Goal: Task Accomplishment & Management: Manage account settings

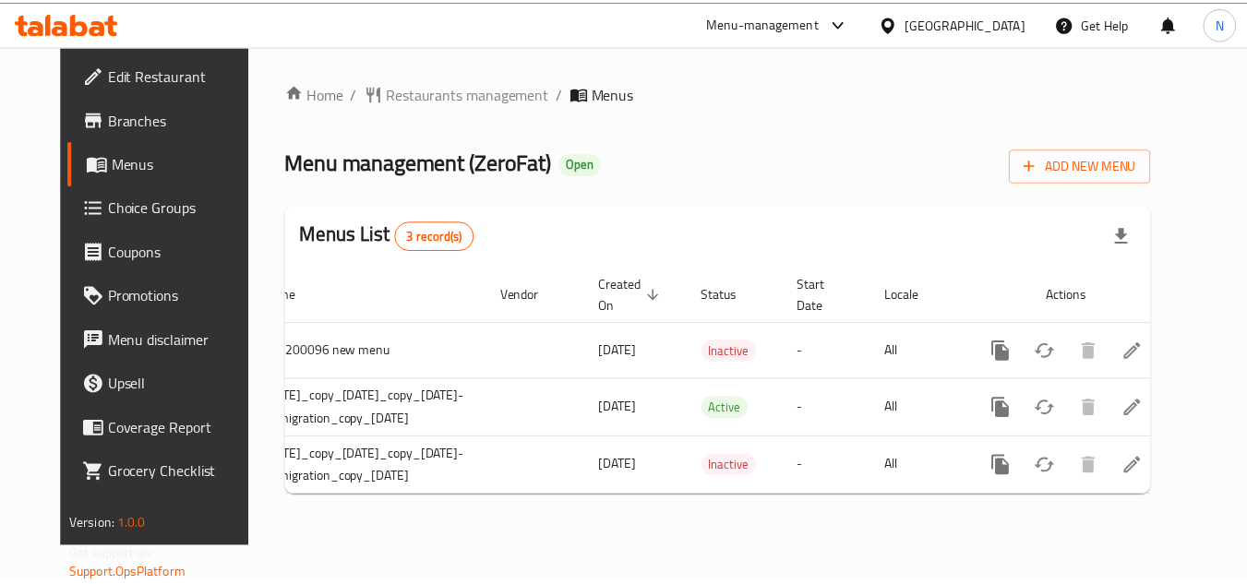
scroll to position [0, 128]
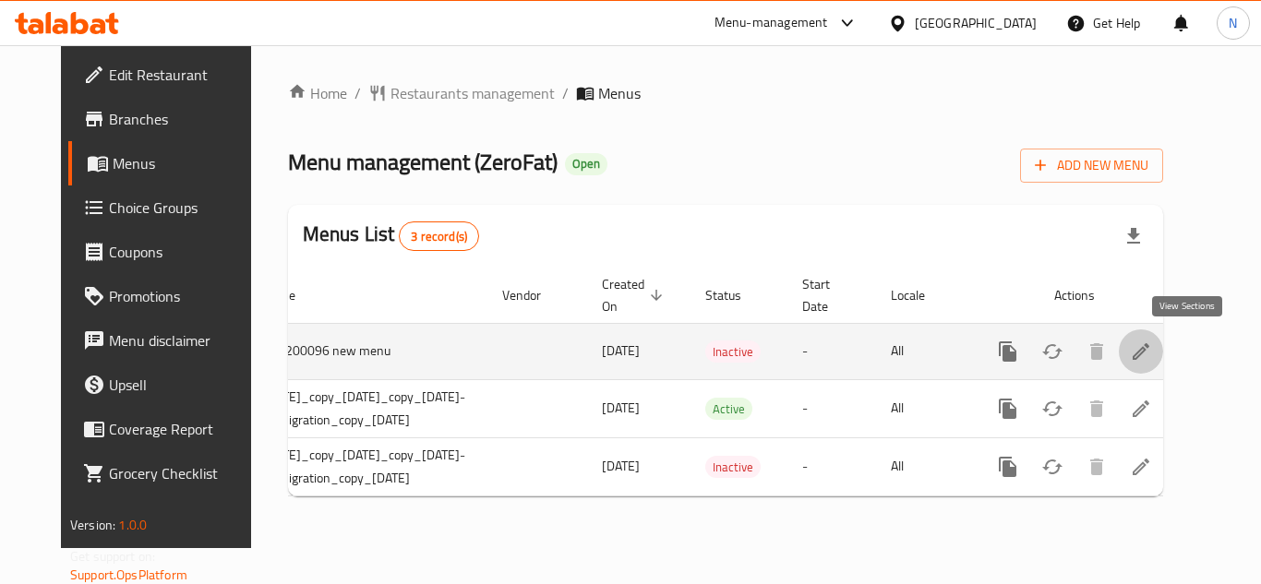
click at [1152, 352] on icon "enhanced table" at bounding box center [1141, 352] width 22 height 22
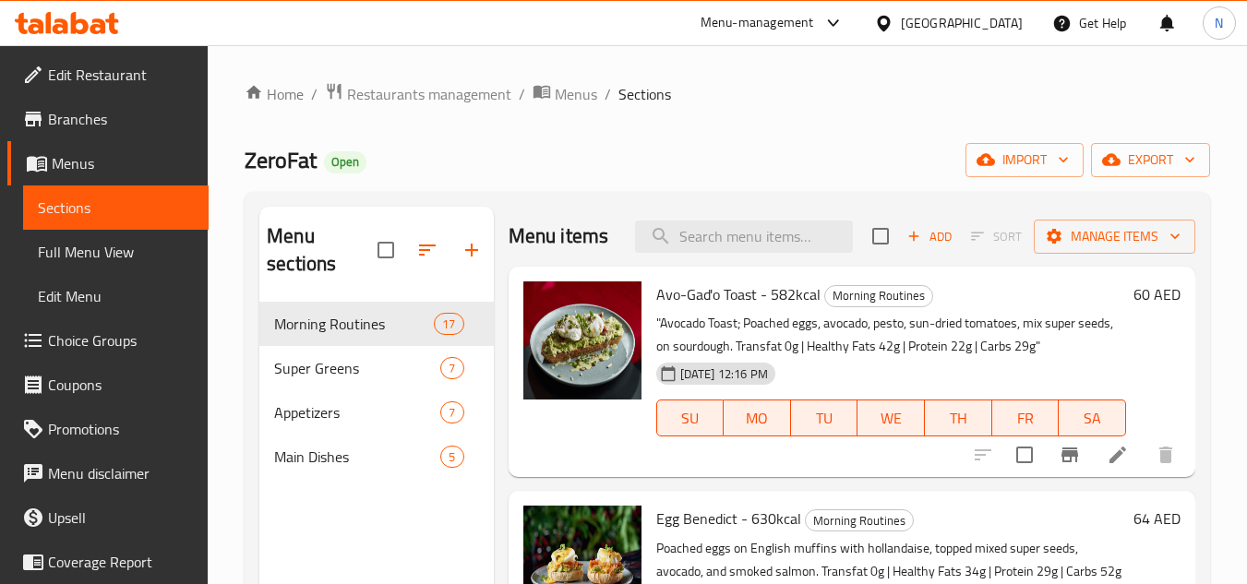
click at [792, 114] on div "Home / Restaurants management / Menus / Sections ZeroFat Open import export Men…" at bounding box center [728, 444] width 966 height 724
click at [329, 323] on span "Morning Routines" at bounding box center [328, 324] width 108 height 22
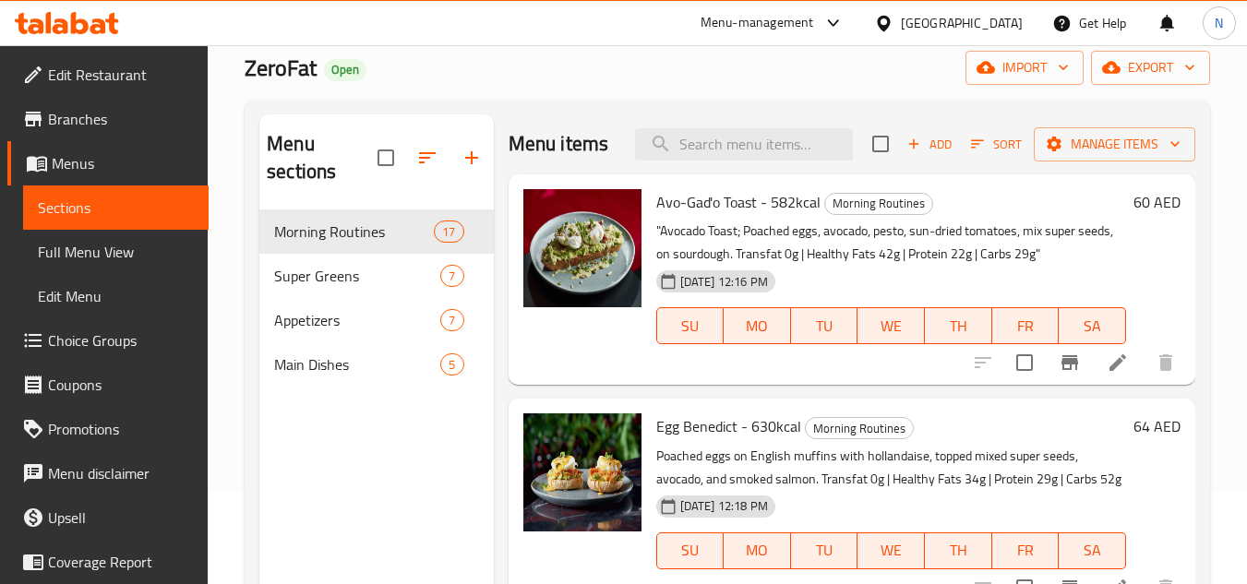
click at [103, 247] on span "Full Menu View" at bounding box center [116, 252] width 156 height 22
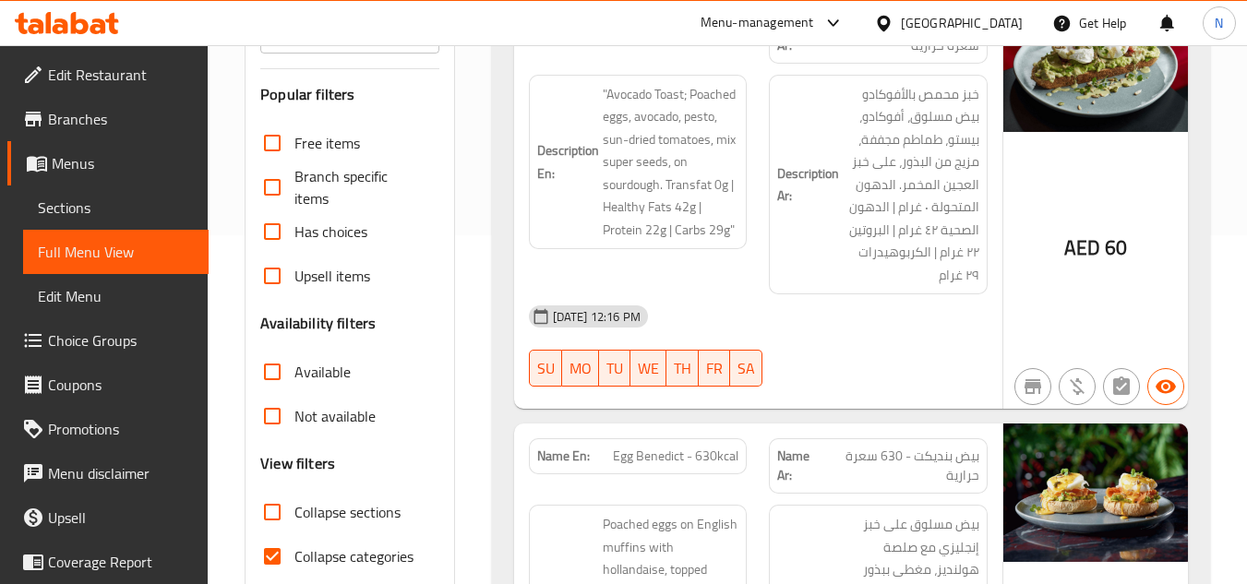
scroll to position [369, 0]
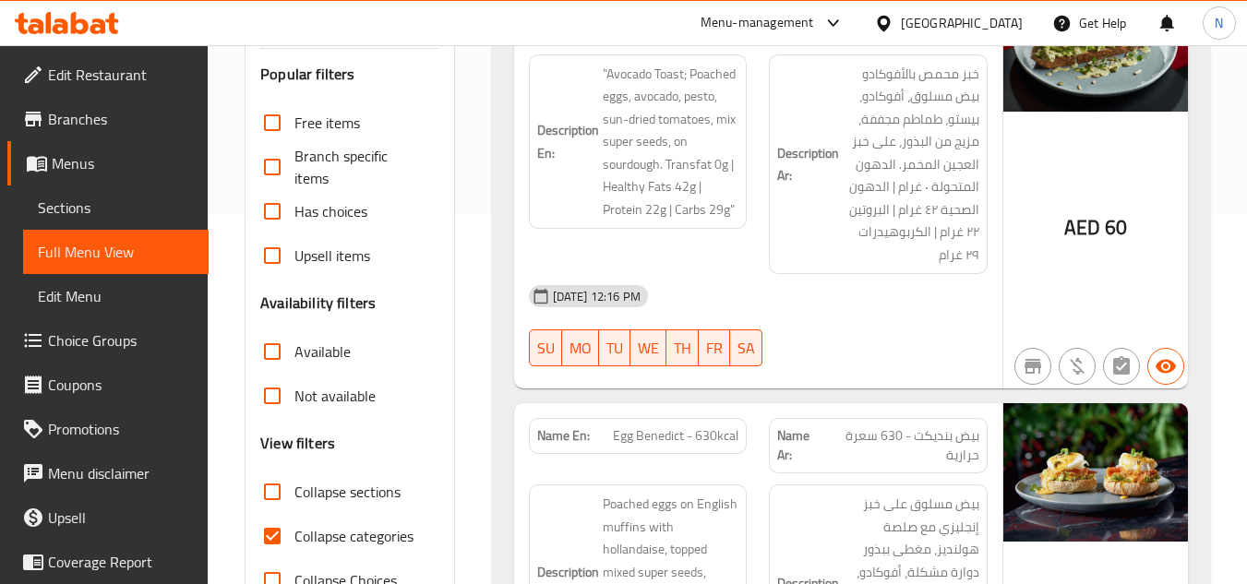
click at [264, 539] on input "Collapse categories" at bounding box center [272, 536] width 44 height 44
checkbox input "false"
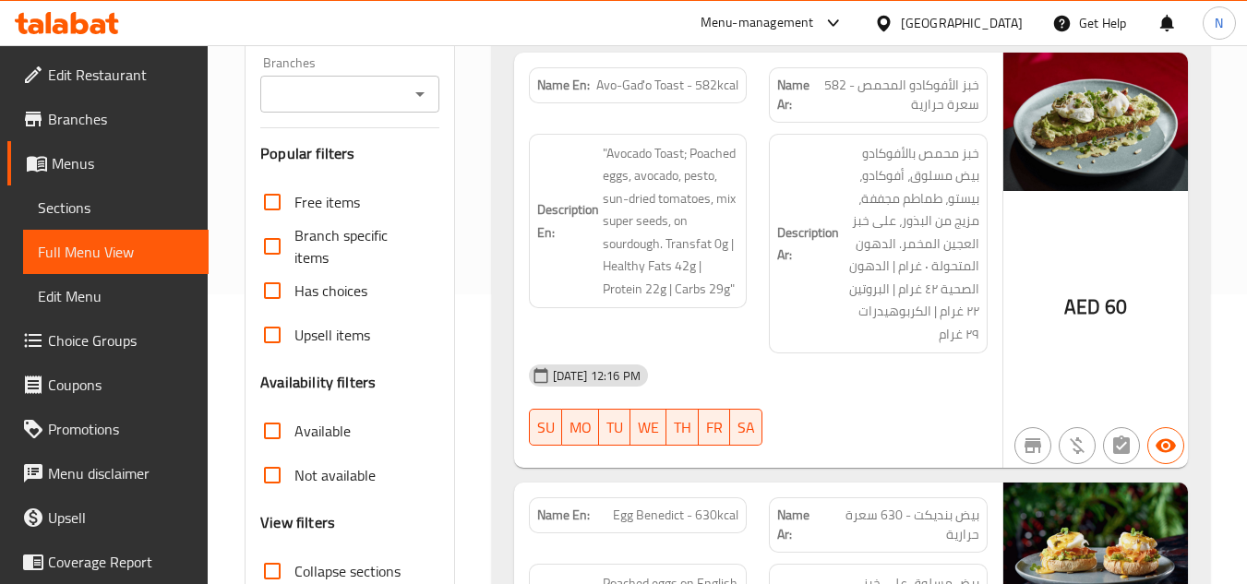
scroll to position [0, 0]
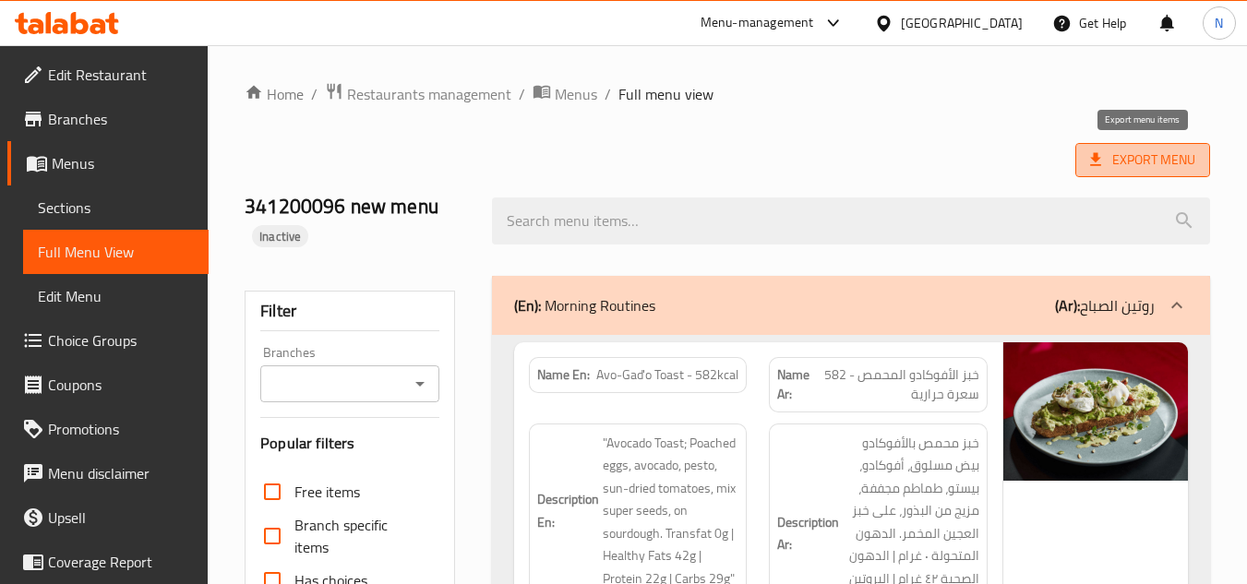
click at [1153, 173] on span "Export Menu" at bounding box center [1143, 160] width 135 height 34
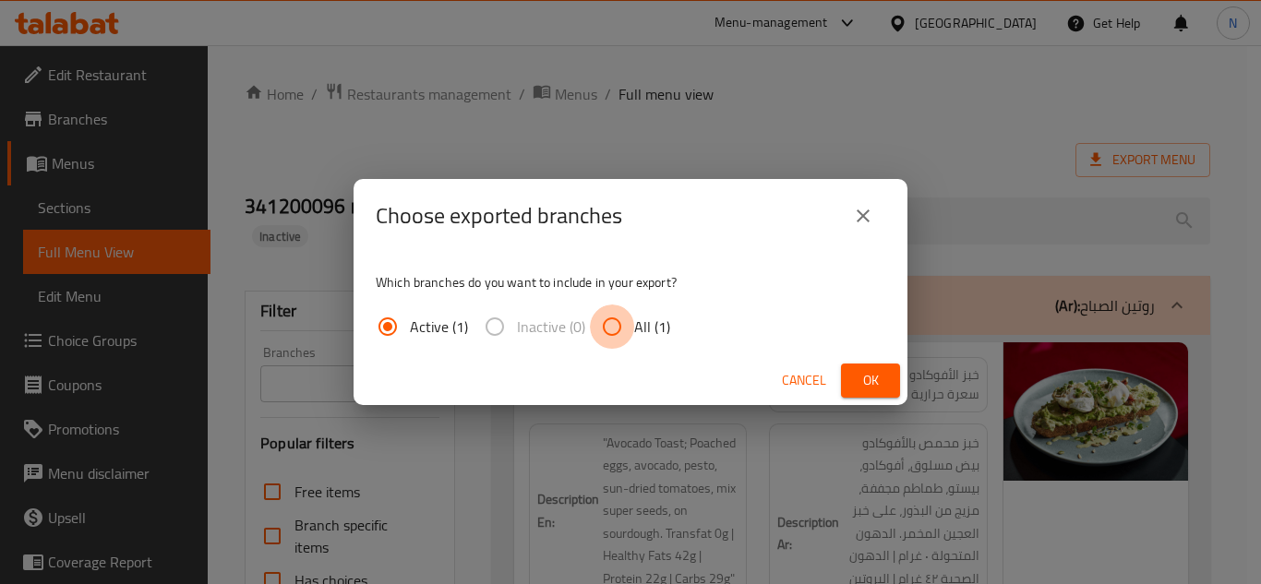
click at [624, 324] on input "All (1)" at bounding box center [612, 327] width 44 height 44
radio input "true"
click at [888, 391] on button "Ok" at bounding box center [870, 381] width 59 height 34
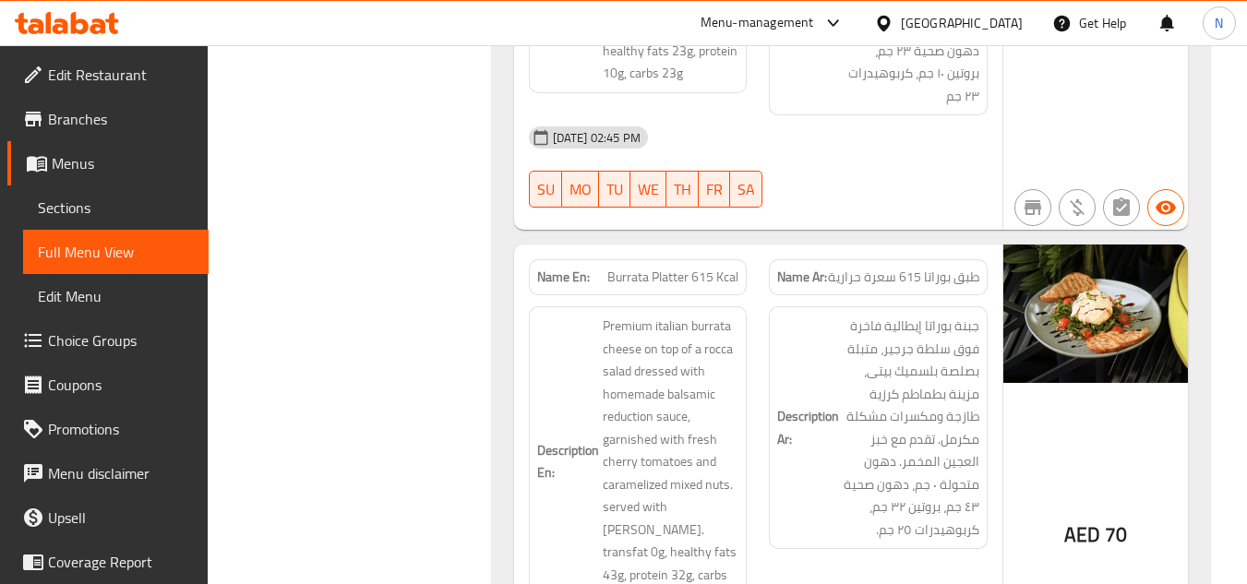
scroll to position [11030, 0]
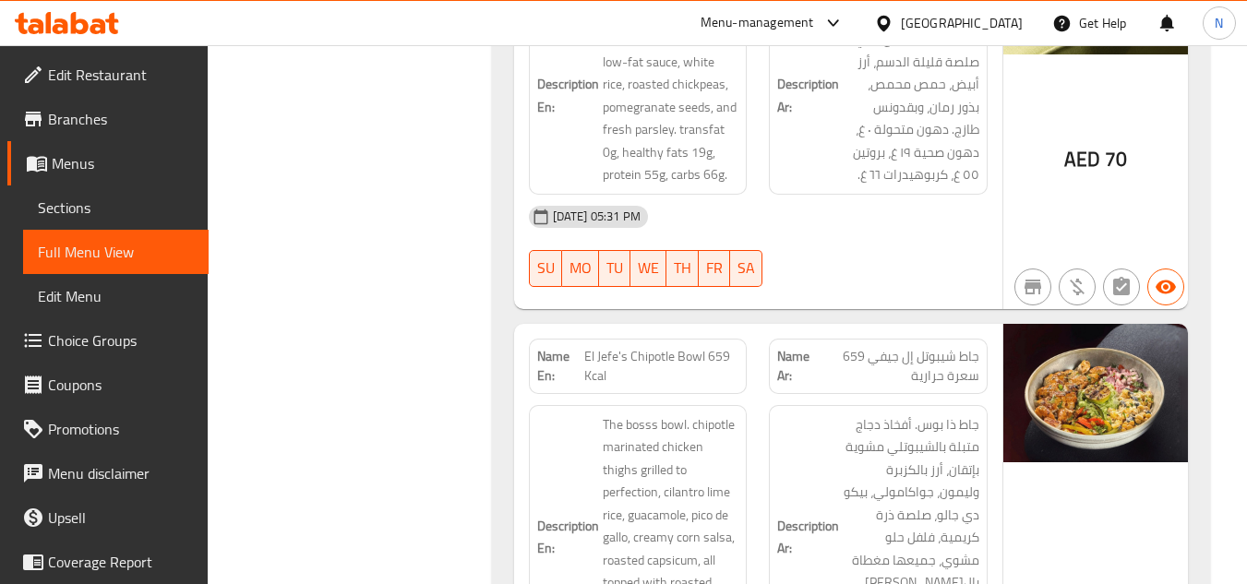
scroll to position [18320, 0]
click at [538, 5] on div "Menu-management United Arab Emirates Get Help N" at bounding box center [623, 23] width 1247 height 44
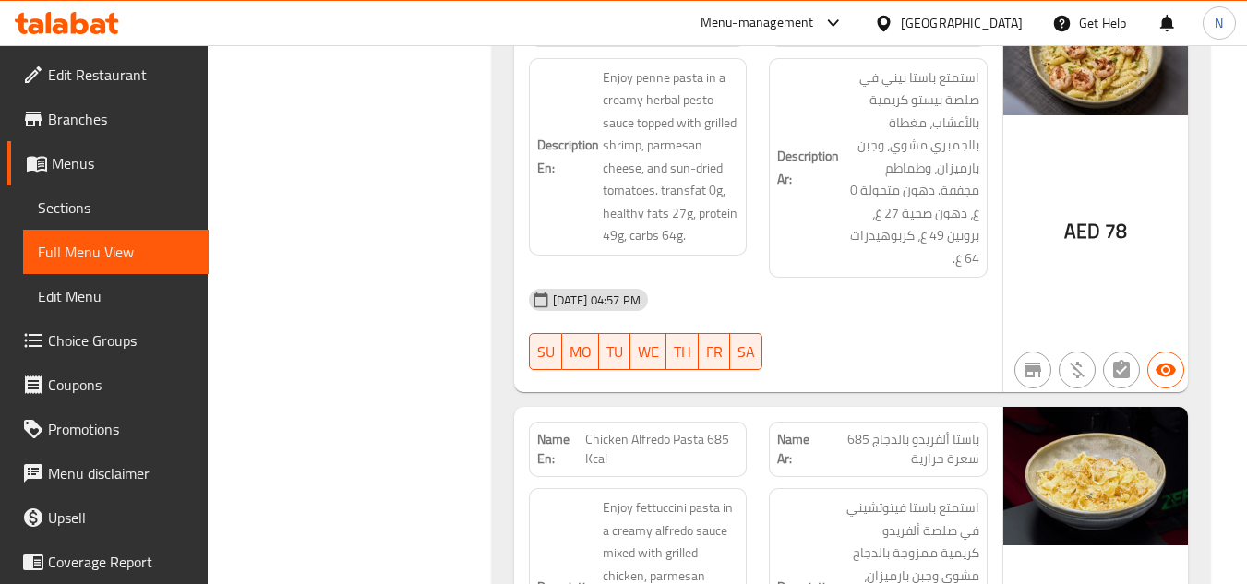
scroll to position [0, 0]
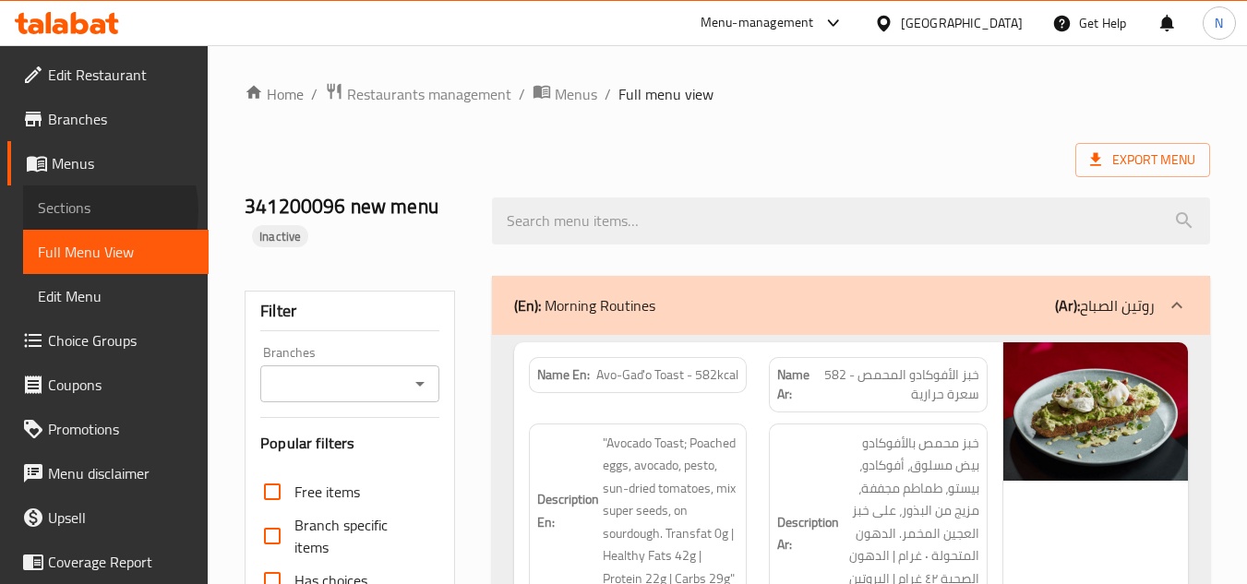
click at [79, 210] on span "Sections" at bounding box center [116, 208] width 156 height 22
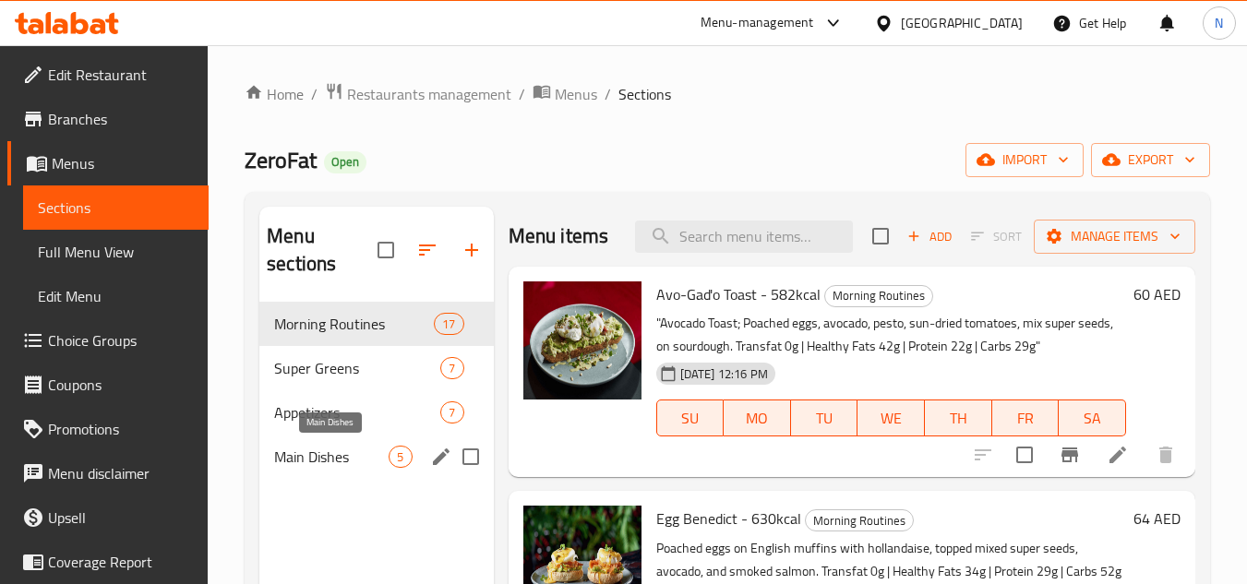
click at [320, 464] on span "Main Dishes" at bounding box center [331, 457] width 114 height 22
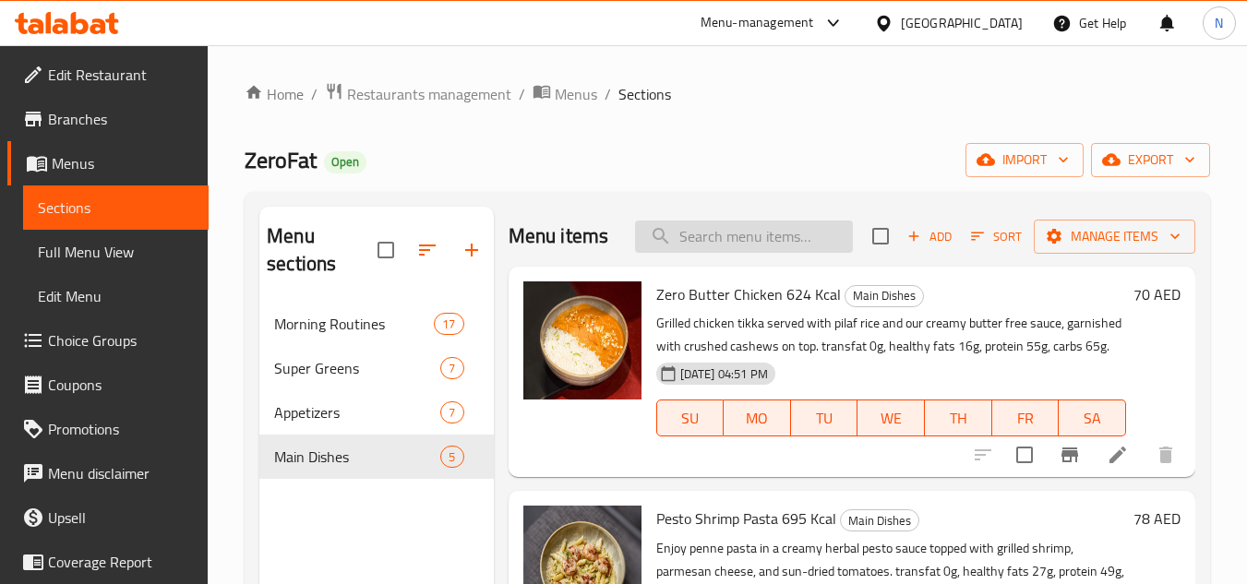
click at [775, 252] on input "search" at bounding box center [744, 237] width 218 height 32
paste input "SMOKED PENNE"
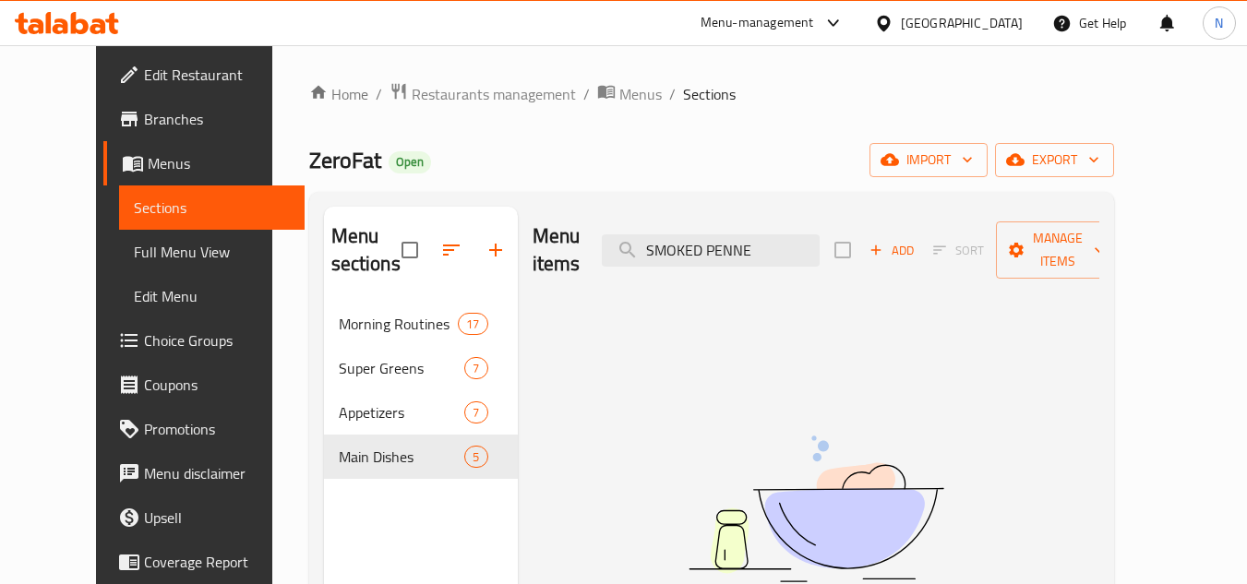
type input "SMOKED PENNE"
click at [746, 235] on input "SMOKED PENNE" at bounding box center [711, 251] width 218 height 32
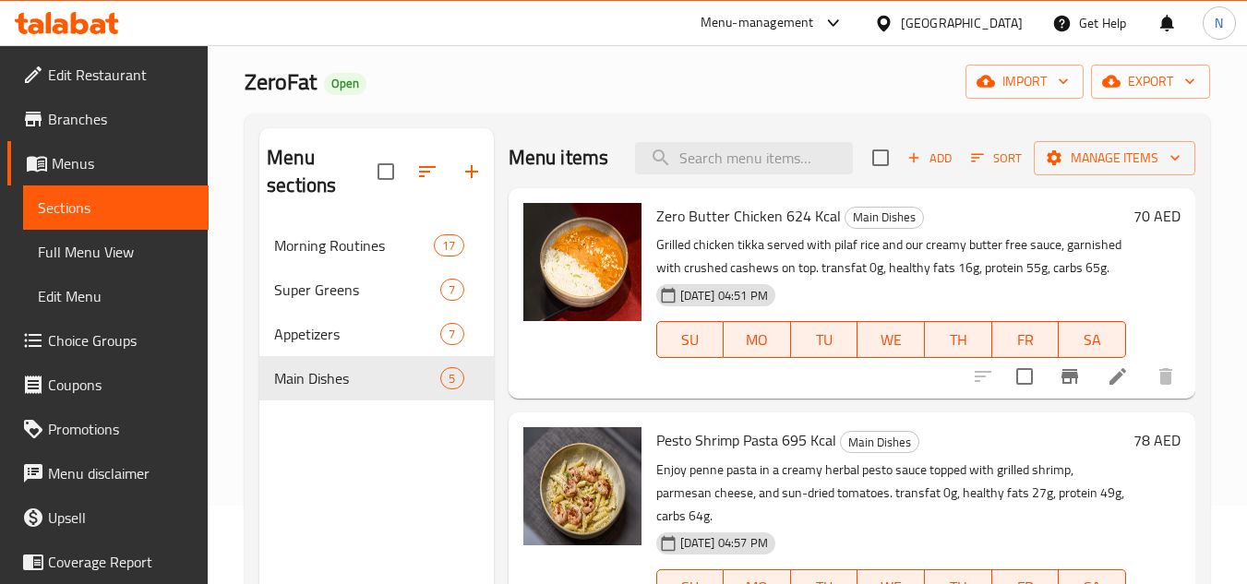
scroll to position [74, 0]
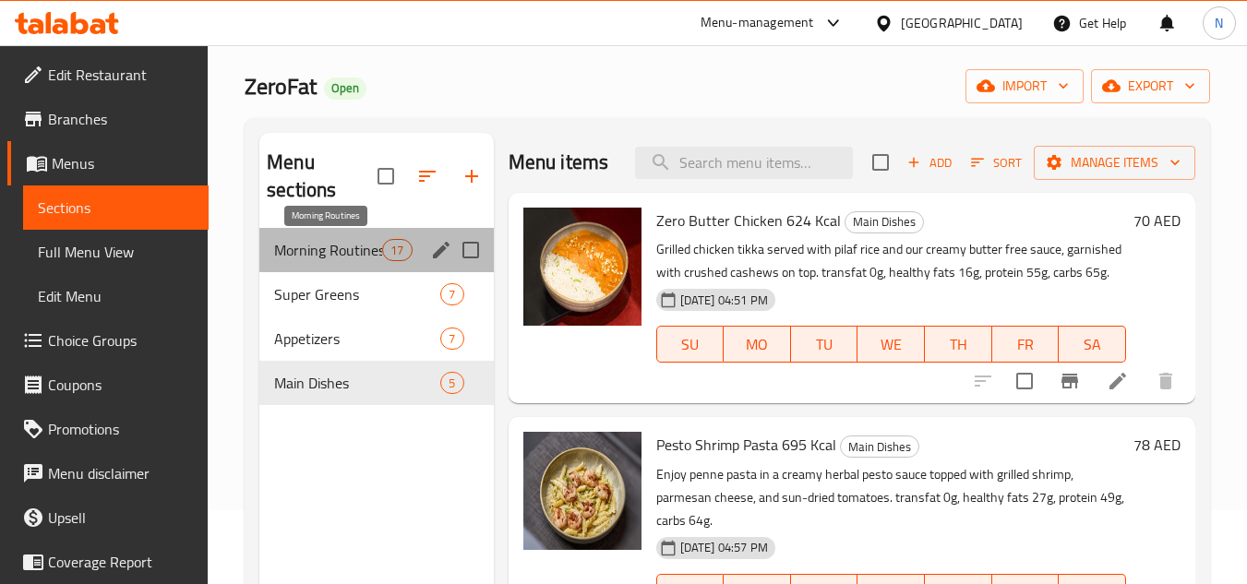
click at [310, 243] on span "Morning Routines" at bounding box center [328, 250] width 108 height 22
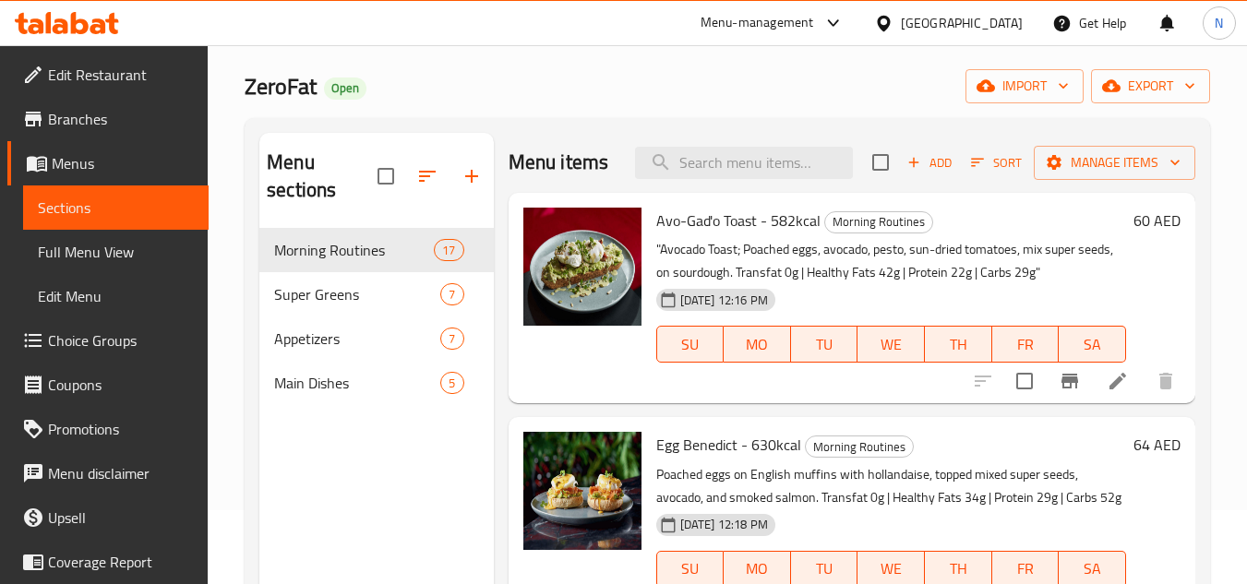
click at [103, 162] on span "Menus" at bounding box center [123, 163] width 142 height 22
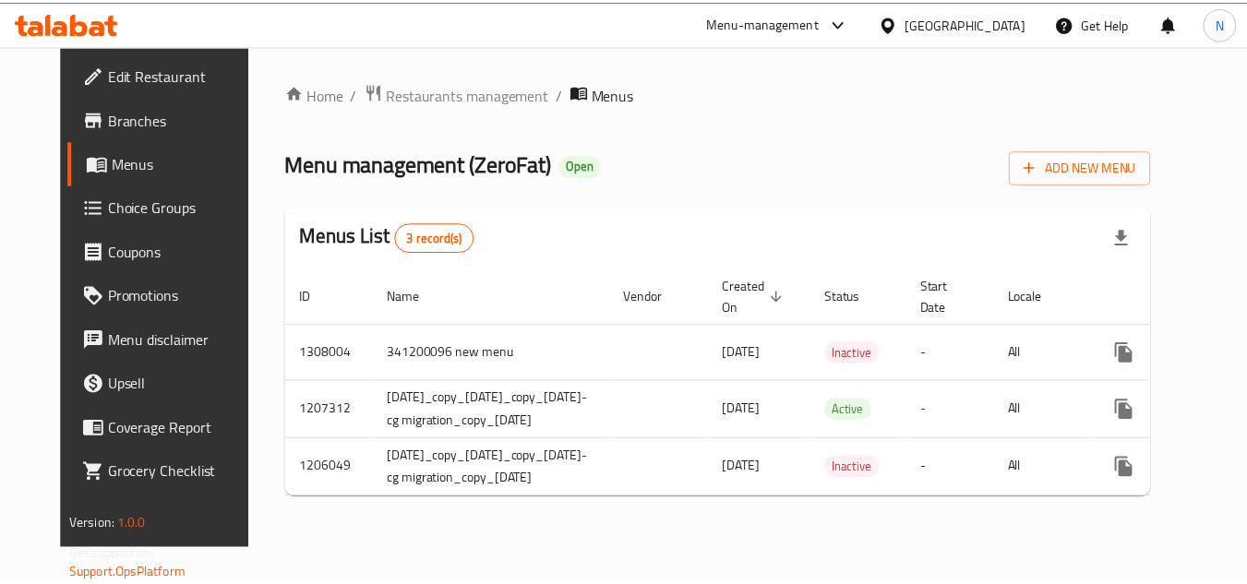
scroll to position [0, 128]
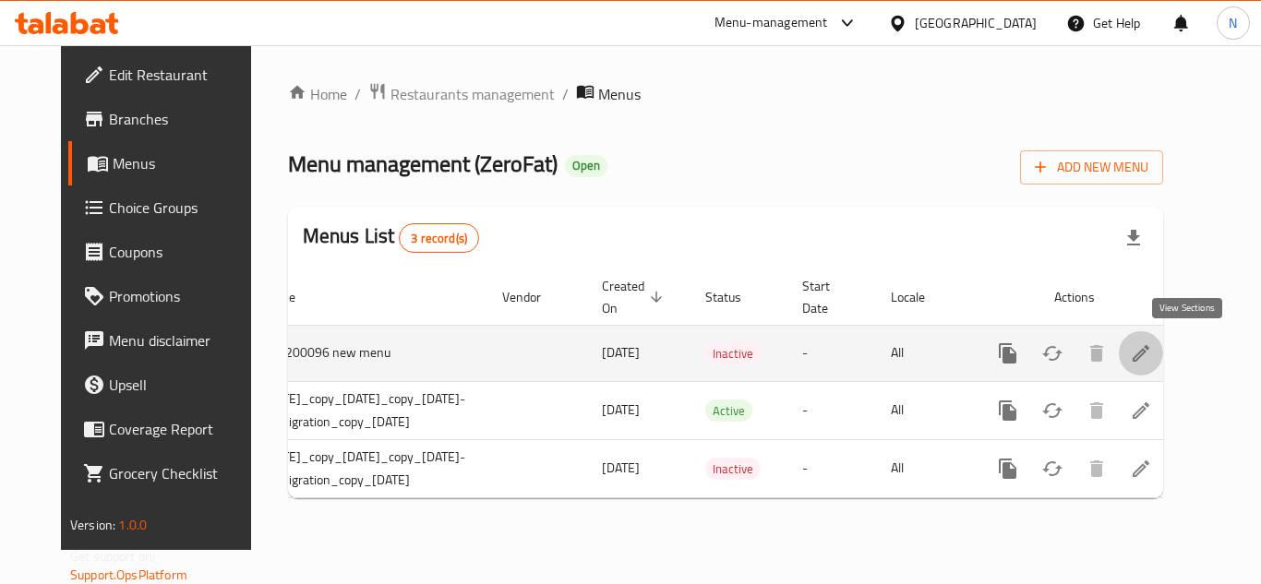
click at [1149, 354] on icon "enhanced table" at bounding box center [1141, 353] width 17 height 17
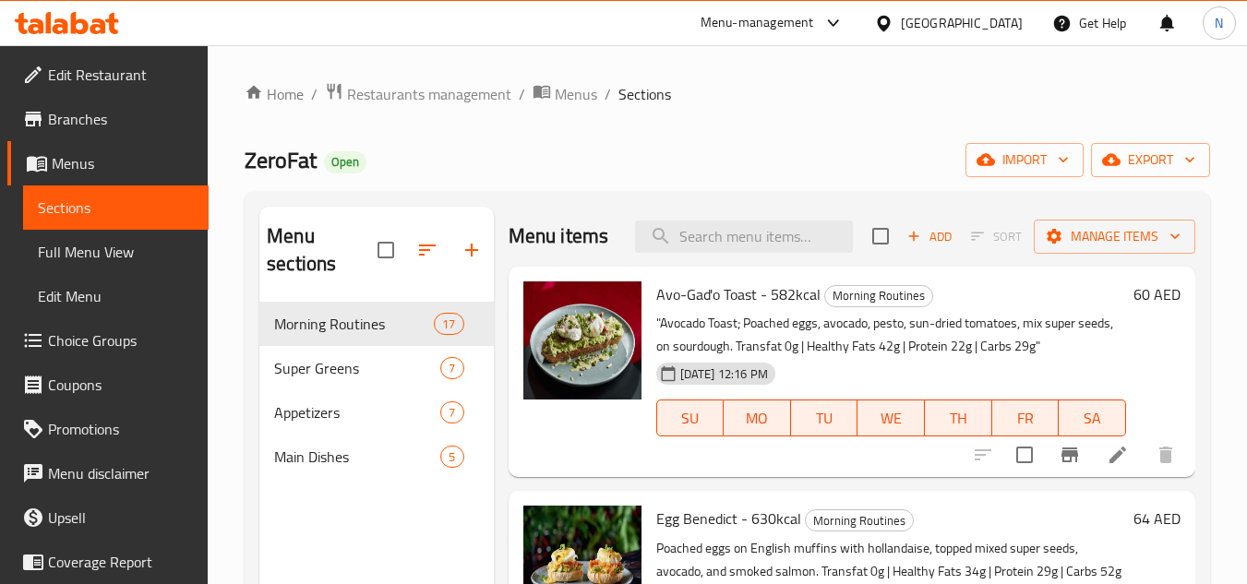
click at [129, 250] on span "Full Menu View" at bounding box center [116, 252] width 156 height 22
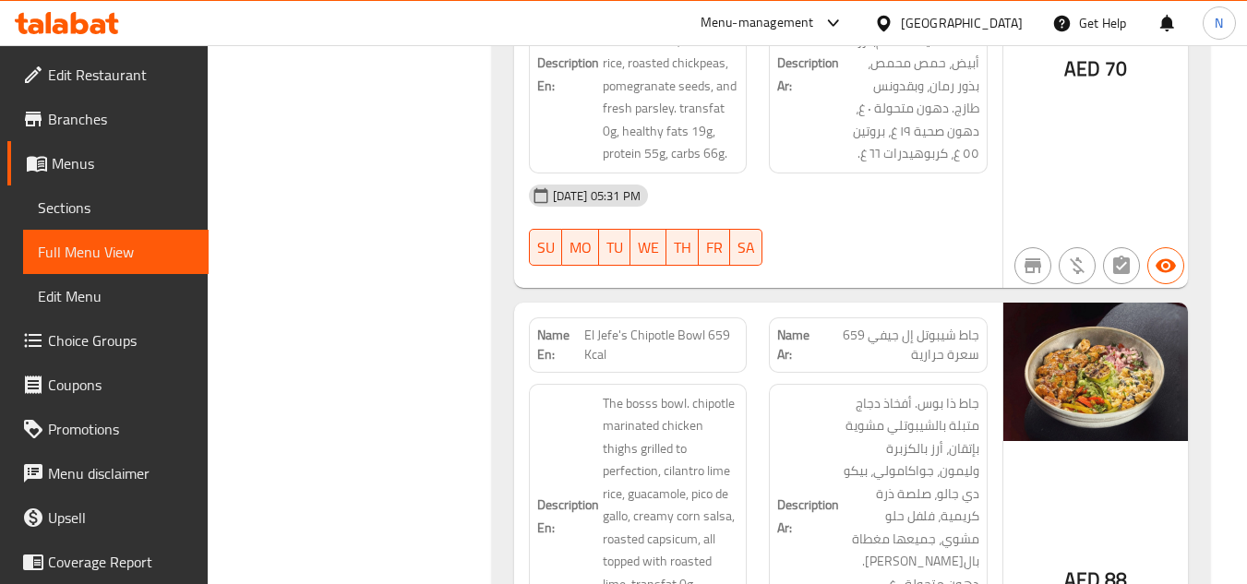
scroll to position [16099, 0]
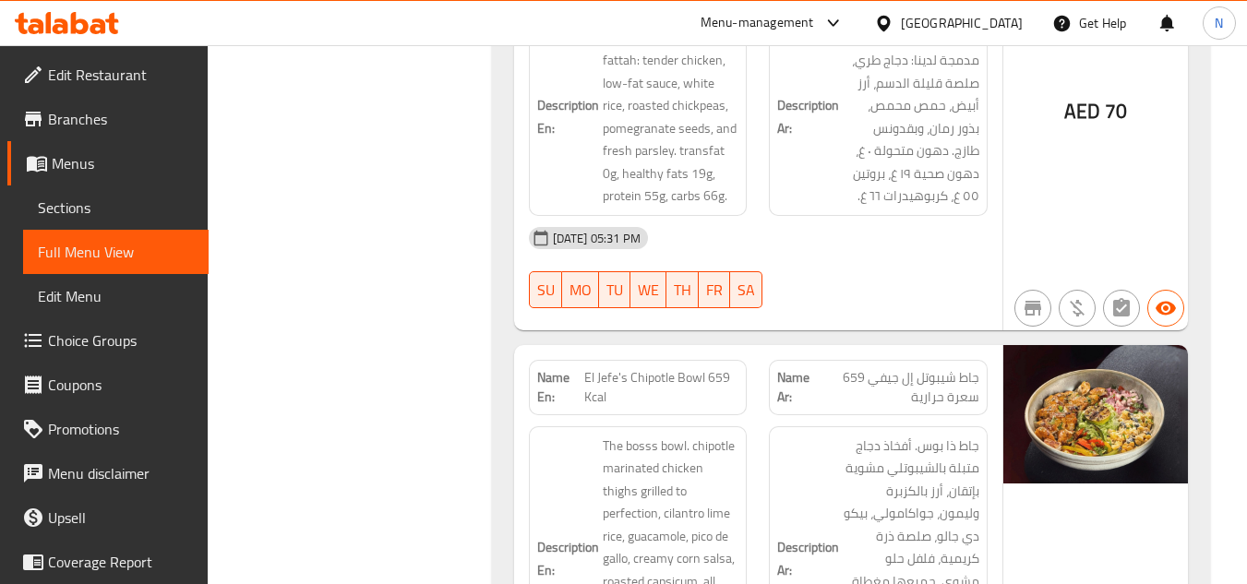
click at [76, 206] on span "Sections" at bounding box center [116, 208] width 156 height 22
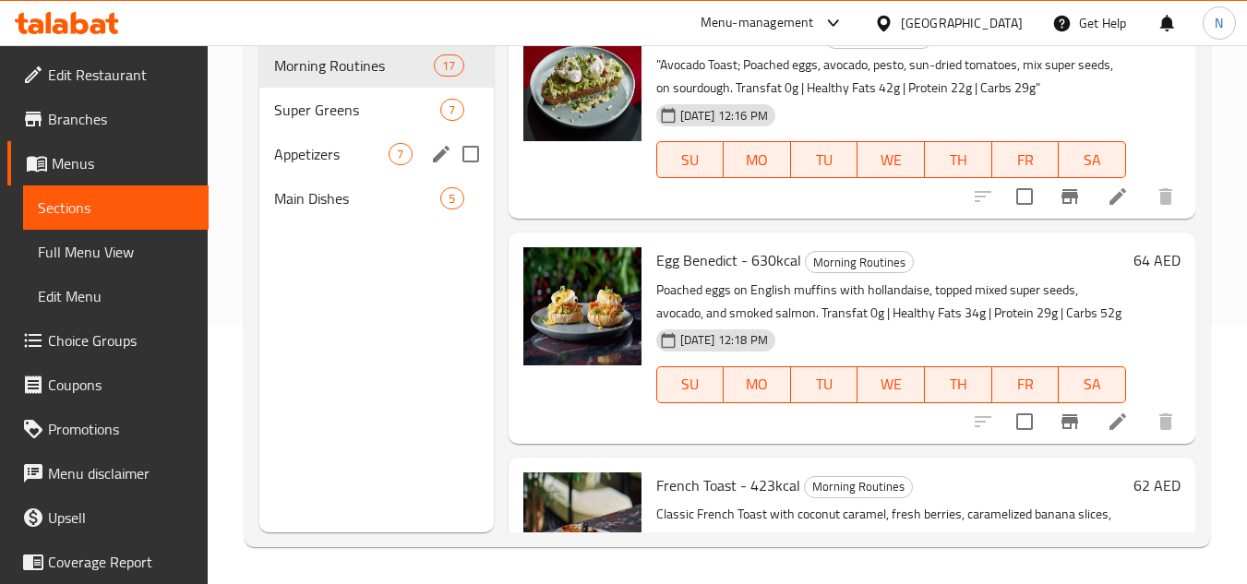
scroll to position [259, 0]
click at [88, 160] on span "Menus" at bounding box center [123, 163] width 142 height 22
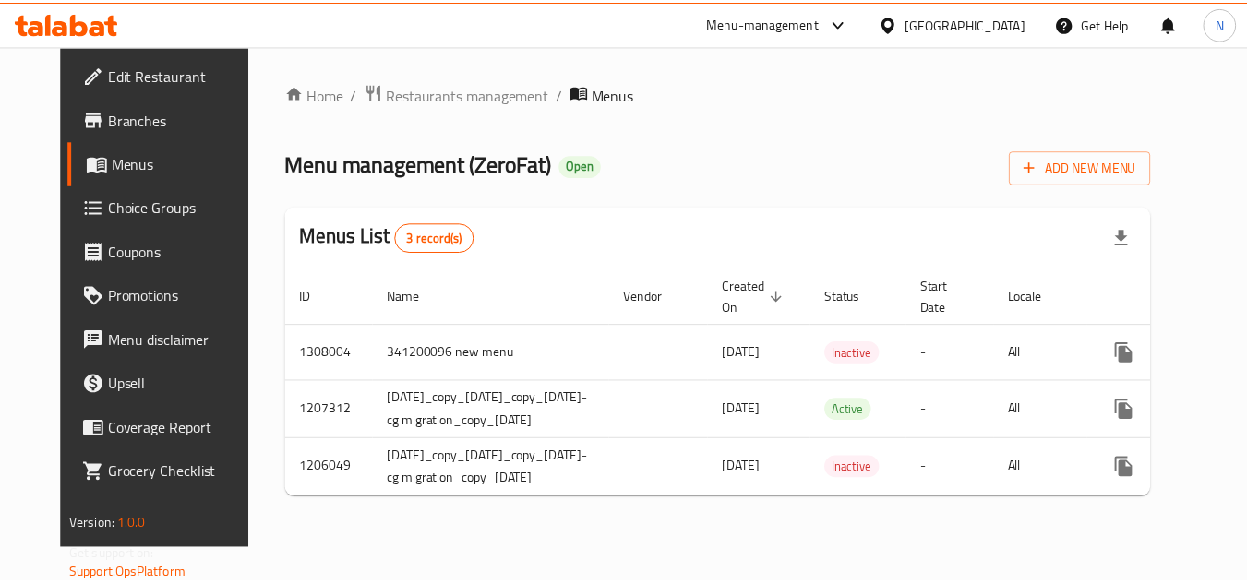
scroll to position [0, 128]
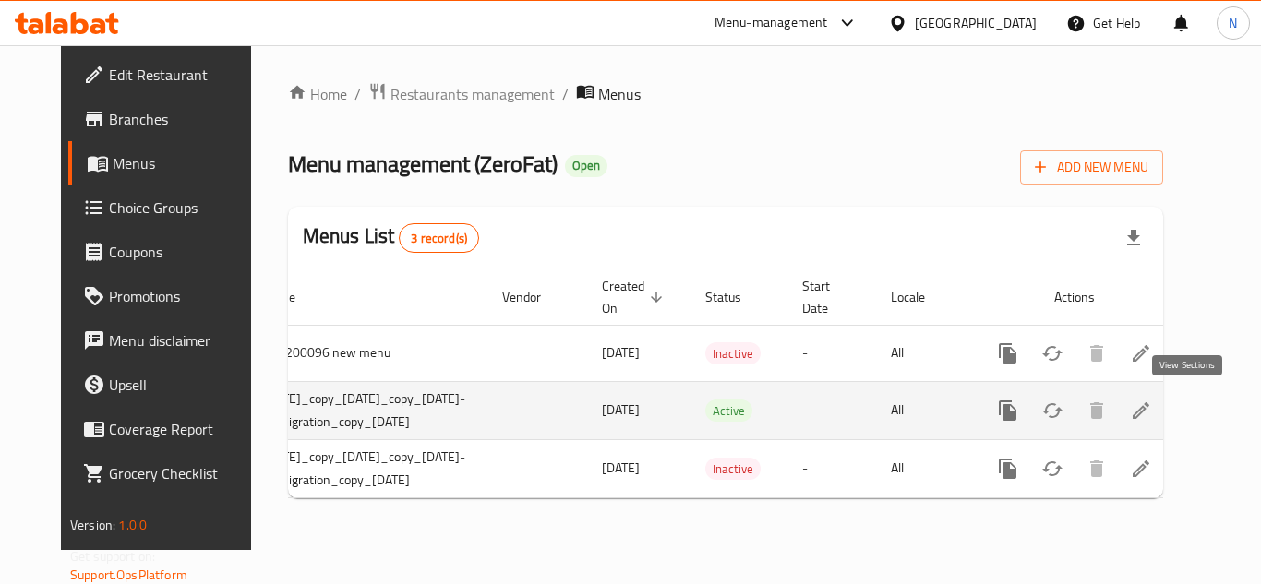
click at [1152, 414] on icon "enhanced table" at bounding box center [1141, 411] width 22 height 22
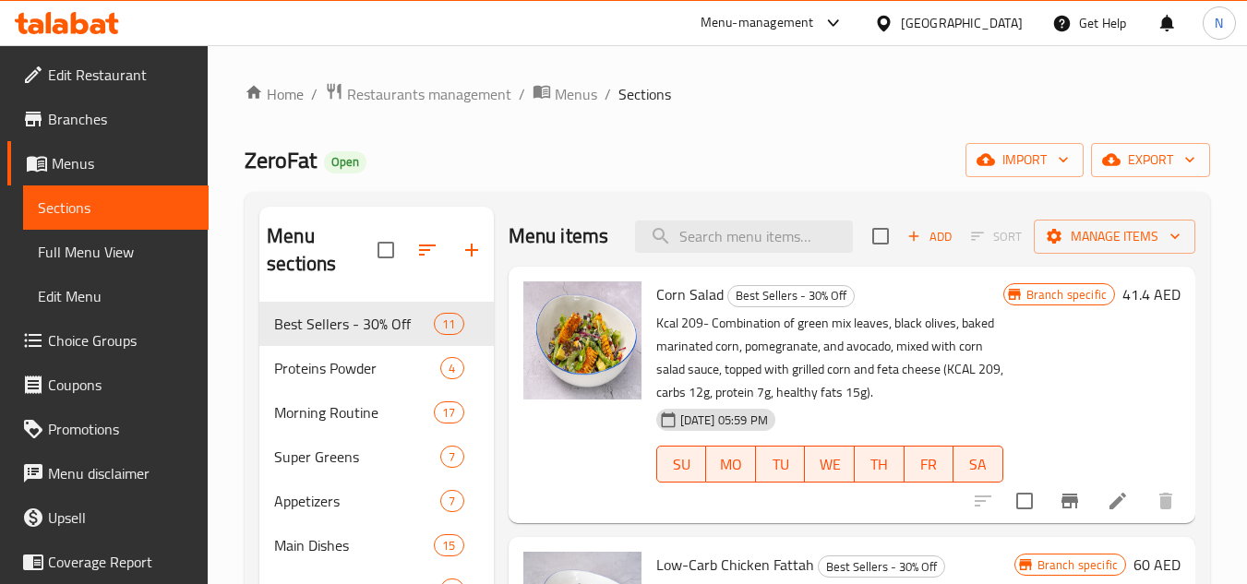
click at [124, 242] on span "Full Menu View" at bounding box center [116, 252] width 156 height 22
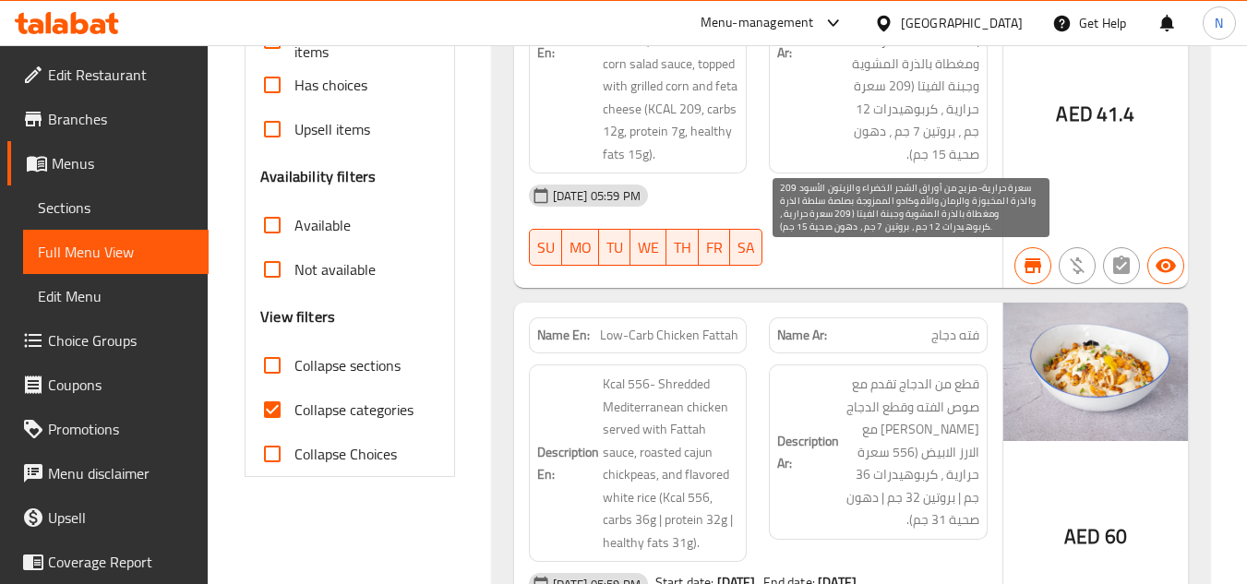
scroll to position [554, 0]
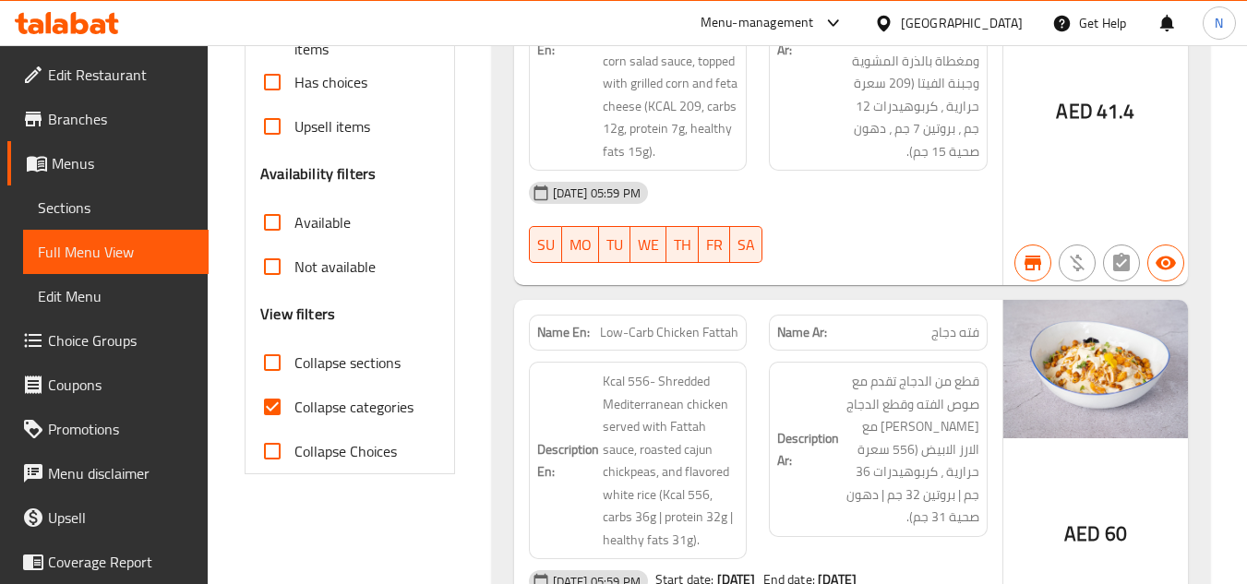
click at [273, 411] on input "Collapse categories" at bounding box center [272, 407] width 44 height 44
checkbox input "false"
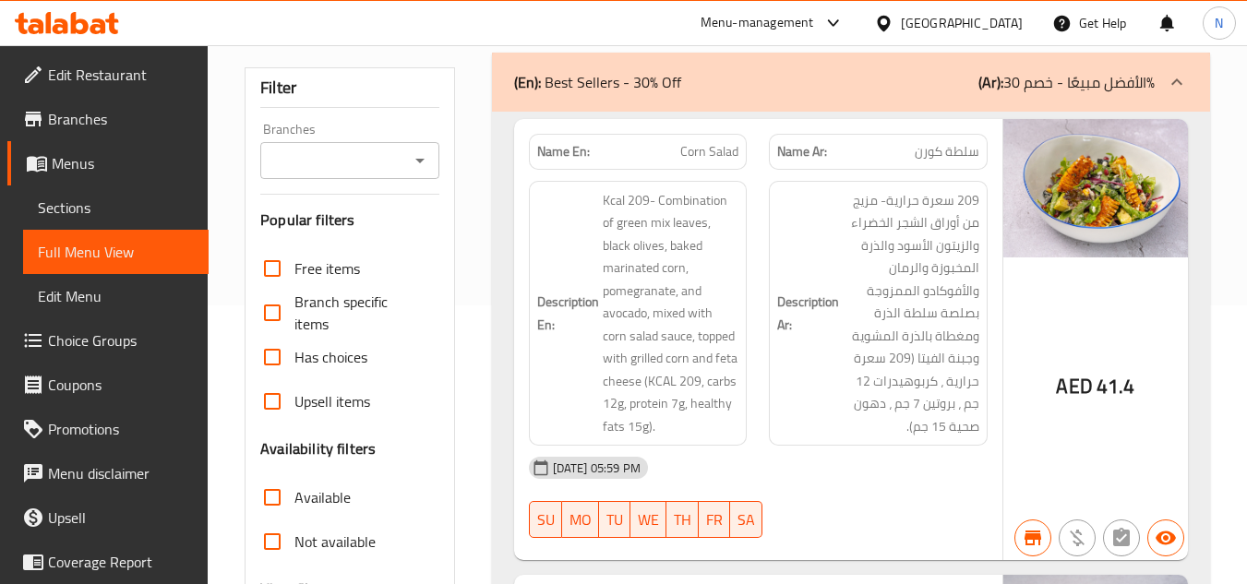
scroll to position [0, 0]
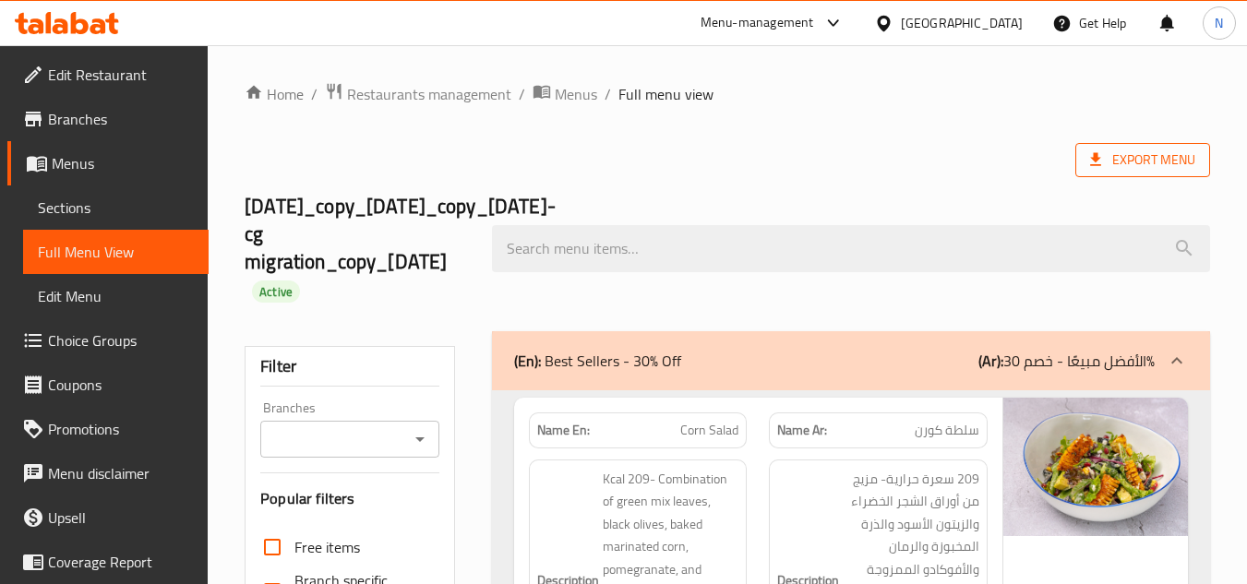
click at [1159, 158] on span "Export Menu" at bounding box center [1142, 160] width 105 height 23
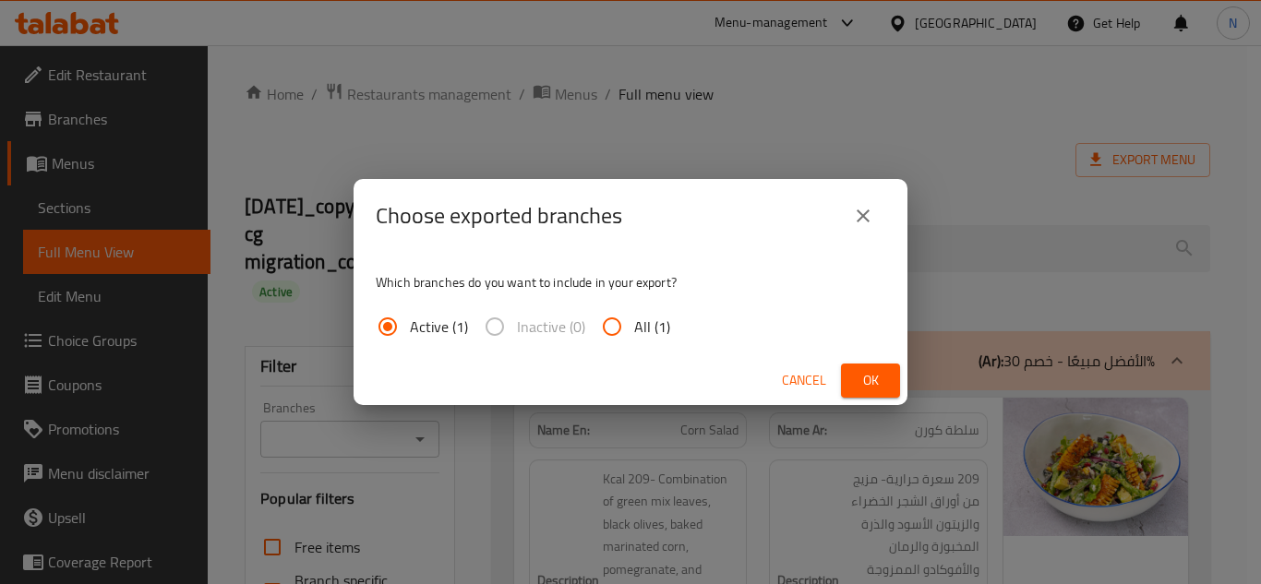
click at [654, 328] on span "All (1)" at bounding box center [652, 327] width 36 height 22
click at [634, 328] on input "All (1)" at bounding box center [612, 327] width 44 height 44
radio input "true"
click at [885, 386] on button "Ok" at bounding box center [870, 381] width 59 height 34
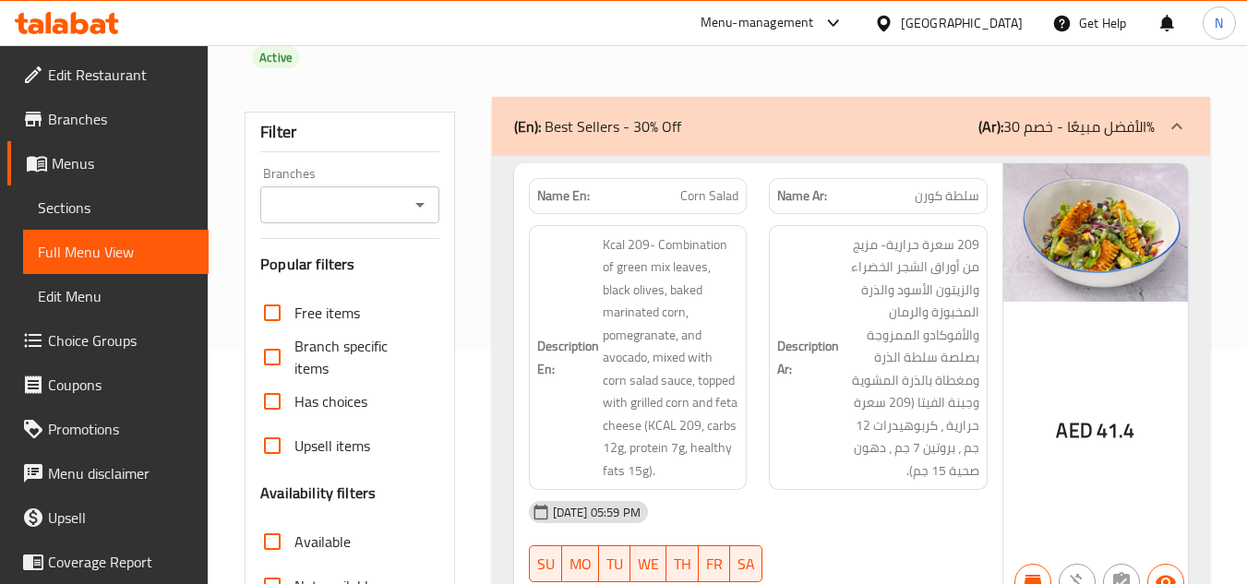
scroll to position [277, 0]
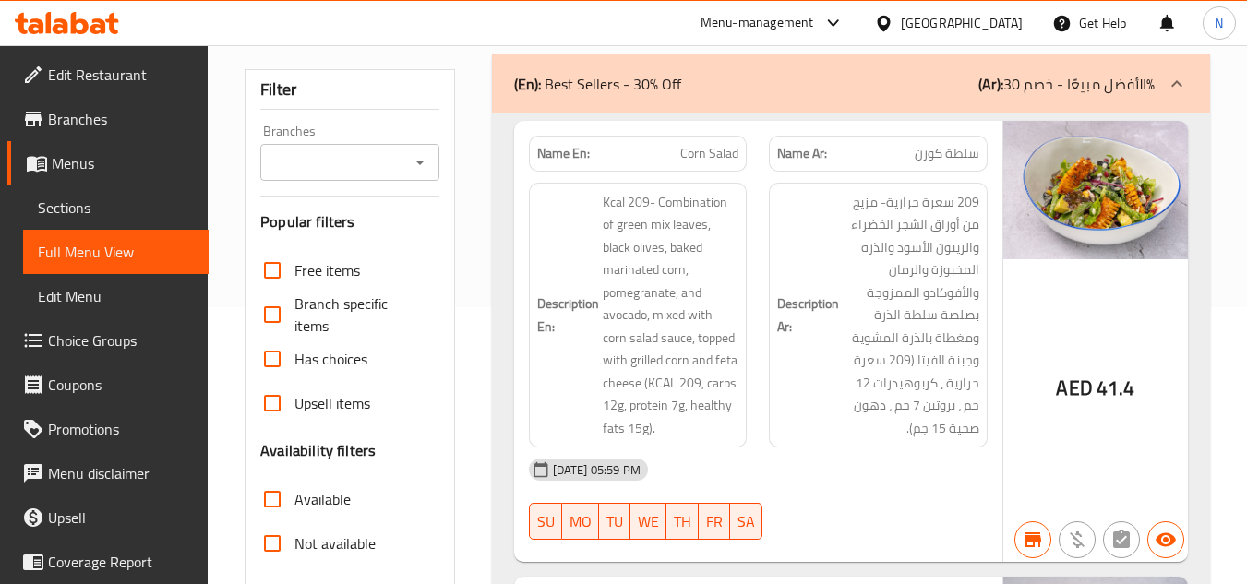
click at [741, 81] on div "(En): Best Sellers - 30% Off (Ar): الأفضل مبيعًا - خصم 30٪" at bounding box center [834, 84] width 641 height 22
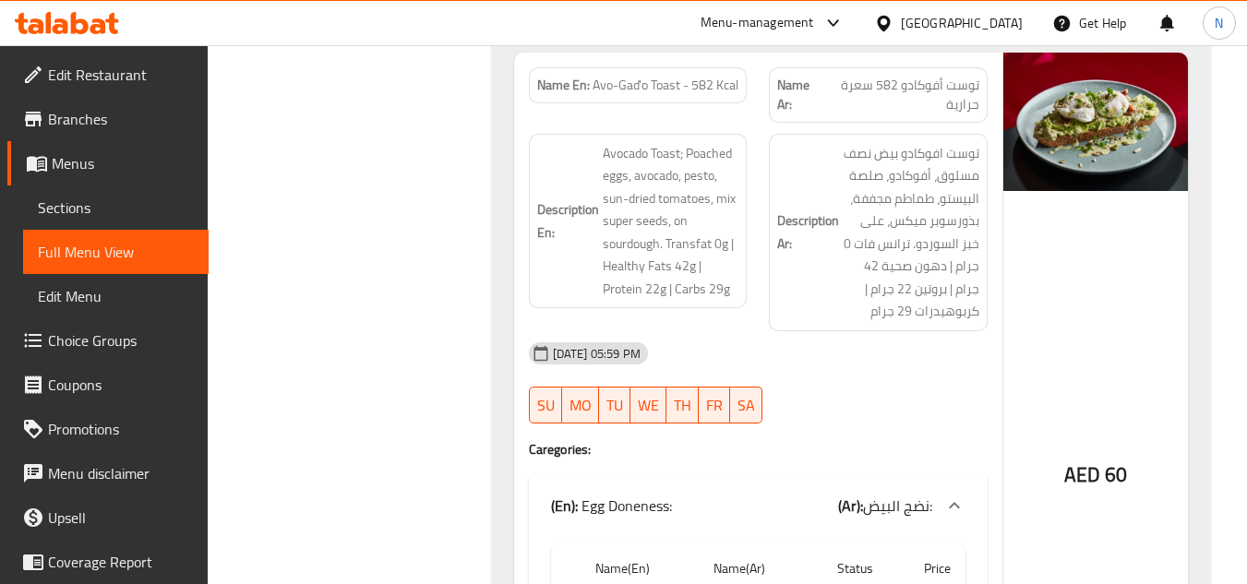
scroll to position [0, 0]
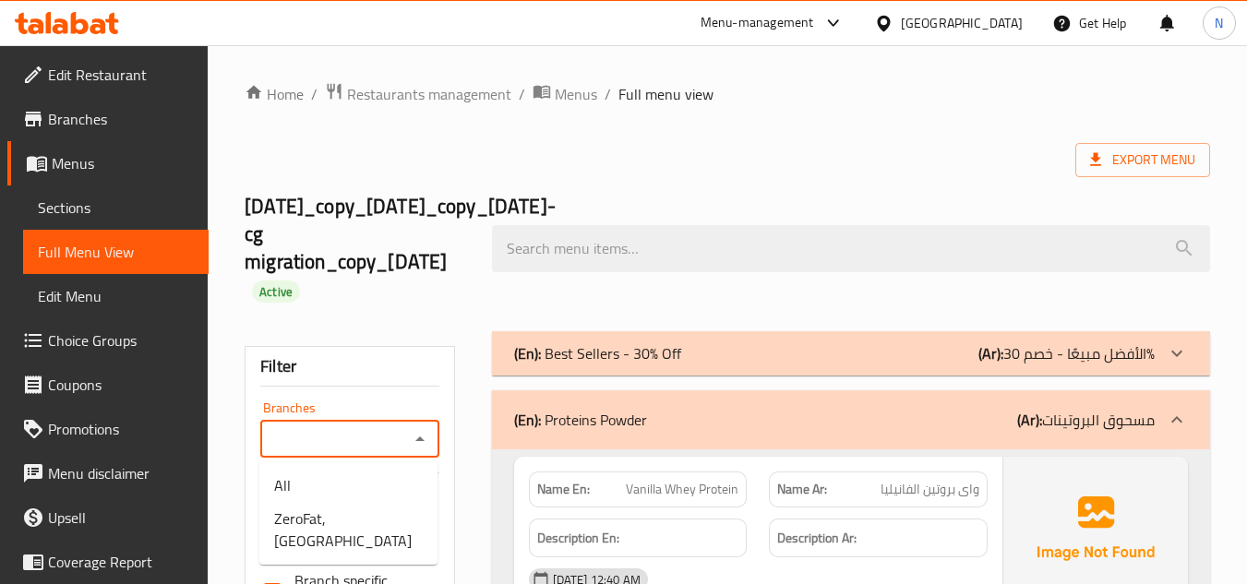
click at [382, 436] on input "Branches" at bounding box center [334, 440] width 137 height 26
click at [350, 514] on span "ZeroFat, [GEOGRAPHIC_DATA]" at bounding box center [348, 530] width 149 height 44
type input "ZeroFat, [GEOGRAPHIC_DATA]"
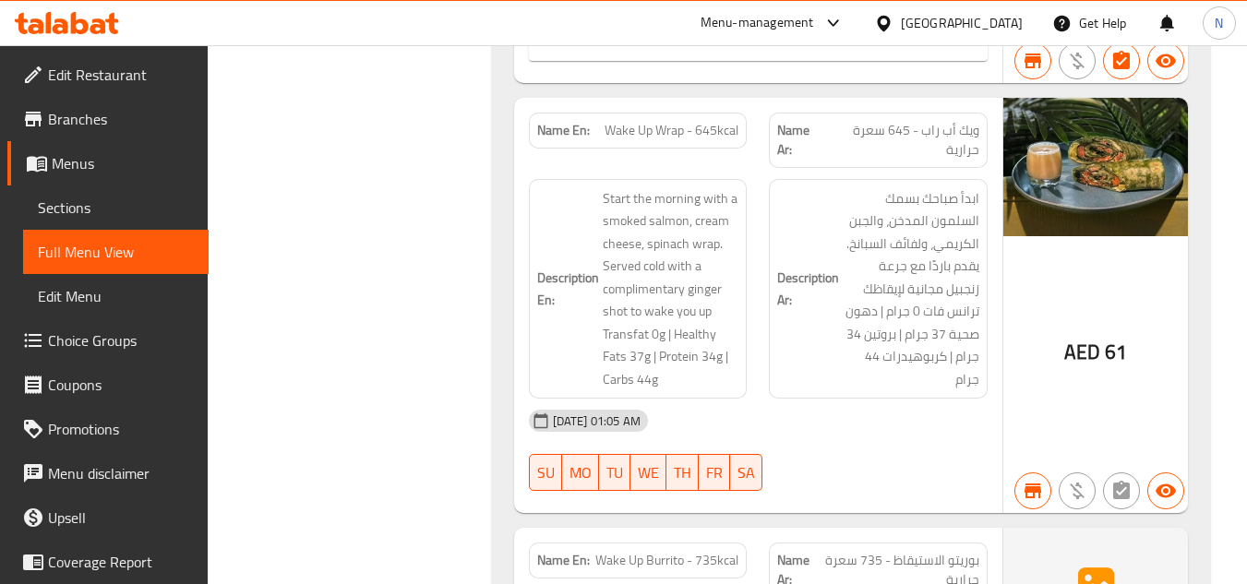
scroll to position [13943, 0]
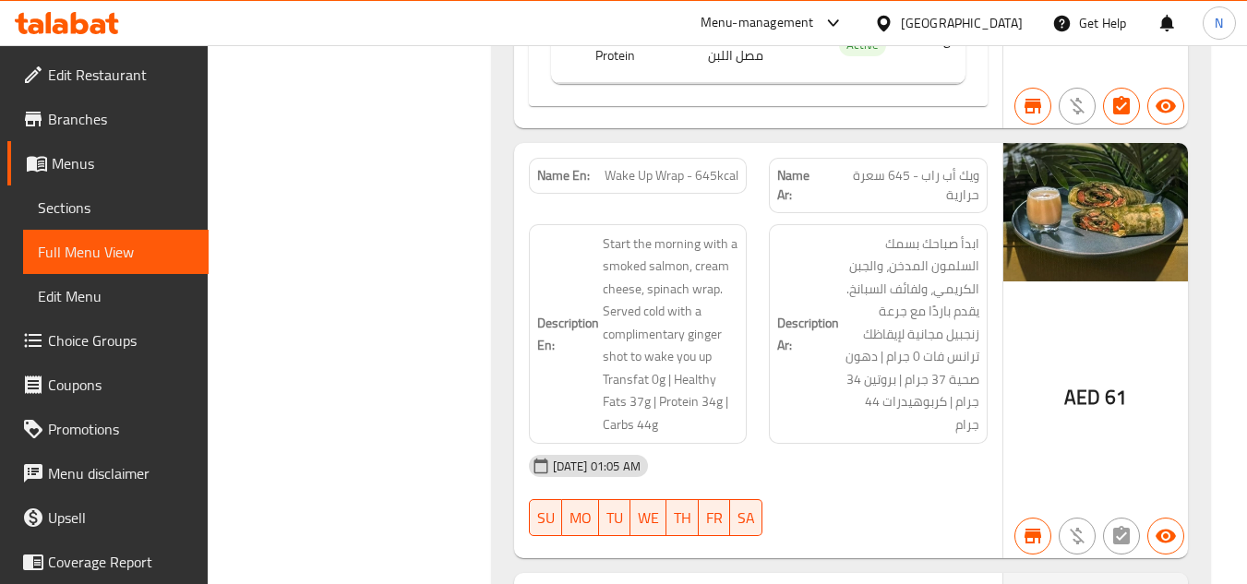
click at [753, 274] on div "Description En: Start the morning with a smoked salmon, cream cheese, spinach w…" at bounding box center [638, 334] width 241 height 243
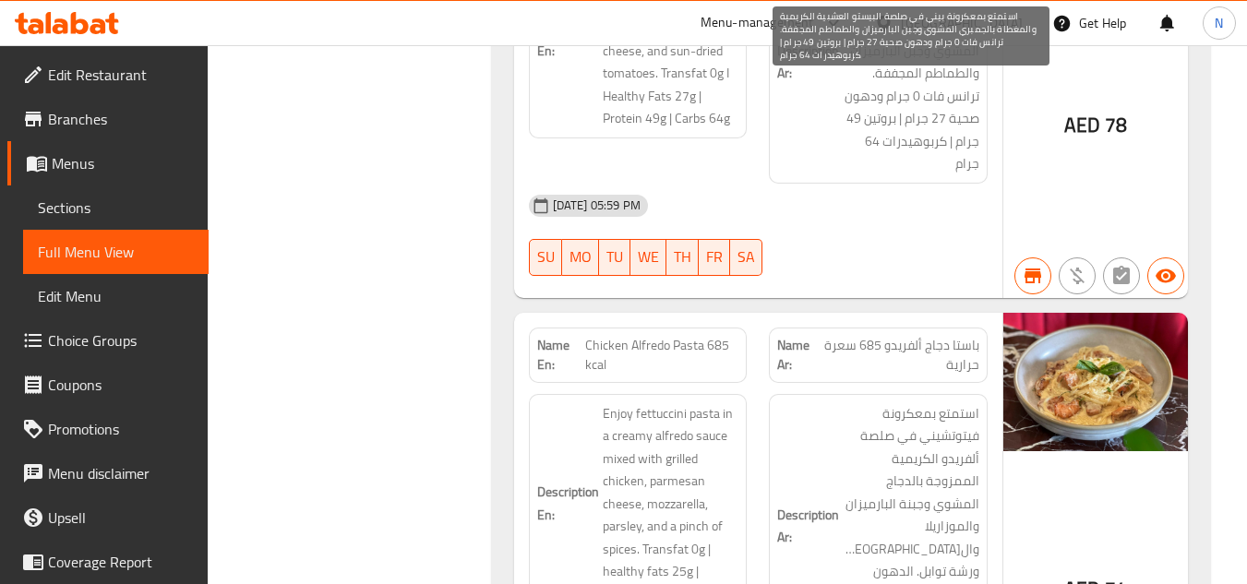
scroll to position [27068, 0]
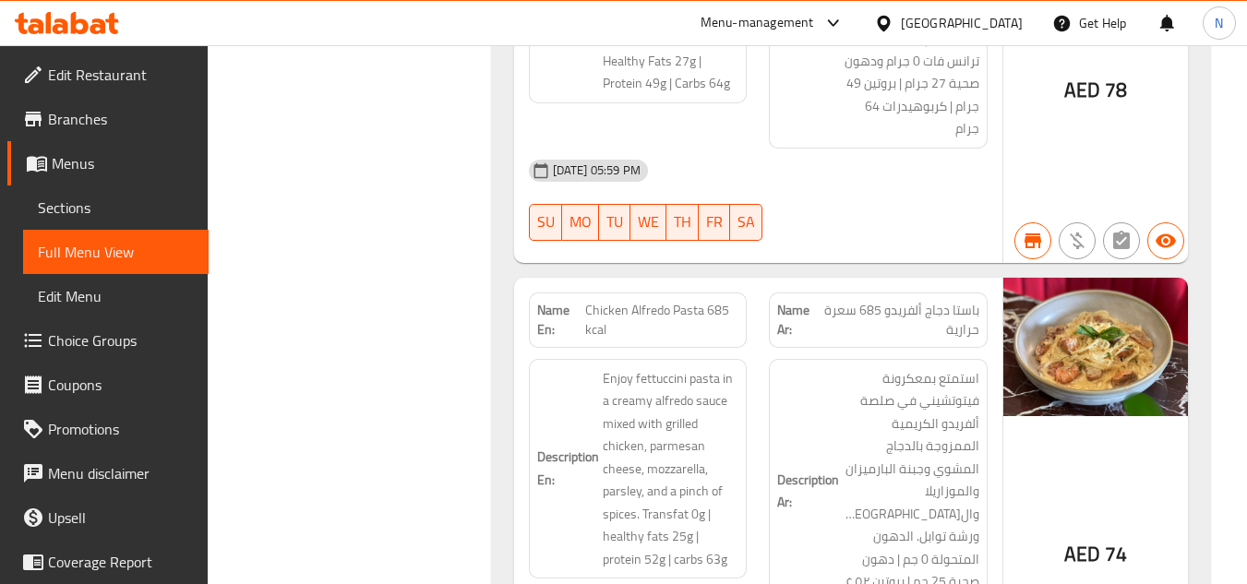
copy span "Chicken Alfredo Pasta 685 kcal"
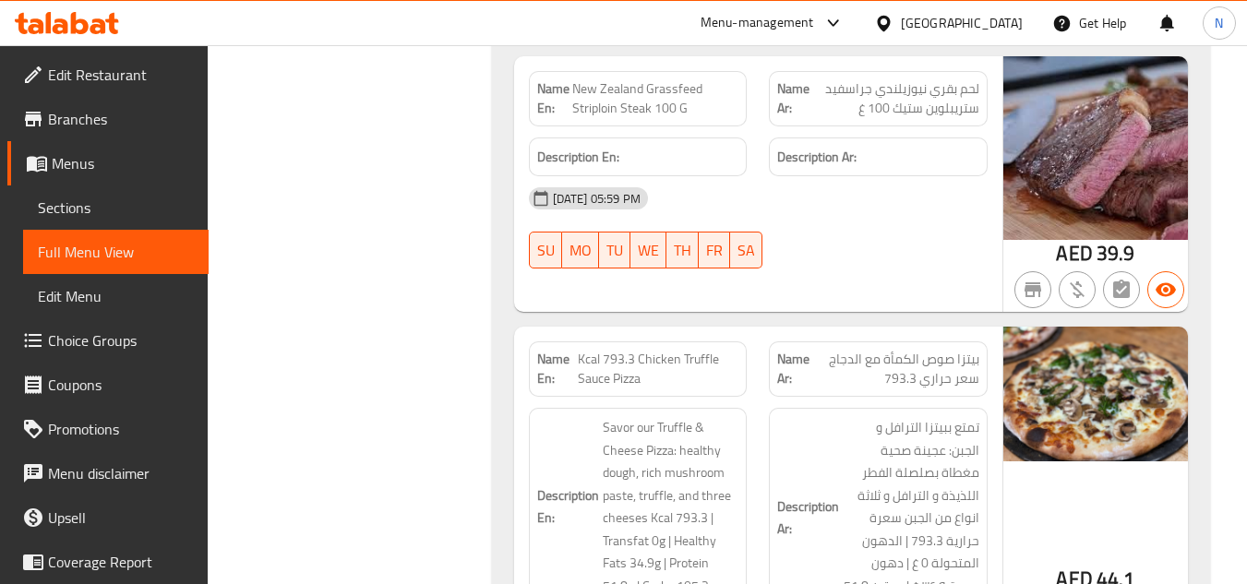
scroll to position [3398, 0]
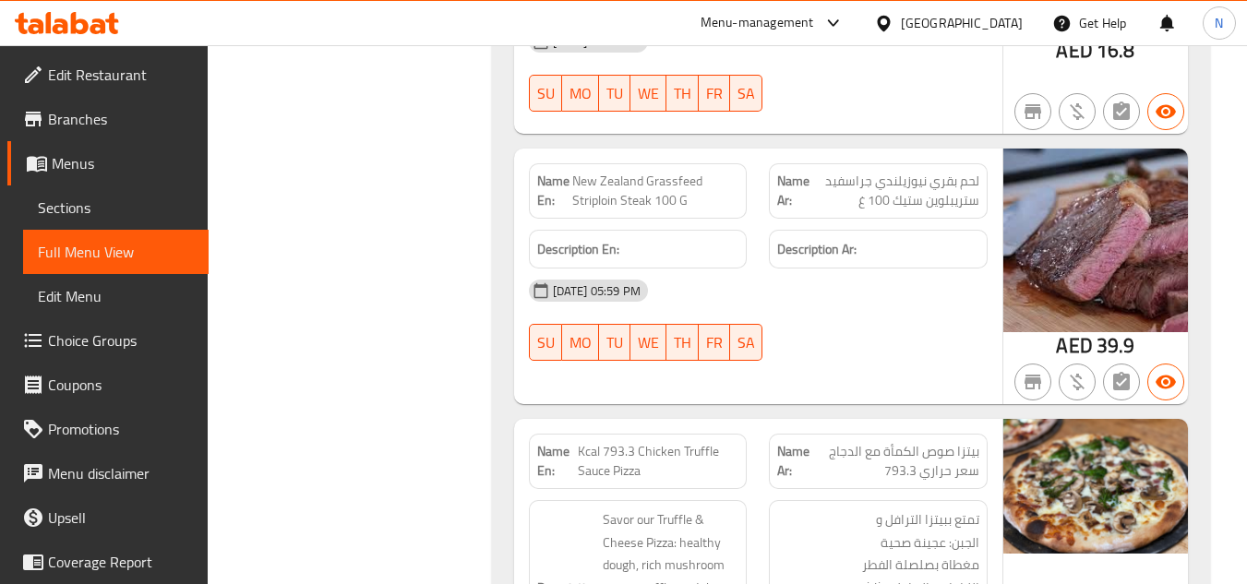
click at [647, 193] on span "New Zealand Grassfeed Striploin Steak 100 G" at bounding box center [655, 191] width 166 height 39
copy span "New Zealand Grassfeed Striploin Steak 100 G"
click at [647, 193] on span "New Zealand Grassfeed Striploin Steak 100 G" at bounding box center [655, 191] width 166 height 39
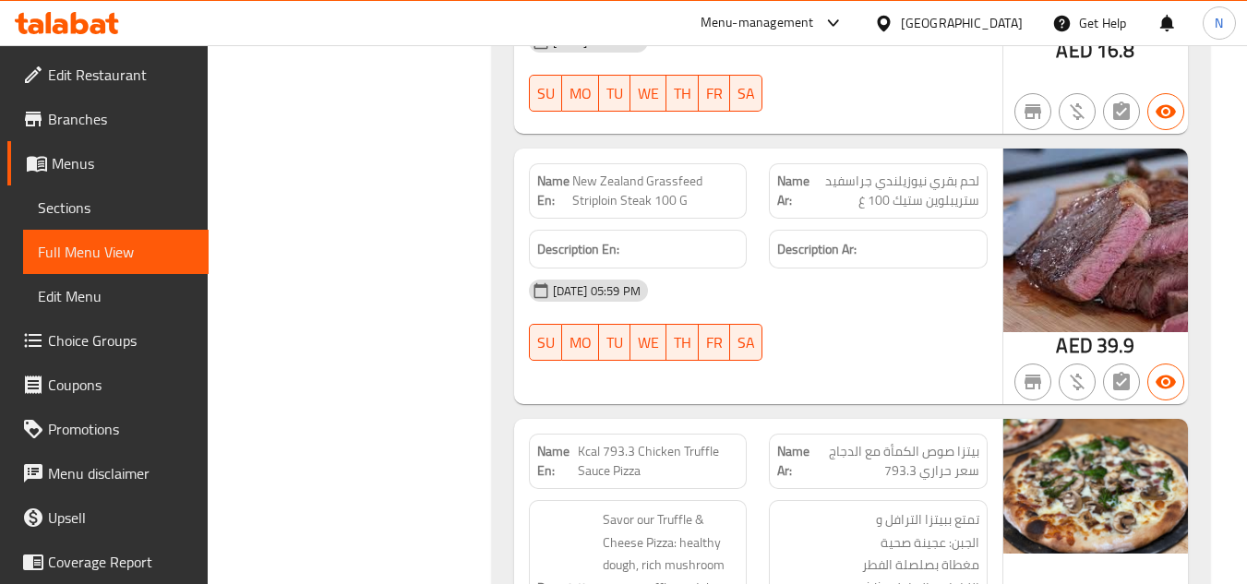
click at [676, 196] on span "New Zealand Grassfeed Striploin Steak 100 G" at bounding box center [655, 191] width 166 height 39
copy span "New Zealand Grassfeed Striploin Steak"
drag, startPoint x: 649, startPoint y: 205, endPoint x: 575, endPoint y: 184, distance: 76.9
click at [575, 184] on span "New Zealand Grassfeed Striploin Steak 100 G" at bounding box center [655, 191] width 166 height 39
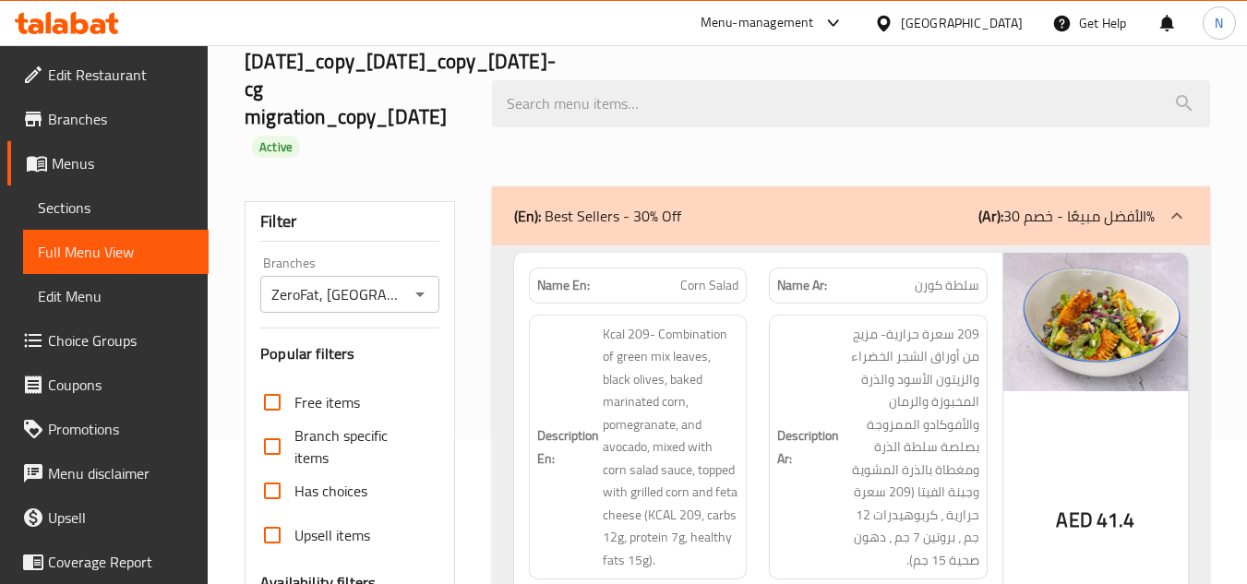
scroll to position [74, 0]
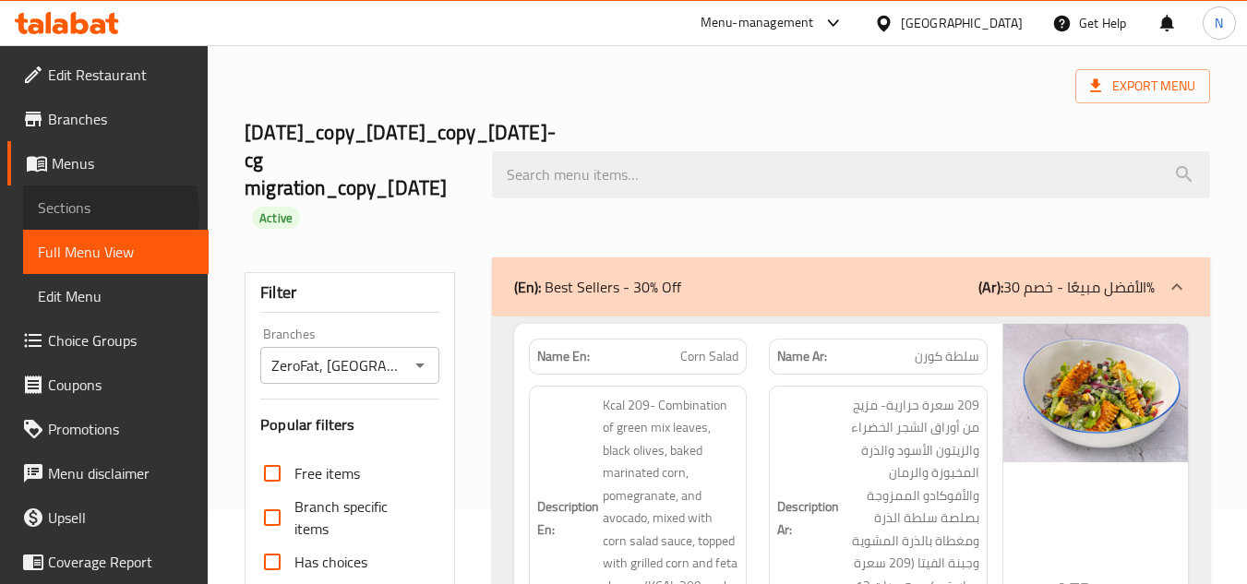
click at [79, 212] on span "Sections" at bounding box center [116, 208] width 156 height 22
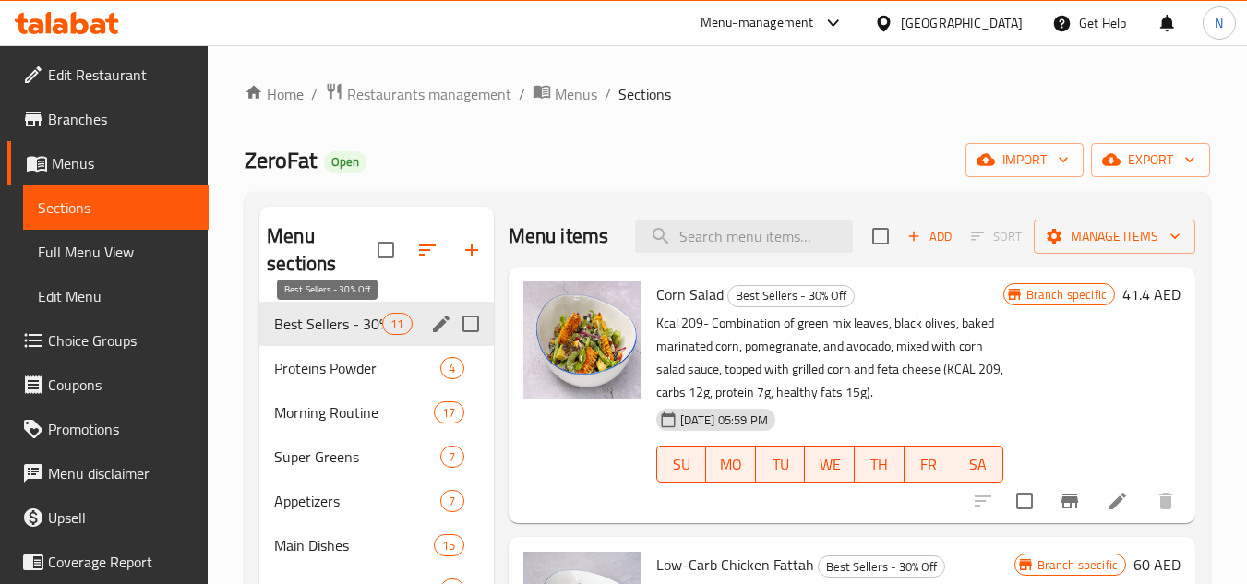
click at [331, 318] on span "Best Sellers - 30% Off" at bounding box center [328, 324] width 108 height 22
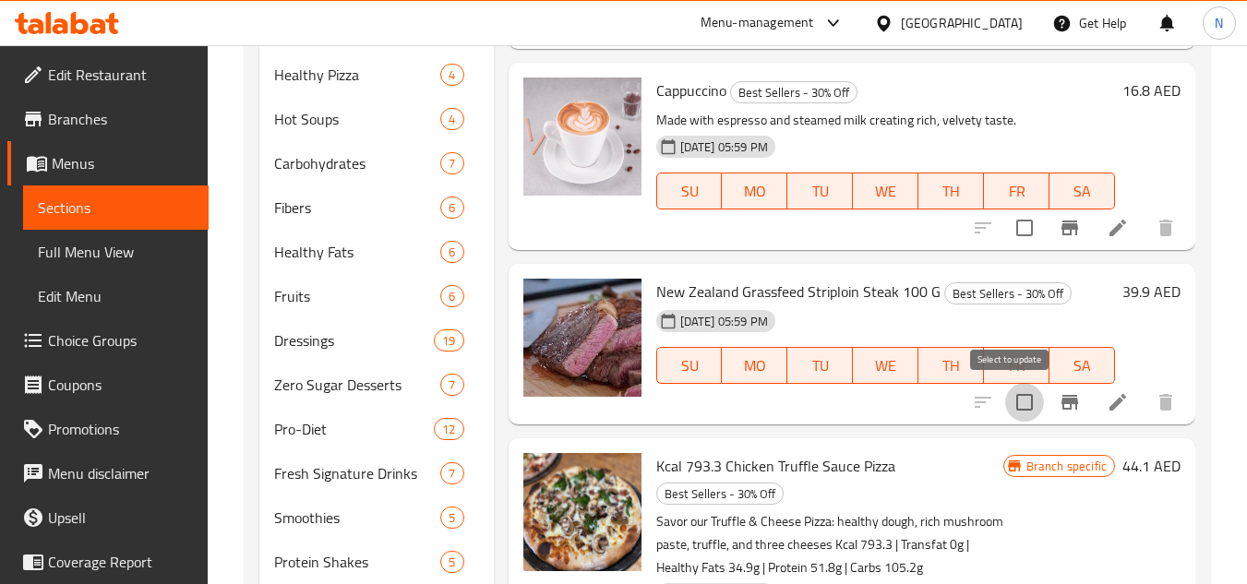
click at [1013, 404] on input "checkbox" at bounding box center [1024, 402] width 39 height 39
checkbox input "true"
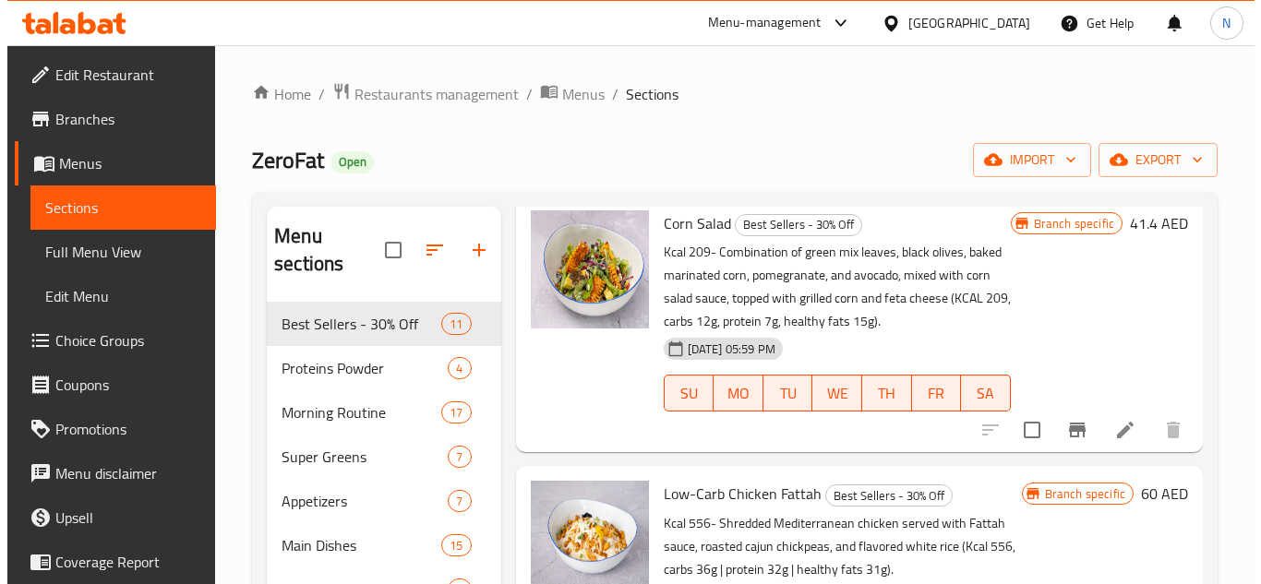
scroll to position [0, 0]
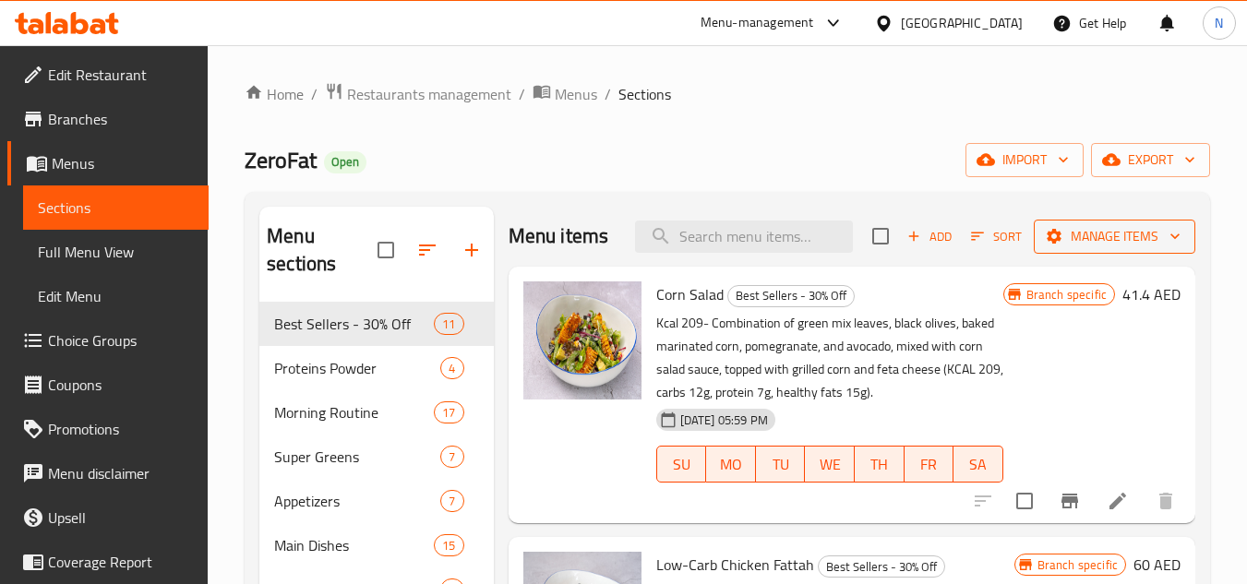
click at [1087, 248] on span "Manage items" at bounding box center [1115, 236] width 132 height 23
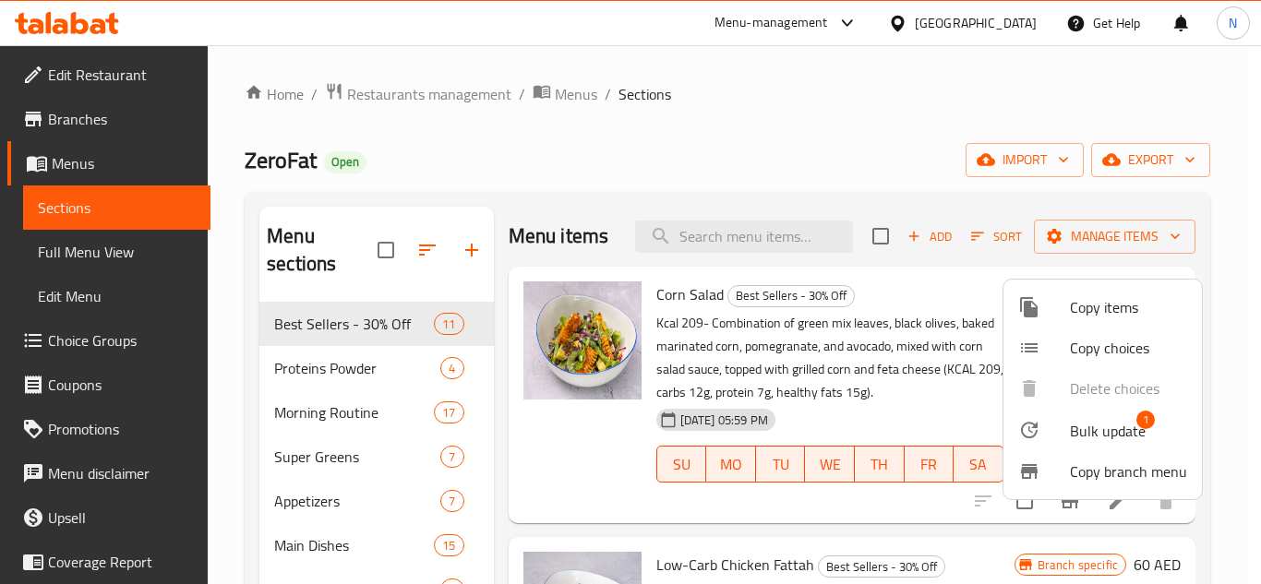
click at [1123, 314] on span "Copy items" at bounding box center [1128, 307] width 117 height 22
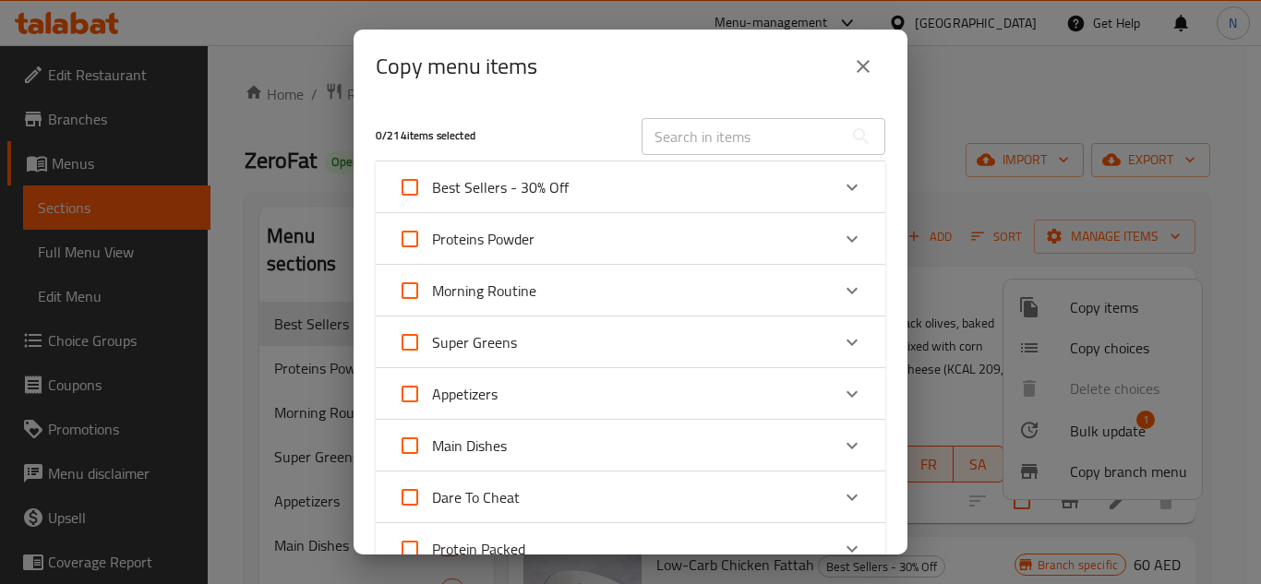
click at [540, 183] on span "Best Sellers - 30% Off" at bounding box center [500, 188] width 137 height 28
click at [432, 183] on input "Best Sellers - 30% Off" at bounding box center [410, 187] width 44 height 44
checkbox input "true"
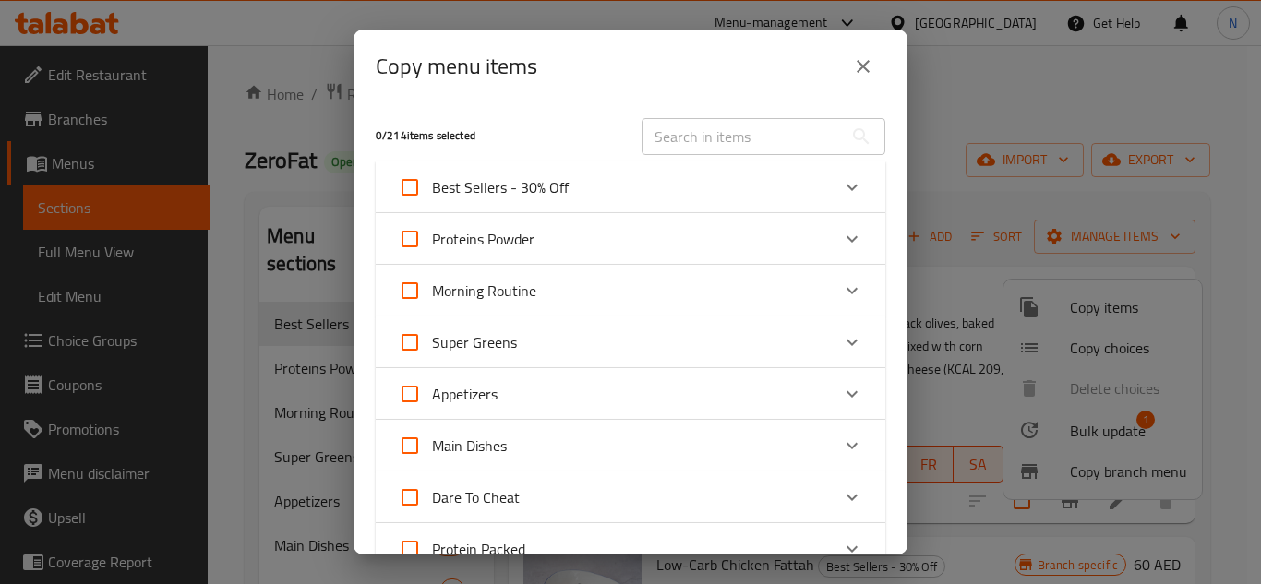
checkbox input "true"
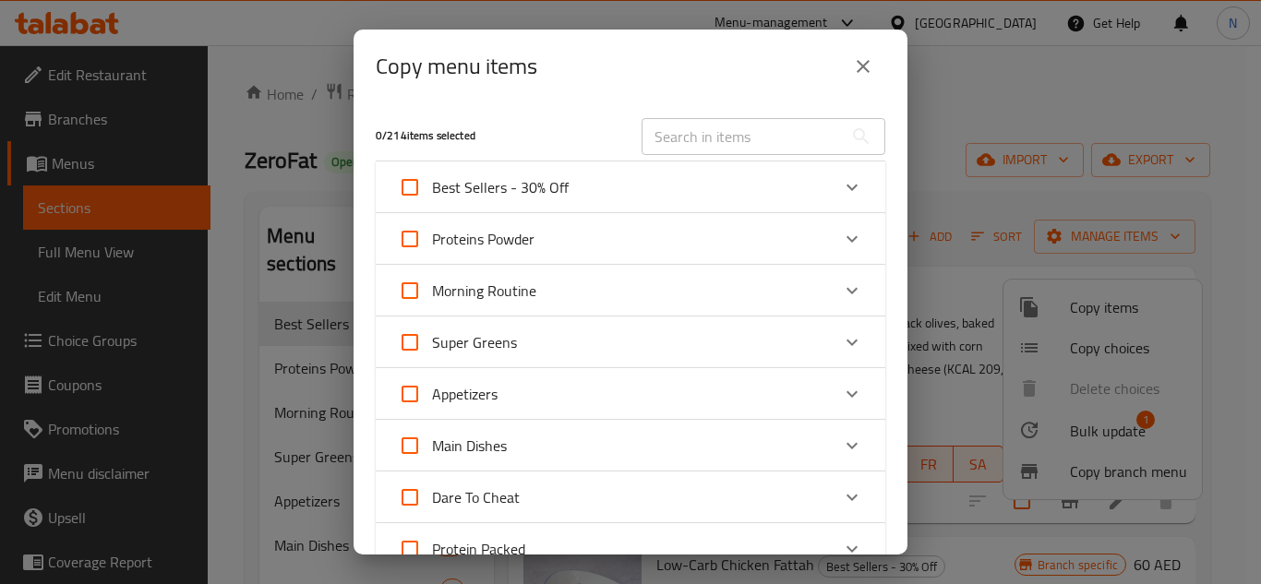
checkbox input "true"
drag, startPoint x: 515, startPoint y: 182, endPoint x: 688, endPoint y: 224, distance: 177.8
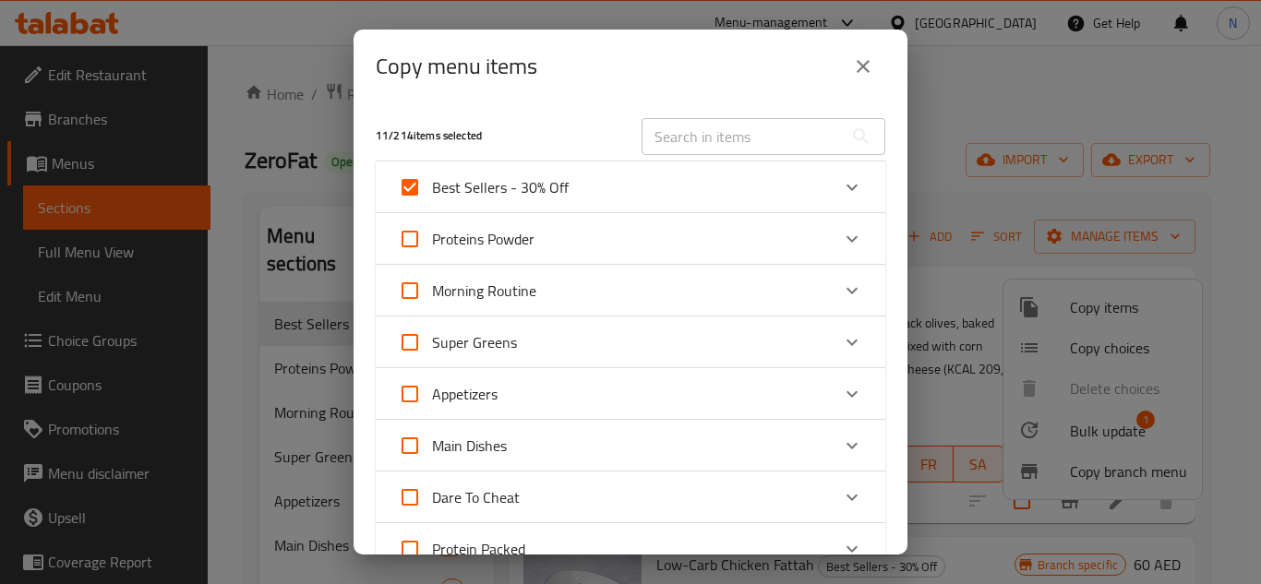
click at [516, 182] on span "Best Sellers - 30% Off" at bounding box center [500, 188] width 137 height 28
click at [432, 182] on input "Best Sellers - 30% Off" at bounding box center [410, 187] width 44 height 44
checkbox input "false"
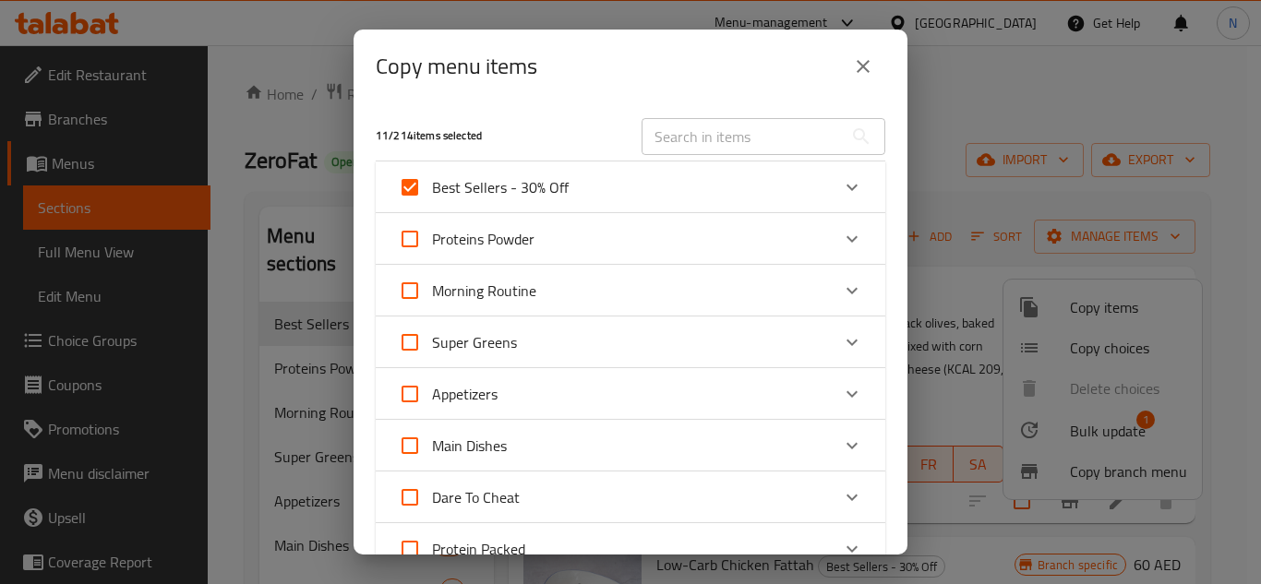
checkbox input "false"
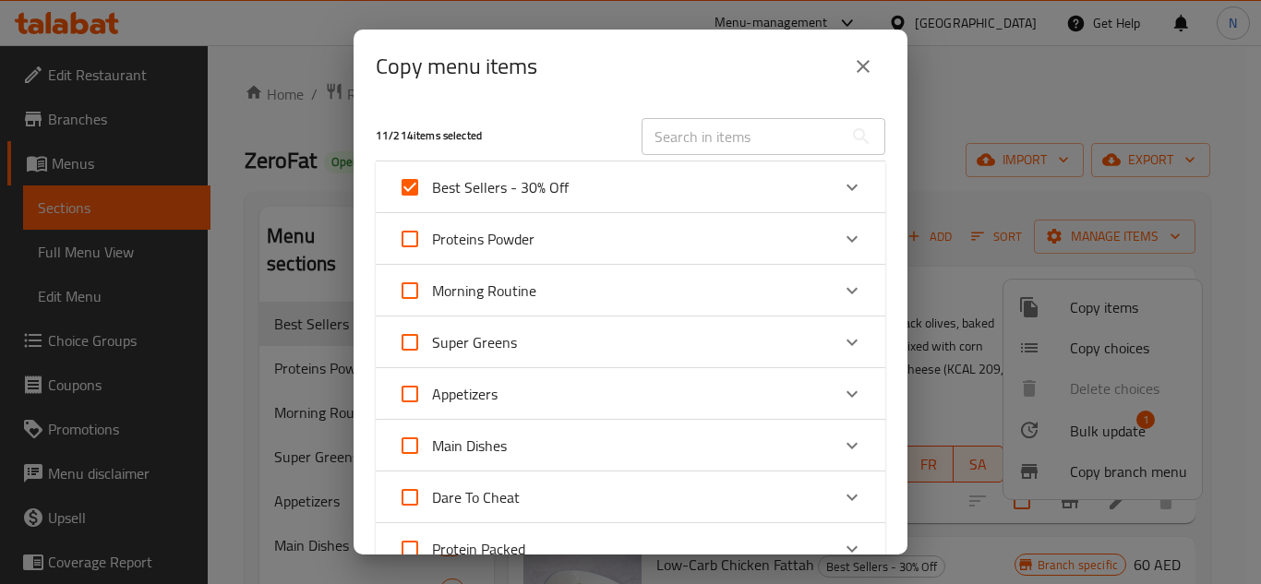
checkbox input "false"
click at [788, 185] on div "Best Sellers - 30% Off" at bounding box center [614, 187] width 432 height 44
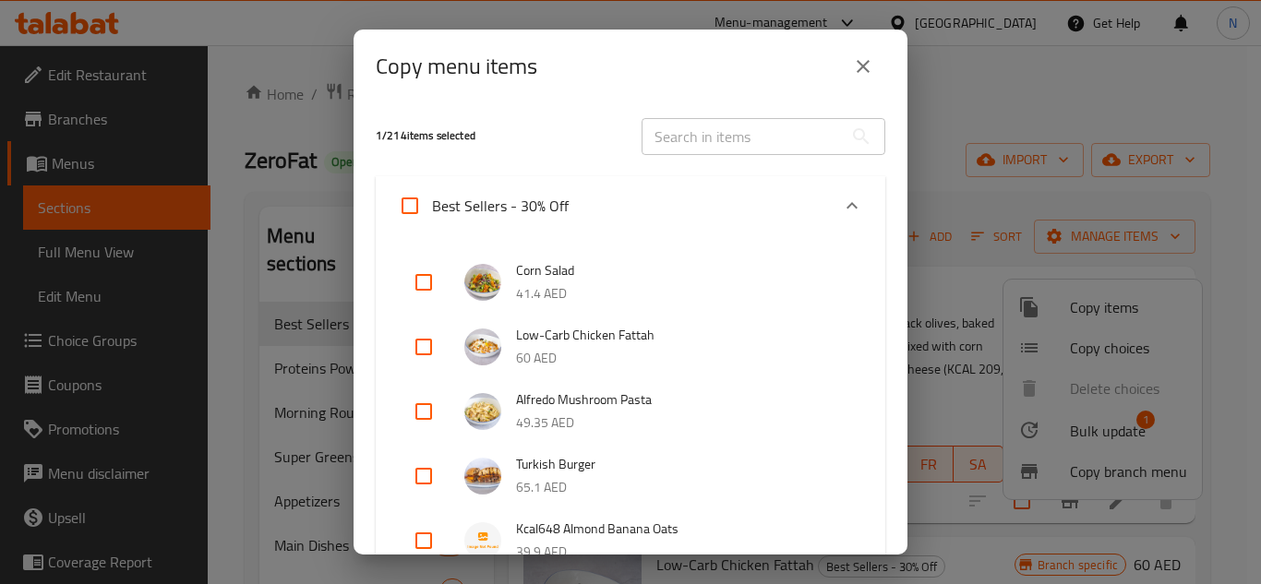
scroll to position [459, 0]
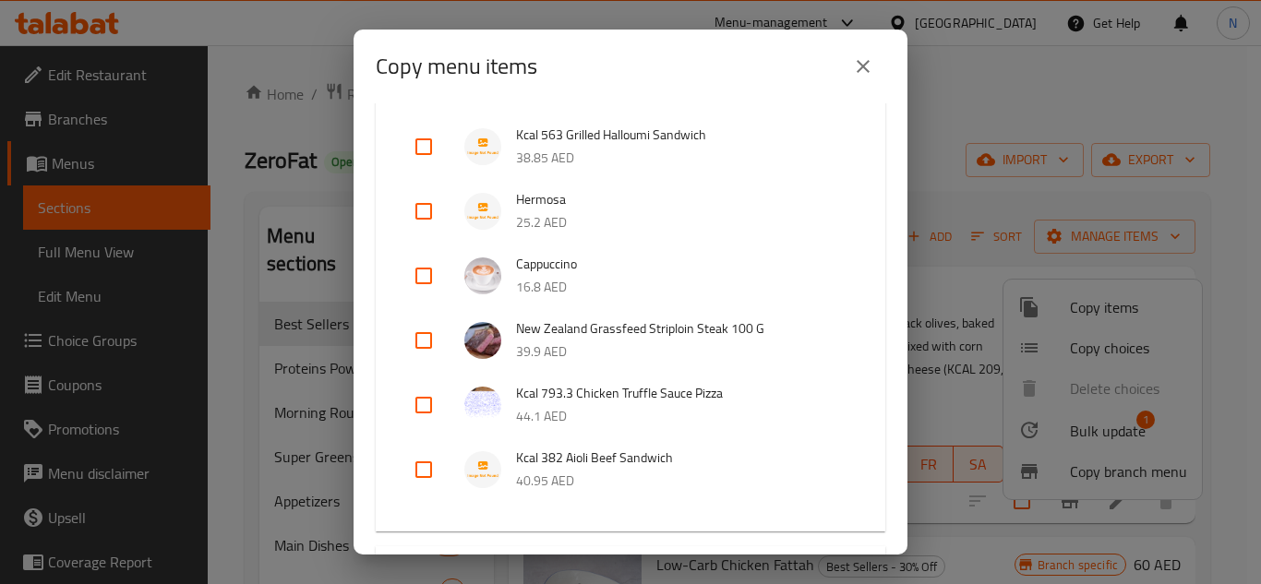
click at [418, 343] on input "checkbox" at bounding box center [424, 341] width 44 height 44
checkbox input "true"
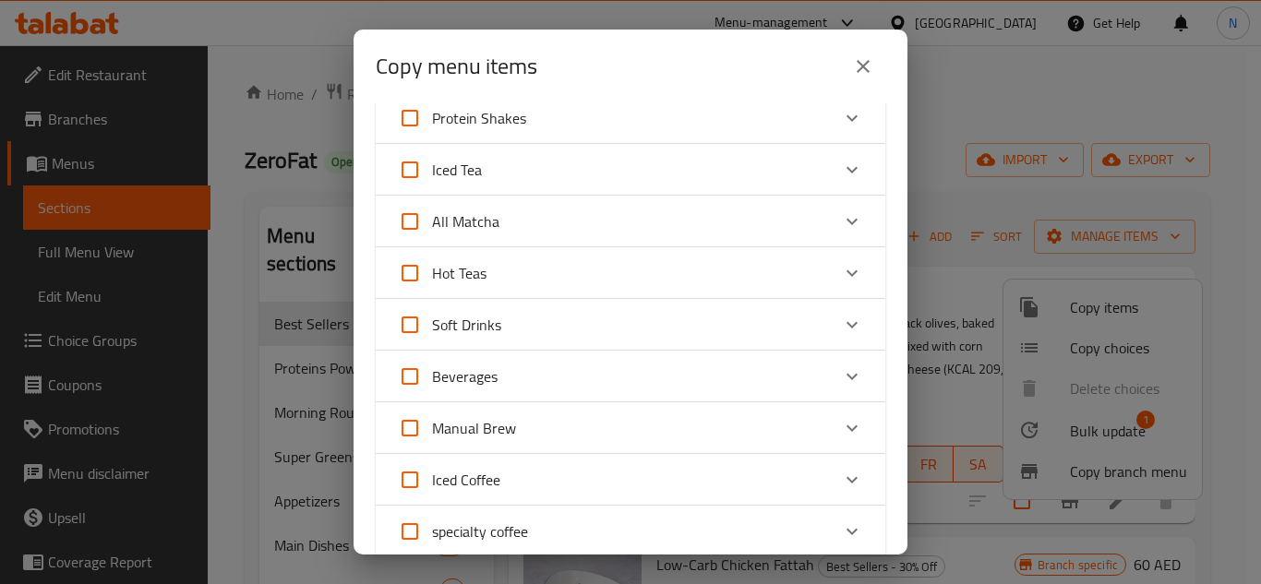
scroll to position [2112, 0]
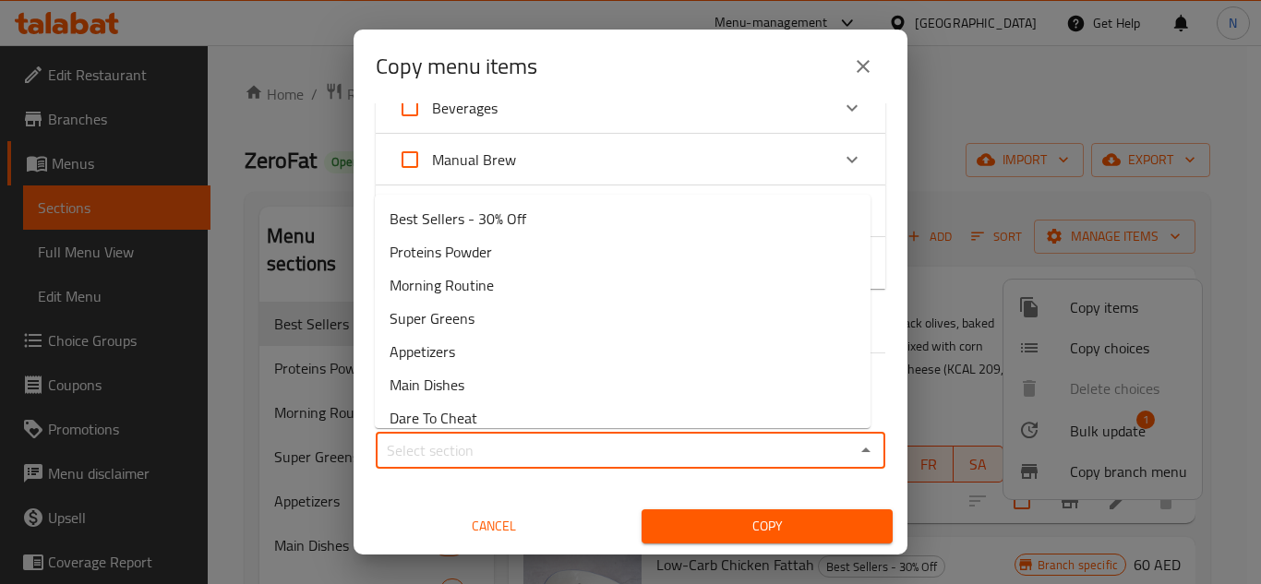
drag, startPoint x: 627, startPoint y: 444, endPoint x: 629, endPoint y: 430, distance: 14.0
click at [628, 433] on div "Sections *" at bounding box center [631, 450] width 510 height 37
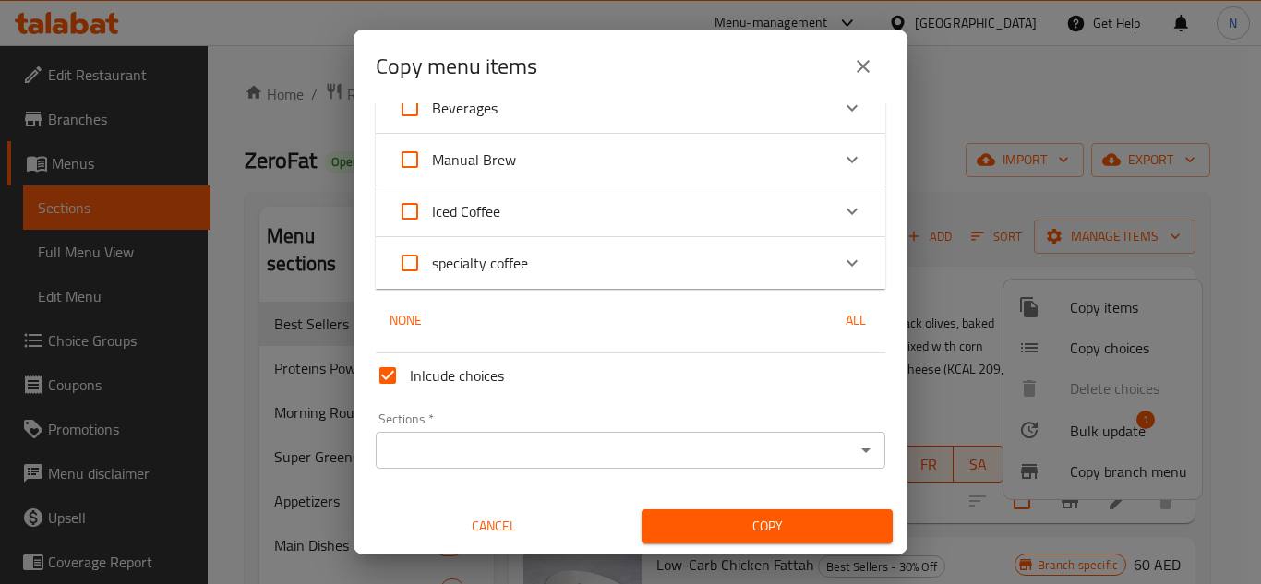
click at [560, 464] on div "Sections *" at bounding box center [631, 450] width 510 height 37
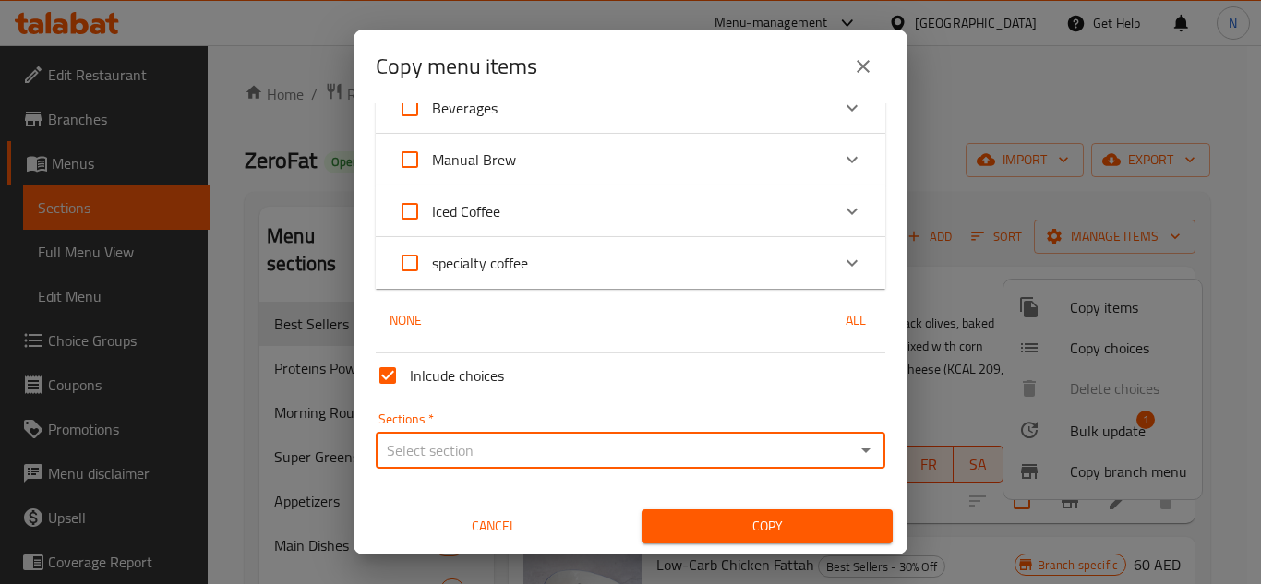
click at [711, 457] on input "Sections   *" at bounding box center [615, 451] width 468 height 26
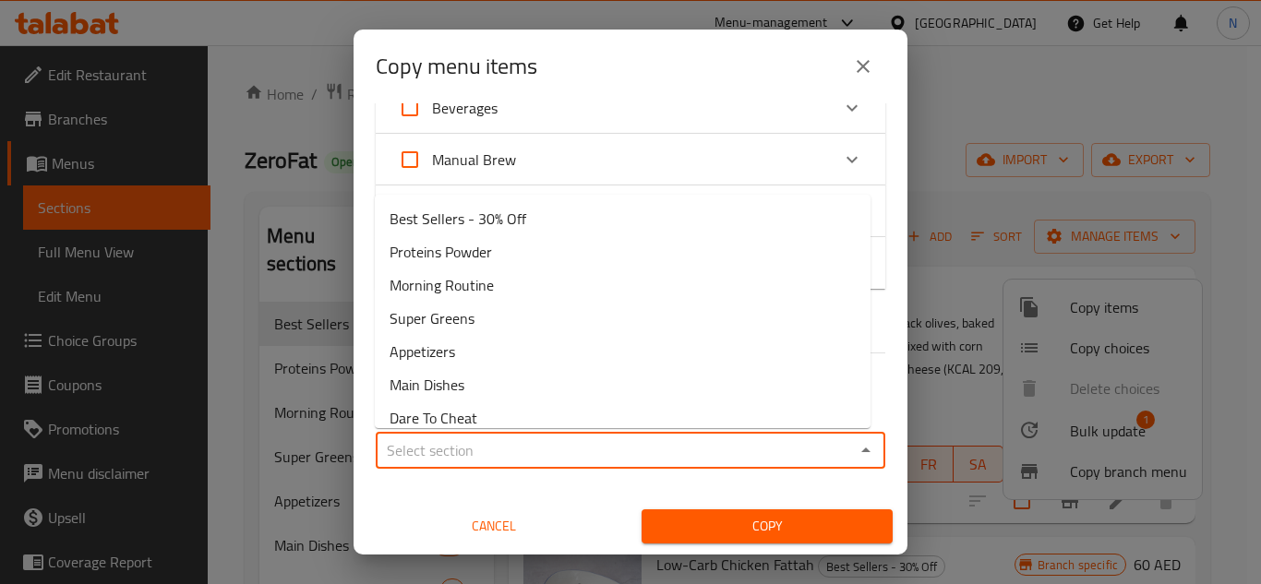
click at [475, 438] on input "Sections   *" at bounding box center [615, 451] width 468 height 26
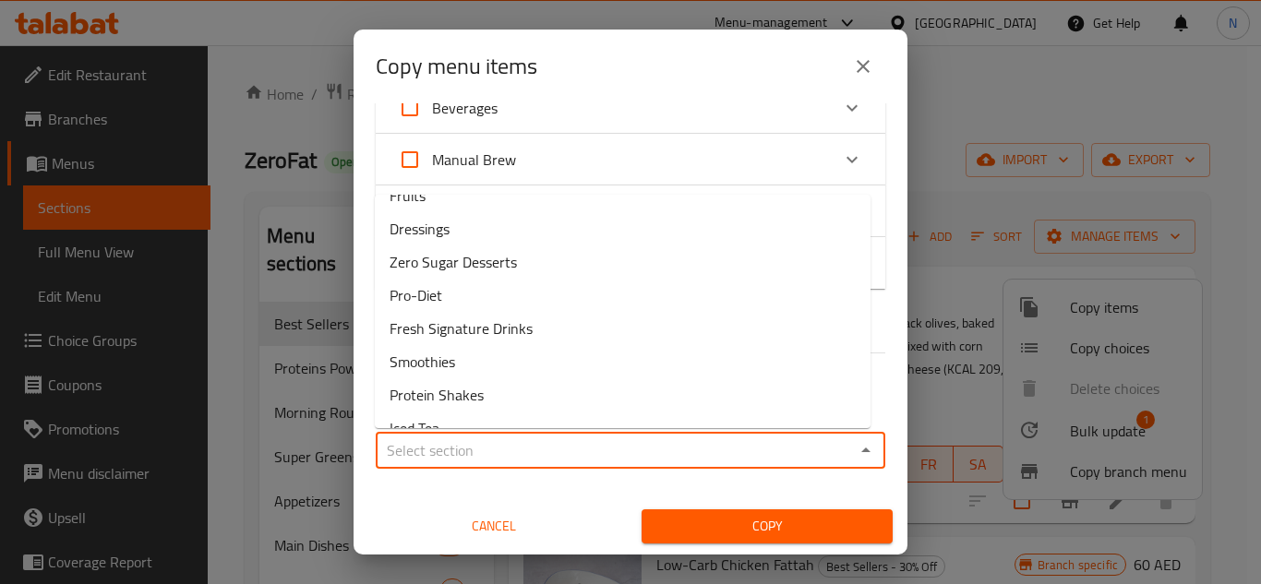
scroll to position [462, 0]
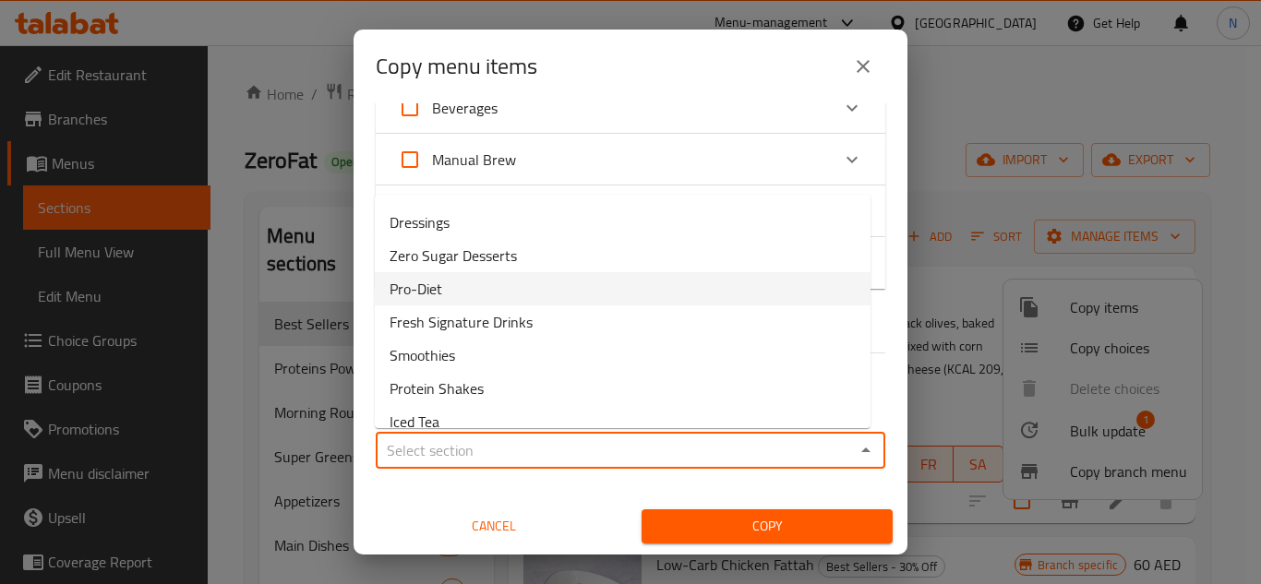
click at [470, 292] on li "Pro-Diet" at bounding box center [623, 288] width 496 height 33
type input "Pro-Diet"
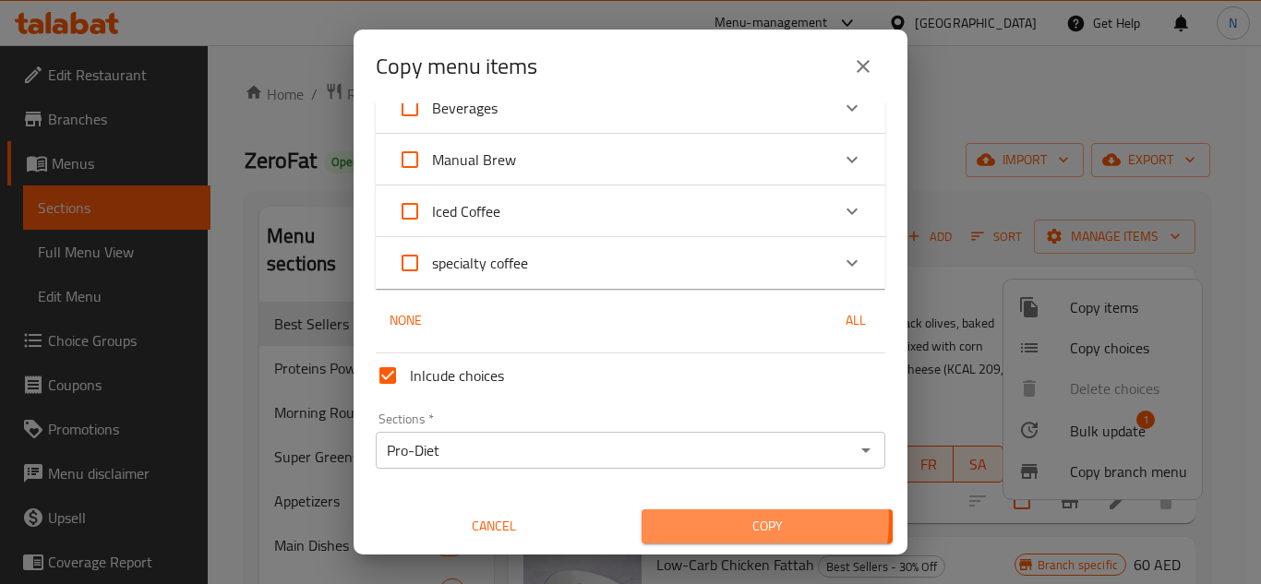
click at [694, 519] on span "Copy" at bounding box center [767, 526] width 222 height 23
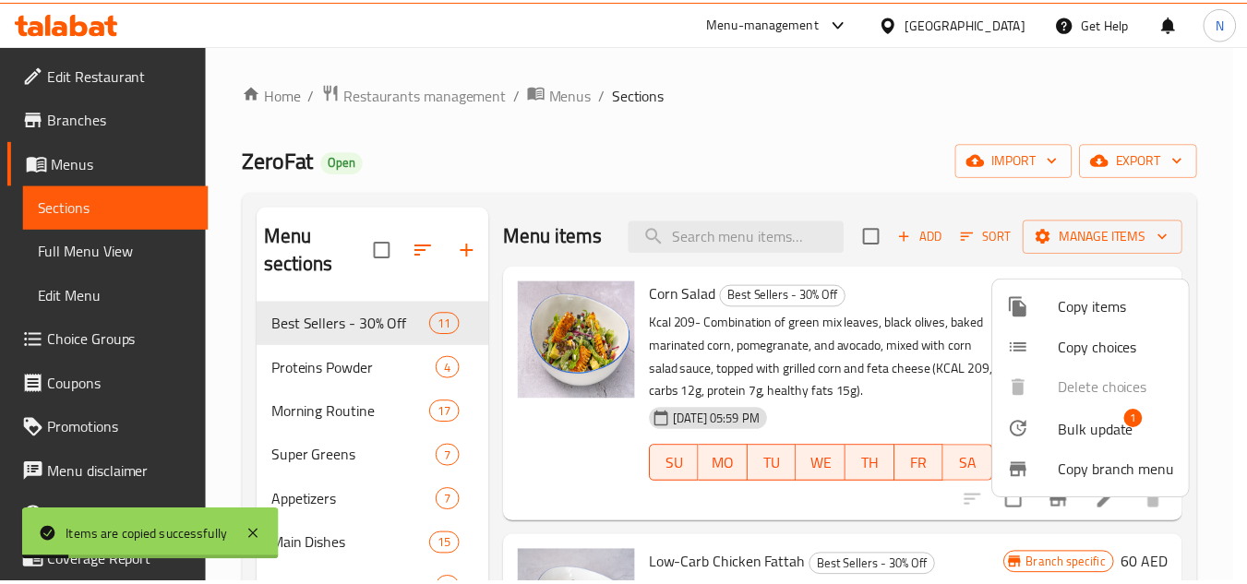
scroll to position [1467, 0]
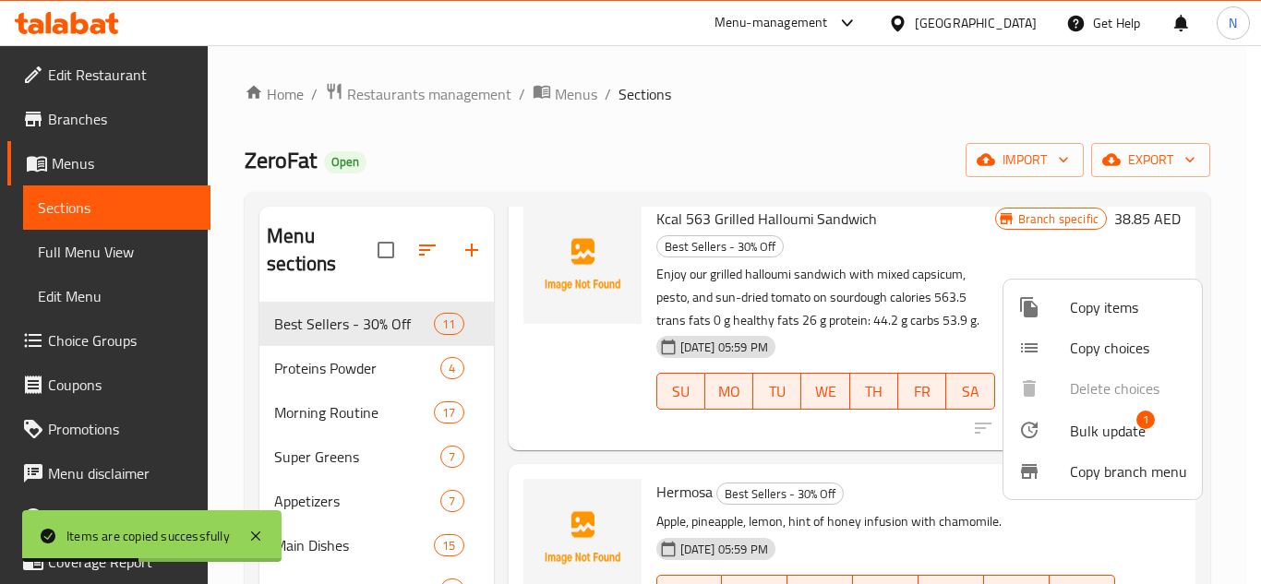
click at [827, 155] on div at bounding box center [630, 292] width 1261 height 584
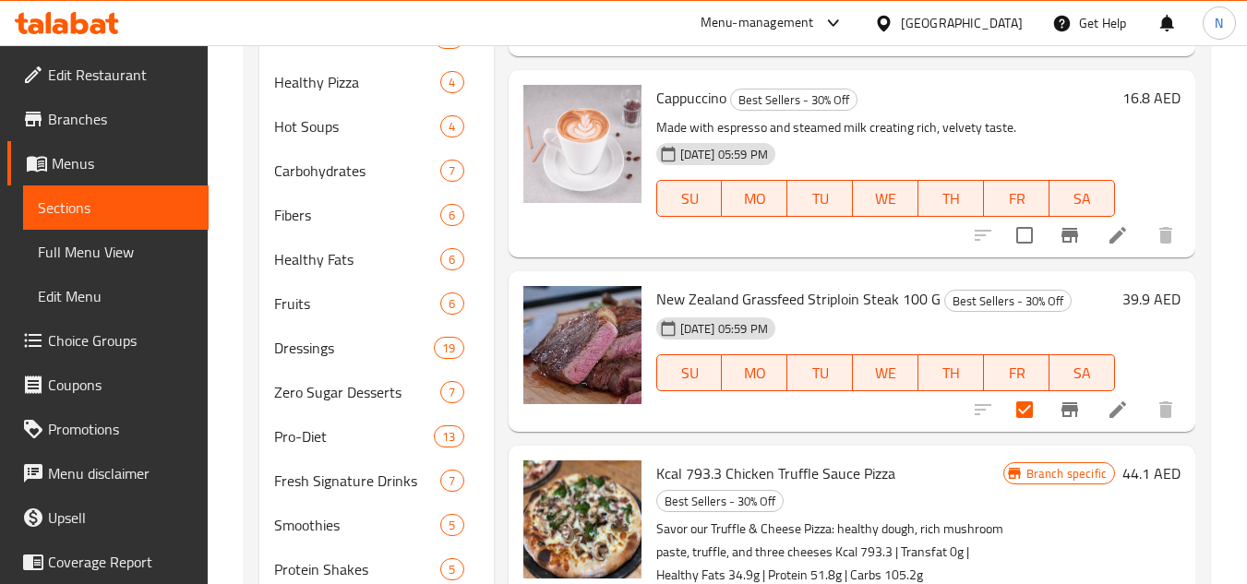
scroll to position [646, 0]
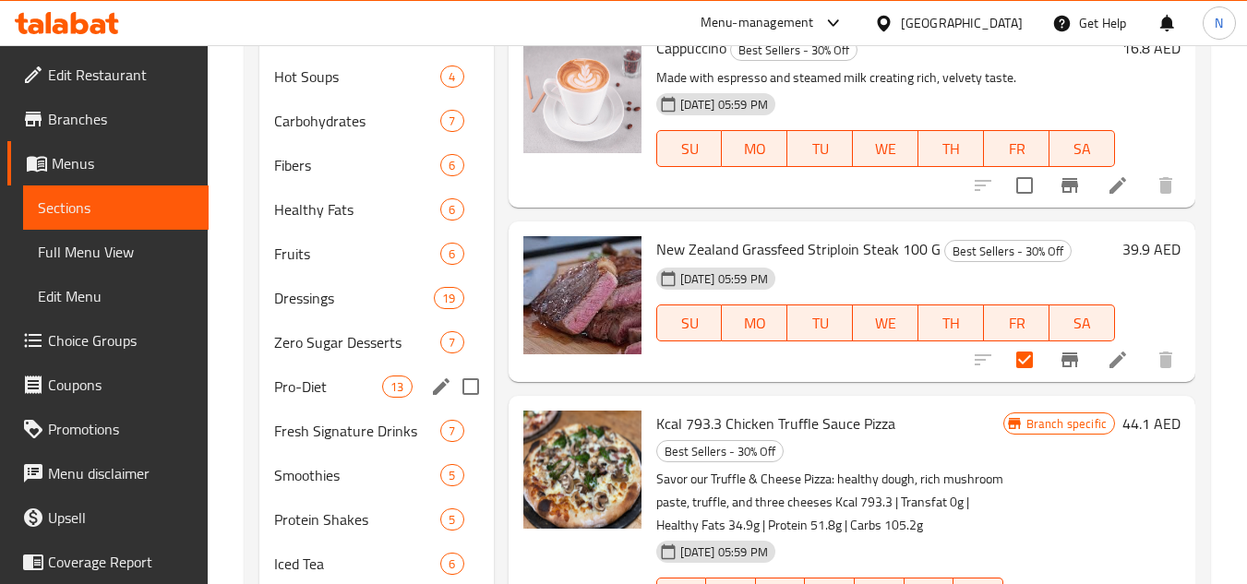
click at [330, 396] on span "Pro-Diet" at bounding box center [328, 387] width 108 height 22
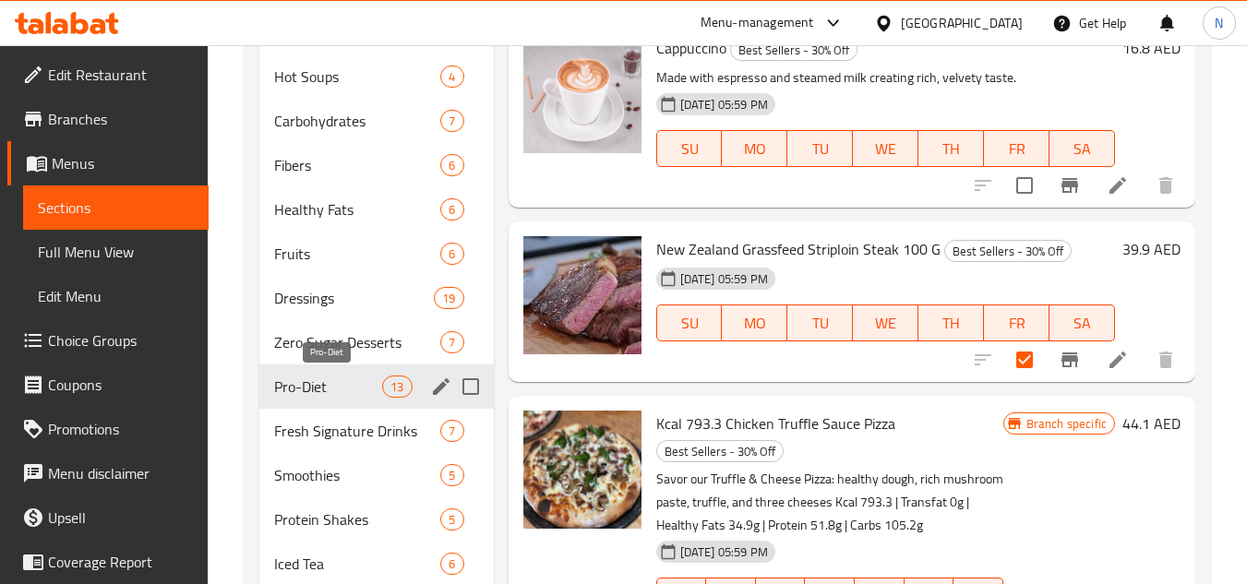
scroll to position [1320, 0]
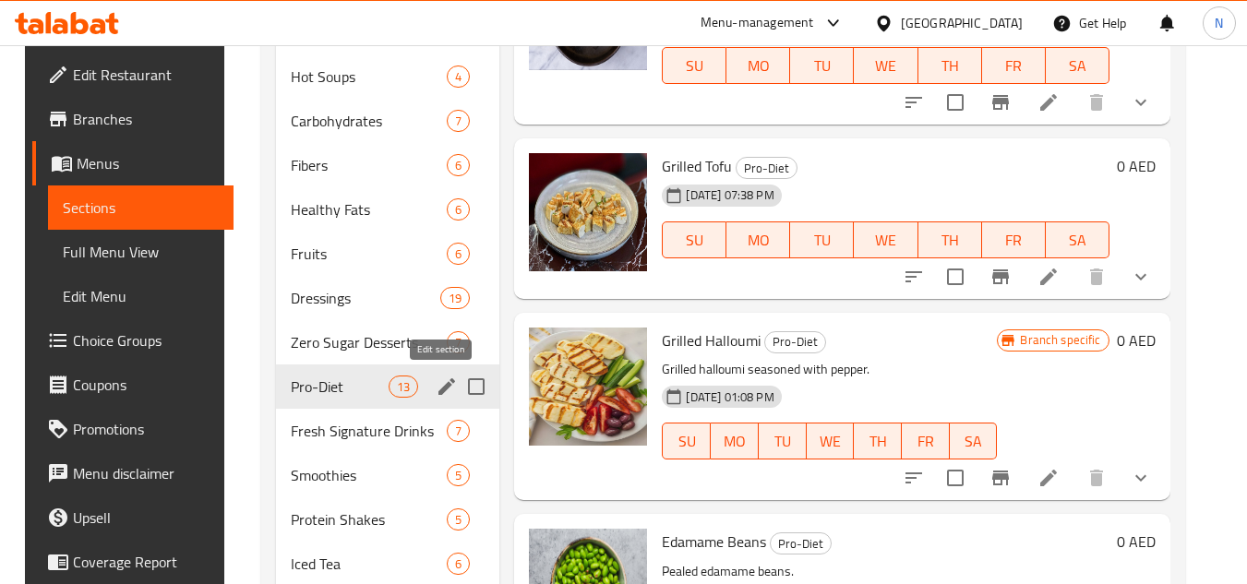
click at [439, 384] on icon "edit" at bounding box center [447, 387] width 22 height 22
drag, startPoint x: 439, startPoint y: 401, endPoint x: 435, endPoint y: 387, distance: 14.6
click at [436, 387] on icon "edit" at bounding box center [447, 387] width 22 height 22
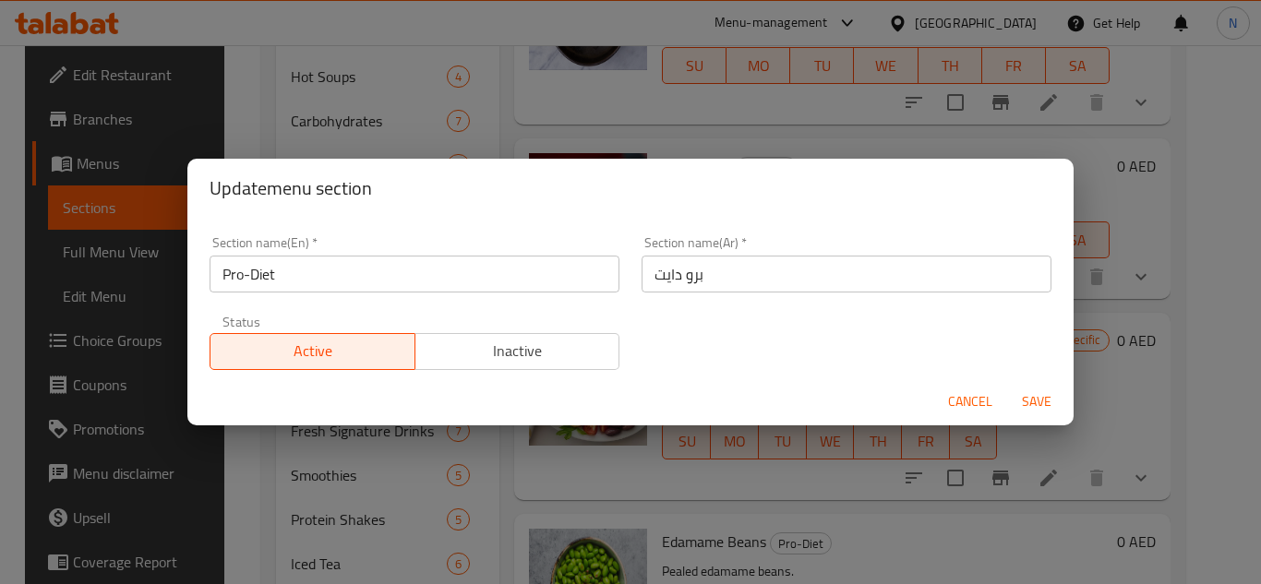
click at [394, 273] on input "Pro-Diet" at bounding box center [415, 274] width 410 height 37
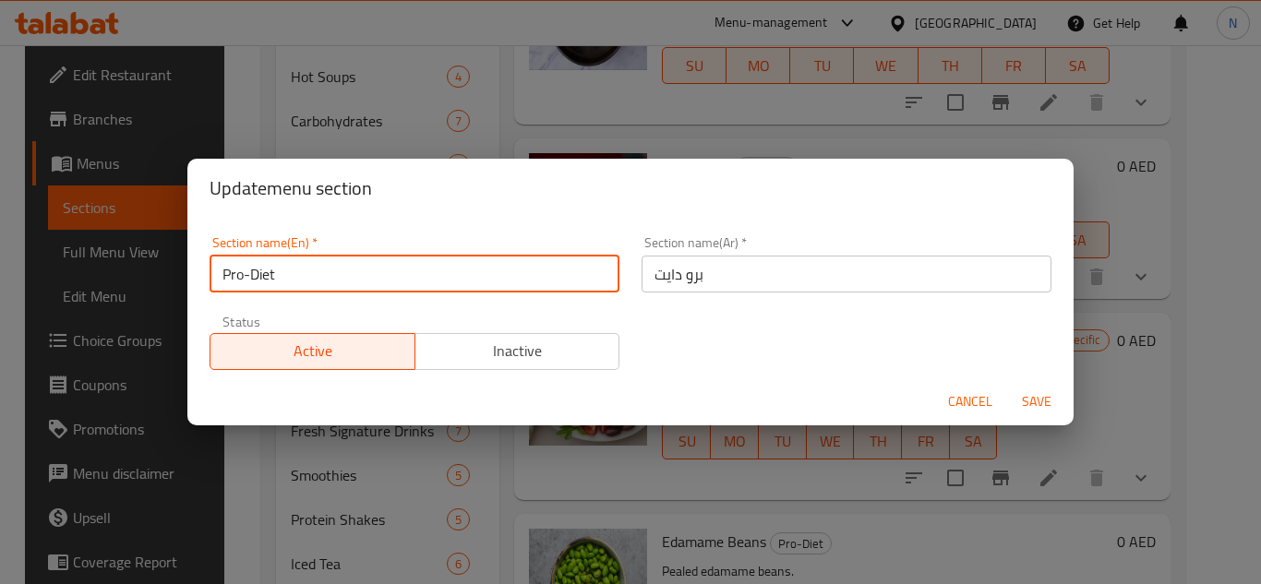
click at [394, 273] on input "Pro-Diet" at bounding box center [415, 274] width 410 height 37
paste input "diet - Create Yor Own Macros"
drag, startPoint x: 285, startPoint y: 275, endPoint x: 279, endPoint y: 285, distance: 12.0
click at [279, 285] on input "Pro-diet - Create Yor Own Macros" at bounding box center [415, 274] width 410 height 37
click at [248, 279] on input "Pro-diet Create Yor Own Macros" at bounding box center [415, 274] width 410 height 37
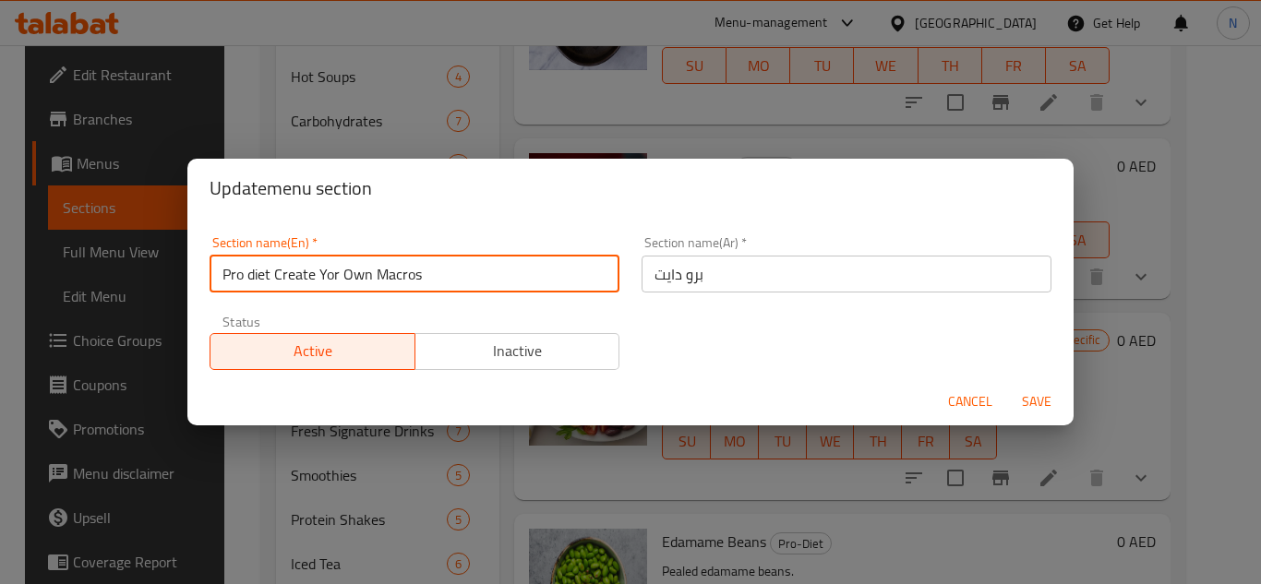
click at [343, 284] on input "Pro diet Create Yor Own Macros" at bounding box center [415, 274] width 410 height 37
type input "Pro diet Create Yor Own Macros"
click at [1007, 385] on button "Save" at bounding box center [1036, 402] width 59 height 34
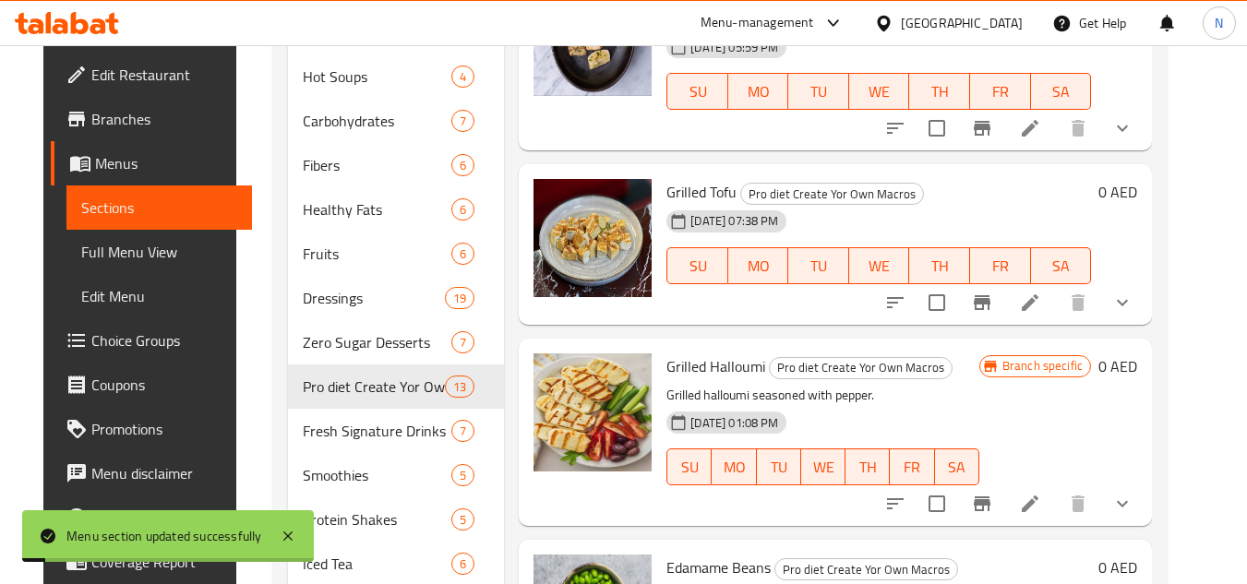
scroll to position [1346, 0]
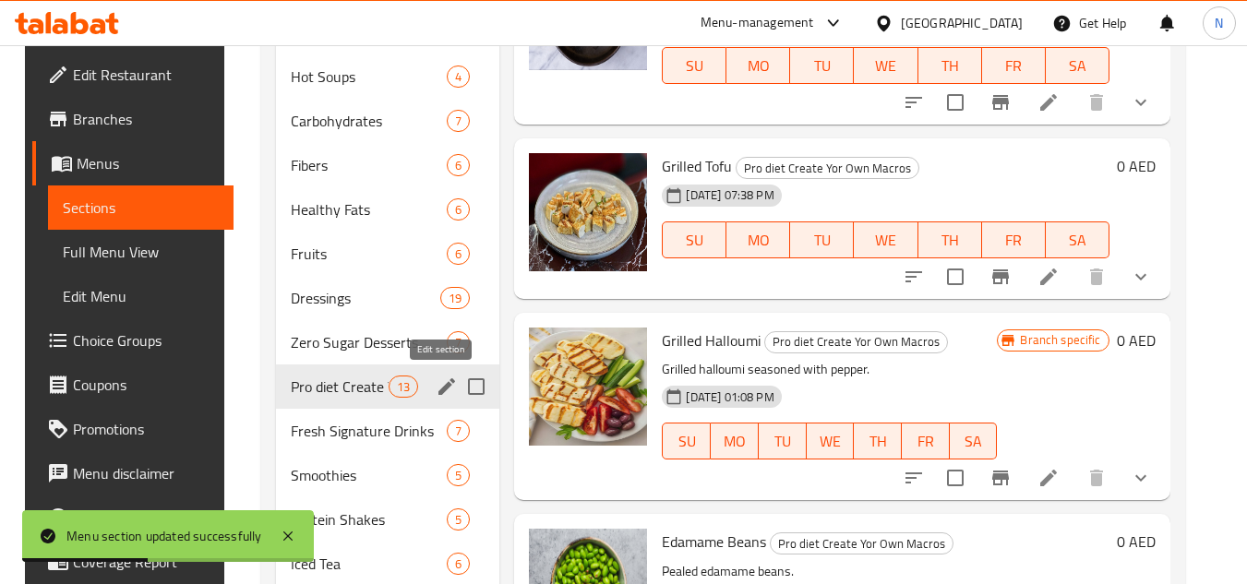
click at [439, 393] on icon "edit" at bounding box center [447, 387] width 22 height 22
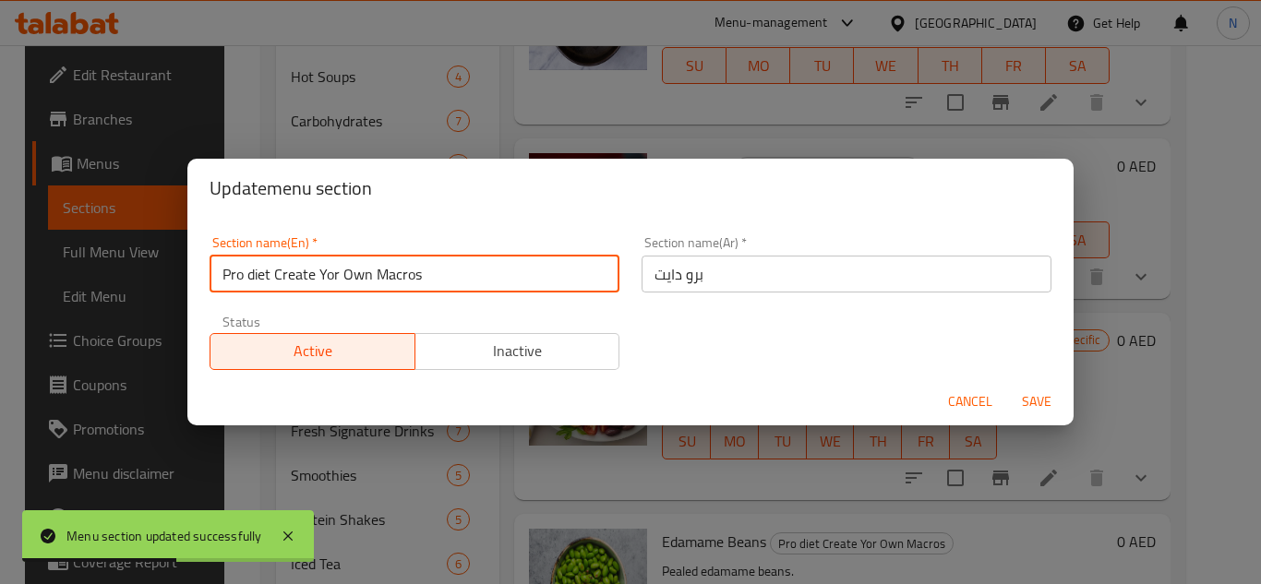
click at [372, 283] on input "Pro diet Create Yor Own Macros" at bounding box center [415, 274] width 410 height 37
paste input "D"
type input "Pro Diet Create Yor Own Macros"
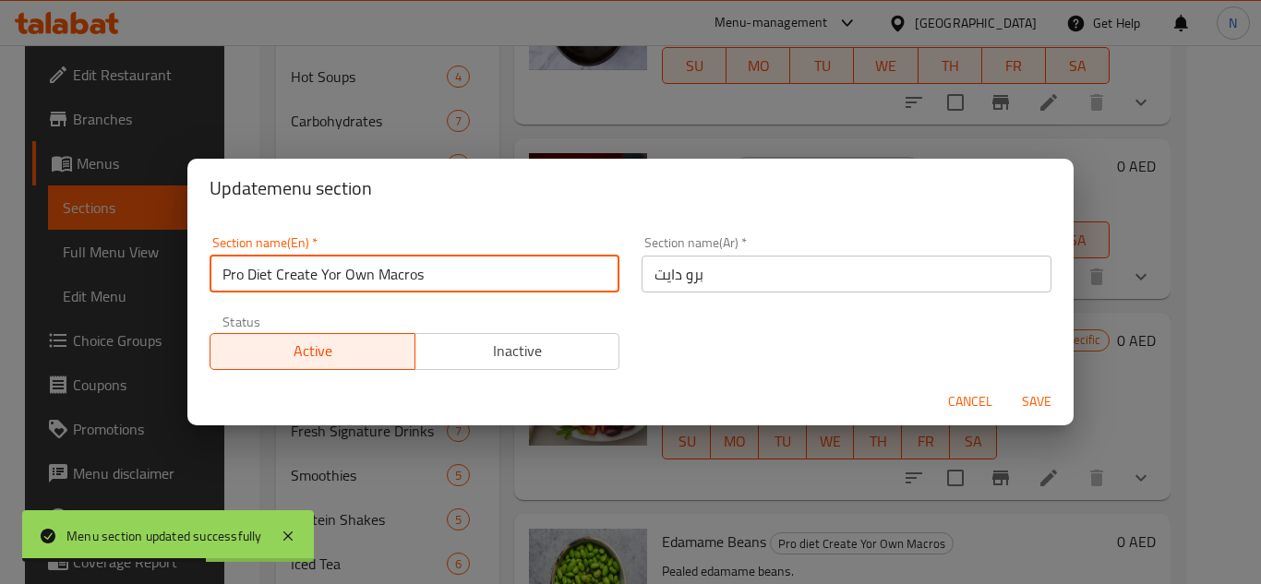
click at [1007, 385] on button "Save" at bounding box center [1036, 402] width 59 height 34
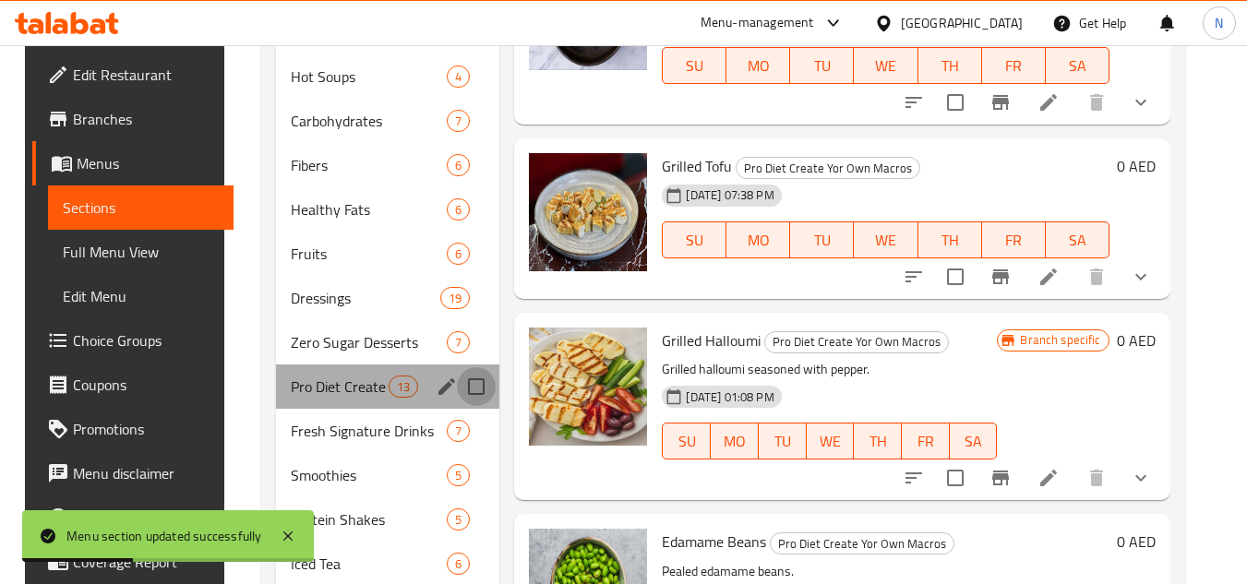
click at [457, 389] on input "Menu sections" at bounding box center [476, 386] width 39 height 39
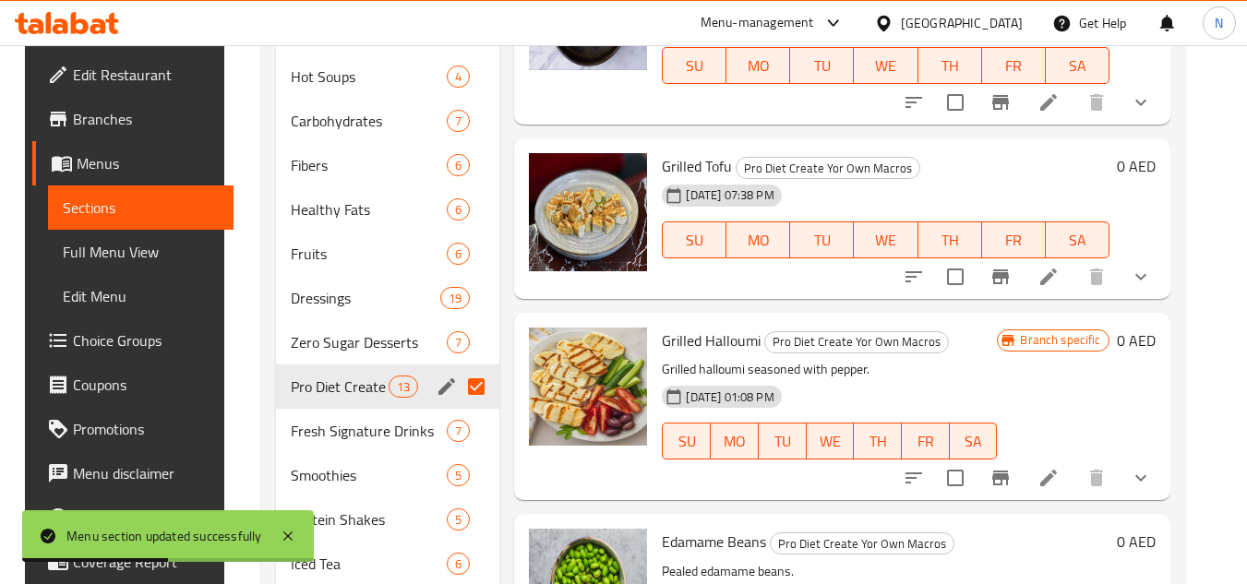
click at [471, 394] on input "Menu sections" at bounding box center [476, 386] width 39 height 39
checkbox input "false"
click at [436, 383] on icon "edit" at bounding box center [447, 387] width 22 height 22
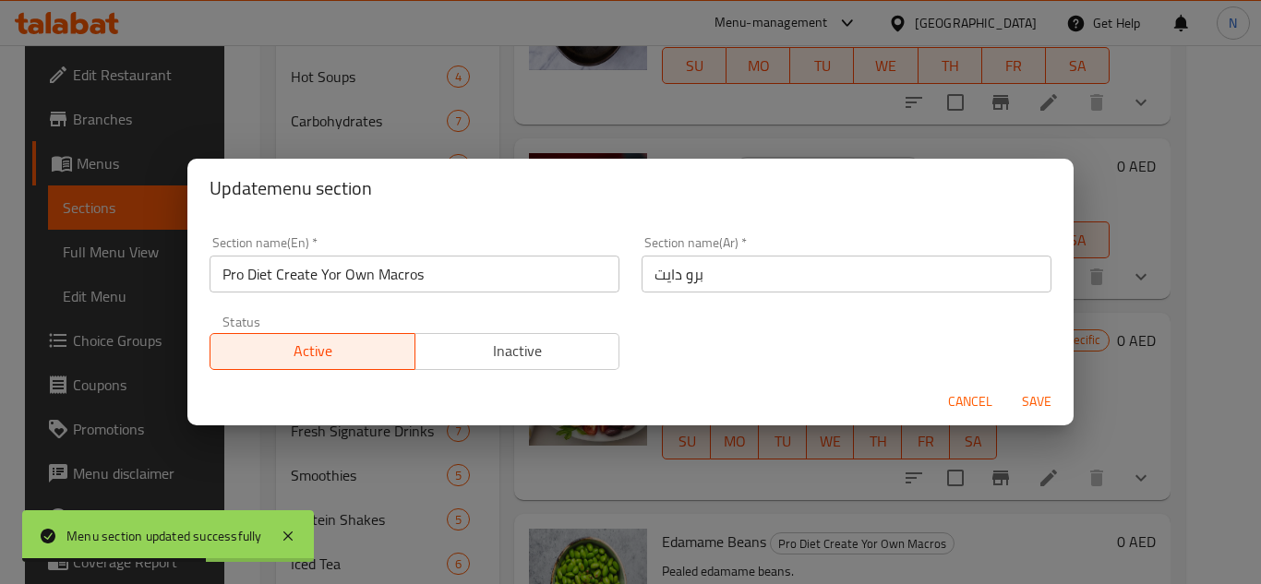
click at [710, 277] on input "برو دايت" at bounding box center [847, 274] width 410 height 37
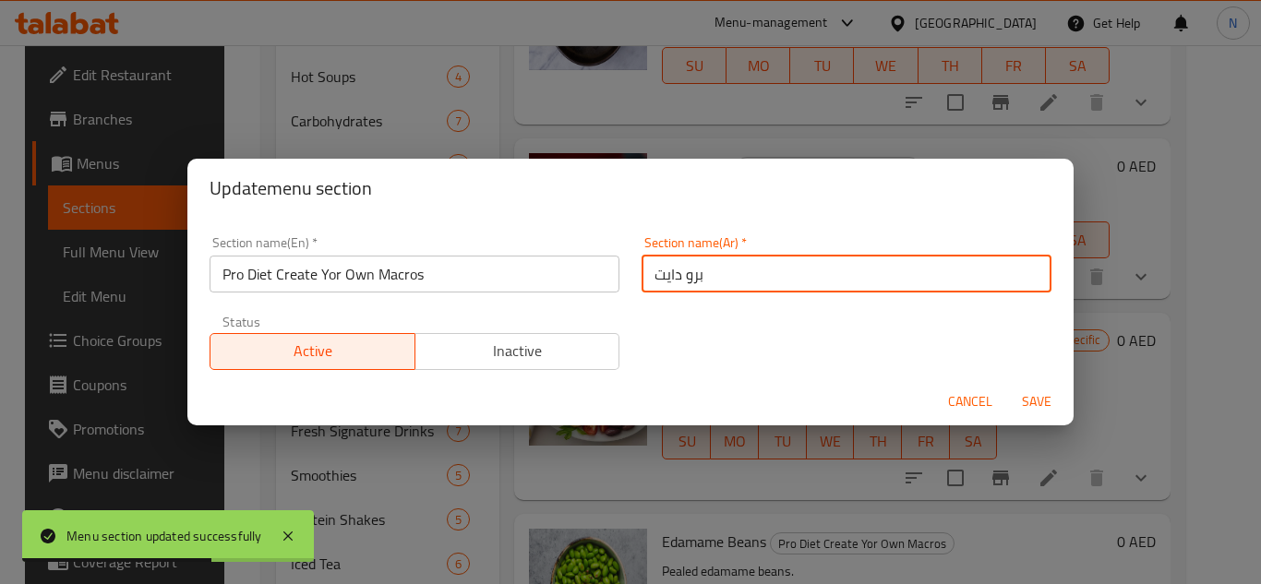
click at [710, 277] on input "برو دايت" at bounding box center [847, 274] width 410 height 37
paste input "- اصنع وحدات الماكرو الخاصة بك"
drag, startPoint x: 839, startPoint y: 277, endPoint x: 831, endPoint y: 286, distance: 12.4
click at [831, 286] on input "برو دايت - اصنع وحدات الماكرو الخاصة بك" at bounding box center [847, 274] width 410 height 37
type input "برو دايت اصنع وحدات الماكرو الخاصة بك"
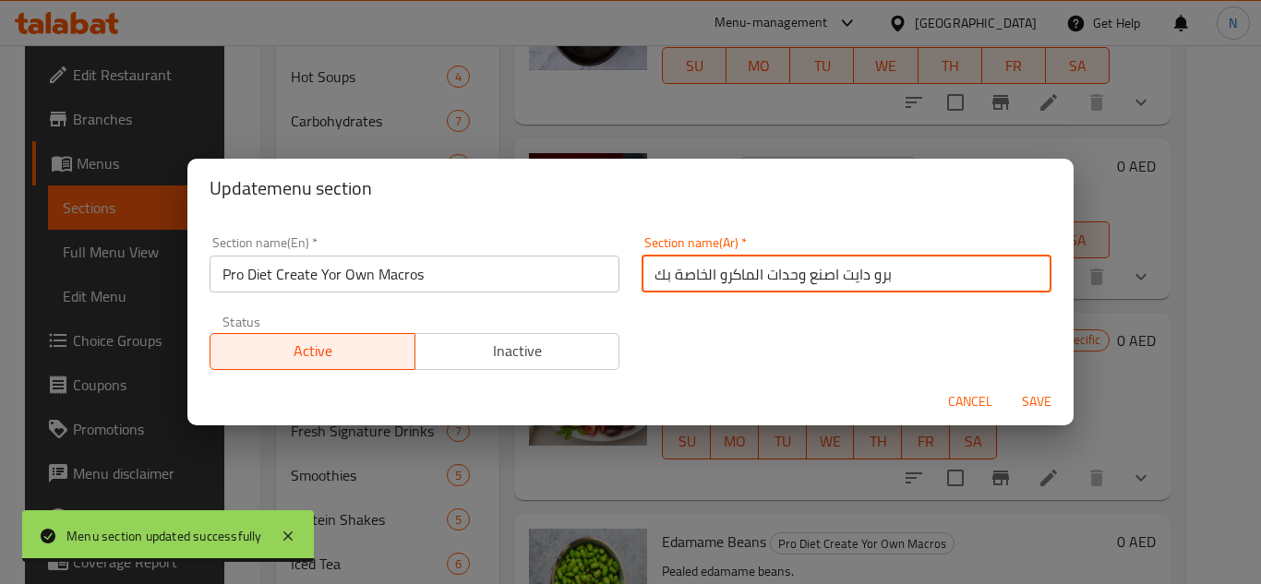
click at [1044, 403] on span "Save" at bounding box center [1037, 402] width 44 height 23
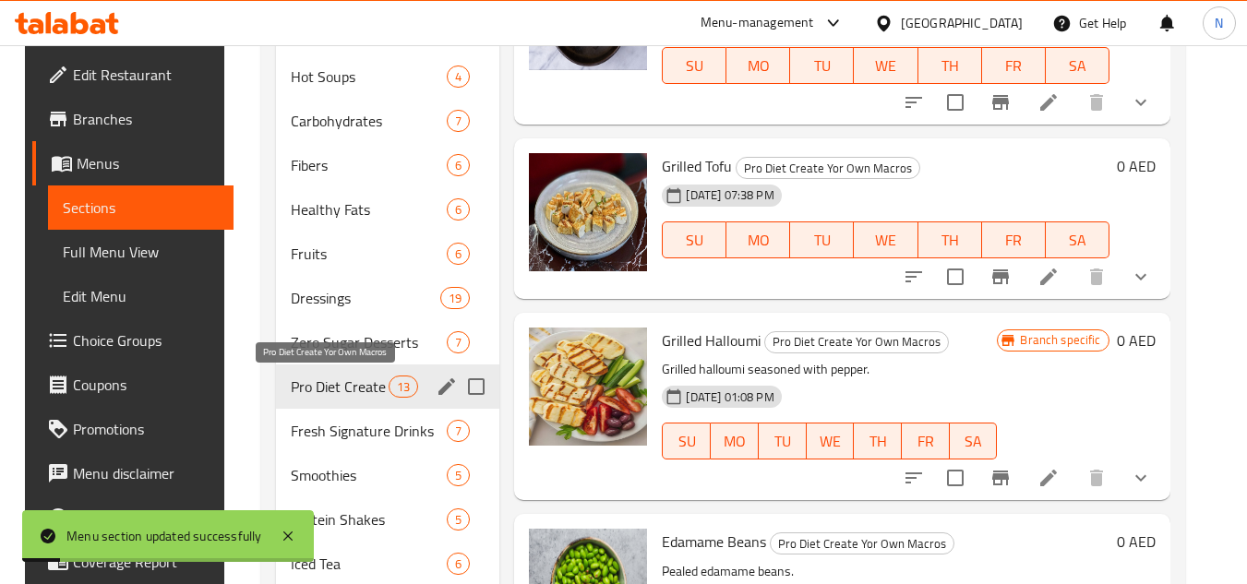
click at [332, 387] on span "Pro Diet Create Yor Own Macros" at bounding box center [340, 387] width 98 height 22
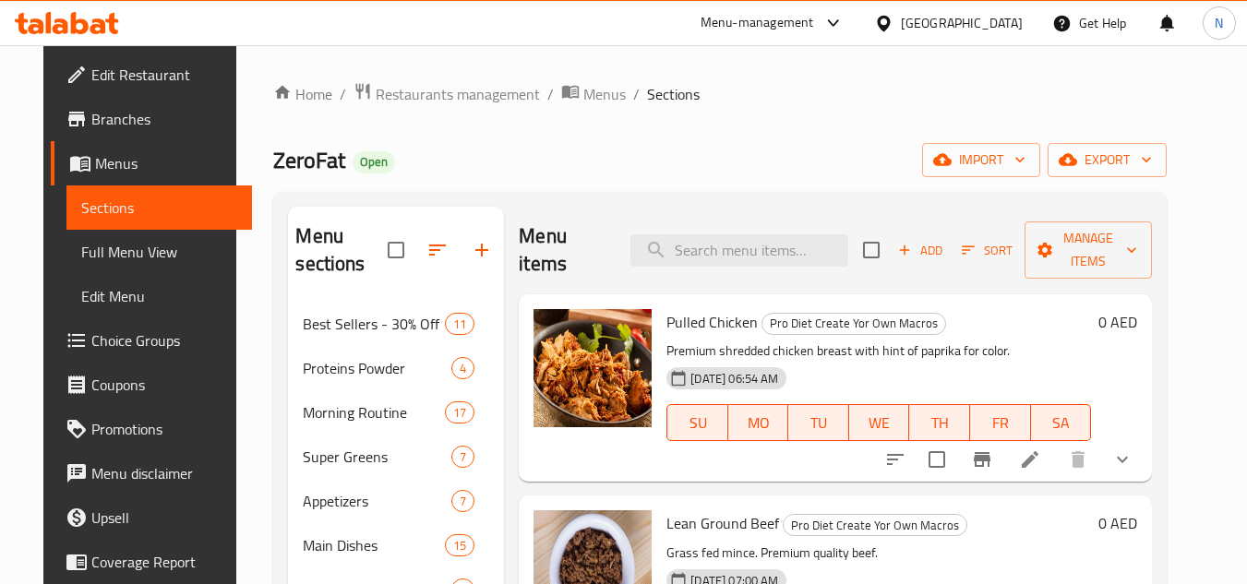
scroll to position [635, 0]
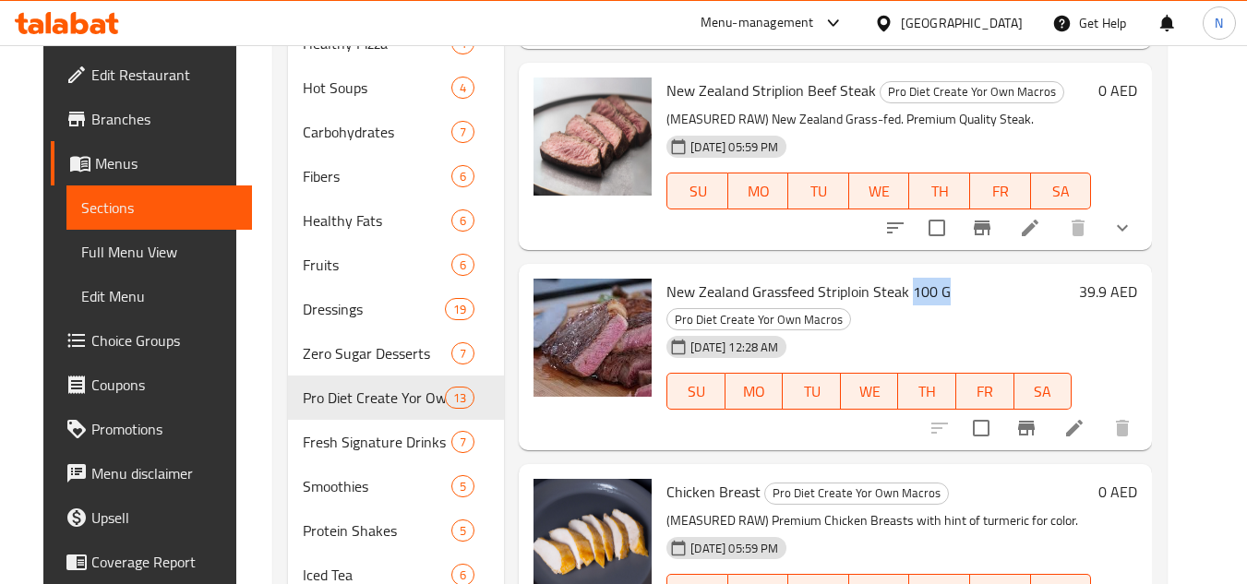
drag, startPoint x: 900, startPoint y: 294, endPoint x: 976, endPoint y: 295, distance: 75.7
click at [976, 295] on h6 "New Zealand Grassfeed Striploin Steak 100 G Pro Diet Create Yor Own Macros" at bounding box center [869, 305] width 405 height 52
copy span "100 G"
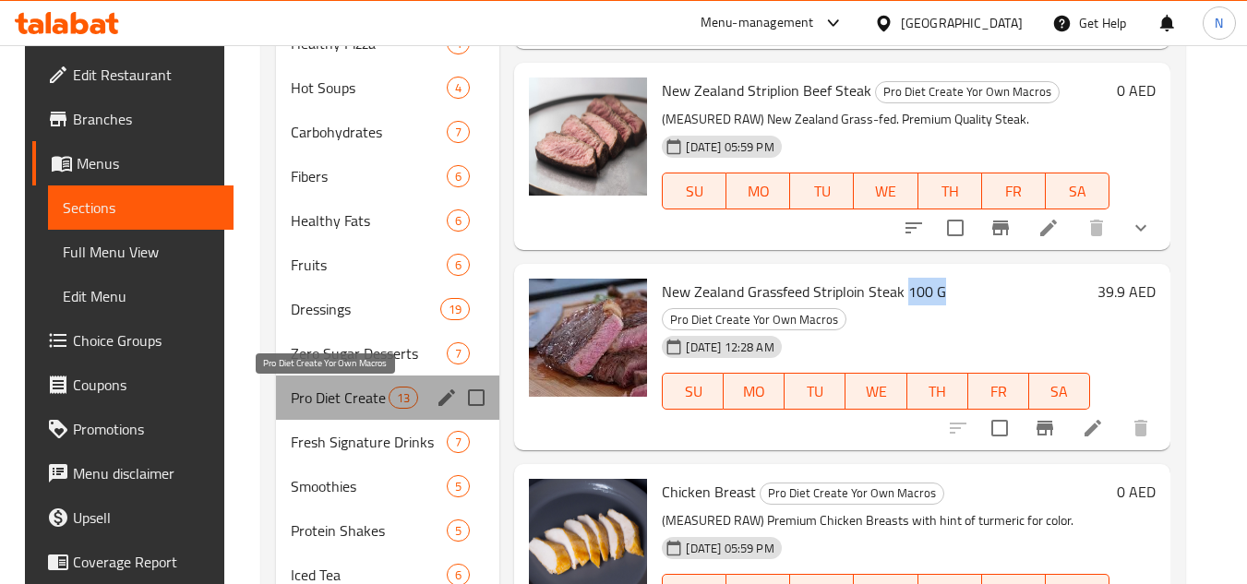
click at [367, 403] on span "Pro Diet Create Yor Own Macros" at bounding box center [340, 398] width 98 height 22
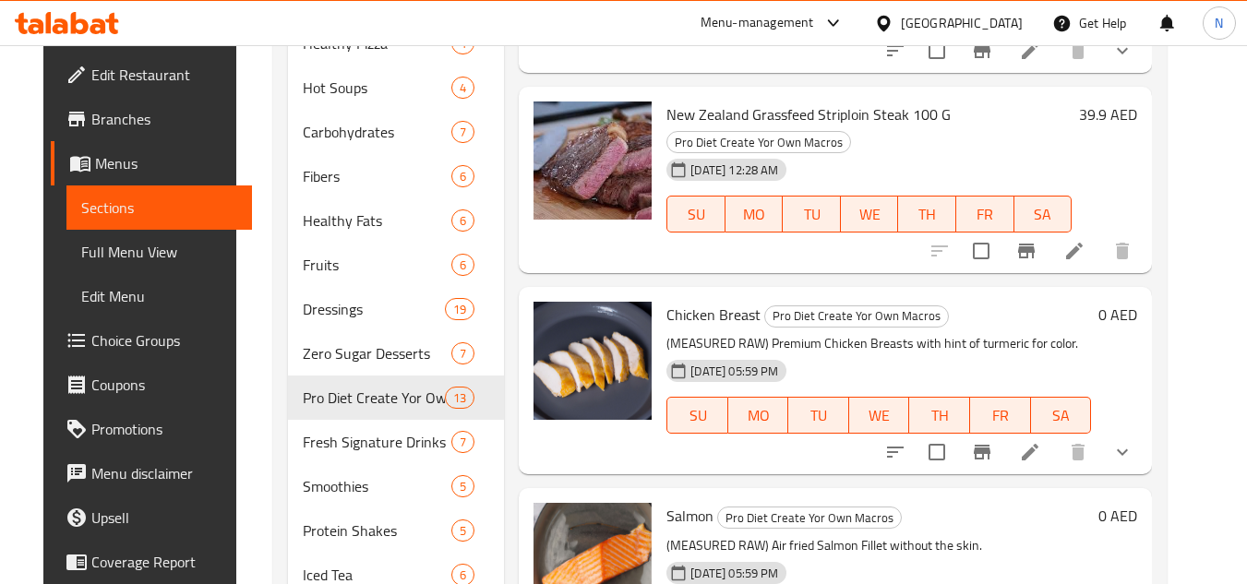
scroll to position [185, 0]
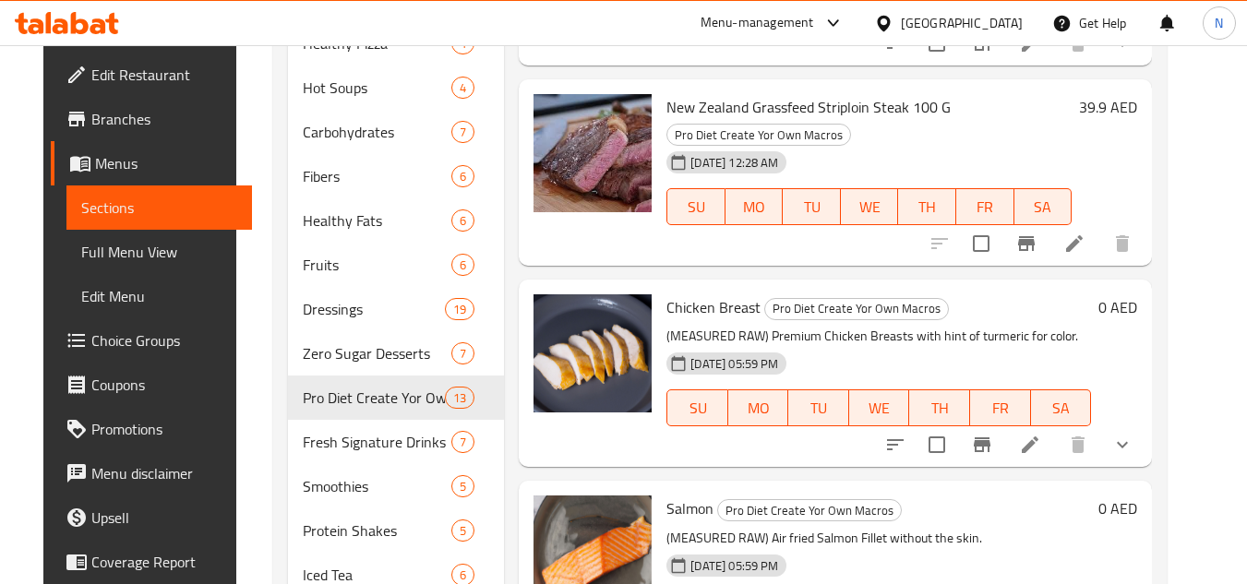
click at [1128, 446] on icon "show more" at bounding box center [1122, 445] width 11 height 6
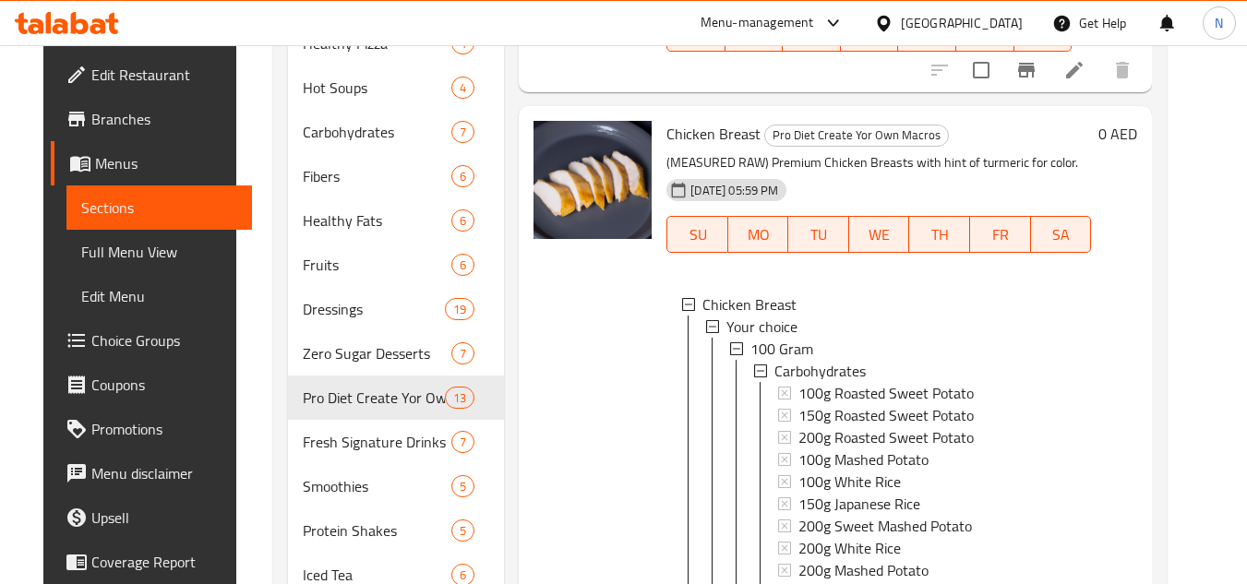
scroll to position [369, 0]
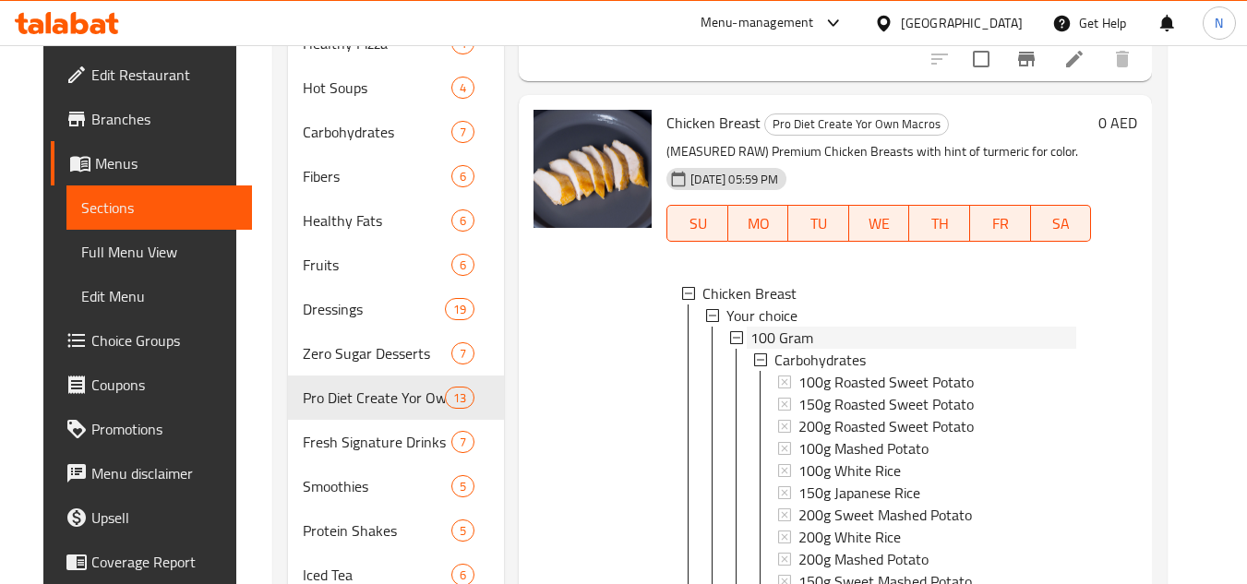
click at [772, 331] on span "100 Gram" at bounding box center [782, 338] width 63 height 22
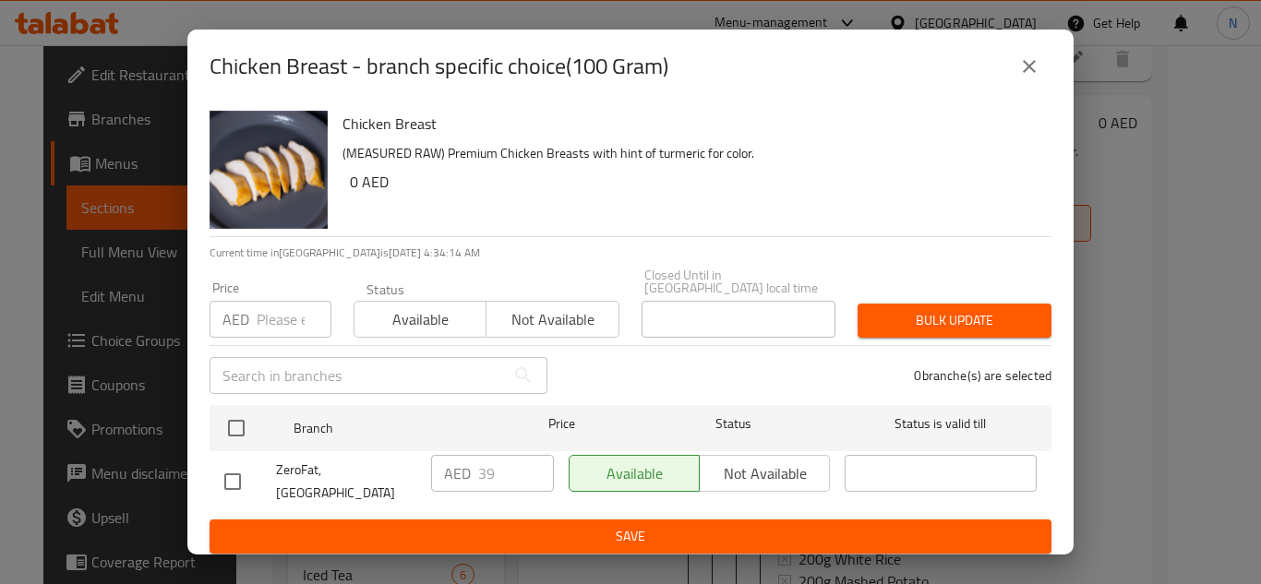
click at [1048, 80] on button "close" at bounding box center [1029, 66] width 44 height 44
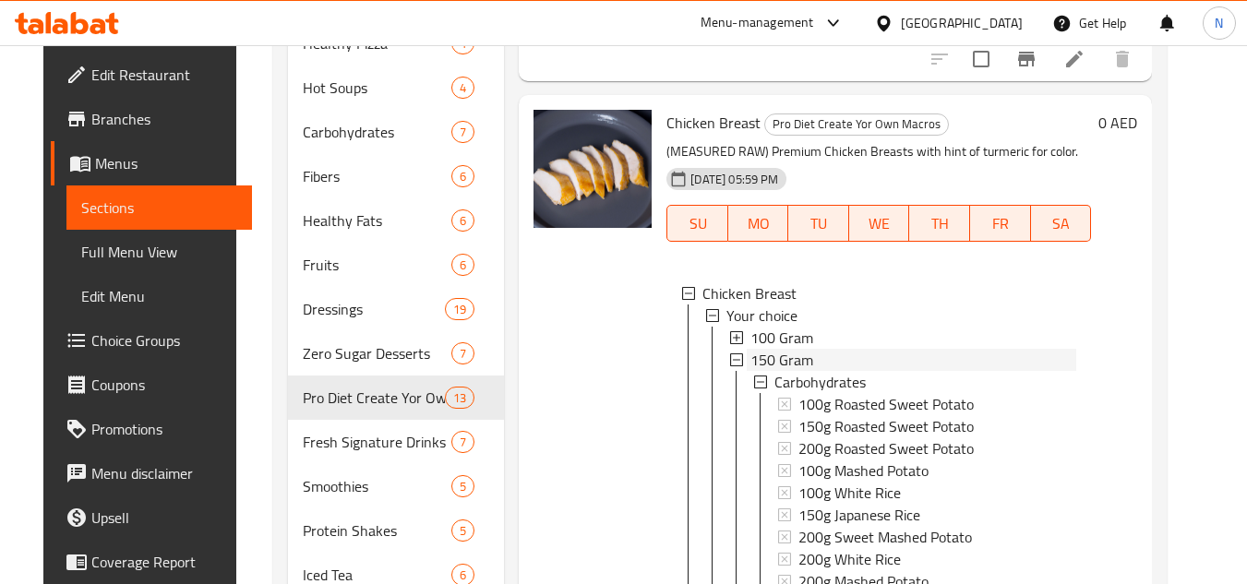
click at [776, 359] on span "150 Gram" at bounding box center [782, 360] width 63 height 22
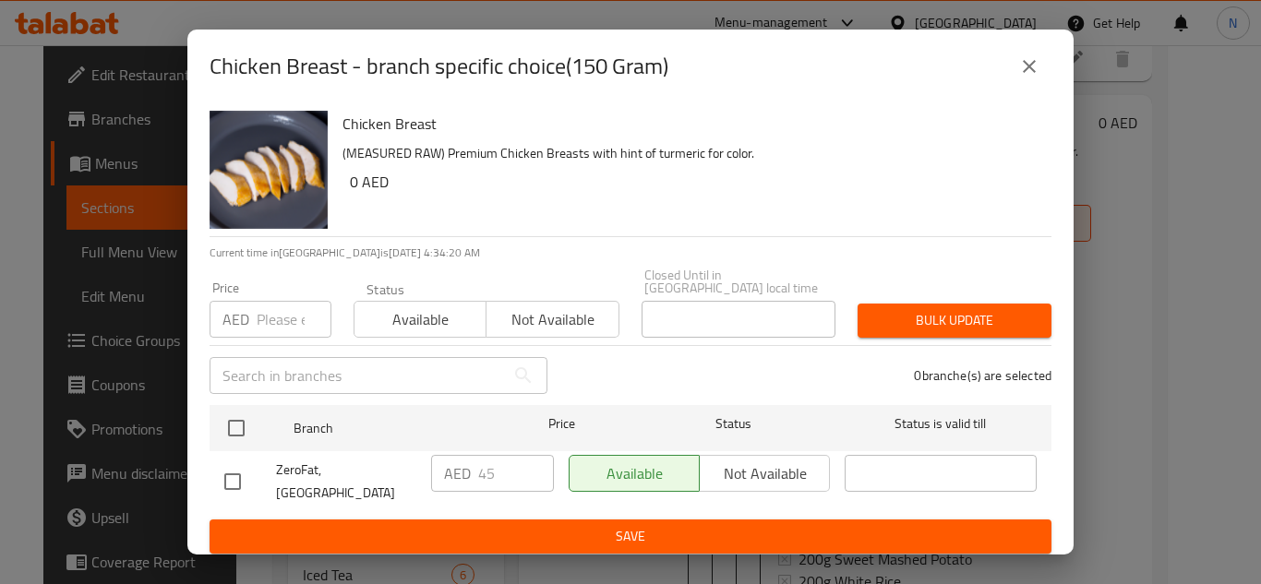
click at [1032, 66] on icon "close" at bounding box center [1029, 66] width 22 height 22
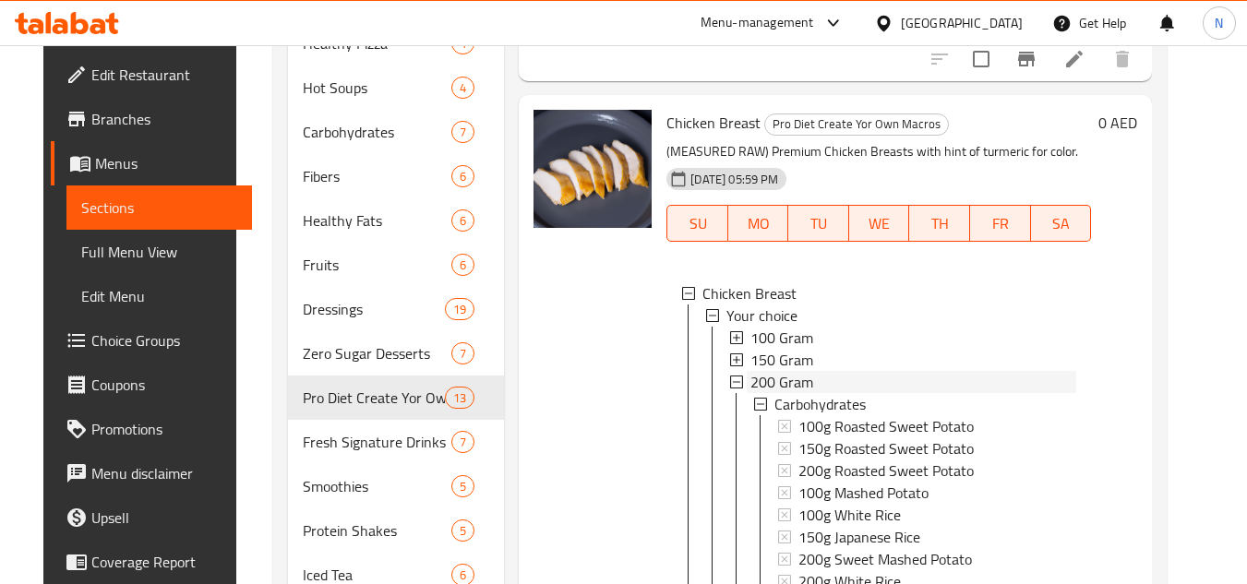
click at [788, 379] on span "200 Gram" at bounding box center [782, 382] width 63 height 22
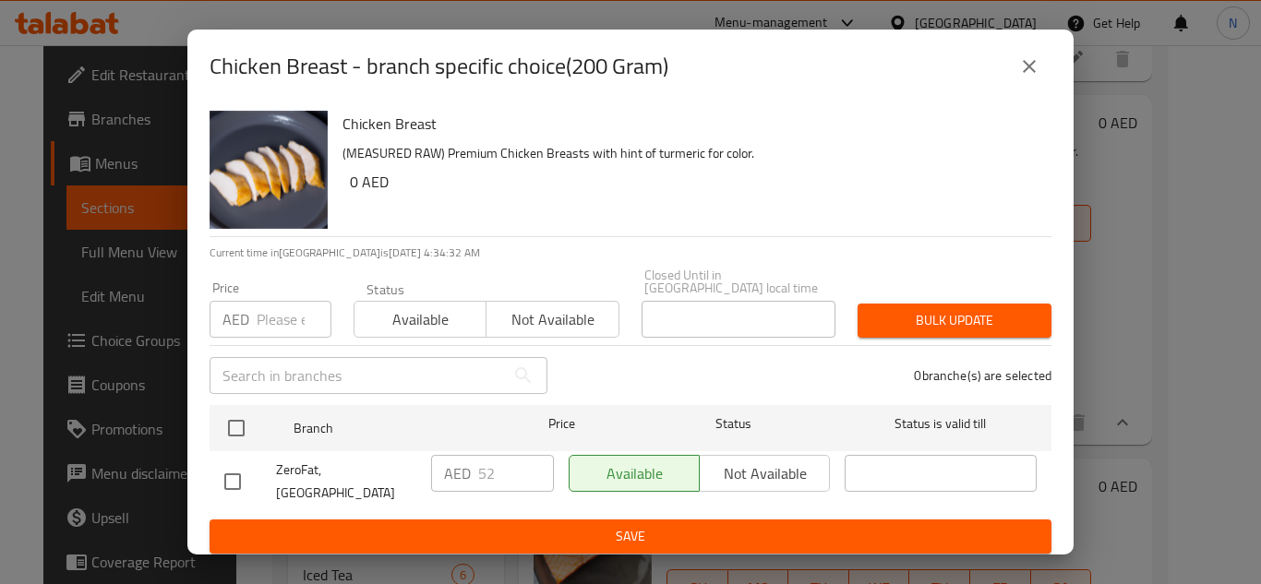
click at [1034, 78] on icon "close" at bounding box center [1029, 66] width 22 height 22
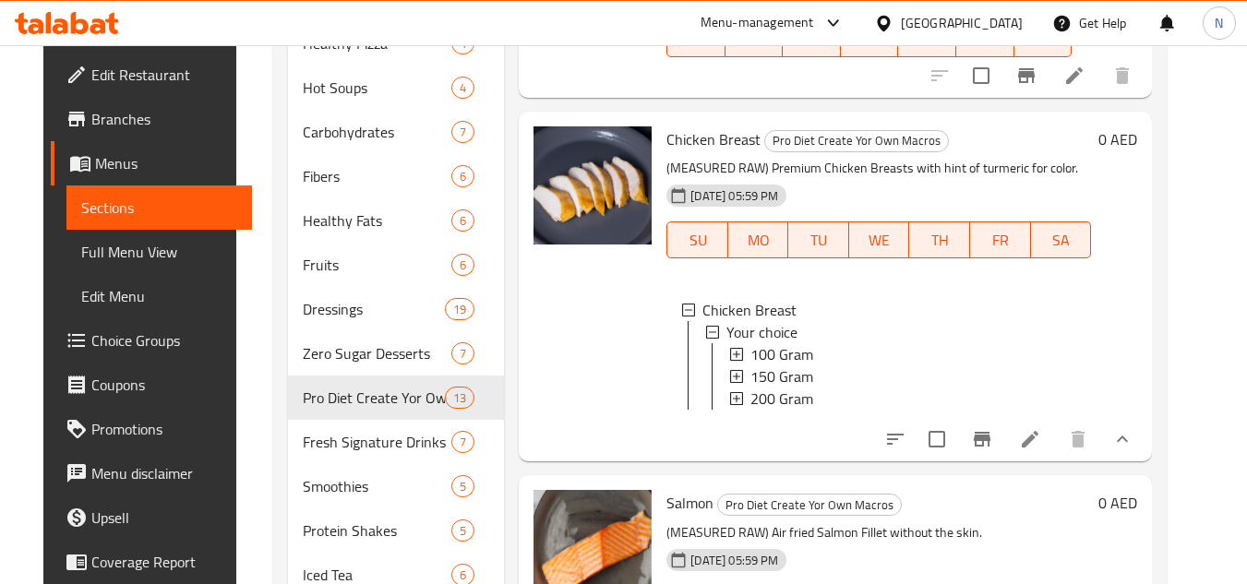
scroll to position [462, 0]
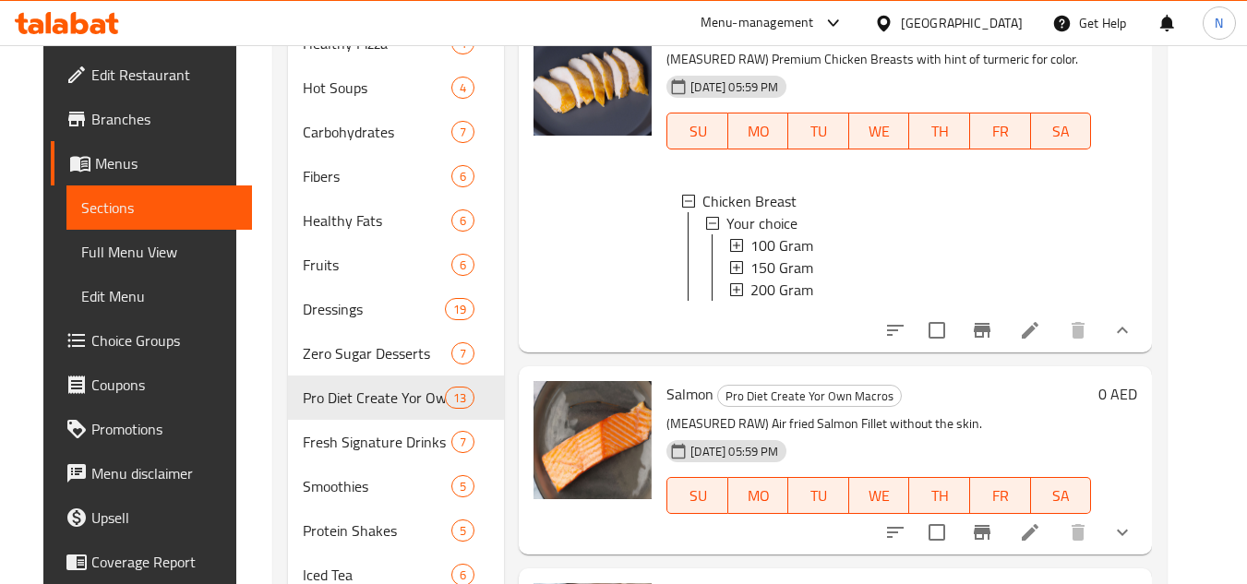
click at [834, 299] on div "200 Gram" at bounding box center [914, 290] width 326 height 22
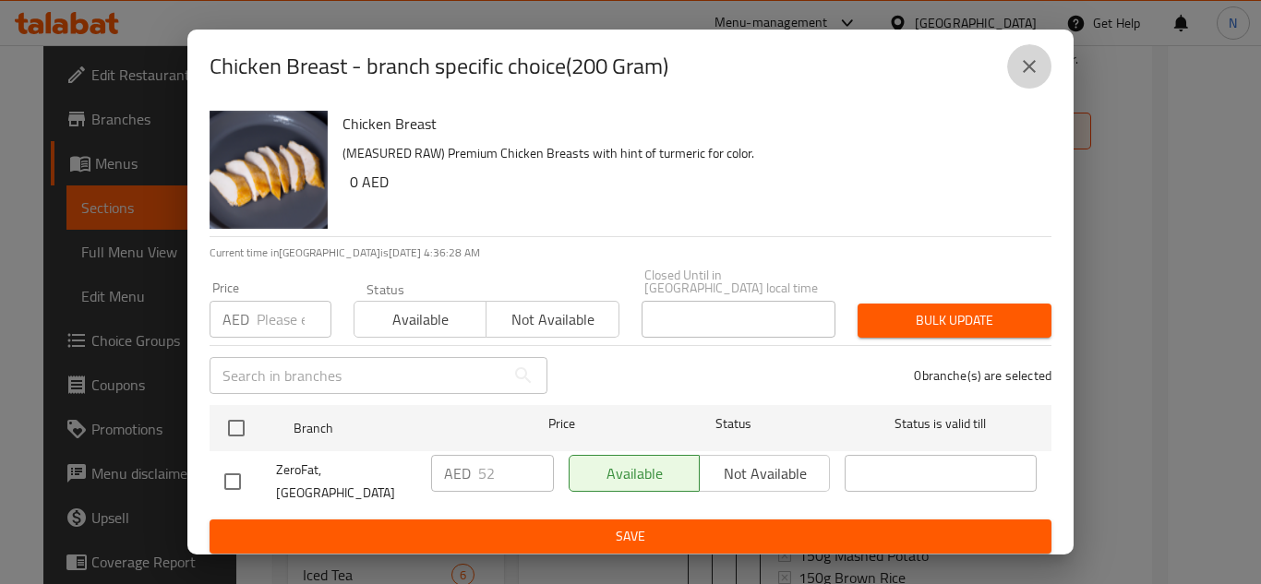
click at [1021, 74] on icon "close" at bounding box center [1029, 66] width 22 height 22
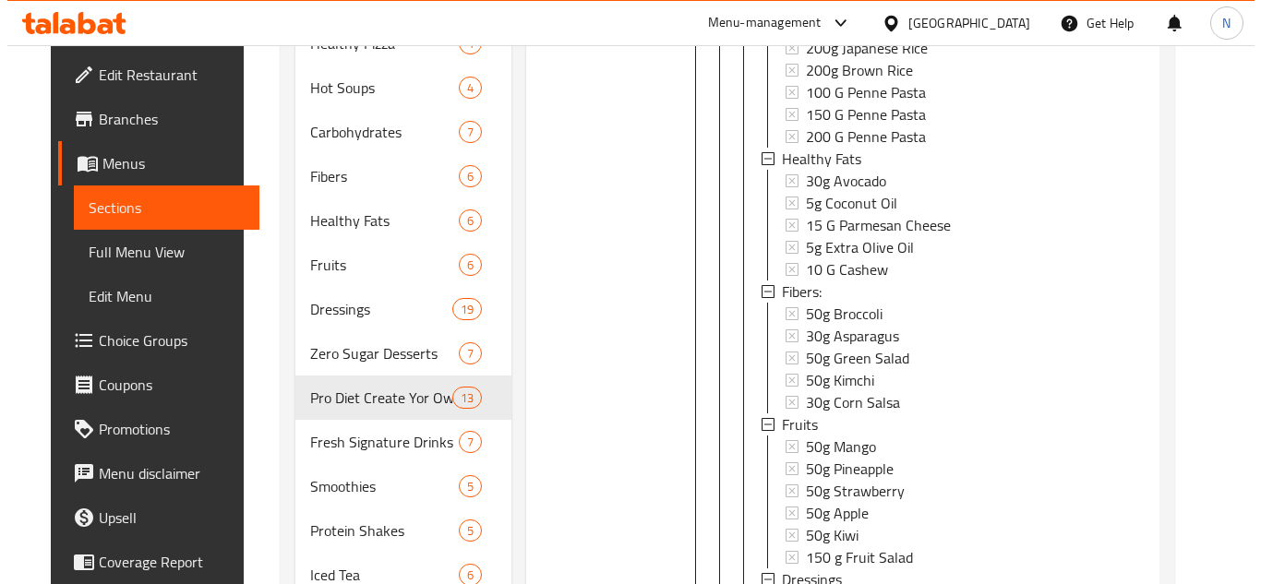
scroll to position [2067, 0]
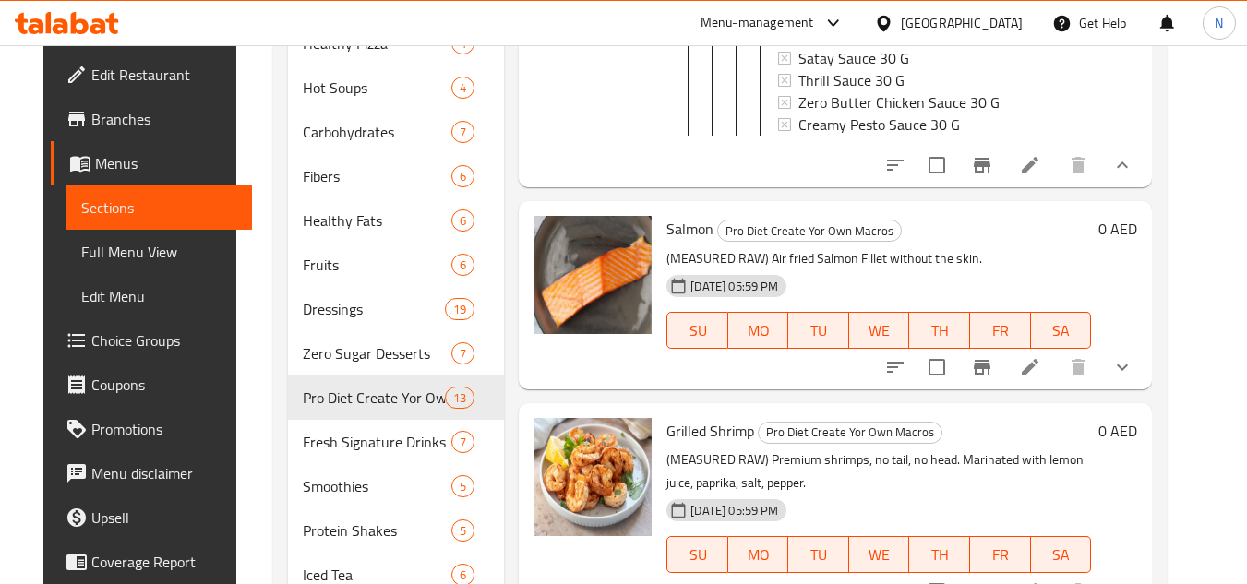
click at [1134, 375] on icon "show more" at bounding box center [1123, 367] width 22 height 22
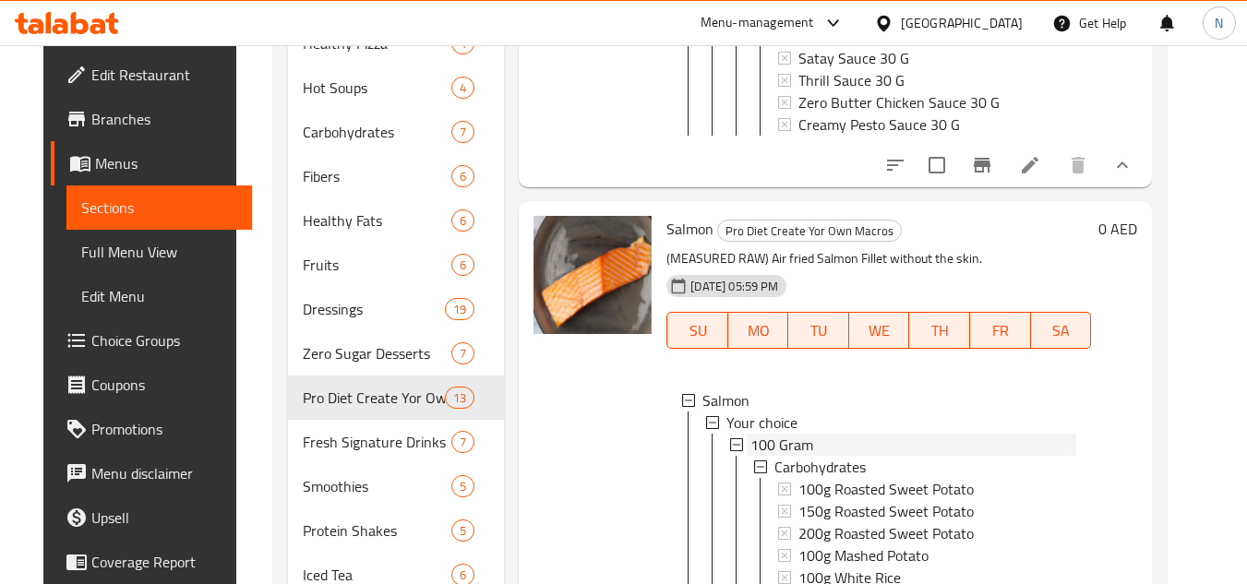
click at [784, 456] on span "100 Gram" at bounding box center [782, 445] width 63 height 22
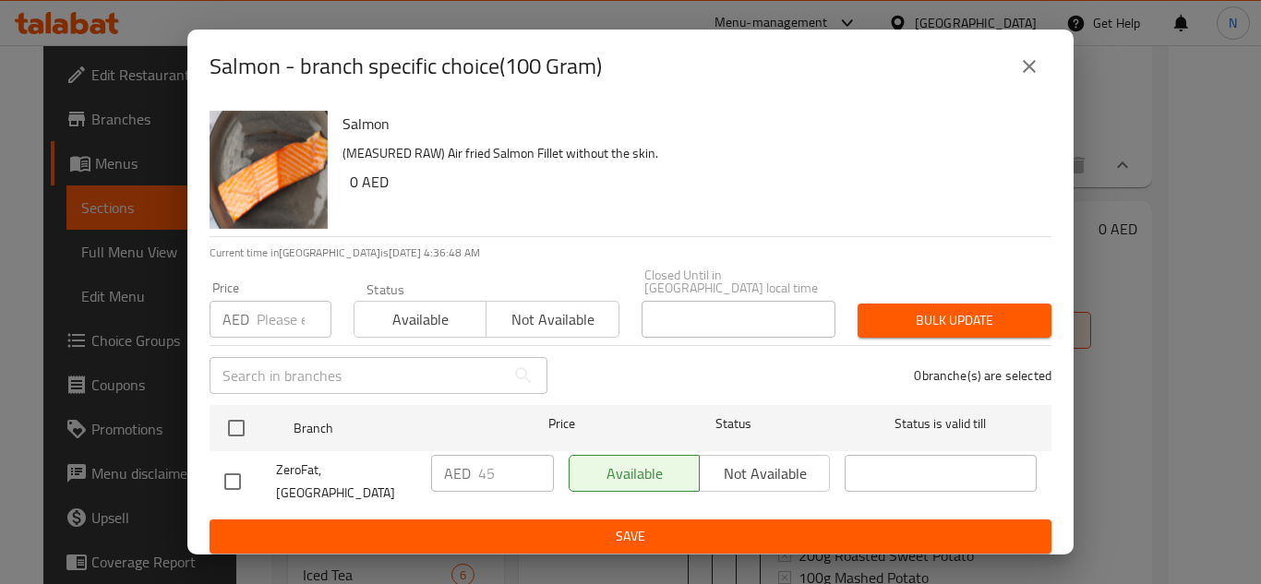
click at [1030, 65] on icon "close" at bounding box center [1029, 66] width 22 height 22
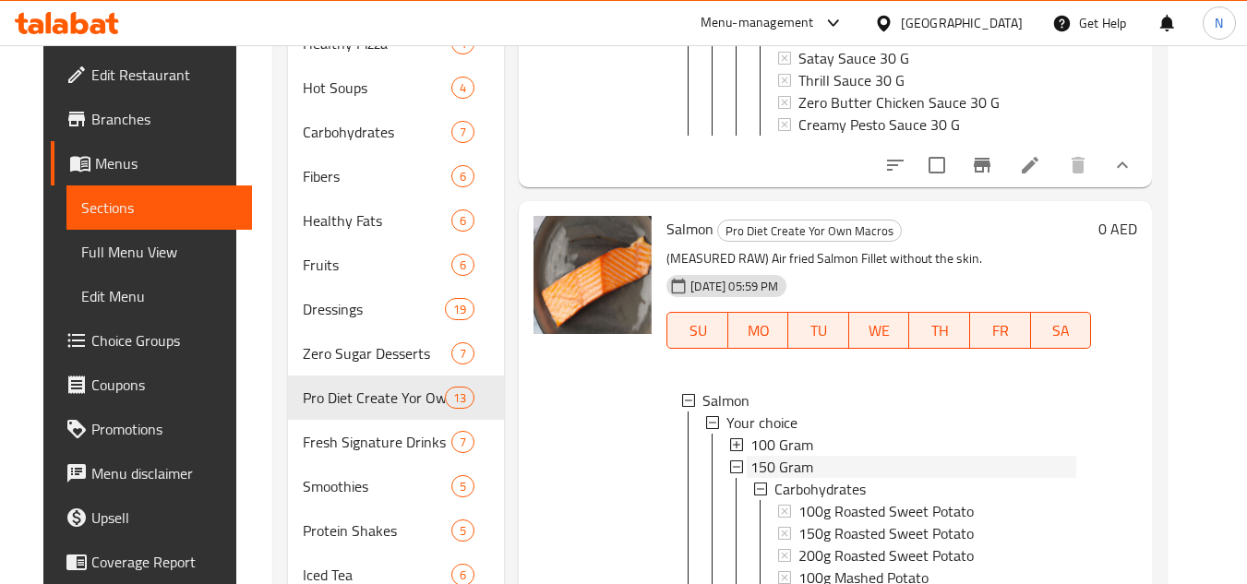
click at [810, 475] on div "150 Gram" at bounding box center [914, 467] width 326 height 22
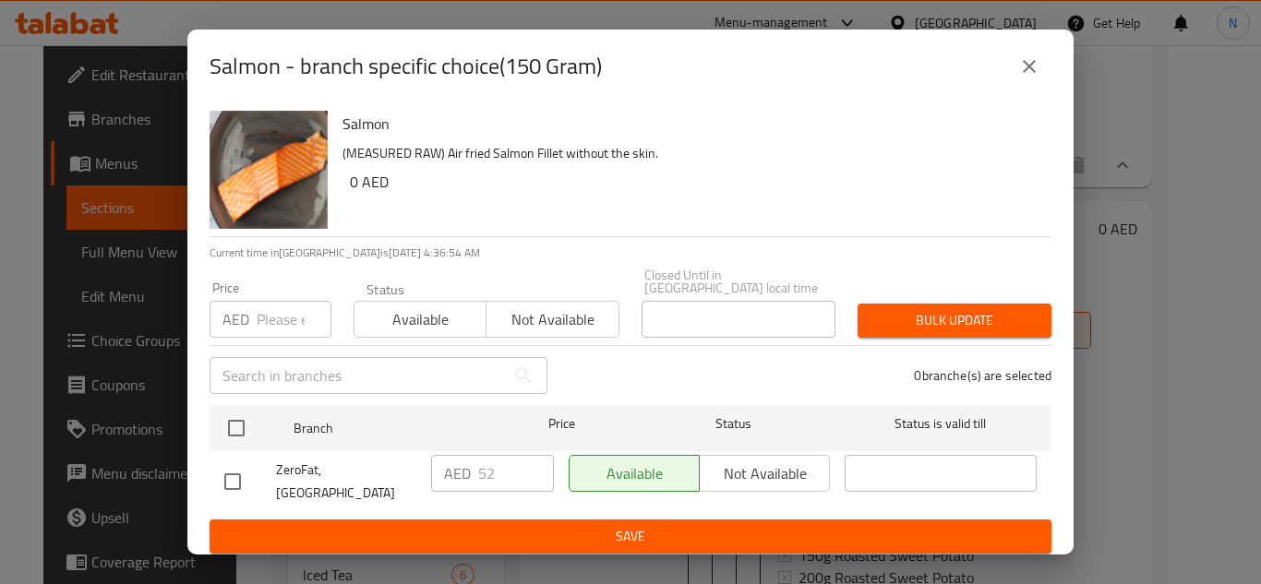
click at [1032, 69] on icon "close" at bounding box center [1029, 66] width 22 height 22
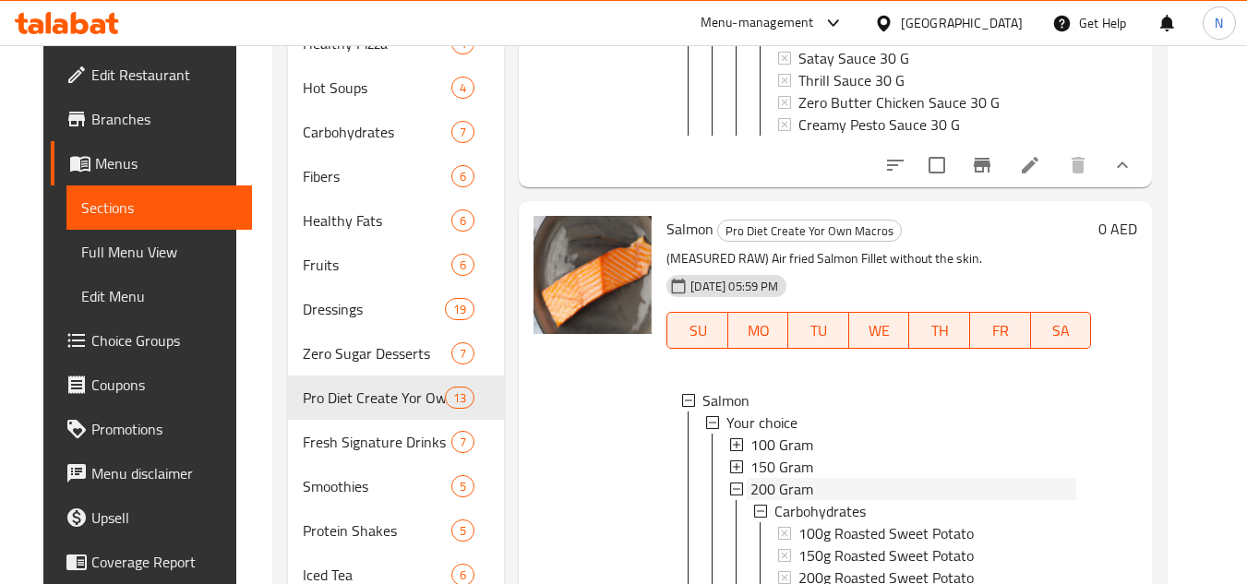
click at [790, 500] on span "200 Gram" at bounding box center [782, 489] width 63 height 22
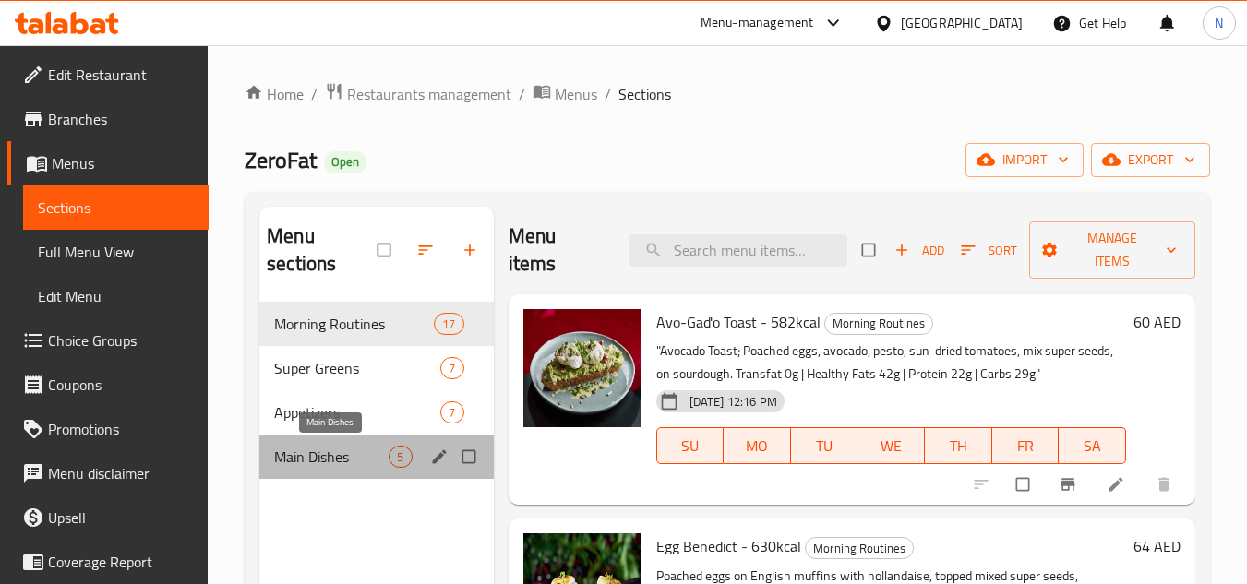
click at [302, 447] on span "Main Dishes" at bounding box center [331, 457] width 114 height 22
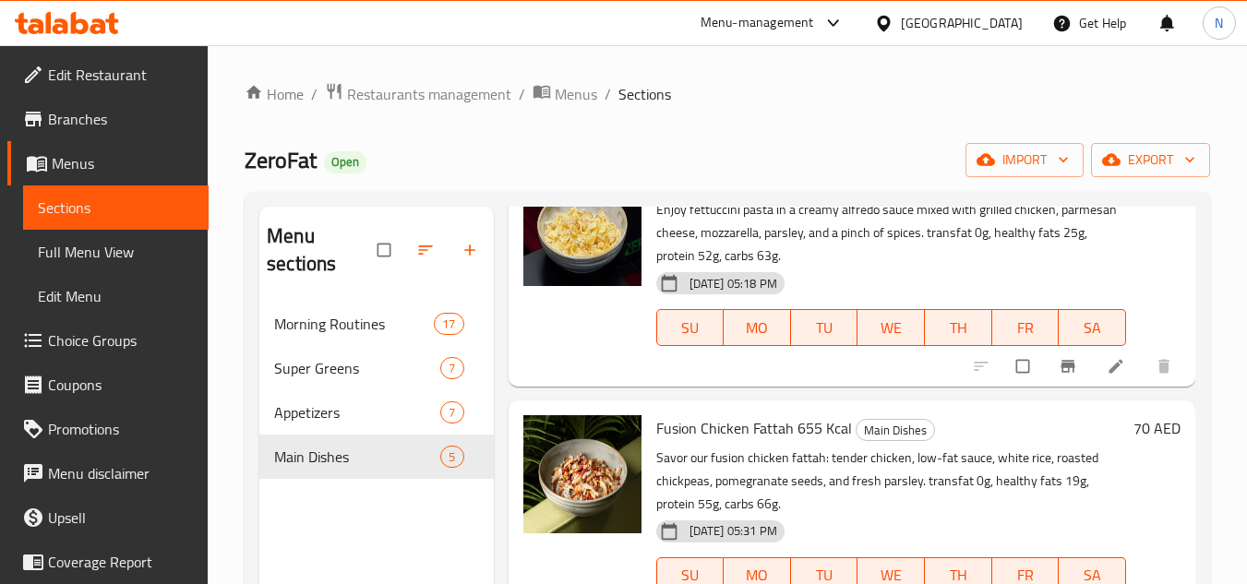
scroll to position [646, 0]
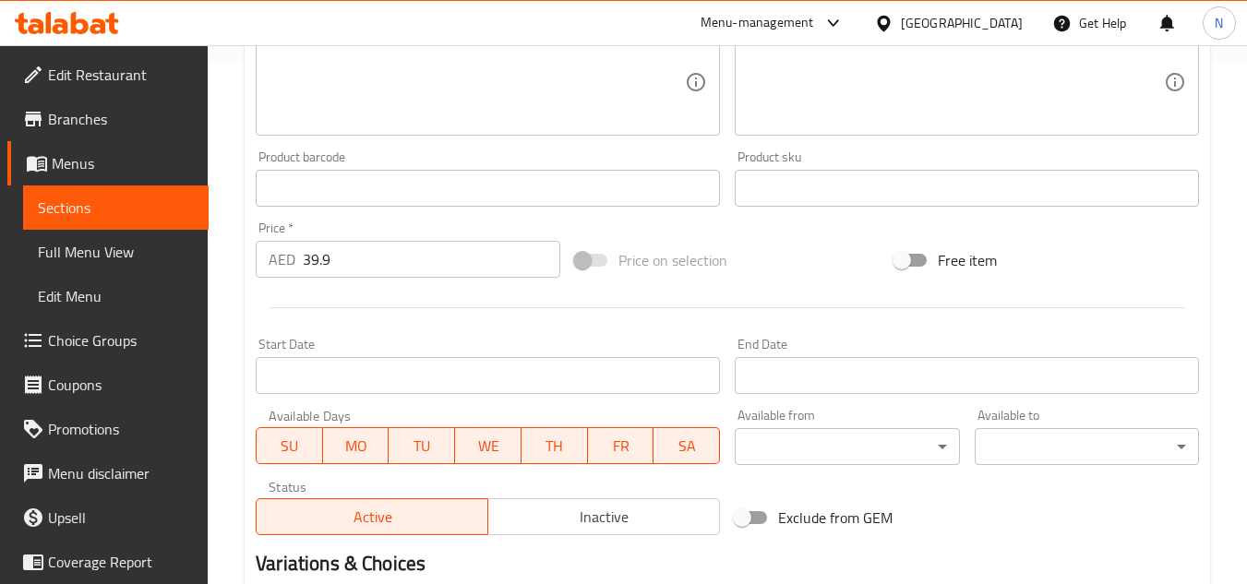
scroll to position [554, 0]
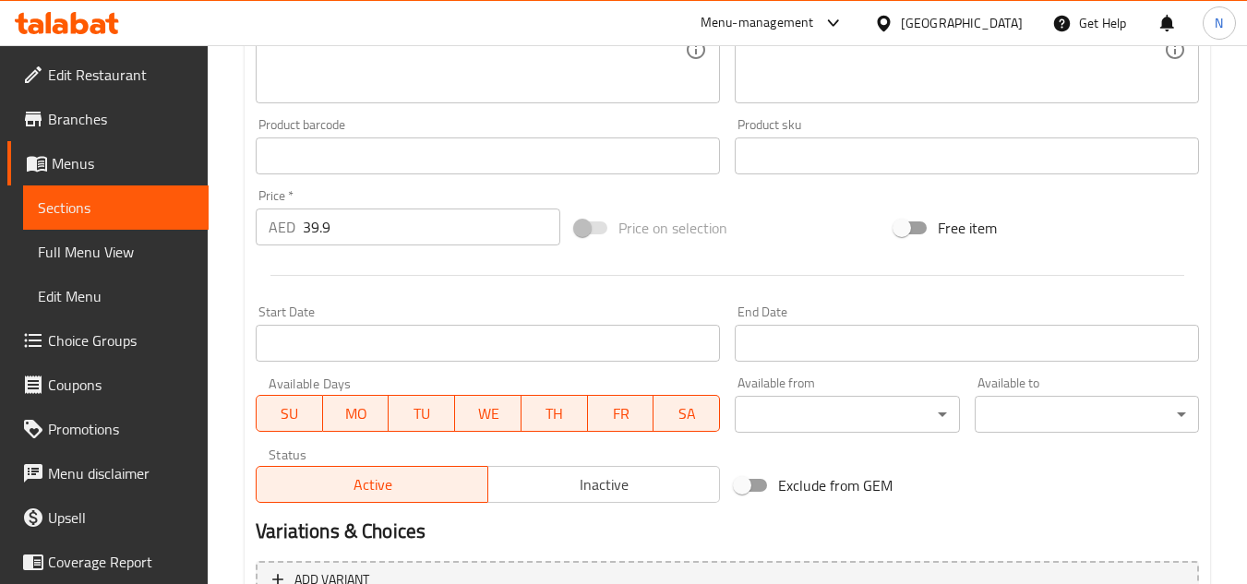
click at [528, 473] on span "Inactive" at bounding box center [604, 485] width 217 height 27
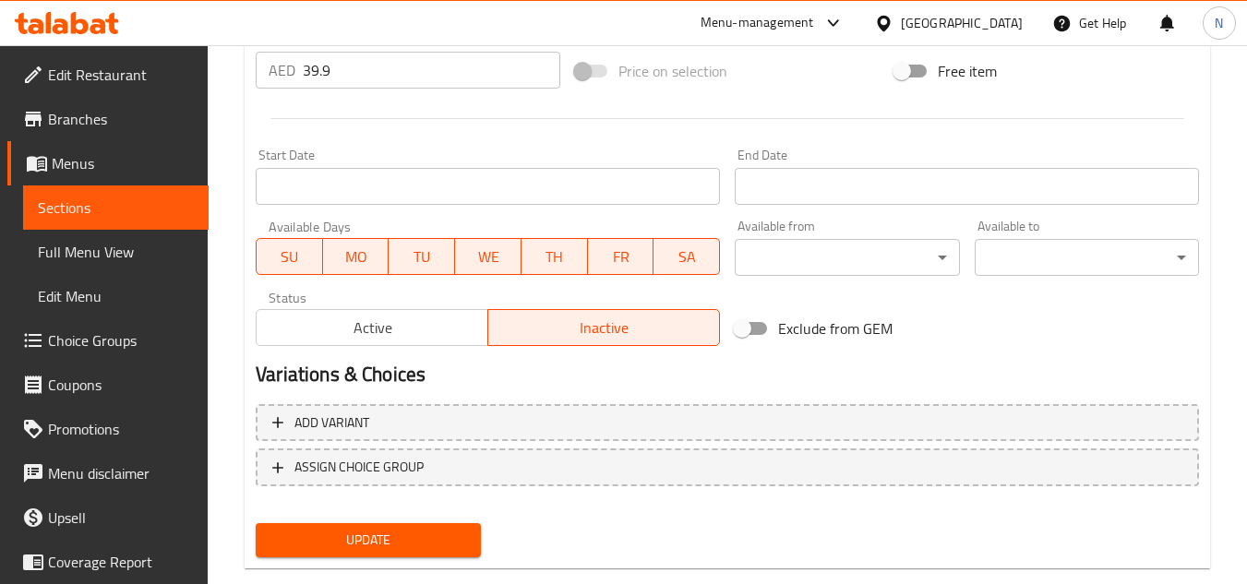
scroll to position [747, 0]
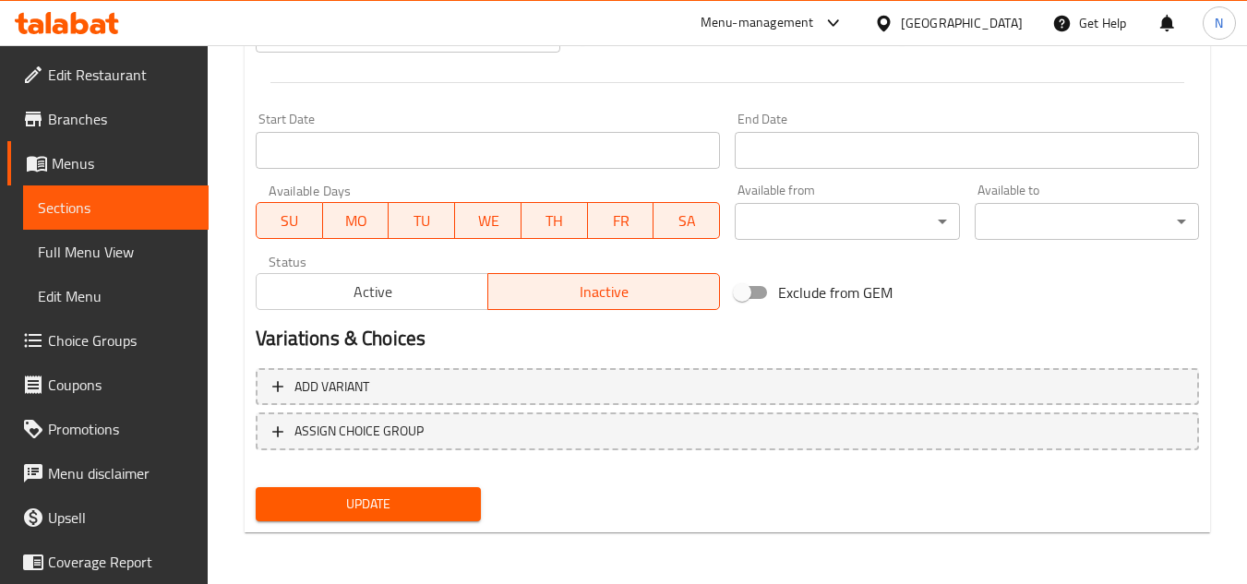
click at [429, 496] on span "Update" at bounding box center [368, 504] width 195 height 23
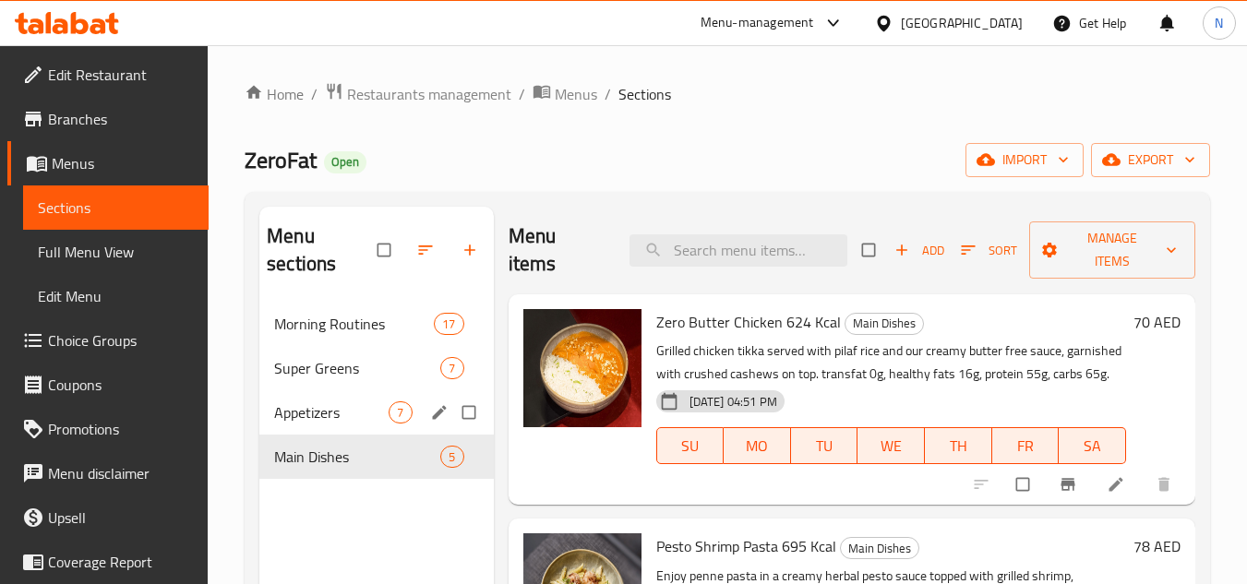
scroll to position [646, 0]
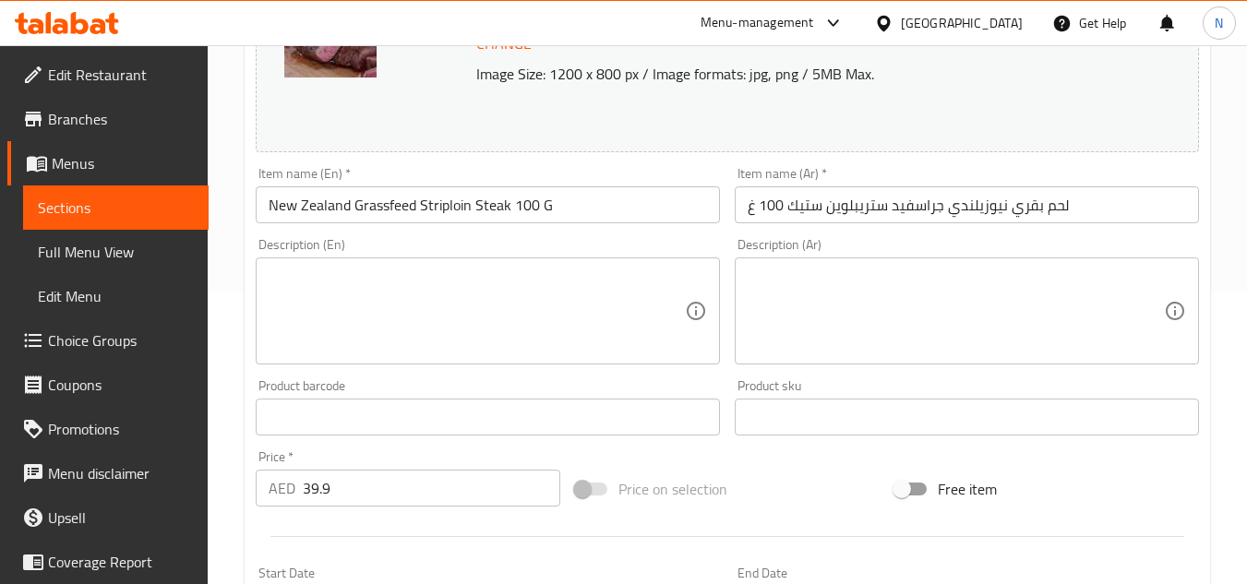
scroll to position [462, 0]
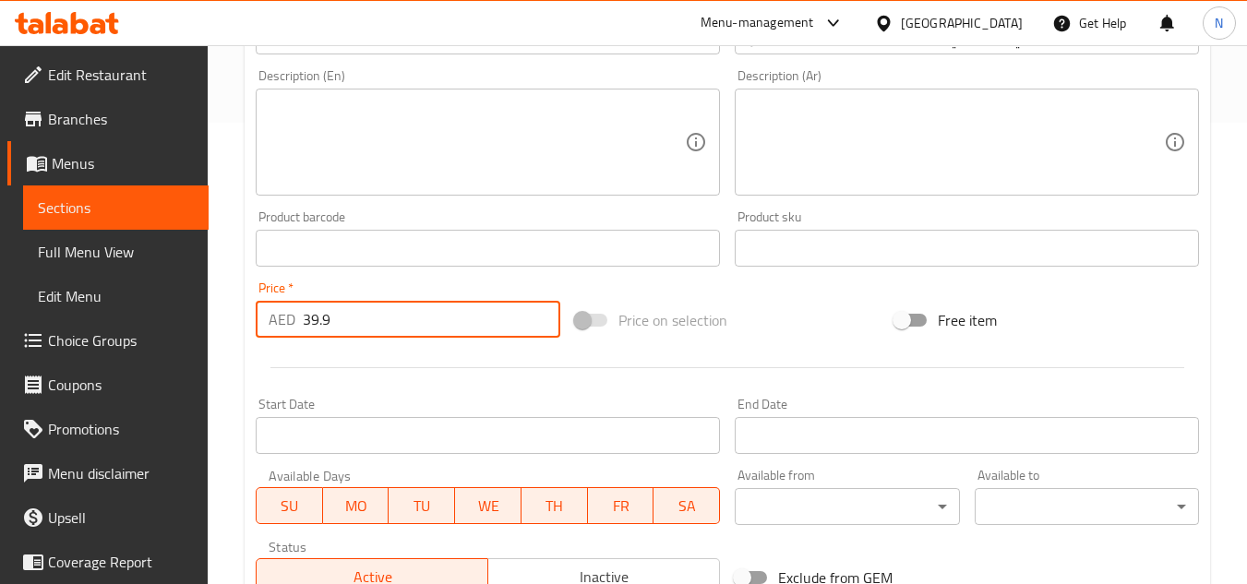
drag, startPoint x: 348, startPoint y: 313, endPoint x: 301, endPoint y: 333, distance: 51.3
click at [301, 333] on div "AED 39.9 Price *" at bounding box center [408, 319] width 305 height 37
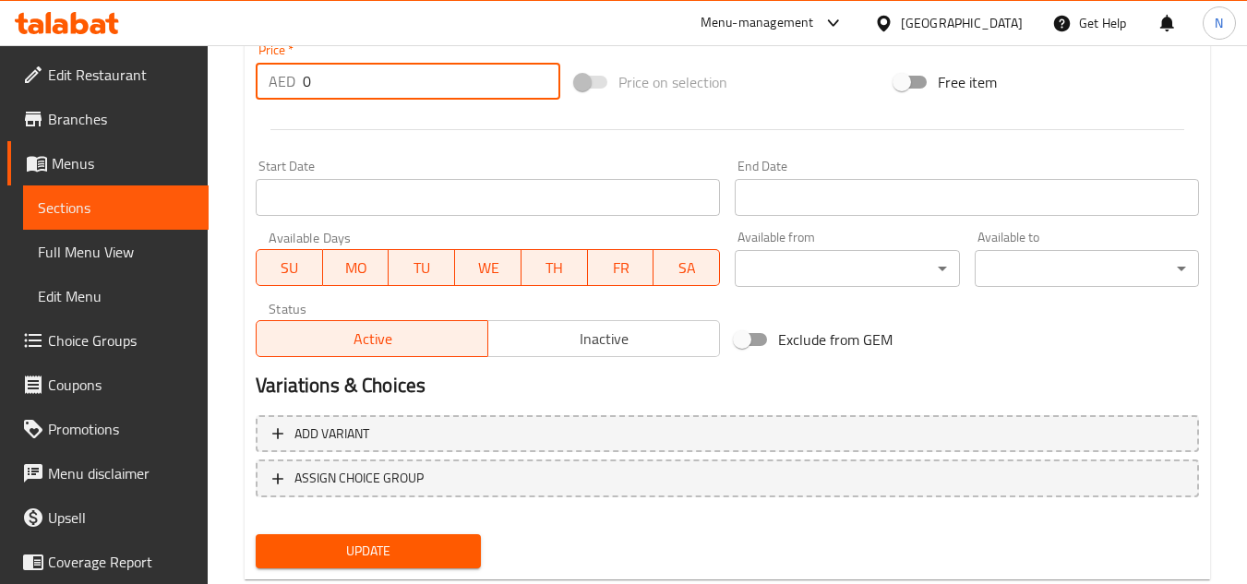
scroll to position [747, 0]
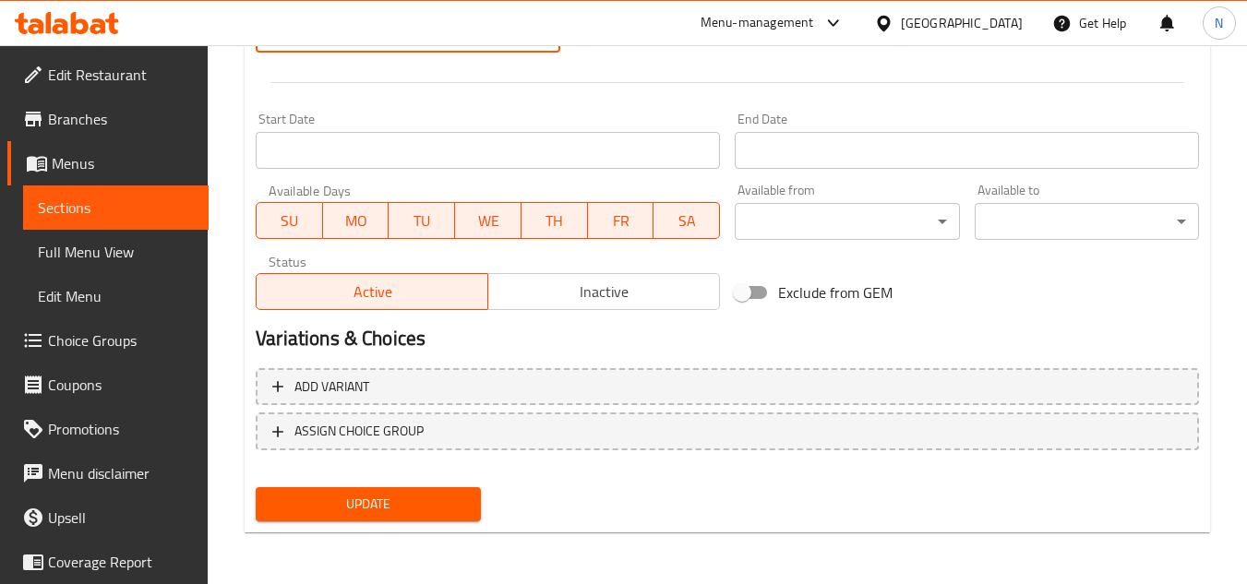
type input "0"
click at [406, 500] on span "Update" at bounding box center [368, 504] width 195 height 23
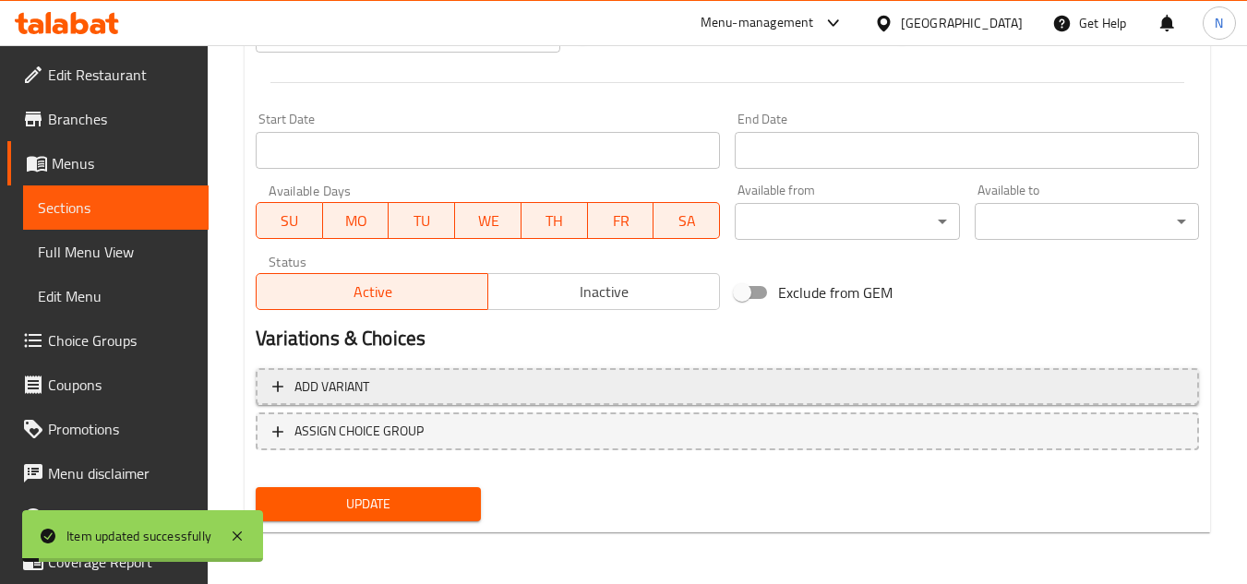
click at [474, 392] on span "Add variant" at bounding box center [727, 387] width 910 height 23
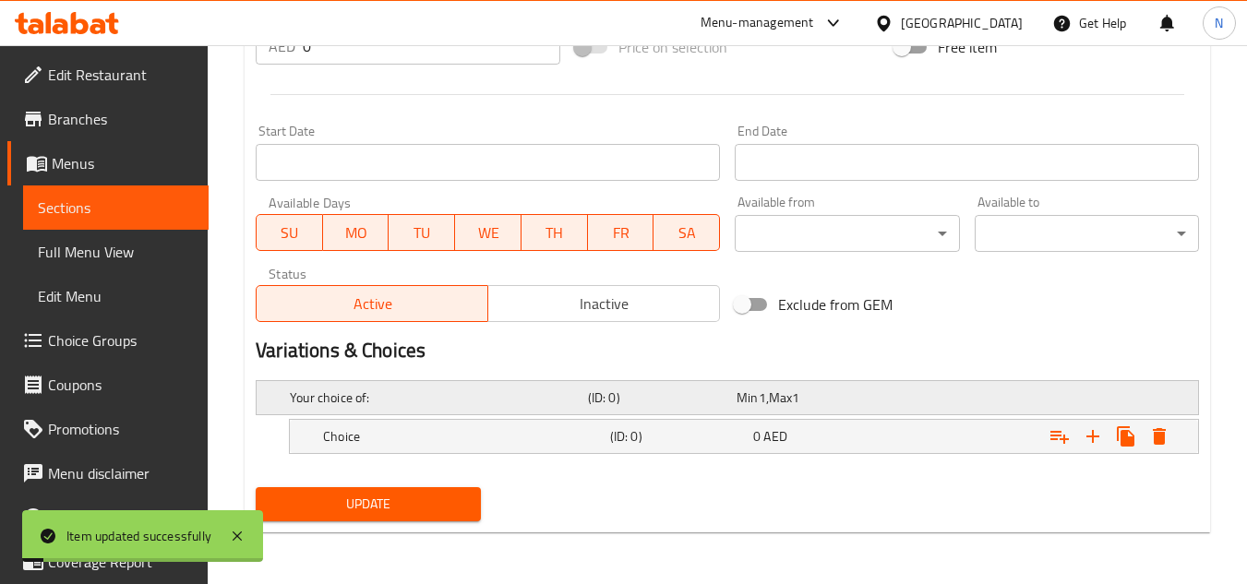
scroll to position [735, 0]
click at [1099, 439] on icon "Expand" at bounding box center [1093, 437] width 22 height 22
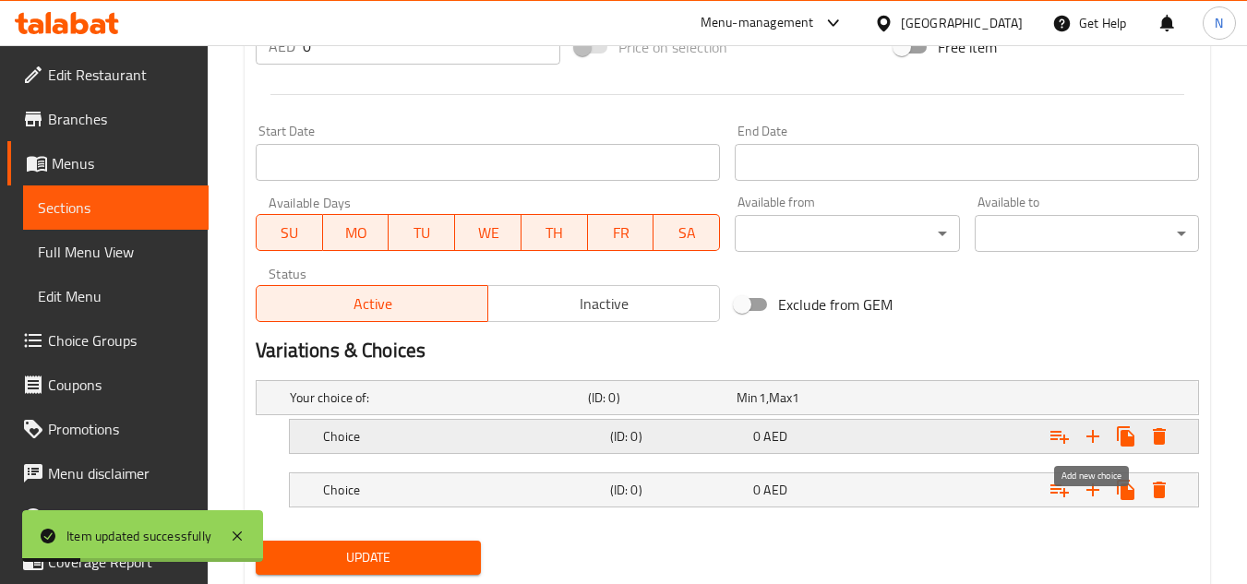
click at [1098, 439] on icon "Expand" at bounding box center [1093, 437] width 22 height 22
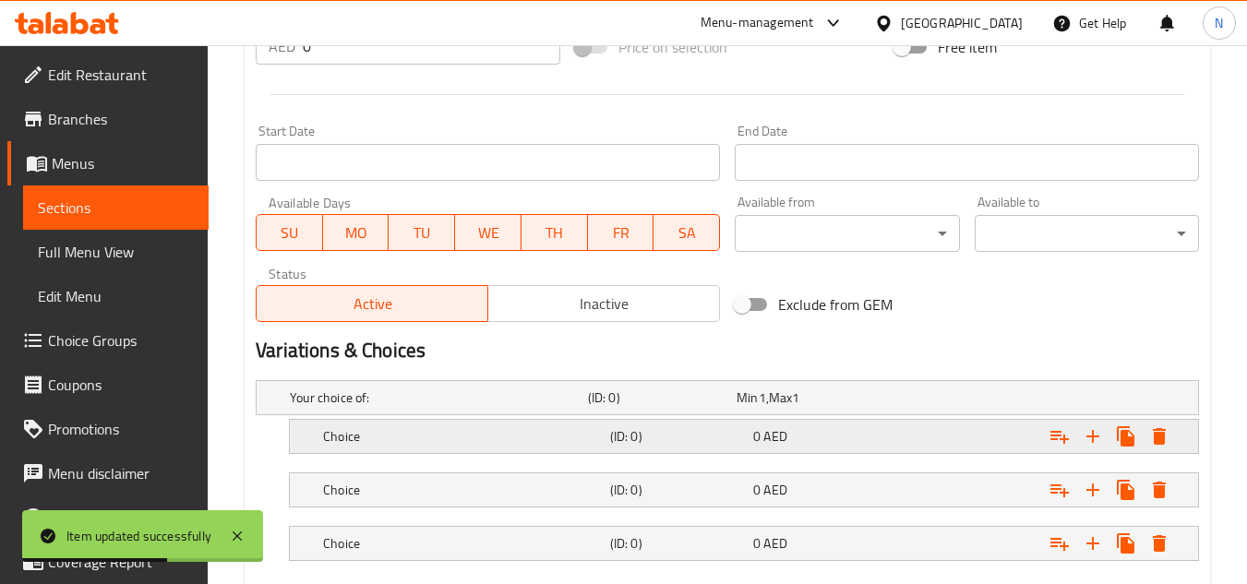
click at [387, 407] on h5 "Choice" at bounding box center [435, 398] width 291 height 18
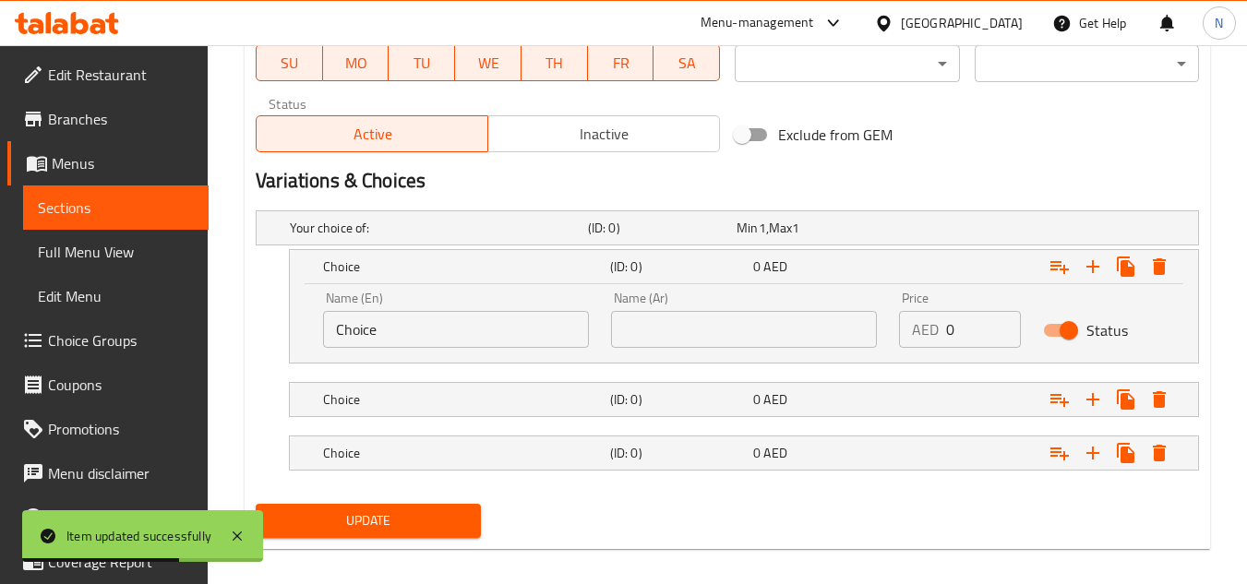
scroll to position [920, 0]
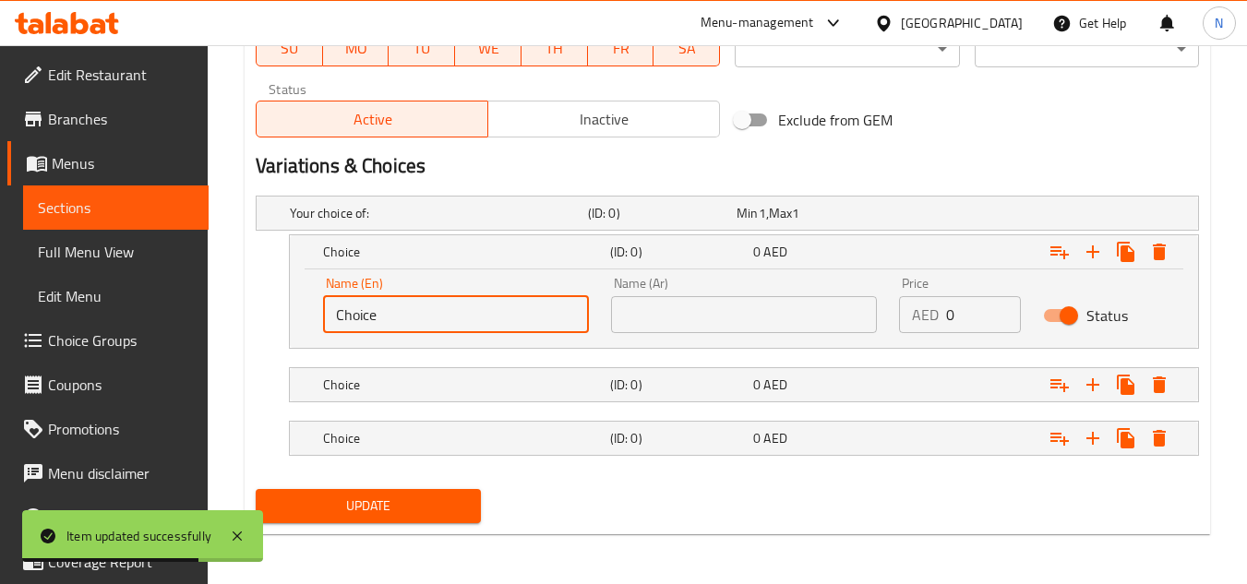
drag, startPoint x: 424, startPoint y: 319, endPoint x: 313, endPoint y: 325, distance: 111.0
click at [313, 325] on div "Name (En) Choice Name (En)" at bounding box center [456, 305] width 288 height 78
paste input "100 G"
type input "100 G"
click at [693, 307] on input "text" at bounding box center [744, 314] width 266 height 37
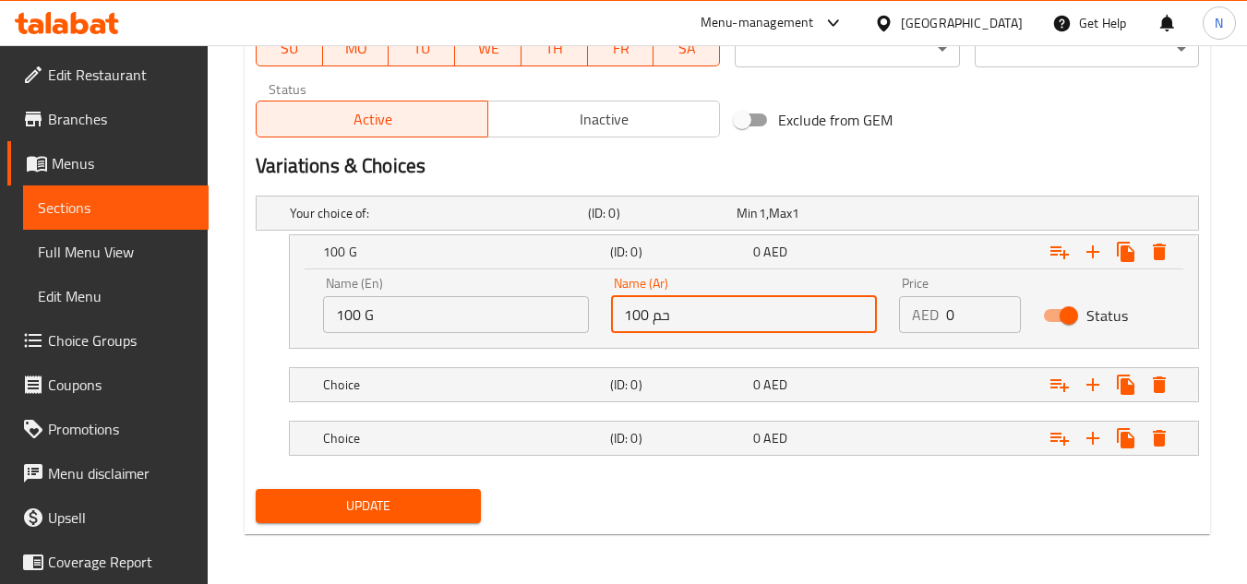
type input "100 حم"
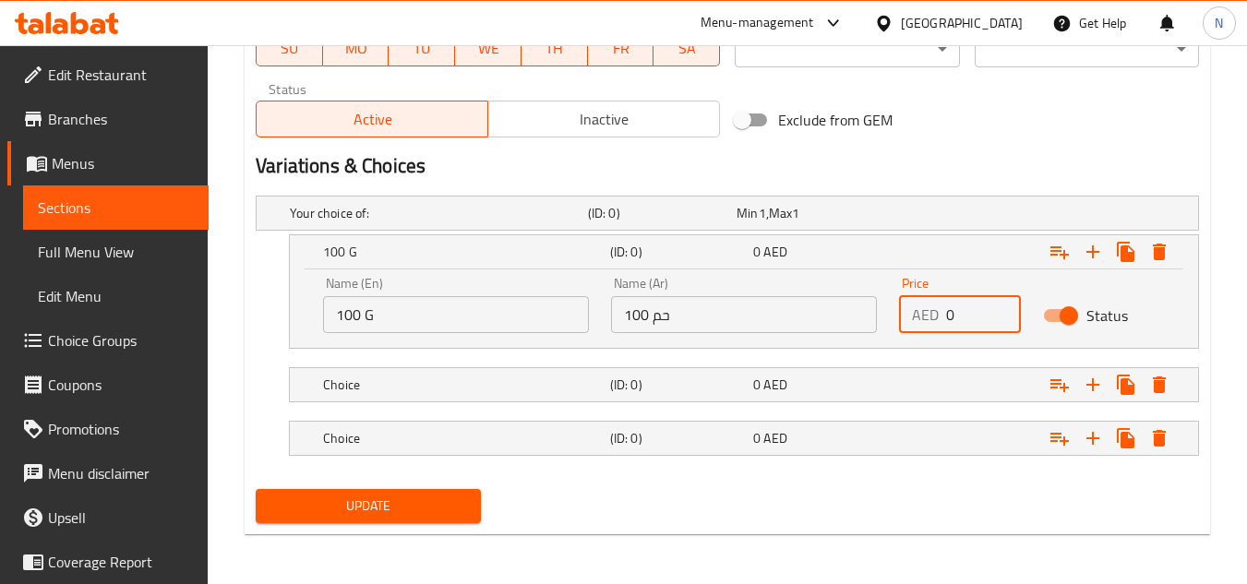
drag, startPoint x: 954, startPoint y: 321, endPoint x: 926, endPoint y: 330, distance: 28.9
click at [926, 330] on div "AED 0 Price" at bounding box center [960, 314] width 122 height 37
paste input "52"
type input "52"
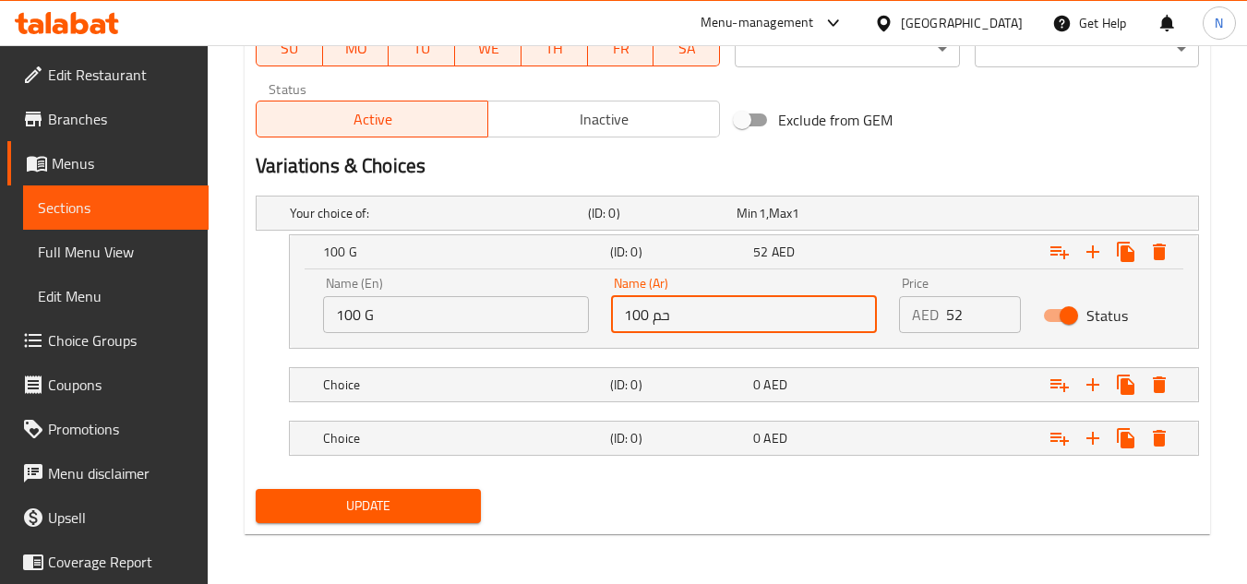
click at [667, 323] on input "100 حم" at bounding box center [744, 314] width 266 height 37
drag, startPoint x: 624, startPoint y: 313, endPoint x: 619, endPoint y: 322, distance: 10.8
click at [619, 322] on input "100 جم" at bounding box center [744, 314] width 266 height 37
type input "100 جم"
click at [456, 222] on h5 "Choice" at bounding box center [435, 213] width 291 height 18
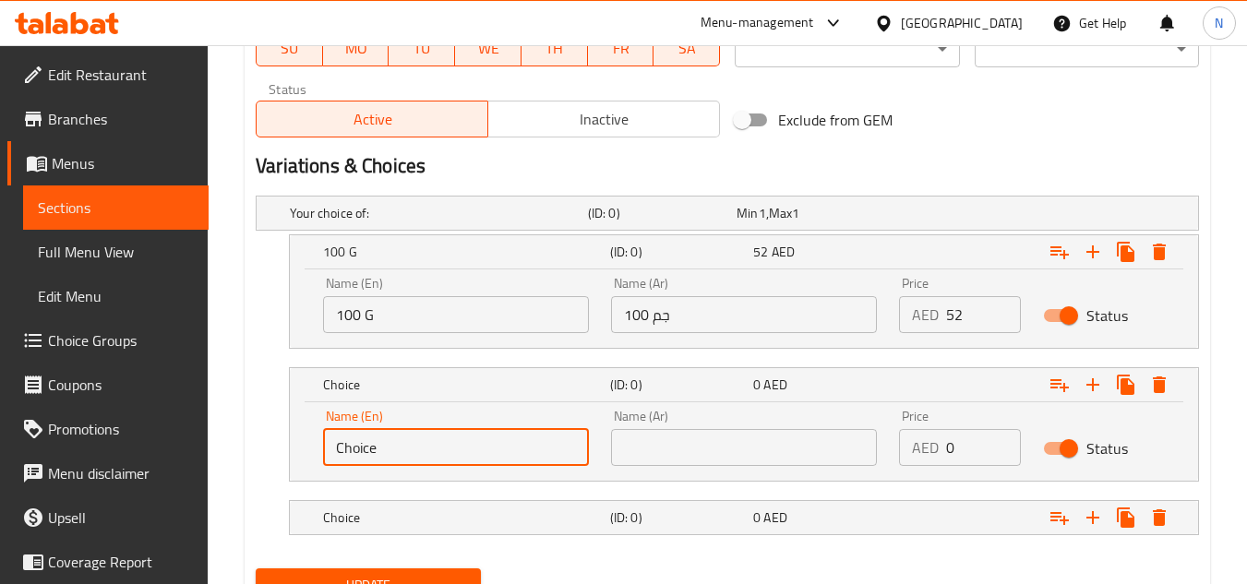
click at [451, 451] on input "Choice" at bounding box center [456, 447] width 266 height 37
paste input "150 G"
click at [352, 451] on input "150 G" at bounding box center [456, 447] width 266 height 37
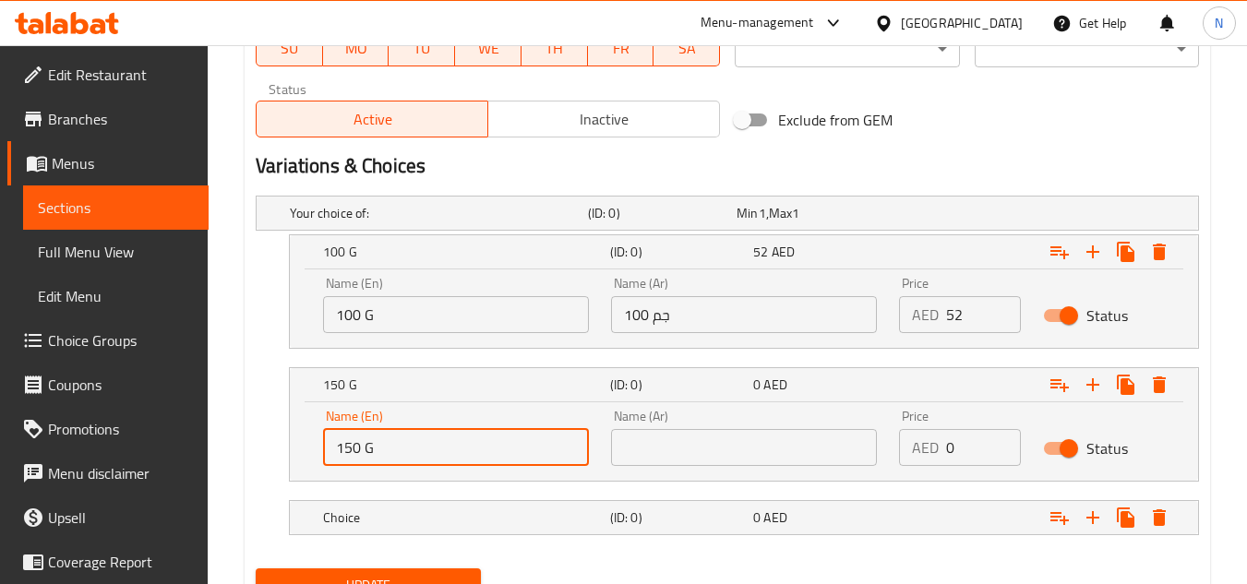
click at [352, 451] on input "150 G" at bounding box center [456, 447] width 266 height 37
type input "150 G"
click at [682, 466] on div "Name (Ar) Name (Ar)" at bounding box center [744, 438] width 288 height 78
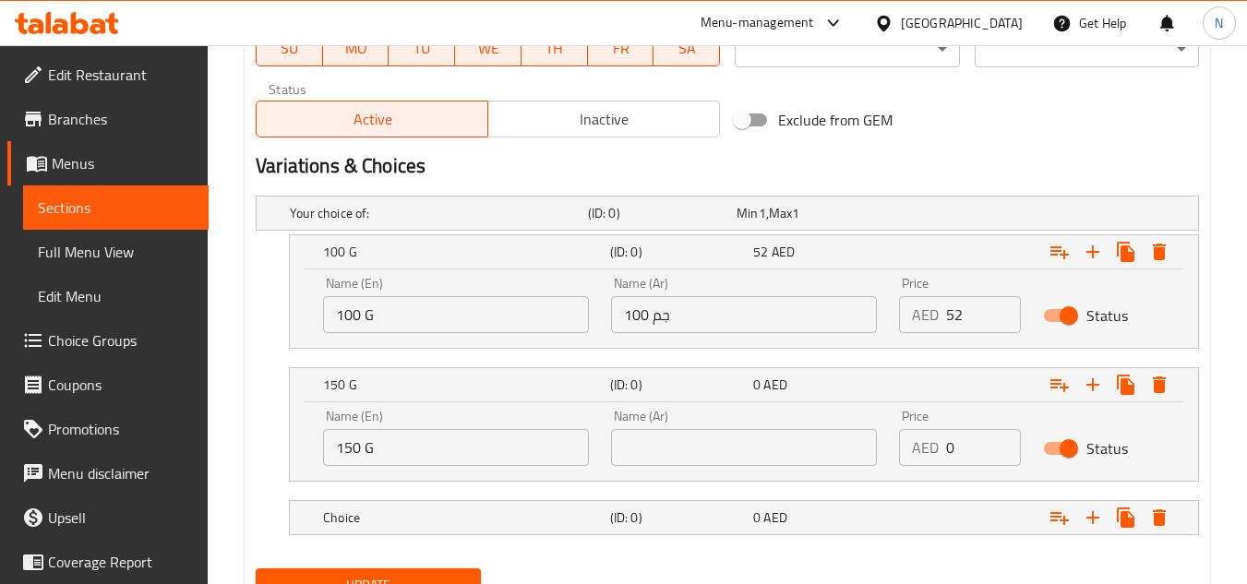
click at [687, 451] on input "text" at bounding box center [744, 447] width 266 height 37
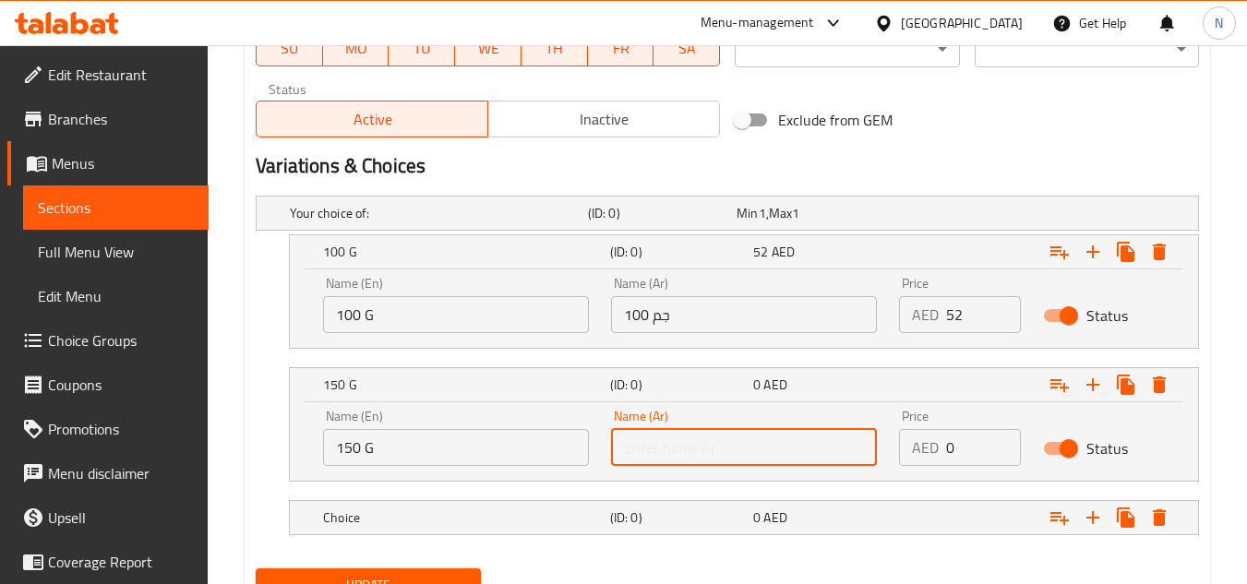
paste input "150"
click at [659, 321] on input "100 جم" at bounding box center [744, 314] width 266 height 37
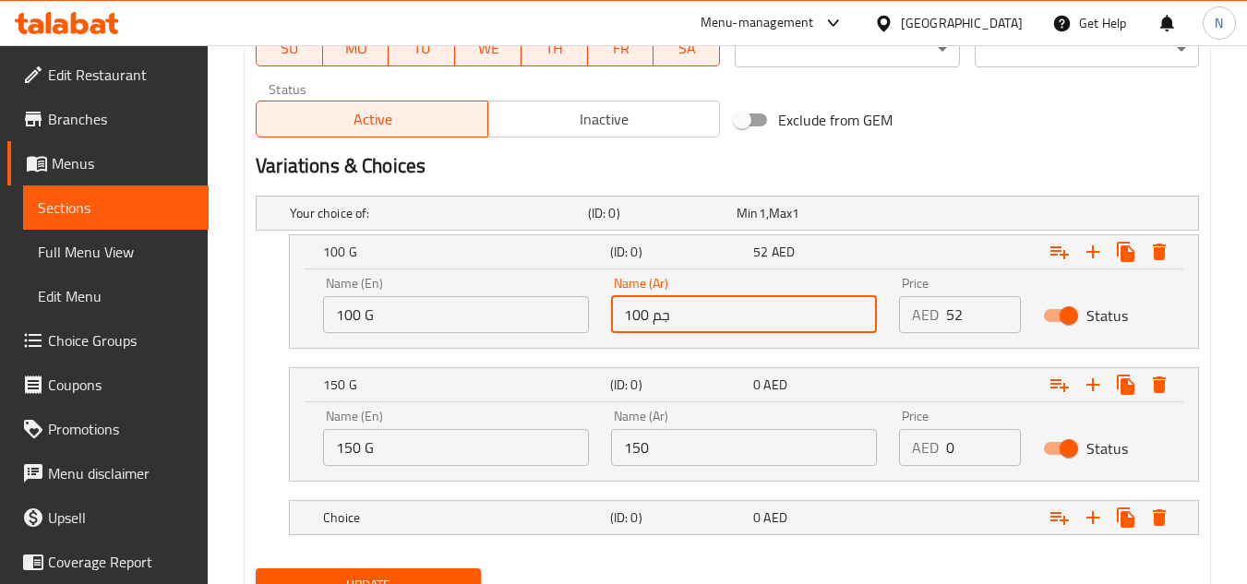
click at [659, 321] on input "100 جم" at bounding box center [744, 314] width 266 height 37
click at [689, 449] on input "150" at bounding box center [744, 447] width 266 height 37
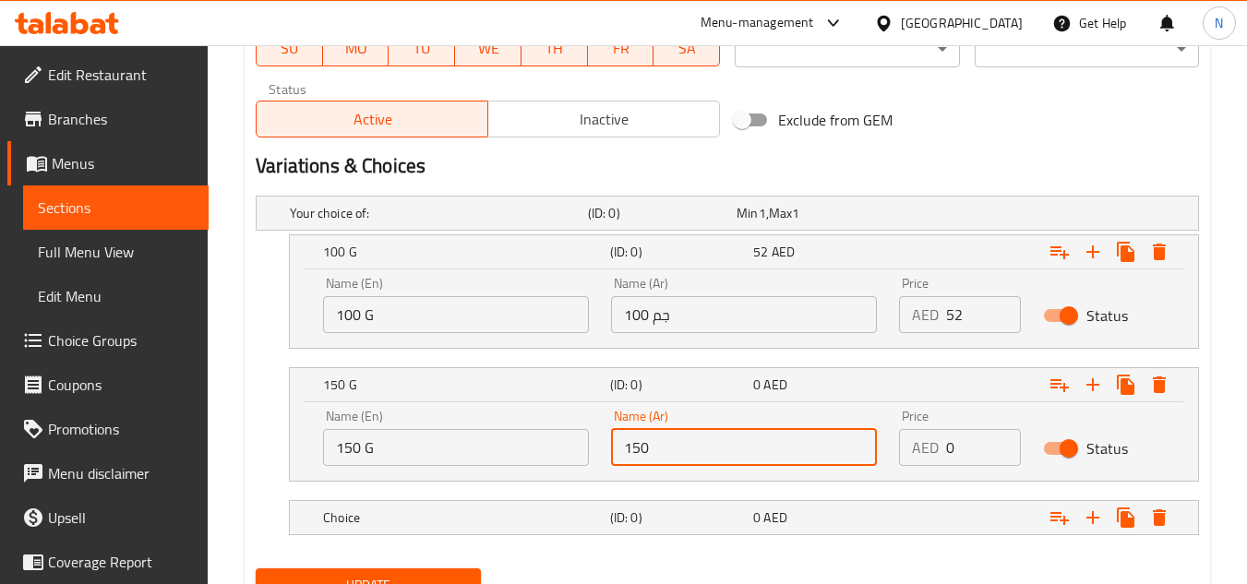
paste input "جم"
type input "150 جم"
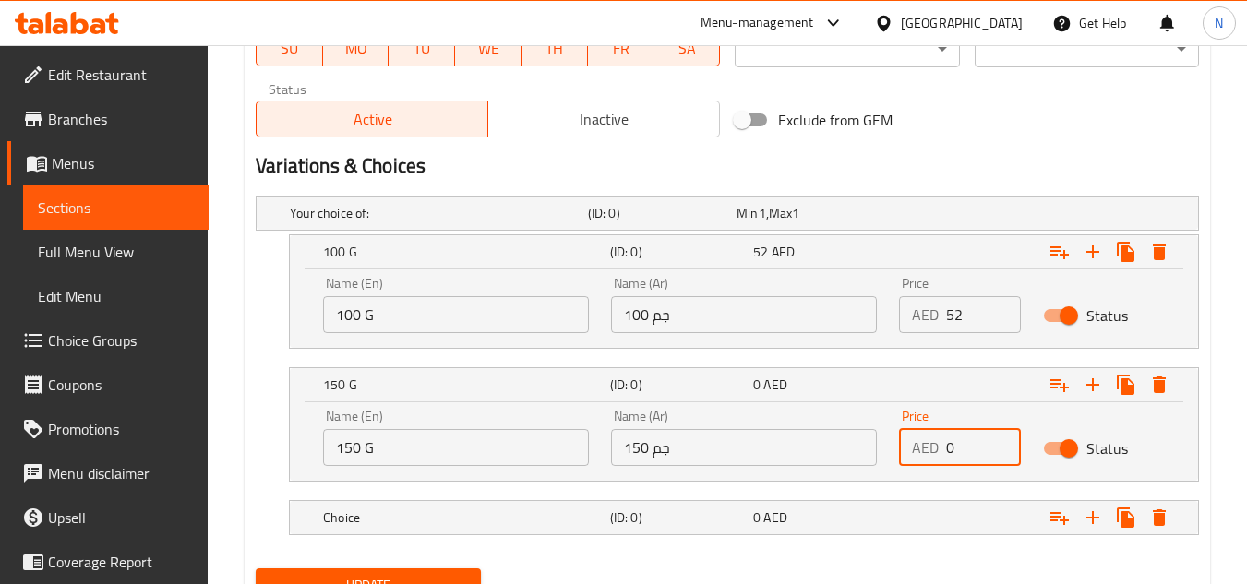
drag, startPoint x: 957, startPoint y: 442, endPoint x: 927, endPoint y: 464, distance: 37.7
click at [927, 464] on div "AED 0 Price" at bounding box center [960, 447] width 122 height 37
paste input "58"
type input "58"
drag, startPoint x: 789, startPoint y: 530, endPoint x: 724, endPoint y: 542, distance: 66.6
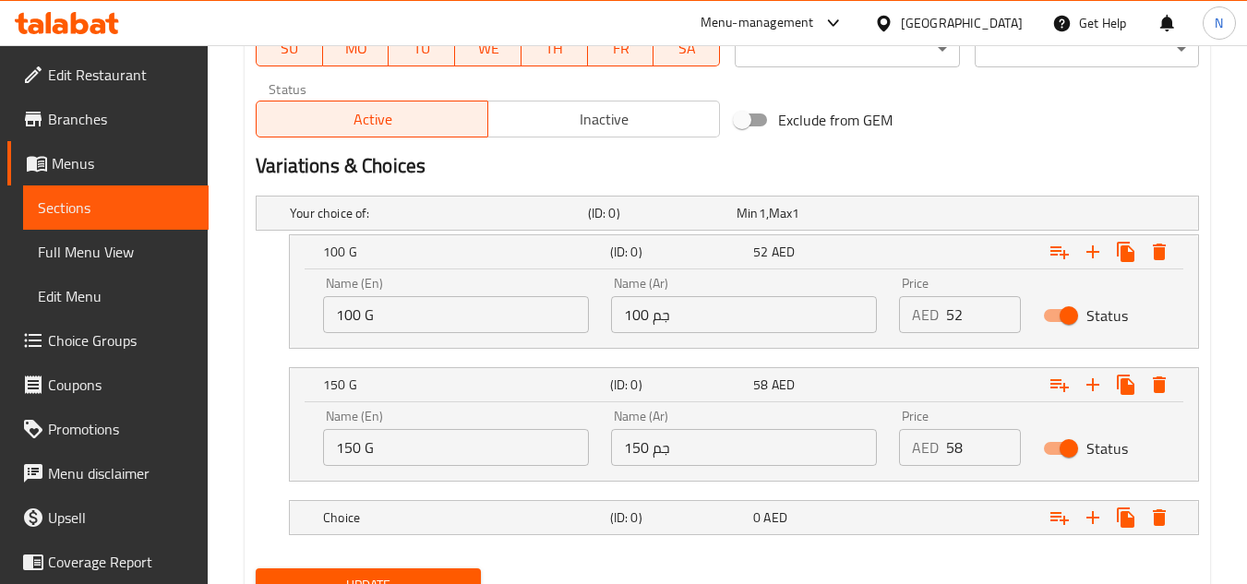
click at [789, 226] on div "0 AED" at bounding box center [807, 213] width 149 height 26
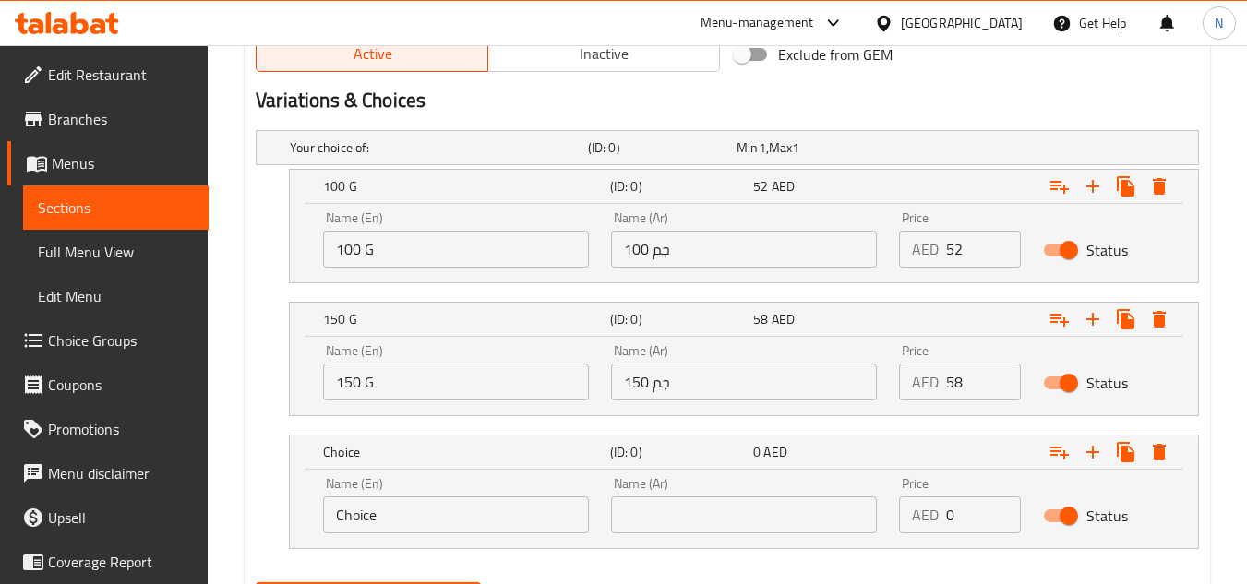
scroll to position [1080, 0]
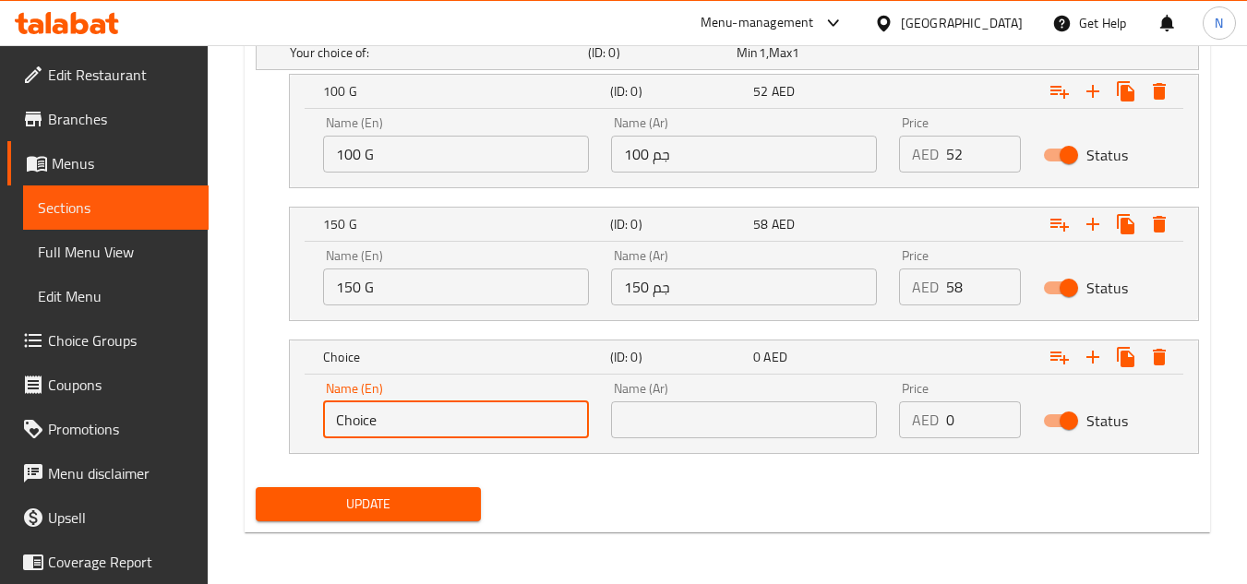
click at [423, 418] on input "Choice" at bounding box center [456, 420] width 266 height 37
paste input "200 G"
type input "200 G"
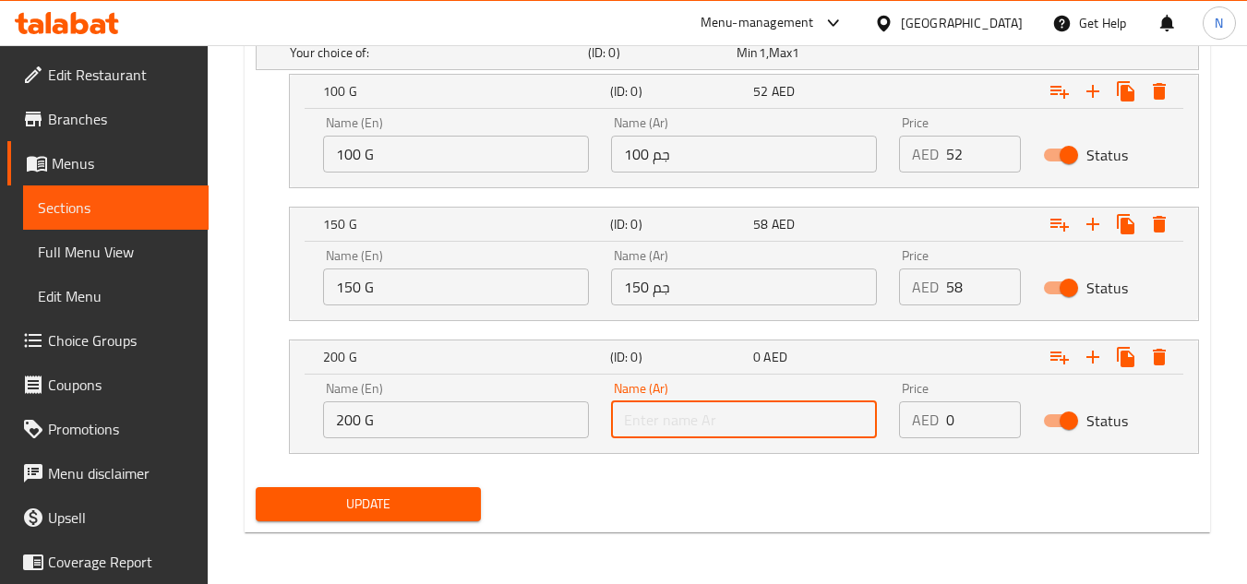
click at [650, 412] on input "text" at bounding box center [744, 420] width 266 height 37
click at [660, 295] on input "150 جم" at bounding box center [744, 287] width 266 height 37
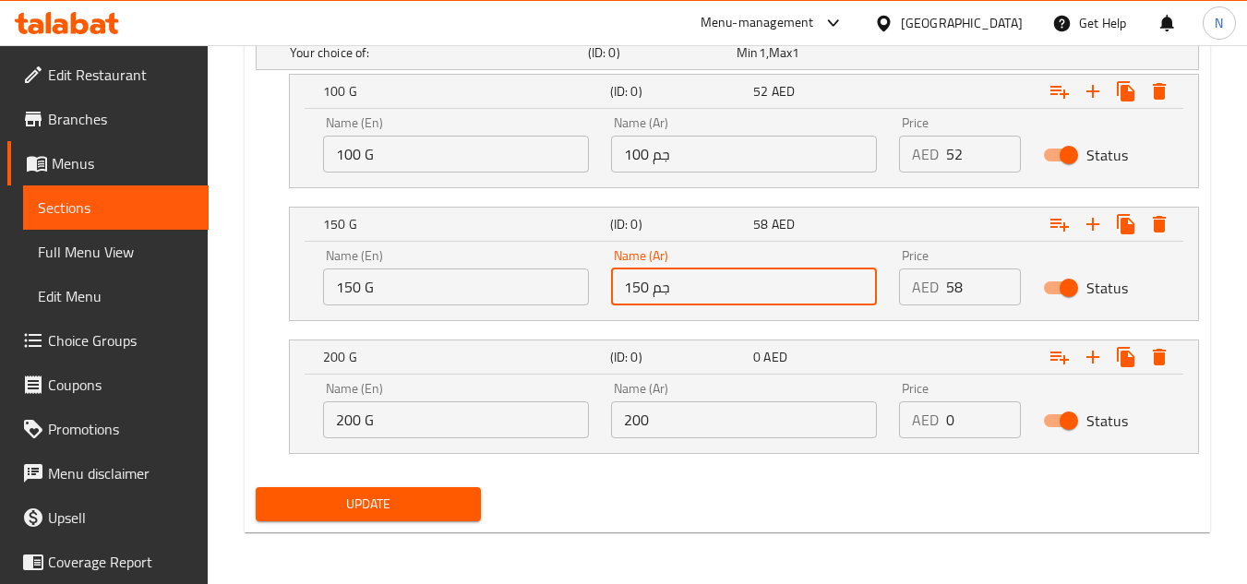
click at [660, 295] on input "150 جم" at bounding box center [744, 287] width 266 height 37
click at [679, 432] on input "200" at bounding box center [744, 420] width 266 height 37
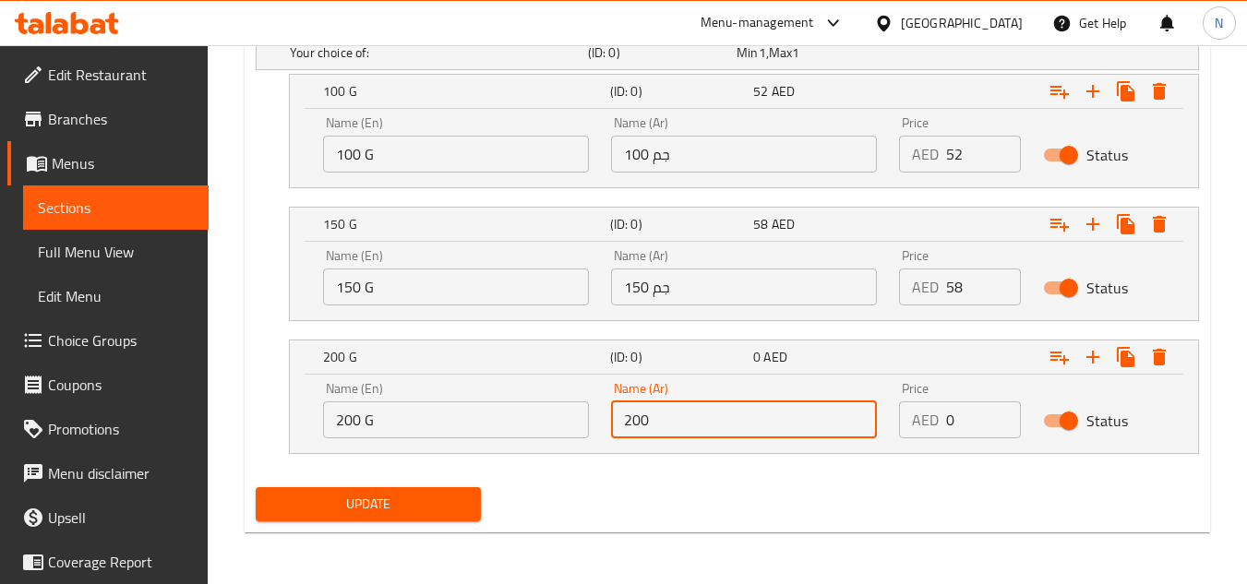
paste input "جم"
type input "200 جم"
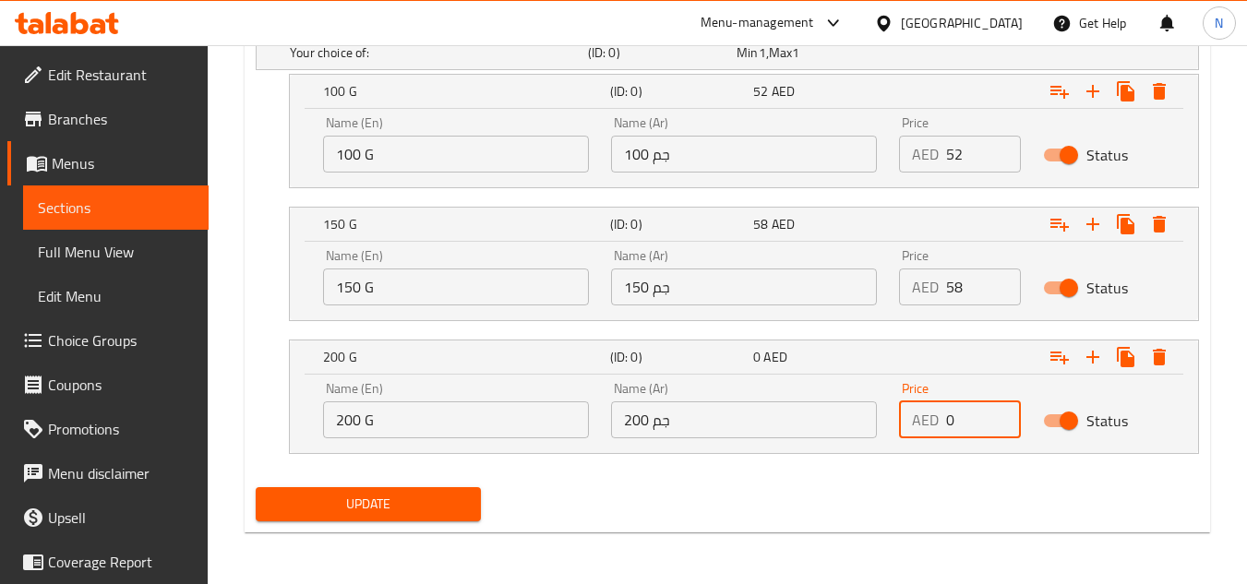
drag, startPoint x: 948, startPoint y: 410, endPoint x: 993, endPoint y: 439, distance: 53.5
click at [993, 439] on div "Price AED 0 Price" at bounding box center [960, 410] width 144 height 78
paste input "67"
type input "67"
click at [420, 508] on span "Update" at bounding box center [368, 504] width 195 height 23
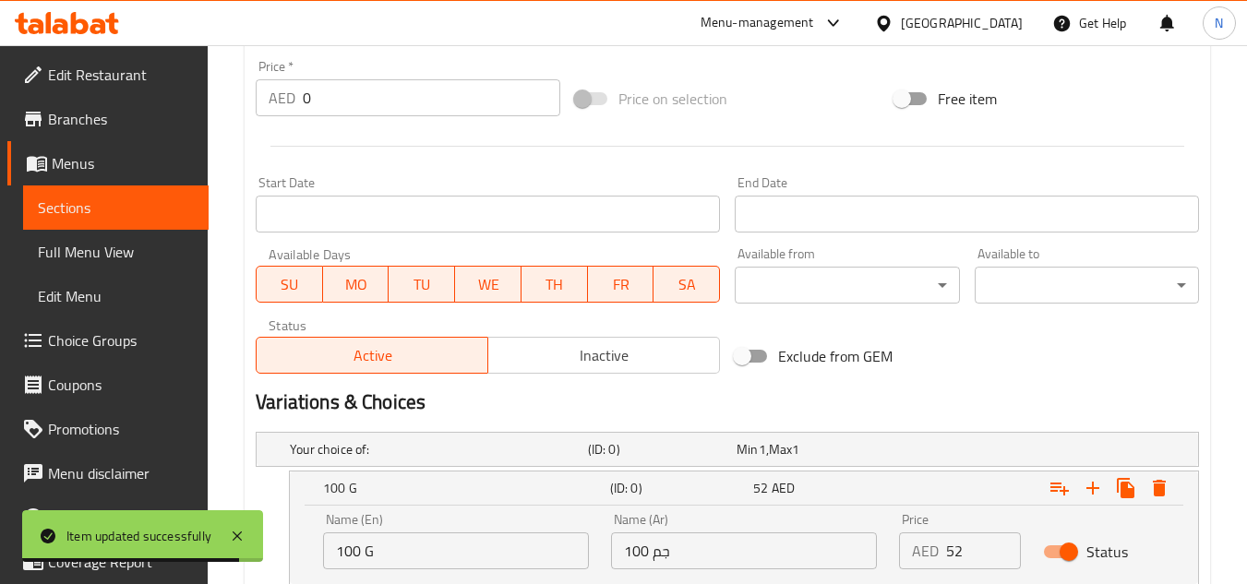
scroll to position [249, 0]
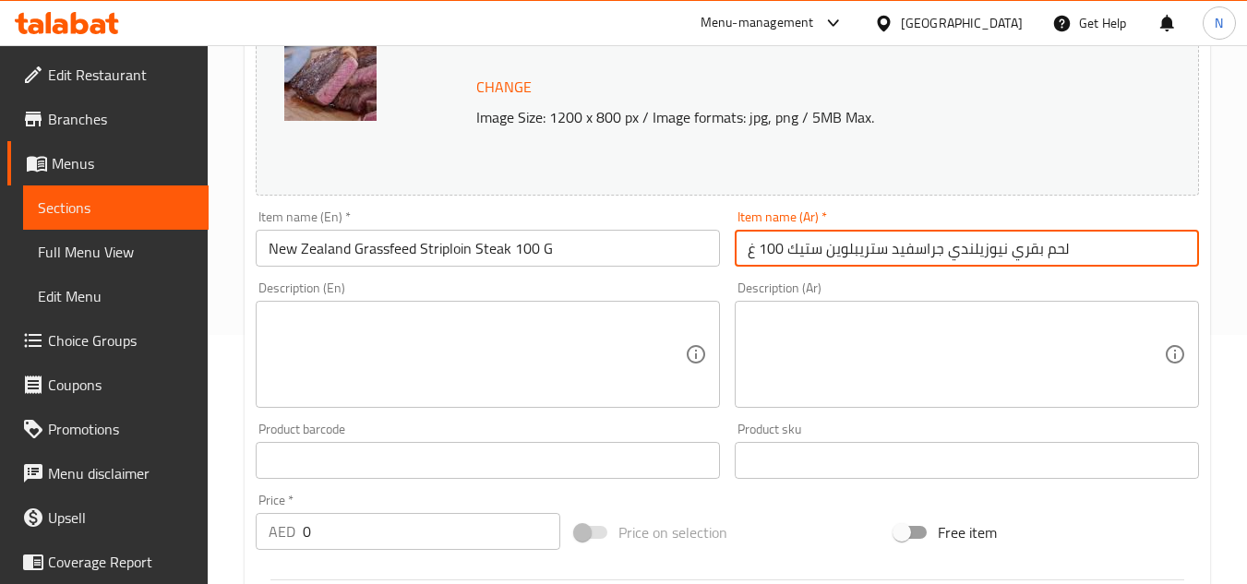
drag, startPoint x: 788, startPoint y: 250, endPoint x: 724, endPoint y: 253, distance: 63.8
click at [724, 253] on div "Change Image Size: 1200 x 800 px / Image formats: jpg, png / 5MB Max. Item name…" at bounding box center [727, 404] width 958 height 823
type input "لحم بقري نيوزيلندي جراسفيد ستريبلوين ستيك"
click at [401, 253] on input "New Zealand Grassfeed Striploin Steak 100 G" at bounding box center [488, 248] width 464 height 37
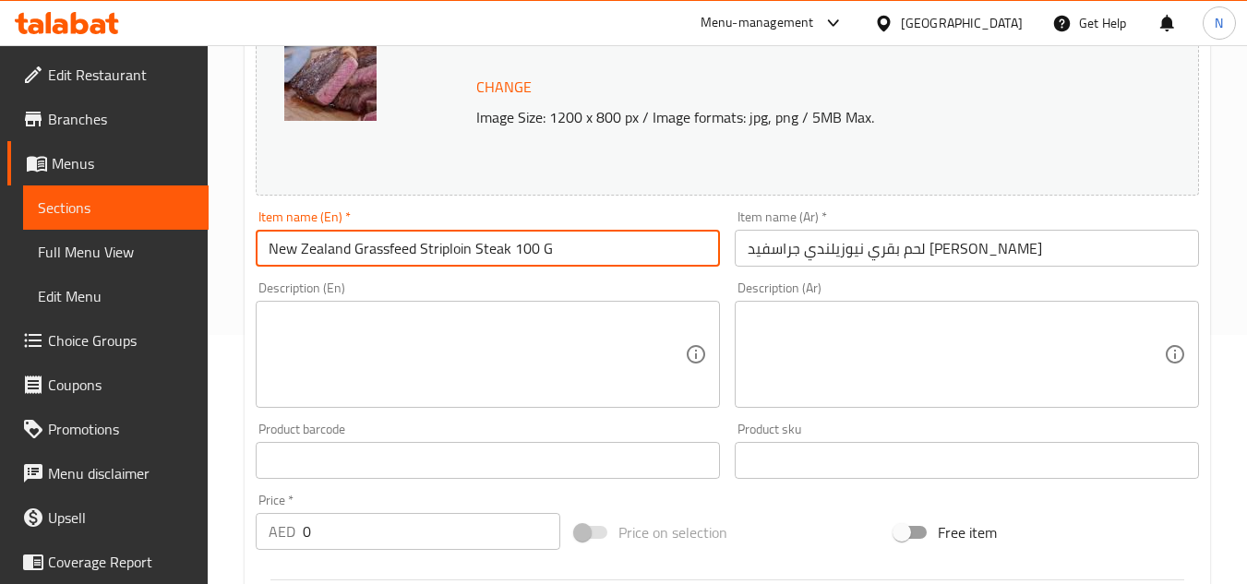
click at [401, 253] on input "New Zealand Grassfeed Striploin Steak 100 G" at bounding box center [488, 248] width 464 height 37
click at [403, 249] on input "New Zealand Grassfeed Striploin Steak 100 G" at bounding box center [488, 248] width 464 height 37
click at [389, 257] on input "New Zealand Grassfeed Striploin Steak 100 G" at bounding box center [488, 248] width 464 height 37
click at [428, 248] on input "New Zealand Grass feed Striploin Steak 100 G" at bounding box center [488, 248] width 464 height 37
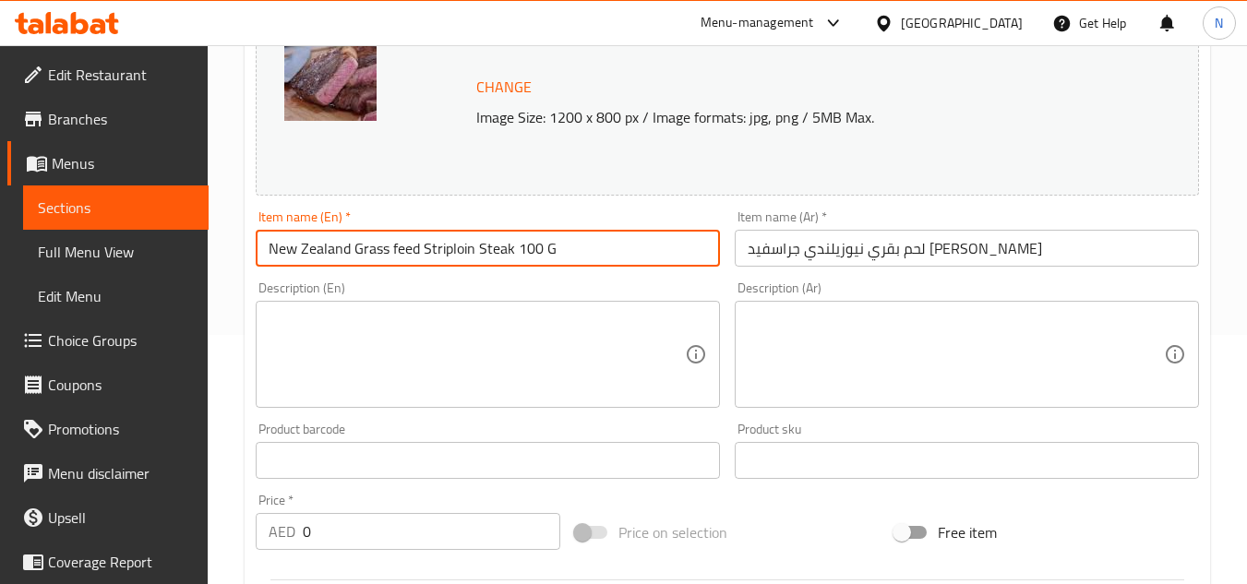
click at [428, 248] on input "New Zealand Grass feed Striploin Steak 100 G" at bounding box center [488, 248] width 464 height 37
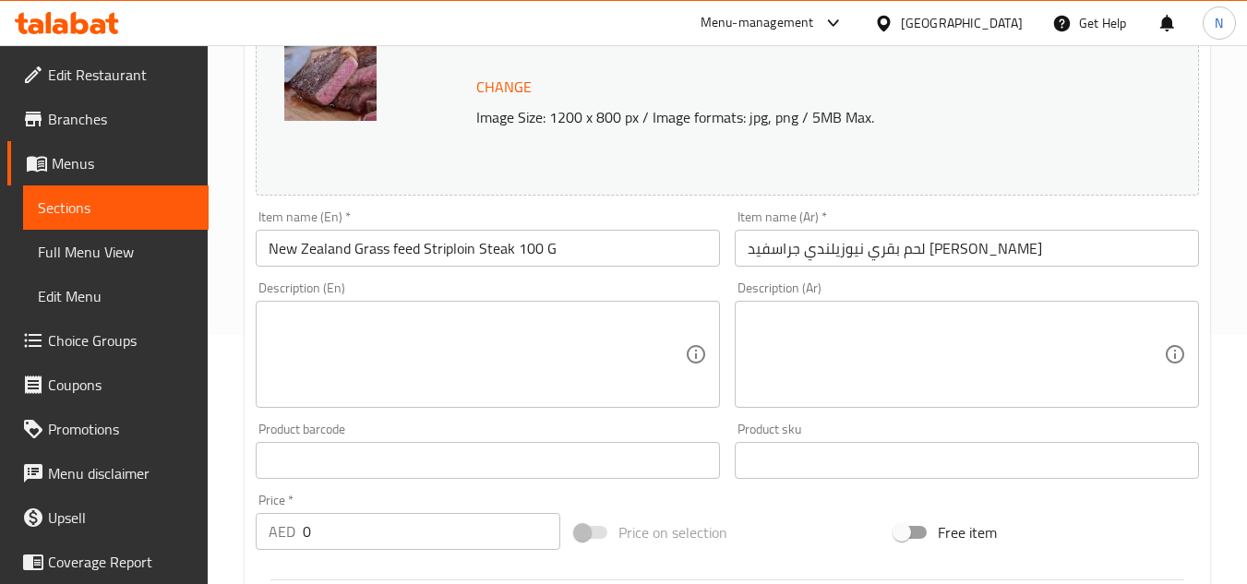
click at [458, 236] on input "New Zealand Grass feed Striploin Steak 100 G" at bounding box center [488, 248] width 464 height 37
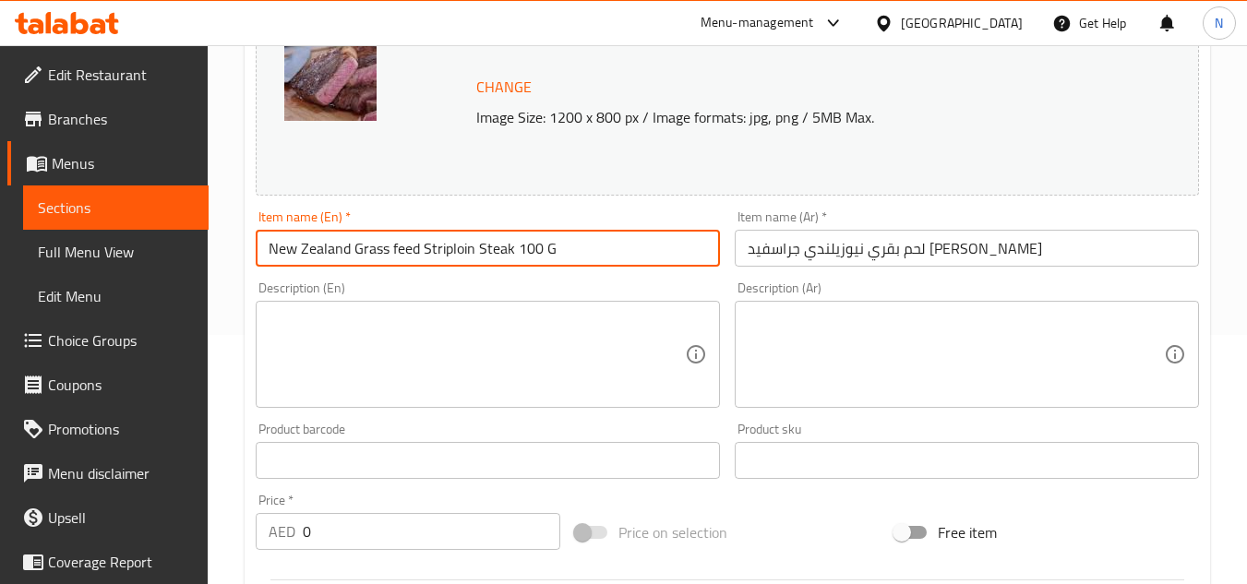
click at [458, 236] on input "New Zealand Grass feed Striploin Steak 100 G" at bounding box center [488, 248] width 464 height 37
paste input "F"
drag, startPoint x: 519, startPoint y: 252, endPoint x: 631, endPoint y: 247, distance: 111.8
click at [631, 247] on input "New Zealand Grass Feed Striploin Steak 100 G" at bounding box center [488, 248] width 464 height 37
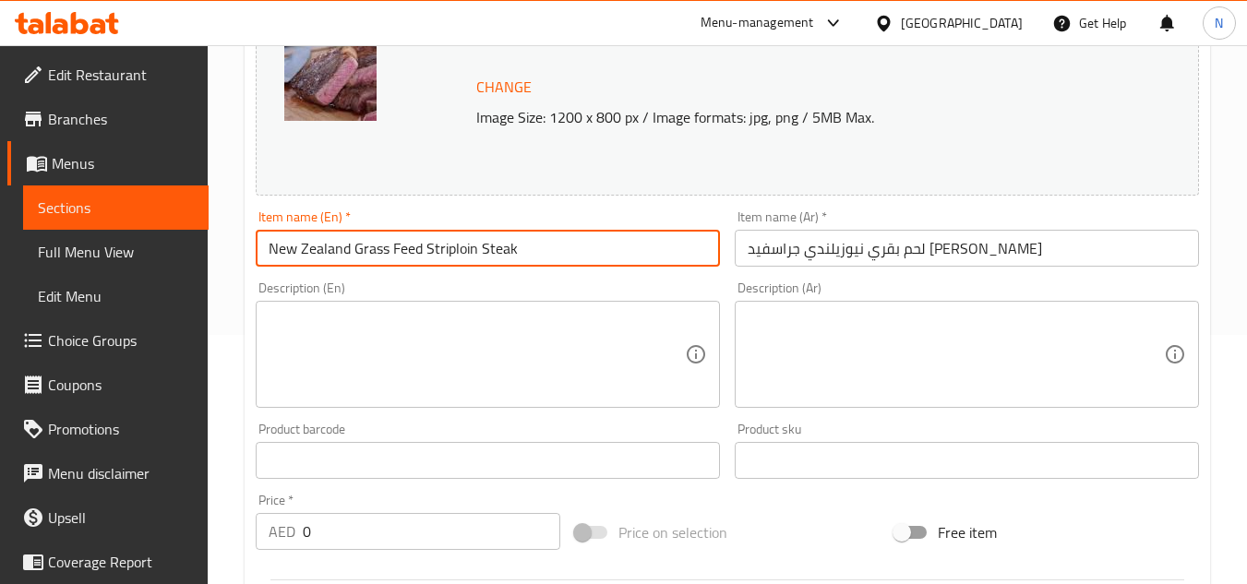
type input "New Zealand Grass Feed Striploin Steak"
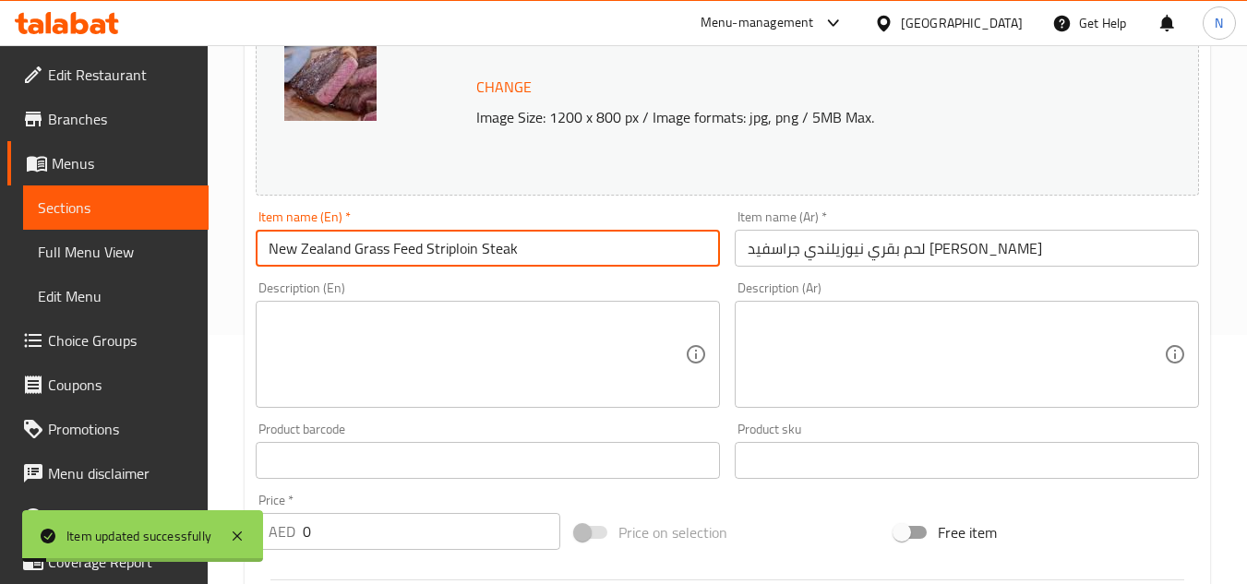
click at [418, 241] on input "New Zealand Grass Feed Striploin Steak" at bounding box center [488, 248] width 464 height 37
click at [904, 262] on input "لحم بقري نيوزيلندي جراسفيد ستريبلوين ستيك" at bounding box center [967, 248] width 464 height 37
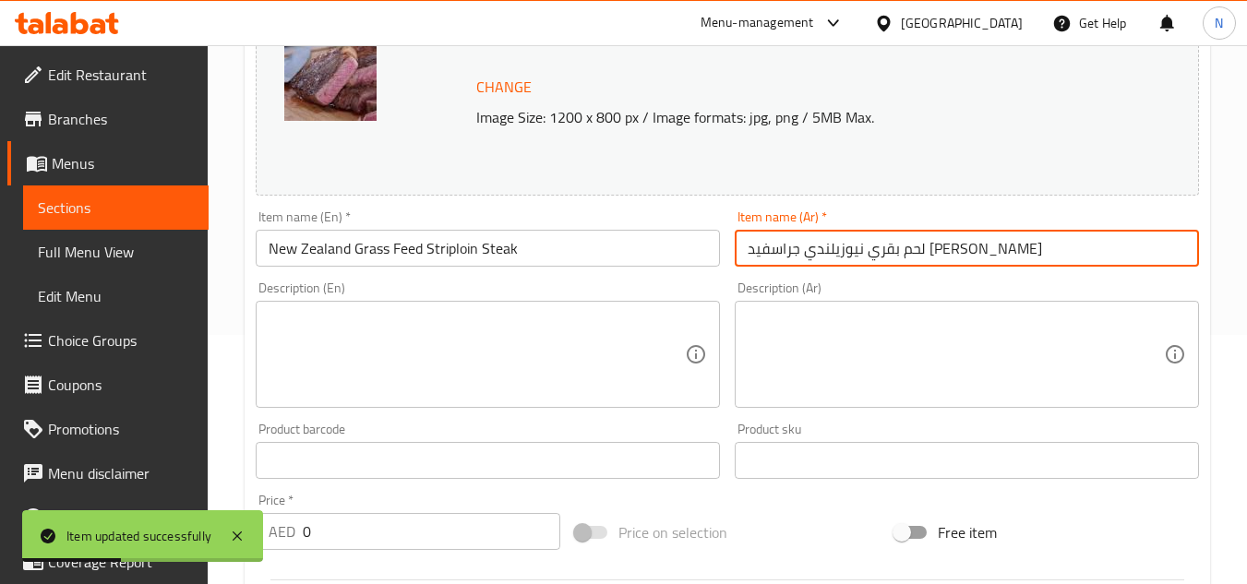
click at [904, 262] on input "لحم بقري نيوزيلندي جراسفيد ستريبلوين ستيك" at bounding box center [967, 248] width 464 height 37
paste input "شريحة لحم ستريبلوين من لحم البقر النيوزيلندي الذي يتغذى على العشب"
click at [1131, 256] on input "شريحة لحم ستريبلوين من لحم البقر النيوزيلندي الذي يتغذى على العشب" at bounding box center [967, 248] width 464 height 37
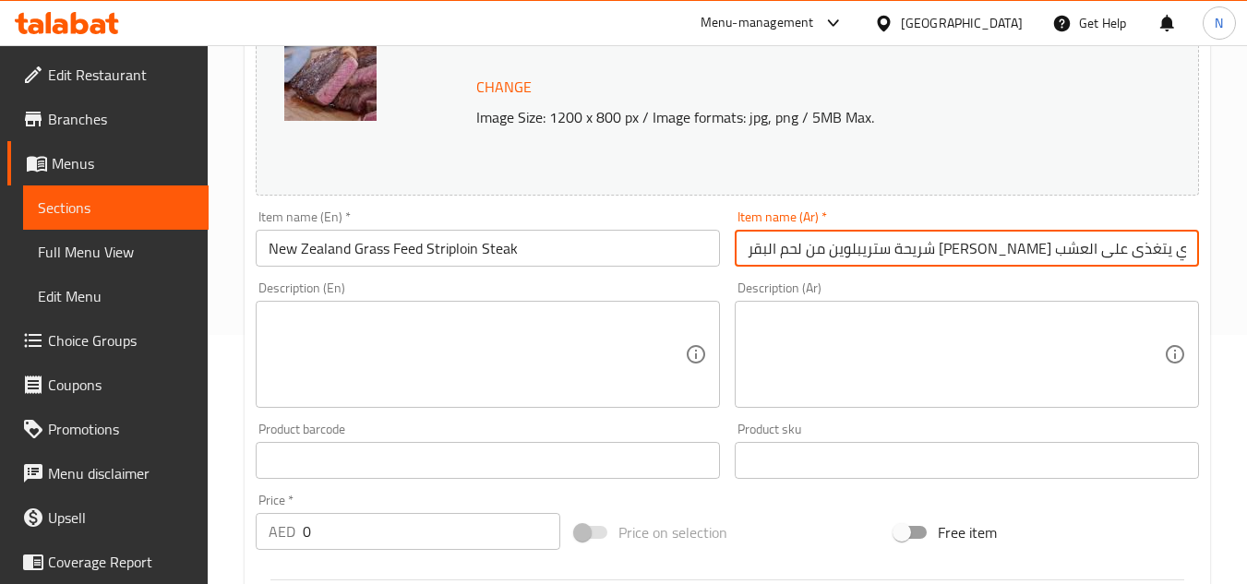
click at [433, 251] on input "New Zealand Grass Feed Striploin Steak" at bounding box center [488, 248] width 464 height 37
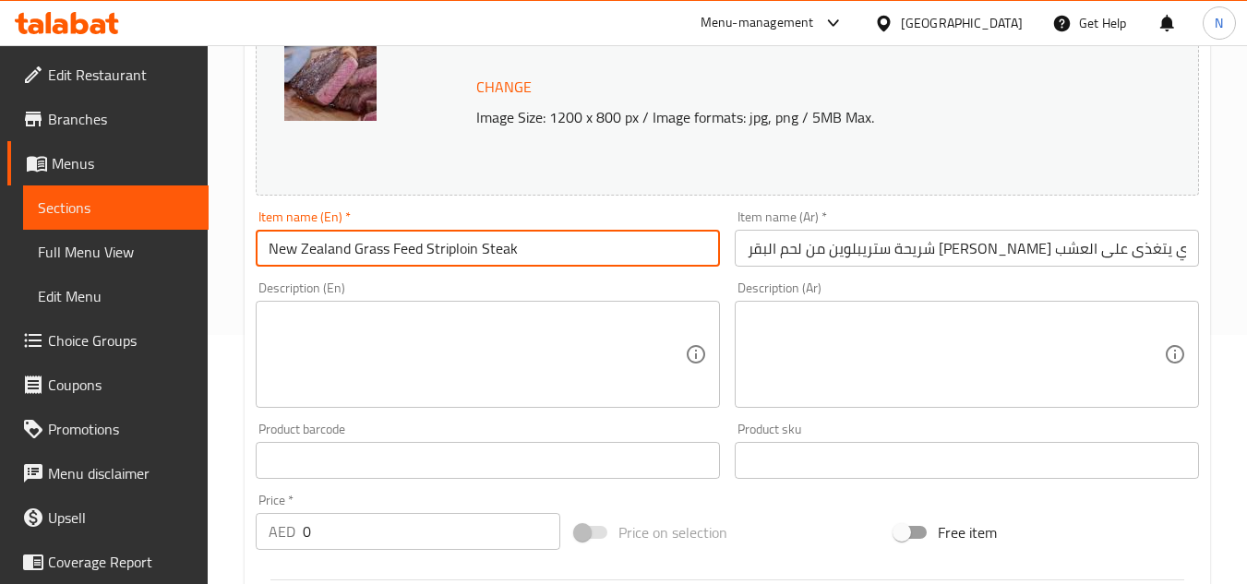
click at [433, 251] on input "New Zealand Grass Feed Striploin Steak" at bounding box center [488, 248] width 464 height 37
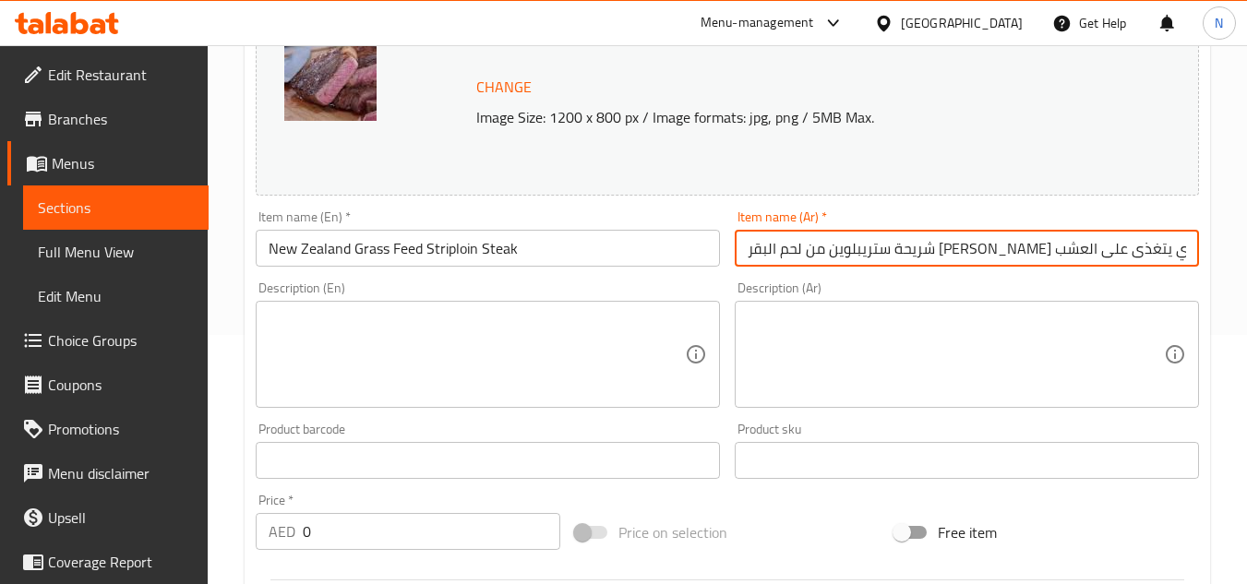
drag, startPoint x: 969, startPoint y: 255, endPoint x: 1181, endPoint y: 261, distance: 211.5
click at [1181, 261] on input "شريحة ستريبلوين من لحم البقر النيوزيلندي الذي يتغذى على العشب" at bounding box center [967, 248] width 464 height 37
paste input "تريبلوين ستيك"
drag, startPoint x: 964, startPoint y: 253, endPoint x: 955, endPoint y: 250, distance: 9.6
click at [955, 250] on input "ستريبلوين ستيك النيوزيلندي الذي يتغذى على العشب" at bounding box center [967, 248] width 464 height 37
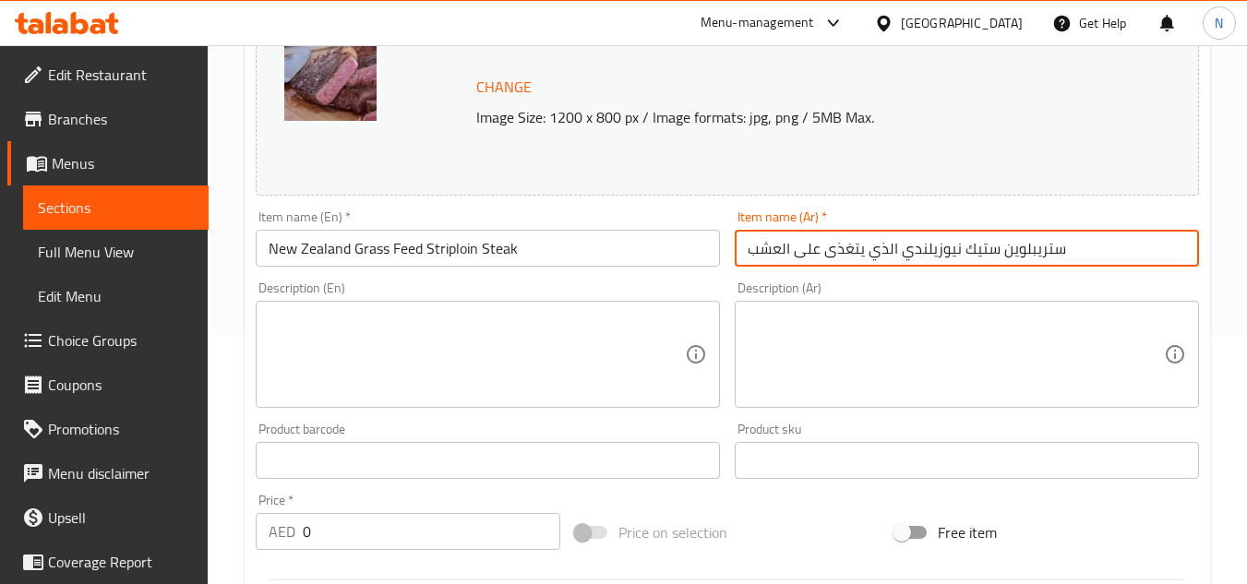
click at [783, 259] on input "ستريبلوين ستيك نيوزيلندي الذي يتغذى على العشب" at bounding box center [967, 248] width 464 height 37
drag, startPoint x: 885, startPoint y: 257, endPoint x: 859, endPoint y: 261, distance: 27.2
click at [859, 261] on input "ستريبلوين ستيك نيوزيلندي الذي يتغذى على عشب" at bounding box center [967, 248] width 464 height 37
type input "ستريبلوين ستيك نيوزيلندي يتغذى على عشب"
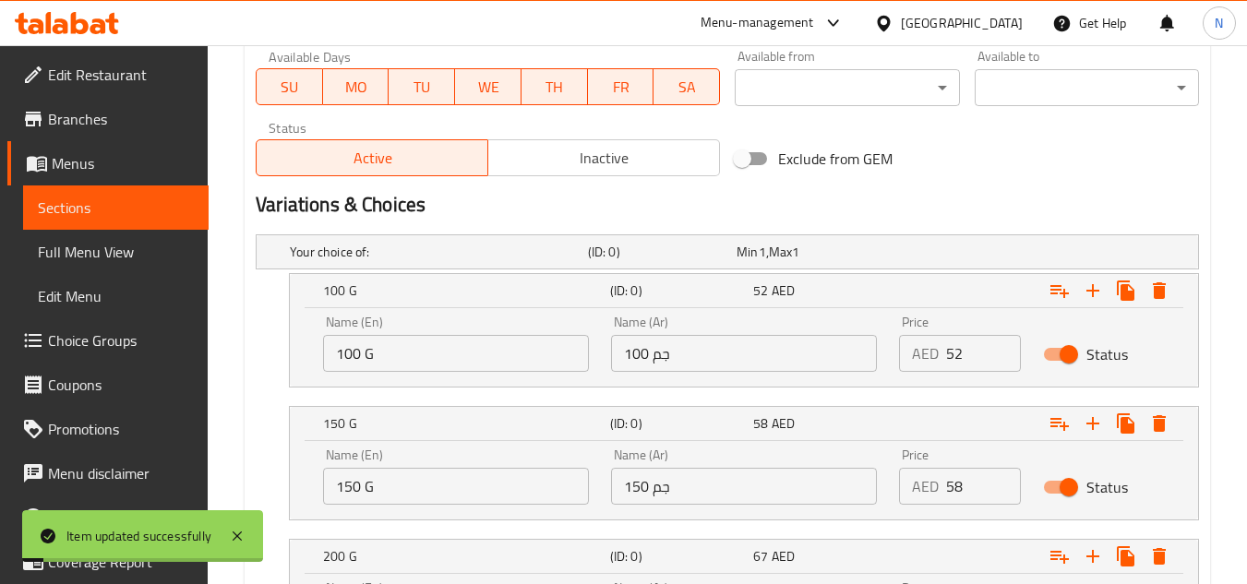
scroll to position [896, 0]
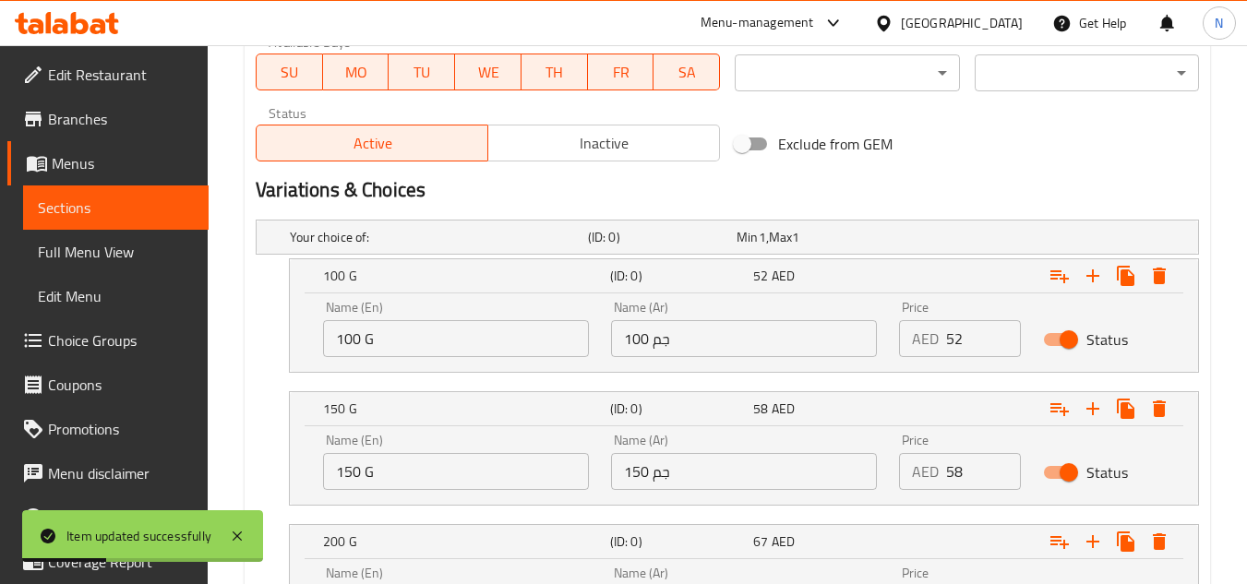
click at [111, 261] on span "Full Menu View" at bounding box center [116, 252] width 156 height 22
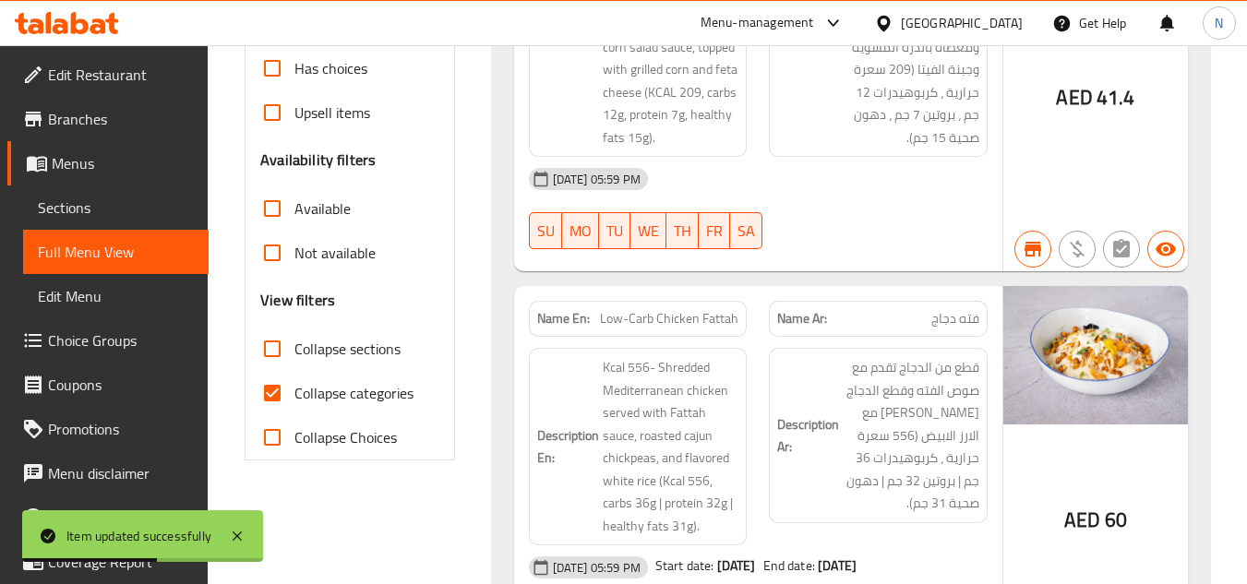
scroll to position [570, 0]
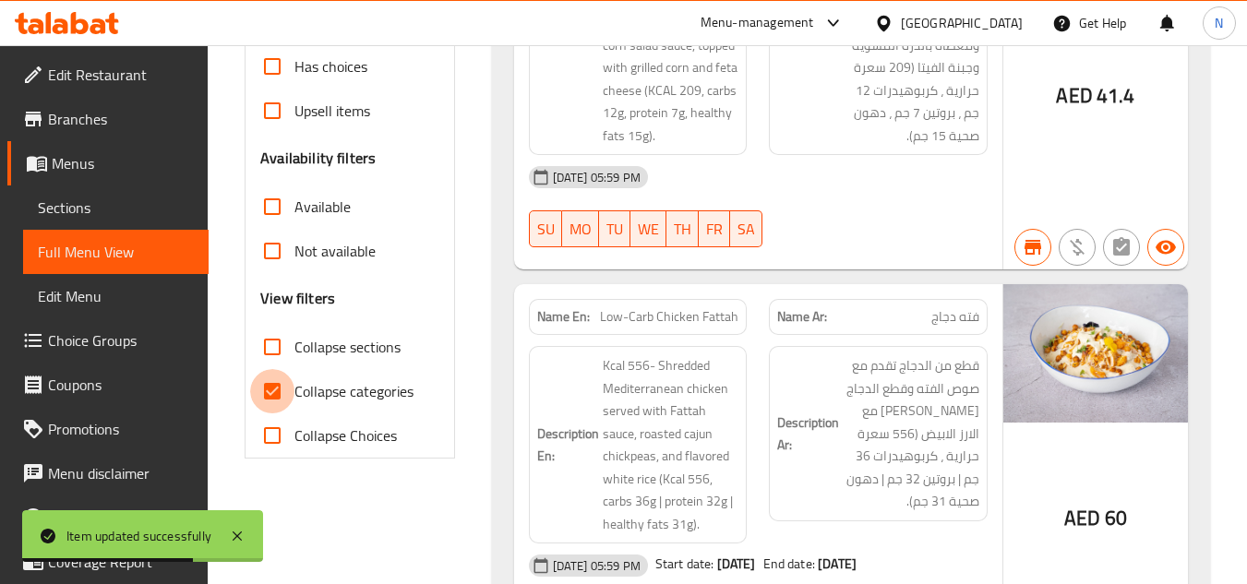
click at [268, 383] on input "Collapse categories" at bounding box center [272, 391] width 44 height 44
checkbox input "false"
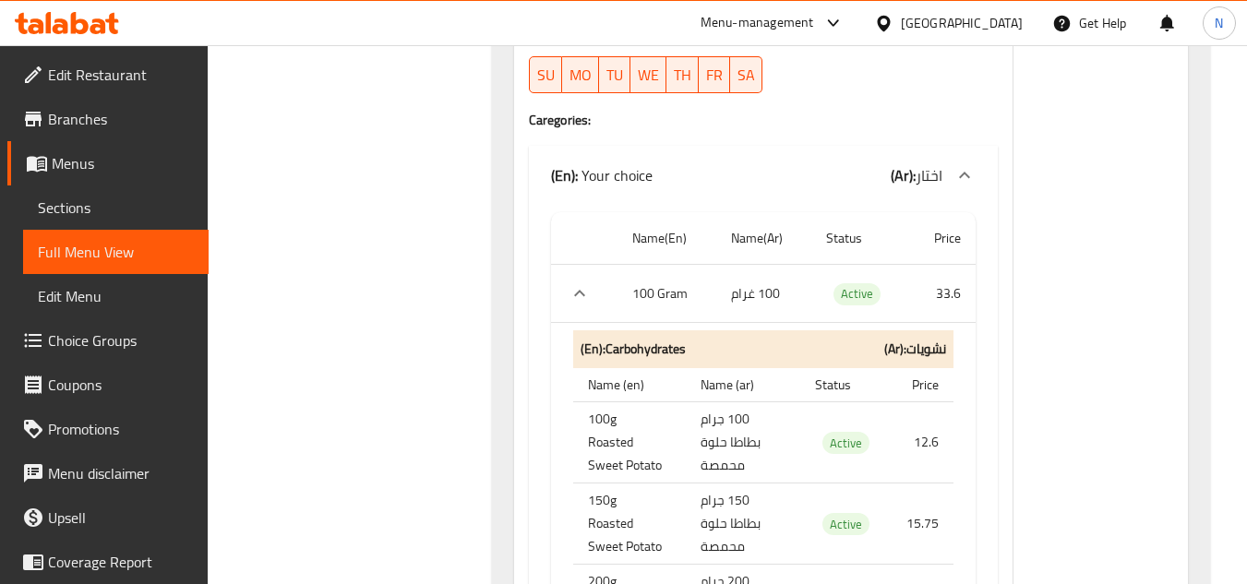
scroll to position [0, 0]
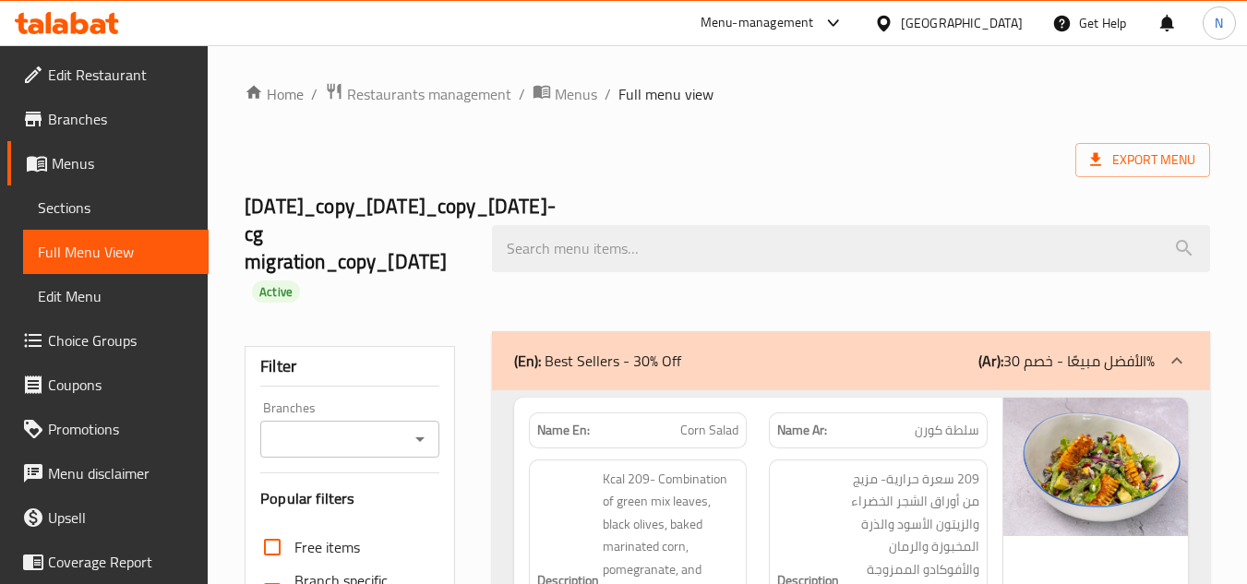
click at [374, 433] on input "Branches" at bounding box center [334, 440] width 137 height 26
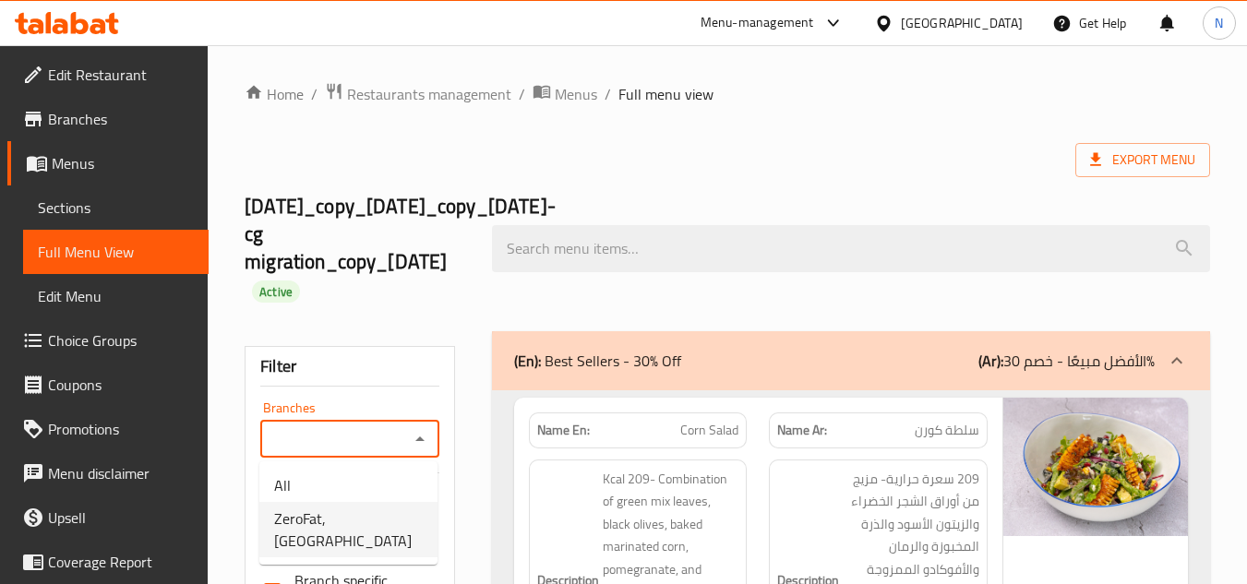
click at [328, 517] on span "ZeroFat, [GEOGRAPHIC_DATA]" at bounding box center [348, 530] width 149 height 44
type input "ZeroFat, [GEOGRAPHIC_DATA]"
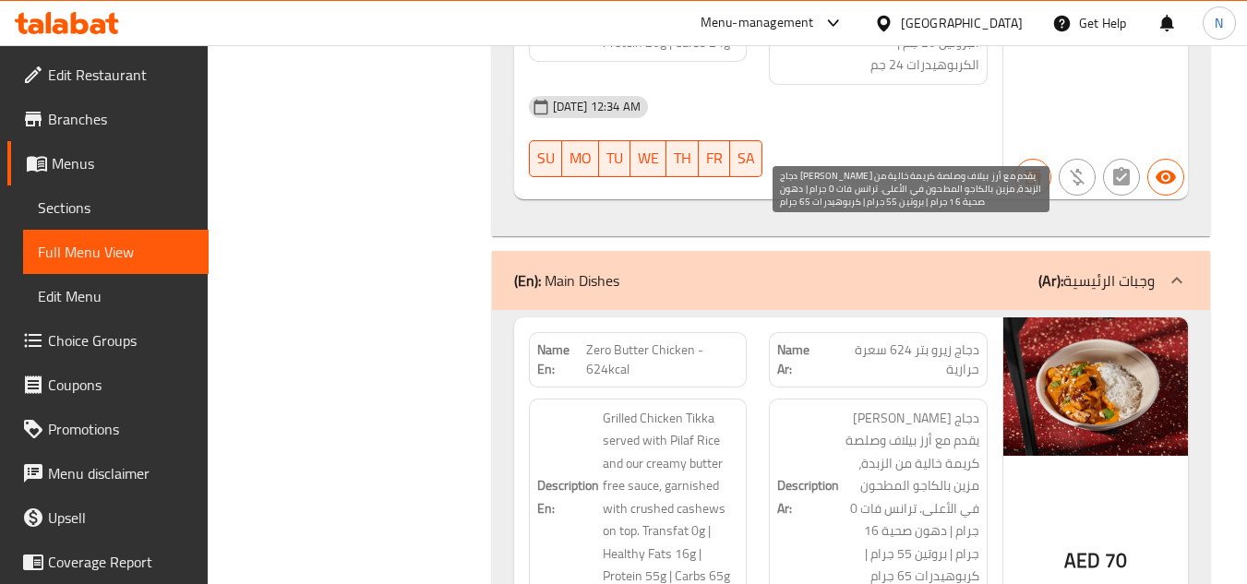
scroll to position [26135, 0]
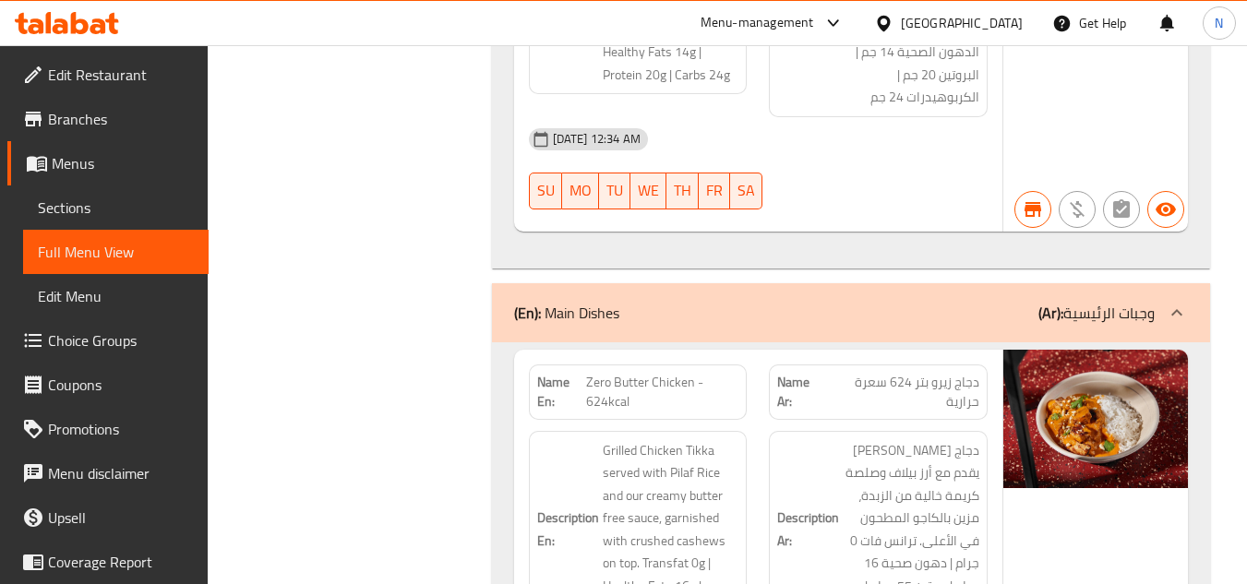
copy span "Zero Butter Chicken - 624kcal"
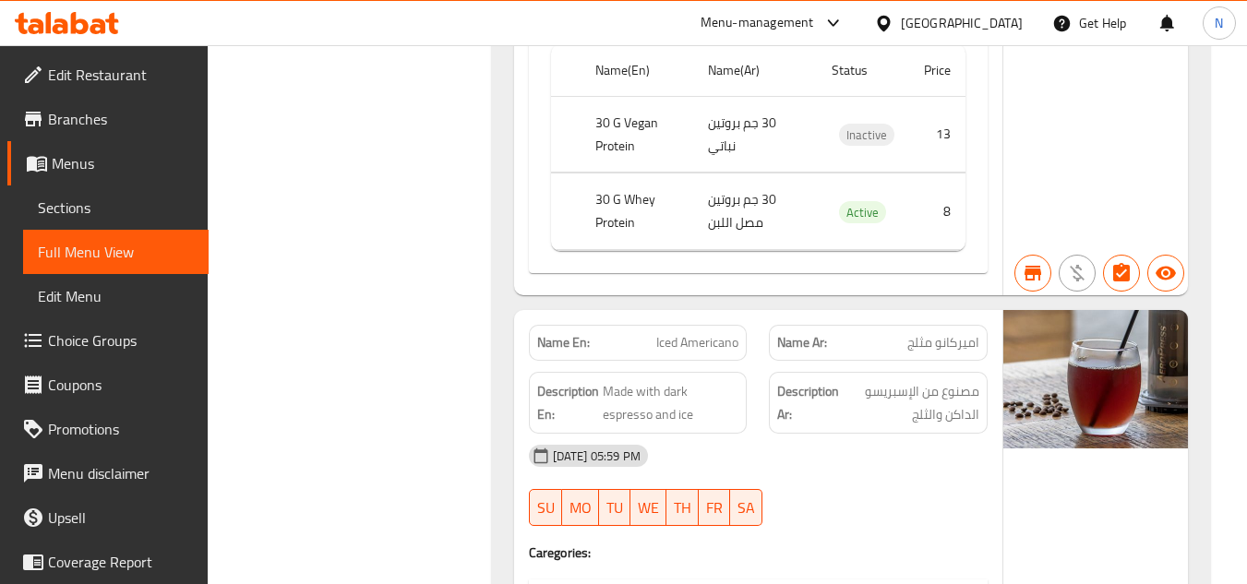
scroll to position [252023, 0]
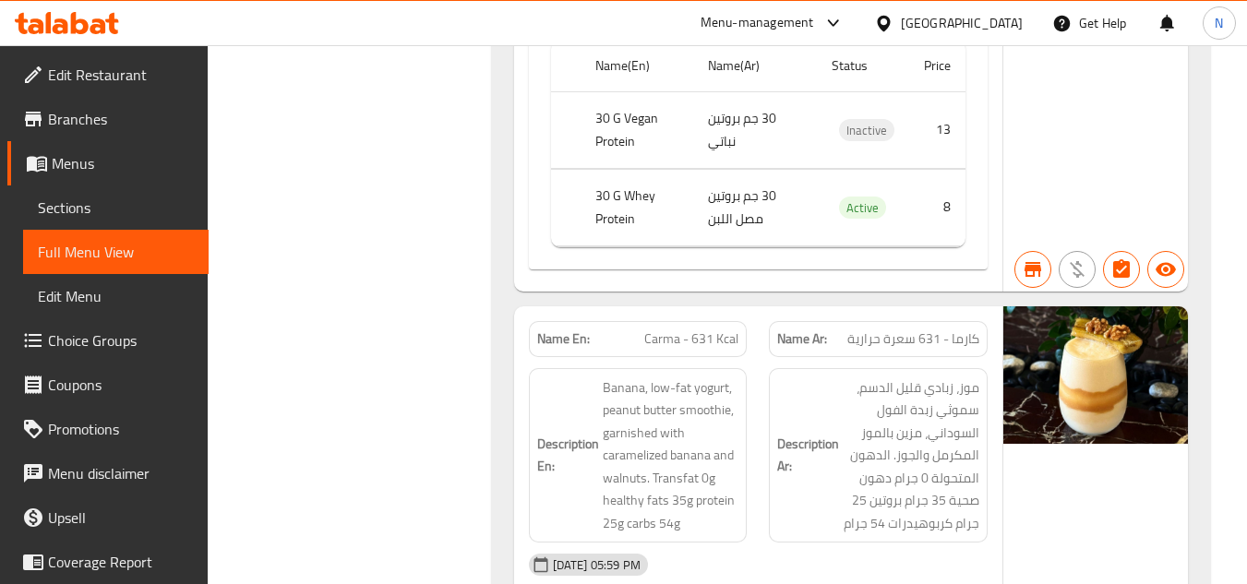
scroll to position [239157, 0]
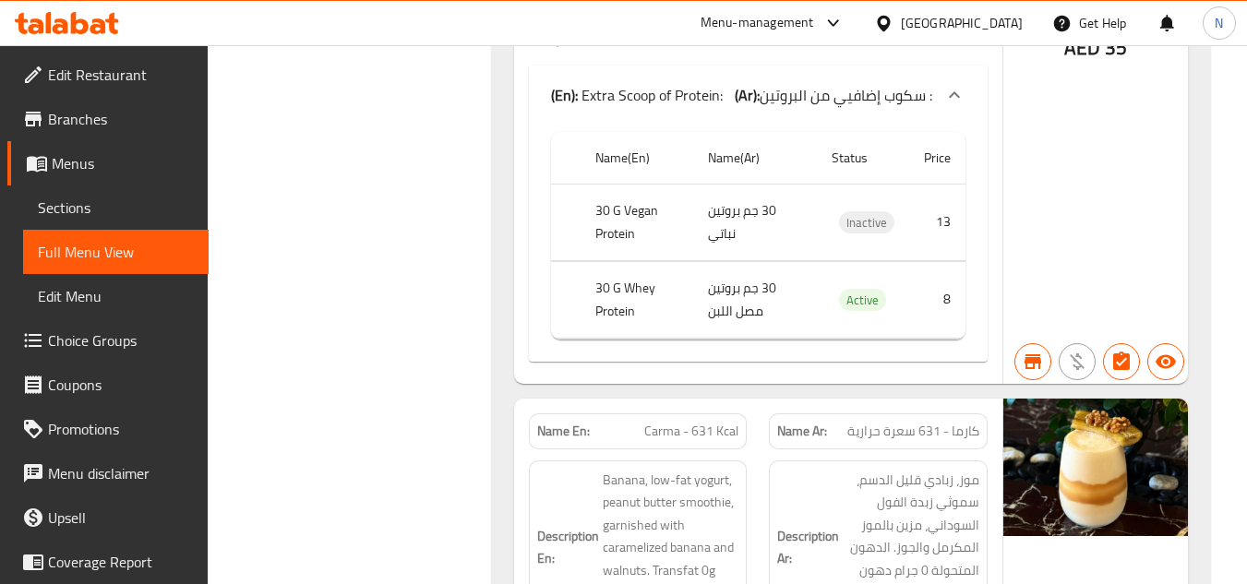
drag, startPoint x: 619, startPoint y: 440, endPoint x: 638, endPoint y: 438, distance: 18.7
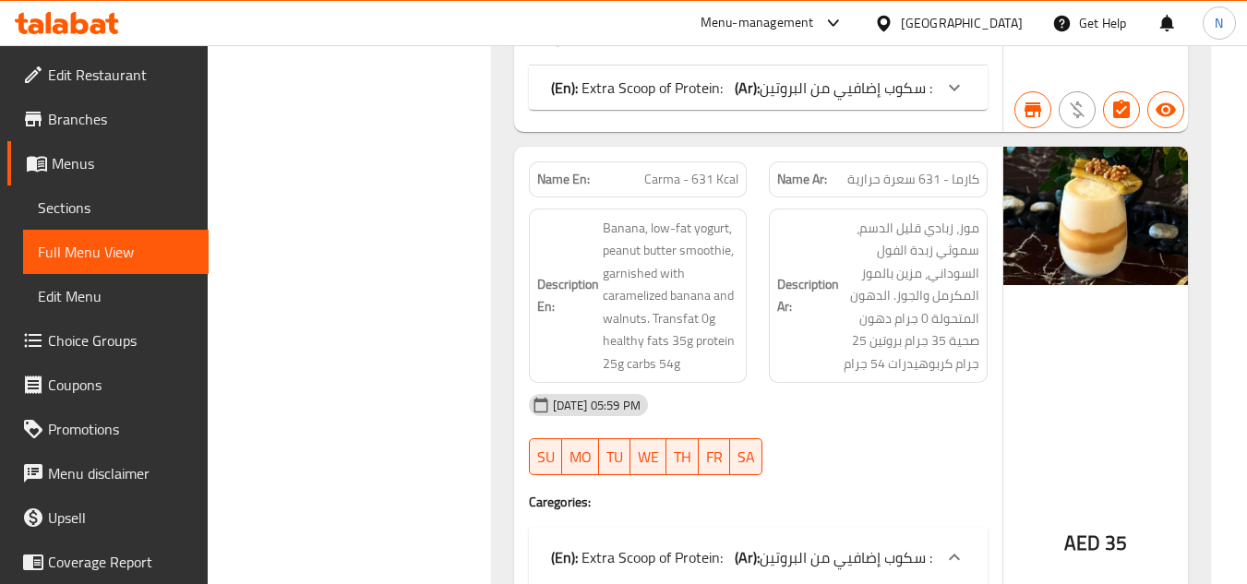
drag, startPoint x: 619, startPoint y: 437, endPoint x: 701, endPoint y: 439, distance: 82.2
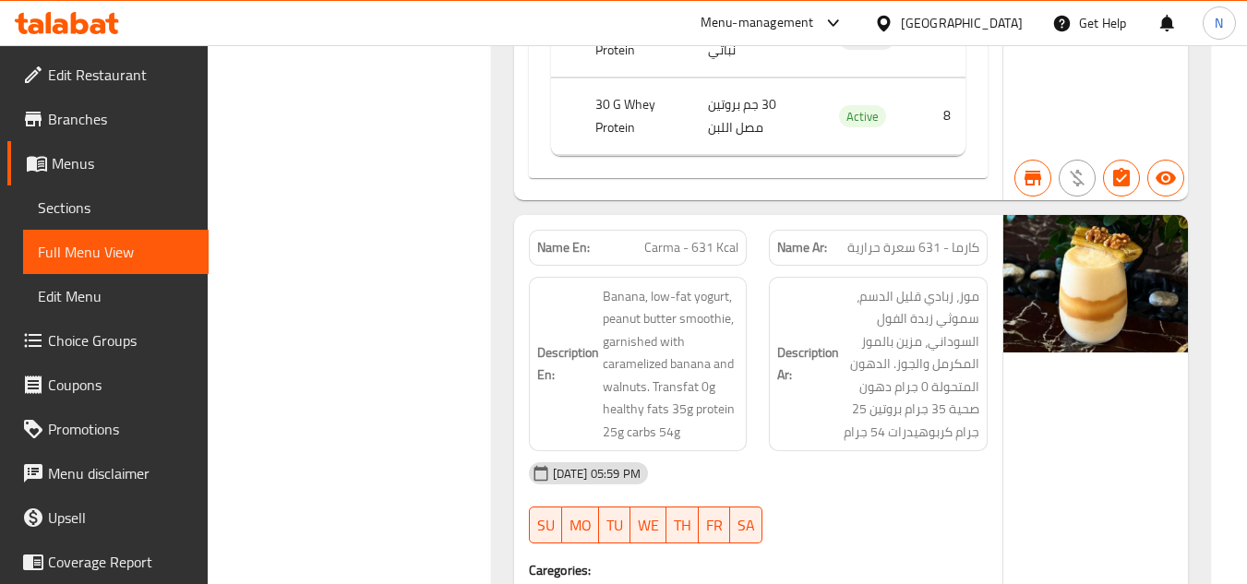
scroll to position [239342, 0]
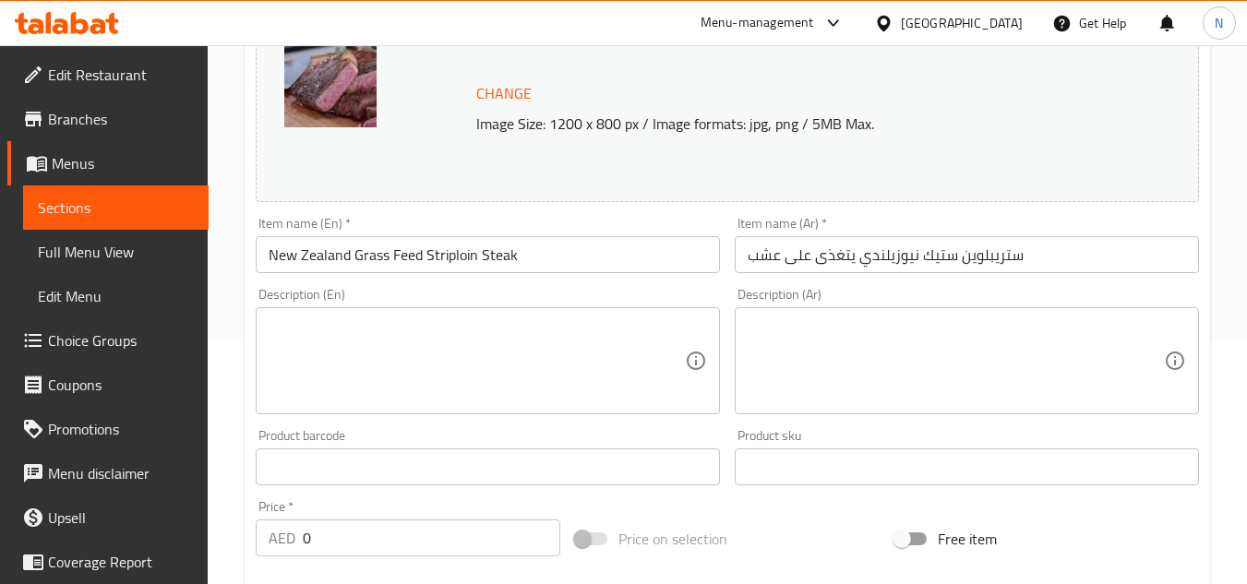
scroll to position [277, 0]
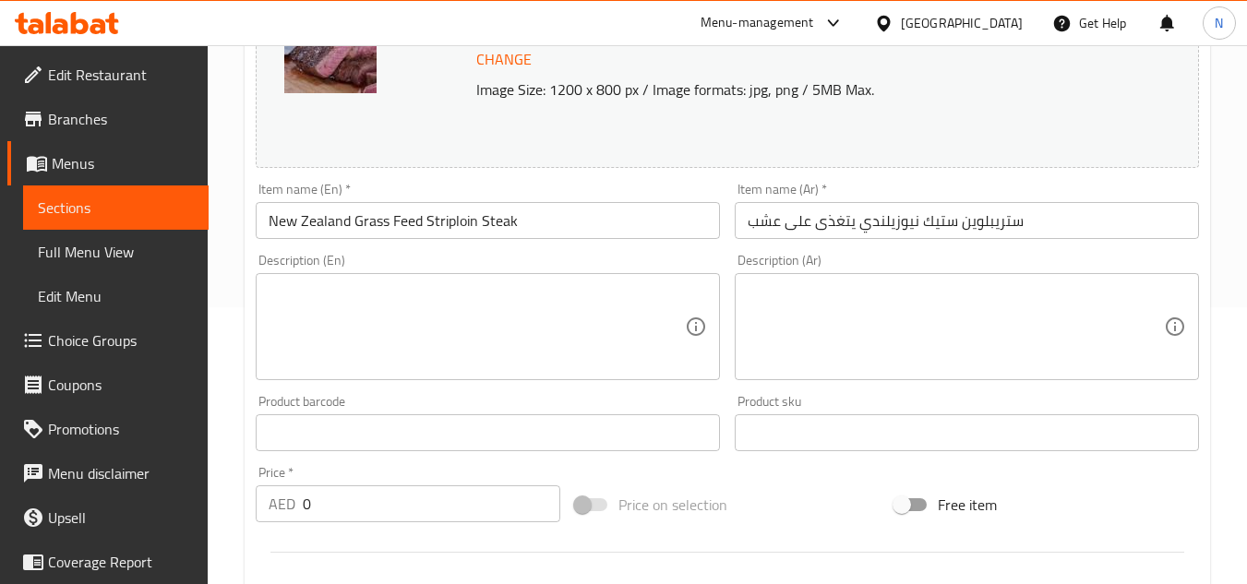
click at [563, 315] on textarea at bounding box center [477, 327] width 416 height 88
paste textarea "Measured raw new Zealand grass-fed premium quality steak."
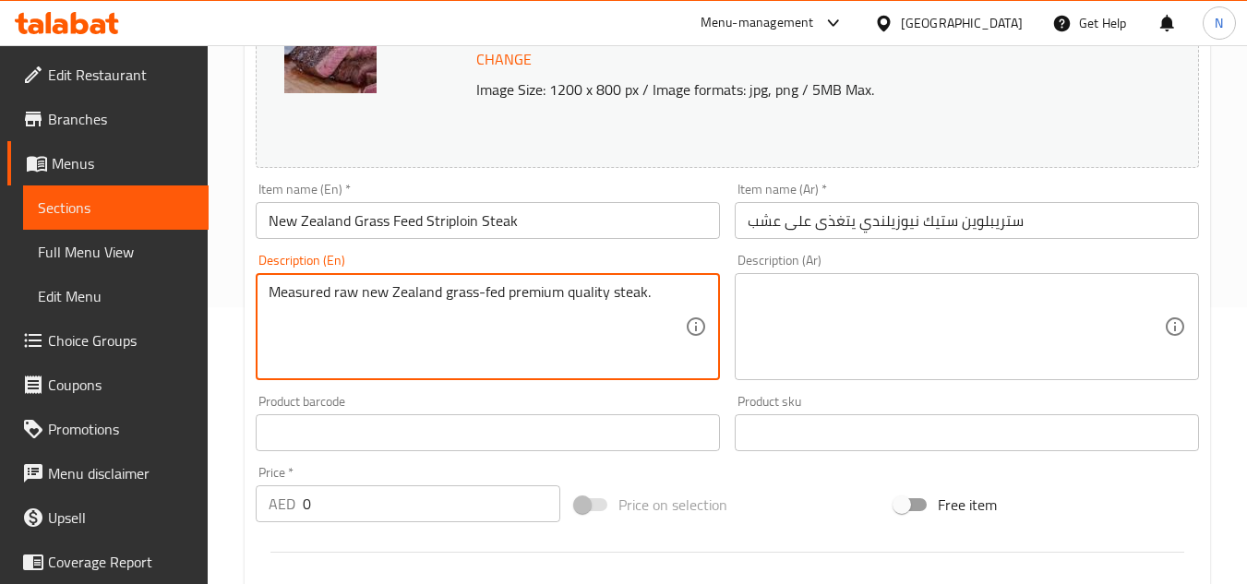
click at [371, 291] on textarea "Measured raw new Zealand grass-fed premium quality steak." at bounding box center [477, 327] width 416 height 88
click at [367, 304] on textarea "Measured raw ىew Zealand grass-fed premium quality steak." at bounding box center [477, 327] width 416 height 88
click at [399, 297] on textarea "Measured raw New Zealand grass-fed premium quality steak." at bounding box center [477, 327] width 416 height 88
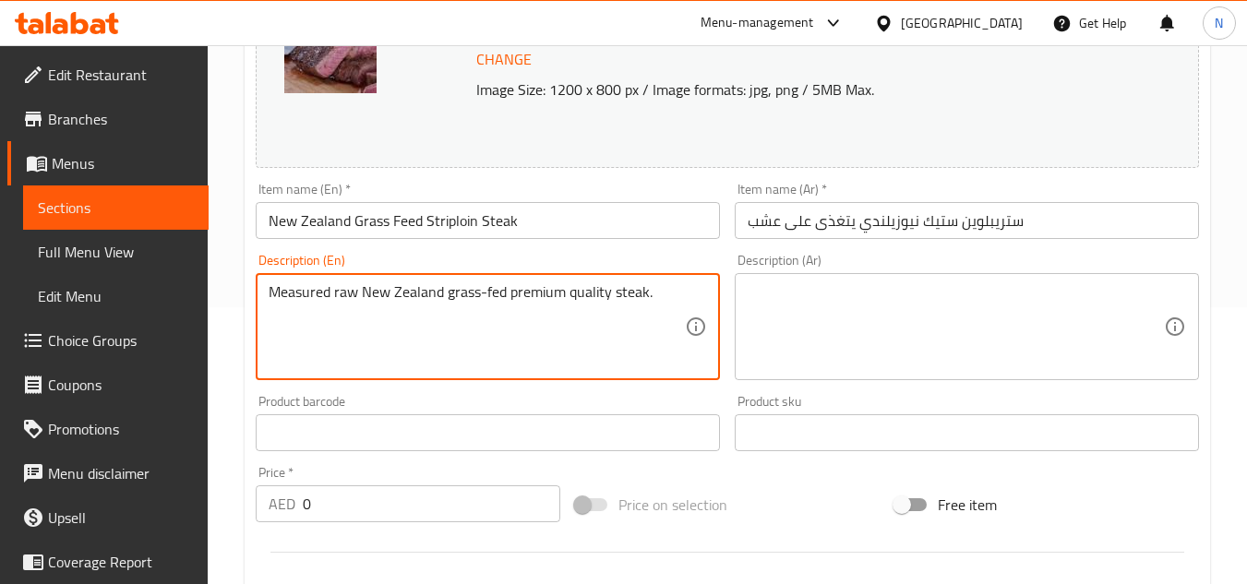
type textarea "Measured raw New Zealand grass-fed premium quality steak."
click at [936, 325] on textarea at bounding box center [956, 327] width 416 height 88
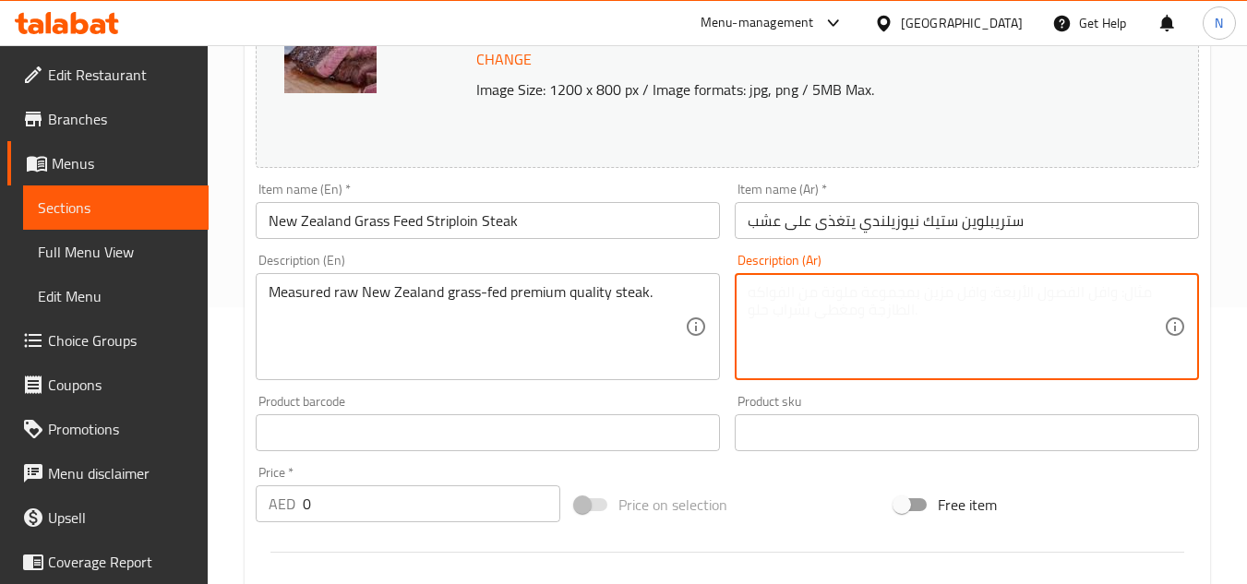
paste textarea "شريحة لحم خام عالية الجودة تم قياسها من نيوزيلندا والتي تتغذى على العشب."
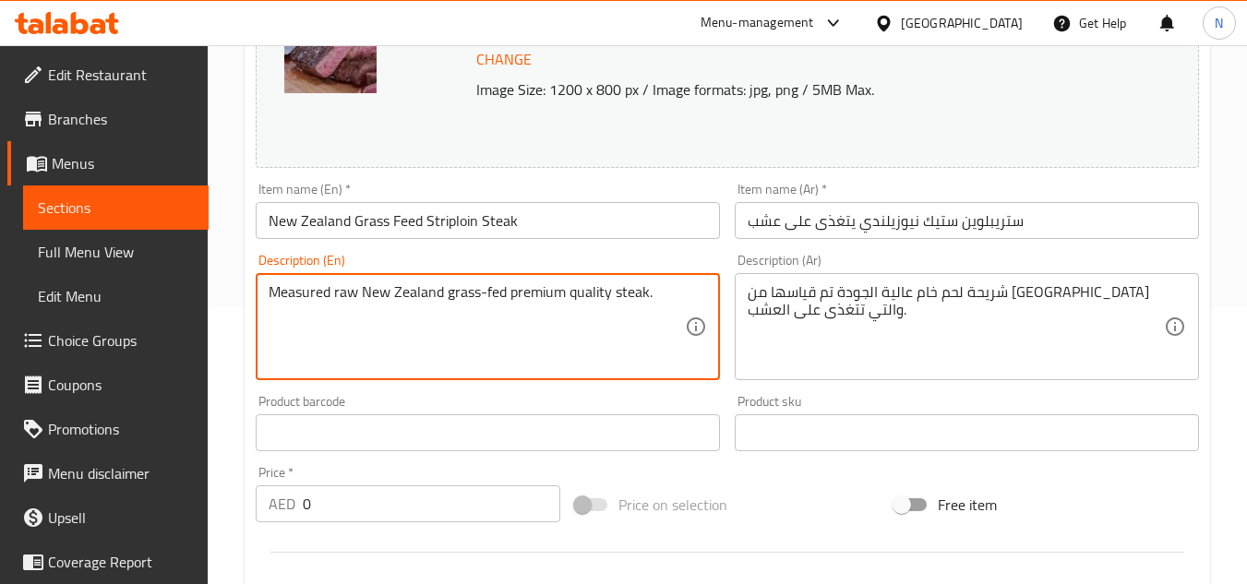
click at [632, 293] on textarea "Measured raw New Zealand grass-fed premium quality steak." at bounding box center [477, 327] width 416 height 88
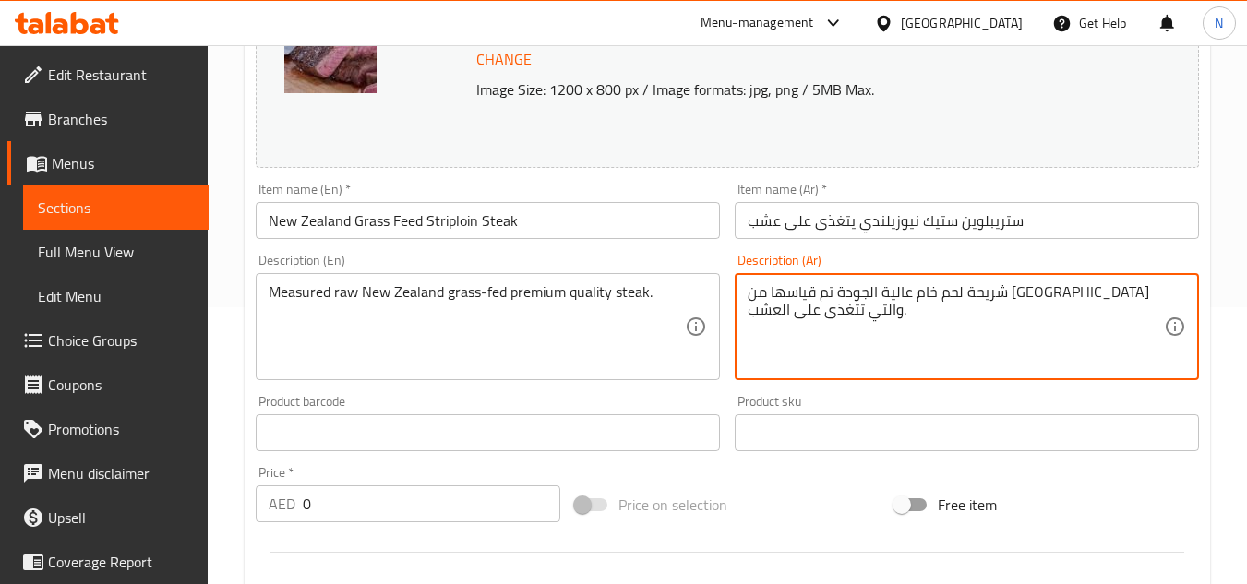
click at [1112, 290] on textarea "شريحة لحم خام عالية الجودة تم قياسها من نيوزيلندا والتي تتغذى على العشب." at bounding box center [956, 327] width 416 height 88
click at [1000, 222] on input "ستريبلوين ستيك نيوزيلندي يتغذى على عشب" at bounding box center [967, 220] width 464 height 37
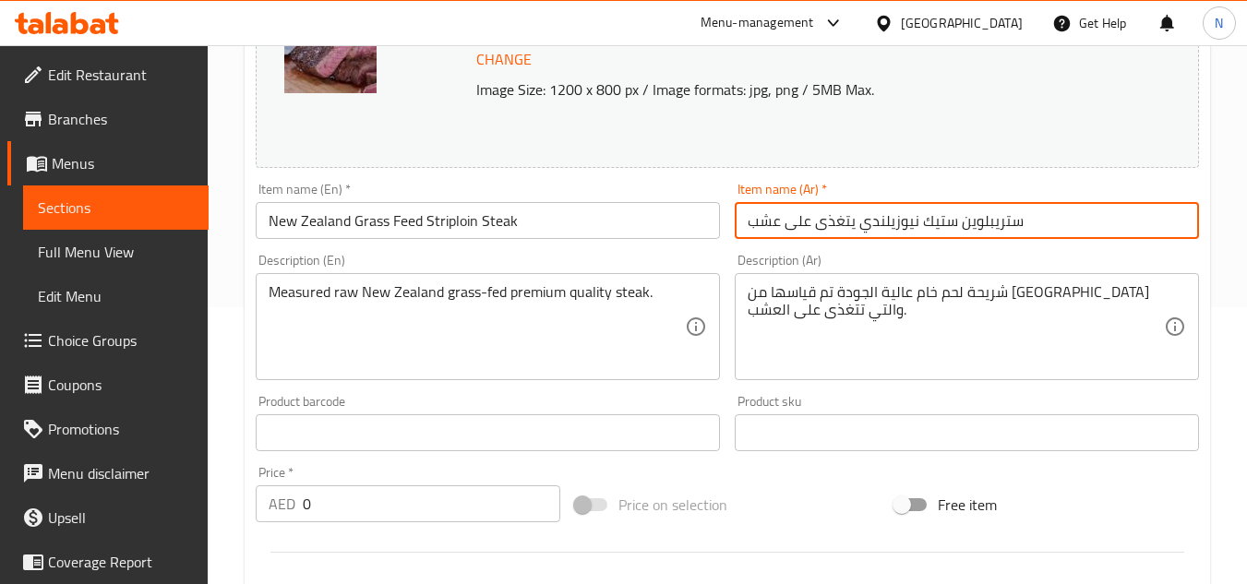
click at [1000, 222] on input "ستريبلوين ستيك نيوزيلندي يتغذى على عشب" at bounding box center [967, 220] width 464 height 37
click at [948, 221] on input "ستريبلوين ستيك نيوزيلندي يتغذى على عشب" at bounding box center [967, 220] width 464 height 37
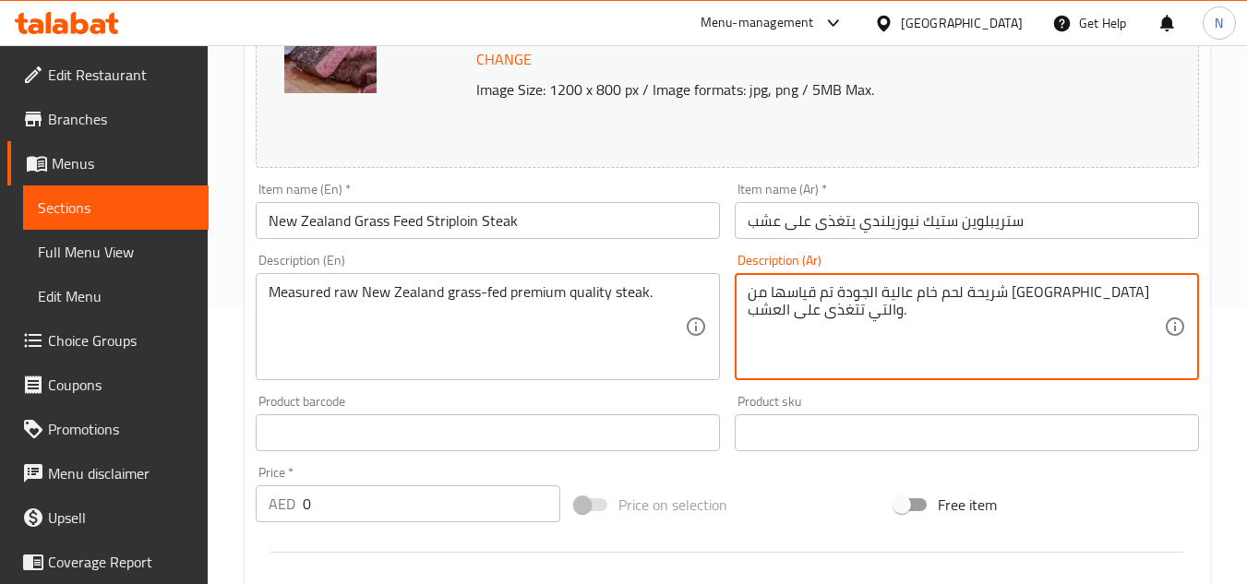
click at [1104, 295] on textarea "شريحة لحم خام عالية الجودة تم قياسها من نيوزيلندا والتي تتغذى على العشب." at bounding box center [956, 327] width 416 height 88
paste textarea "تيك"
click at [1005, 302] on textarea "ستيك لحم خام عالية الجودة تم قياسها من نيوزيلندا والتي تتغذى على العشب." at bounding box center [956, 327] width 416 height 88
click at [850, 296] on textarea "ستيك لحم خام عالية جودة تم قياسها من نيوزيلندا والتي تتغذى على العشب." at bounding box center [956, 327] width 416 height 88
click at [849, 295] on textarea "ستيك لحم خام عالية جودة تم قياسها من نيوزيلندا والتي تتغذى على العشب." at bounding box center [956, 327] width 416 height 88
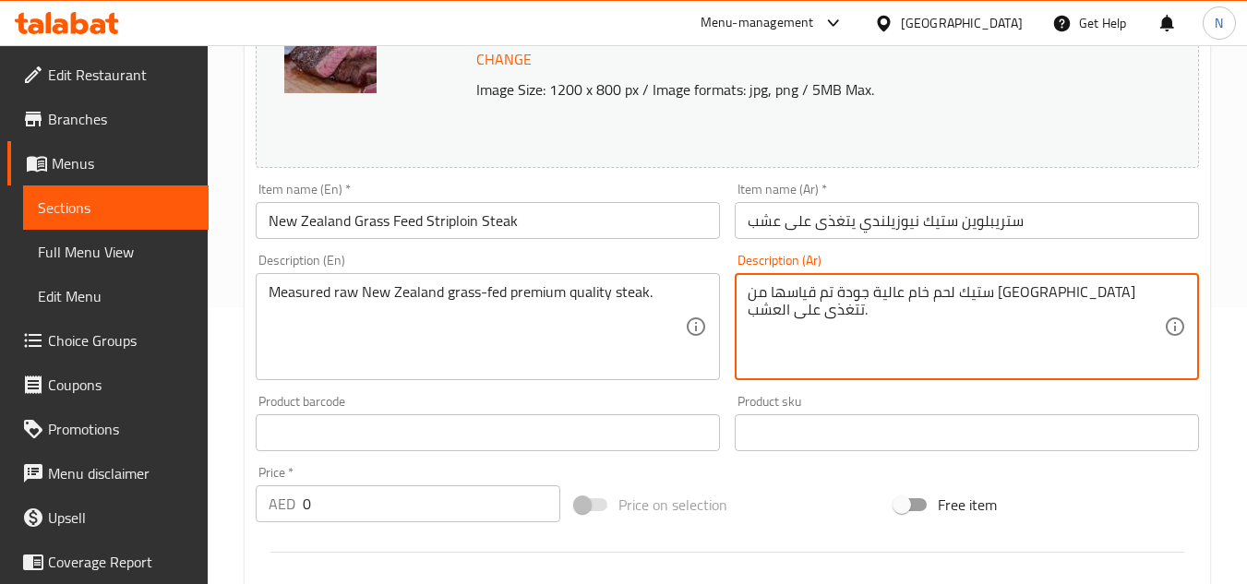
drag, startPoint x: 788, startPoint y: 312, endPoint x: 779, endPoint y: 317, distance: 10.3
click at [779, 317] on textarea "ستيك لحم خام عالية جودة تم قياسها من نيوزيلندا تتغذى على العشب." at bounding box center [956, 327] width 416 height 88
click at [960, 294] on textarea "ستيك لحم خام عالية جودة تم قياسها من نيوزيلندا تتغذى على عشب." at bounding box center [956, 327] width 416 height 88
click at [939, 295] on textarea "ستيك لحم خام عالية جودة تم من نيوزيلندا تتغذى على عشب." at bounding box center [956, 327] width 416 height 88
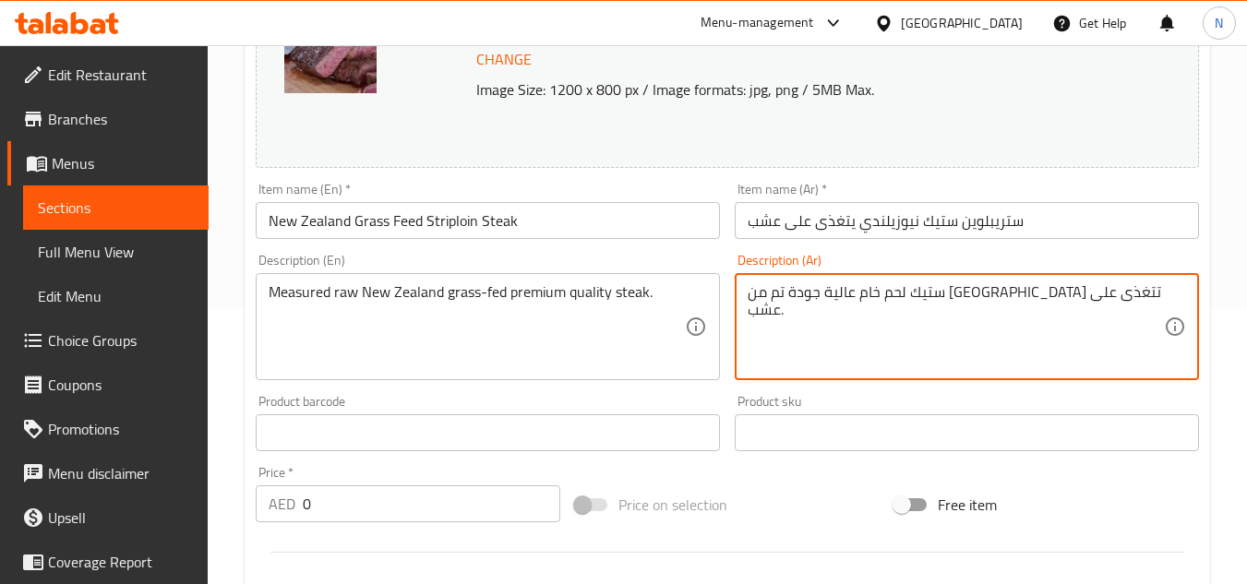
click at [939, 295] on textarea "ستيك لحم خام عالية جودة تم من نيوزيلندا تتغذى على عشب." at bounding box center [956, 327] width 416 height 88
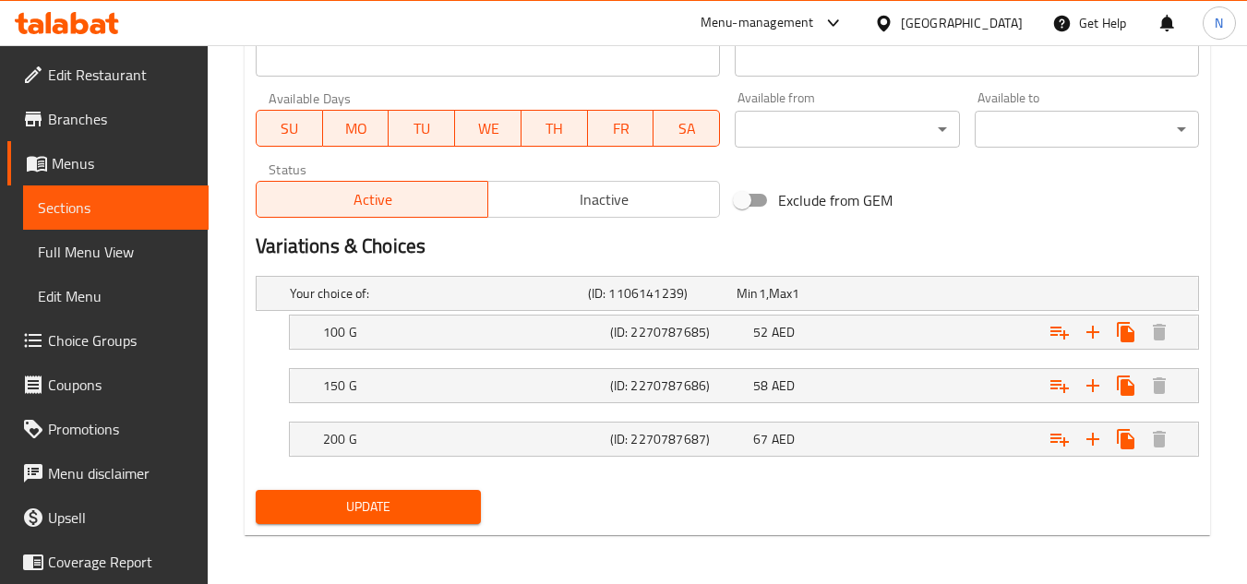
scroll to position [842, 0]
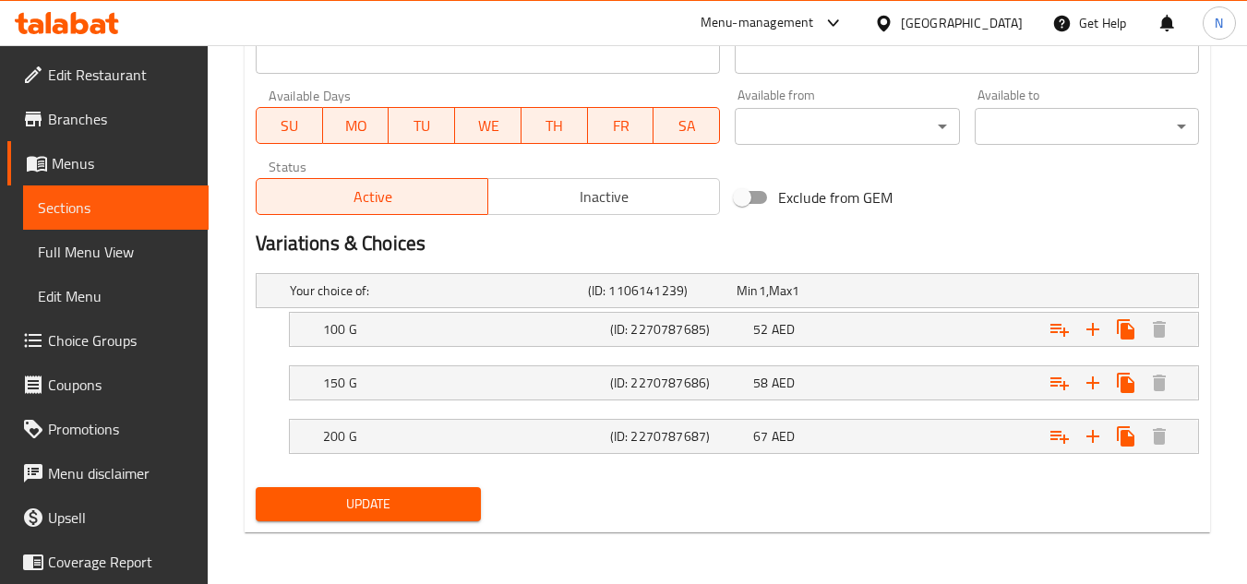
type textarea "ستيك لحم خام عالية جودة من نيوزيلندا تتغذى على عشب."
click at [414, 495] on span "Update" at bounding box center [368, 504] width 195 height 23
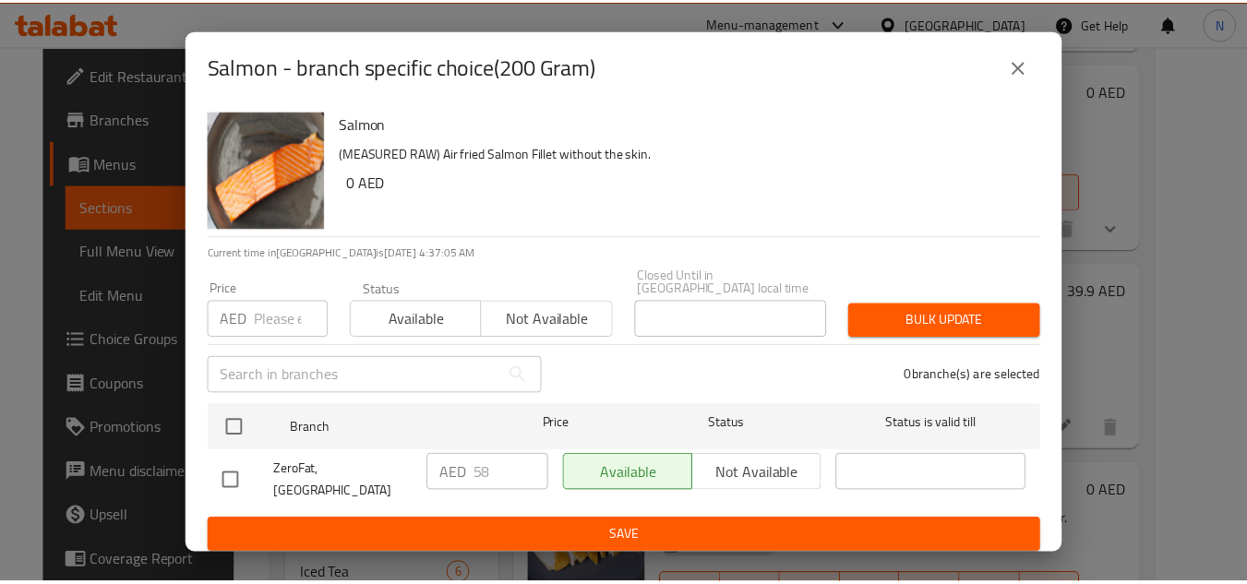
scroll to position [2067, 0]
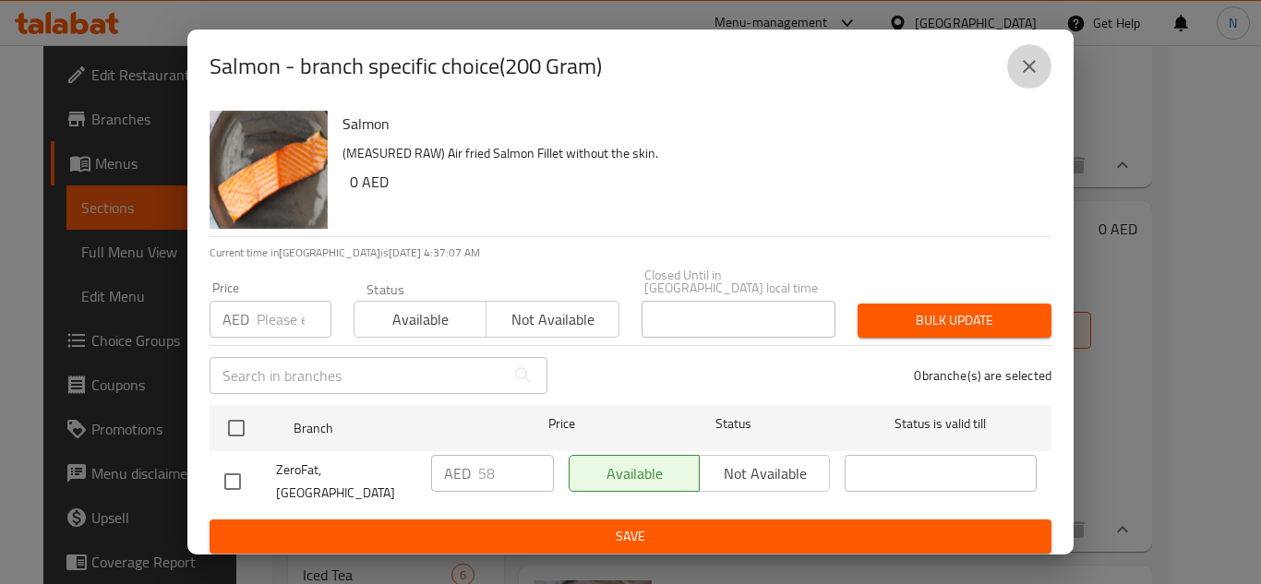
click at [1028, 78] on icon "close" at bounding box center [1029, 66] width 22 height 22
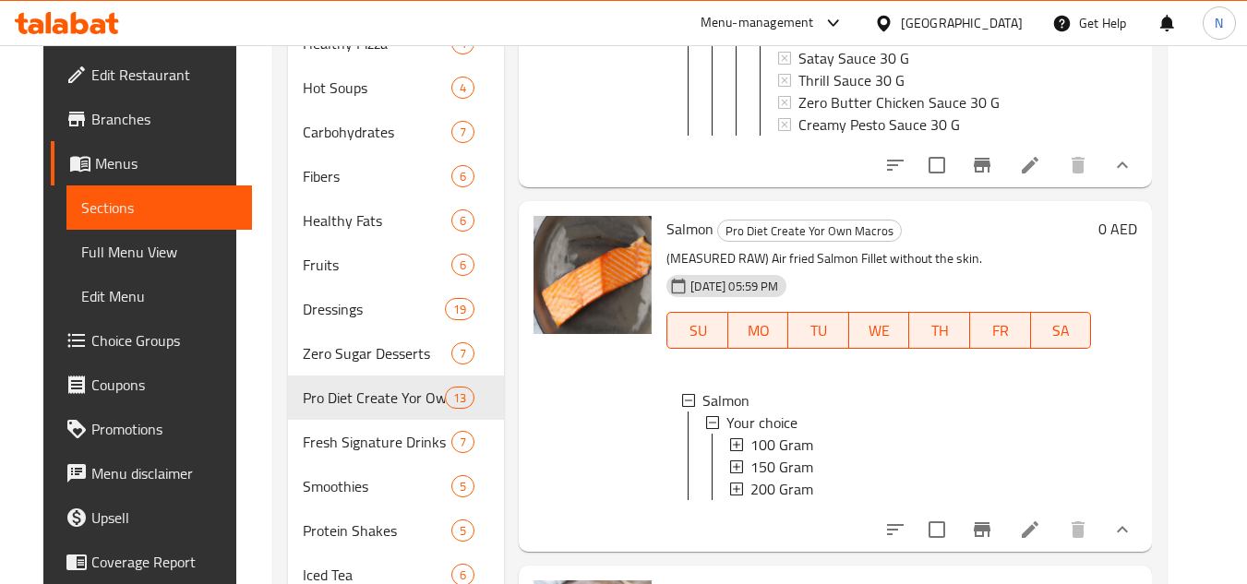
scroll to position [964, 0]
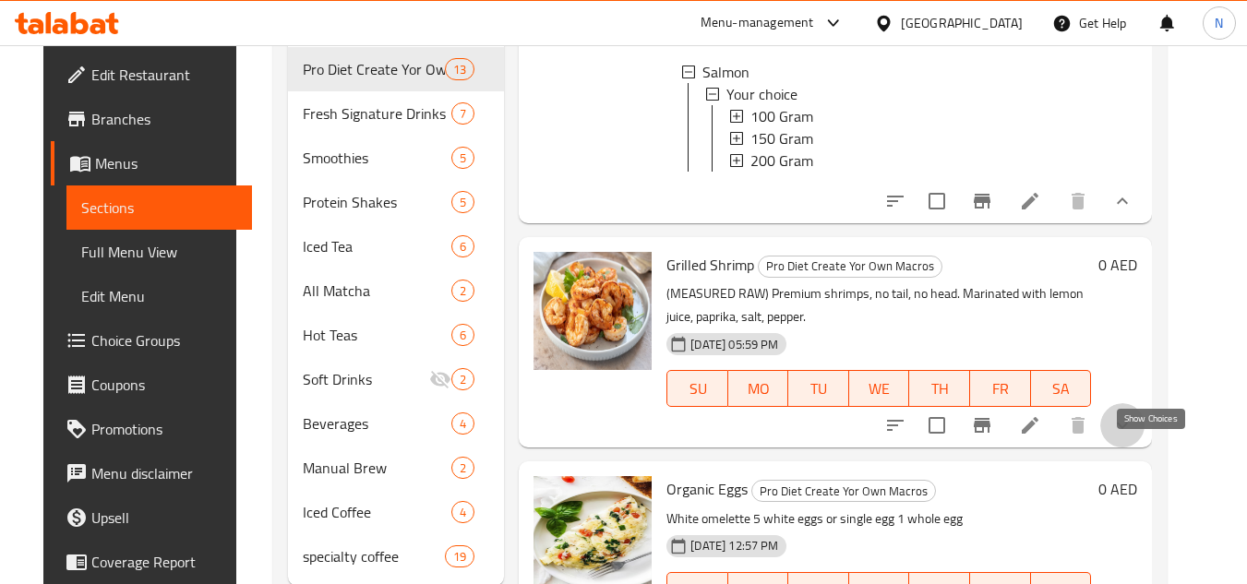
click at [1134, 437] on icon "show more" at bounding box center [1123, 426] width 22 height 22
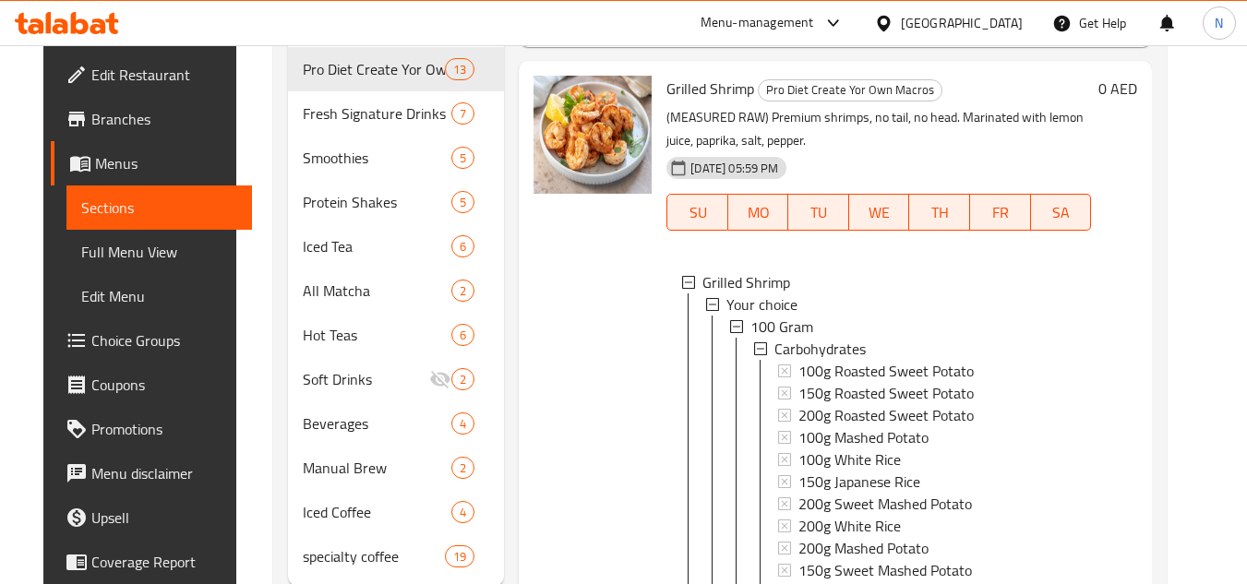
scroll to position [2252, 0]
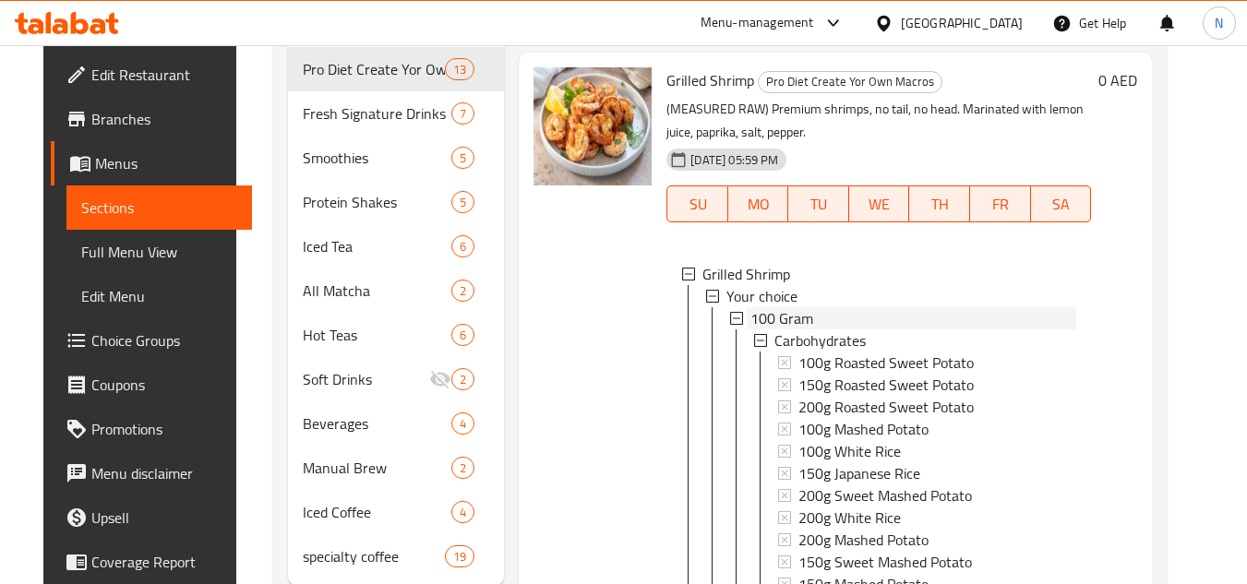
click at [786, 330] on span "100 Gram" at bounding box center [782, 318] width 63 height 22
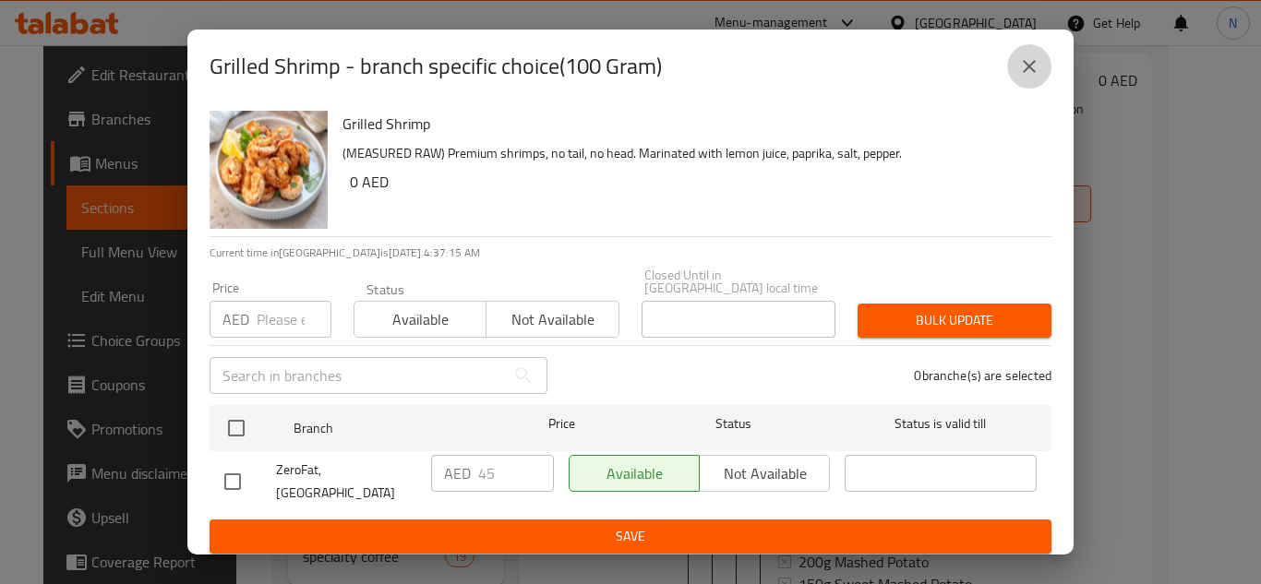
click at [1028, 76] on icon "close" at bounding box center [1029, 66] width 22 height 22
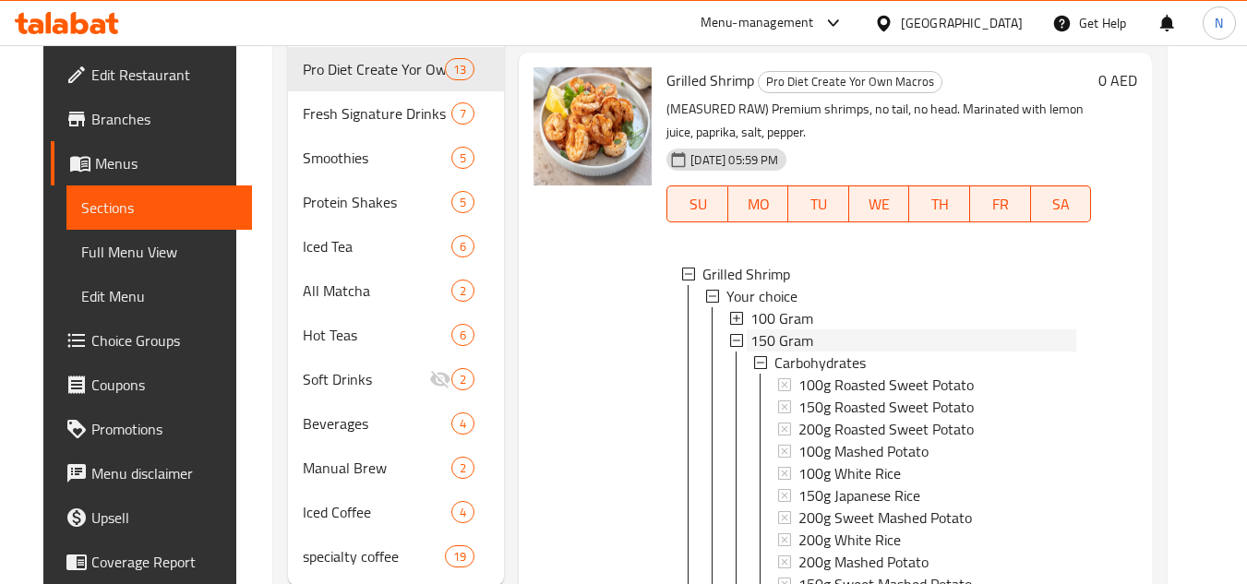
click at [801, 352] on span "150 Gram" at bounding box center [782, 341] width 63 height 22
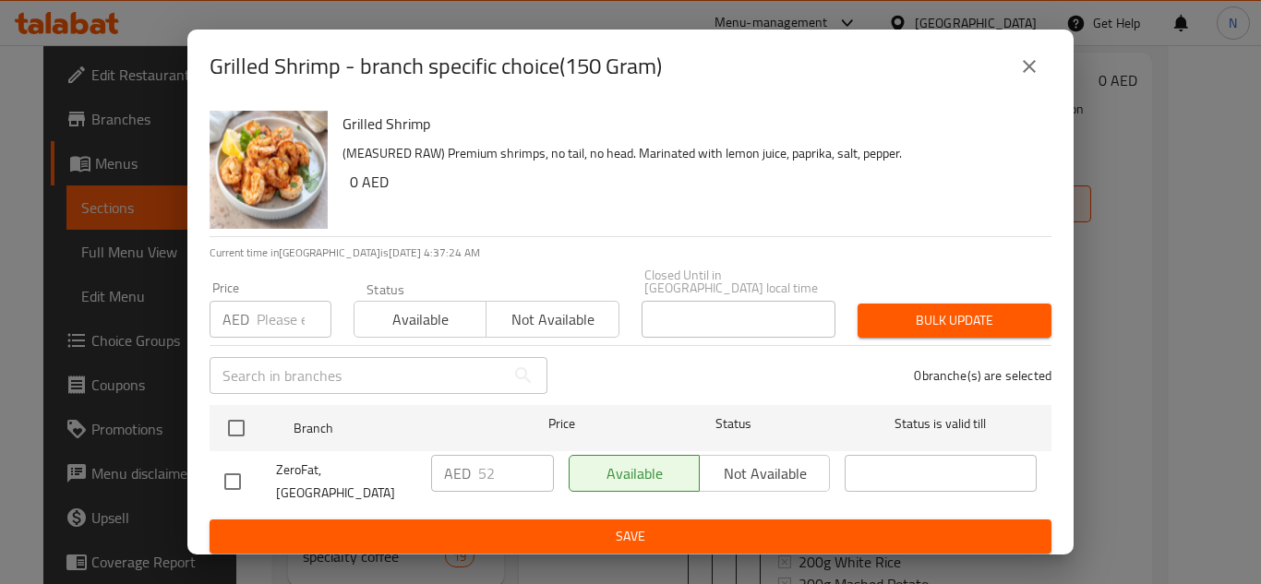
click at [1033, 77] on icon "close" at bounding box center [1029, 66] width 22 height 22
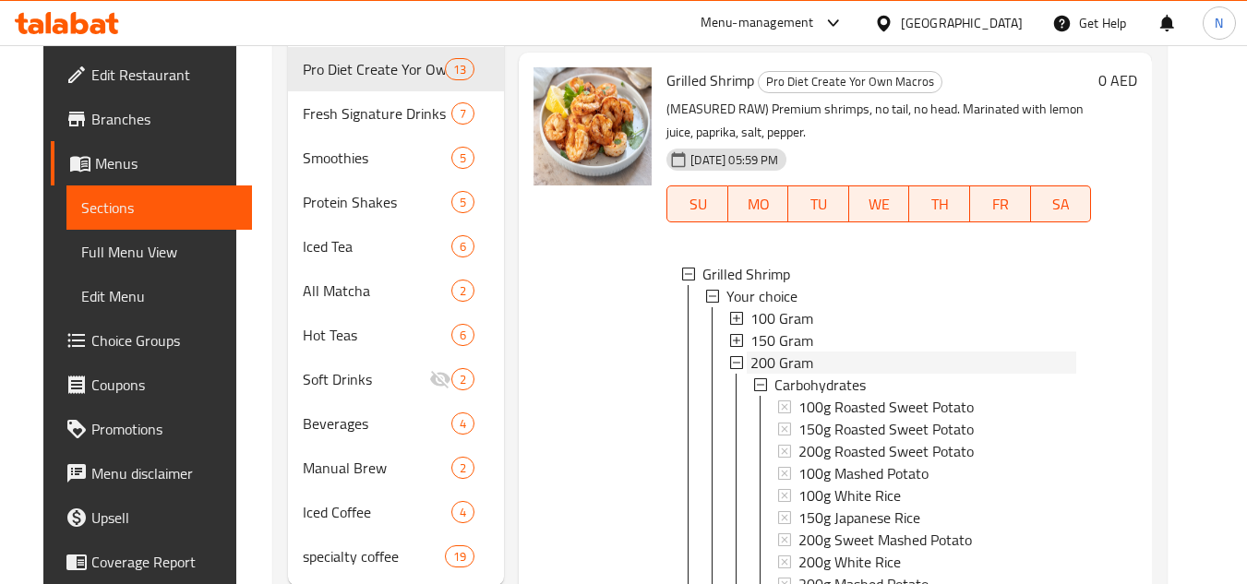
click at [793, 374] on span "200 Gram" at bounding box center [782, 363] width 63 height 22
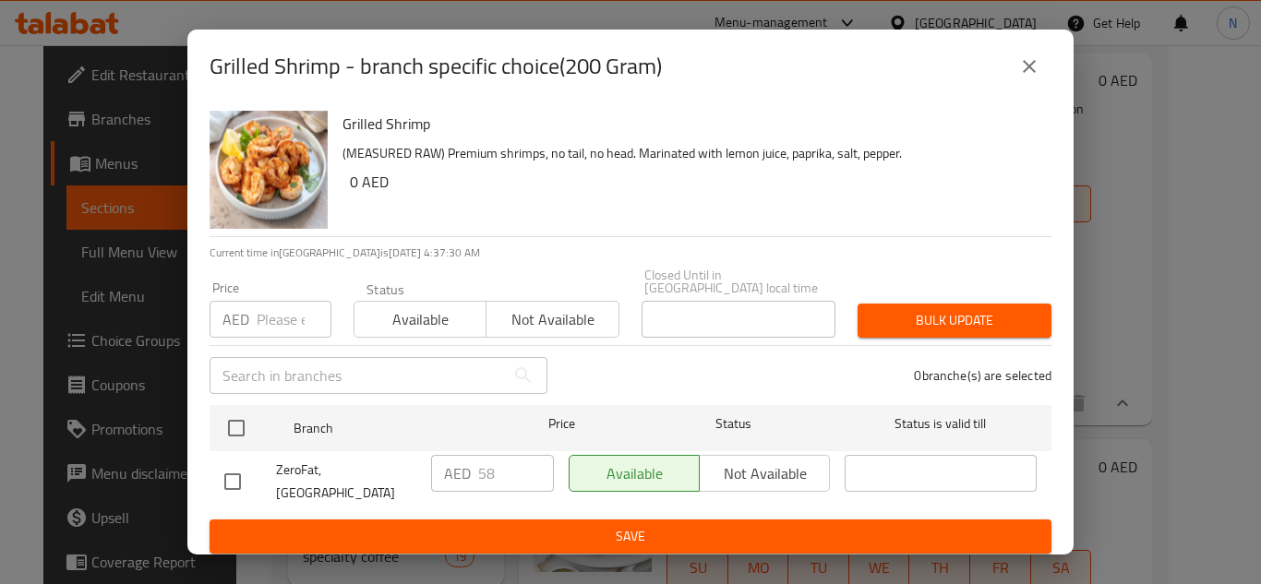
click at [1019, 67] on icon "close" at bounding box center [1029, 66] width 22 height 22
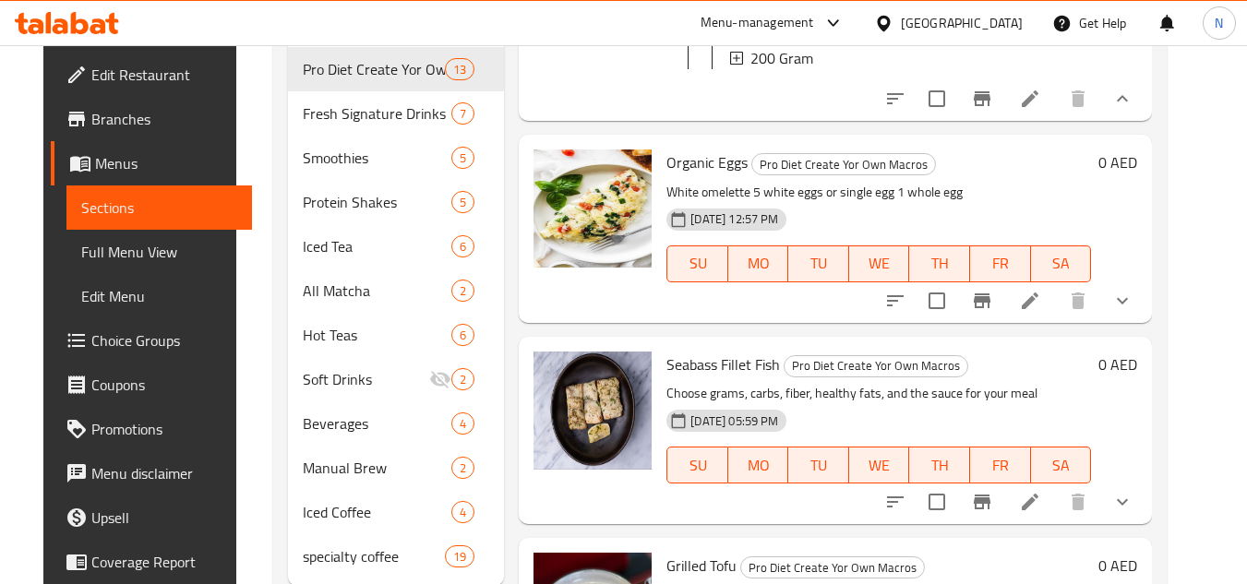
scroll to position [2621, 0]
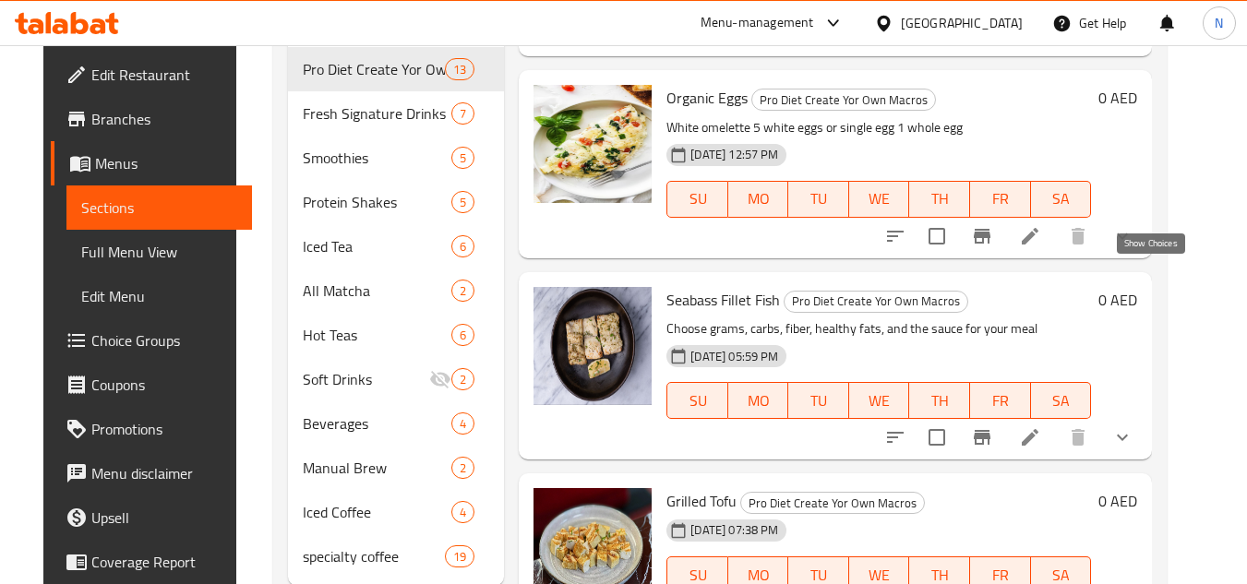
click at [1134, 247] on icon "show more" at bounding box center [1123, 236] width 22 height 22
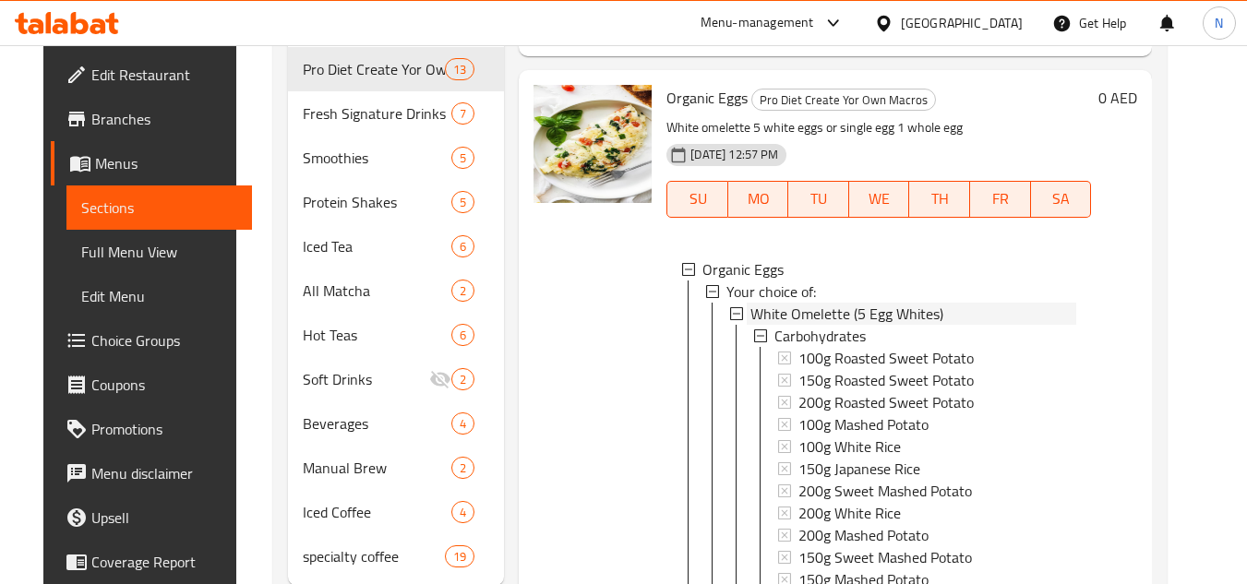
click at [881, 325] on span "White Omelette (5 Egg Whites)" at bounding box center [847, 314] width 193 height 22
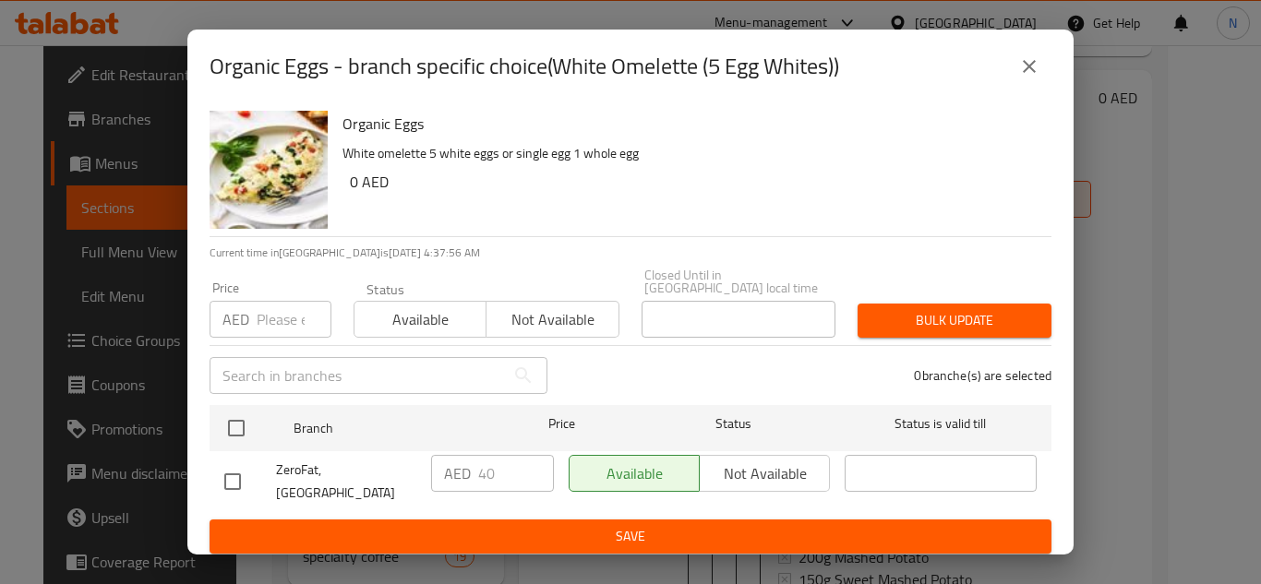
click at [1020, 73] on icon "close" at bounding box center [1029, 66] width 22 height 22
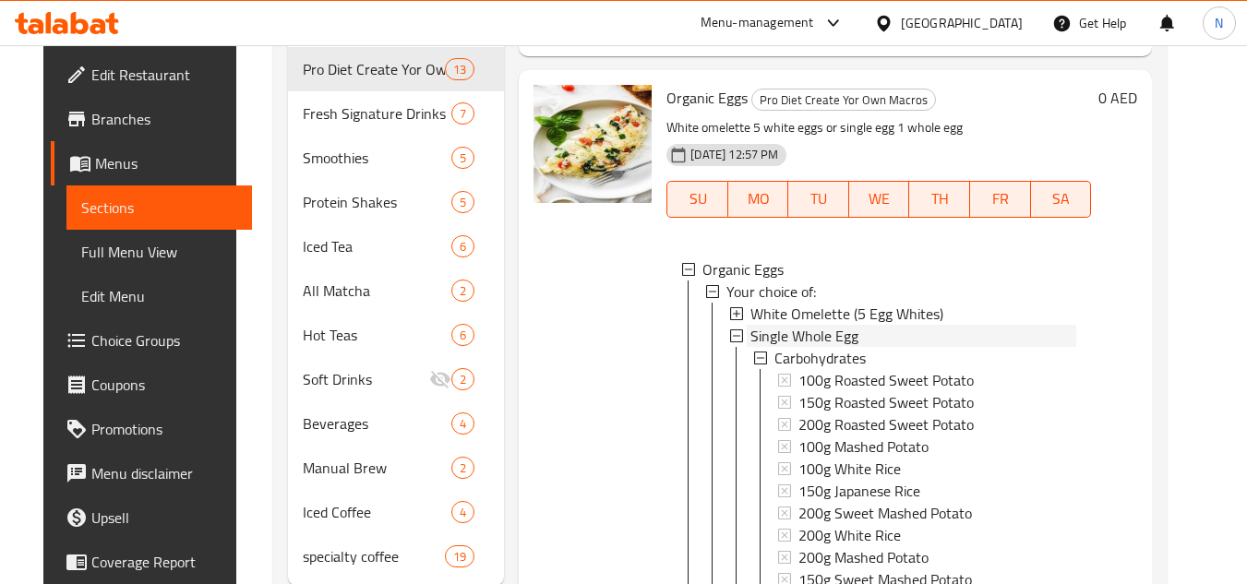
click at [825, 347] on span "Single Whole Egg" at bounding box center [805, 336] width 108 height 22
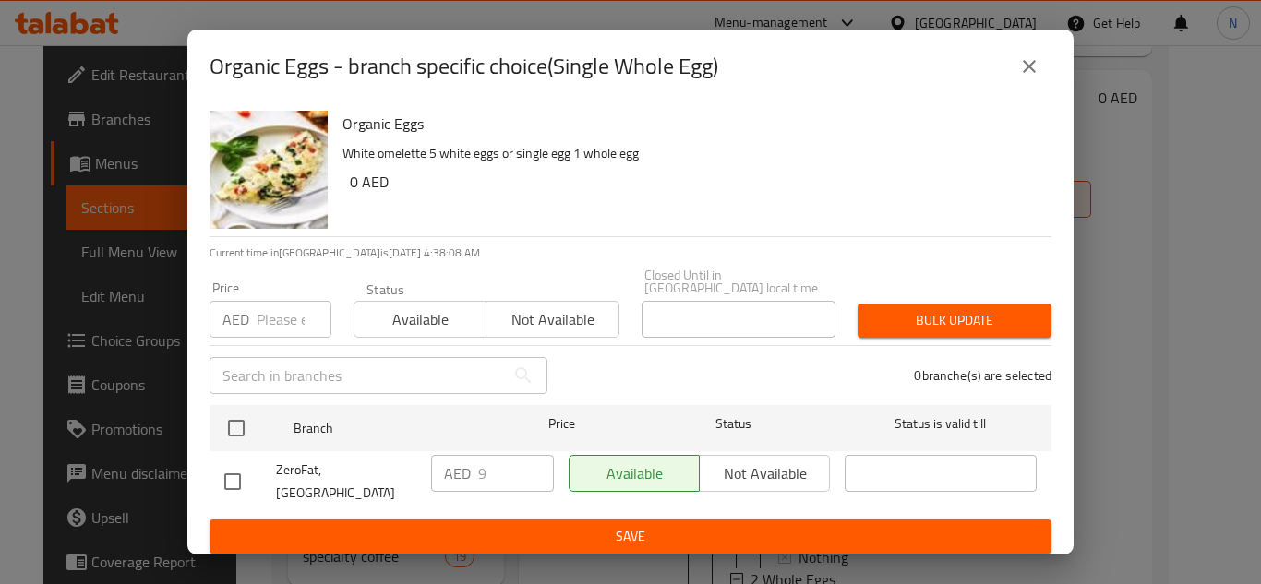
click at [1027, 71] on icon "close" at bounding box center [1029, 66] width 22 height 22
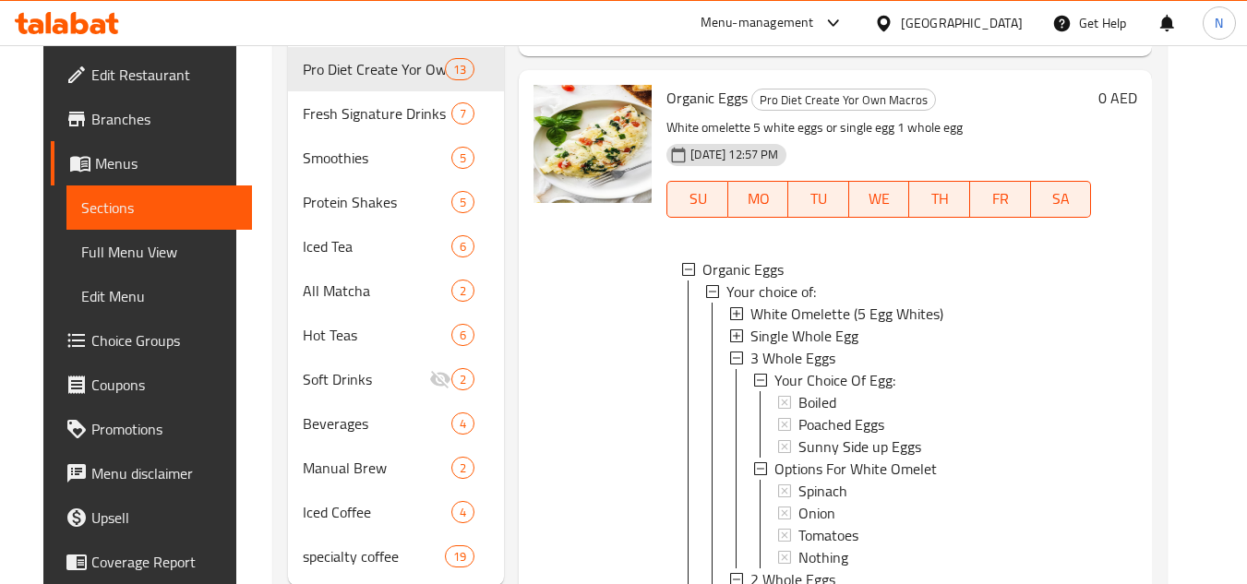
scroll to position [3645, 0]
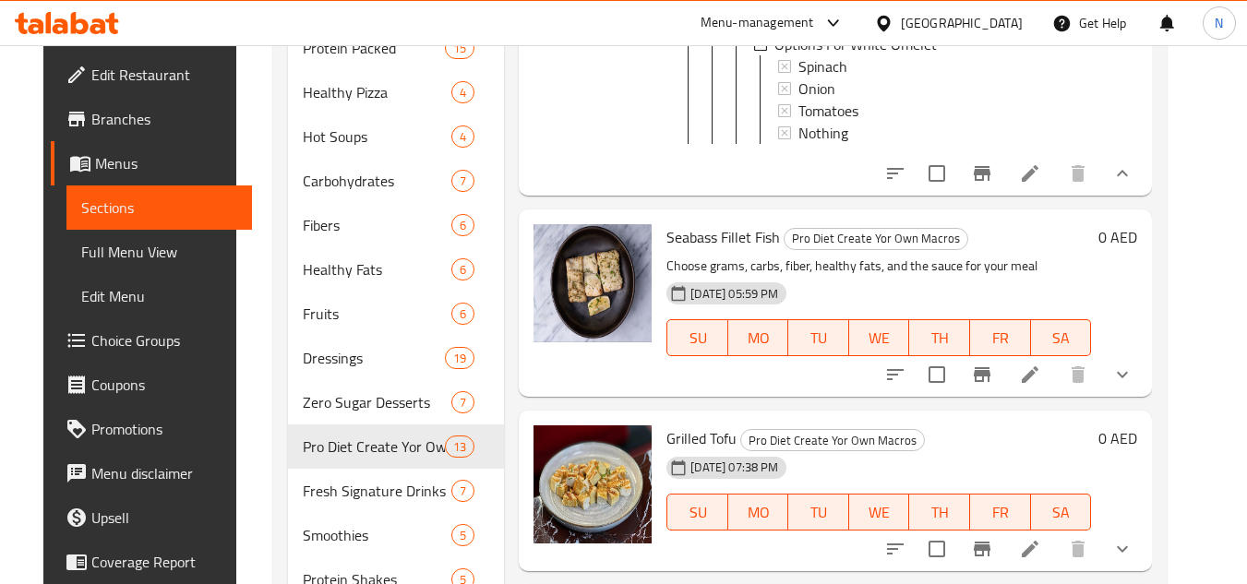
click at [1134, 386] on icon "show more" at bounding box center [1123, 375] width 22 height 22
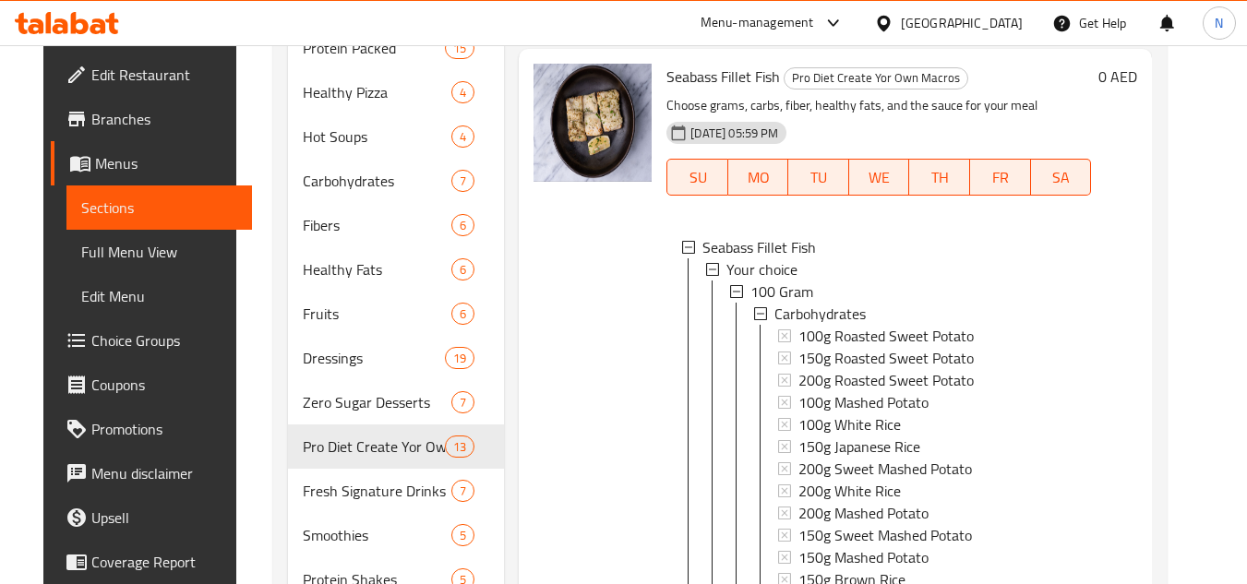
scroll to position [3830, 0]
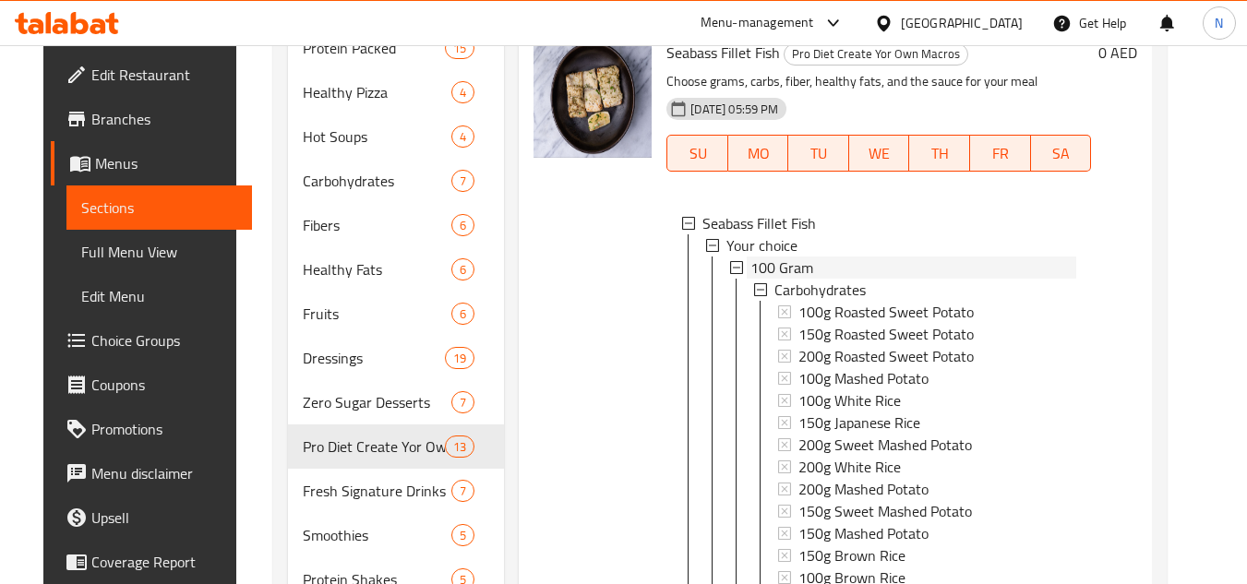
click at [833, 279] on div "100 Gram" at bounding box center [914, 268] width 326 height 22
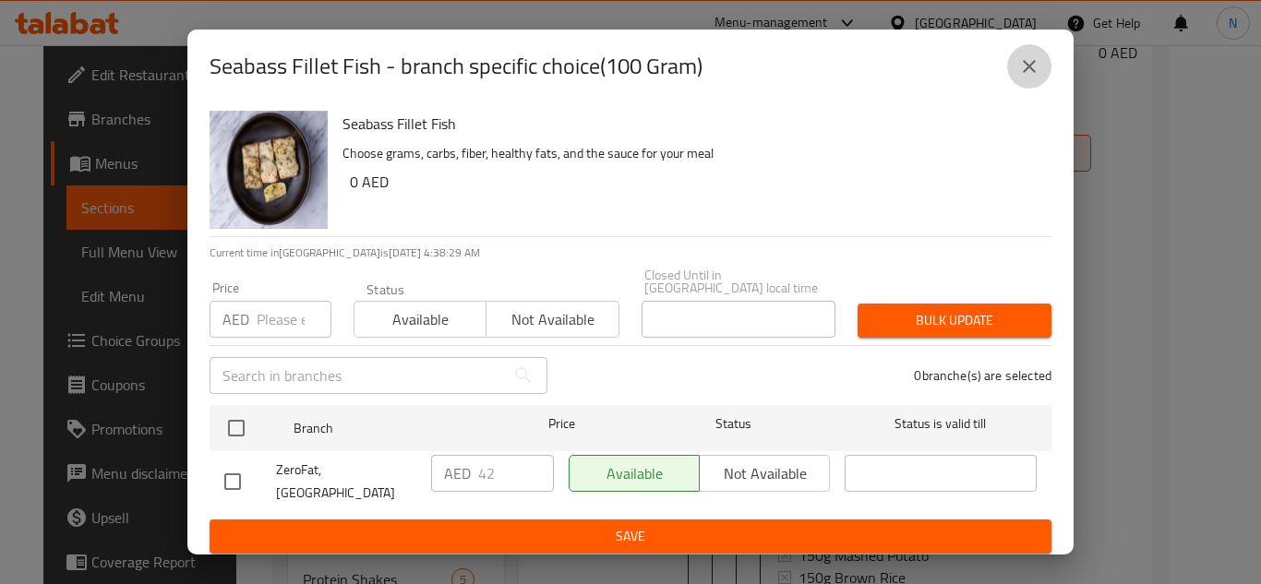
click at [1039, 74] on icon "close" at bounding box center [1029, 66] width 22 height 22
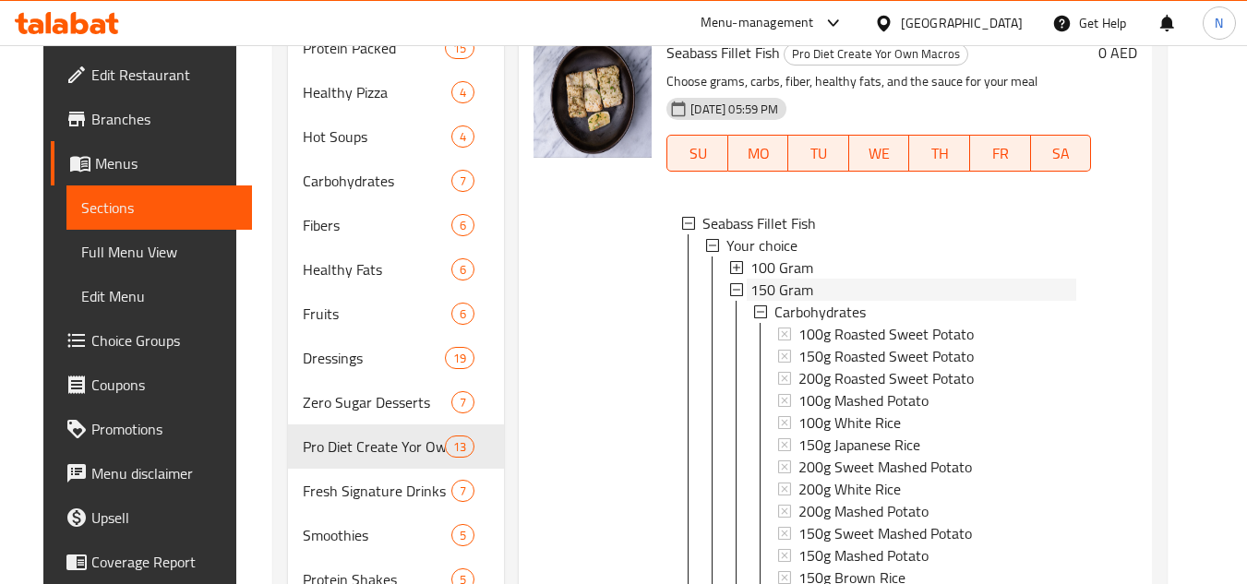
click at [790, 301] on span "150 Gram" at bounding box center [782, 290] width 63 height 22
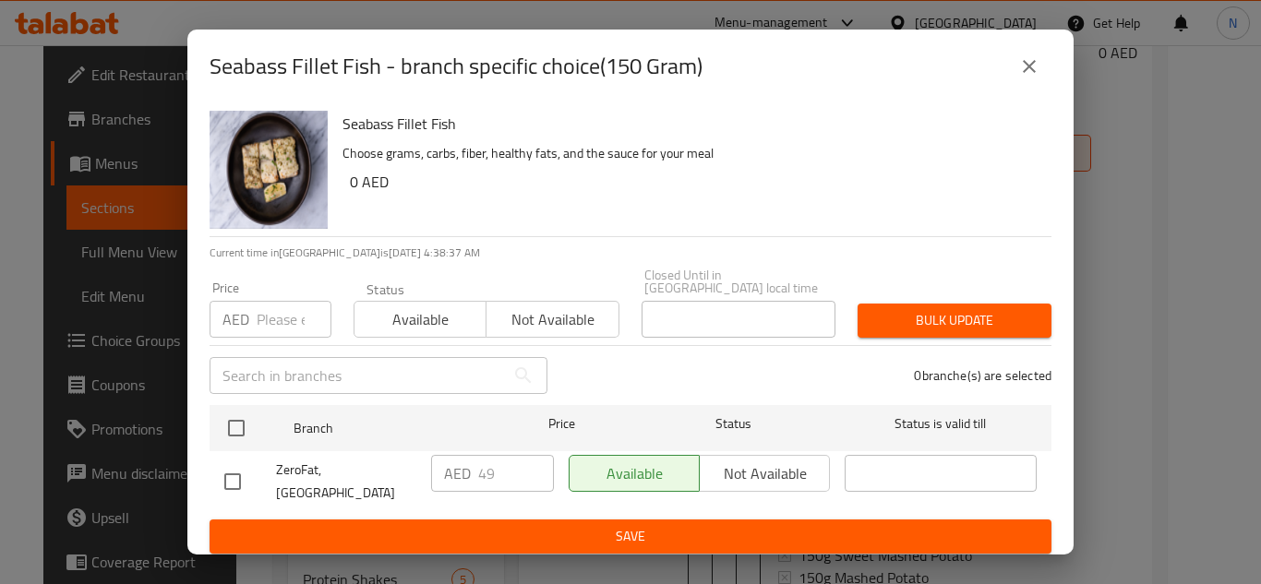
click at [1035, 73] on icon "close" at bounding box center [1029, 66] width 13 height 13
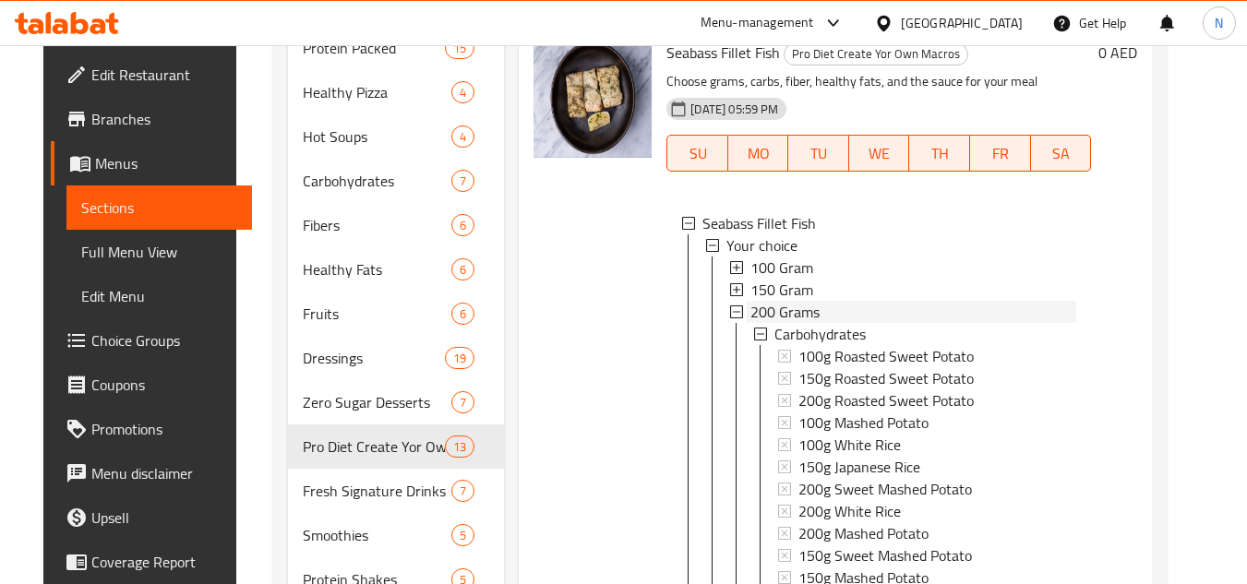
click at [777, 323] on span "200 Grams" at bounding box center [785, 312] width 69 height 22
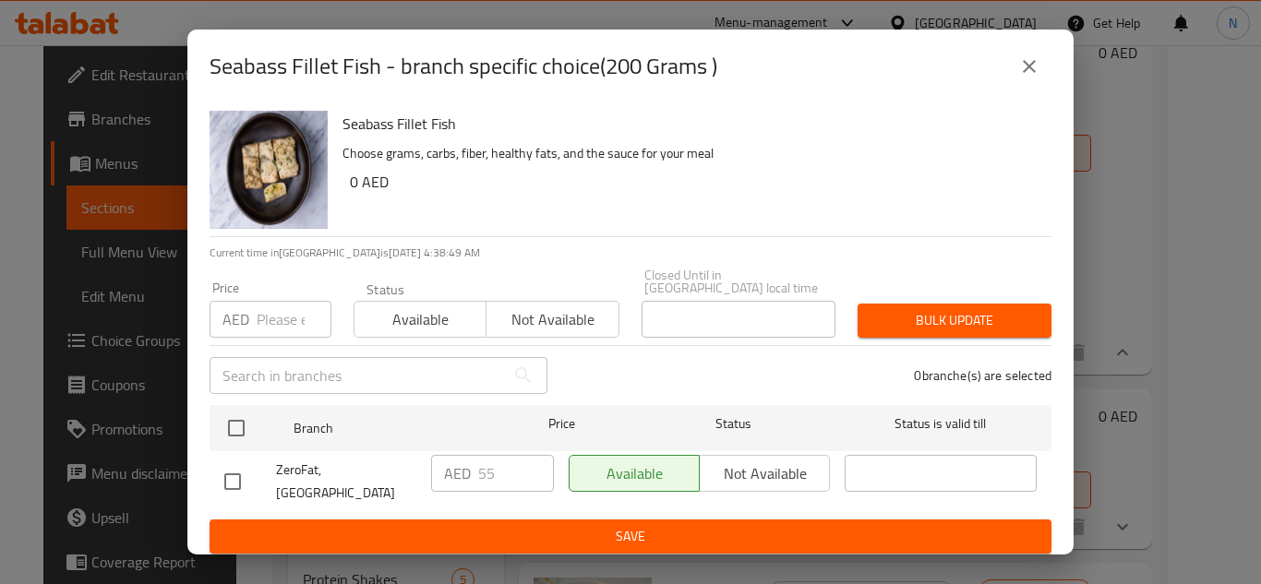
click at [1031, 82] on button "close" at bounding box center [1029, 66] width 44 height 44
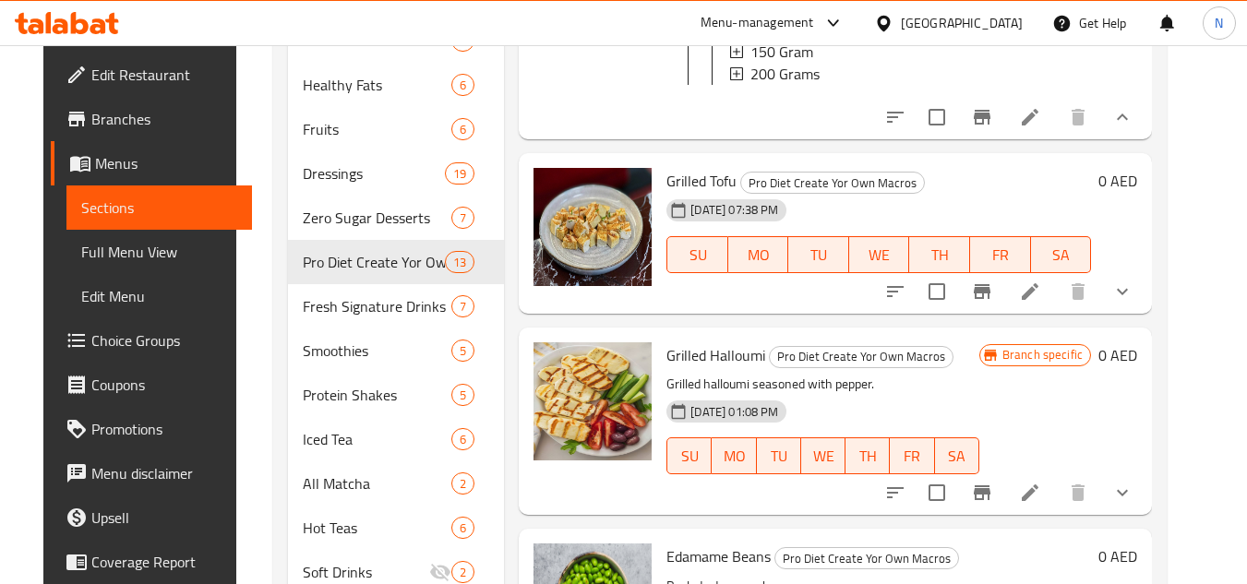
scroll to position [3922, 0]
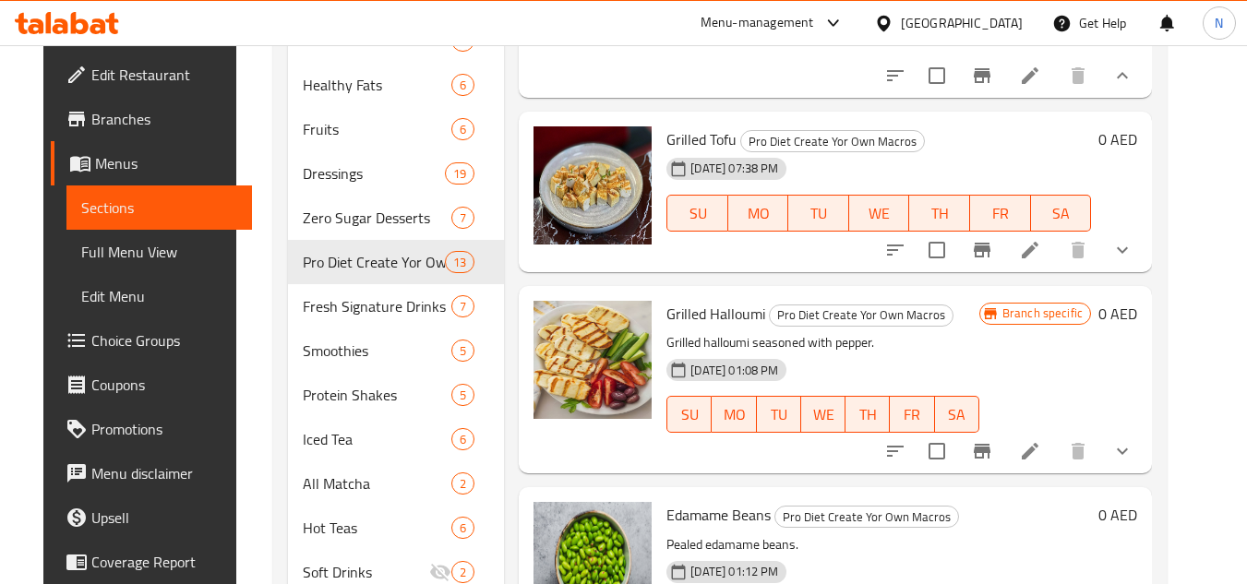
click at [1145, 272] on button "show more" at bounding box center [1122, 250] width 44 height 44
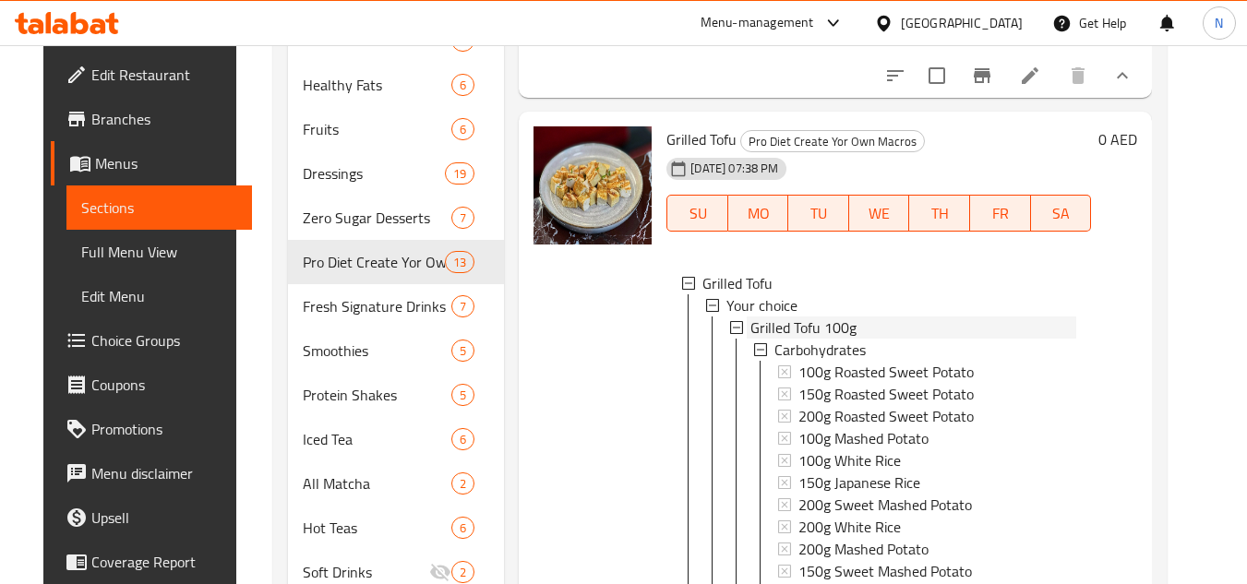
click at [862, 339] on div "Grilled Tofu 100g" at bounding box center [914, 328] width 326 height 22
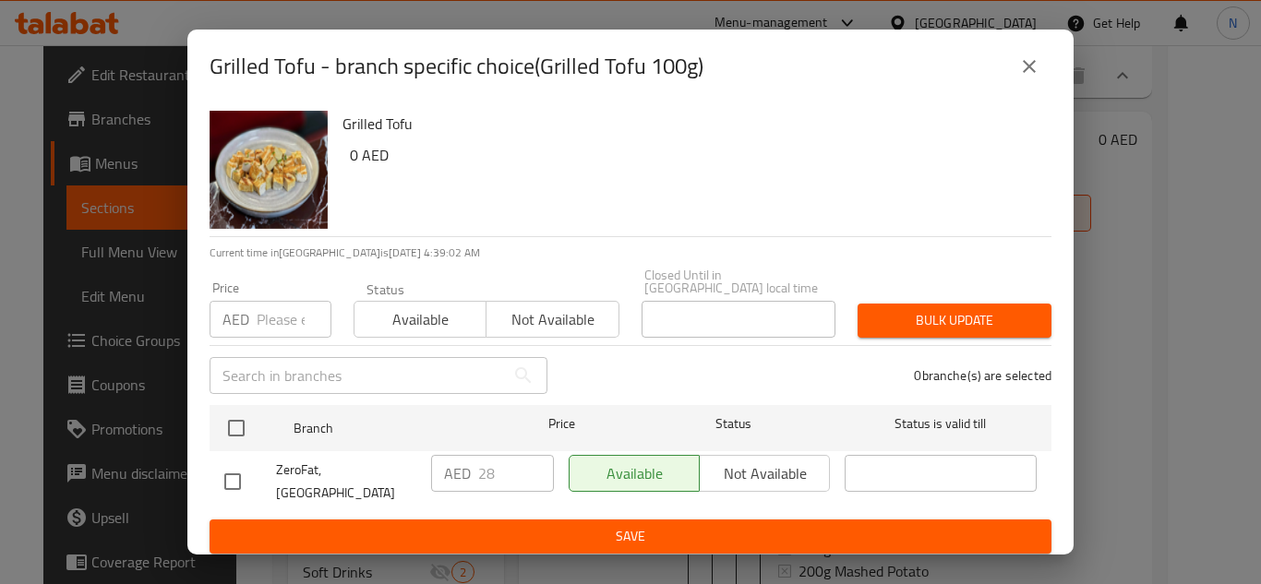
click at [1039, 72] on icon "close" at bounding box center [1029, 66] width 22 height 22
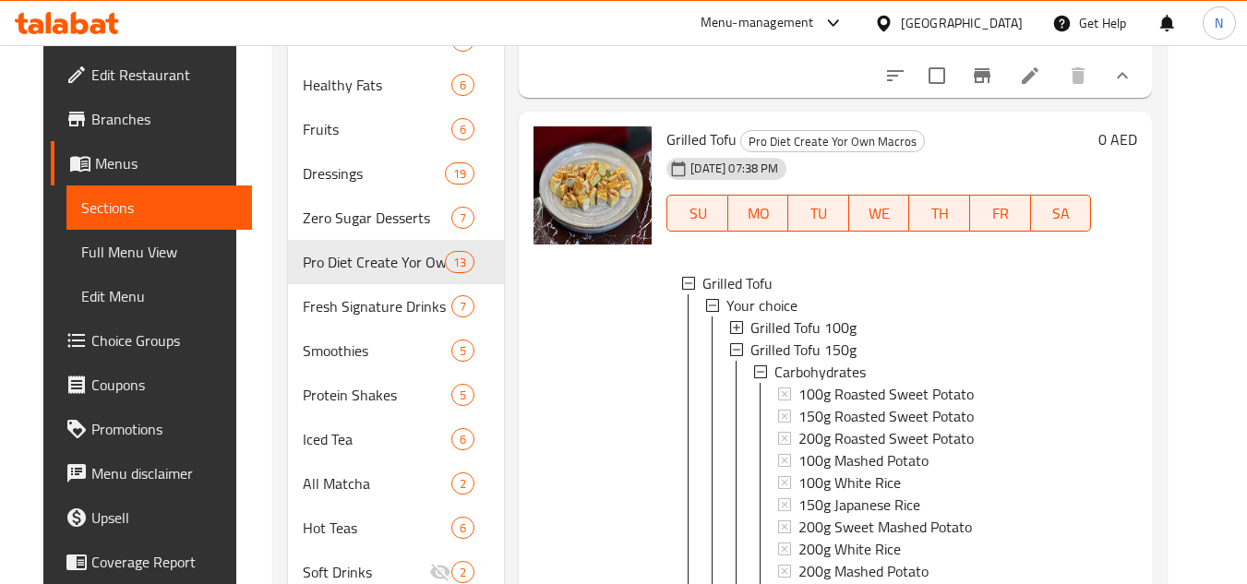
click at [833, 339] on span "Grilled Tofu 100g" at bounding box center [804, 328] width 106 height 22
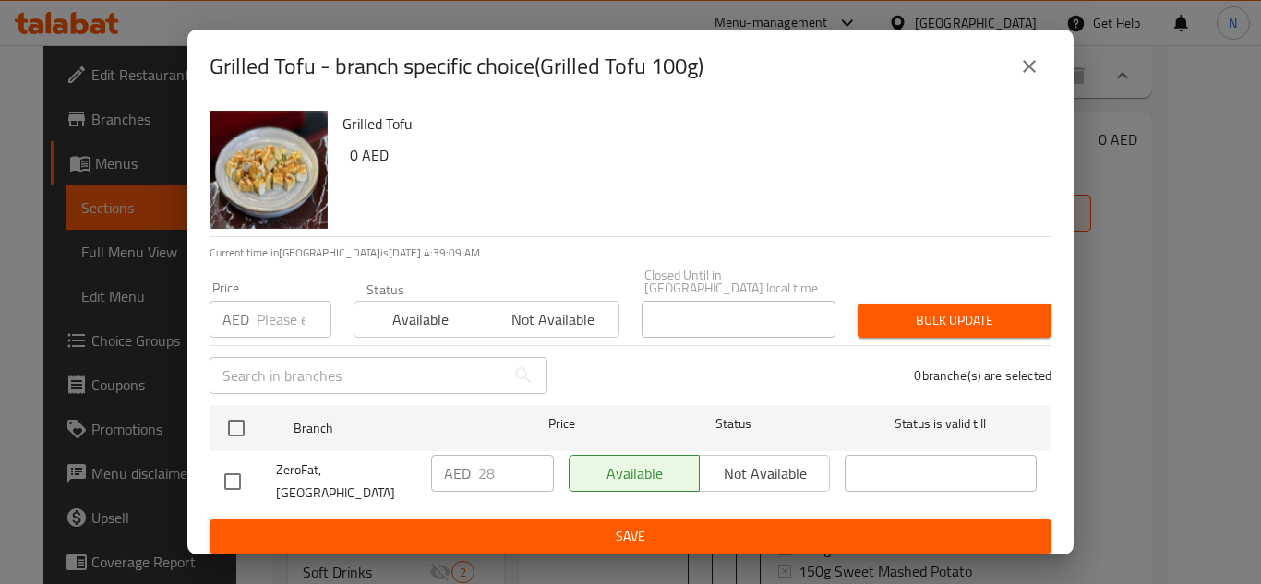
click at [1033, 66] on icon "close" at bounding box center [1029, 66] width 13 height 13
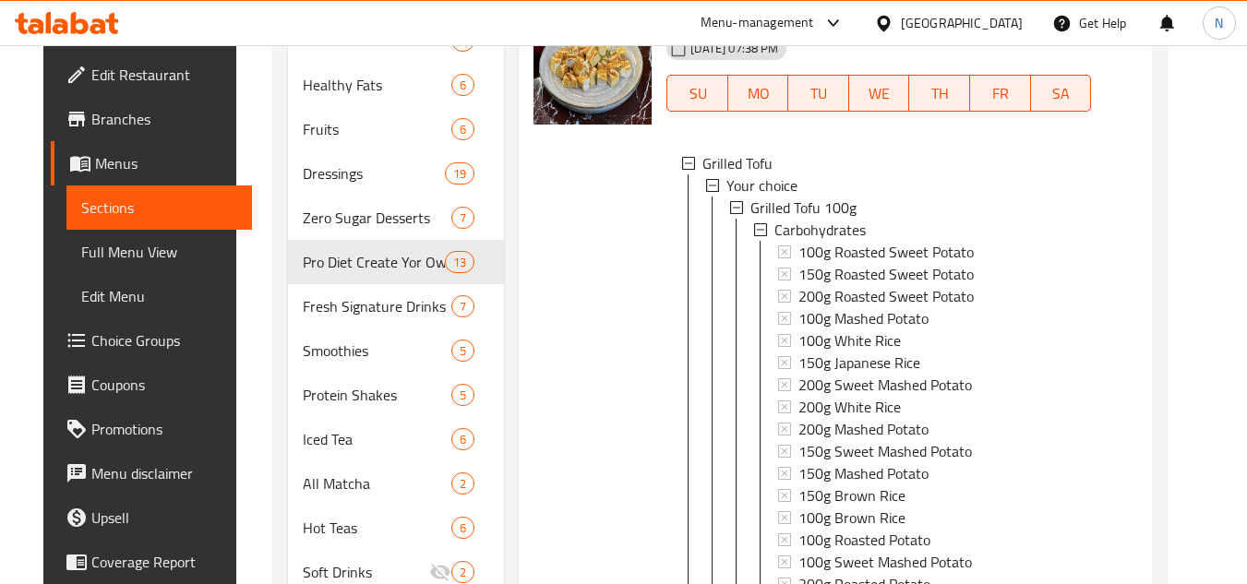
scroll to position [4041, 0]
click at [854, 220] on div "Grilled Tofu 100g" at bounding box center [914, 209] width 326 height 22
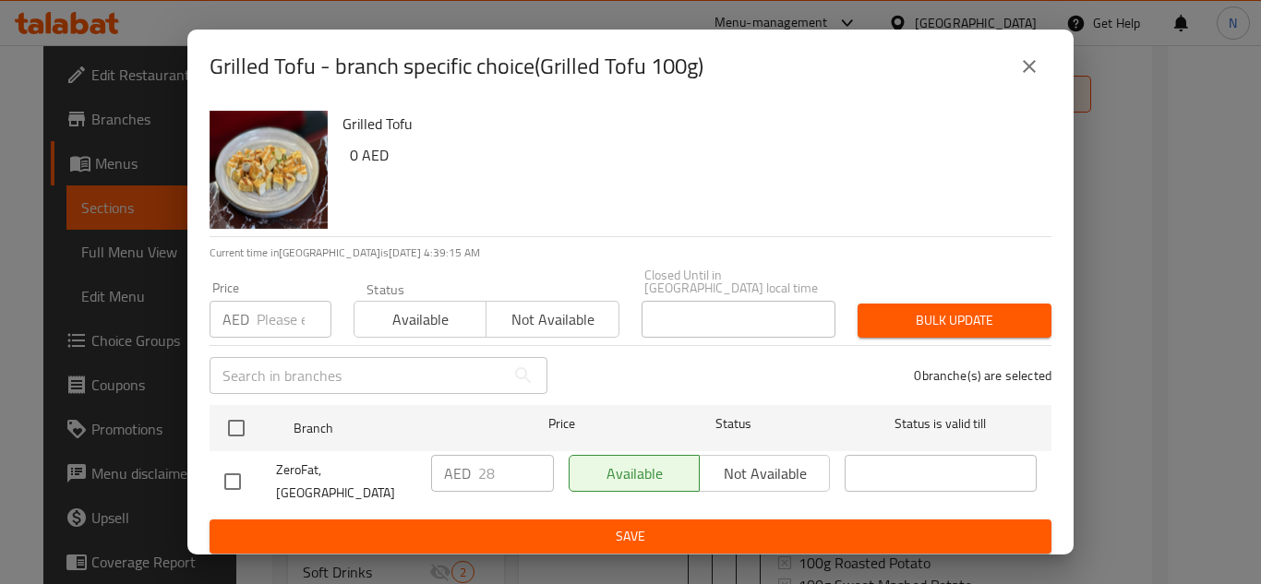
click at [1037, 74] on icon "close" at bounding box center [1029, 66] width 22 height 22
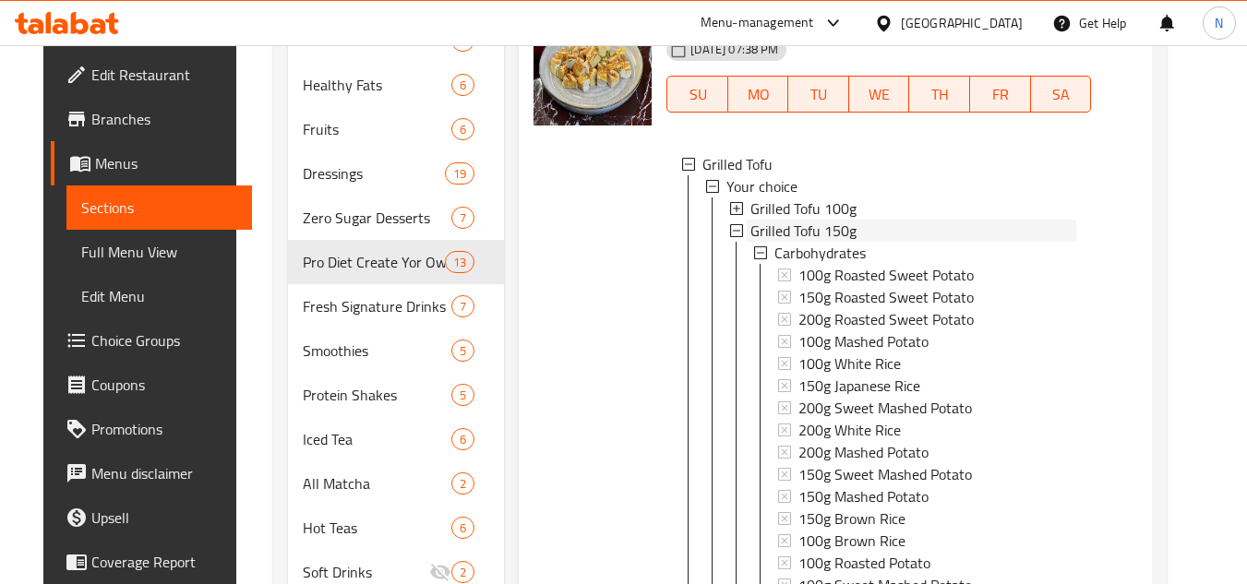
click at [867, 242] on div "Grilled Tofu 150g" at bounding box center [914, 231] width 326 height 22
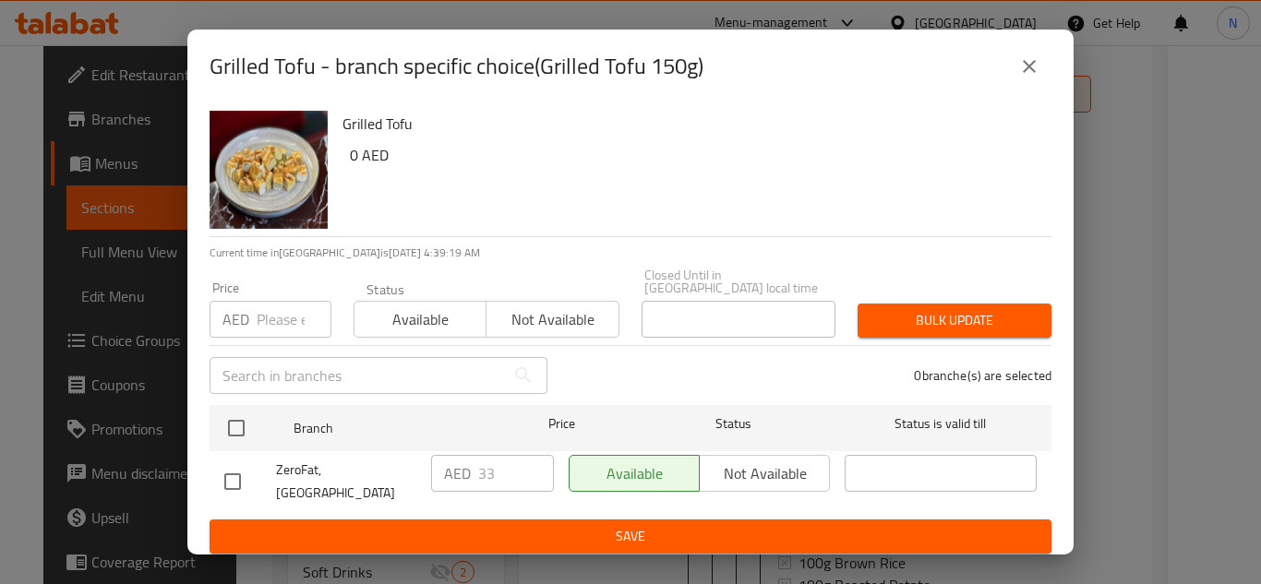
click at [1024, 62] on icon "close" at bounding box center [1029, 66] width 22 height 22
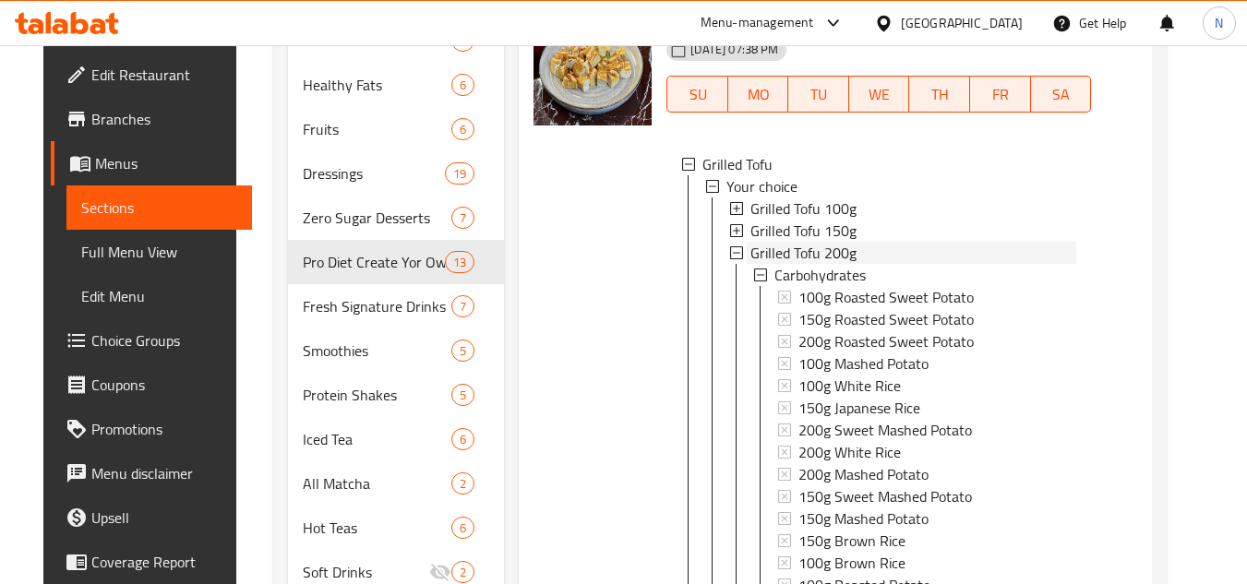
click at [785, 264] on span "Grilled Tofu 200g" at bounding box center [804, 253] width 106 height 22
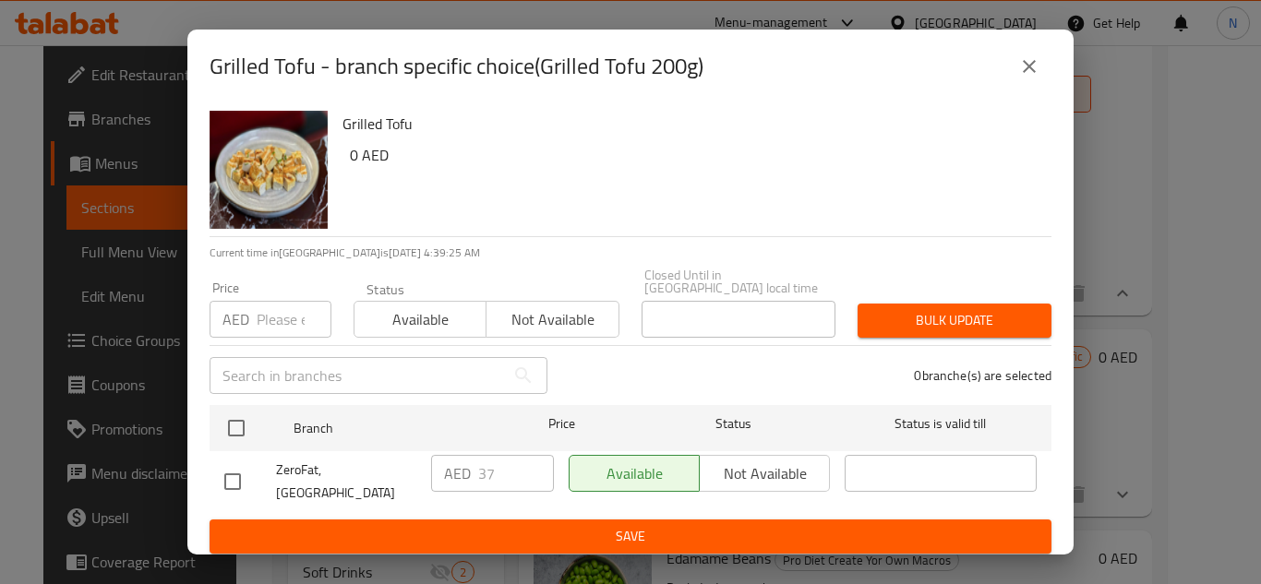
click at [1037, 71] on icon "close" at bounding box center [1029, 66] width 22 height 22
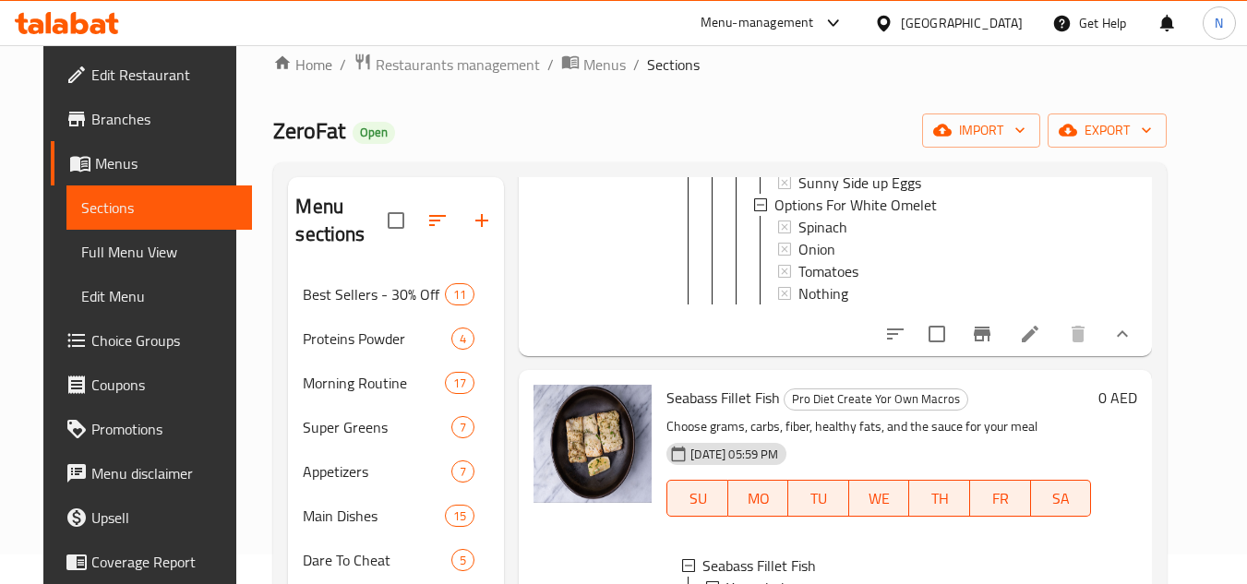
scroll to position [0, 0]
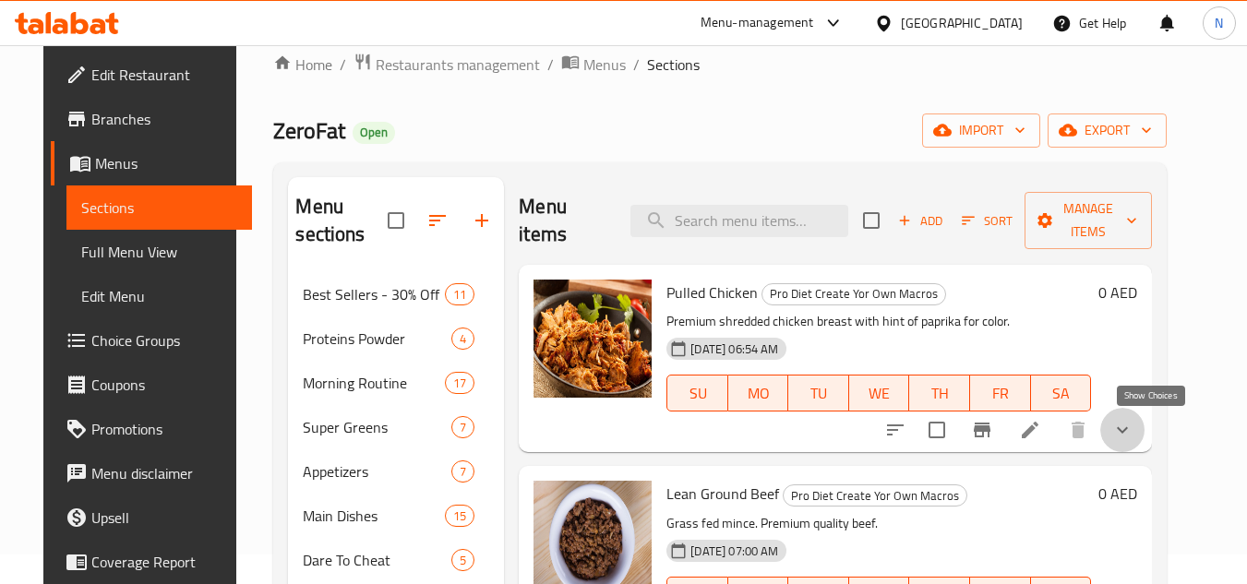
click at [1134, 430] on icon "show more" at bounding box center [1123, 430] width 22 height 22
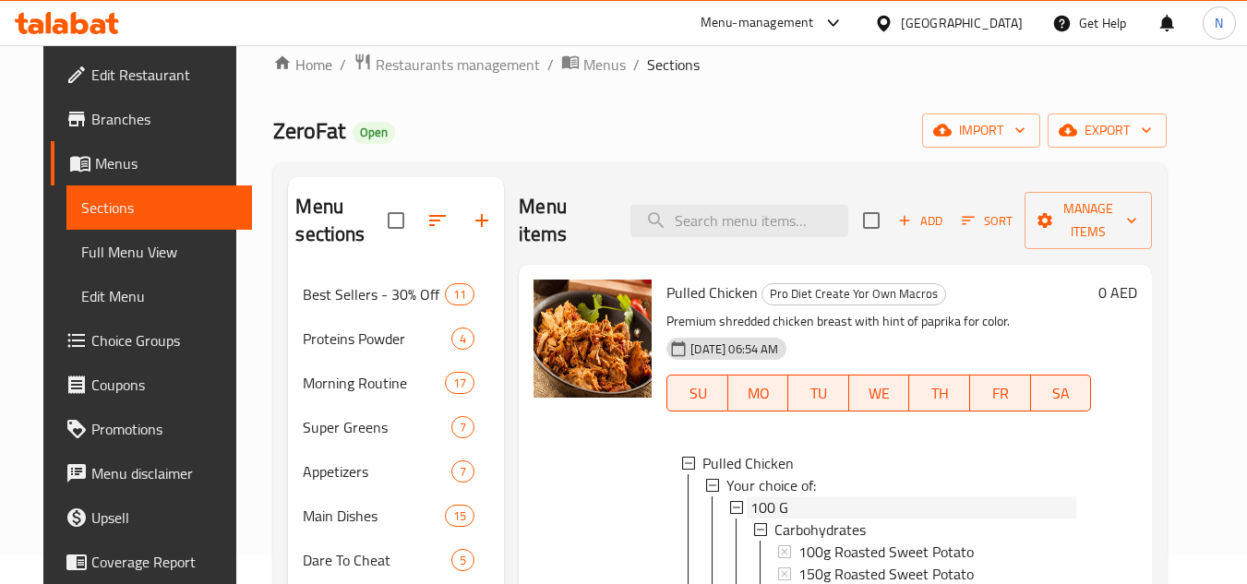
click at [777, 505] on div "100 G" at bounding box center [914, 508] width 326 height 22
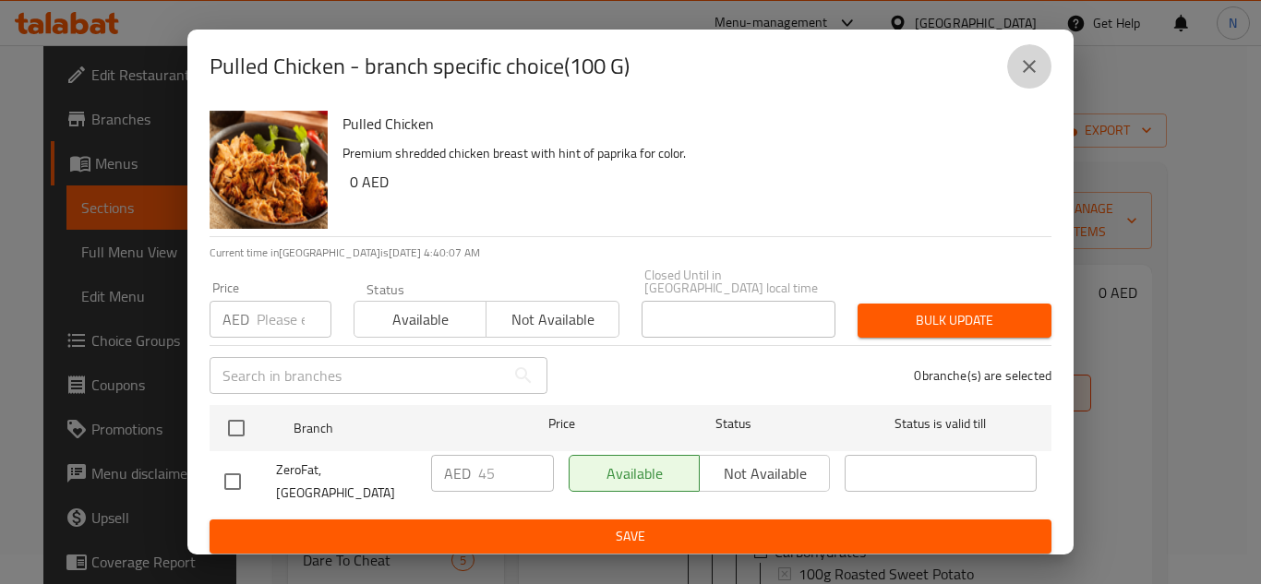
click at [1044, 76] on button "close" at bounding box center [1029, 66] width 44 height 44
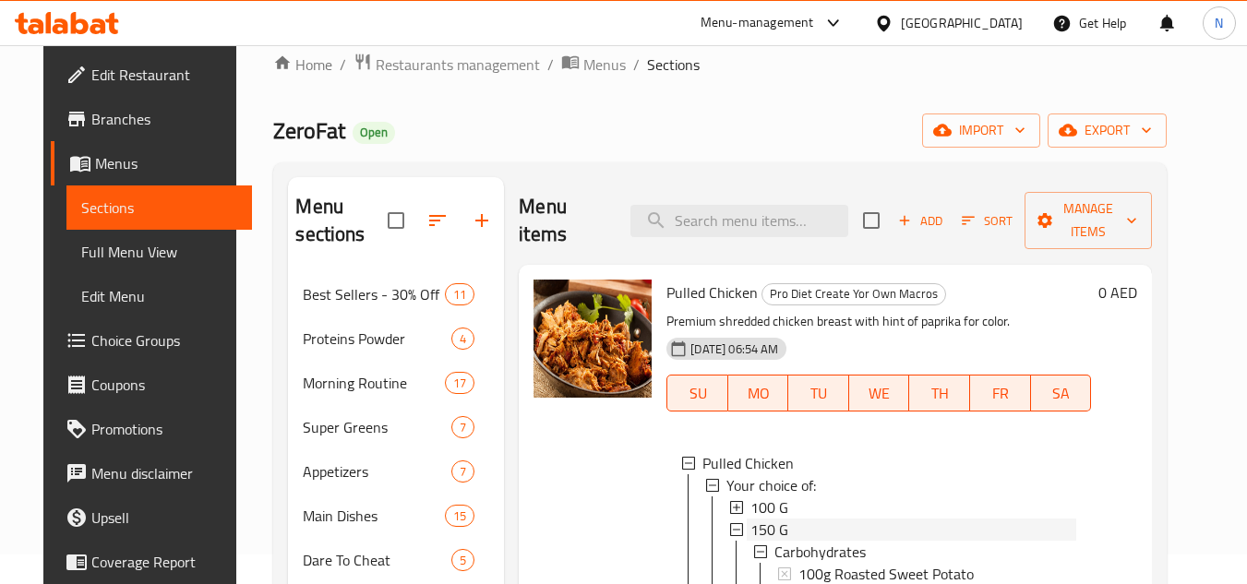
click at [788, 531] on div "150 G" at bounding box center [914, 530] width 326 height 22
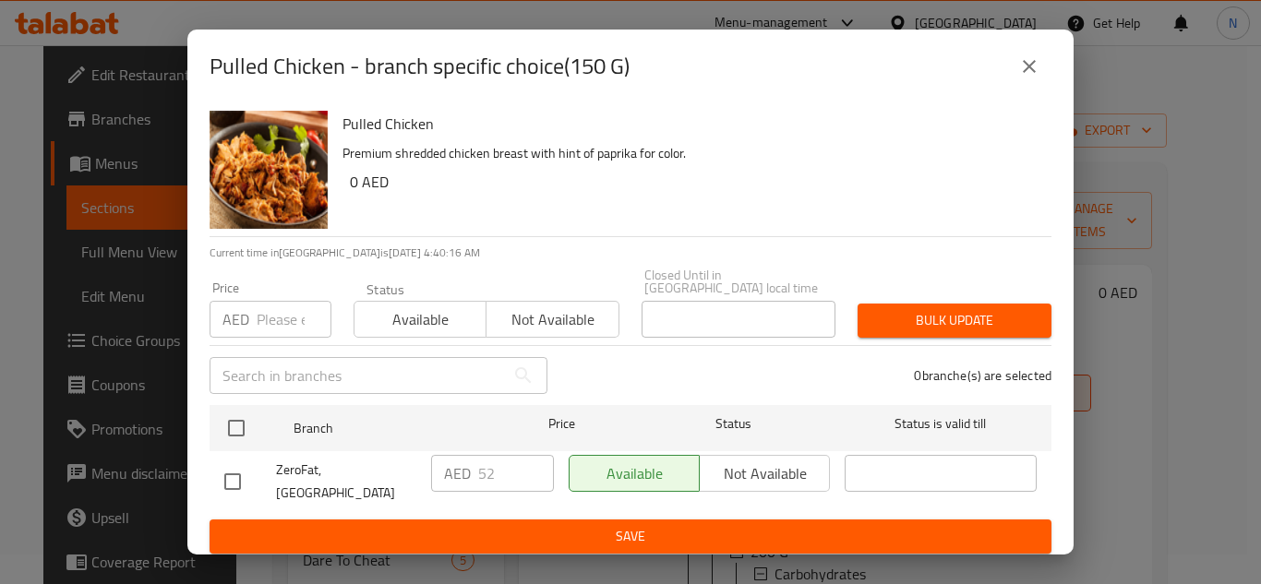
click at [1032, 73] on icon "close" at bounding box center [1029, 66] width 13 height 13
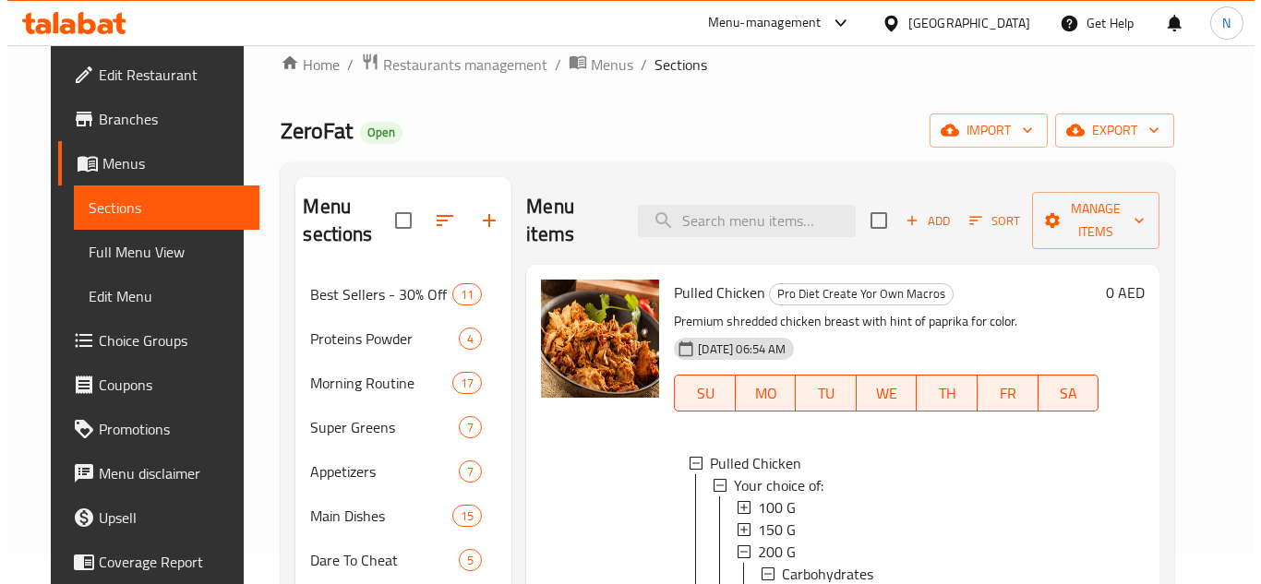
scroll to position [3, 0]
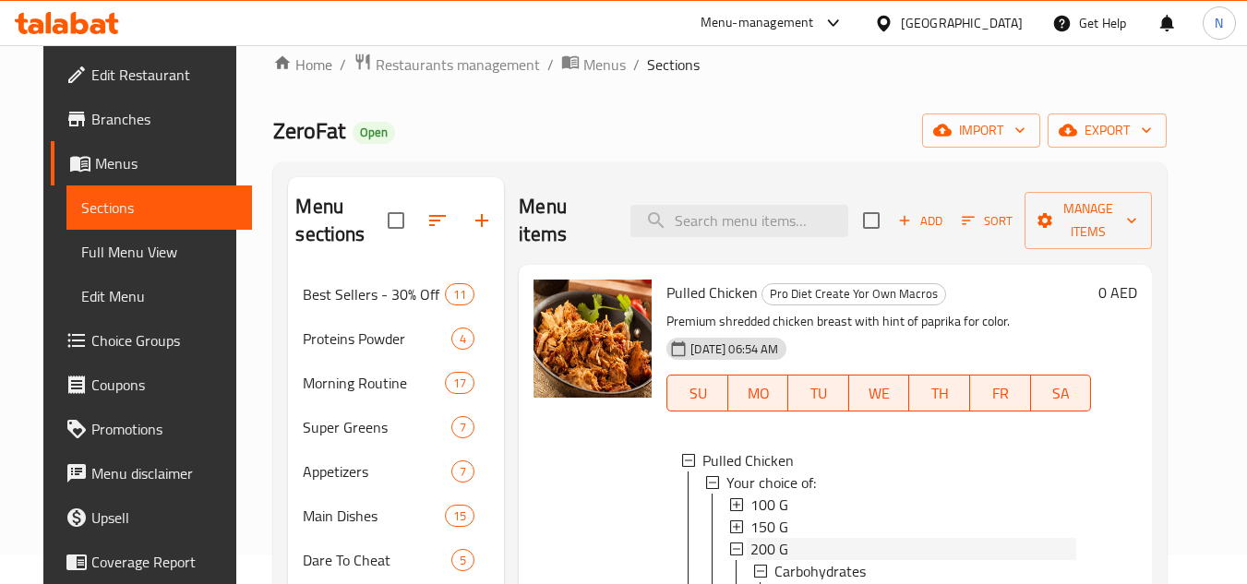
click at [777, 554] on div "200 G" at bounding box center [914, 549] width 326 height 22
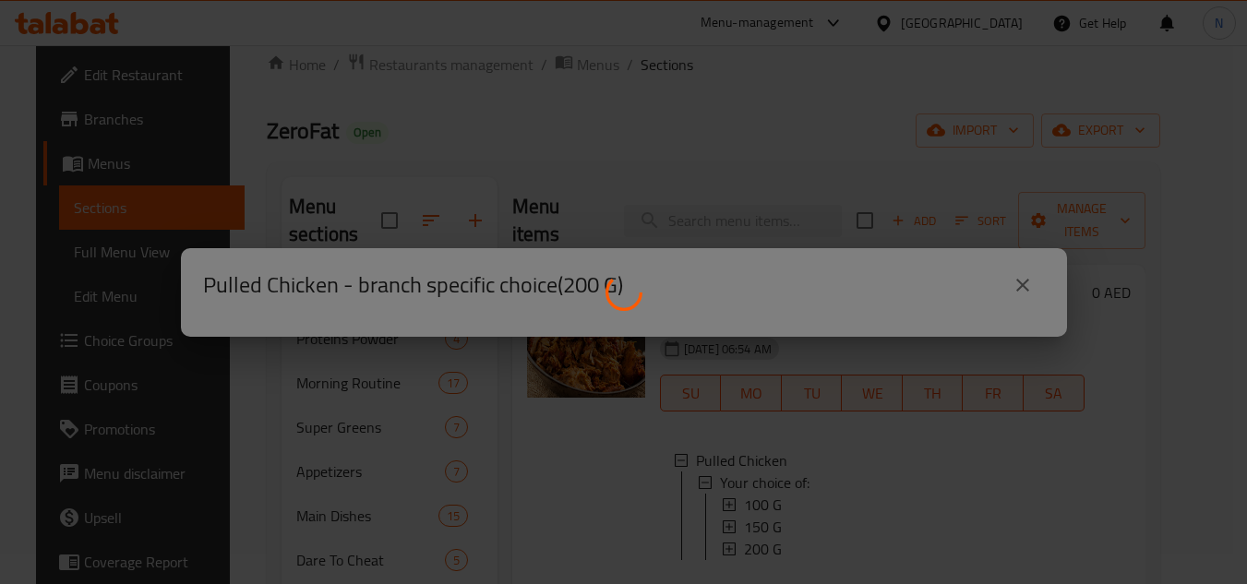
scroll to position [0, 0]
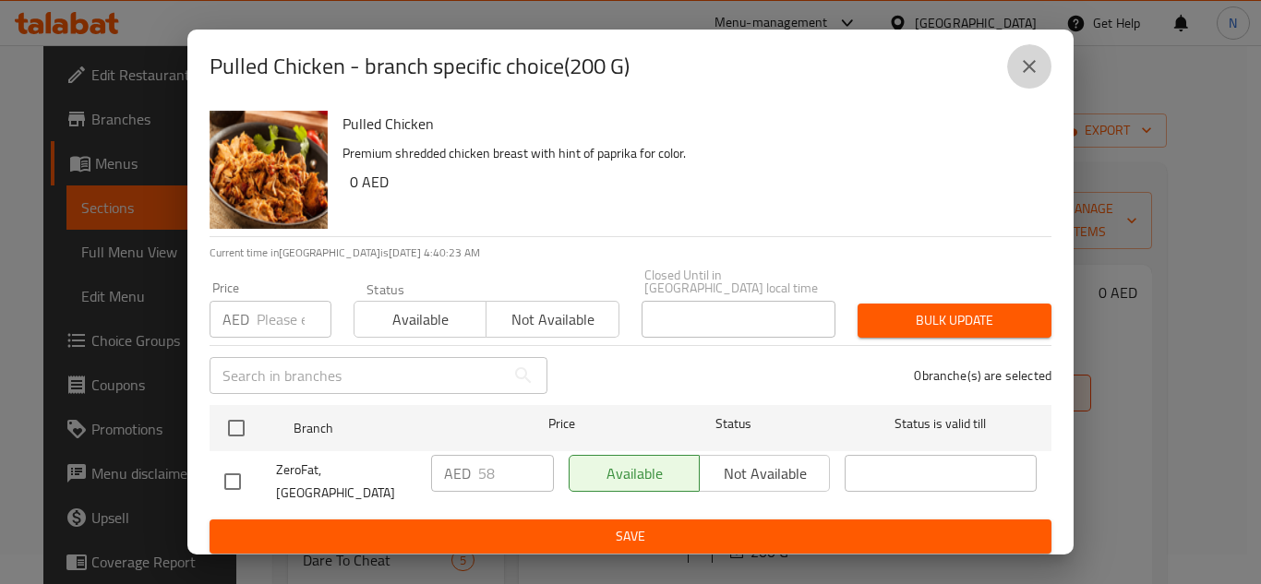
click at [1026, 62] on icon "close" at bounding box center [1029, 66] width 22 height 22
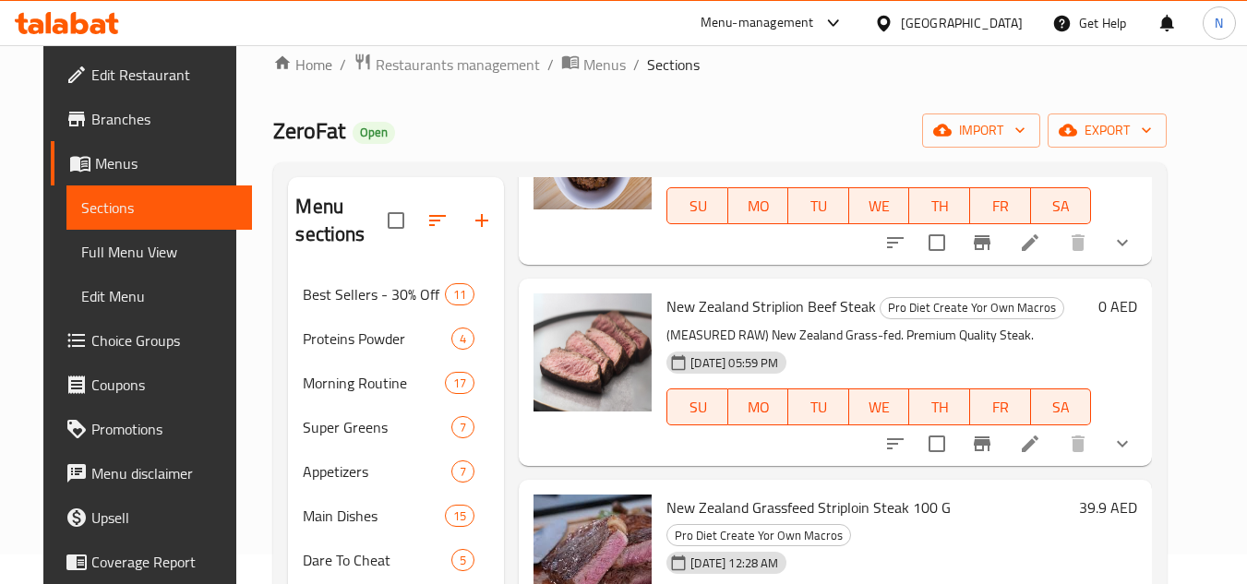
scroll to position [554, 0]
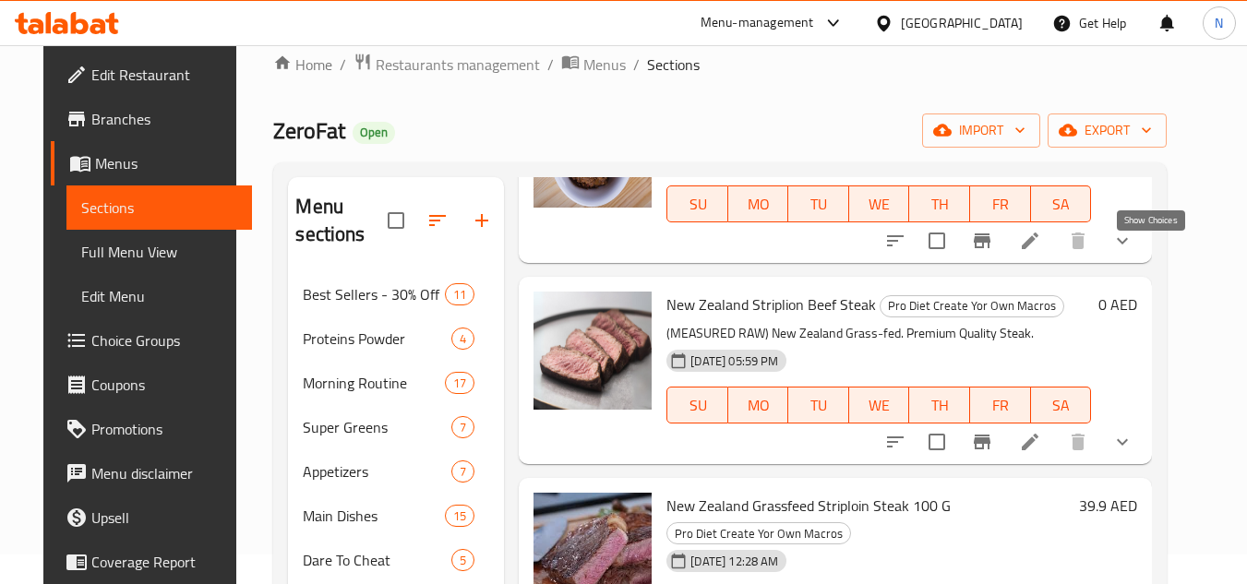
click at [1134, 252] on icon "show more" at bounding box center [1123, 241] width 22 height 22
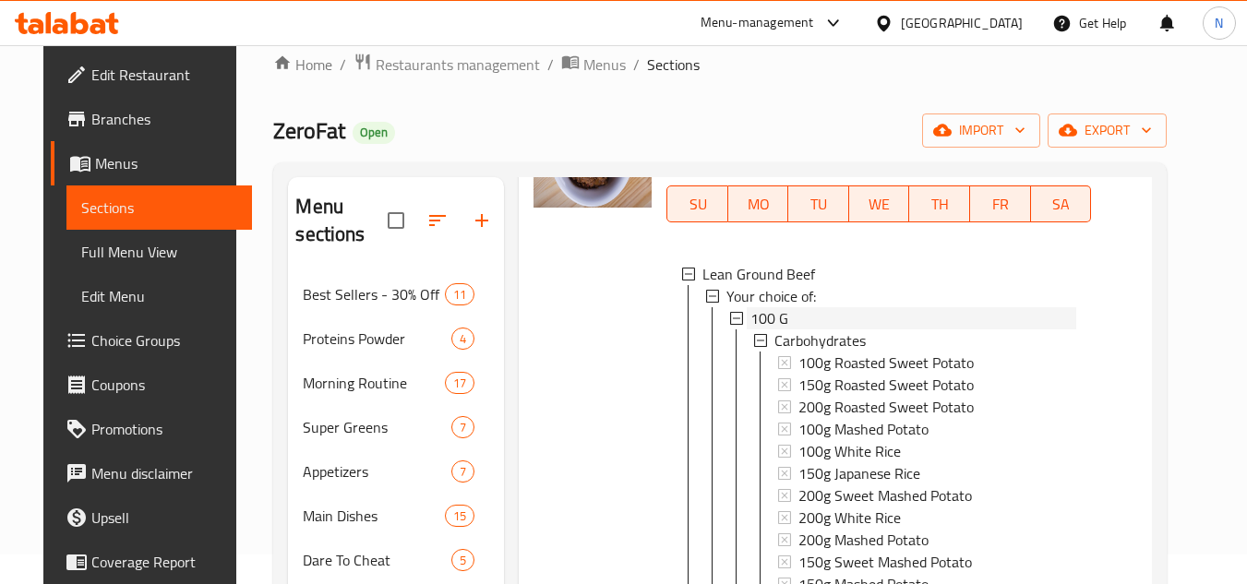
click at [802, 330] on div "100 G" at bounding box center [914, 318] width 326 height 22
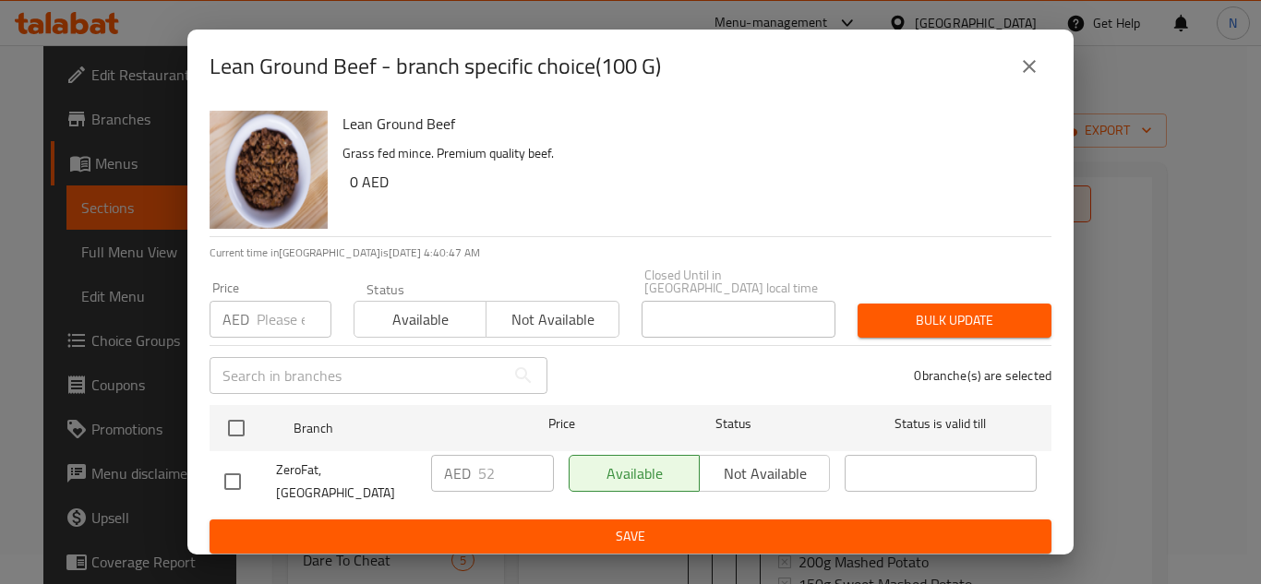
click at [1028, 83] on button "close" at bounding box center [1029, 66] width 44 height 44
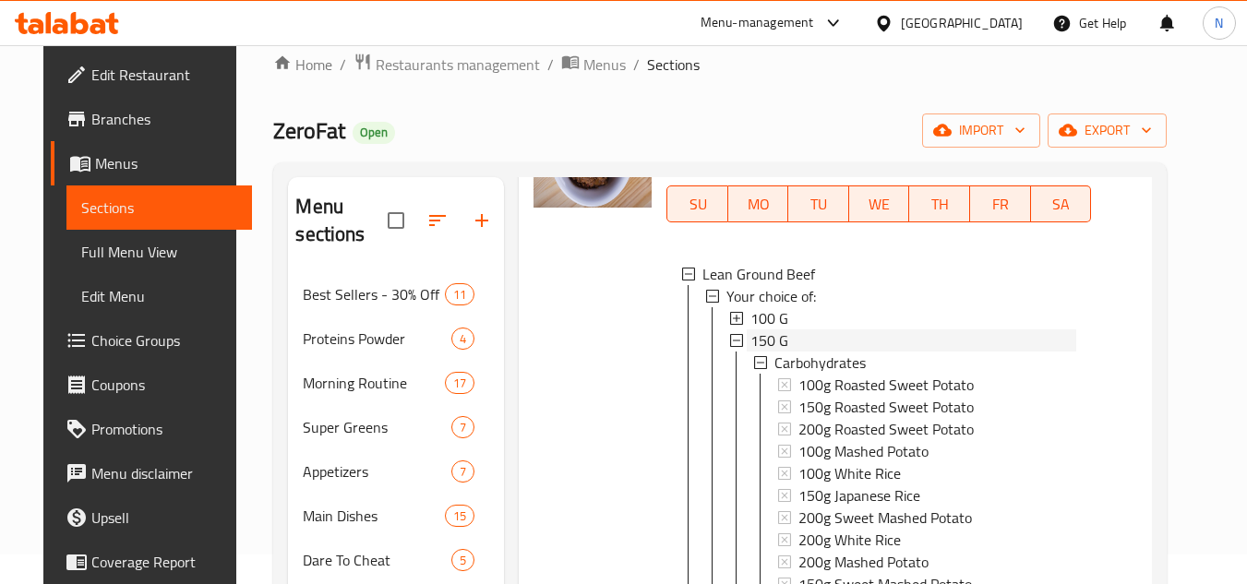
click at [781, 352] on div "150 G" at bounding box center [914, 341] width 326 height 22
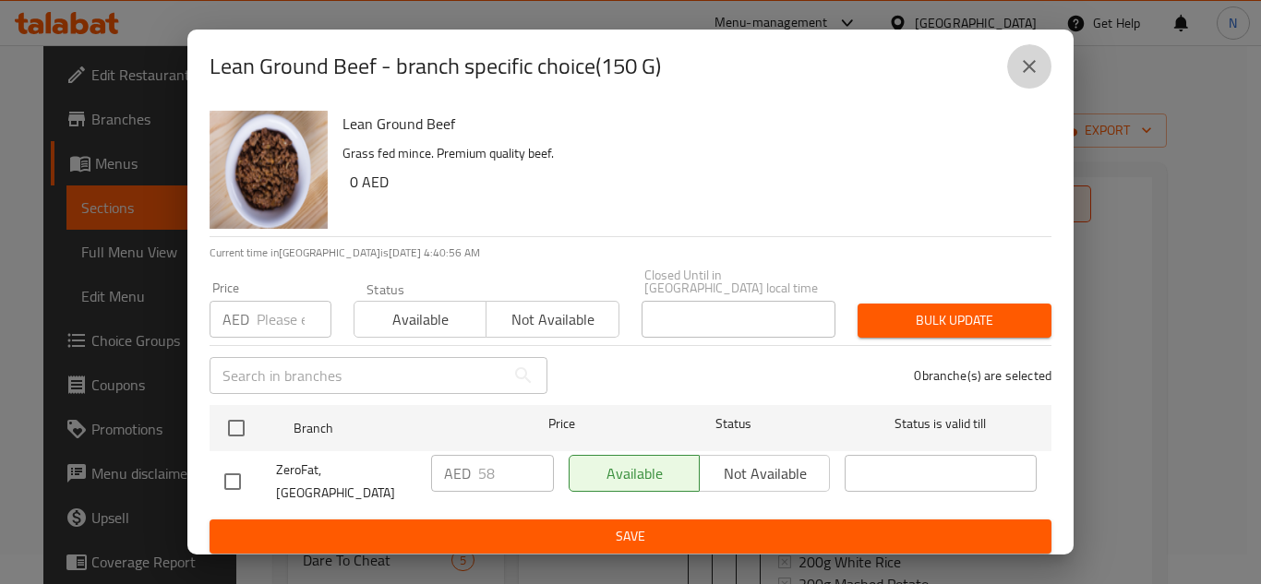
click at [1041, 85] on button "close" at bounding box center [1029, 66] width 44 height 44
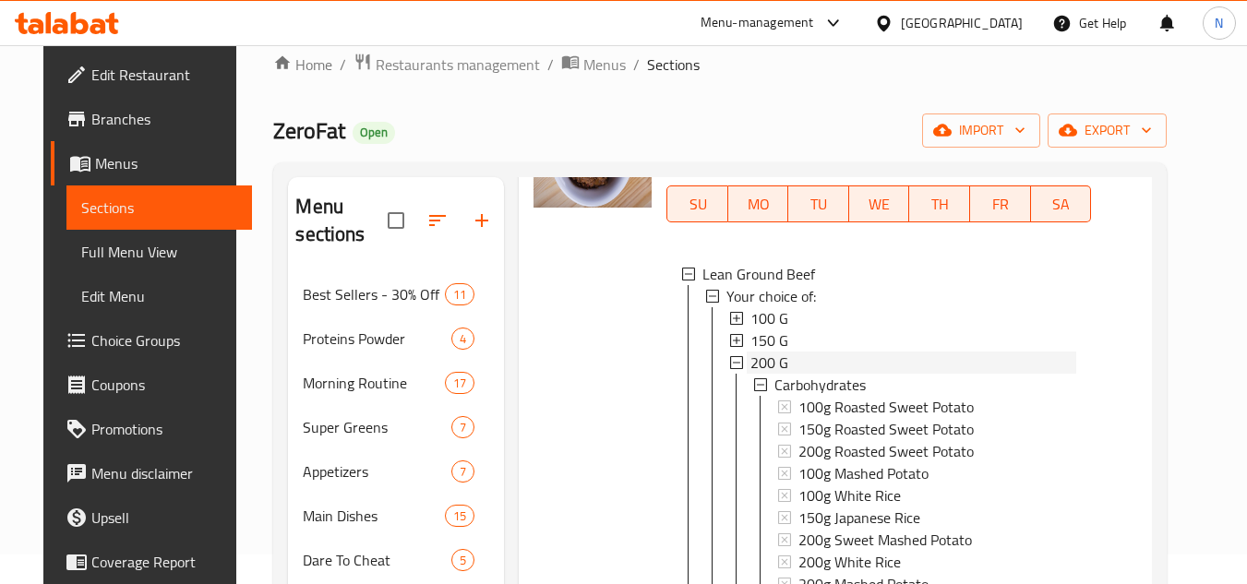
click at [762, 374] on span "200 G" at bounding box center [770, 363] width 38 height 22
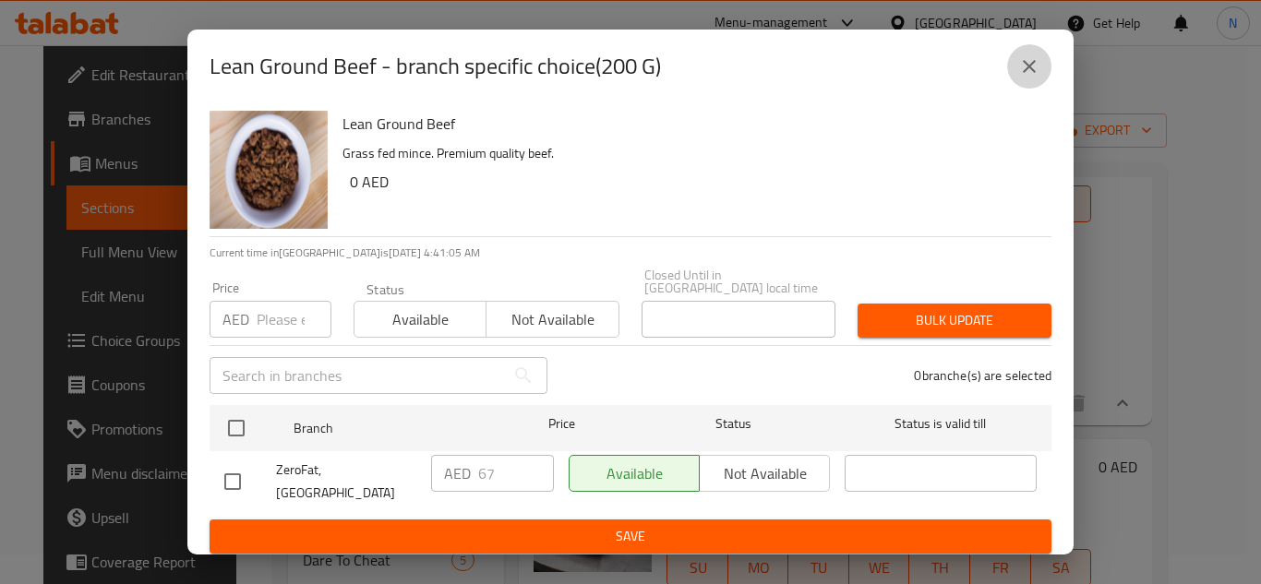
click at [1030, 72] on icon "close" at bounding box center [1029, 66] width 13 height 13
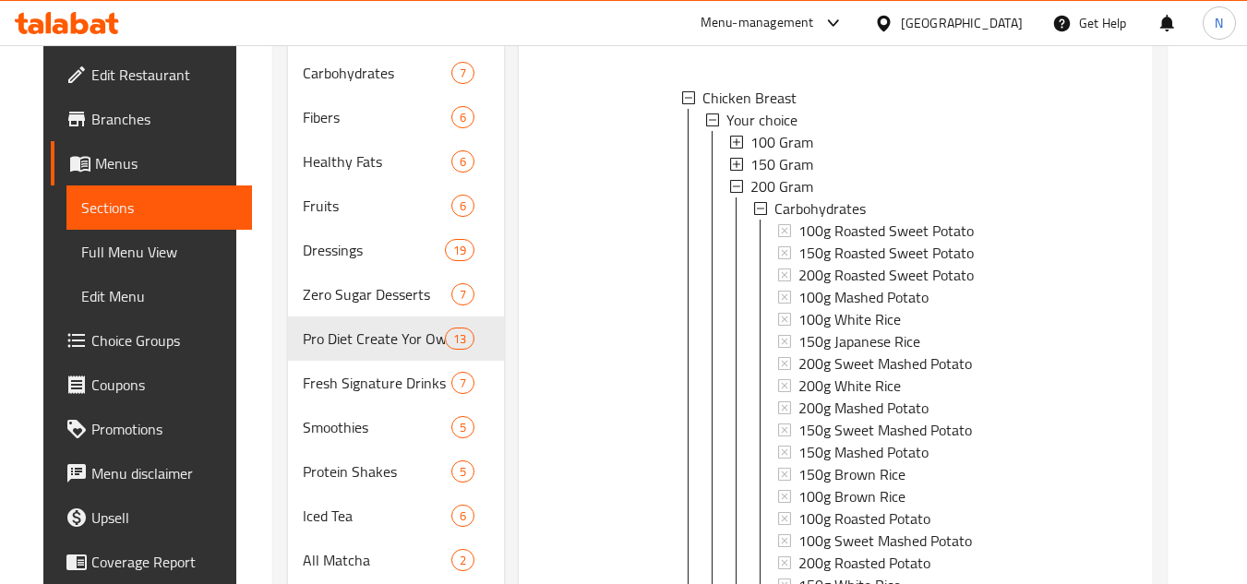
scroll to position [4618, 0]
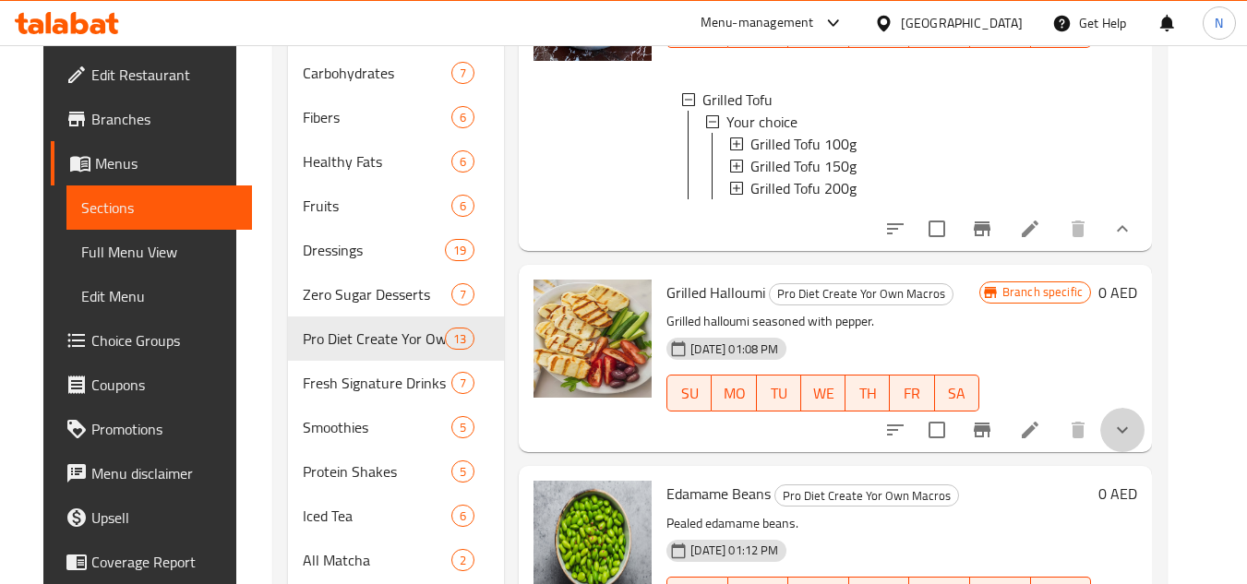
click at [1145, 438] on button "show more" at bounding box center [1122, 430] width 44 height 44
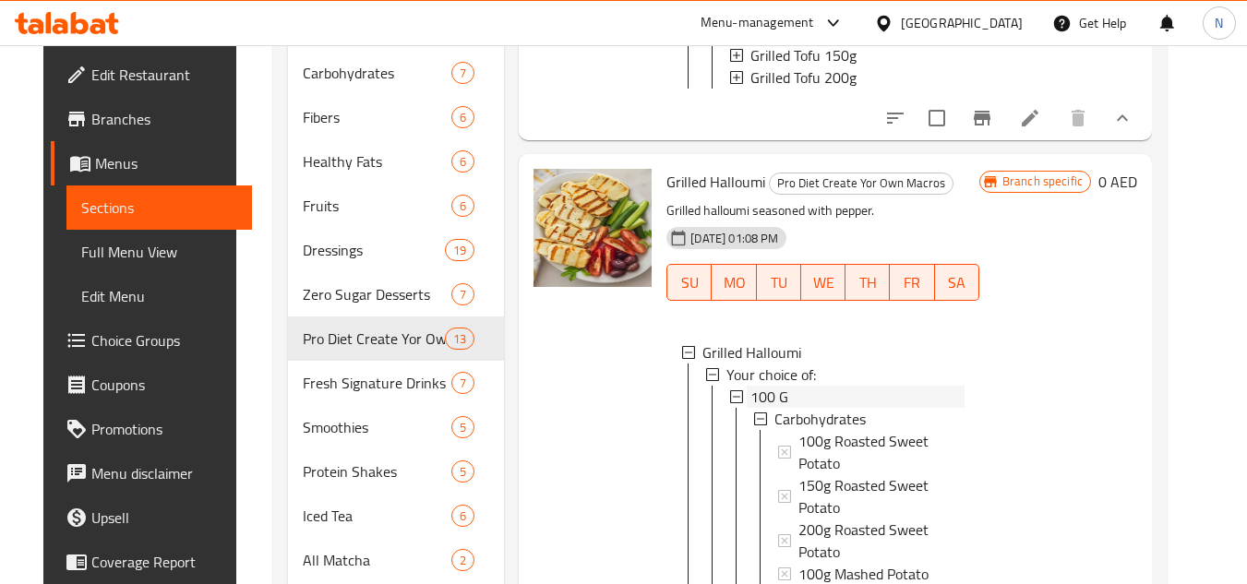
click at [786, 408] on div "100 G" at bounding box center [857, 397] width 213 height 22
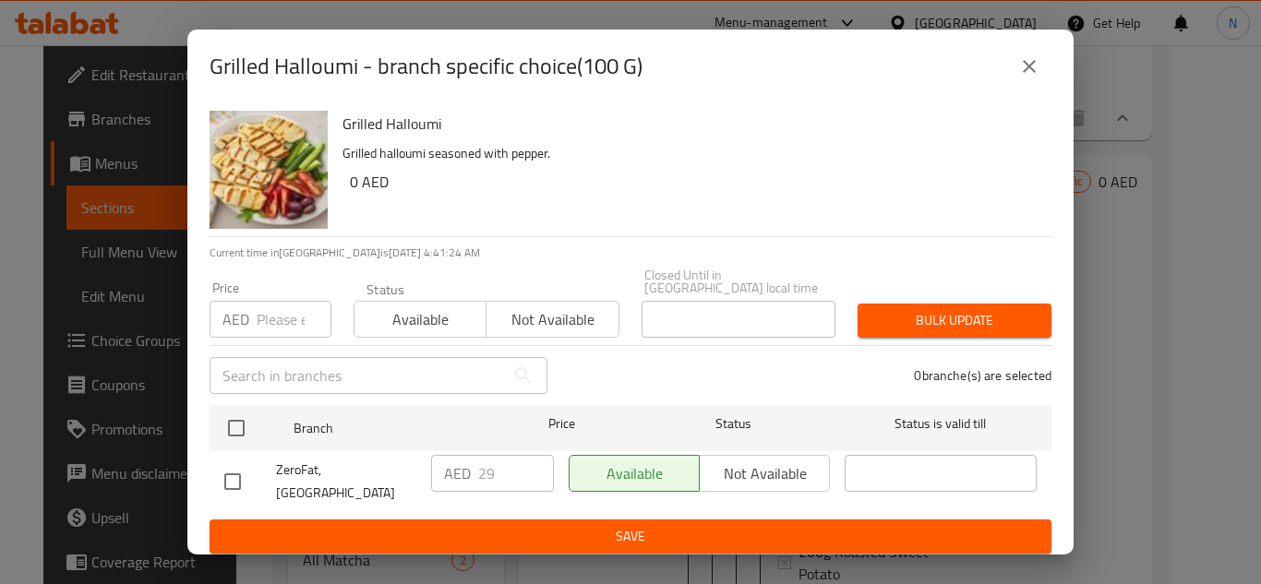
click at [1031, 70] on icon "close" at bounding box center [1029, 66] width 22 height 22
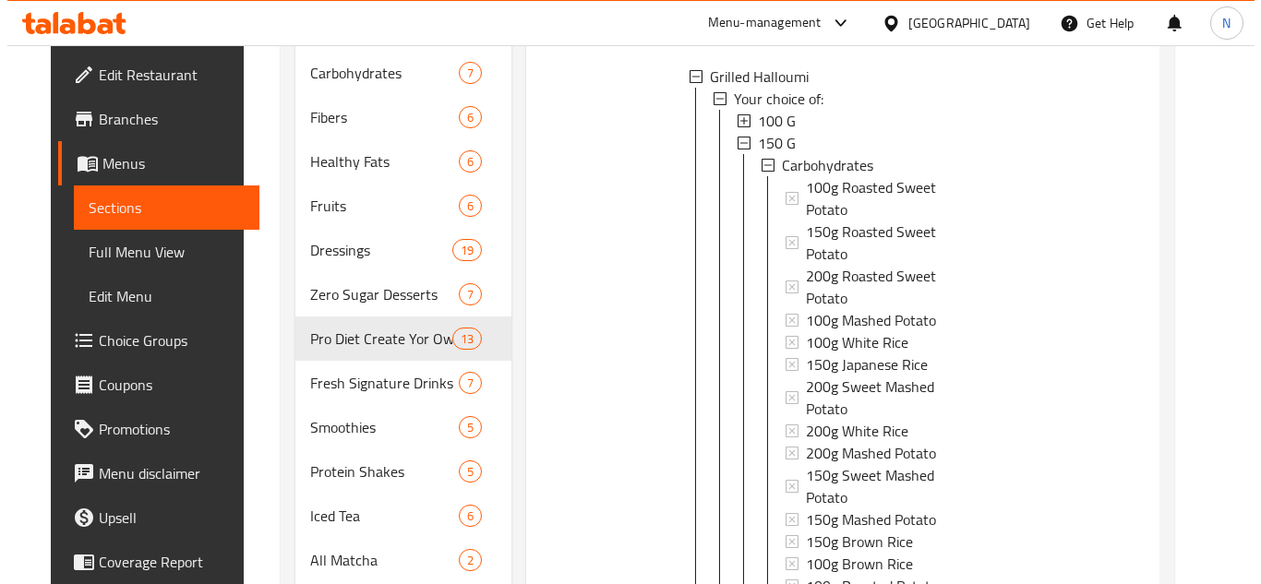
scroll to position [4895, 0]
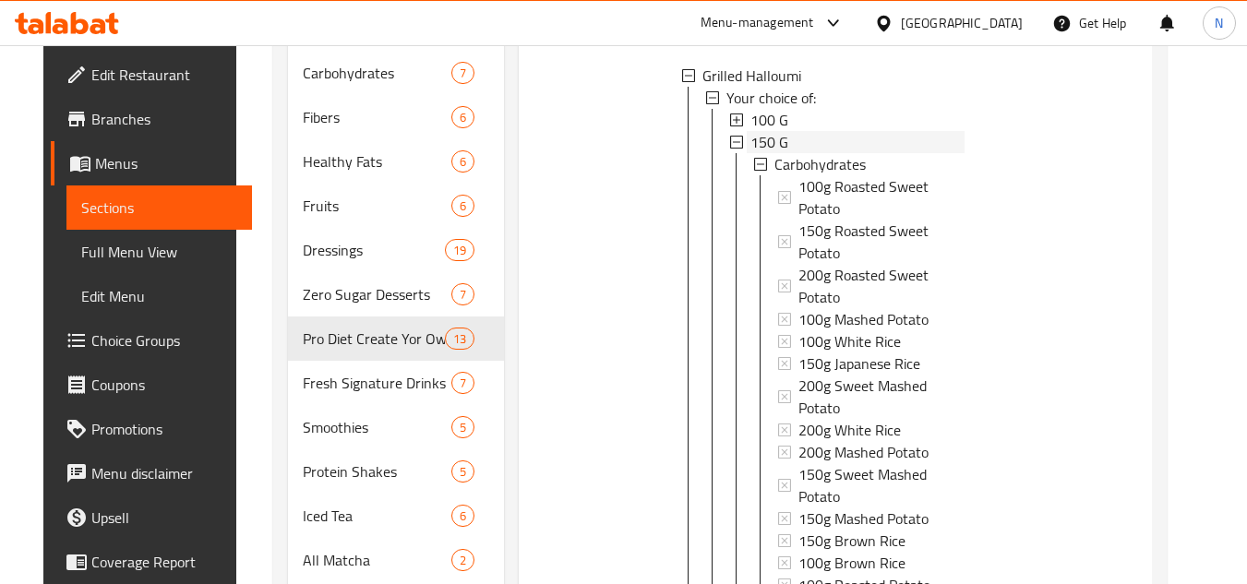
click at [752, 153] on span "150 G" at bounding box center [770, 142] width 38 height 22
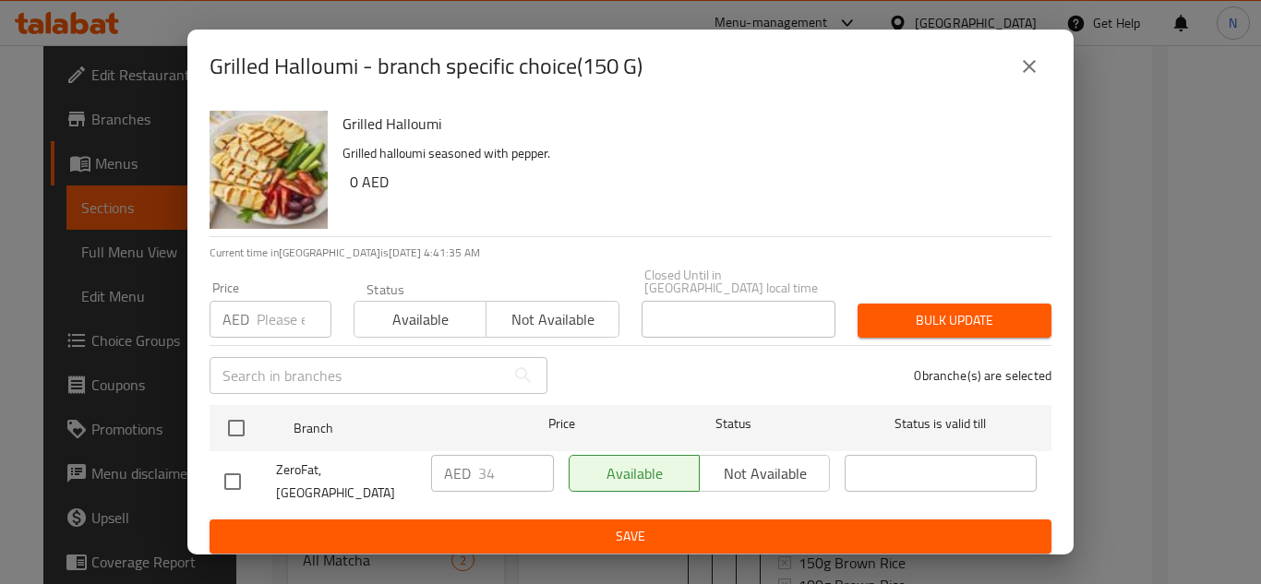
click at [1030, 75] on icon "close" at bounding box center [1029, 66] width 22 height 22
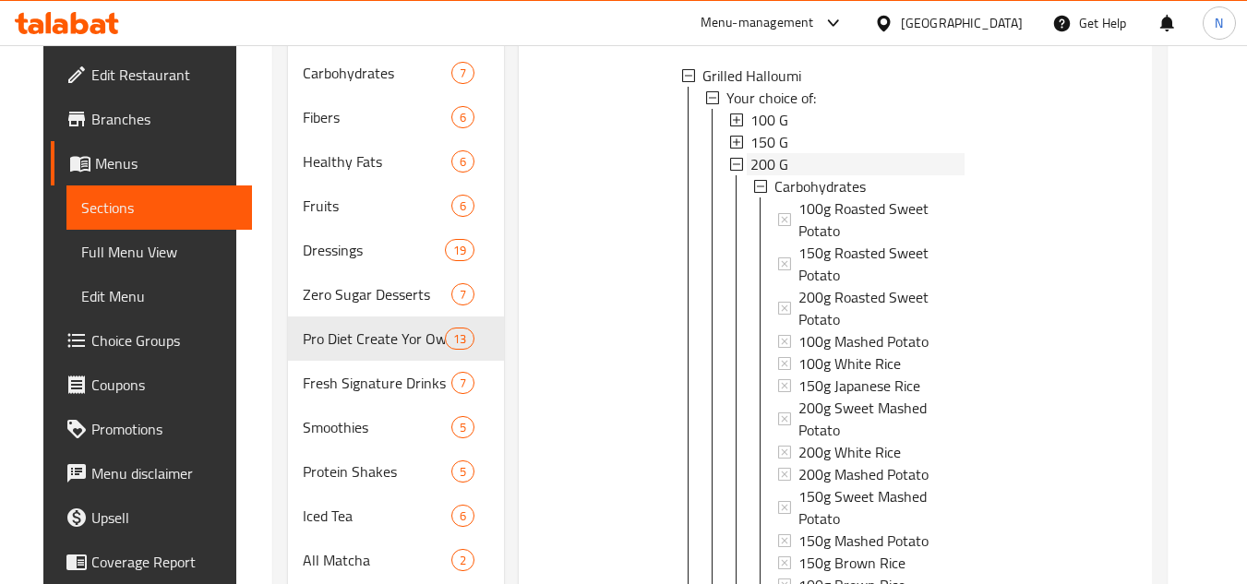
click at [784, 175] on div "200 G" at bounding box center [857, 164] width 213 height 22
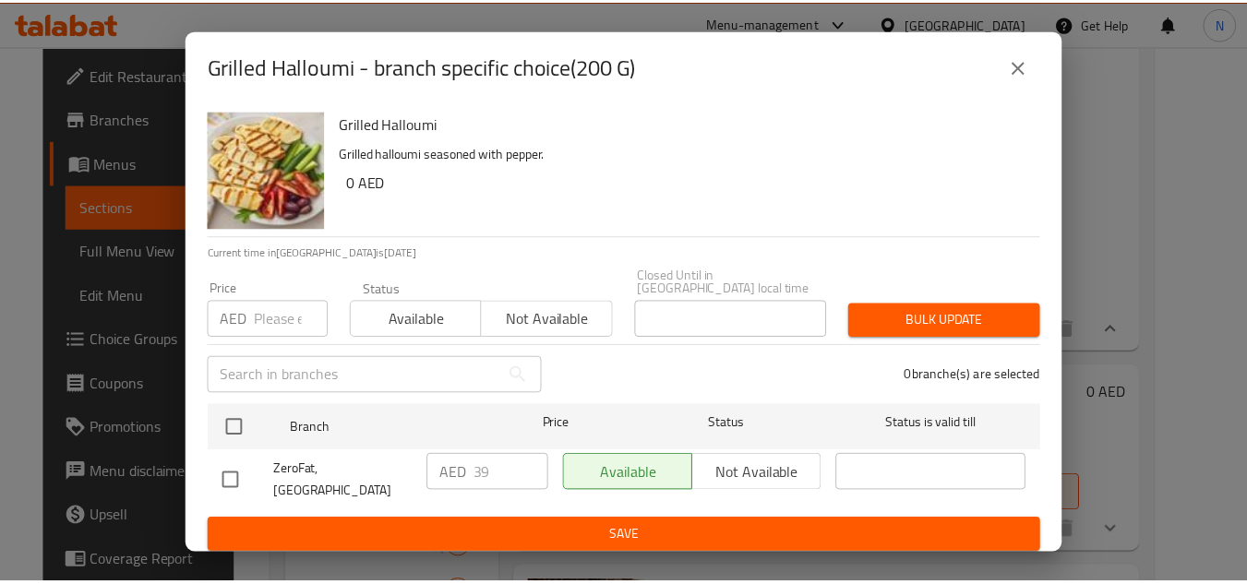
scroll to position [4794, 0]
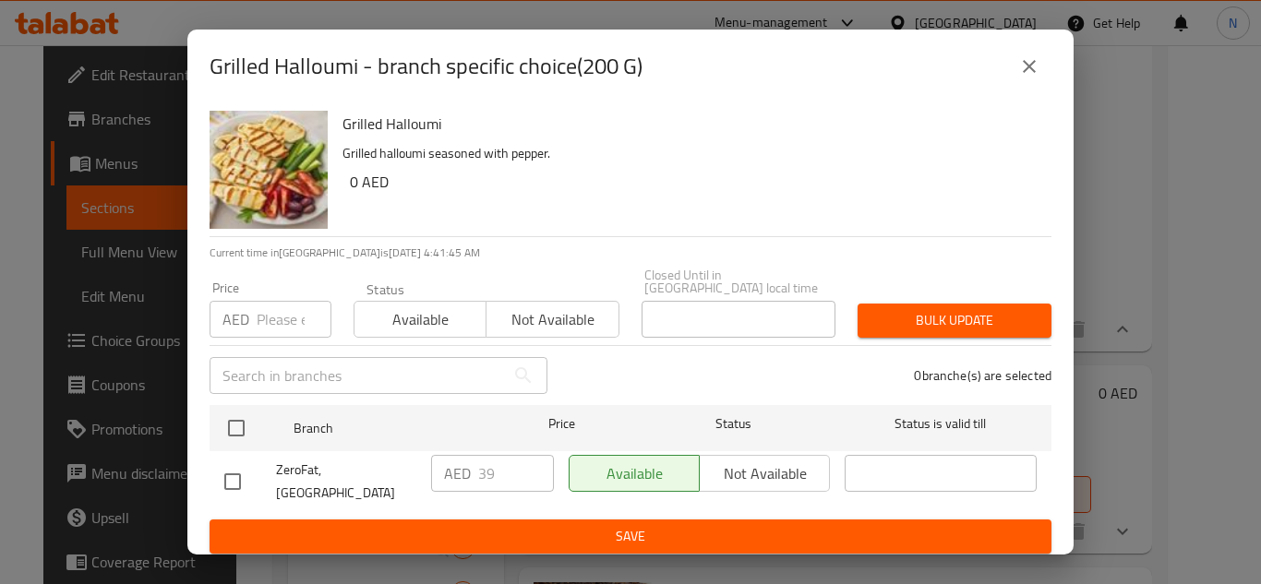
click at [1037, 77] on icon "close" at bounding box center [1029, 66] width 22 height 22
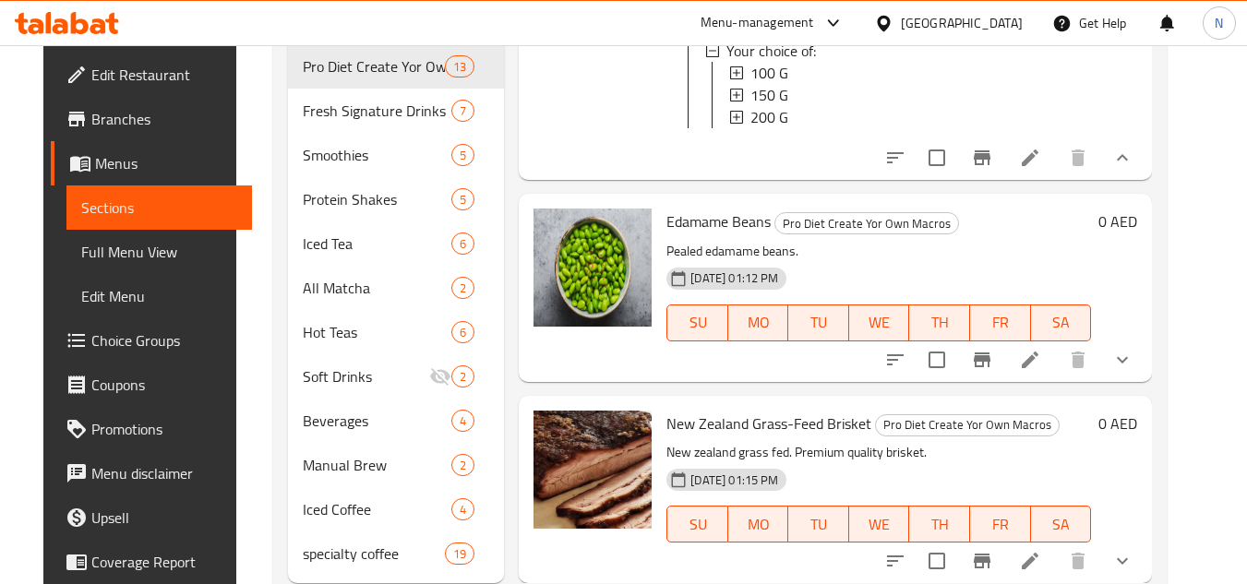
scroll to position [980, 0]
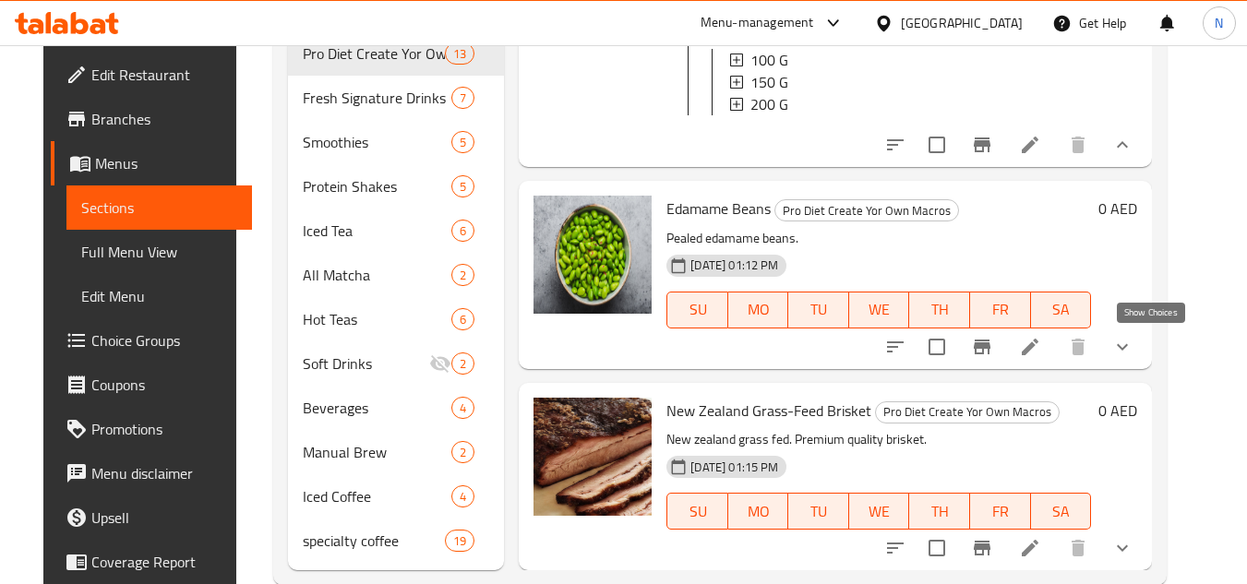
click at [1134, 353] on icon "show more" at bounding box center [1123, 347] width 22 height 22
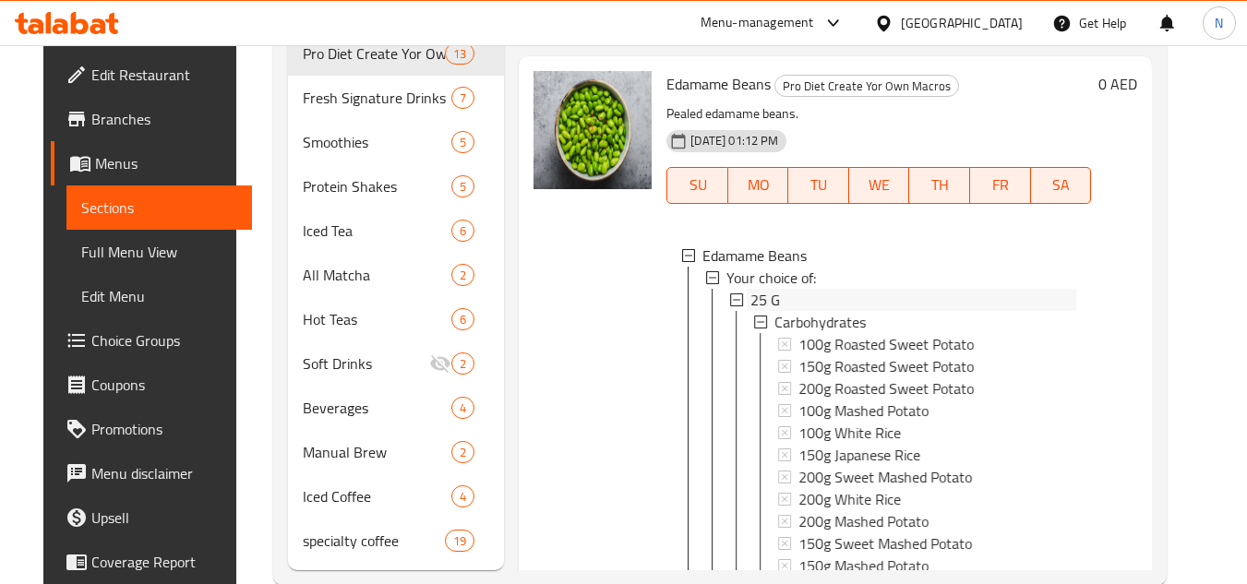
click at [779, 311] on div "25 G" at bounding box center [914, 300] width 326 height 22
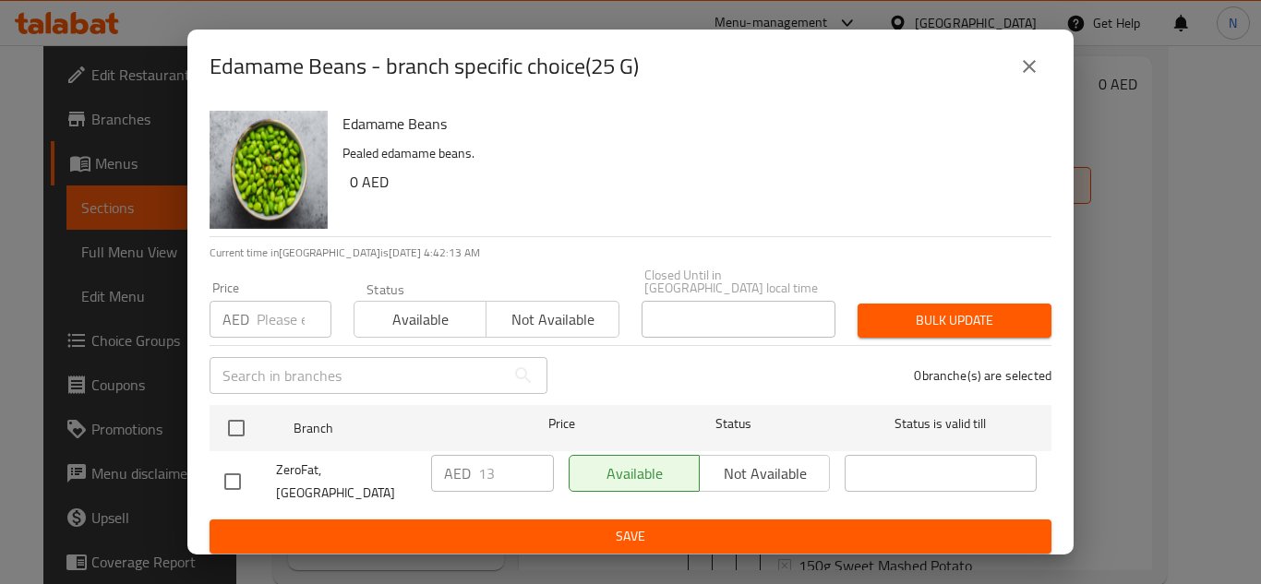
click at [1031, 70] on icon "close" at bounding box center [1029, 66] width 22 height 22
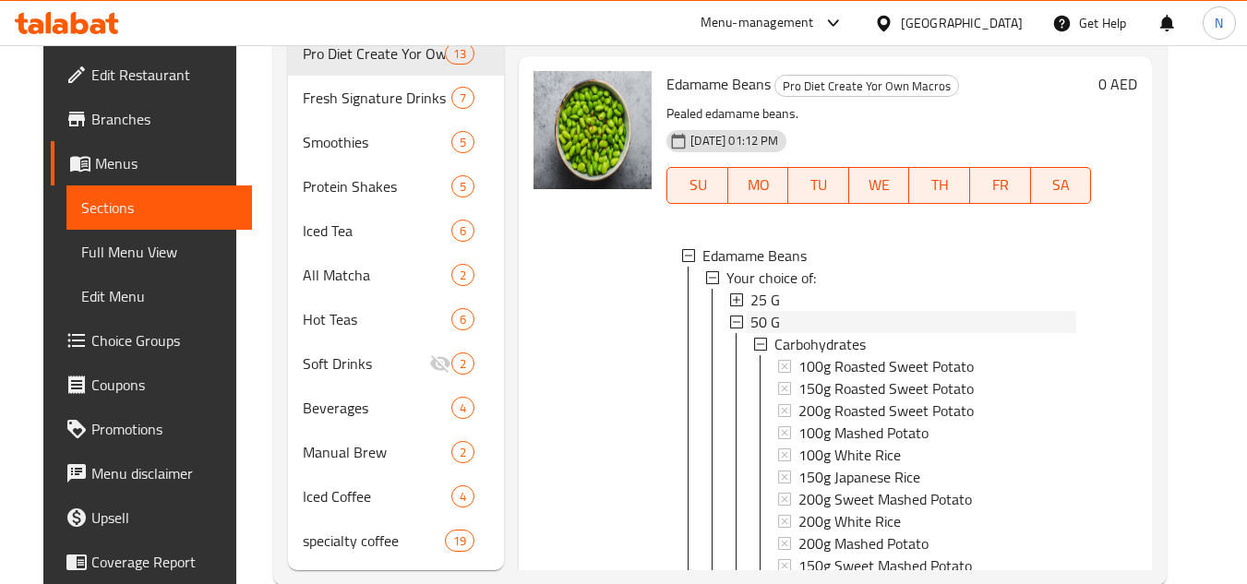
click at [762, 333] on span "50 G" at bounding box center [766, 322] width 30 height 22
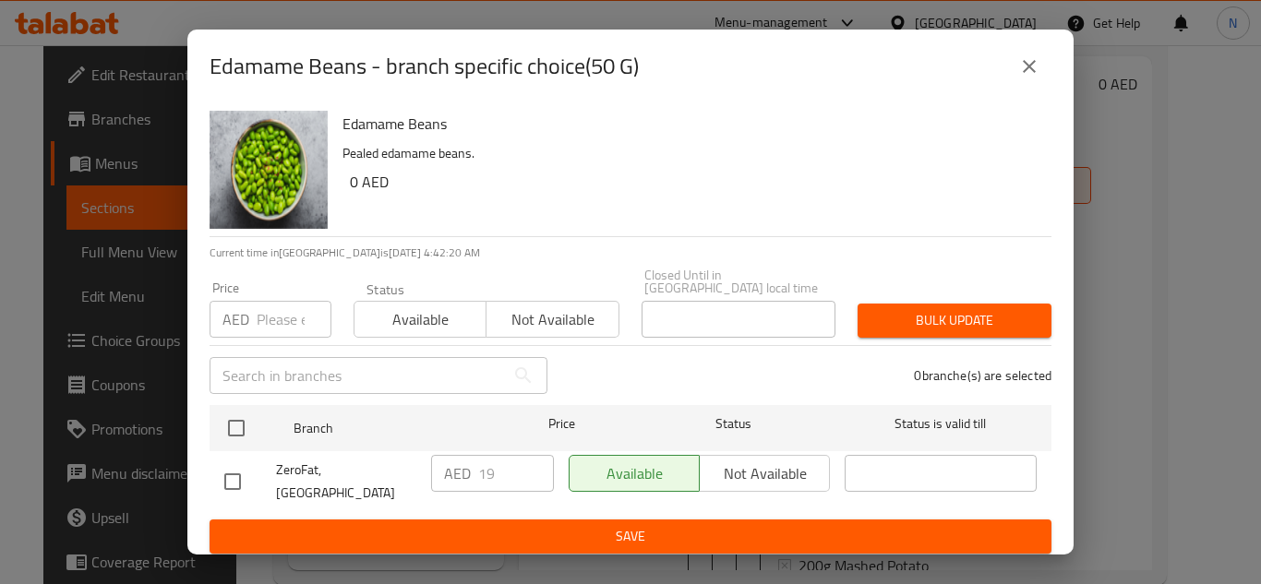
click at [1026, 76] on icon "close" at bounding box center [1029, 66] width 22 height 22
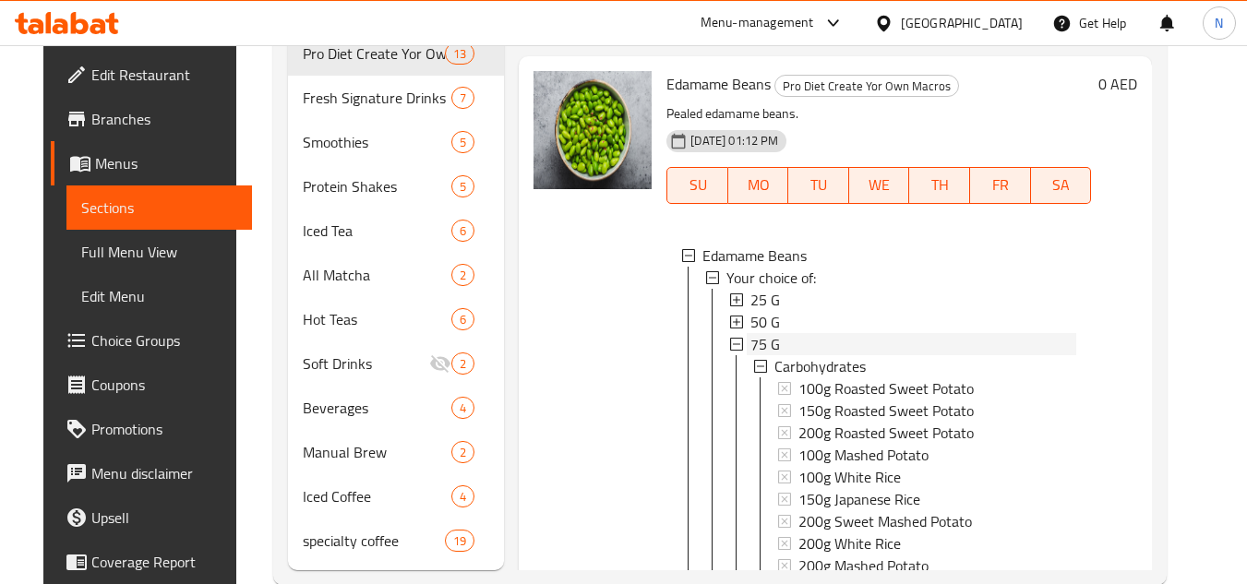
click at [770, 355] on div "75 G" at bounding box center [914, 344] width 326 height 22
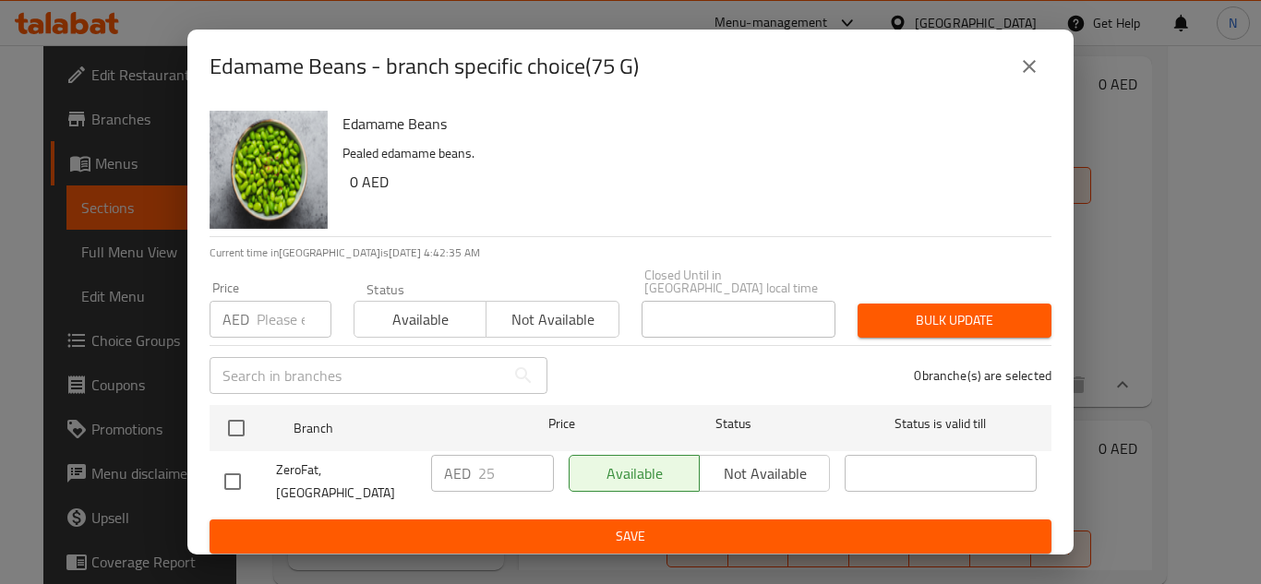
click at [1028, 70] on icon "close" at bounding box center [1029, 66] width 13 height 13
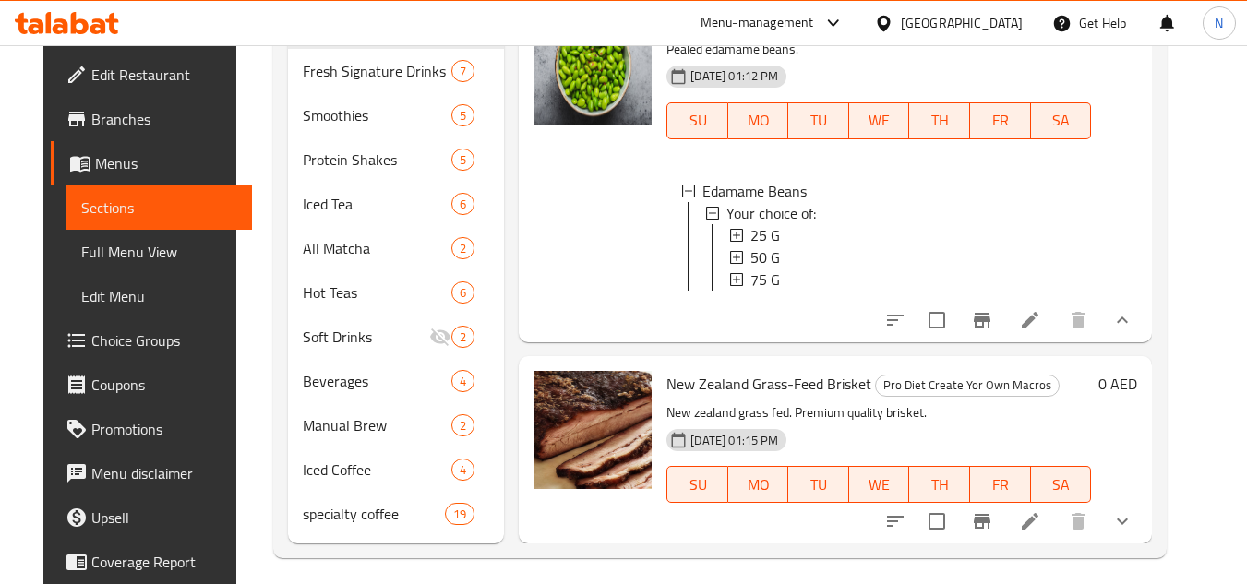
scroll to position [1017, 0]
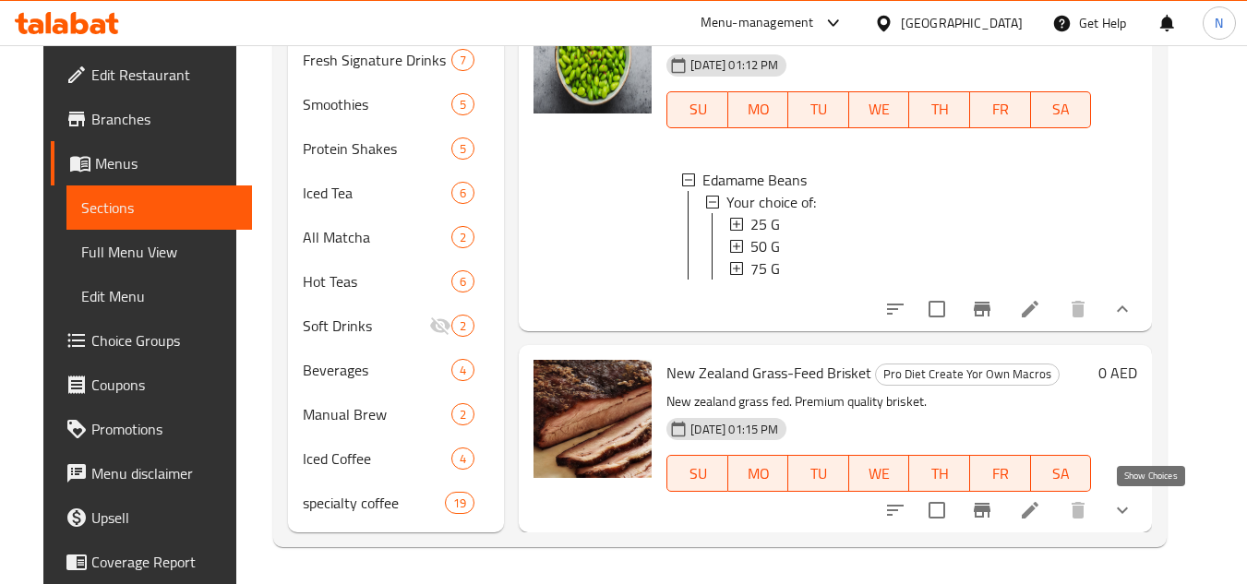
click at [1128, 512] on icon "show more" at bounding box center [1122, 511] width 11 height 6
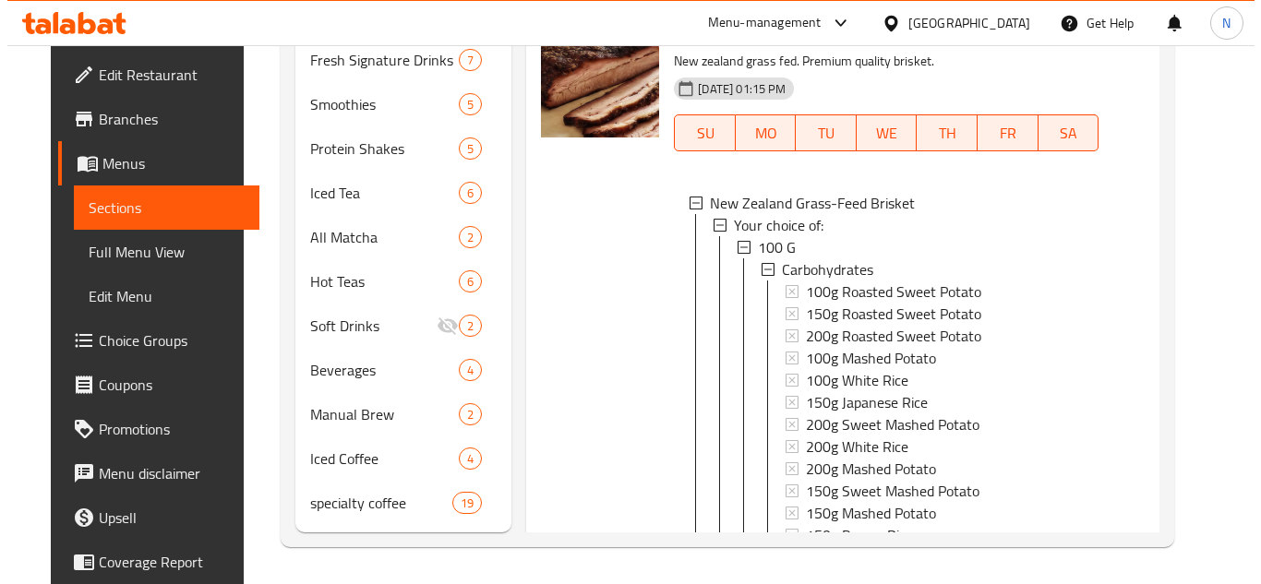
scroll to position [5248, 0]
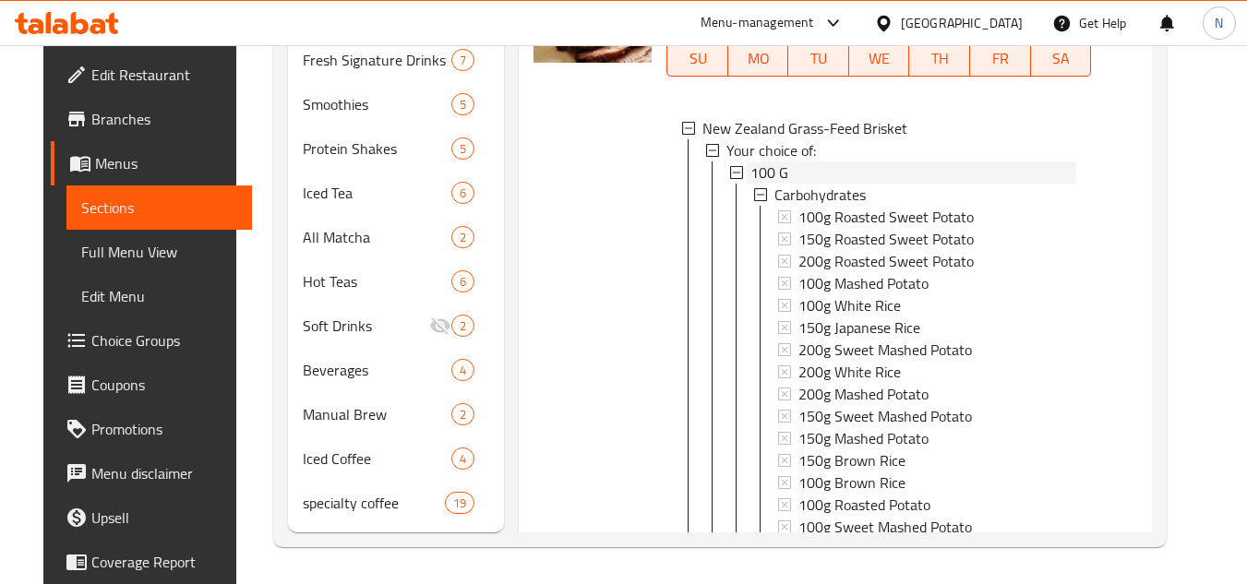
click at [790, 184] on div "100 G" at bounding box center [914, 173] width 326 height 22
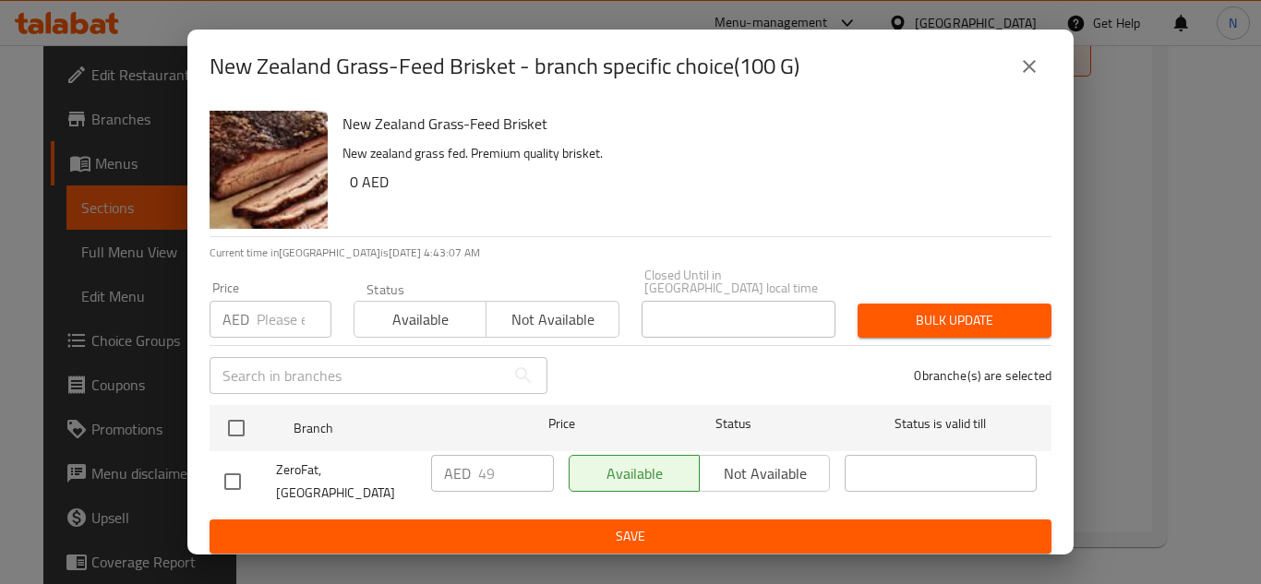
click at [1037, 76] on icon "close" at bounding box center [1029, 66] width 22 height 22
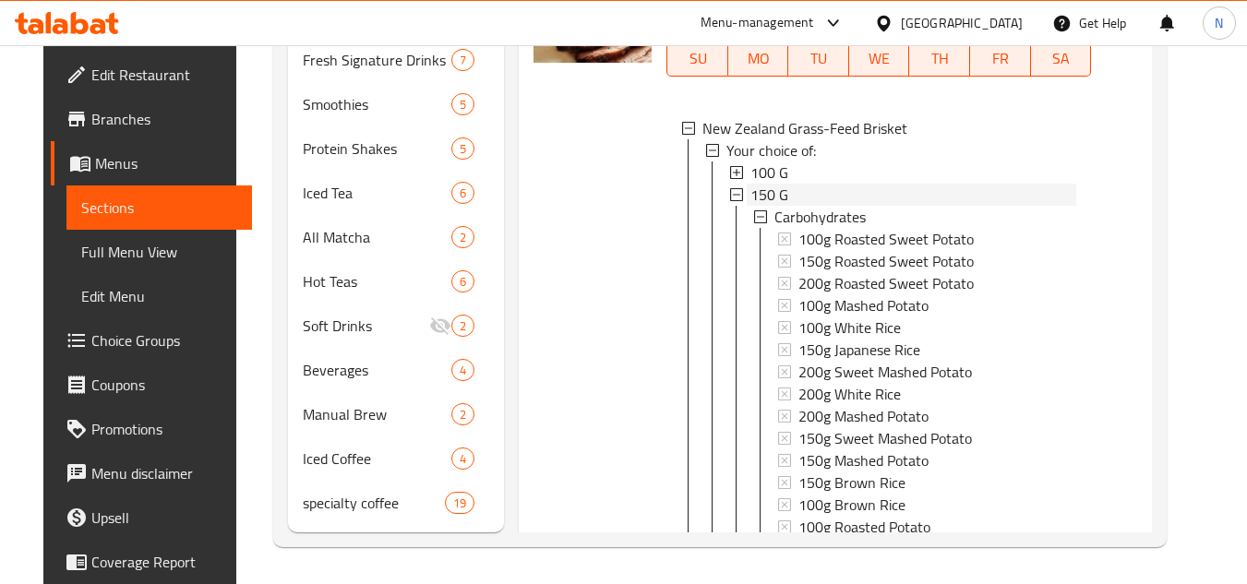
click at [785, 206] on div "150 G" at bounding box center [914, 195] width 326 height 22
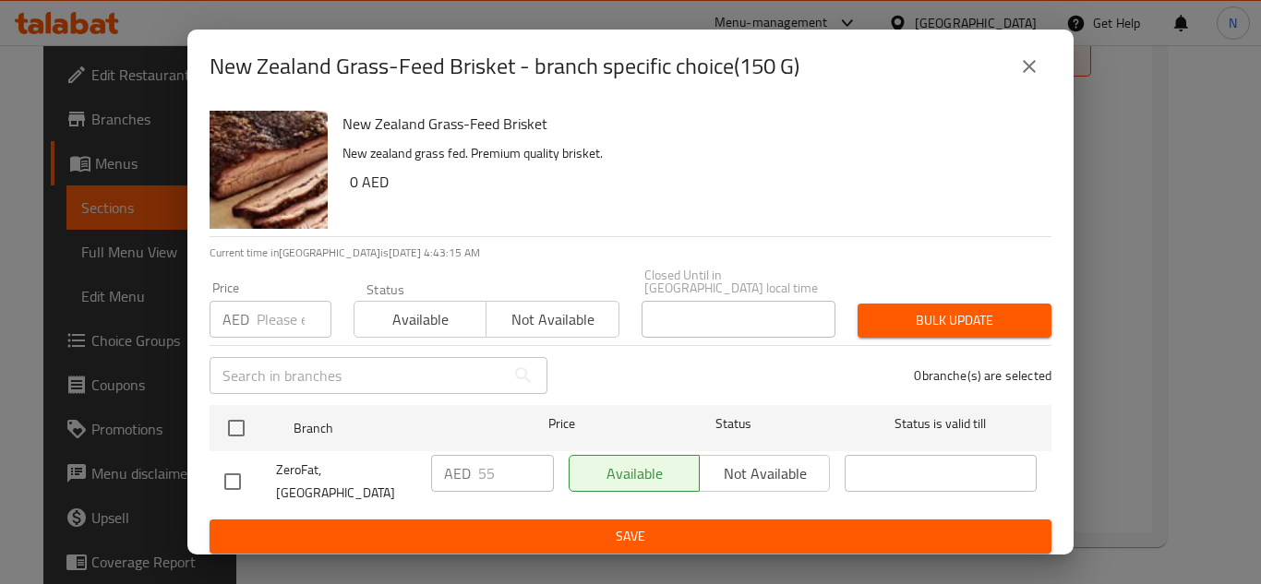
click at [1039, 78] on icon "close" at bounding box center [1029, 66] width 22 height 22
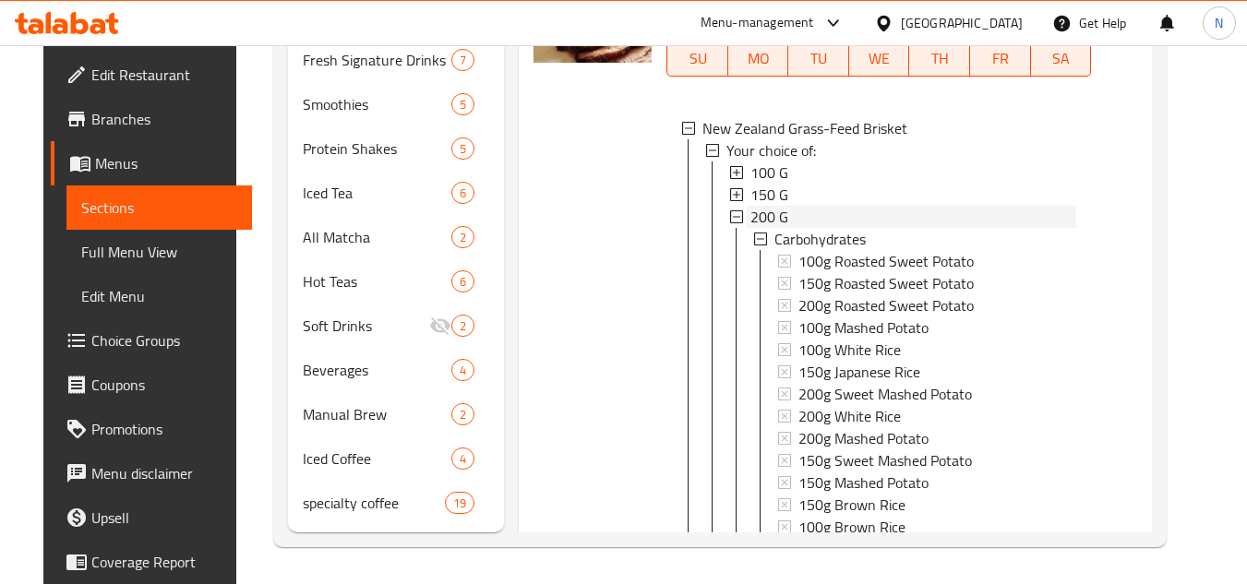
click at [776, 228] on span "200 G" at bounding box center [770, 217] width 38 height 22
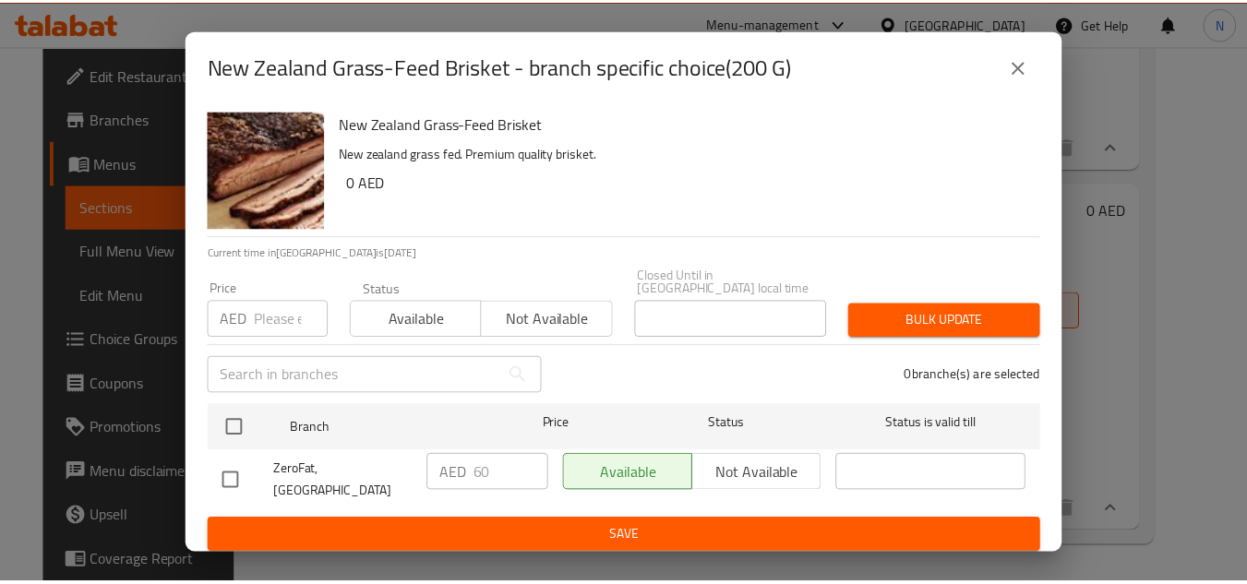
scroll to position [5147, 0]
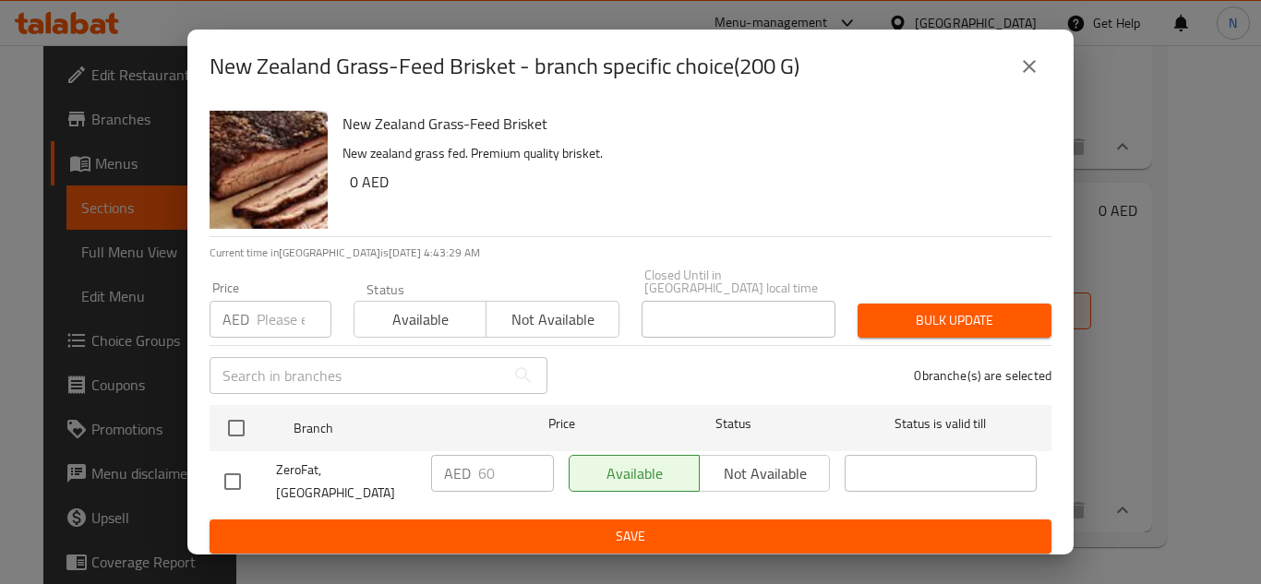
click at [1025, 69] on icon "close" at bounding box center [1029, 66] width 22 height 22
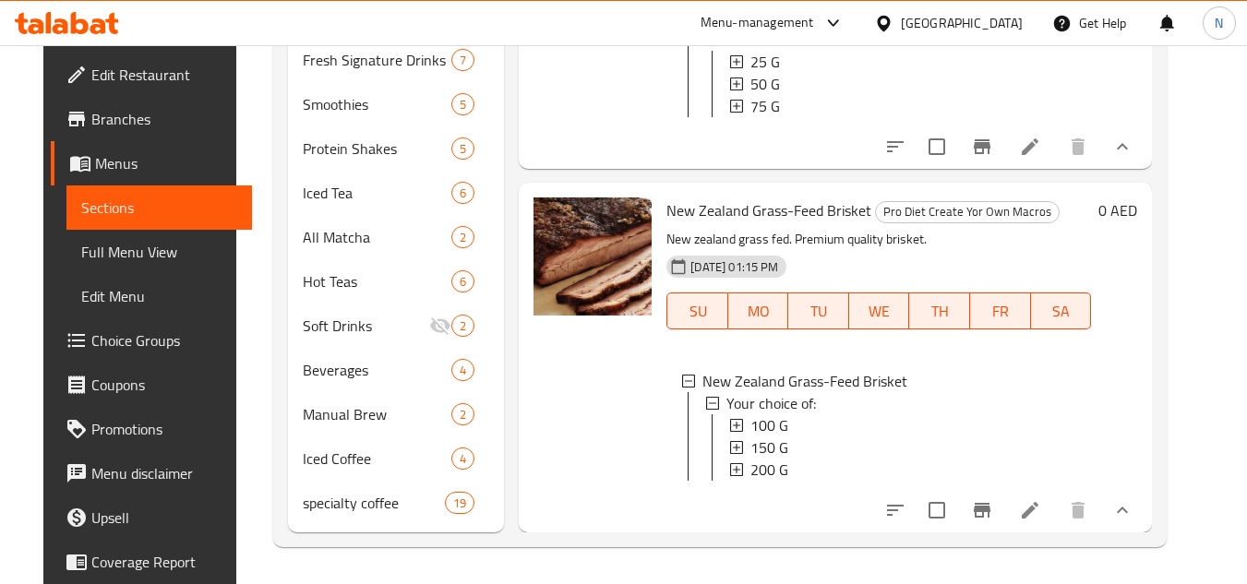
scroll to position [475, 0]
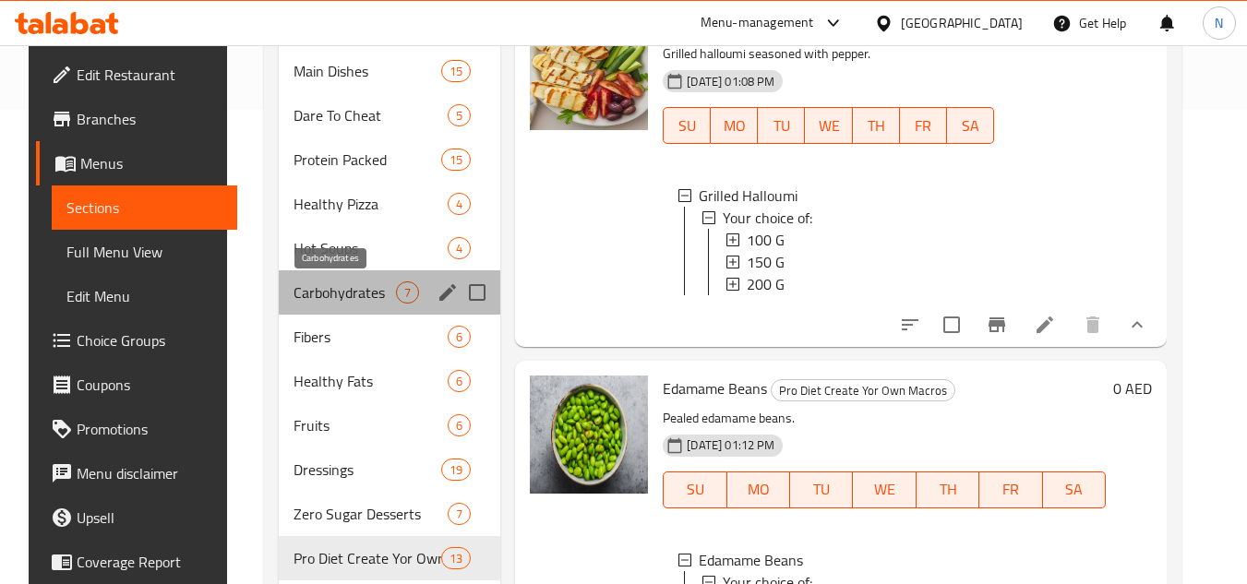
drag, startPoint x: 341, startPoint y: 300, endPoint x: 397, endPoint y: 295, distance: 56.5
click at [341, 300] on span "Carbohydrates" at bounding box center [345, 293] width 102 height 22
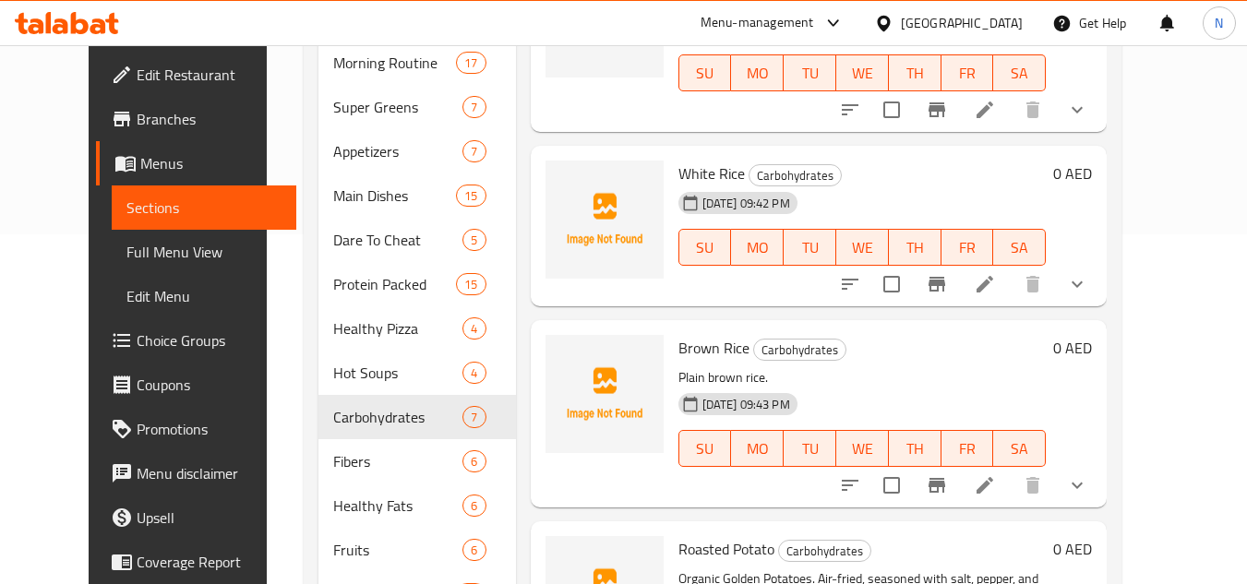
scroll to position [13, 0]
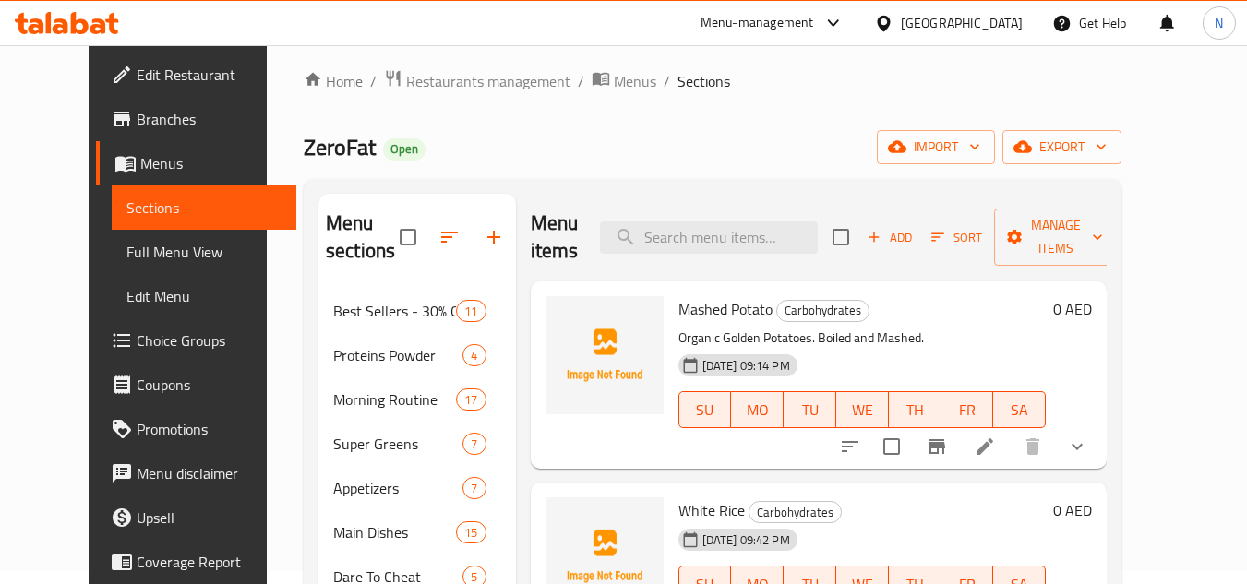
click at [1088, 448] on icon "show more" at bounding box center [1077, 447] width 22 height 22
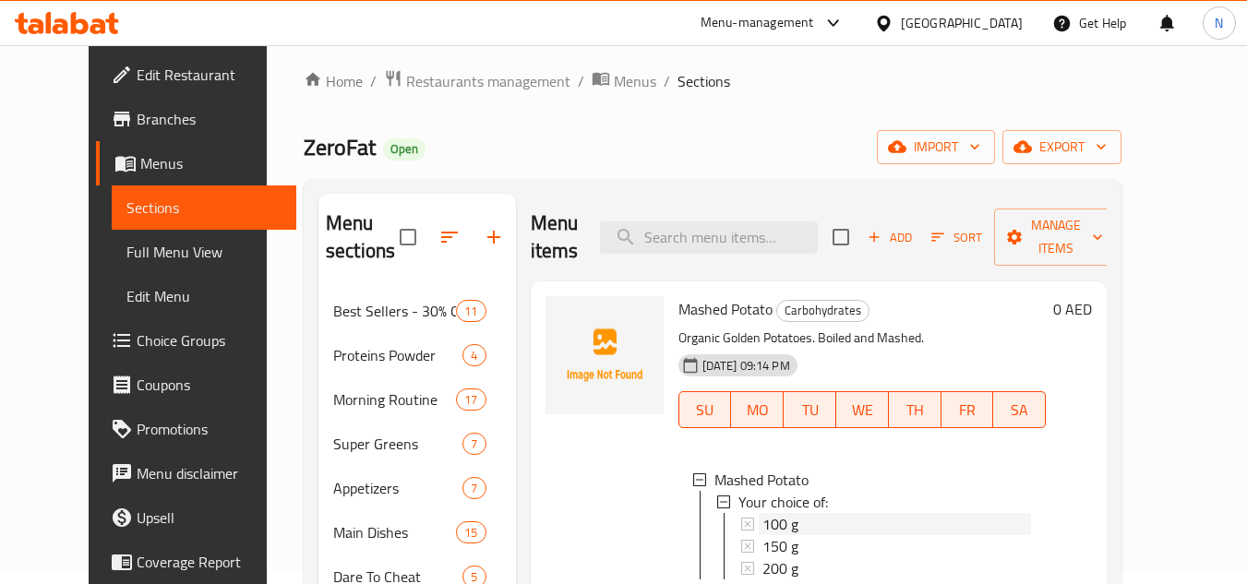
click at [763, 528] on span "100 g" at bounding box center [781, 524] width 36 height 22
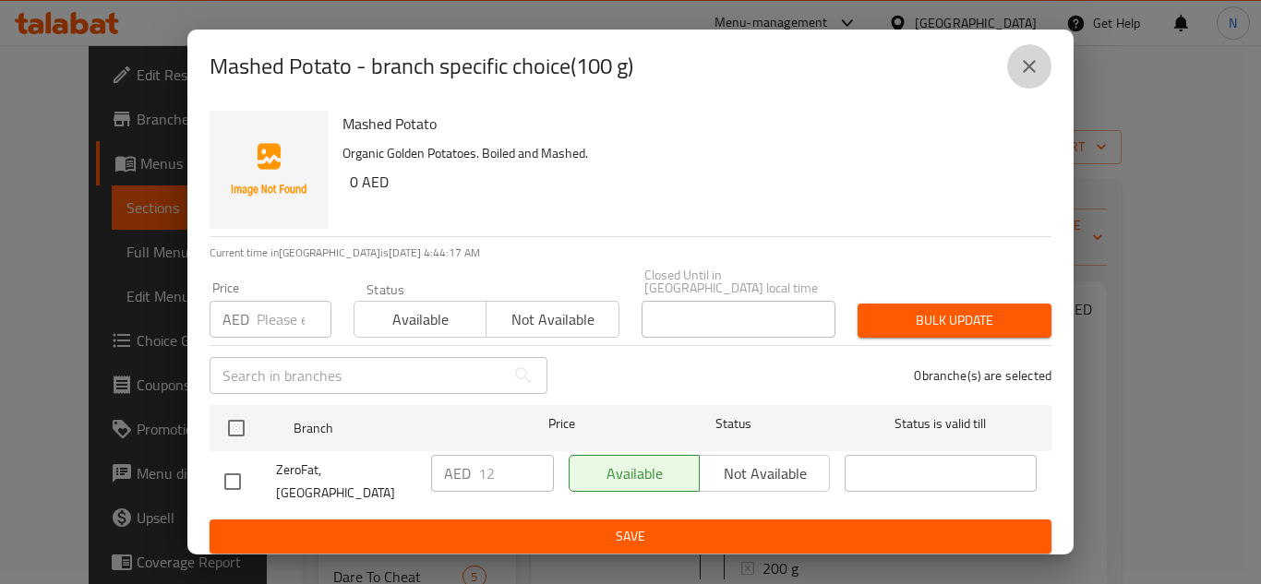
click at [1032, 60] on icon "close" at bounding box center [1029, 66] width 22 height 22
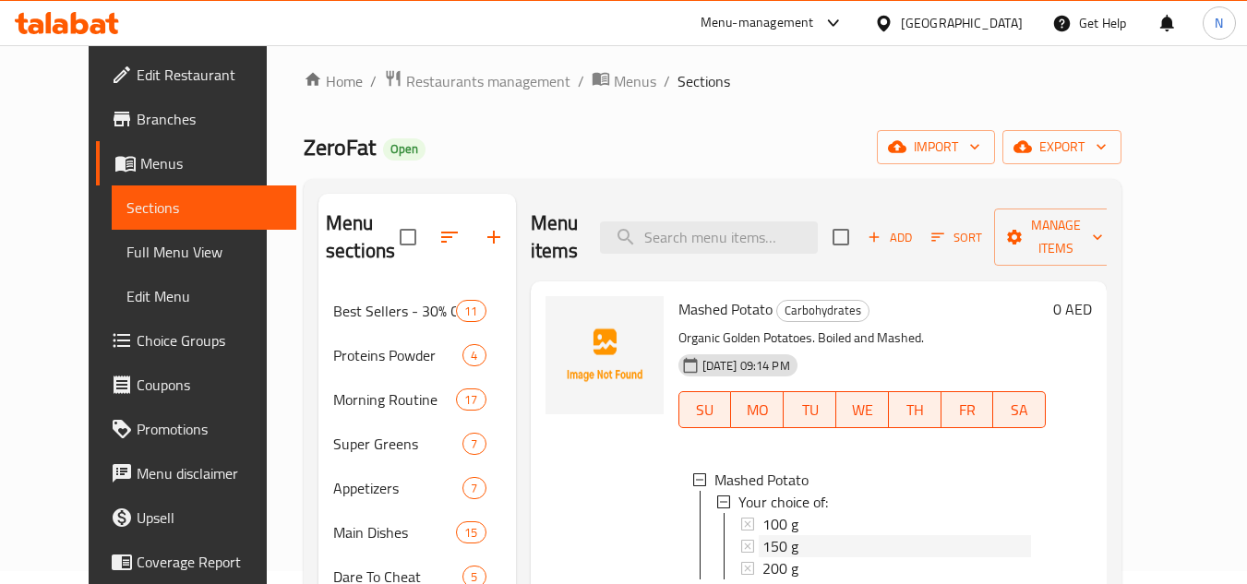
click at [772, 549] on span "150 g" at bounding box center [781, 546] width 36 height 22
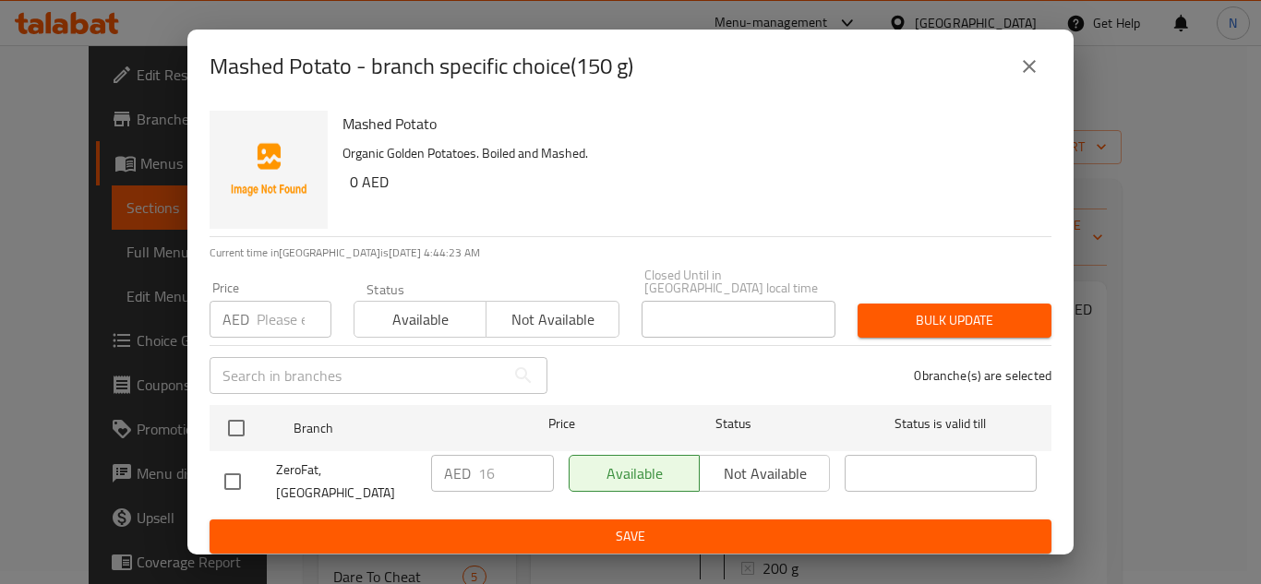
click at [1035, 61] on icon "close" at bounding box center [1029, 66] width 22 height 22
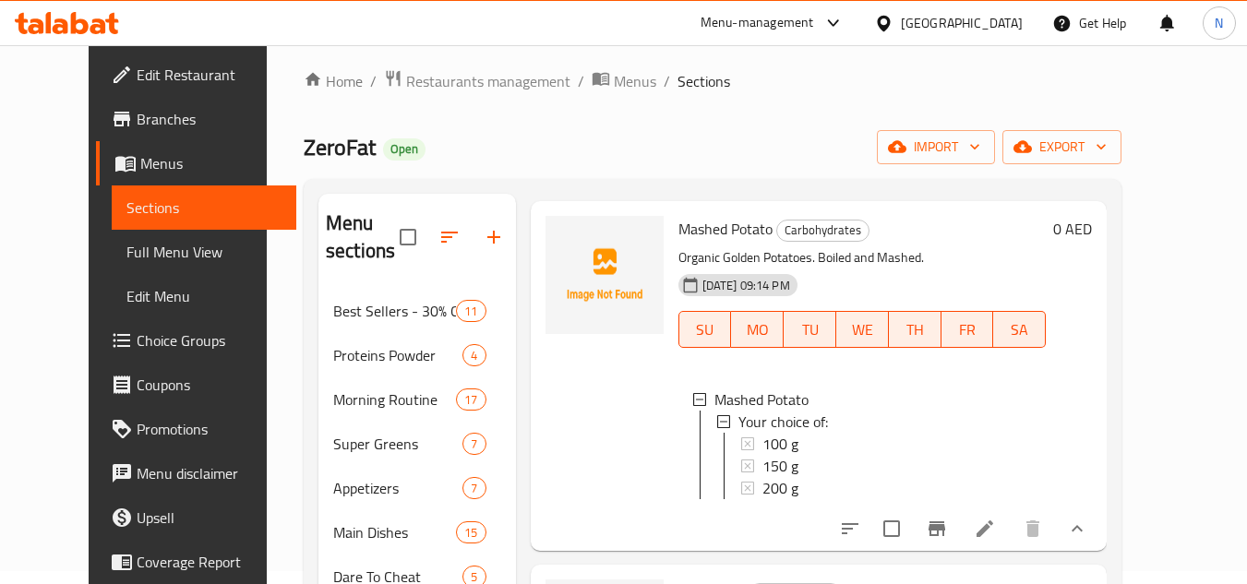
scroll to position [185, 0]
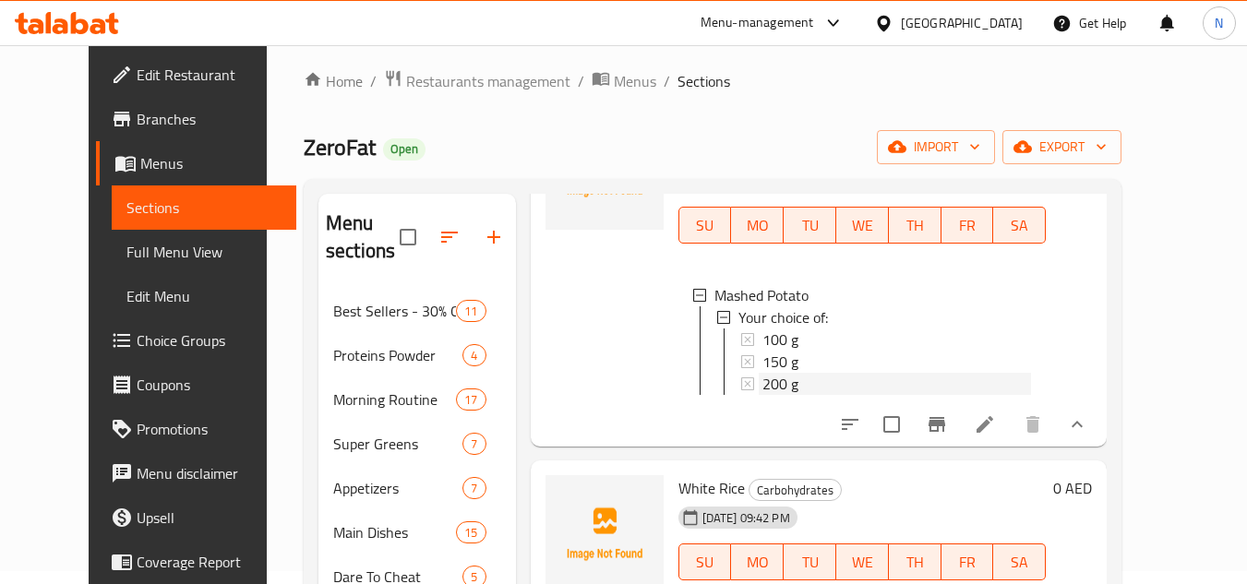
click at [794, 387] on div "200 g" at bounding box center [898, 384] width 270 height 22
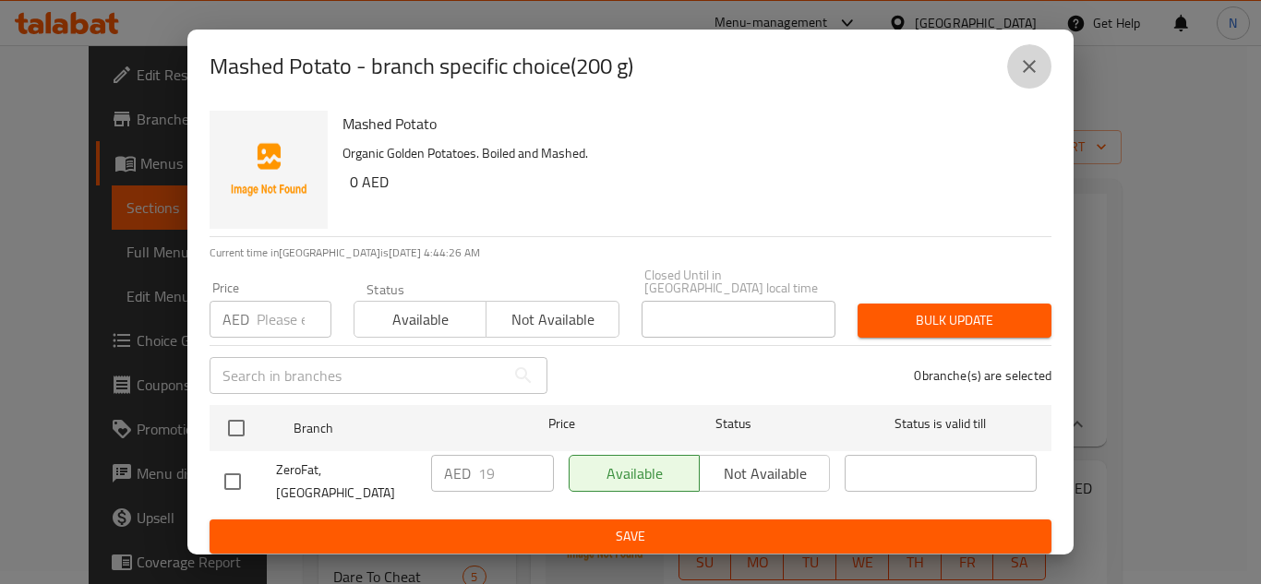
click at [1031, 71] on icon "close" at bounding box center [1029, 66] width 22 height 22
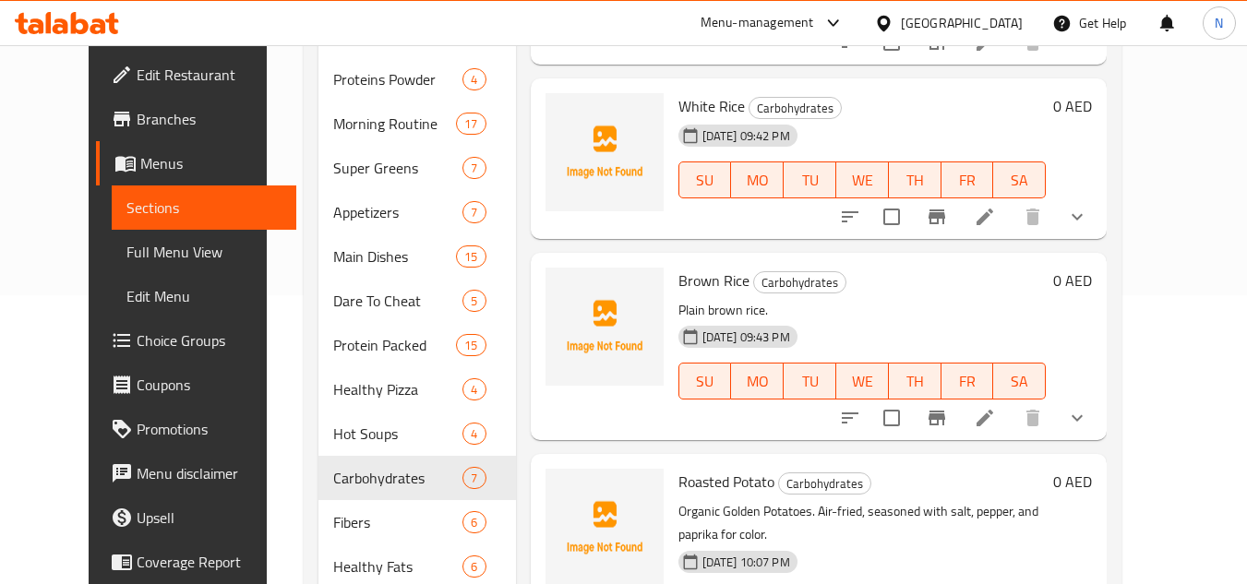
scroll to position [290, 0]
click at [1088, 227] on icon "show more" at bounding box center [1077, 216] width 22 height 22
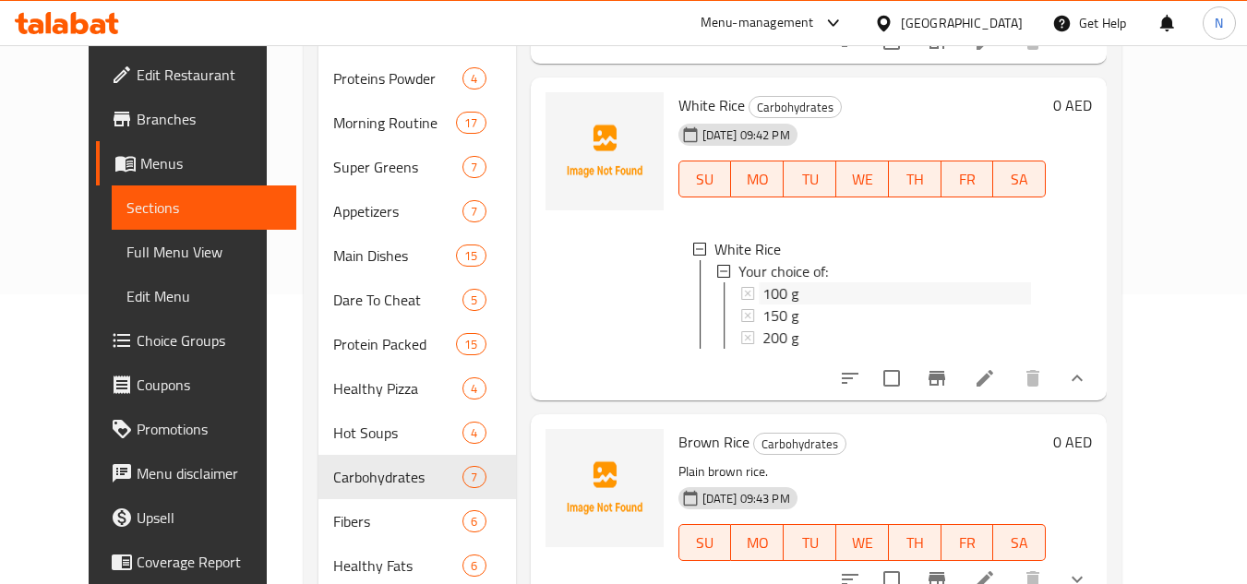
click at [766, 305] on span "100 g" at bounding box center [781, 294] width 36 height 22
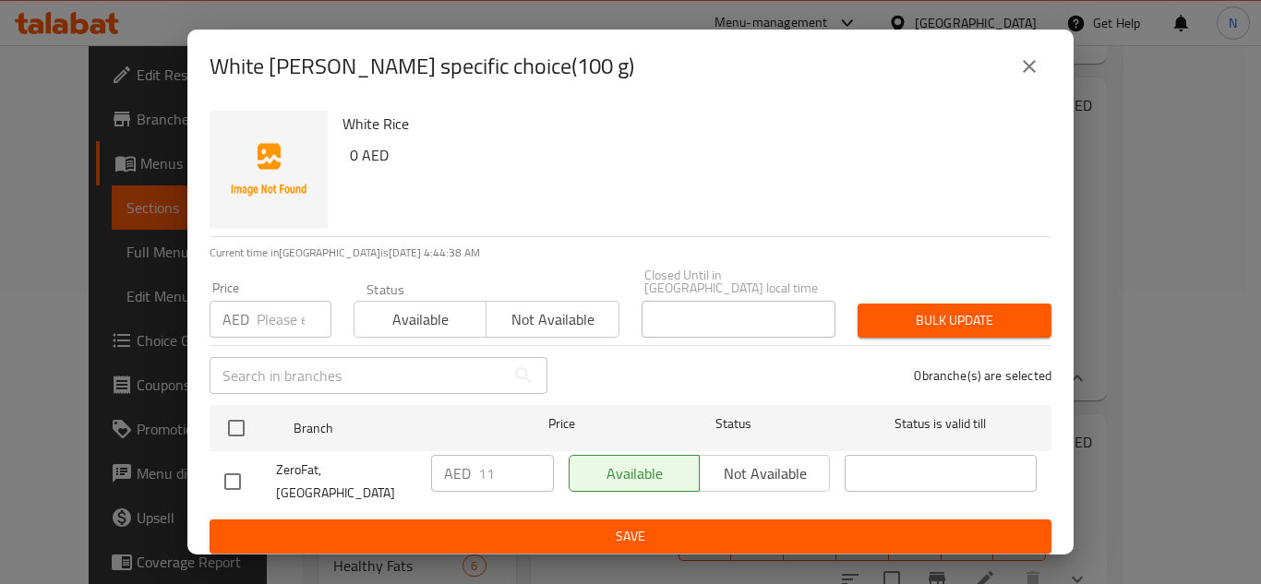
click at [1030, 66] on icon "close" at bounding box center [1029, 66] width 22 height 22
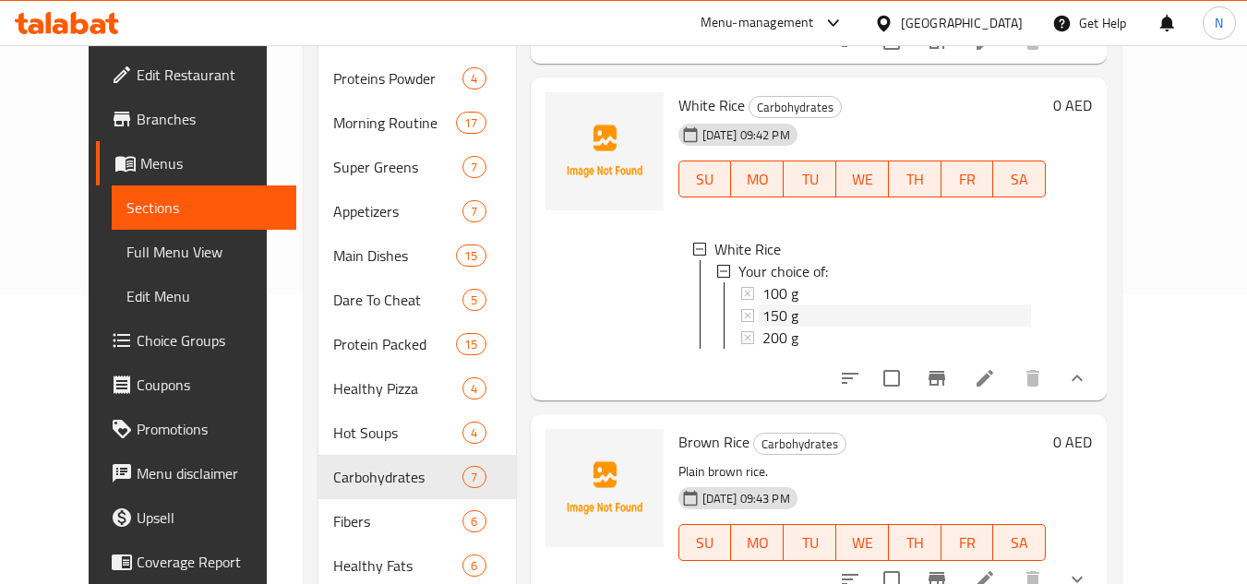
click at [763, 327] on span "150 g" at bounding box center [781, 316] width 36 height 22
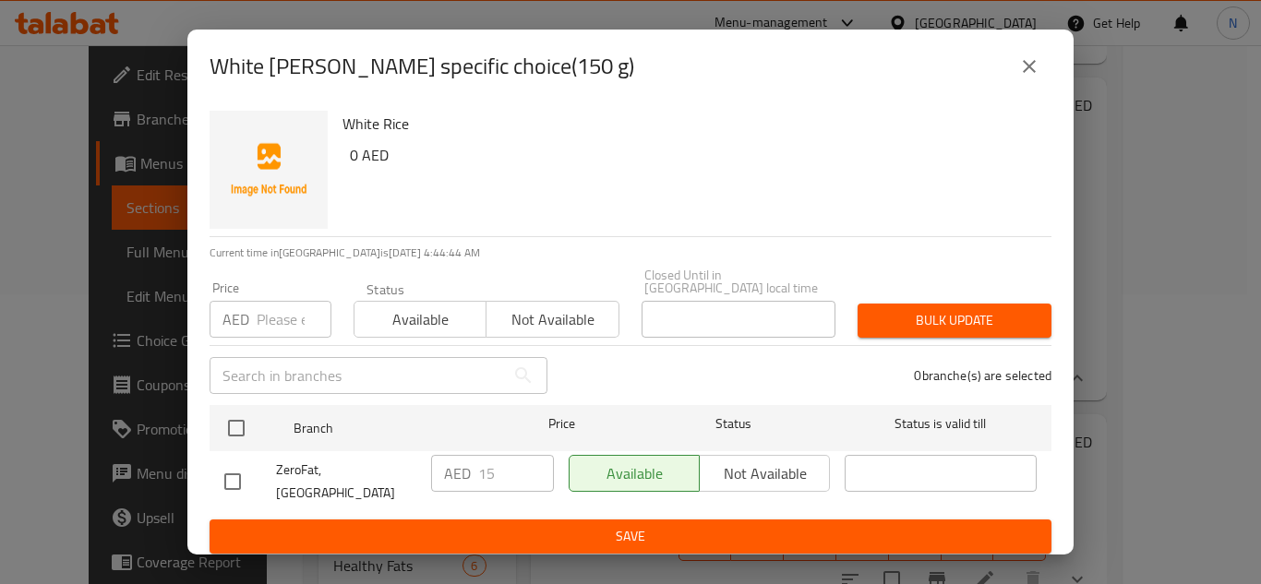
click at [1033, 73] on icon "close" at bounding box center [1029, 66] width 13 height 13
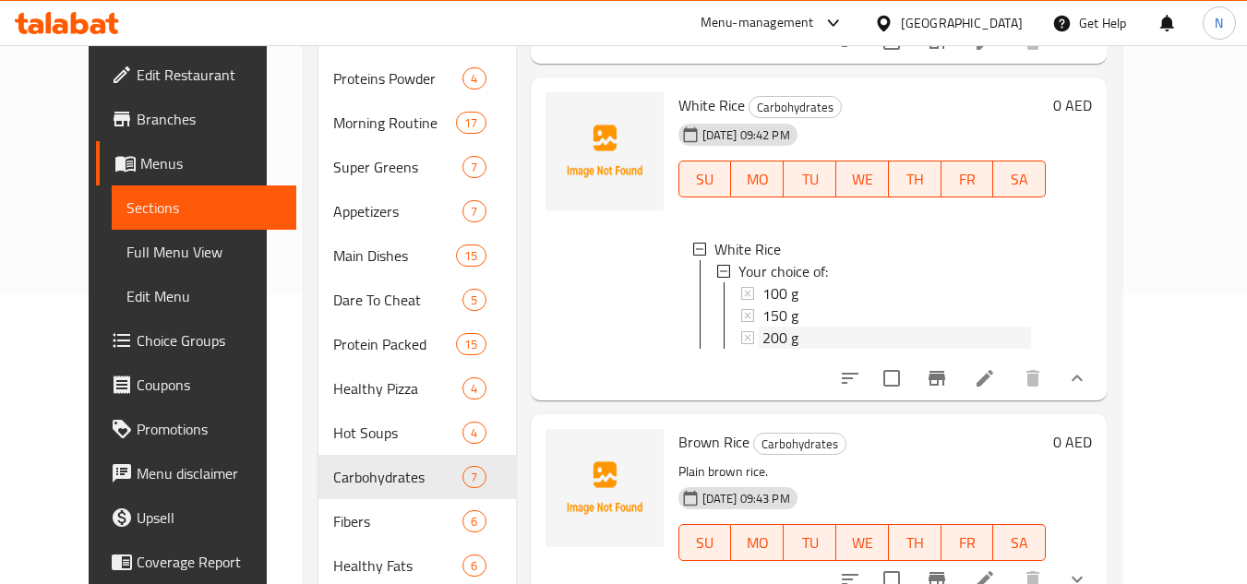
click at [800, 349] on div "200 g" at bounding box center [898, 338] width 270 height 22
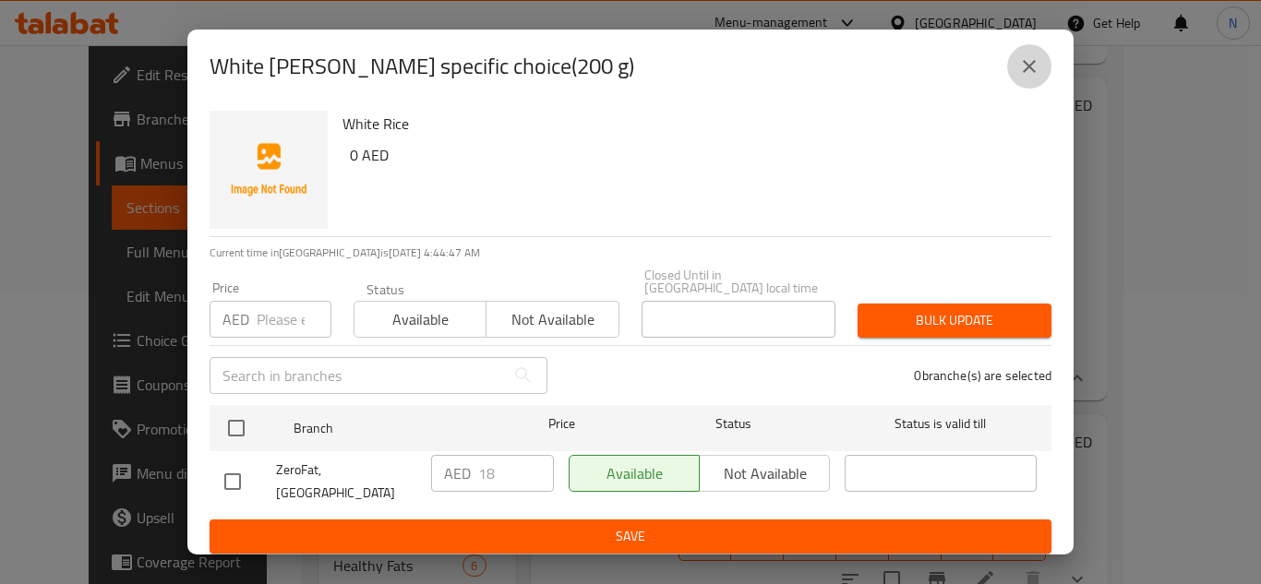
click at [1035, 73] on icon "close" at bounding box center [1029, 66] width 13 height 13
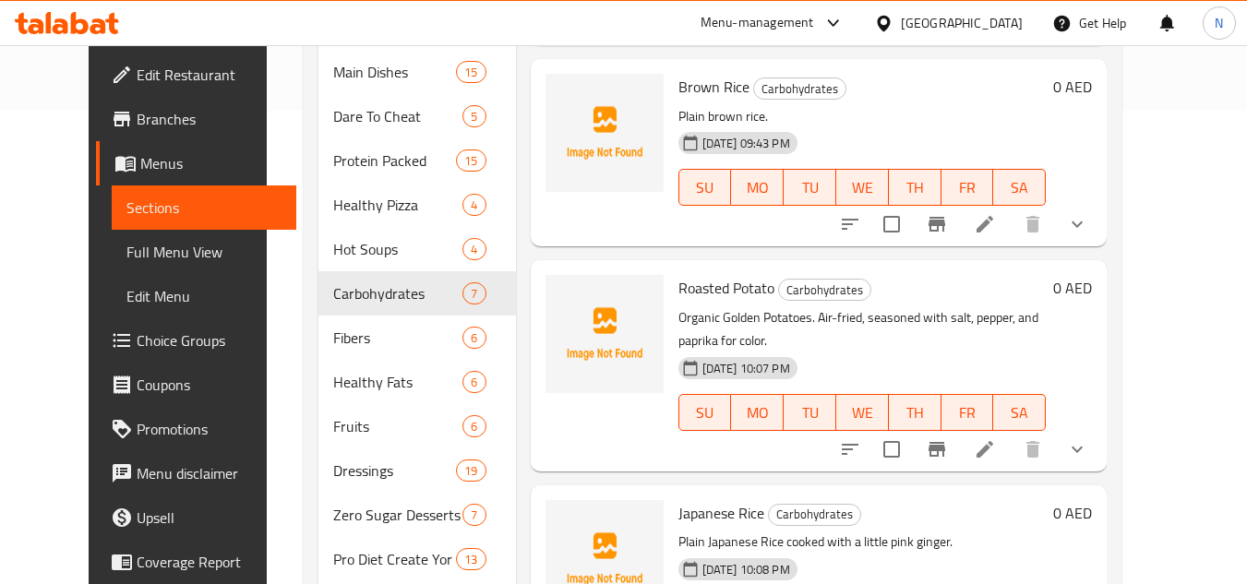
scroll to position [475, 0]
click at [1088, 235] on icon "show more" at bounding box center [1077, 223] width 22 height 22
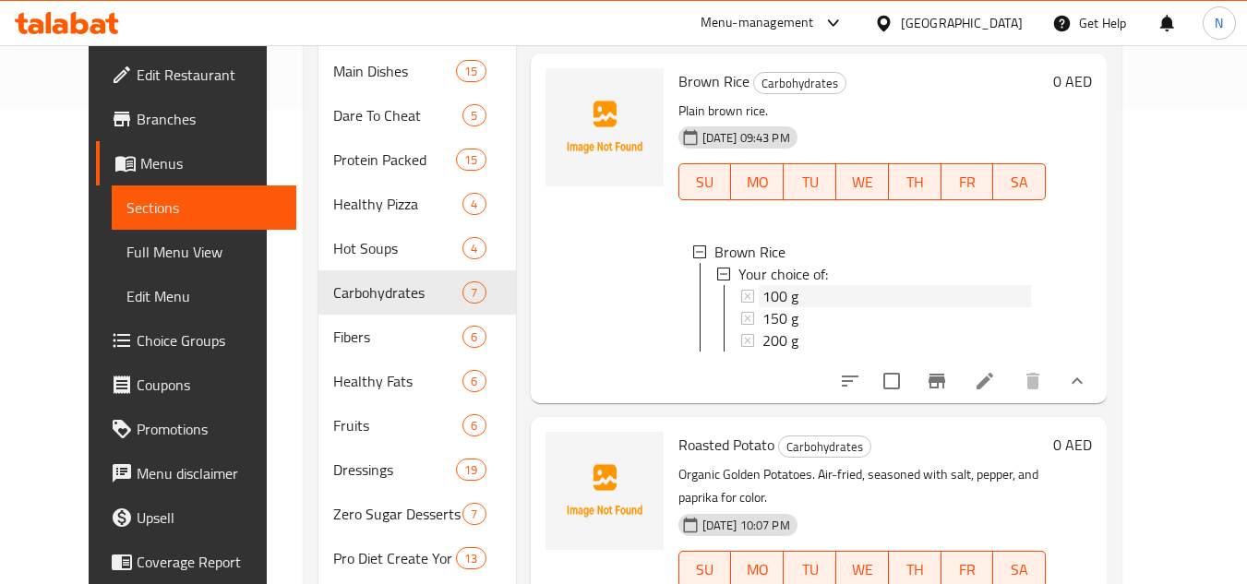
click at [775, 307] on span "100 g" at bounding box center [781, 296] width 36 height 22
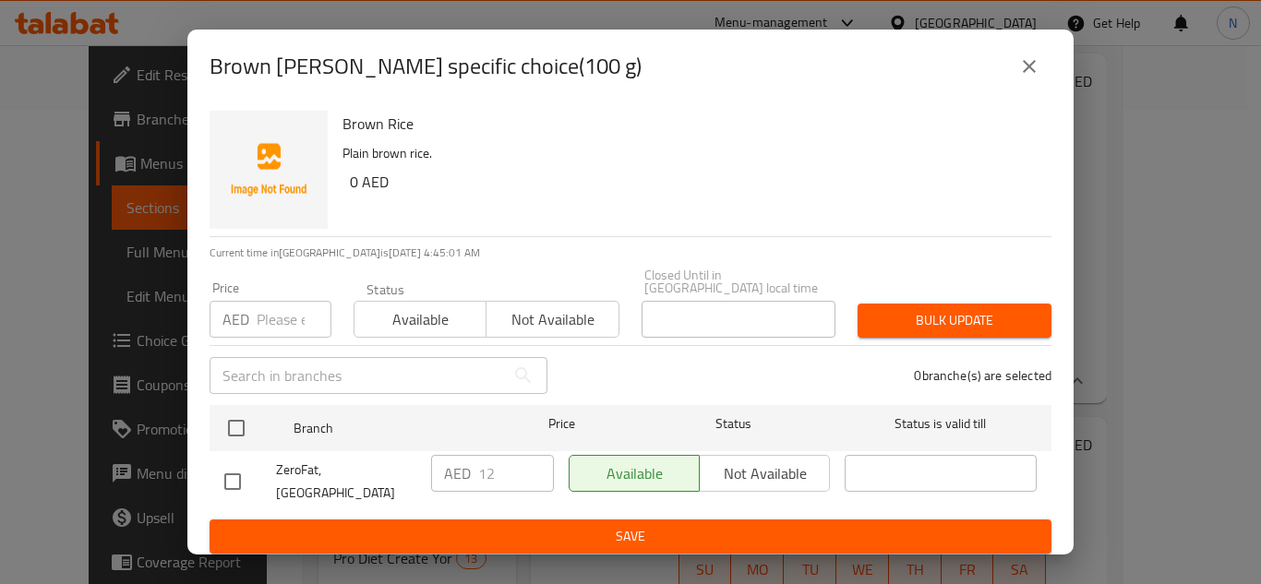
click at [1030, 66] on icon "close" at bounding box center [1029, 66] width 22 height 22
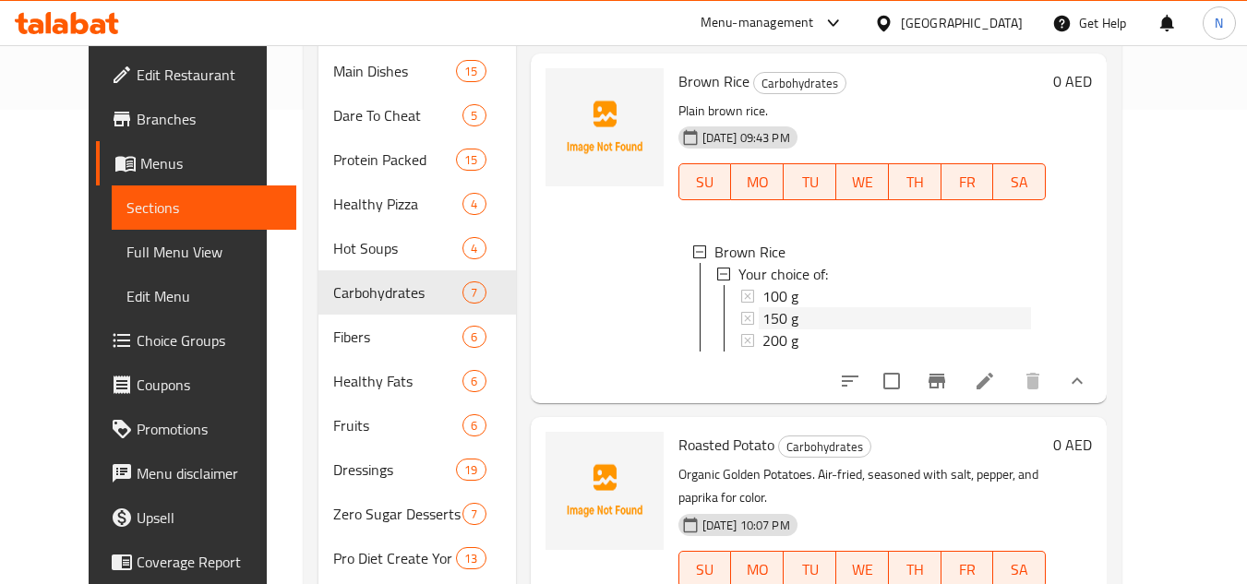
click at [765, 330] on span "150 g" at bounding box center [781, 318] width 36 height 22
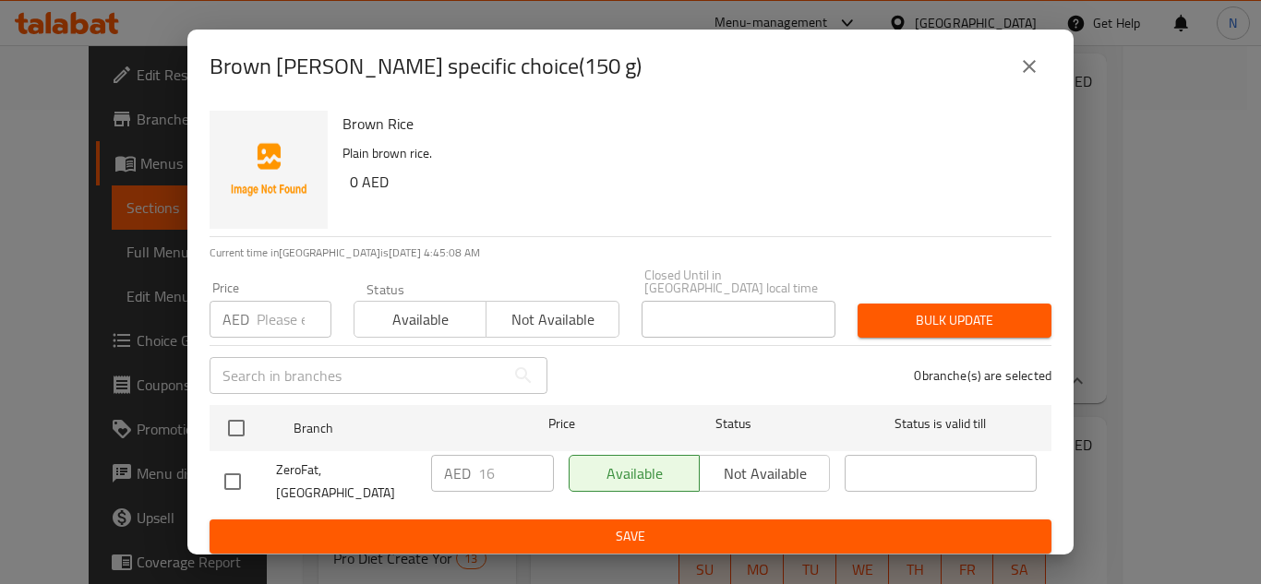
click at [1034, 73] on icon "close" at bounding box center [1029, 66] width 13 height 13
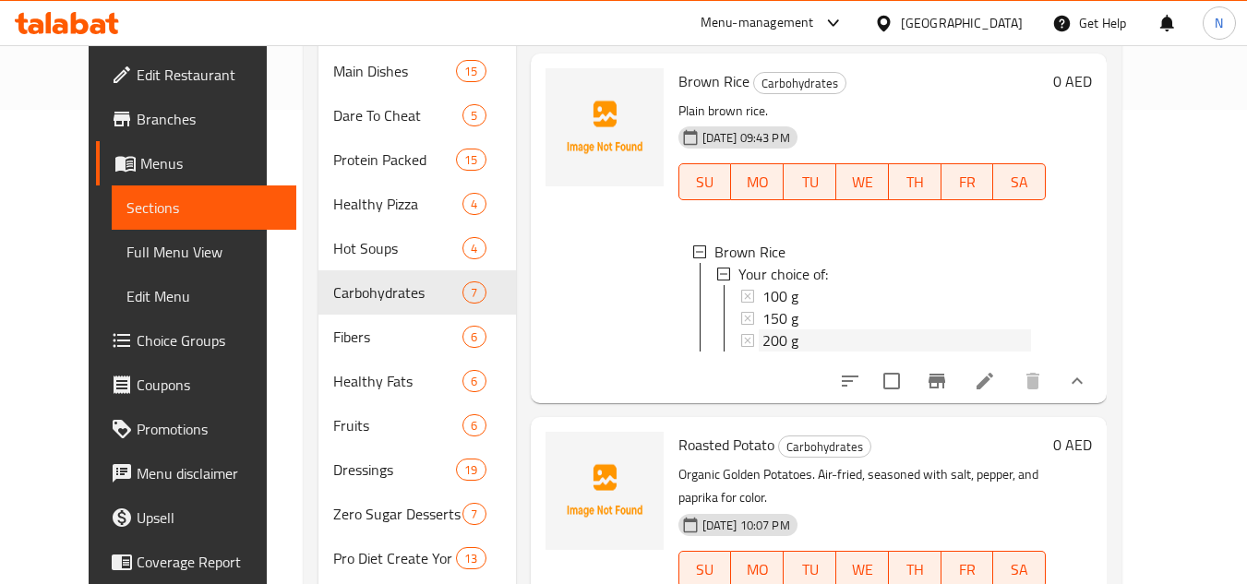
click at [779, 352] on div "200 g" at bounding box center [898, 341] width 270 height 22
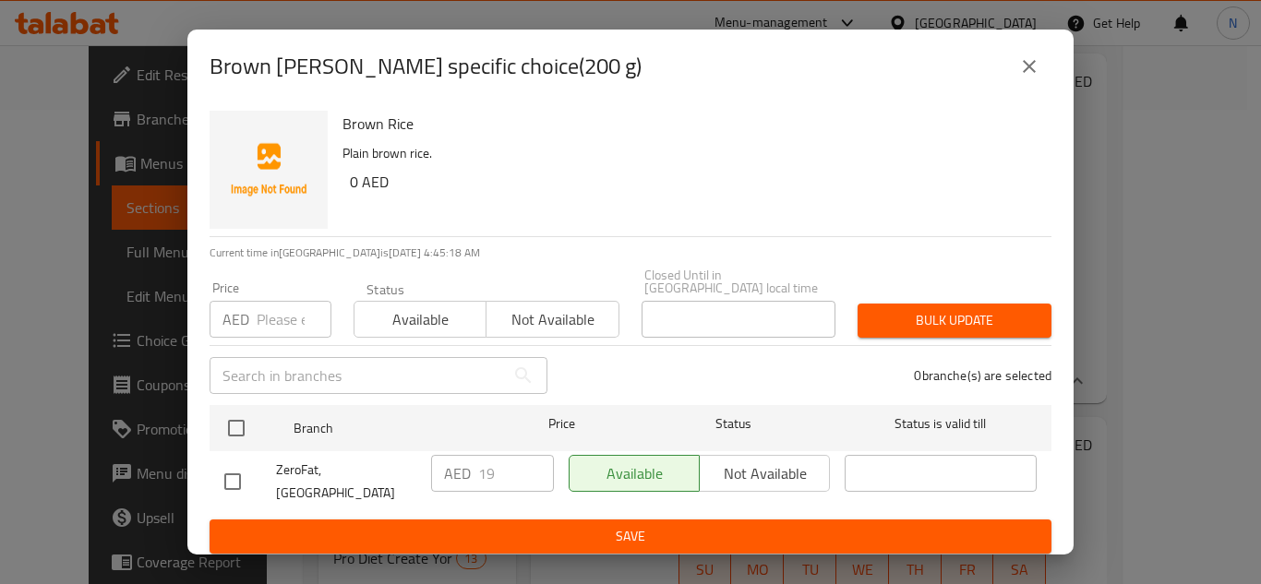
click at [1027, 71] on icon "close" at bounding box center [1029, 66] width 22 height 22
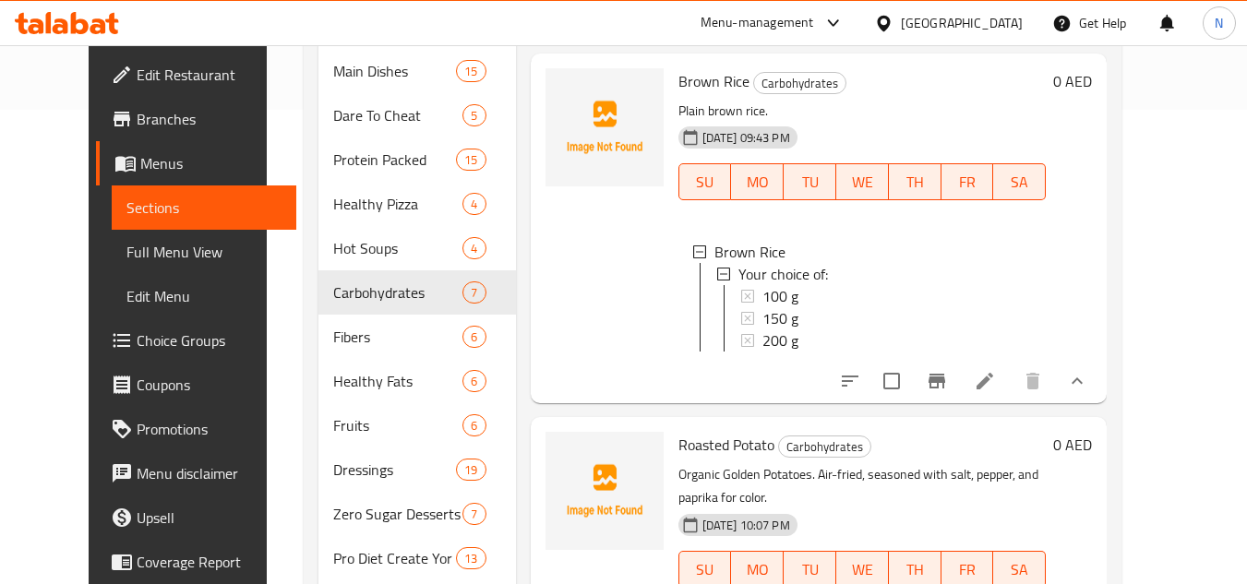
click at [829, 352] on div "200 g" at bounding box center [898, 341] width 270 height 22
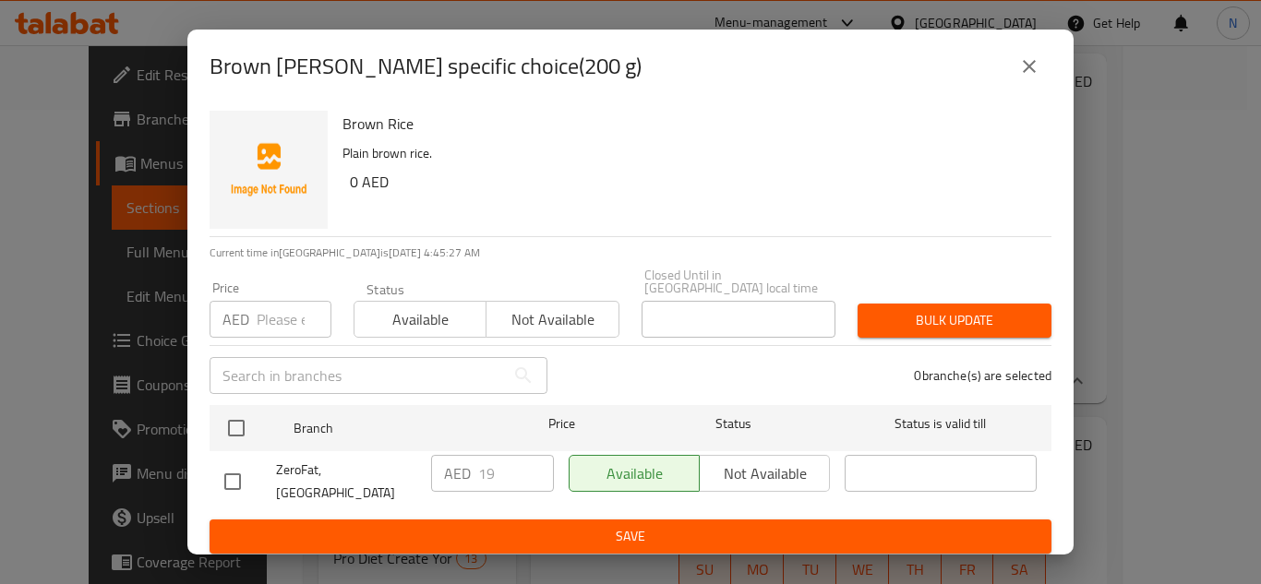
click at [1032, 72] on icon "close" at bounding box center [1029, 66] width 22 height 22
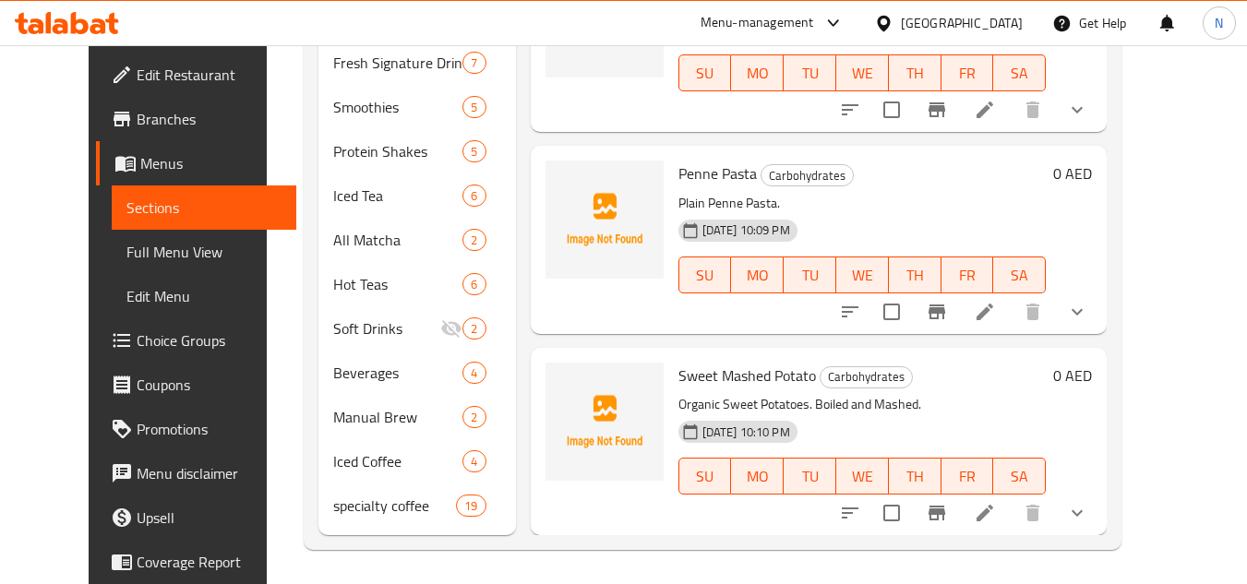
scroll to position [1017, 0]
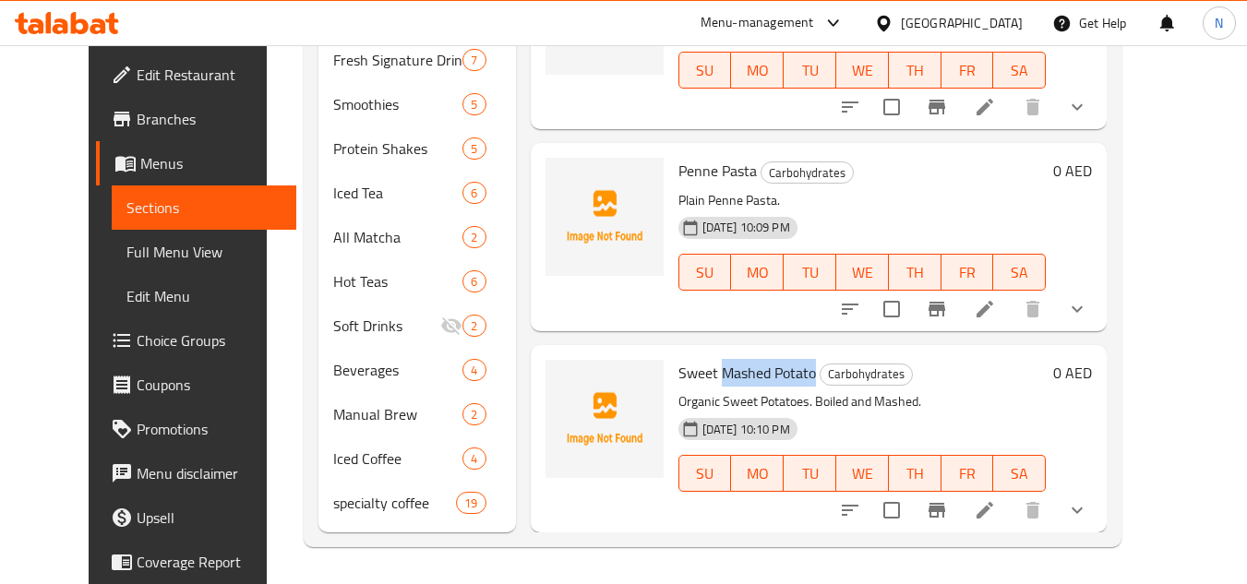
drag, startPoint x: 702, startPoint y: 373, endPoint x: 794, endPoint y: 362, distance: 93.0
click at [794, 362] on h6 "Sweet Mashed Potato Carbohydrates" at bounding box center [863, 373] width 368 height 26
click at [711, 360] on span "Sweet Mashed Potato" at bounding box center [748, 373] width 138 height 28
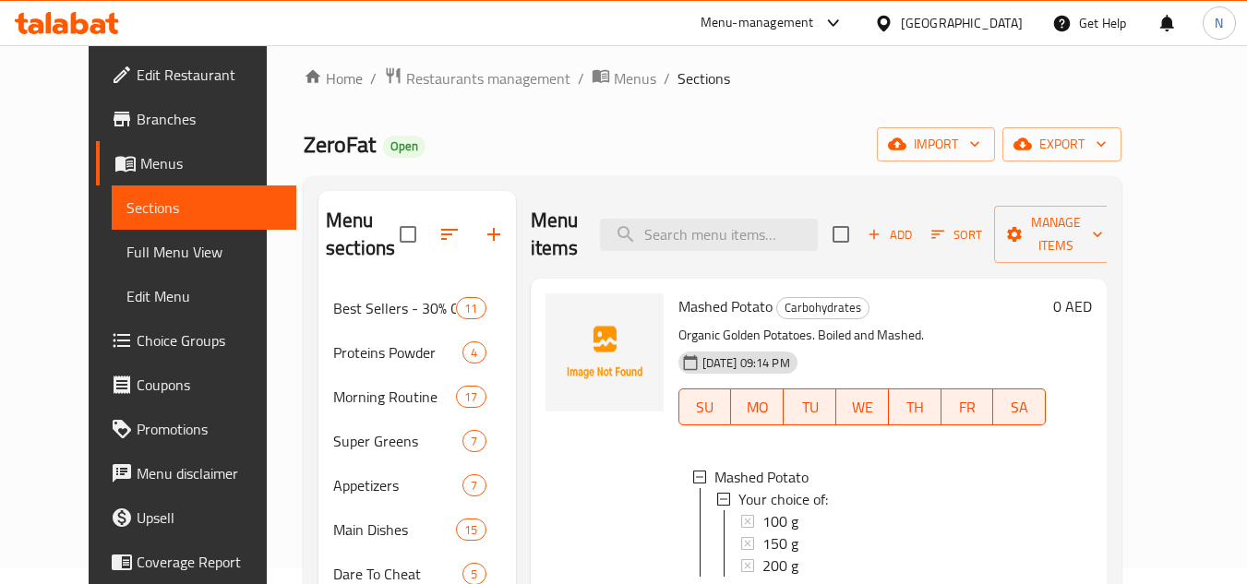
scroll to position [0, 0]
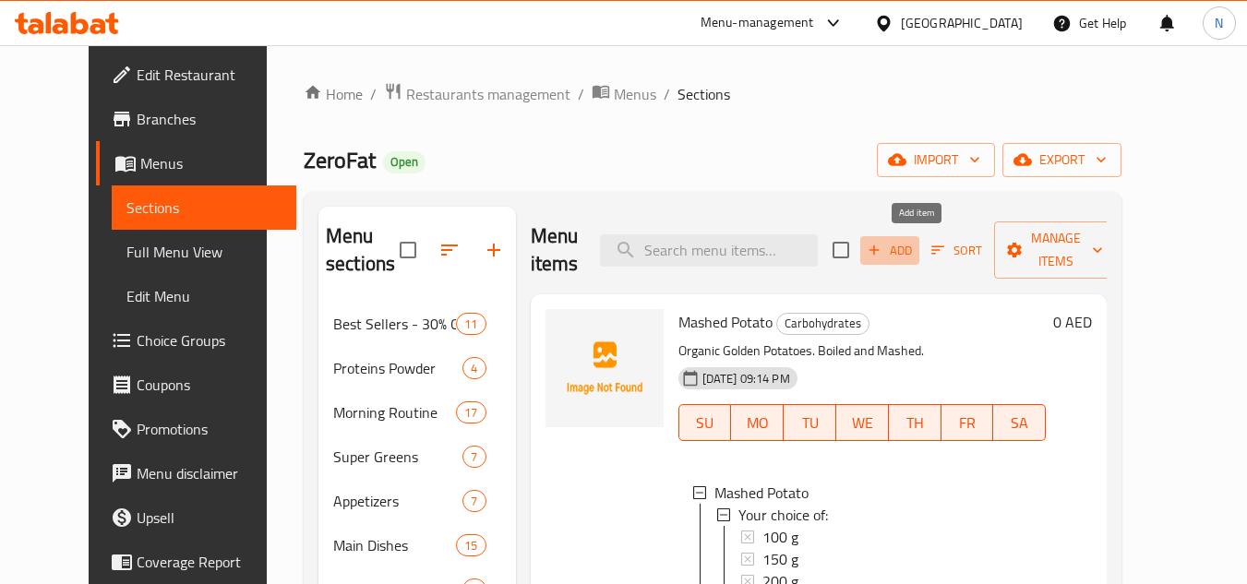
click at [915, 247] on span "Add" at bounding box center [890, 250] width 50 height 21
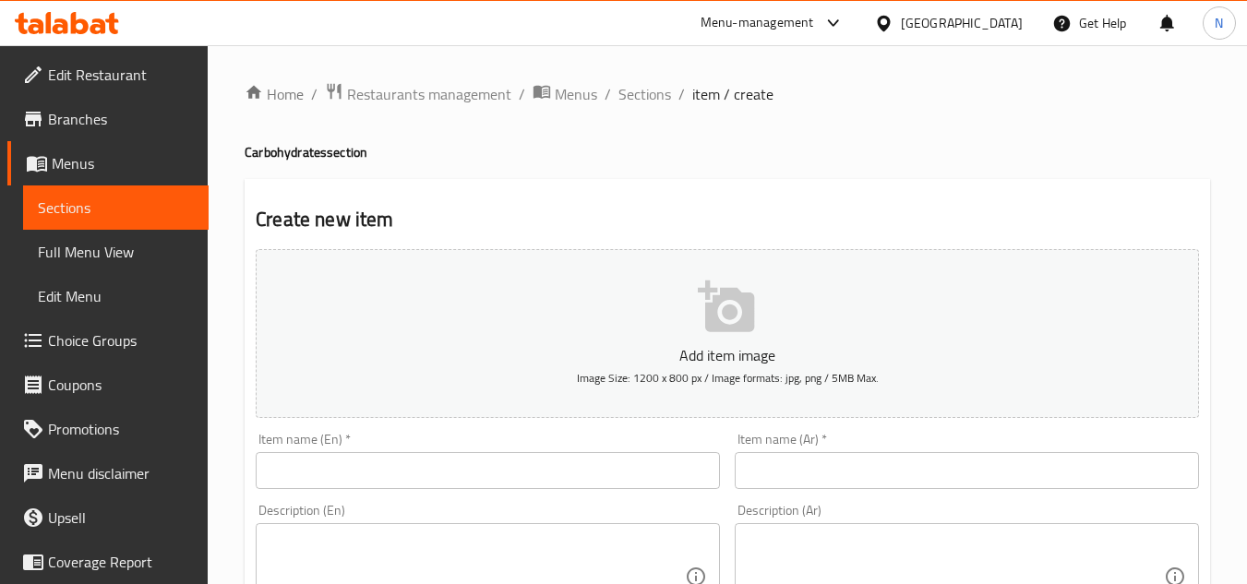
click at [493, 480] on input "text" at bounding box center [488, 470] width 464 height 37
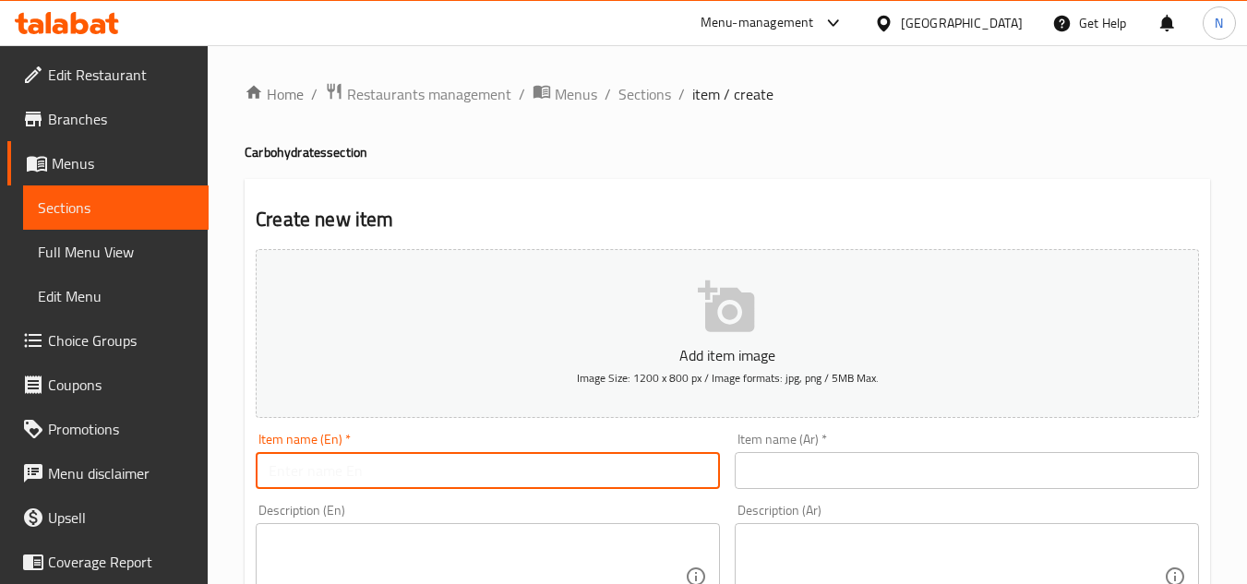
paste input "Roasted Sweet Potato"
type input "Roasted Sweet Potato"
click at [823, 463] on input "text" at bounding box center [967, 470] width 464 height 37
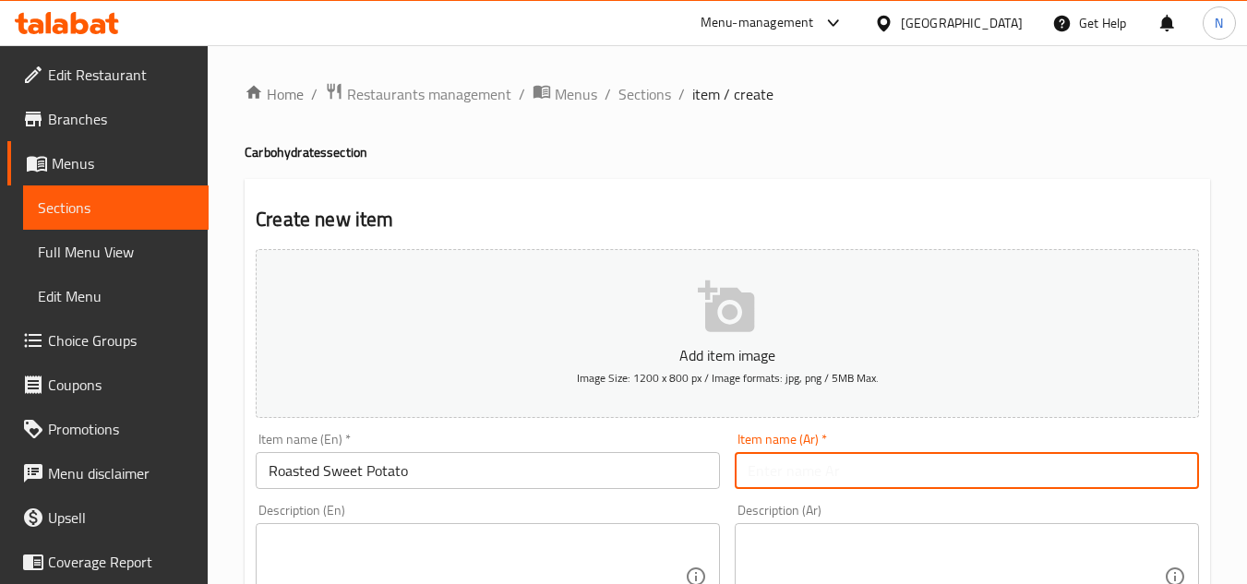
paste input "البطاطا الحلوة المشوية"
type input "البطاطا الحلوة المشوية"
click at [376, 530] on div "Description (En)" at bounding box center [488, 576] width 464 height 107
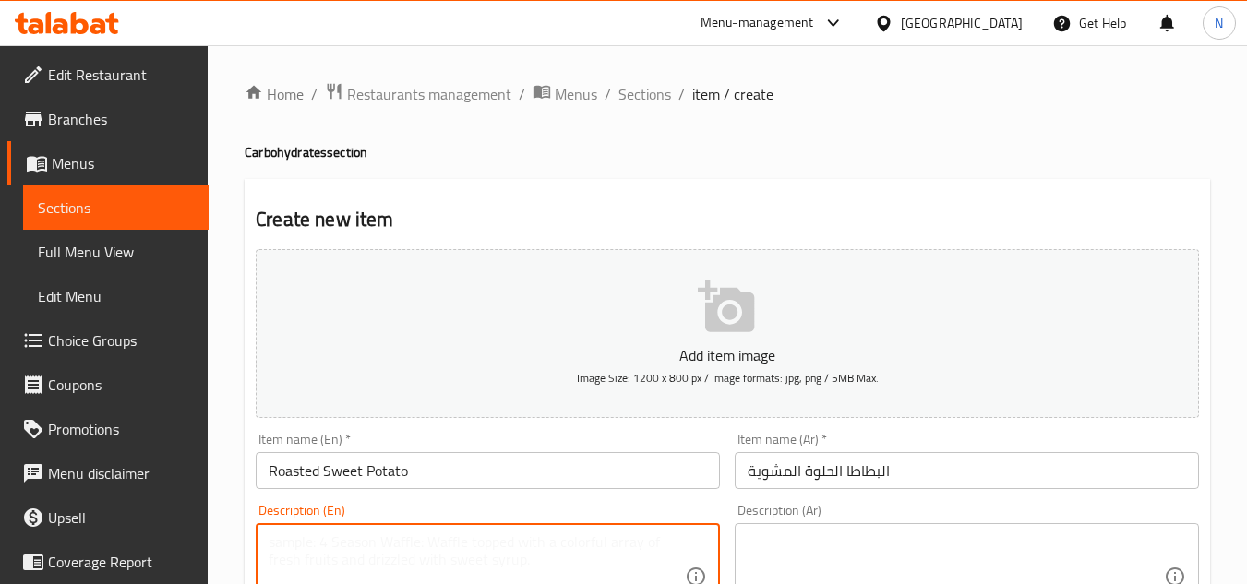
paste textarea "(MEASURED COOKED) Organic Sweet Potatoes. Air-fried, seasoned with salt, pepper…"
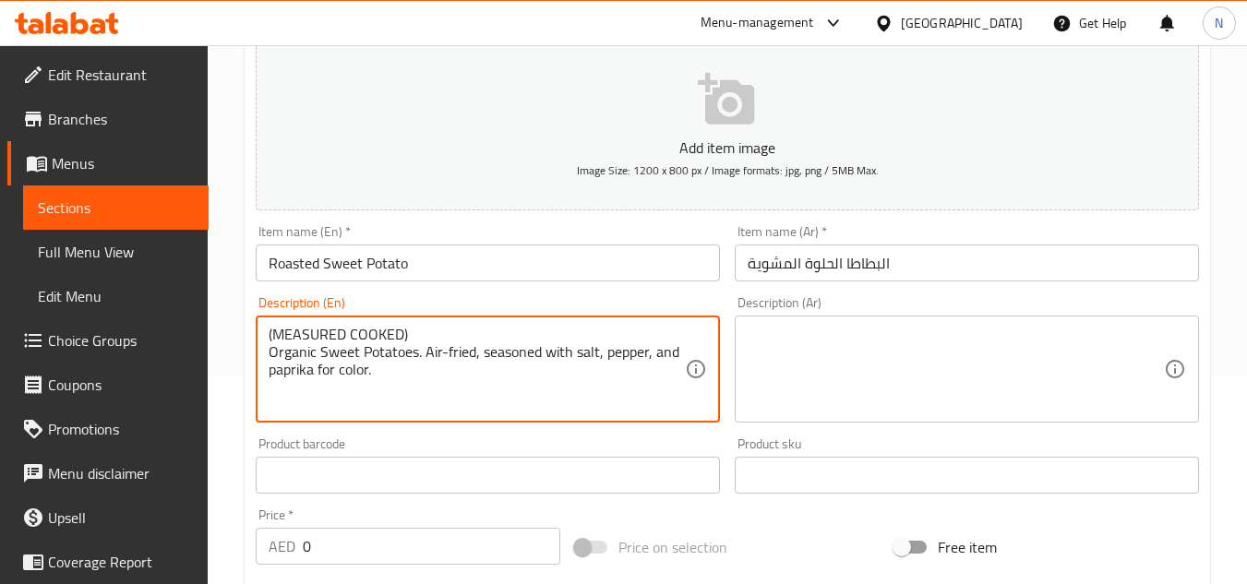
scroll to position [283, 0]
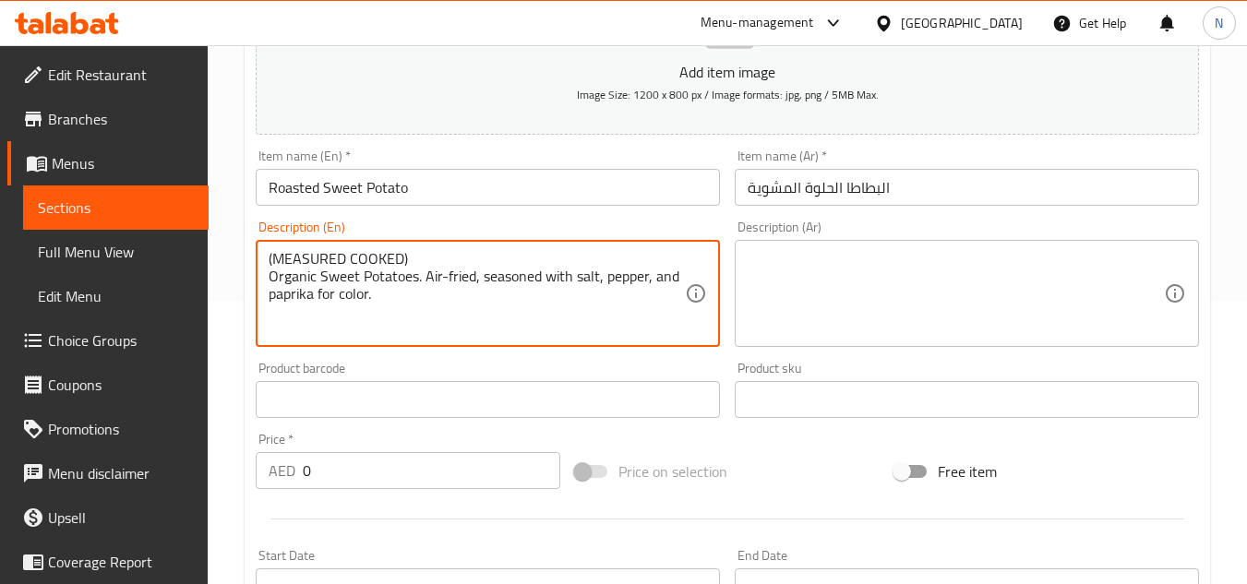
click at [266, 264] on div "(MEASURED COOKED) Organic Sweet Potatoes. Air-fried, seasoned with salt, pepper…" at bounding box center [488, 293] width 464 height 107
click at [404, 259] on textarea "MEASURED COOKED) Organic Sweet Potatoes. Air-fried, seasoned with salt, pepper,…" at bounding box center [477, 294] width 416 height 88
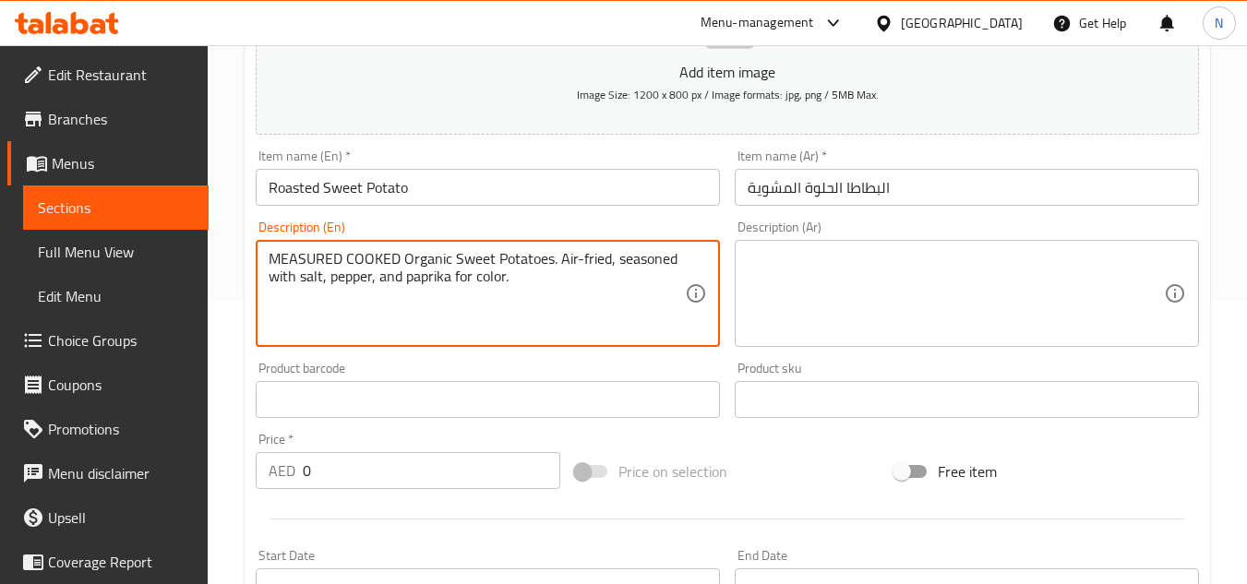
click at [431, 270] on textarea "MEASURED COOKED Organic Sweet Potatoes. Air-fried, seasoned with salt, pepper, …" at bounding box center [477, 294] width 416 height 88
click at [430, 271] on textarea "MEASURED COOKED Organic Sweet Potatoes. Air-fried, seasoned with salt, pepper, …" at bounding box center [477, 294] width 416 height 88
click at [427, 274] on textarea "MEASURED COOKED Organic Sweet Potatoes. Air-fried, seasoned with salt, pepper, …" at bounding box center [477, 294] width 416 height 88
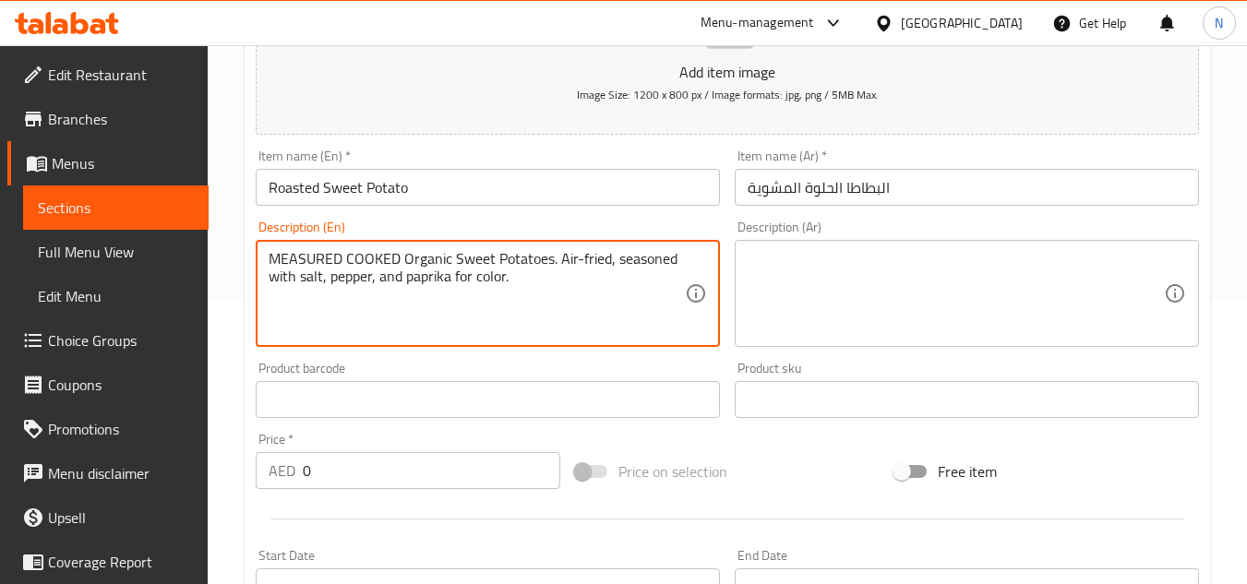
click at [427, 274] on textarea "MEASURED COOKED Organic Sweet Potatoes. Air-fried, seasoned with salt, pepper, …" at bounding box center [477, 294] width 416 height 88
paste textarea "easured cooked organic sweet p"
click at [427, 274] on textarea "Measured cooked organic sweet potatoes. Air-fried, seasoned with salt, pepper, …" at bounding box center [477, 294] width 416 height 88
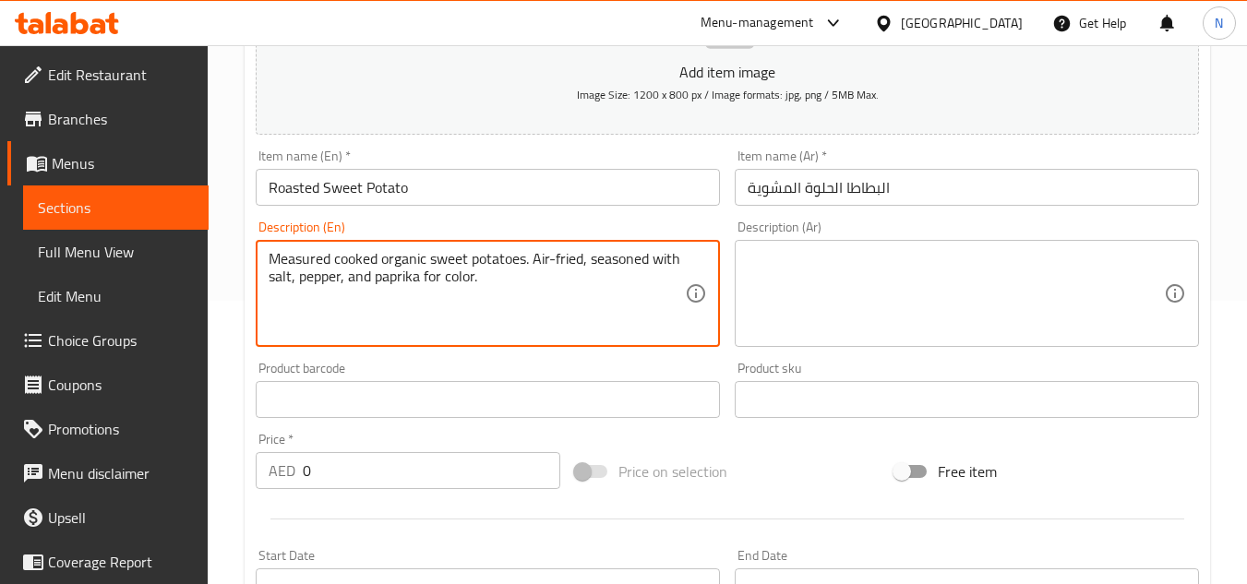
type textarea "Measured cooked organic sweet potatoes. Air-fried, seasoned with salt, pepper, …"
click at [912, 271] on textarea at bounding box center [956, 294] width 416 height 88
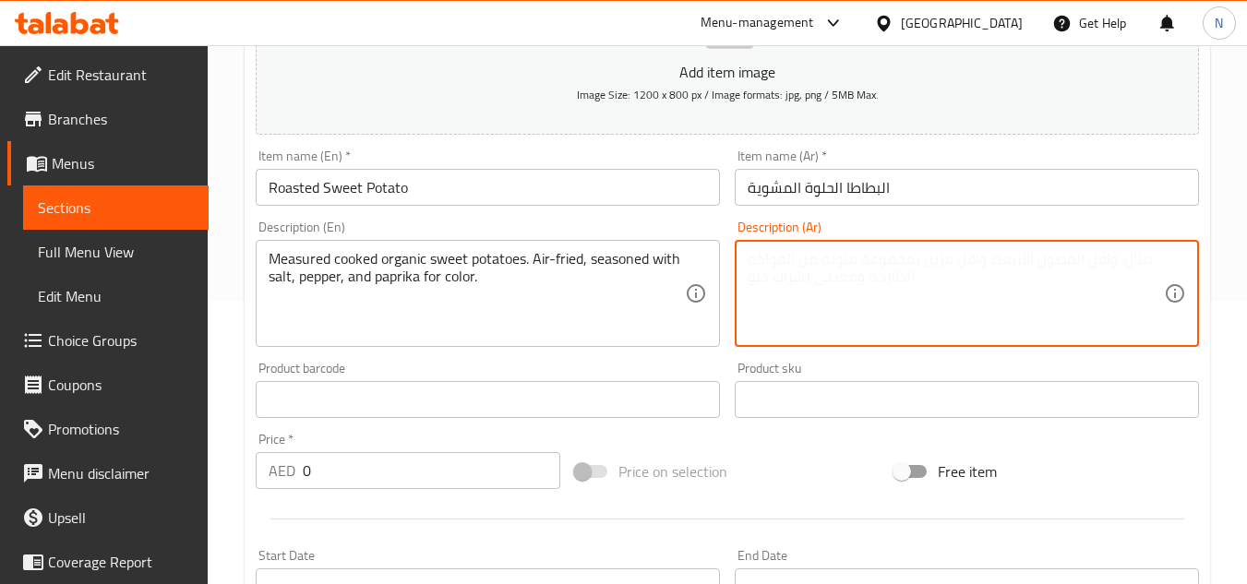
paste textarea "بطاطا حلوة عضوية مطبوخة ومُقاسة. مقلية بالهواء، مُتبّلة بالملح والفلفل والبابري…"
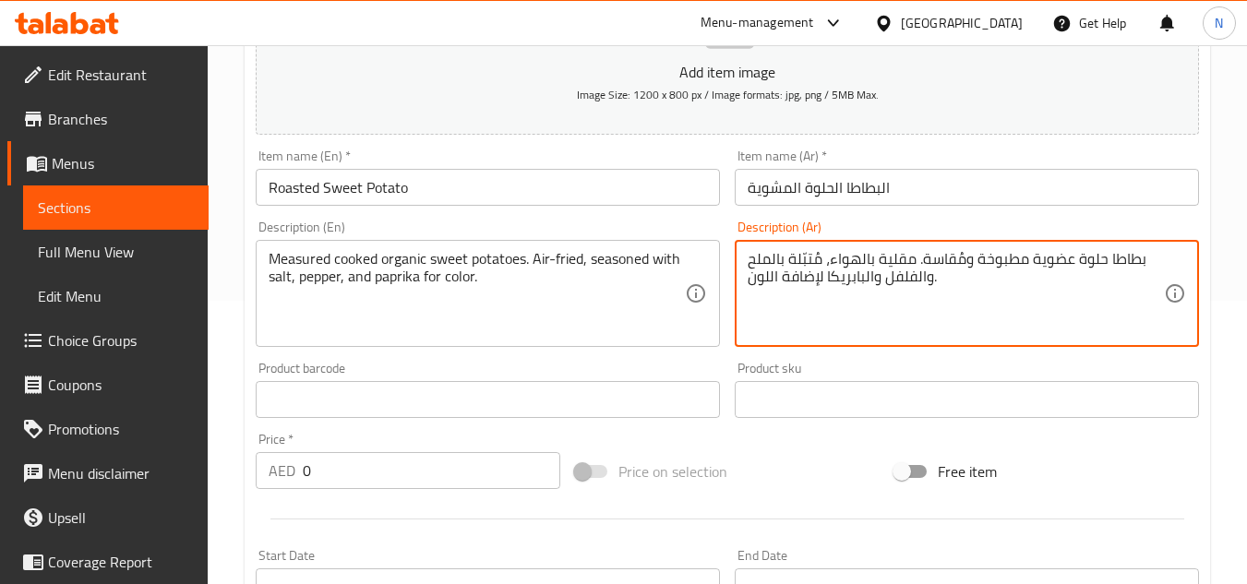
type textarea "بطاطا حلوة عضوية مطبوخة ومُقاسة. مقلية بالهواء، مُتبّلة بالملح والفلفل والبابري…"
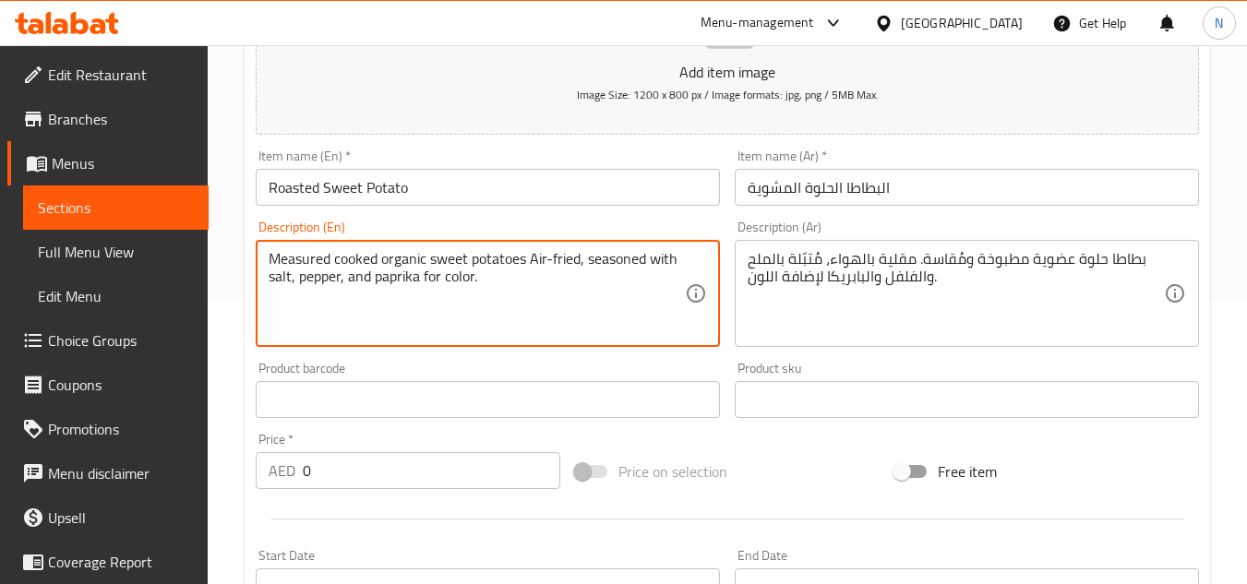
click at [594, 270] on textarea "Measured cooked organic sweet potatoes Air-fried, seasoned with salt, pepper, a…" at bounding box center [477, 294] width 416 height 88
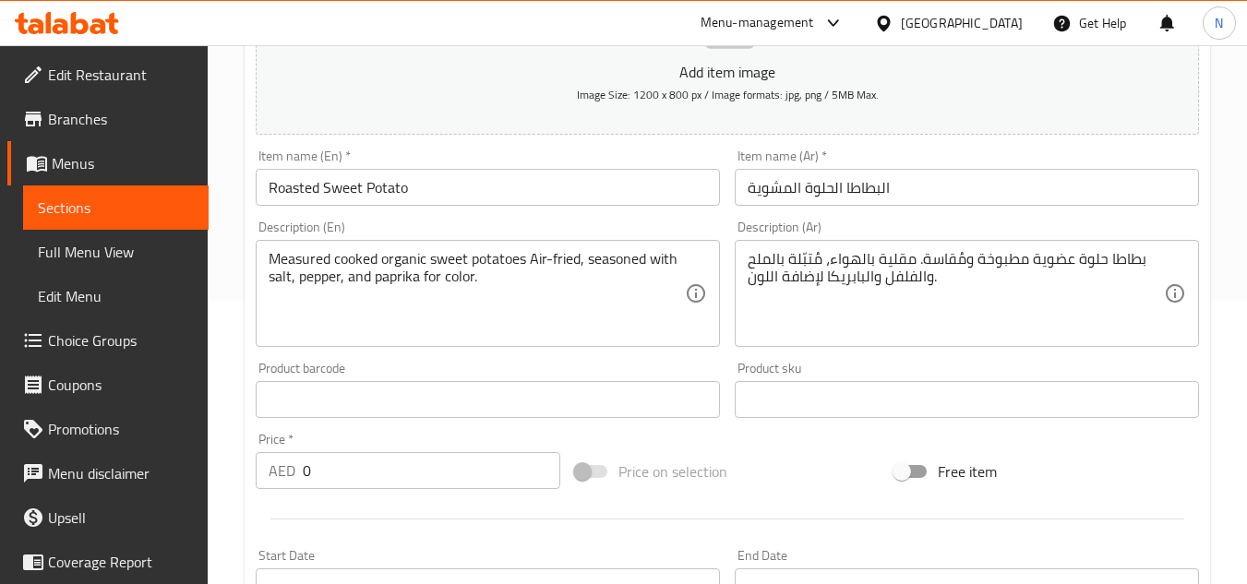
click at [434, 290] on textarea "Measured cooked organic sweet potatoes Air-fried, seasoned with salt, pepper, a…" at bounding box center [477, 294] width 416 height 88
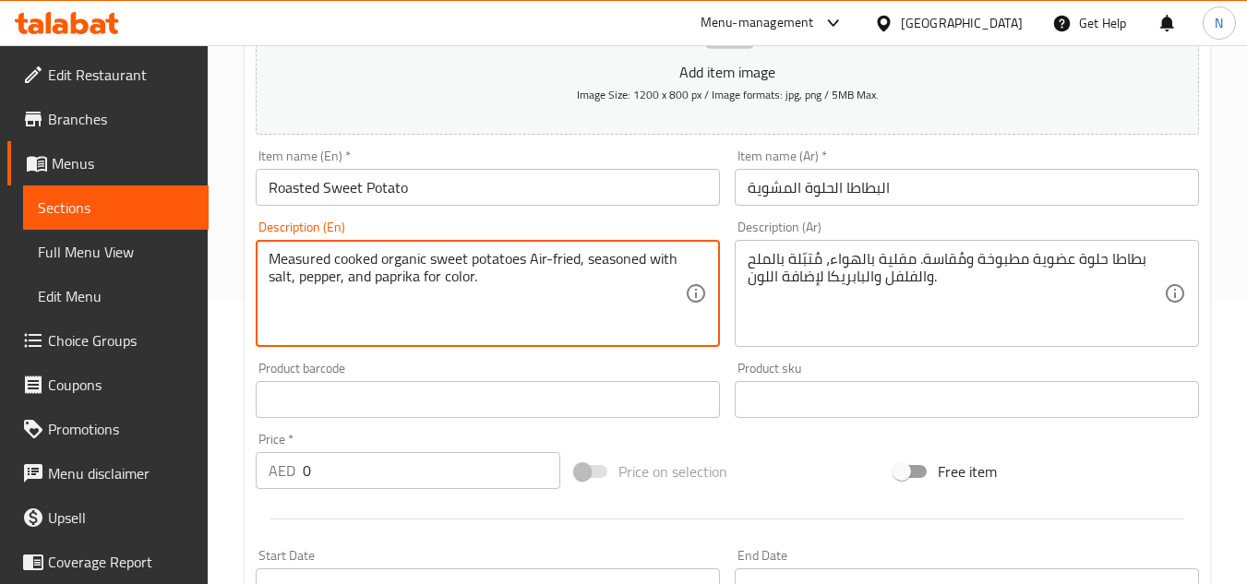
click at [434, 290] on textarea "Measured cooked organic sweet potatoes Air-fried, seasoned with salt, pepper, a…" at bounding box center [477, 294] width 416 height 88
paste textarea "a"
type textarea "Measured cooked organic sweet potatoes air-fried, seasoned with salt, pepper, a…"
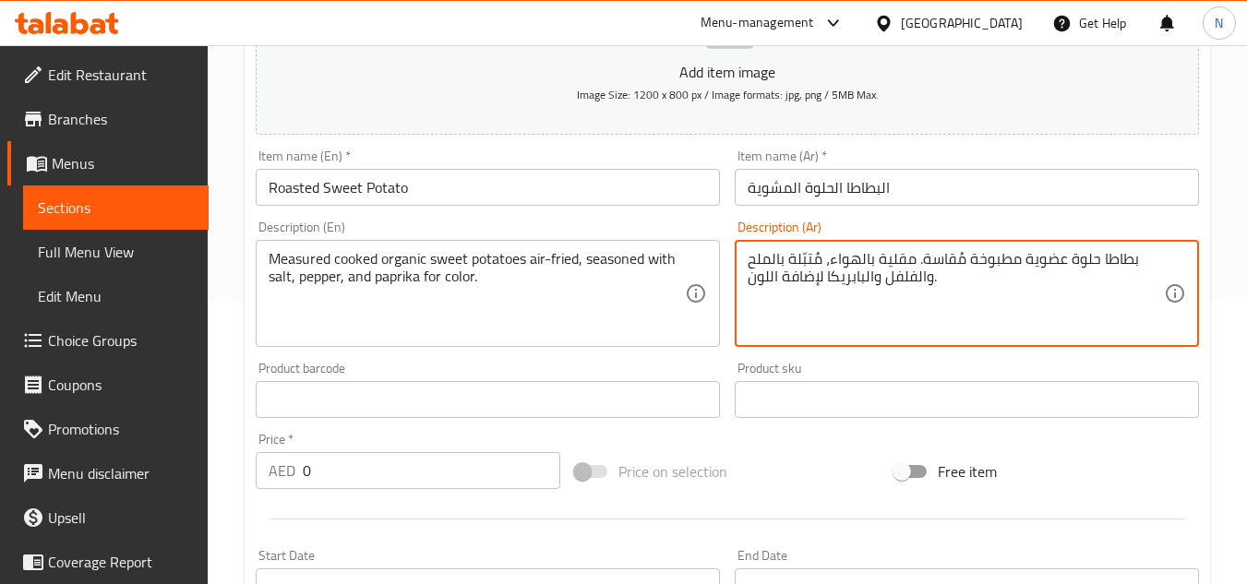
click at [917, 269] on textarea "بطاطا حلوة عضوية مطبوخة مُقاسة. مقلية بالهواء، مُتبّلة بالملح والفلفل والبابريك…" at bounding box center [956, 294] width 416 height 88
click at [860, 262] on textarea "بطاطا حلوة عضوية مطبوخة مُقاسة مقلية بالهواء، مُتبّلة بالملح والفلفل والبابريكا…" at bounding box center [956, 294] width 416 height 88
click at [827, 259] on textarea "بطاطا حلوة عضوية مطبوخة مُقاسة مقلية بهواء، مُتبّلة بالملح والفلفل والبابريكا ل…" at bounding box center [956, 294] width 416 height 88
click at [807, 260] on textarea "بطاطا حلوة عضوية مطبوخة مُقاسة مقلية بهواء، مُتبّلة بالملح والفلفل والبابريكا ل…" at bounding box center [956, 294] width 416 height 88
drag, startPoint x: 781, startPoint y: 262, endPoint x: 770, endPoint y: 262, distance: 11.1
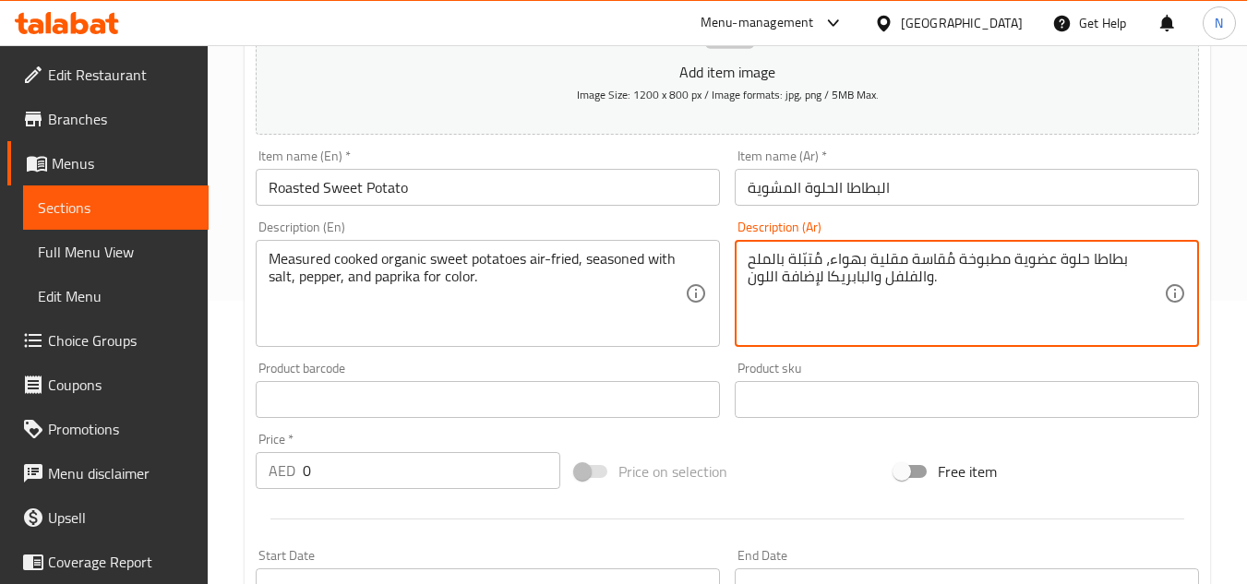
click at [770, 262] on textarea "بطاطا حلوة عضوية مطبوخة مُقاسة مقلية بهواء، مُتبّلة بالملح والفلفل والبابريكا ل…" at bounding box center [956, 294] width 416 height 88
drag, startPoint x: 925, startPoint y: 280, endPoint x: 913, endPoint y: 284, distance: 12.9
click at [913, 284] on textarea "بطاطا حلوة عضوية مطبوخة مُقاسة مقلية بهواء، مُتبّلة بملح والفلفل والبابريكا لإض…" at bounding box center [956, 294] width 416 height 88
click at [867, 283] on textarea "بطاطا حلوة عضوية مطبوخة مُقاسة مقلية بهواء، مُتبّلة بملح وفلفل والبابريكا لإضاف…" at bounding box center [956, 294] width 416 height 88
click at [776, 281] on textarea "بطاطا حلوة عضوية مطبوخة مُقاسة مقلية بهواء، مُتبّلة بملح وفلفل وبابريكا لإضافة …" at bounding box center [956, 294] width 416 height 88
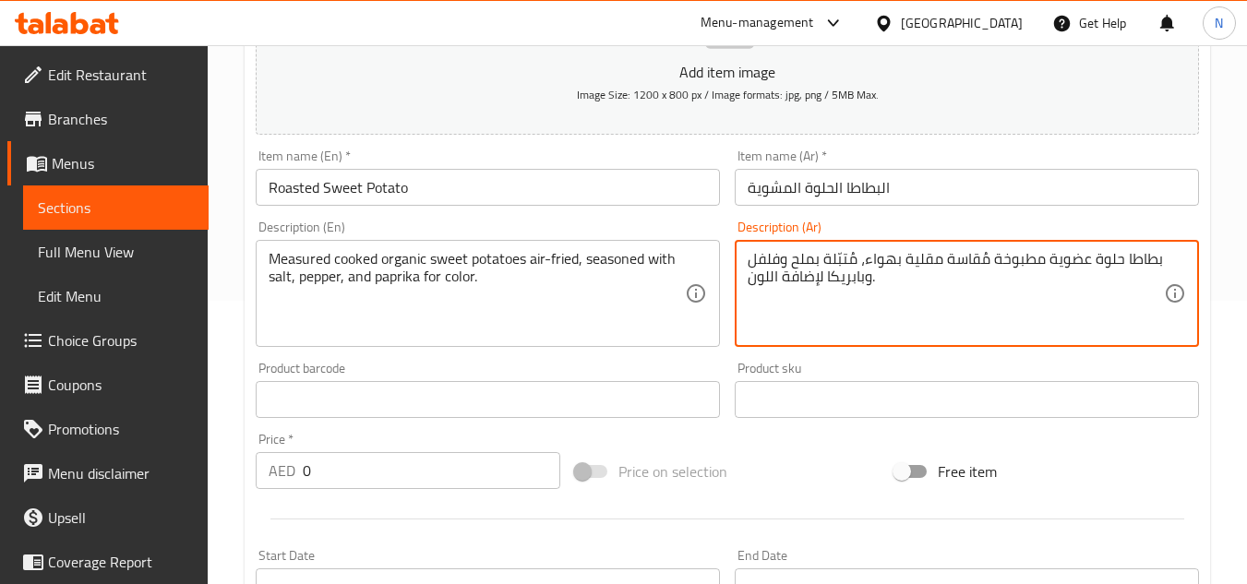
click at [772, 282] on textarea "بطاطا حلوة عضوية مطبوخة مُقاسة مقلية بهواء، مُتبّلة بملح وفلفل وبابريكا لإضافة …" at bounding box center [956, 294] width 416 height 88
drag, startPoint x: 782, startPoint y: 262, endPoint x: 792, endPoint y: 259, distance: 10.8
click at [792, 259] on textarea "بطاطا حلوة عضوية مطبوخة مُقاسة مقلية بهواء، مُتبّلة بملح وفلفل وبابريكا لإضافة …" at bounding box center [956, 294] width 416 height 88
click at [857, 283] on textarea "بطاطا حلوة عضوية مطبوخة مُقاسة مقلية بهواء، مُتبّلة بملح، فلفل وبابريكا لإضافة …" at bounding box center [956, 294] width 416 height 88
click at [762, 269] on textarea "بطاطا حلوة عضوية مطبوخة مُقاسة مقلية بهواء، مُتبّلة بملح، فلفل ، بابريكا لإضافة…" at bounding box center [956, 294] width 416 height 88
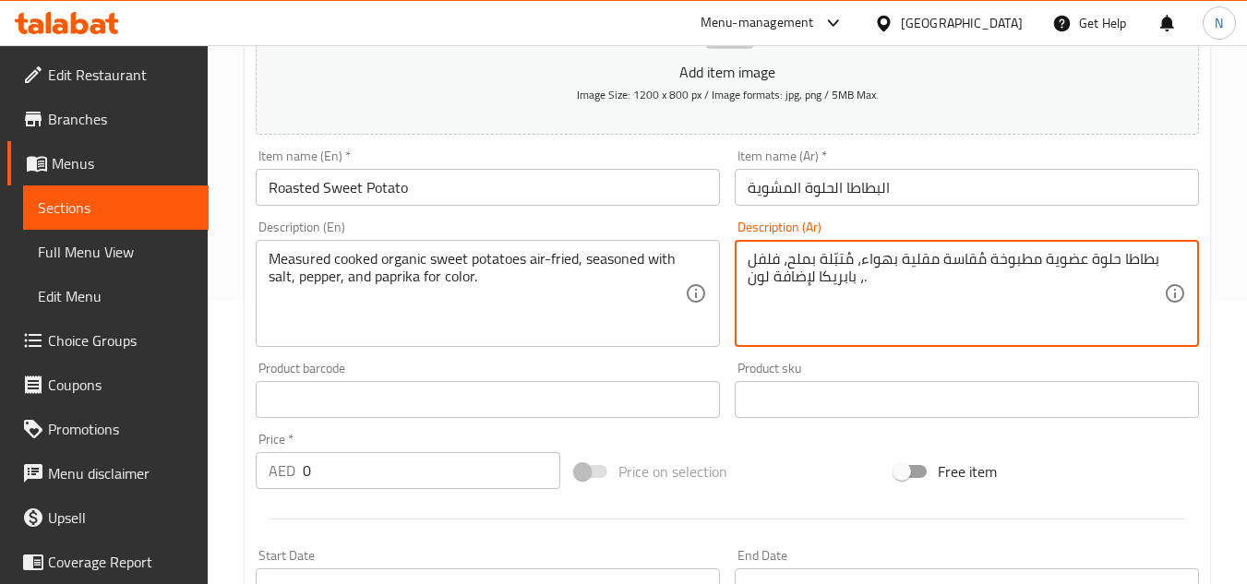
click at [747, 273] on div "بطاطا حلوة عضوية مطبوخة مُقاسة مقلية بهواء، مُتبّلة بملح، فلفل ، بابريكا لإضافة…" at bounding box center [967, 293] width 464 height 107
type textarea "بطاطا حلوة عضوية مطبوخة مُقاسة مقلية بهواء، مُتبّلة بملح، فلفل وبابريكا لإضافة …"
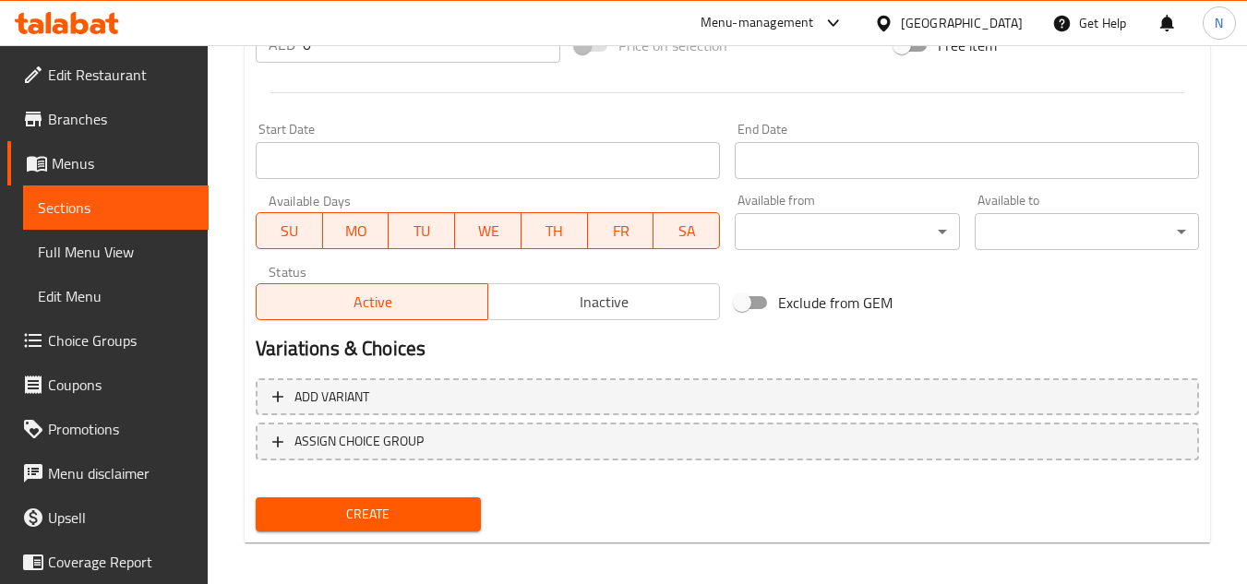
scroll to position [720, 0]
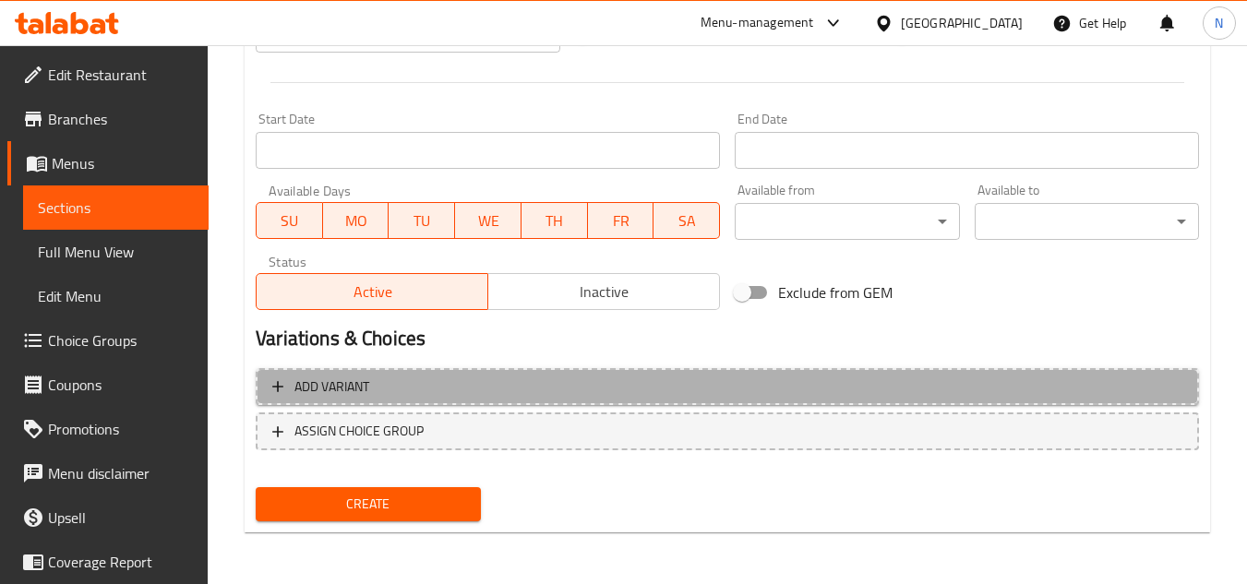
click at [549, 391] on span "Add variant" at bounding box center [727, 387] width 910 height 23
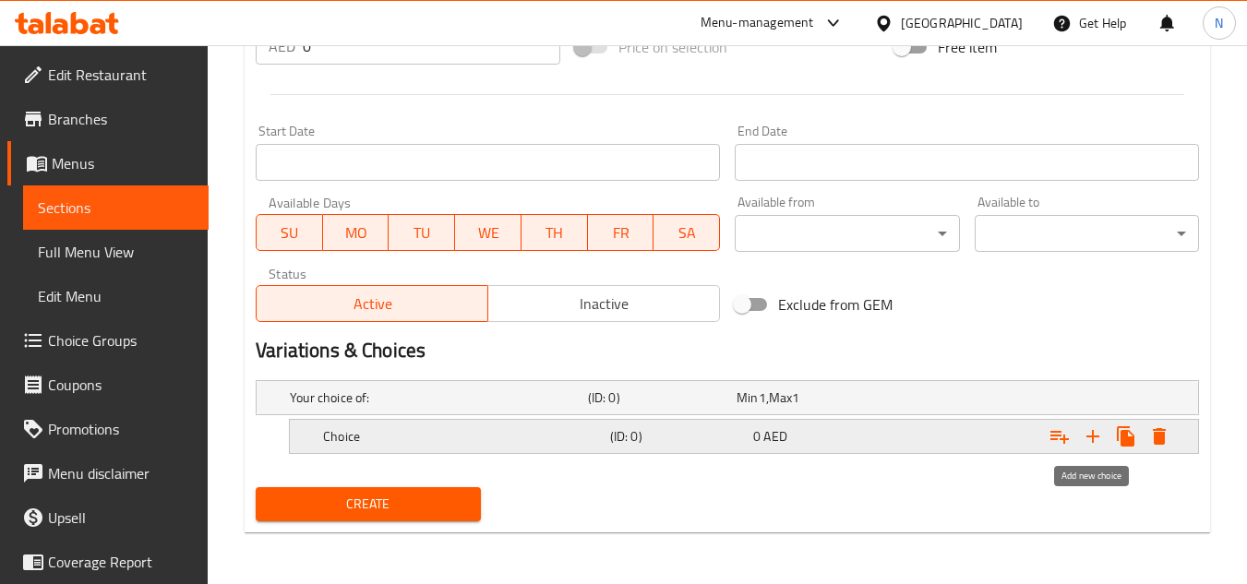
click at [1086, 439] on icon "Expand" at bounding box center [1093, 437] width 22 height 22
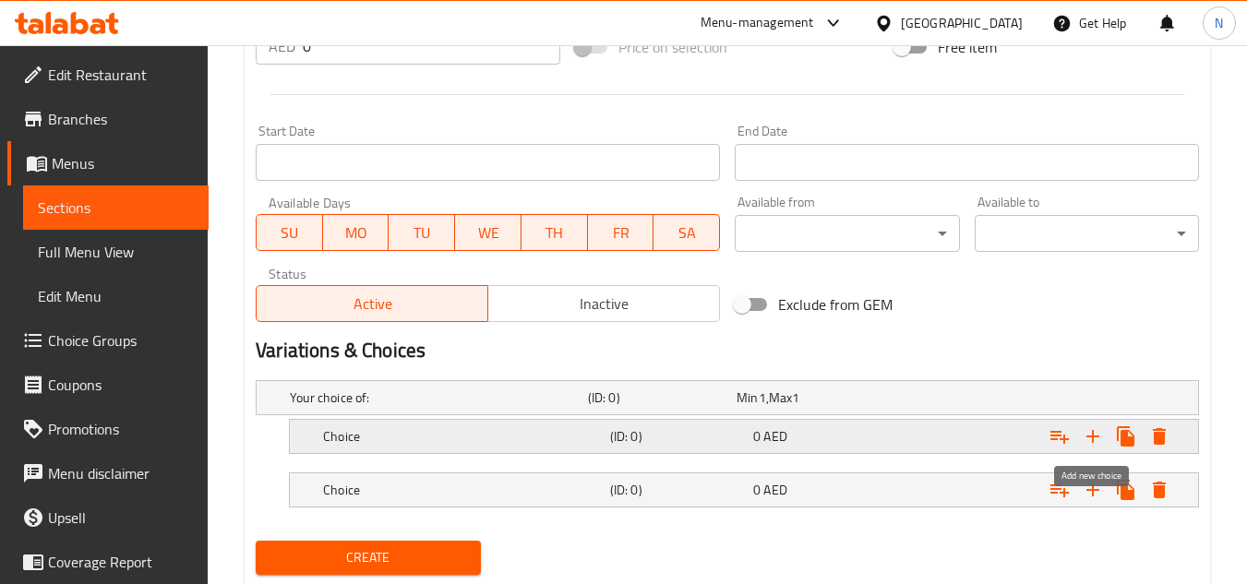
click at [1086, 439] on icon "Expand" at bounding box center [1093, 437] width 22 height 22
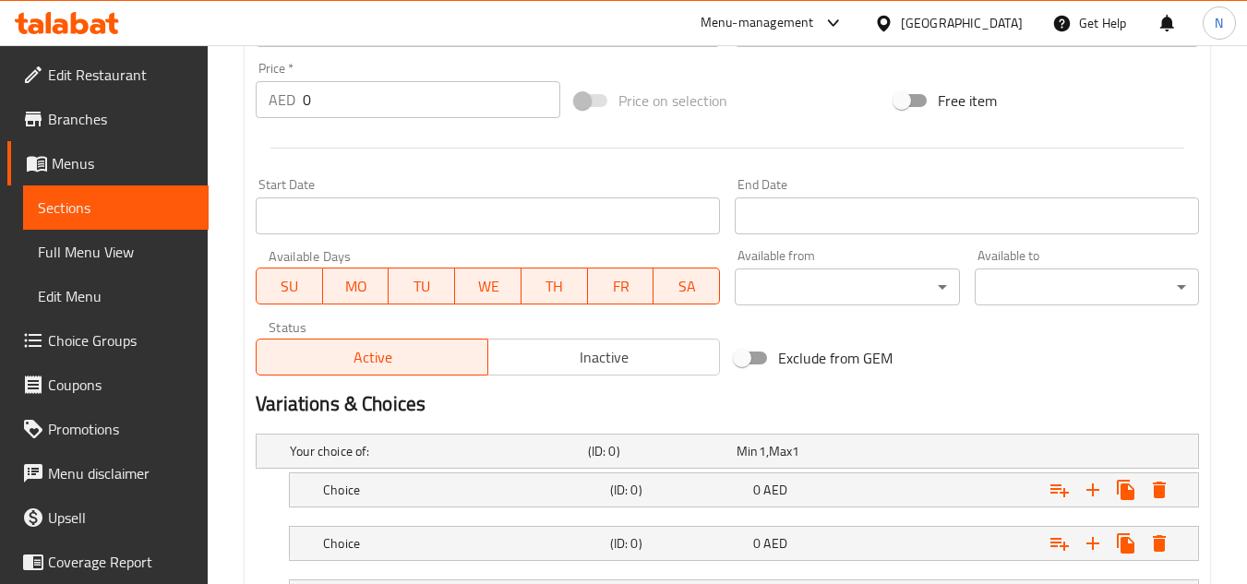
scroll to position [800, 0]
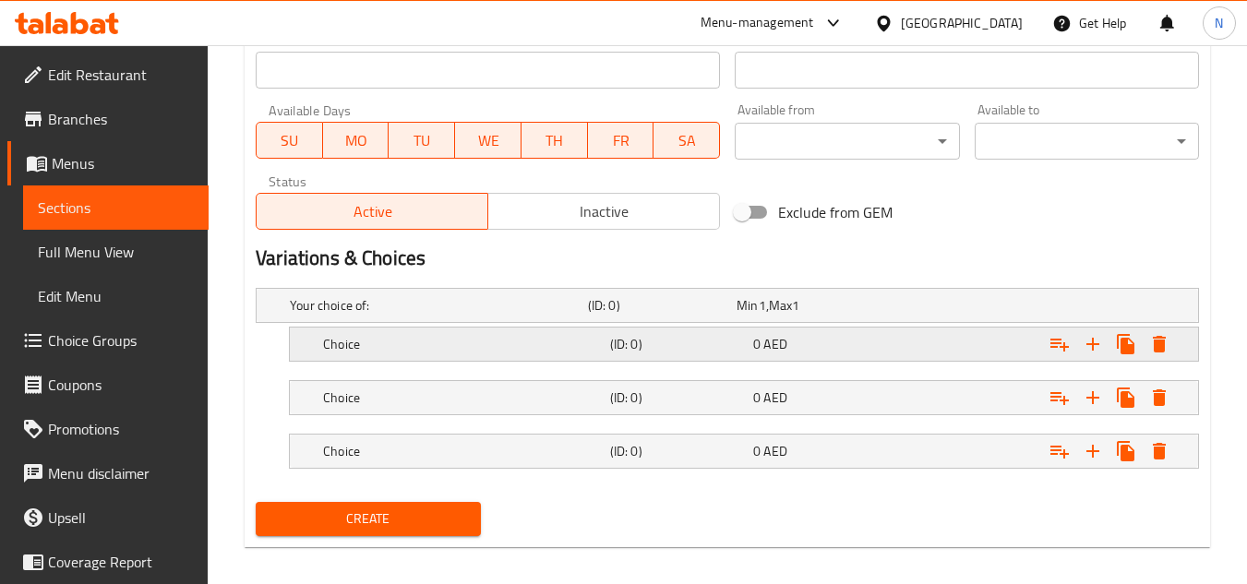
click at [394, 315] on h5 "Choice" at bounding box center [435, 305] width 291 height 18
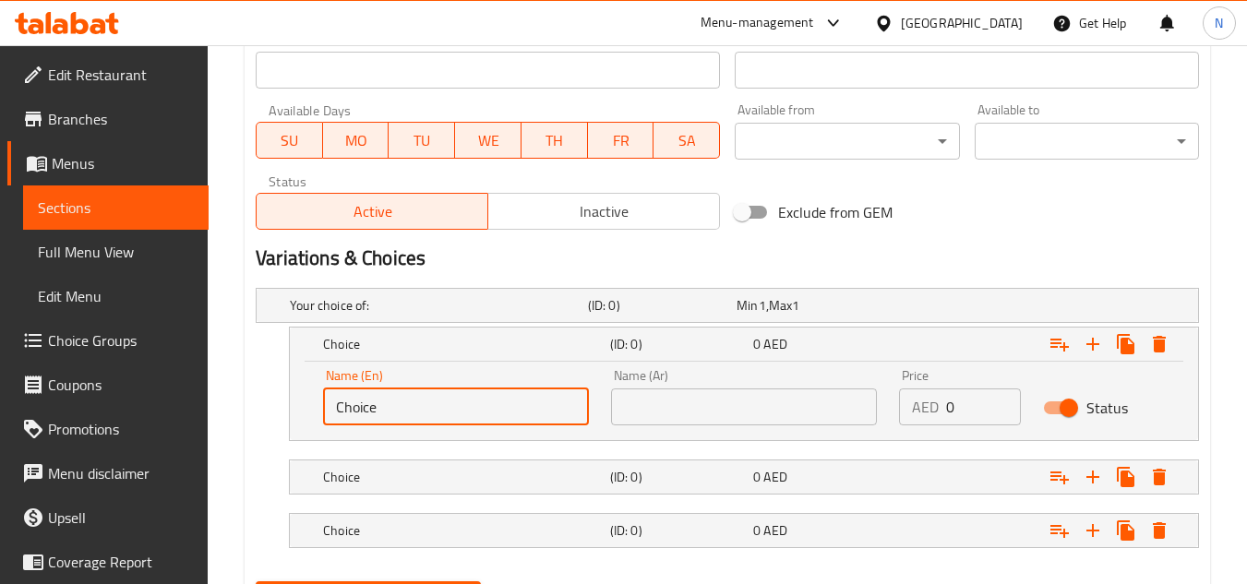
click at [409, 405] on input "Choice" at bounding box center [456, 407] width 266 height 37
paste input "100 G"
type input "100 G"
click at [684, 403] on input "text" at bounding box center [744, 407] width 266 height 37
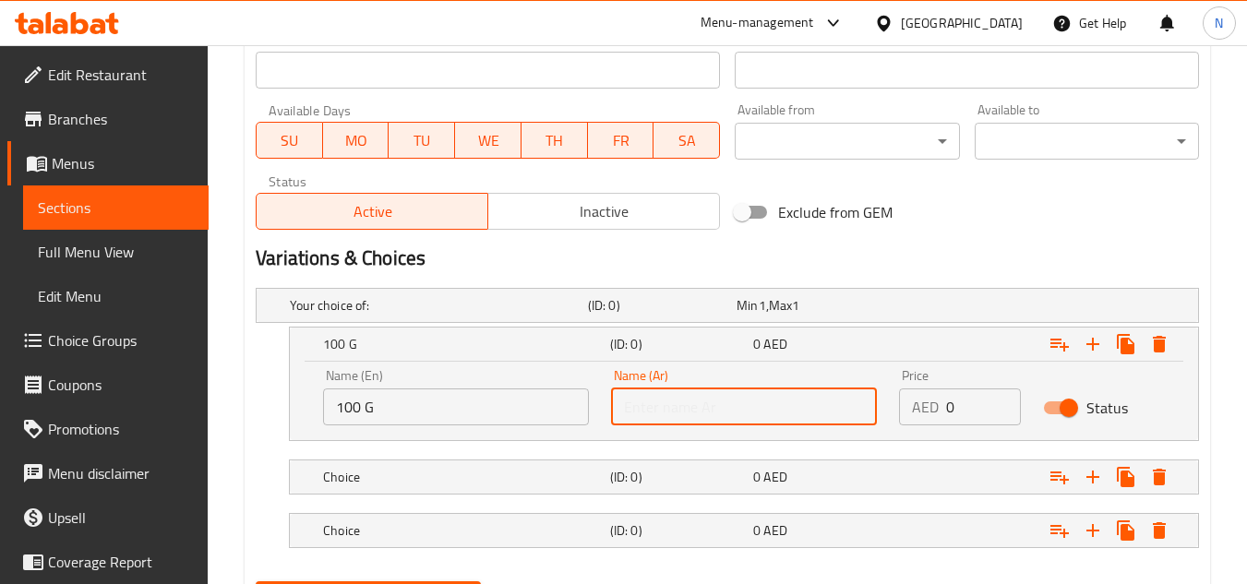
paste input "100 جرام"
type input "100 جرام"
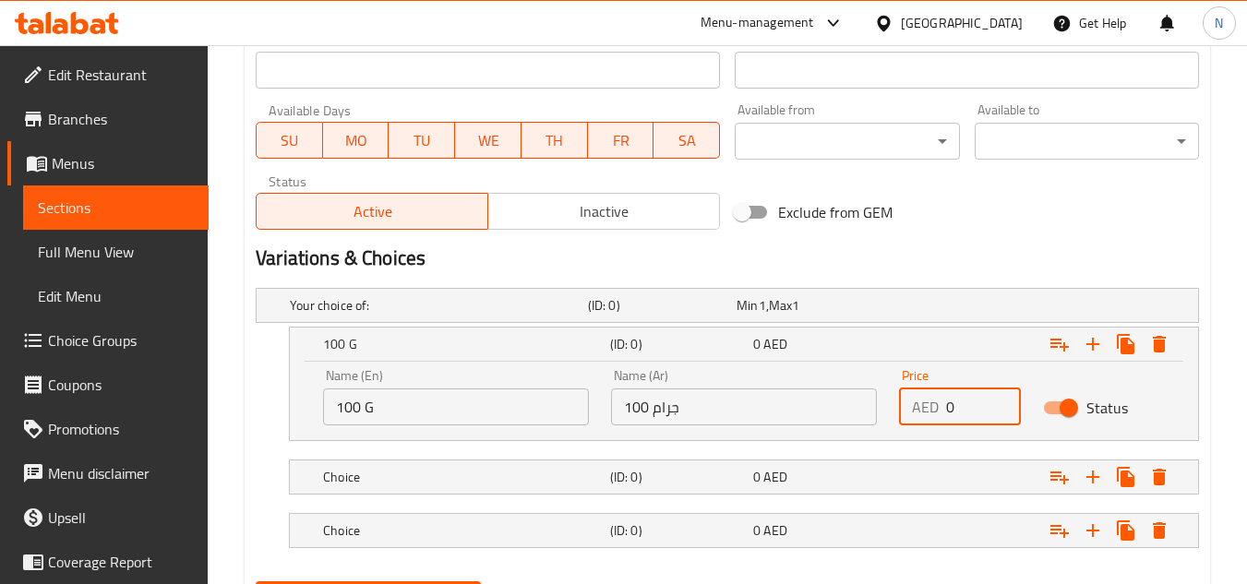
drag, startPoint x: 956, startPoint y: 402, endPoint x: 935, endPoint y: 415, distance: 24.6
click at [935, 415] on div "AED 0 Price" at bounding box center [960, 407] width 122 height 37
paste input "15"
type input "15"
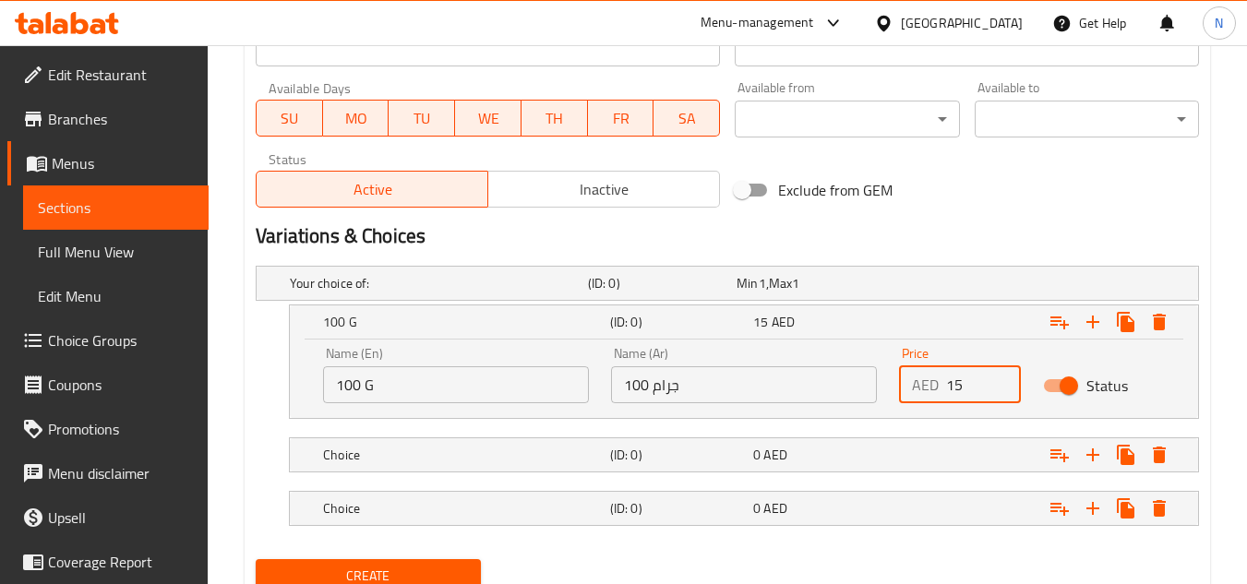
scroll to position [895, 0]
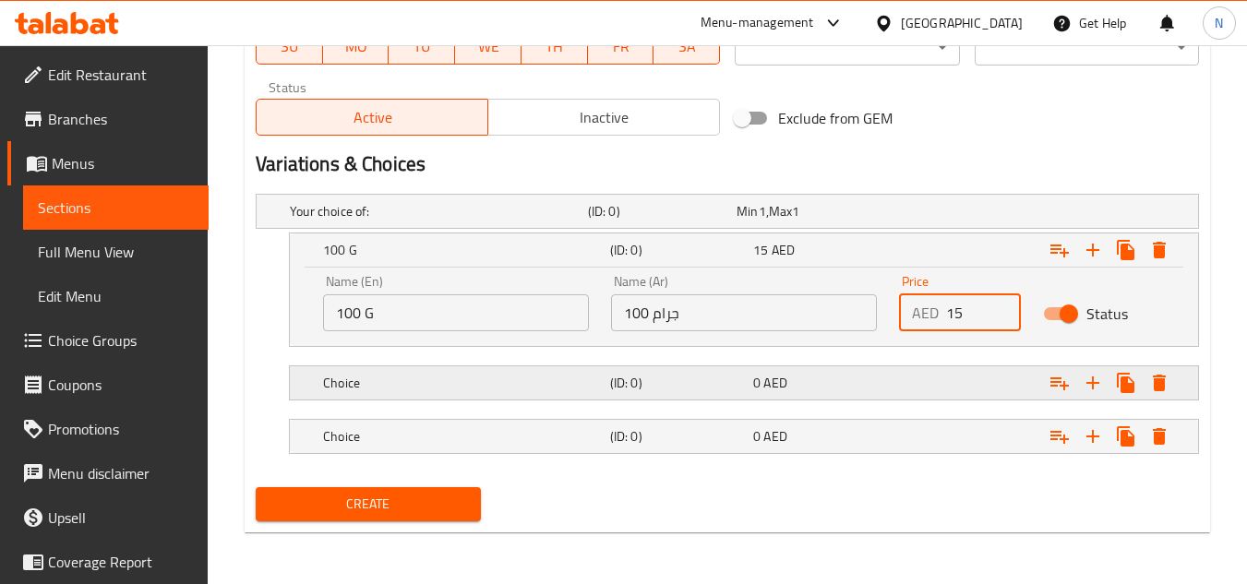
click at [414, 224] on div "Choice" at bounding box center [435, 211] width 298 height 26
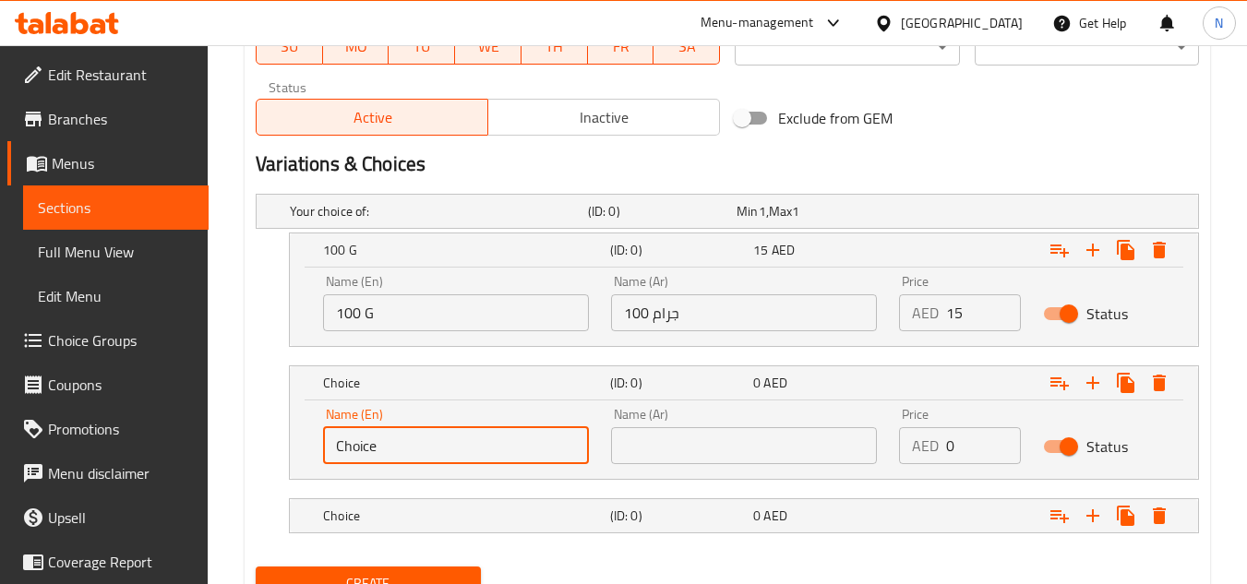
click at [363, 440] on input "Choice" at bounding box center [456, 445] width 266 height 37
paste input "150 g"
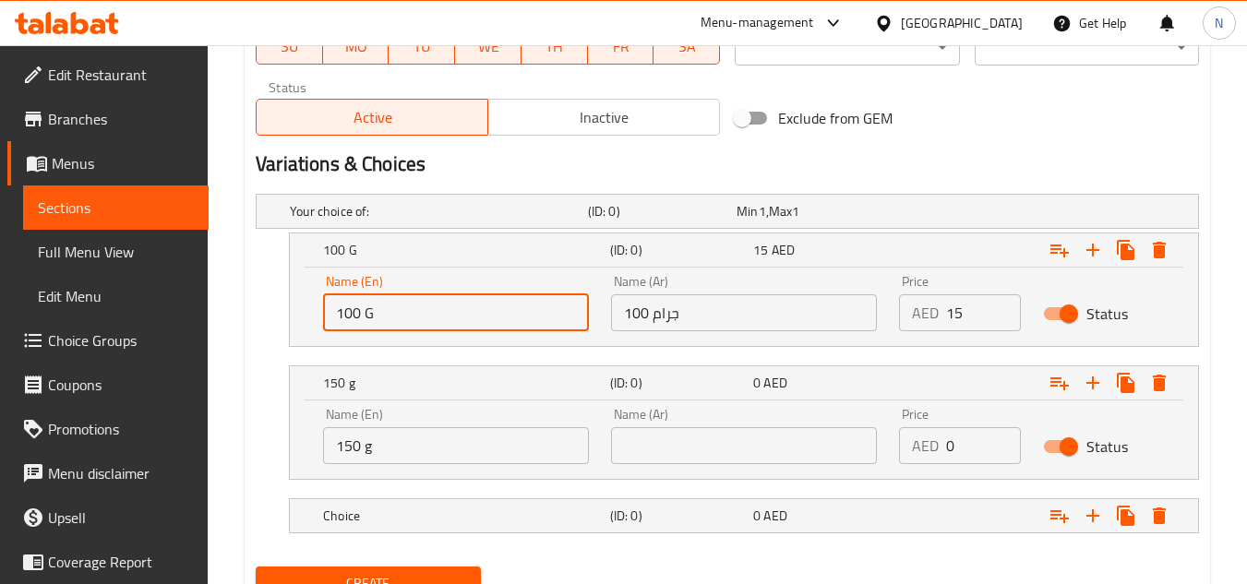
drag, startPoint x: 367, startPoint y: 305, endPoint x: 392, endPoint y: 311, distance: 25.8
click at [392, 311] on input "100 G" at bounding box center [456, 313] width 266 height 37
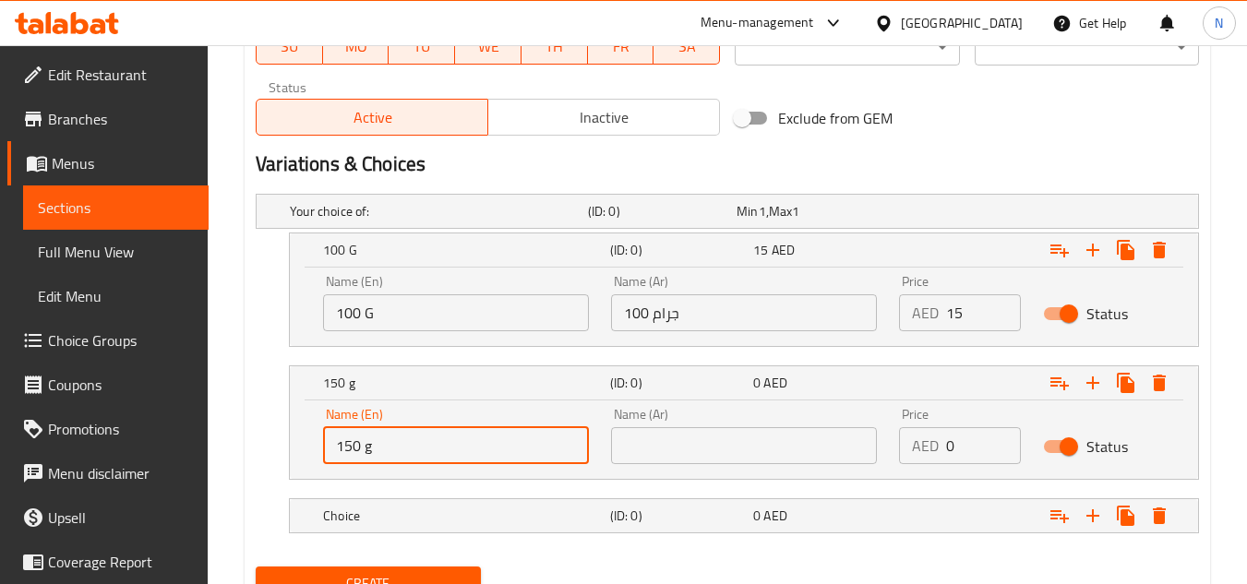
drag, startPoint x: 367, startPoint y: 447, endPoint x: 414, endPoint y: 451, distance: 47.2
click at [414, 451] on input "150 g" at bounding box center [456, 445] width 266 height 37
paste input "G"
click at [345, 442] on input "150 G" at bounding box center [456, 445] width 266 height 37
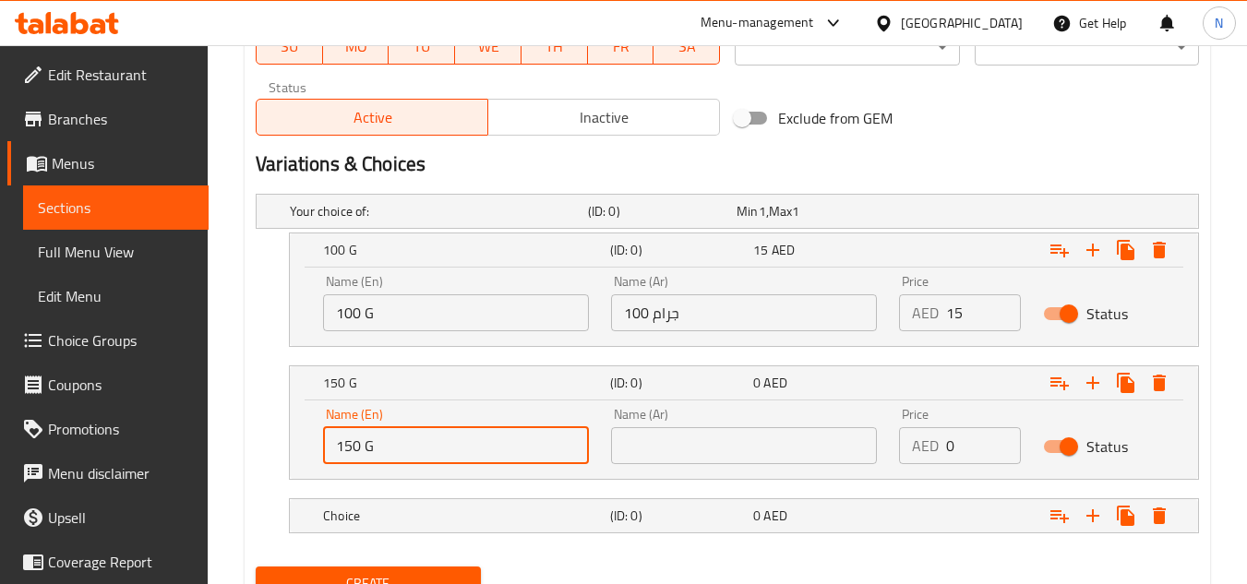
type input "150 G"
click at [666, 454] on input "text" at bounding box center [744, 445] width 266 height 37
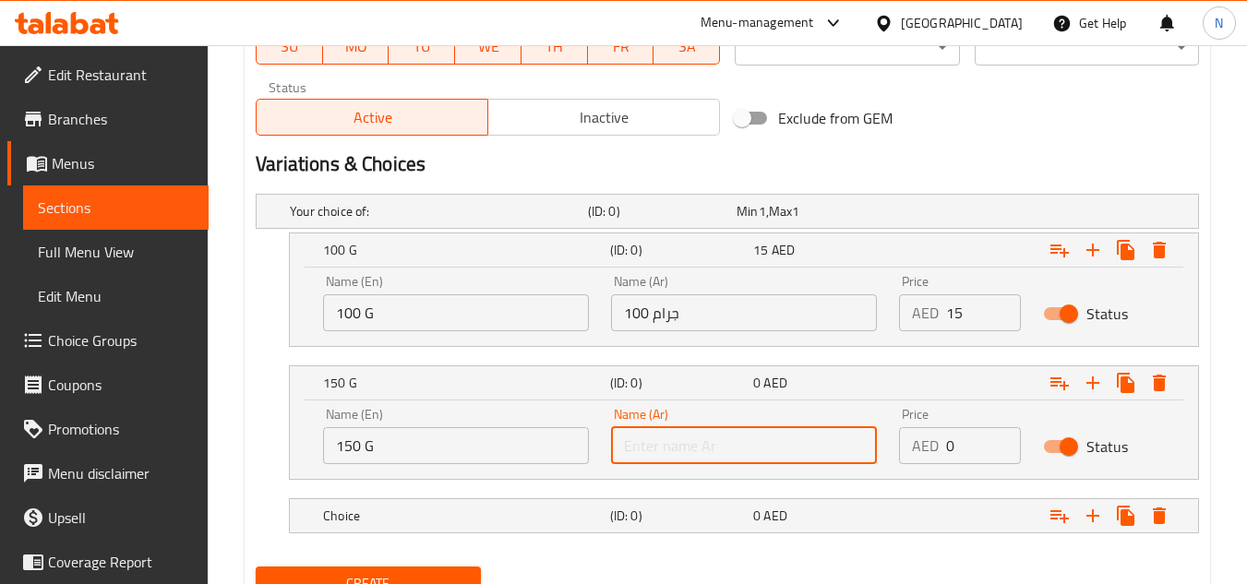
paste input "150"
click at [671, 307] on input "100 جرام" at bounding box center [744, 313] width 266 height 37
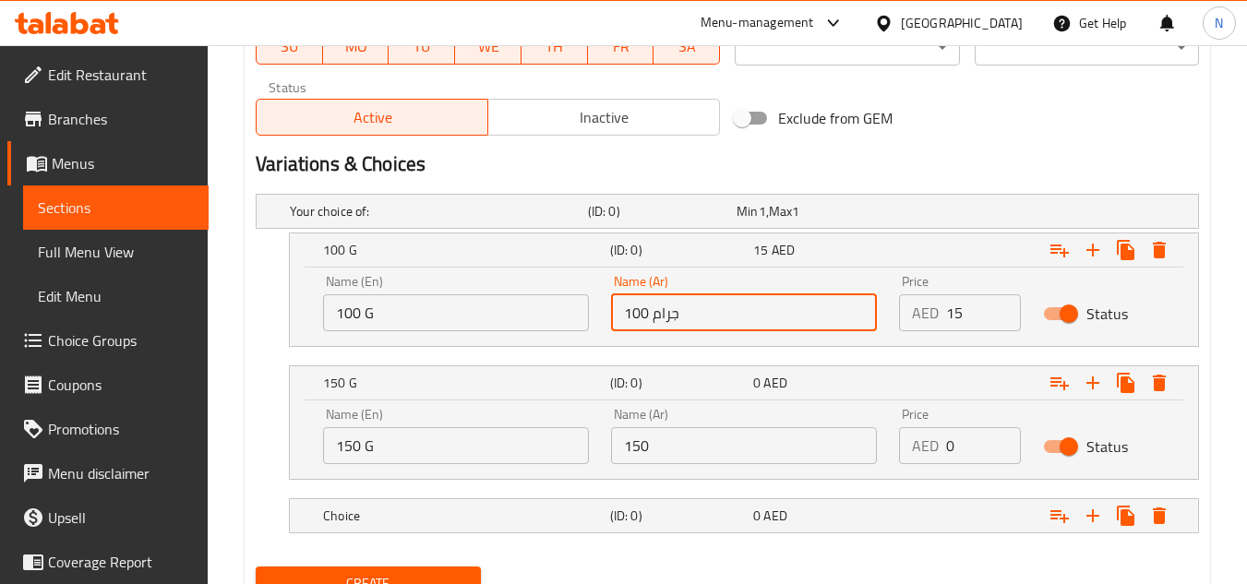
click at [671, 307] on input "100 جرام" at bounding box center [744, 313] width 266 height 37
click at [681, 443] on input "150" at bounding box center [744, 445] width 266 height 37
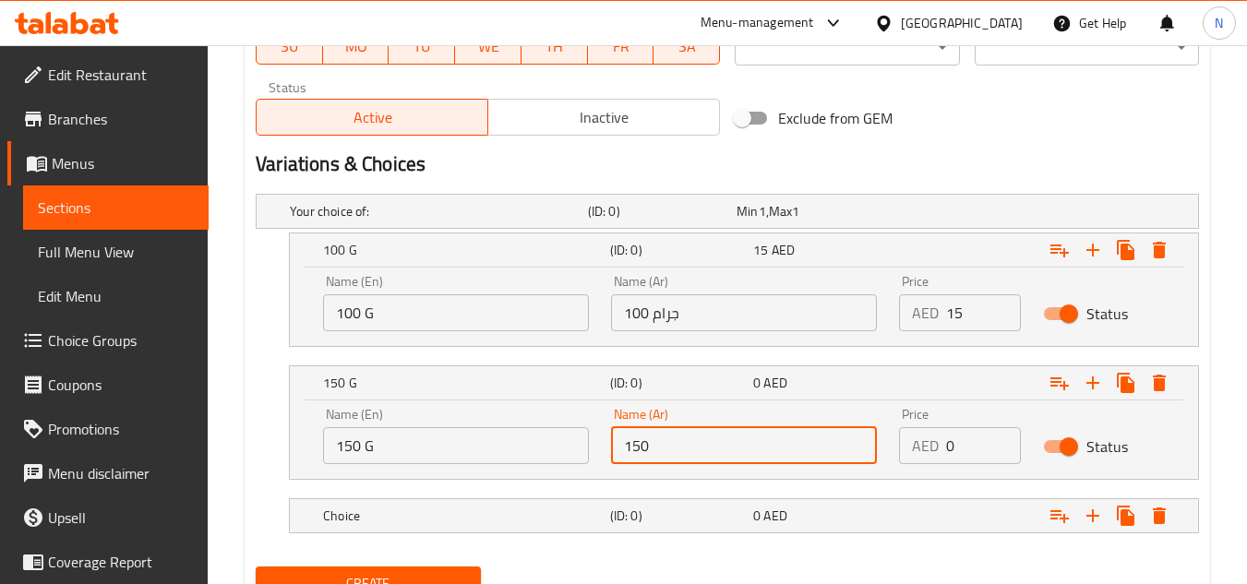
paste input "جرام"
drag, startPoint x: 629, startPoint y: 456, endPoint x: 611, endPoint y: 466, distance: 20.3
click at [611, 466] on div "Name (Ar) 150 جرام Name (Ar)" at bounding box center [744, 436] width 288 height 78
type input "150 جرام"
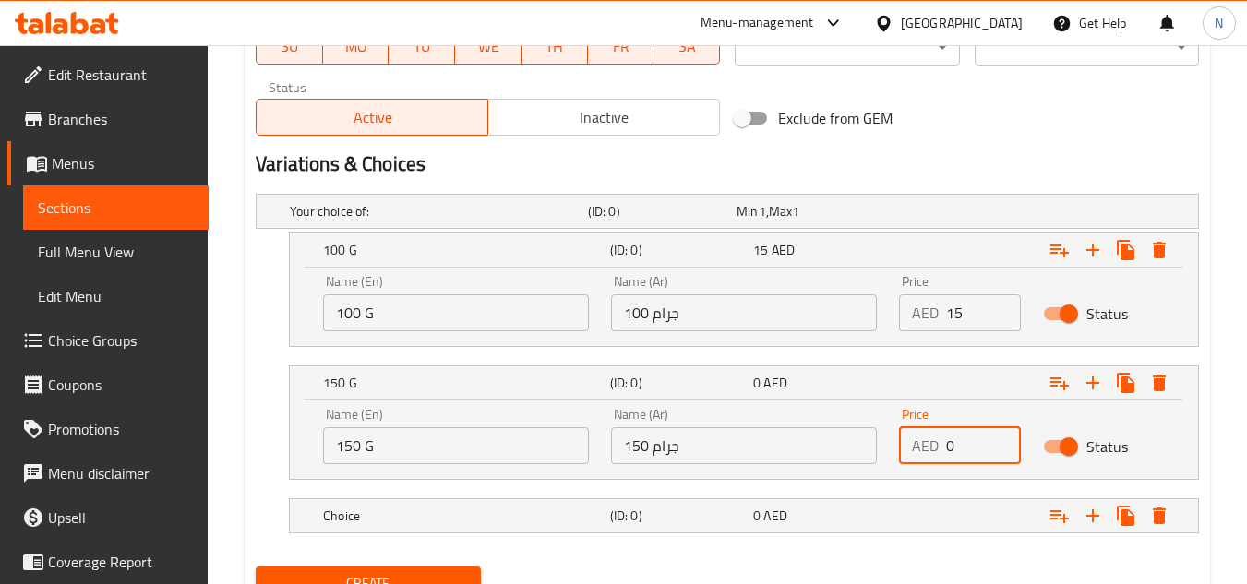
drag, startPoint x: 958, startPoint y: 448, endPoint x: 935, endPoint y: 459, distance: 25.6
click at [935, 459] on div "AED 0 Price" at bounding box center [960, 445] width 122 height 37
paste input "19"
type input "19"
click at [408, 232] on div "Choice (ID: 0) 0 AED" at bounding box center [733, 211] width 894 height 41
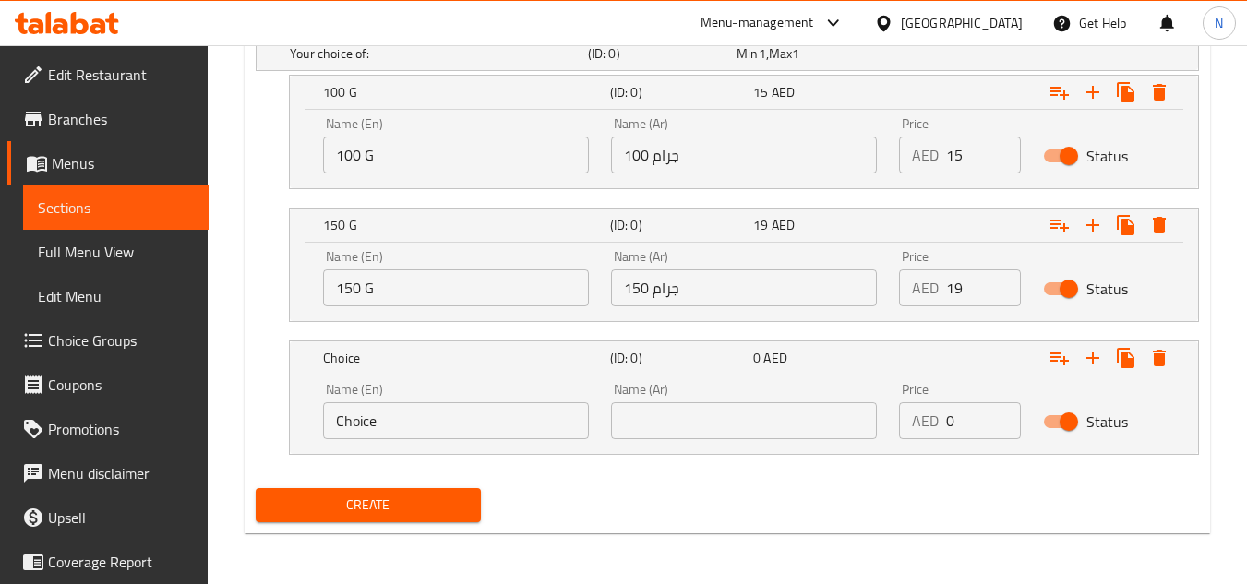
scroll to position [1053, 0]
click at [431, 426] on input "Choice" at bounding box center [456, 420] width 266 height 37
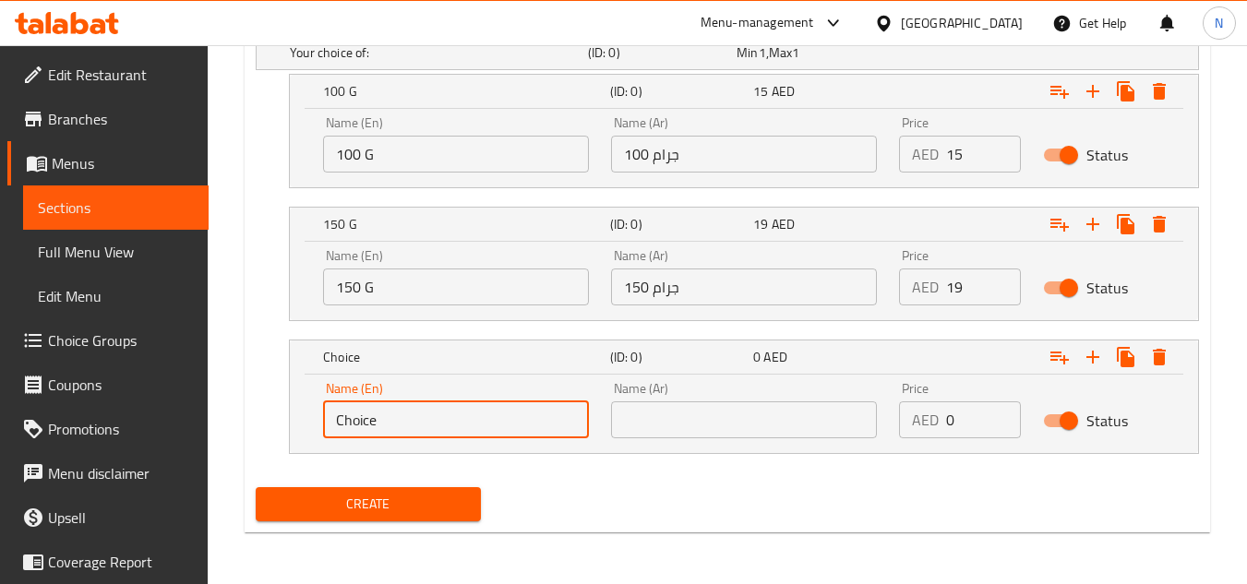
click at [431, 426] on input "Choice" at bounding box center [456, 420] width 266 height 37
paste input "200 G"
type input "200 G"
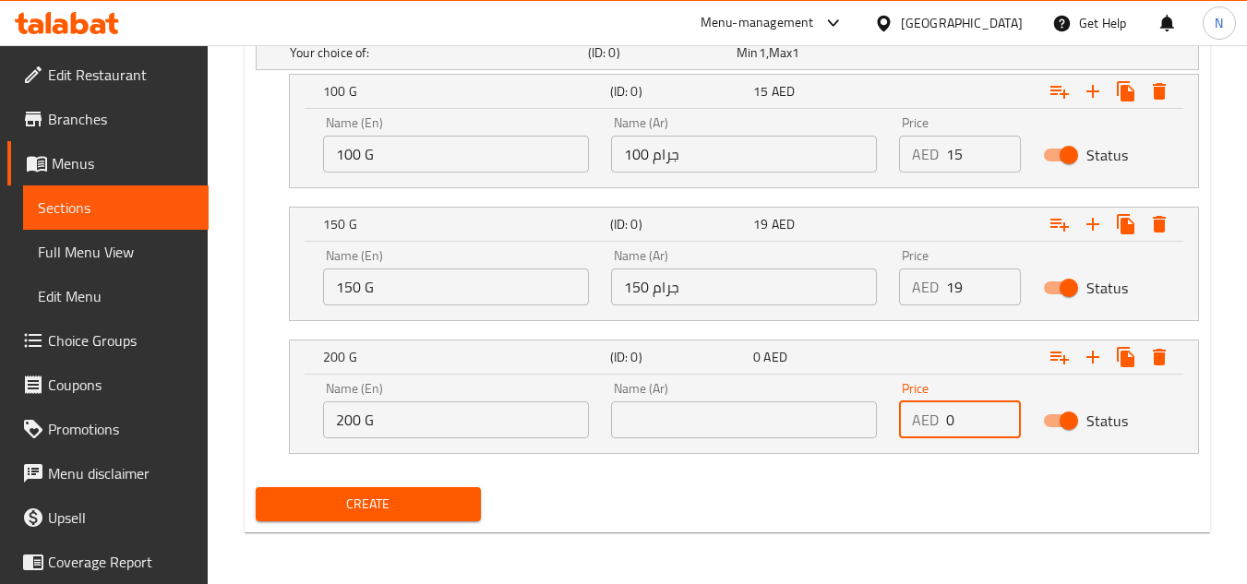
drag, startPoint x: 947, startPoint y: 423, endPoint x: 927, endPoint y: 427, distance: 20.6
click at [927, 427] on div "AED 0 Price" at bounding box center [960, 420] width 122 height 37
paste input "22"
type input "22"
click at [355, 424] on input "200 G" at bounding box center [456, 420] width 266 height 37
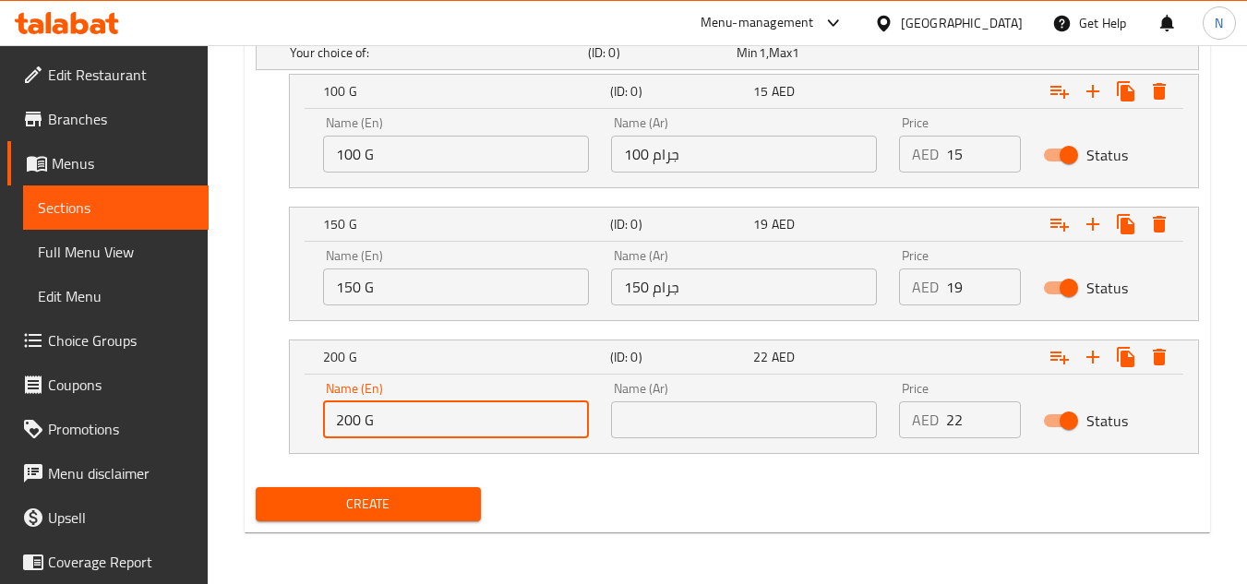
click at [355, 424] on input "200 G" at bounding box center [456, 420] width 266 height 37
click at [667, 430] on input "text" at bounding box center [744, 420] width 266 height 37
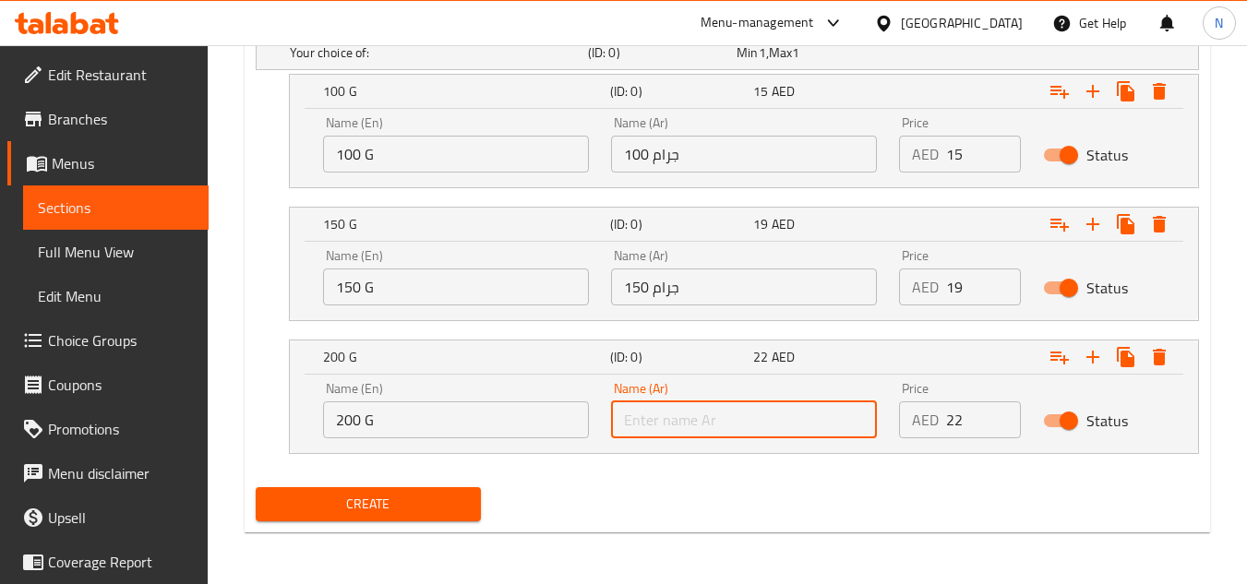
paste input "200"
click at [678, 292] on input "150 جرام" at bounding box center [744, 287] width 266 height 37
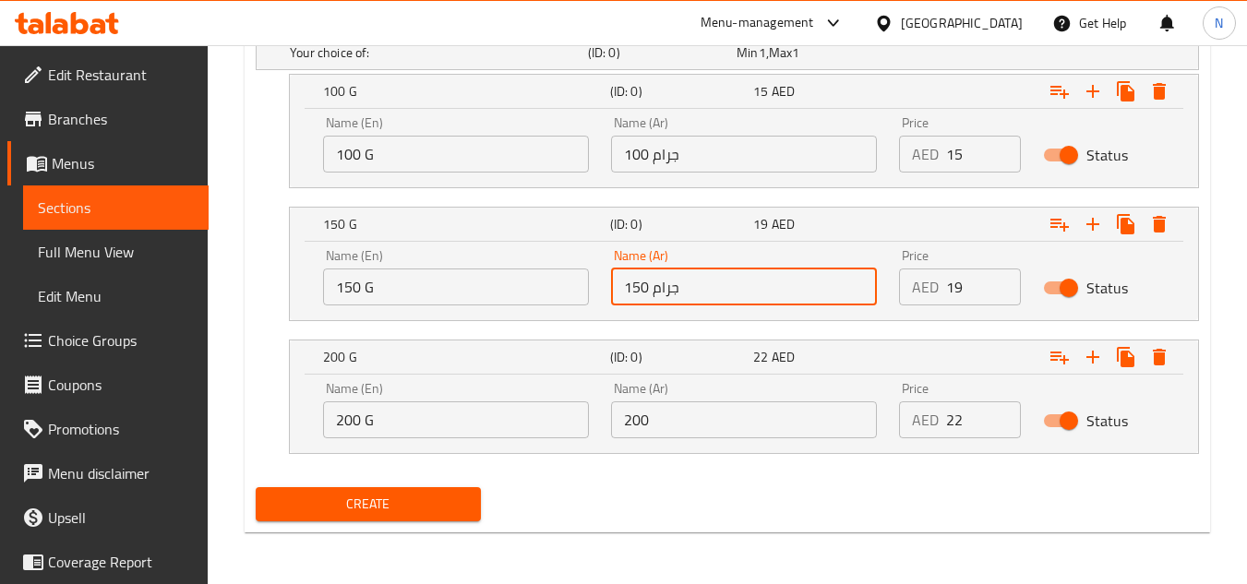
click at [667, 292] on input "150 جرام" at bounding box center [744, 287] width 266 height 37
click at [705, 426] on input "200" at bounding box center [744, 420] width 266 height 37
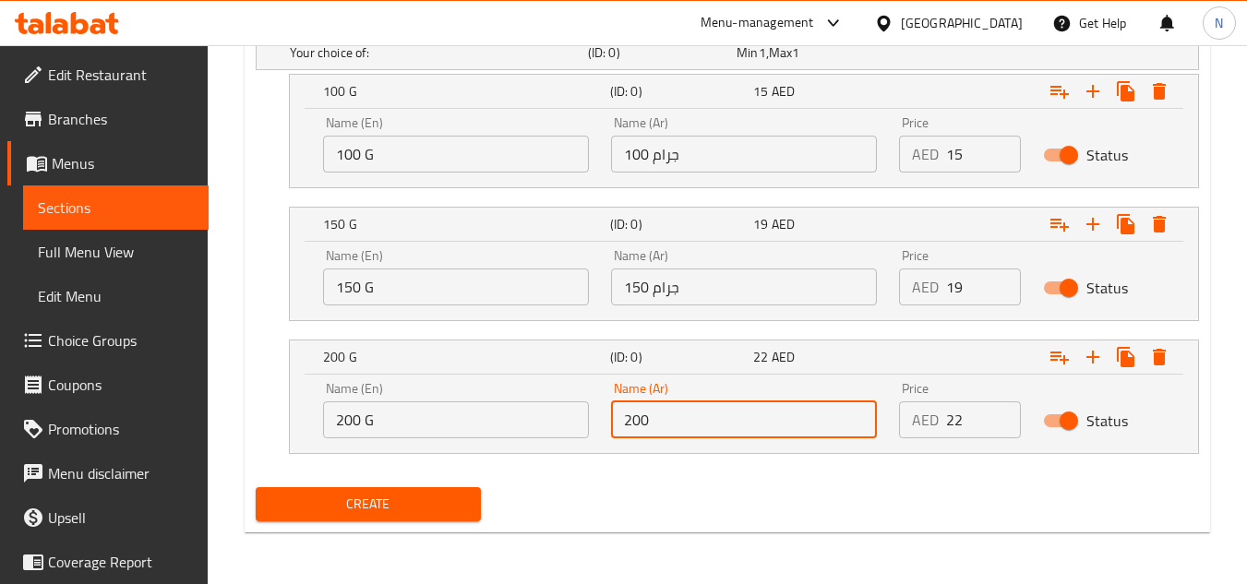
paste input "جرام"
type input "200 جرام"
click at [431, 499] on span "Create" at bounding box center [368, 504] width 195 height 23
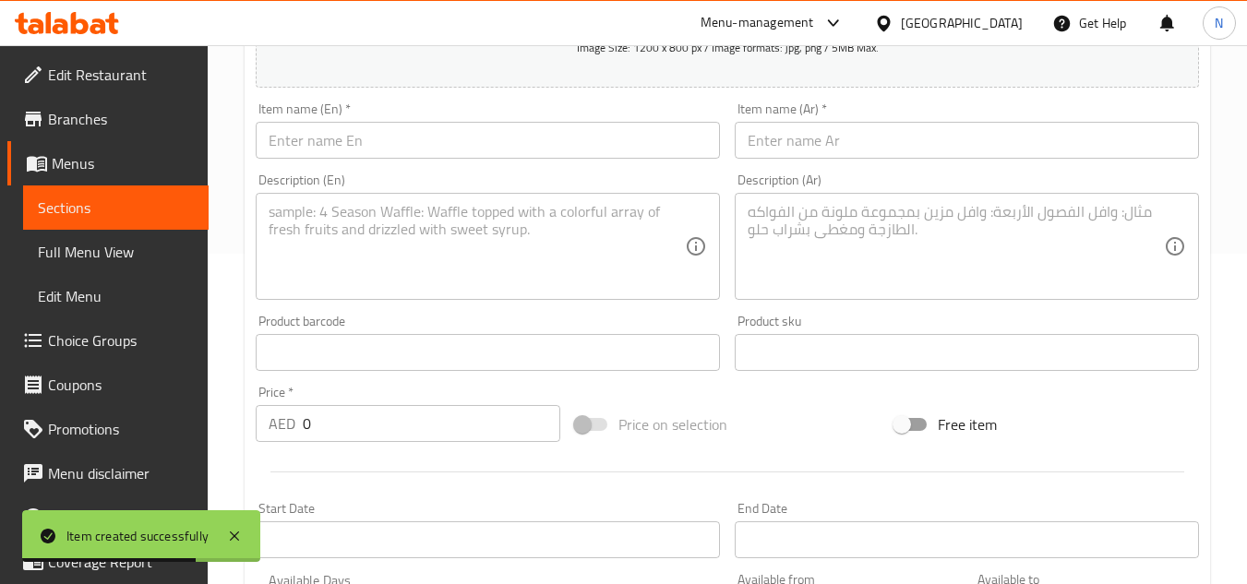
scroll to position [315, 0]
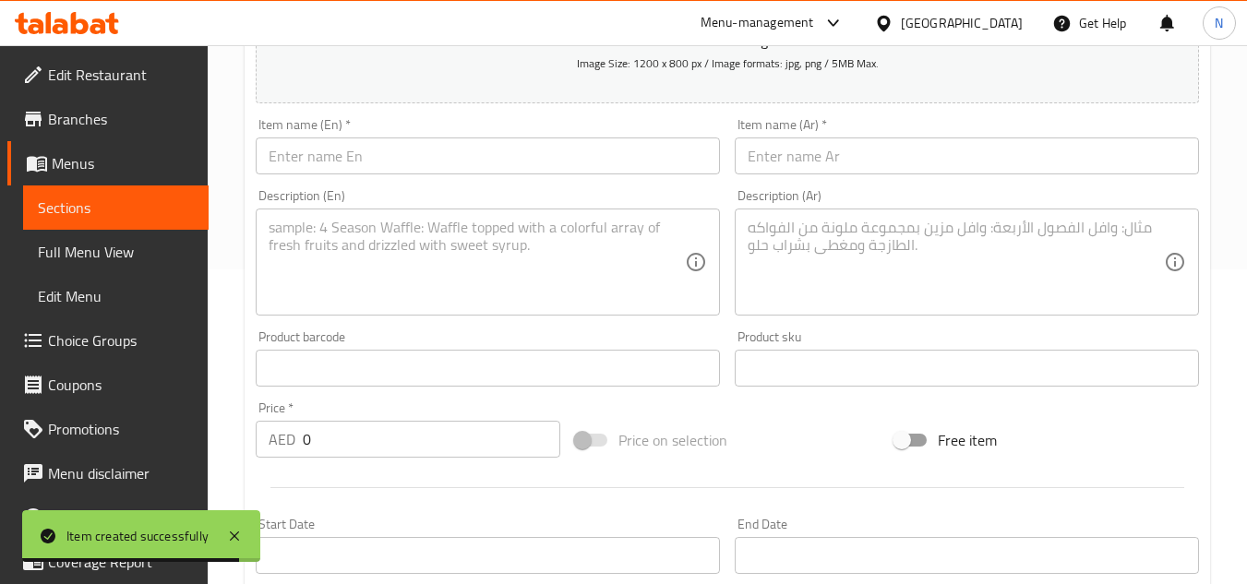
click at [151, 210] on span "Sections" at bounding box center [116, 208] width 156 height 22
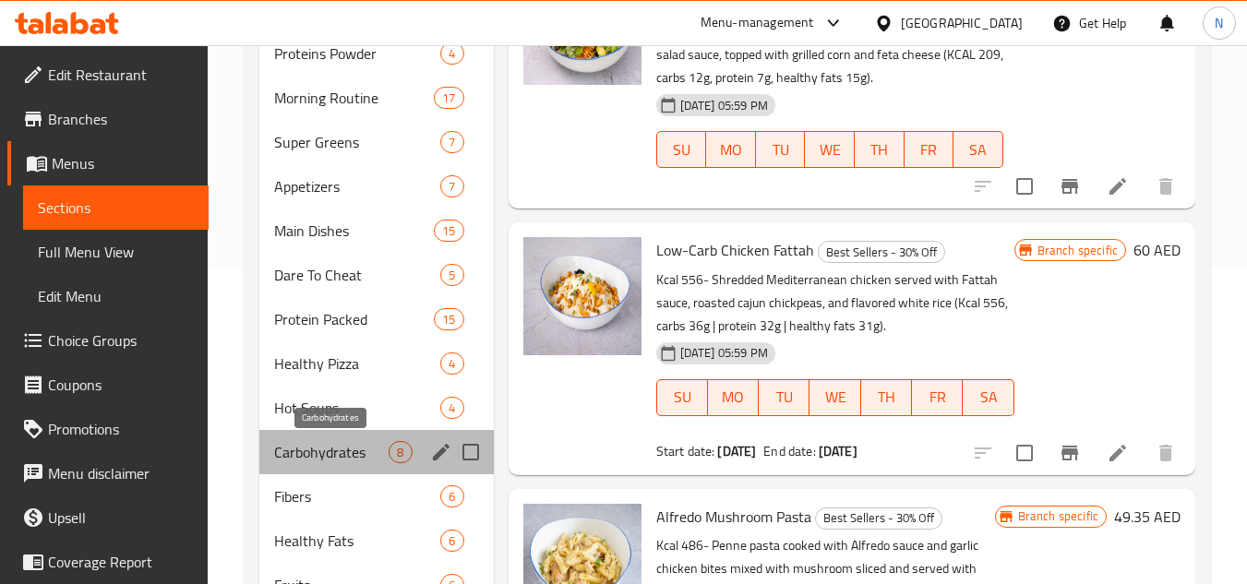
click at [330, 457] on span "Carbohydrates" at bounding box center [331, 452] width 114 height 22
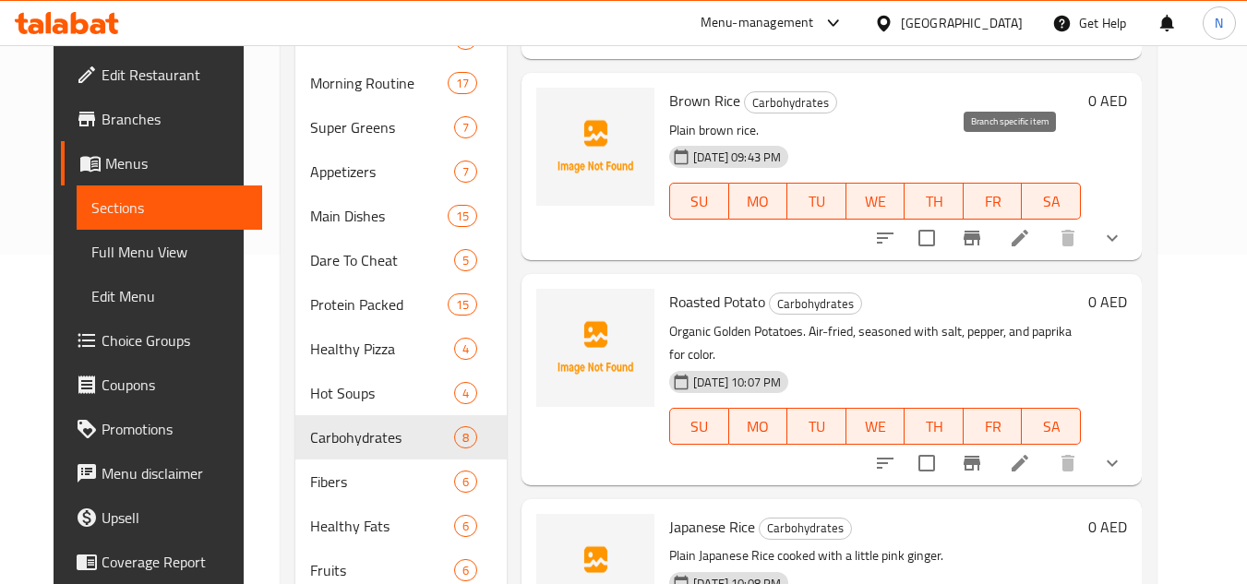
scroll to position [340, 0]
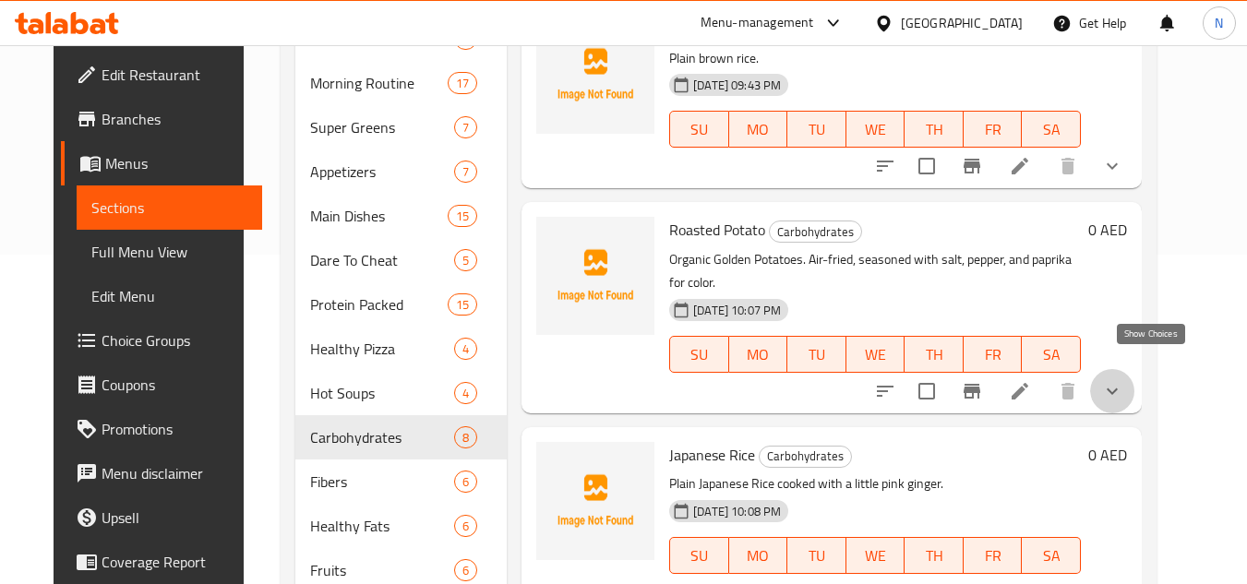
click at [1124, 380] on icon "show more" at bounding box center [1112, 391] width 22 height 22
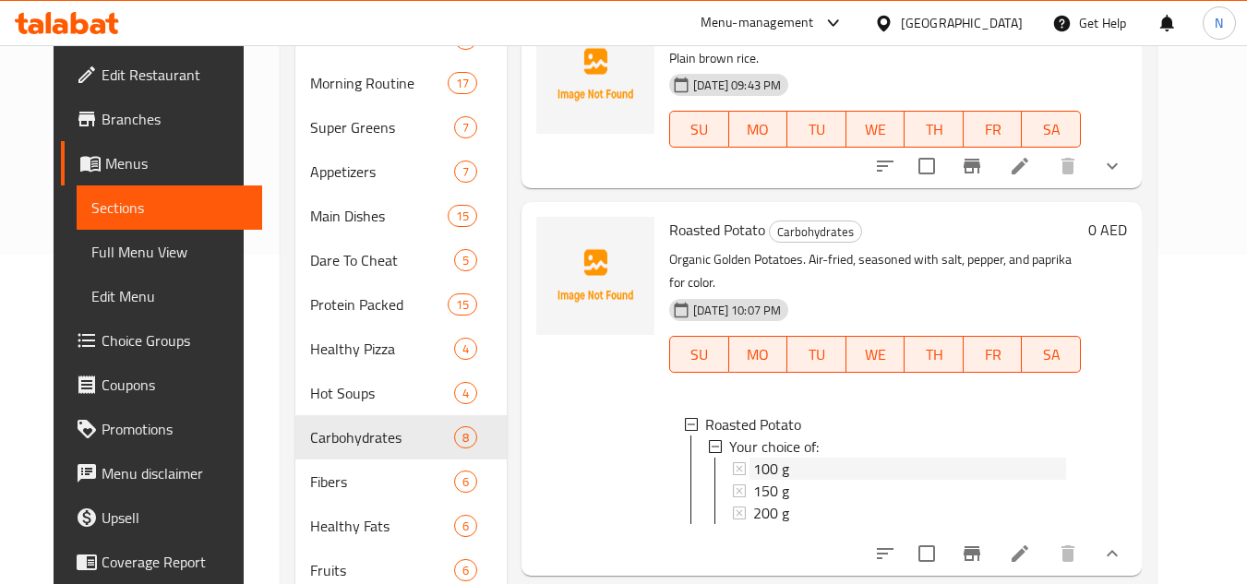
click at [812, 458] on div "100 g" at bounding box center [909, 469] width 313 height 22
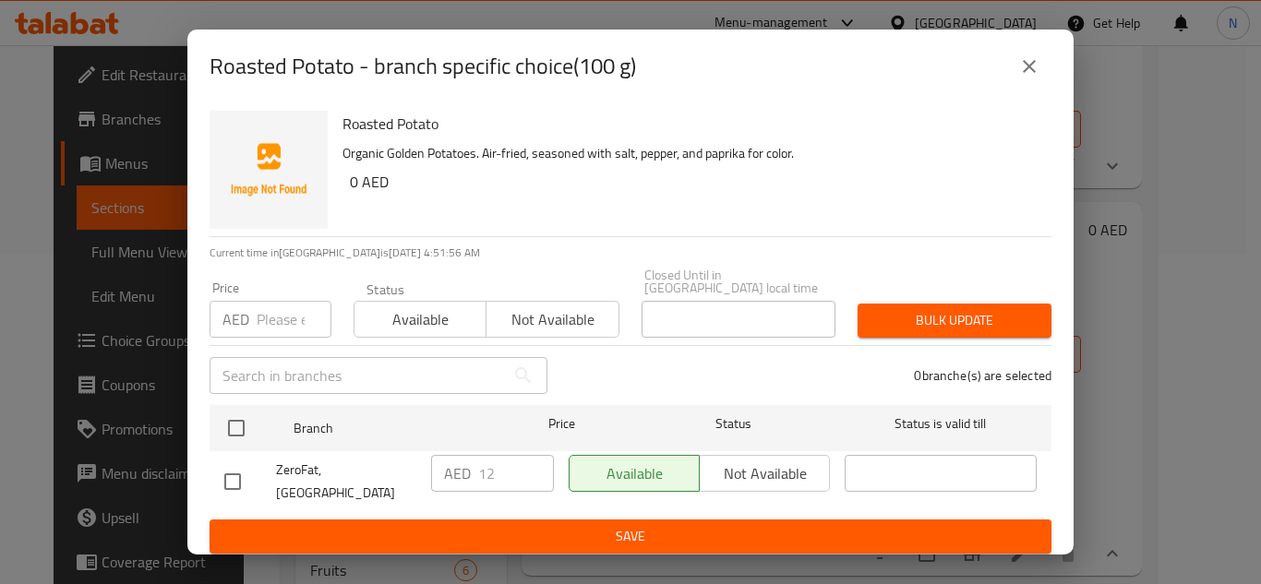
click at [1029, 76] on icon "close" at bounding box center [1029, 66] width 22 height 22
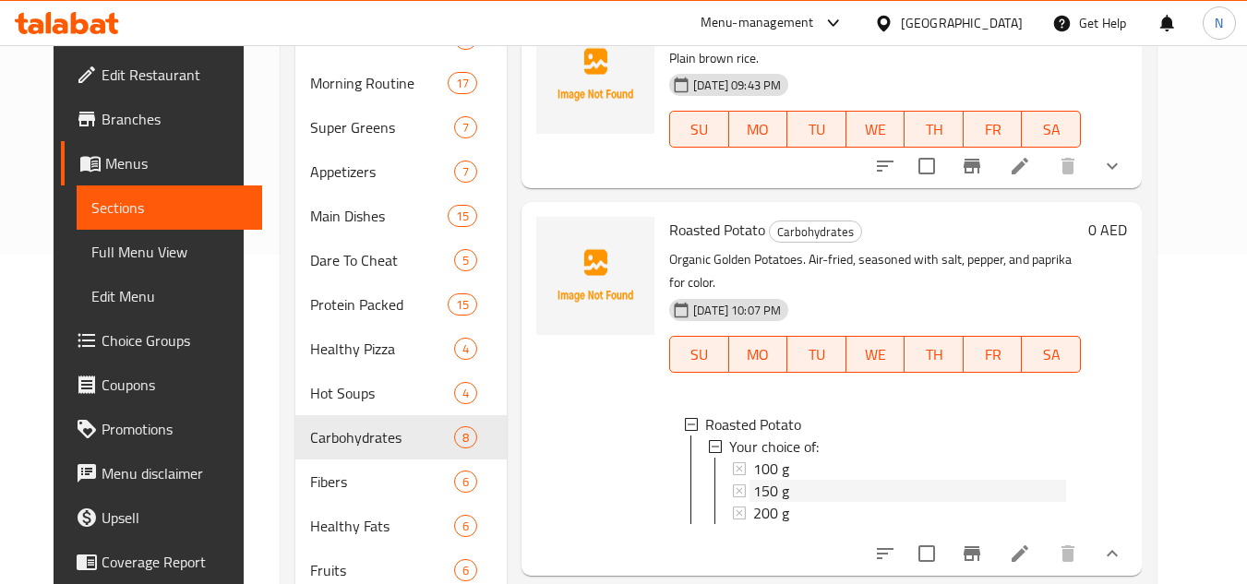
click at [753, 480] on span "150 g" at bounding box center [771, 491] width 36 height 22
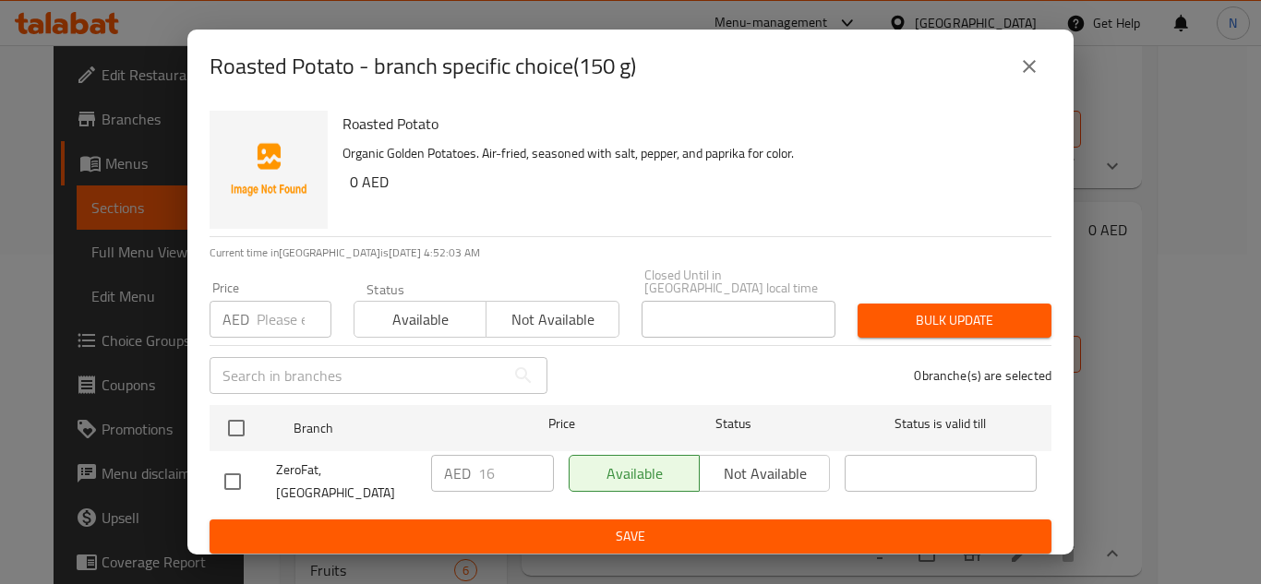
click at [1028, 78] on icon "close" at bounding box center [1029, 66] width 22 height 22
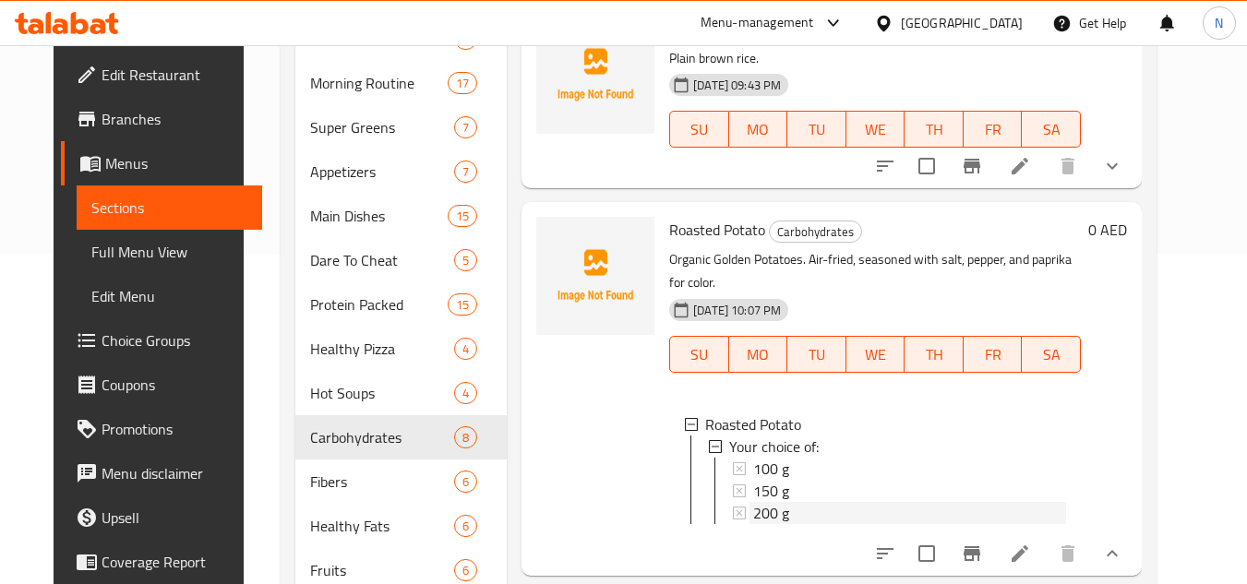
click at [790, 502] on div "200 g" at bounding box center [909, 513] width 313 height 22
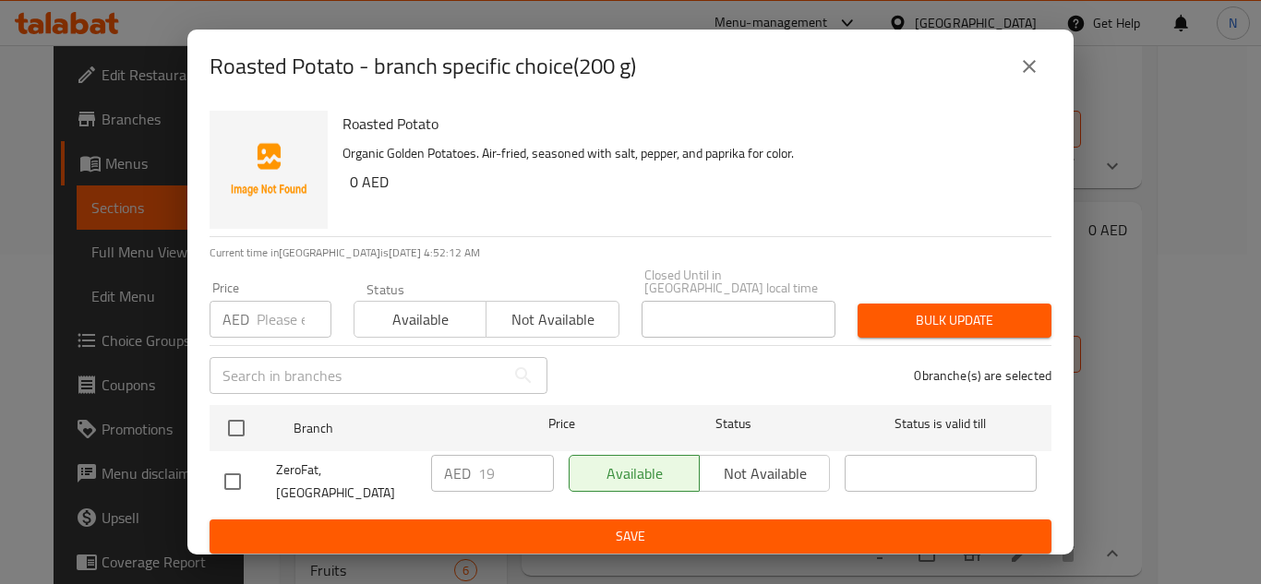
click at [1022, 72] on icon "close" at bounding box center [1029, 66] width 22 height 22
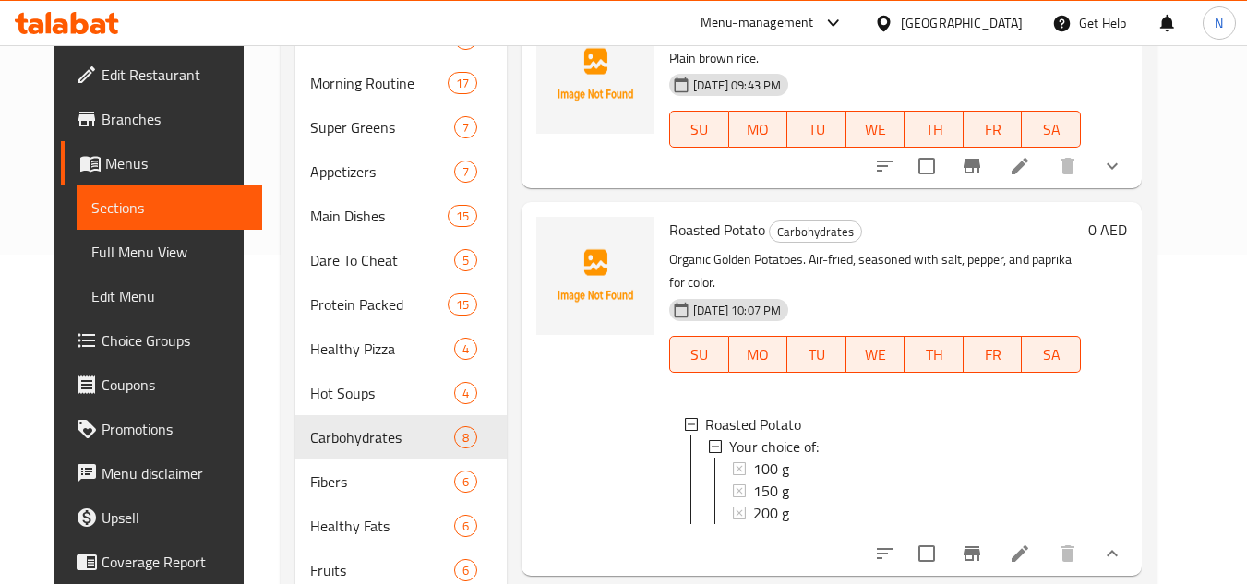
scroll to position [645, 0]
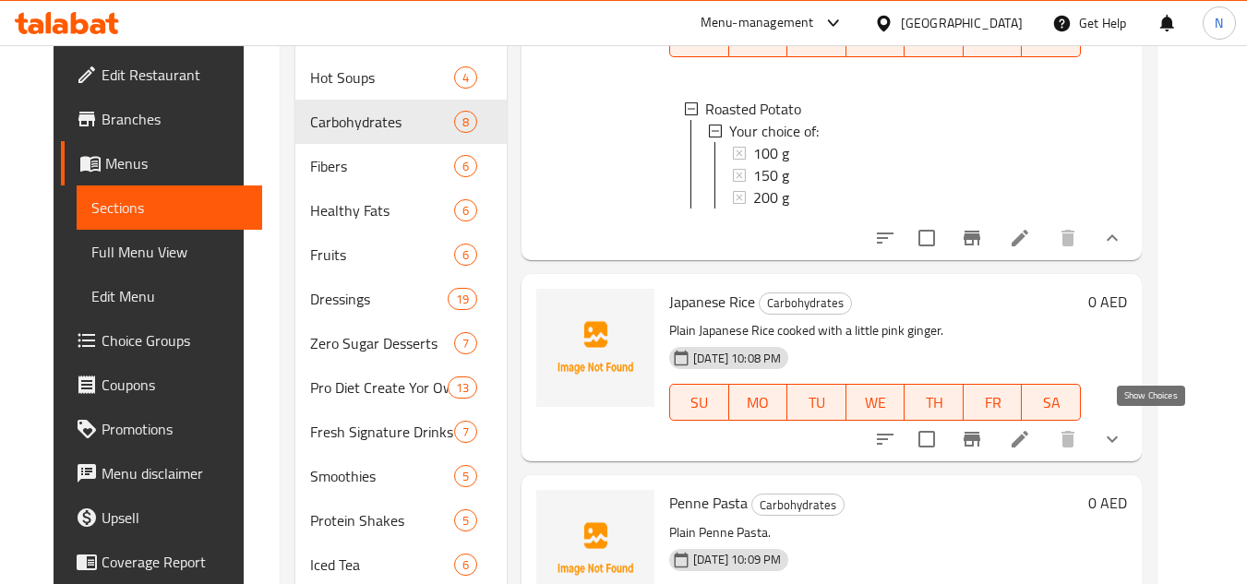
click at [1124, 438] on icon "show more" at bounding box center [1112, 439] width 22 height 22
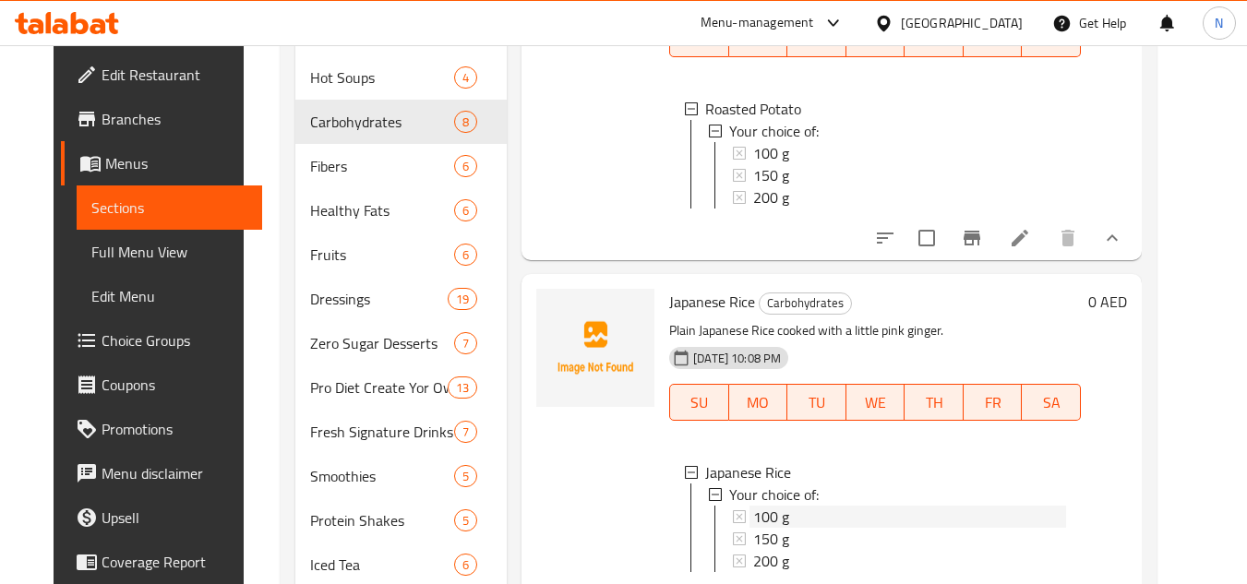
click at [750, 506] on div "100 g" at bounding box center [908, 517] width 317 height 22
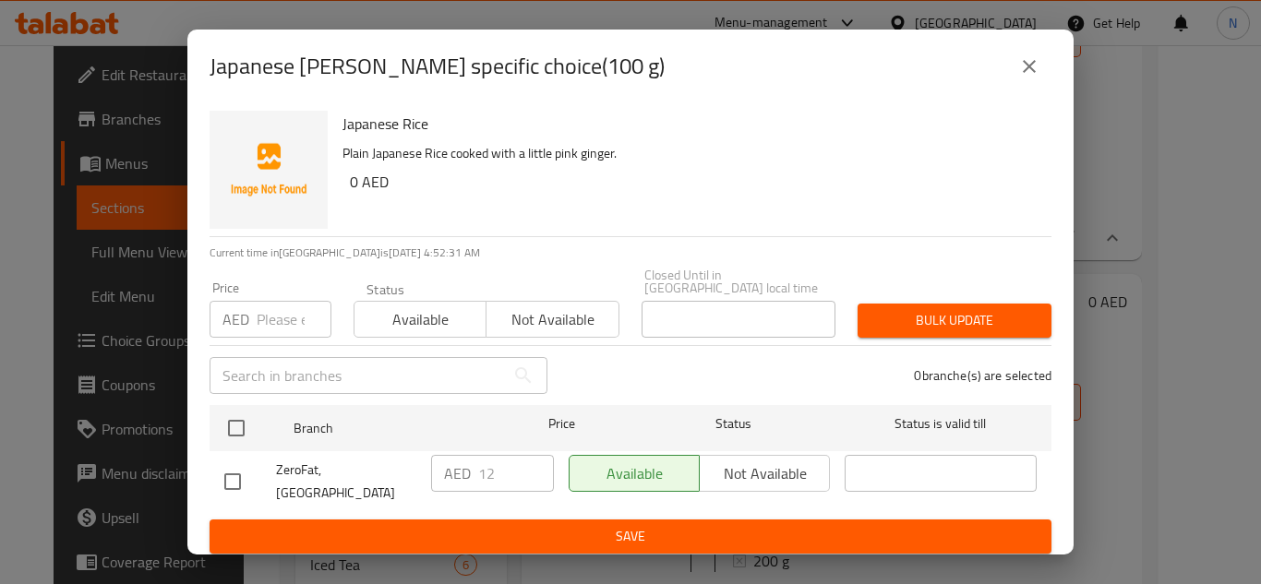
click at [1018, 67] on icon "close" at bounding box center [1029, 66] width 22 height 22
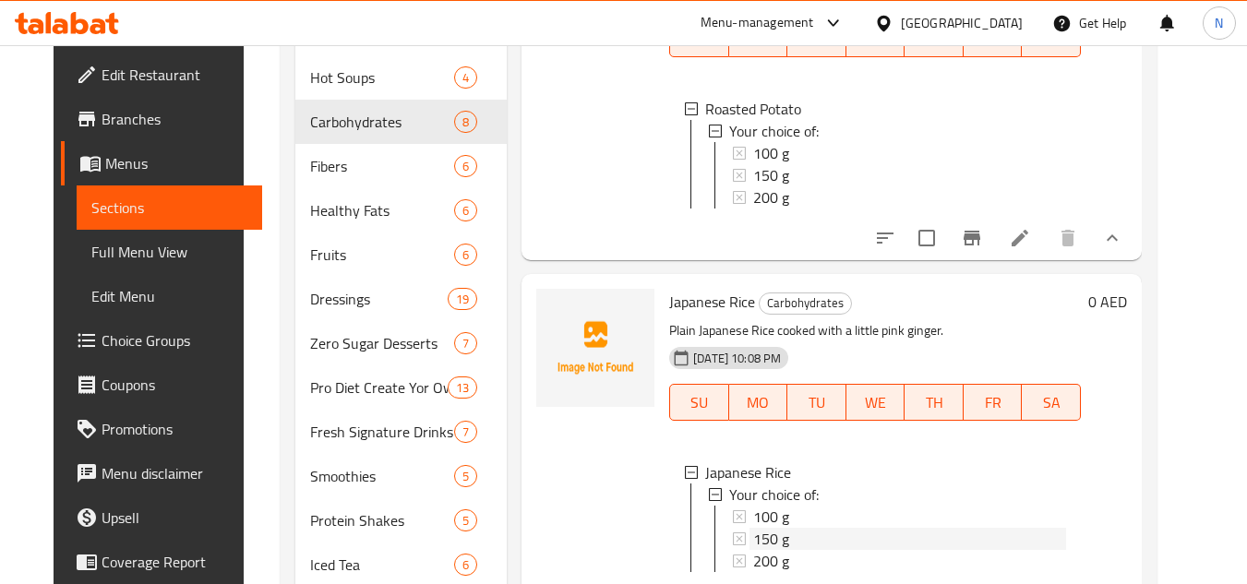
click at [782, 535] on div "150 g" at bounding box center [909, 539] width 313 height 22
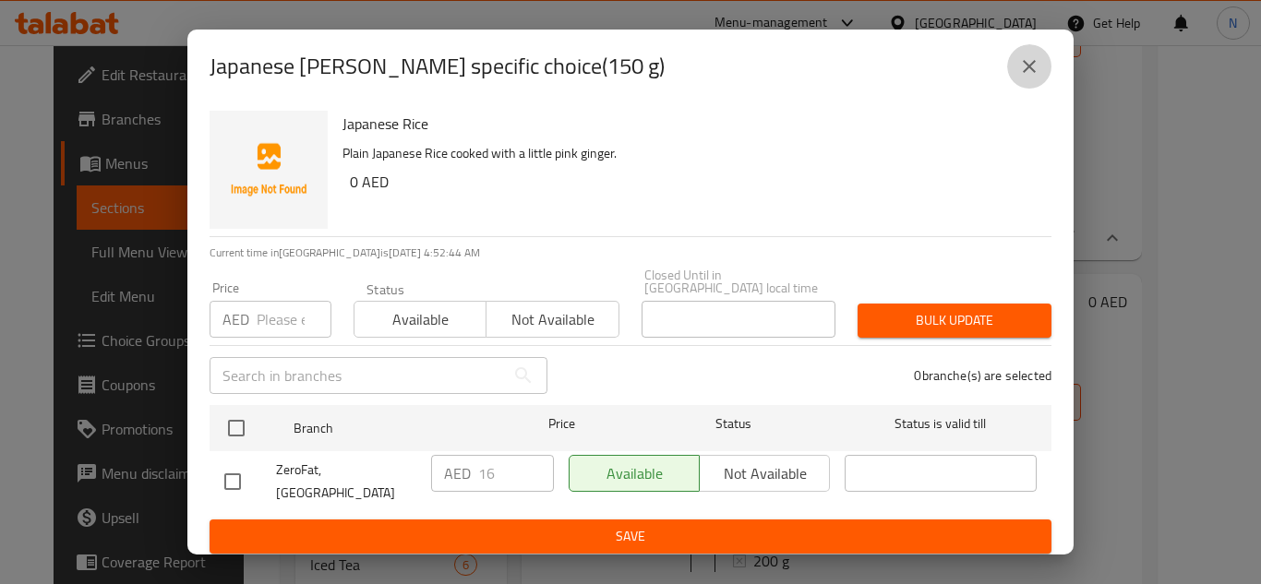
click at [1021, 74] on icon "close" at bounding box center [1029, 66] width 22 height 22
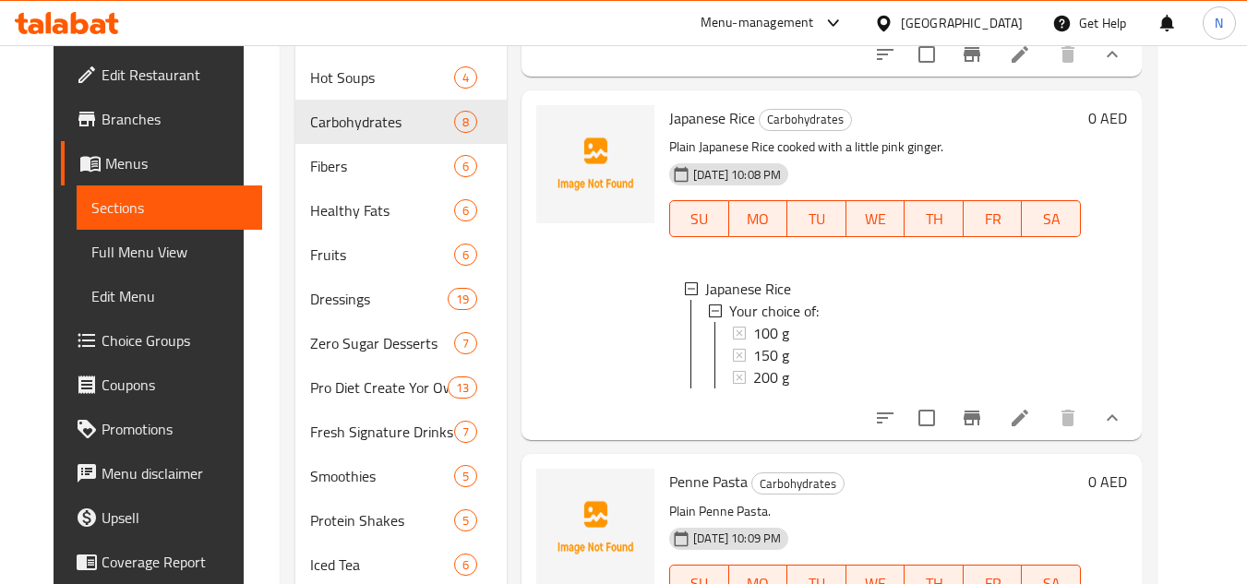
scroll to position [524, 0]
click at [760, 368] on span "200 g" at bounding box center [771, 377] width 36 height 22
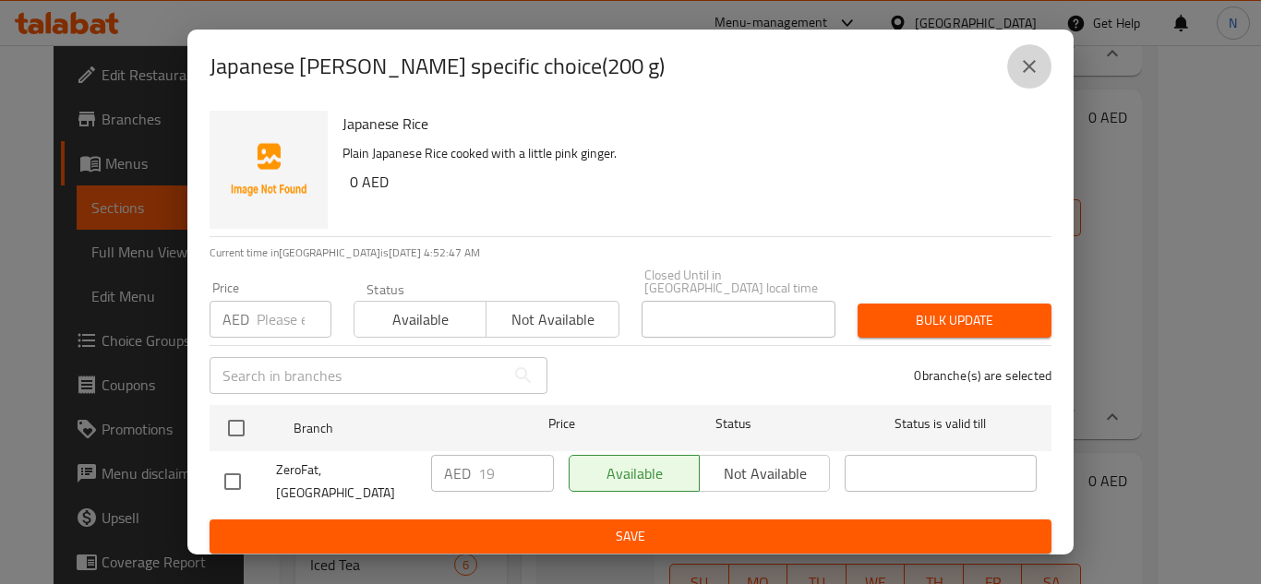
click at [1040, 81] on button "close" at bounding box center [1029, 66] width 44 height 44
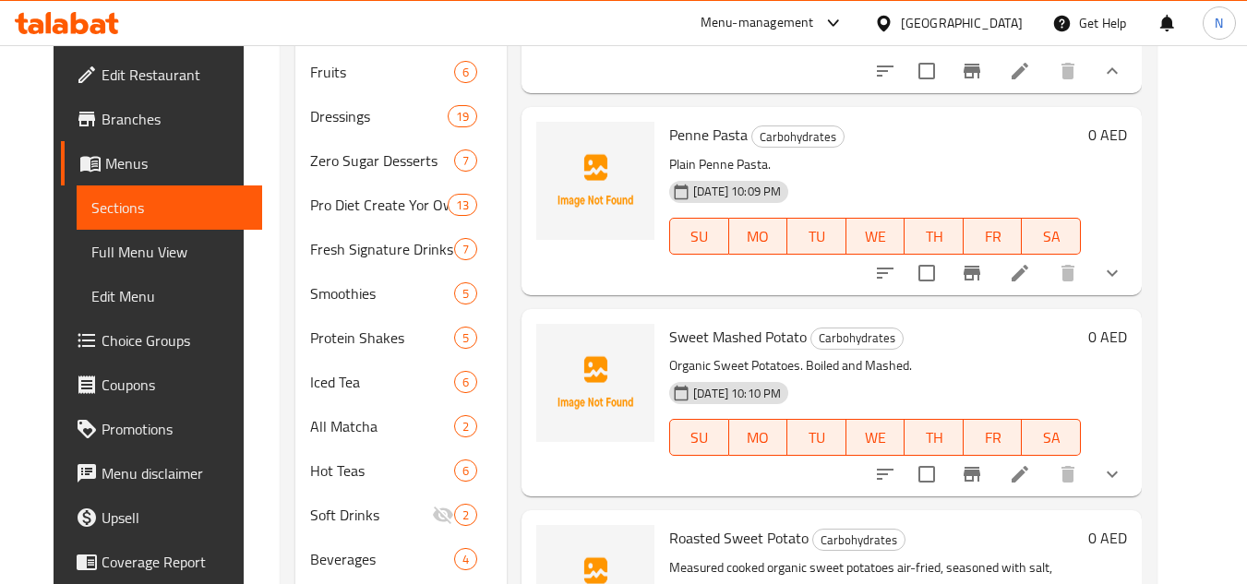
scroll to position [830, 0]
click at [1124, 262] on icon "show more" at bounding box center [1112, 271] width 22 height 22
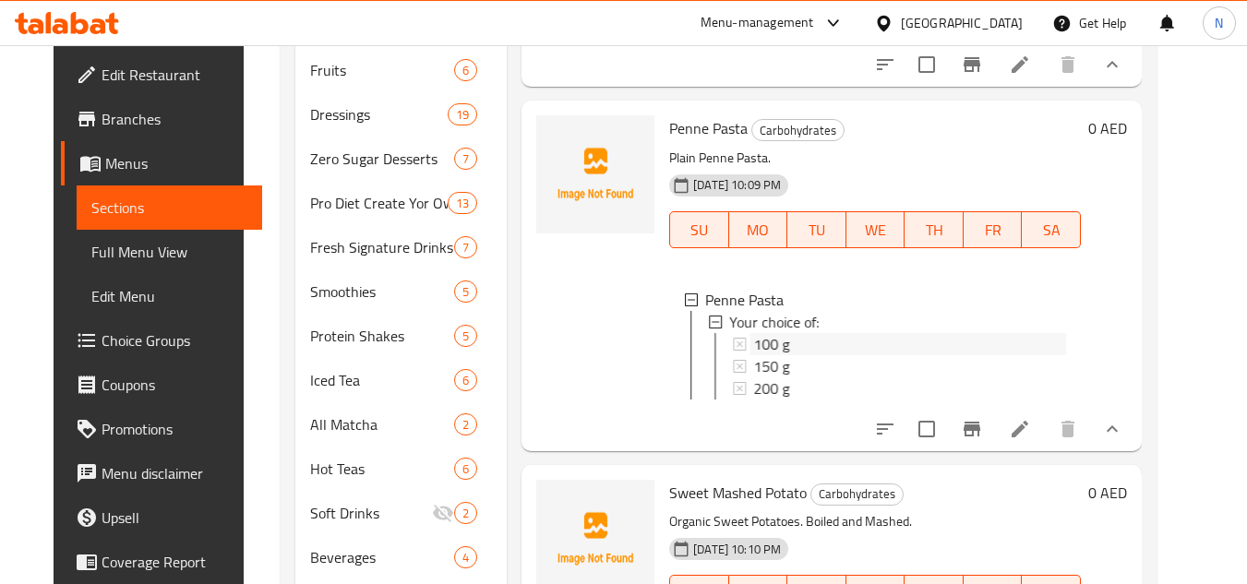
click at [763, 350] on span "100 g" at bounding box center [771, 344] width 36 height 22
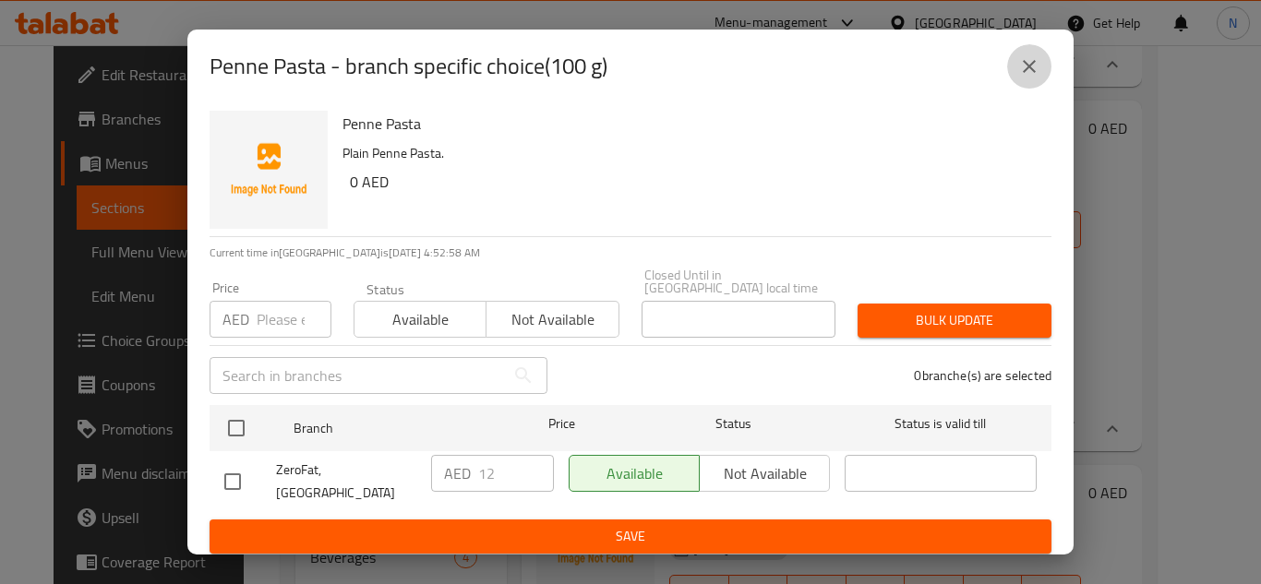
click at [1028, 78] on icon "close" at bounding box center [1029, 66] width 22 height 22
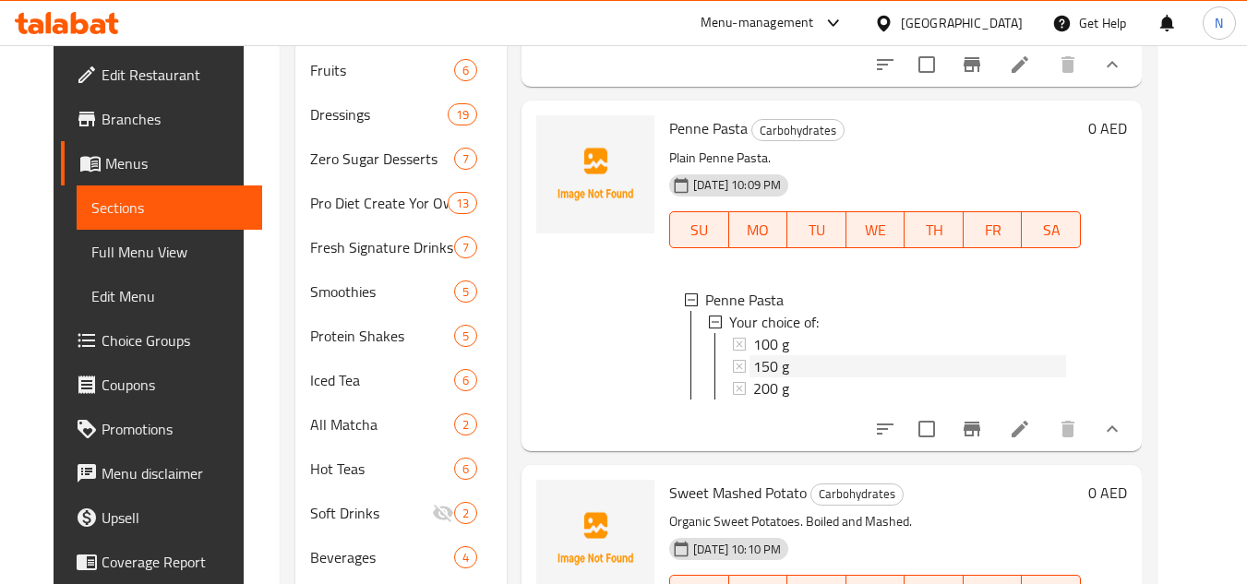
click at [776, 375] on span "150 g" at bounding box center [771, 366] width 36 height 22
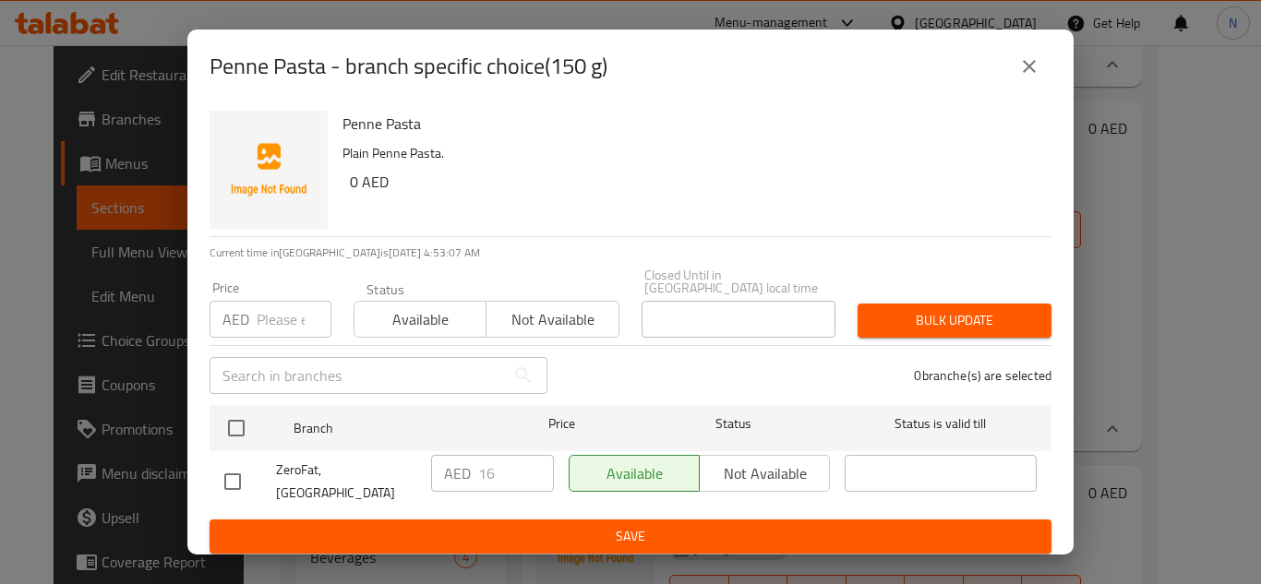
click at [1024, 73] on icon "close" at bounding box center [1029, 66] width 13 height 13
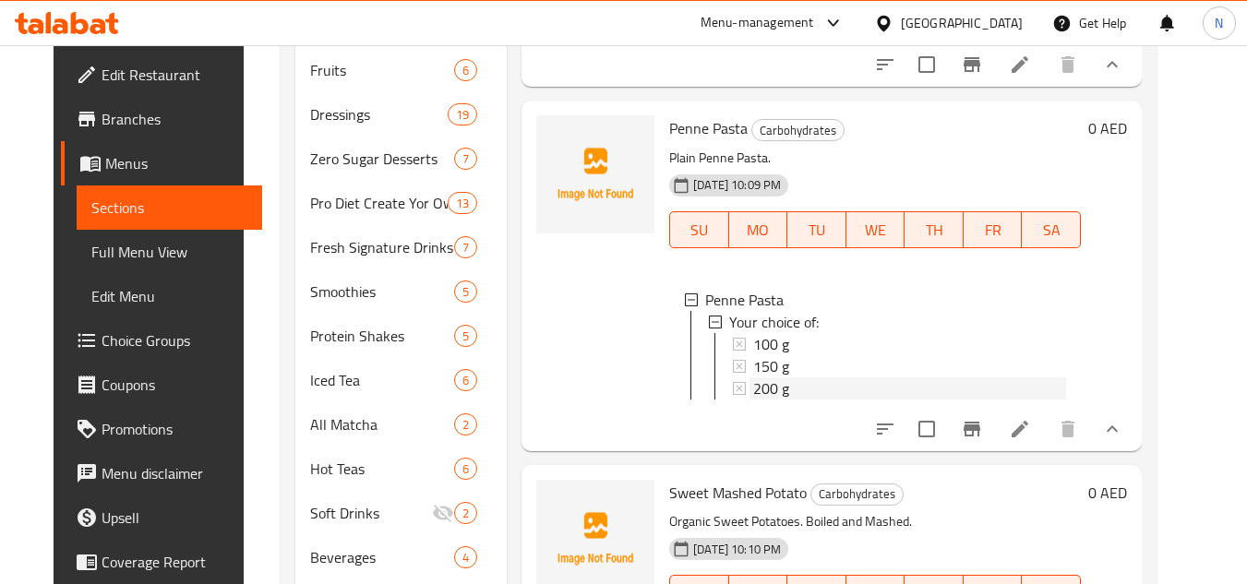
click at [780, 400] on div "200 g" at bounding box center [909, 389] width 313 height 22
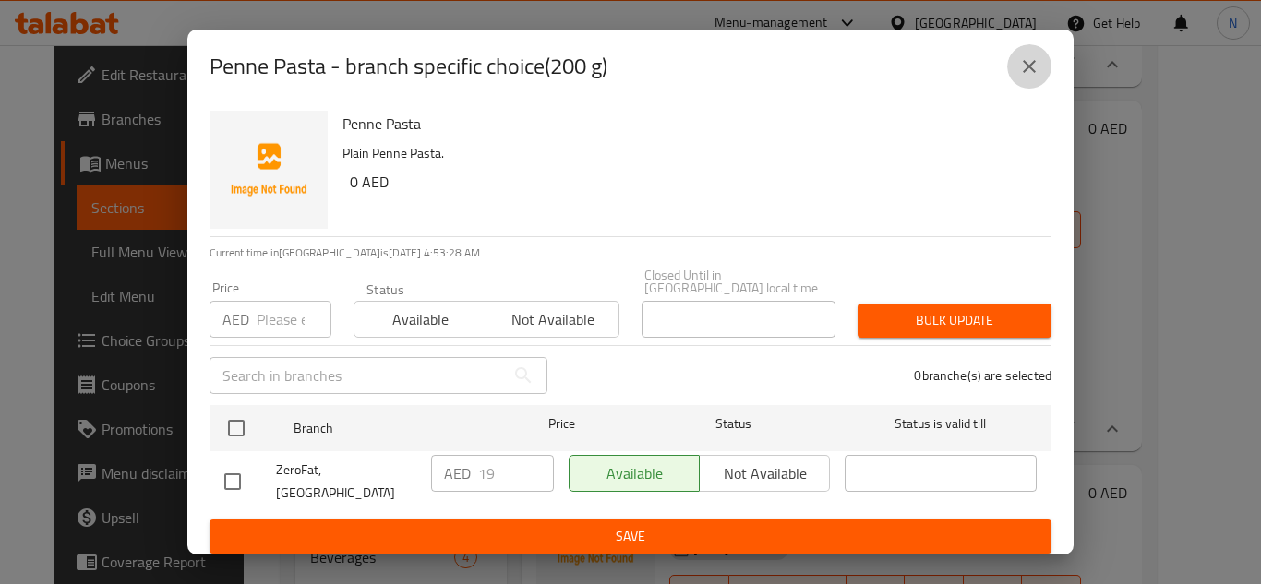
click at [1033, 78] on icon "close" at bounding box center [1029, 66] width 22 height 22
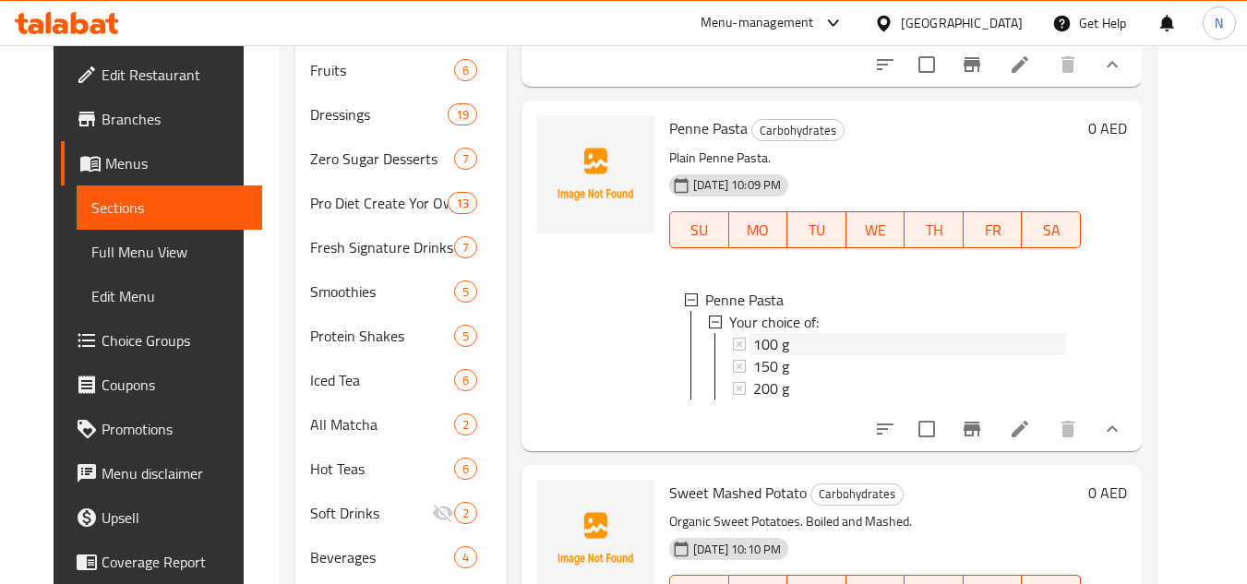
click at [776, 343] on span "100 g" at bounding box center [771, 344] width 36 height 22
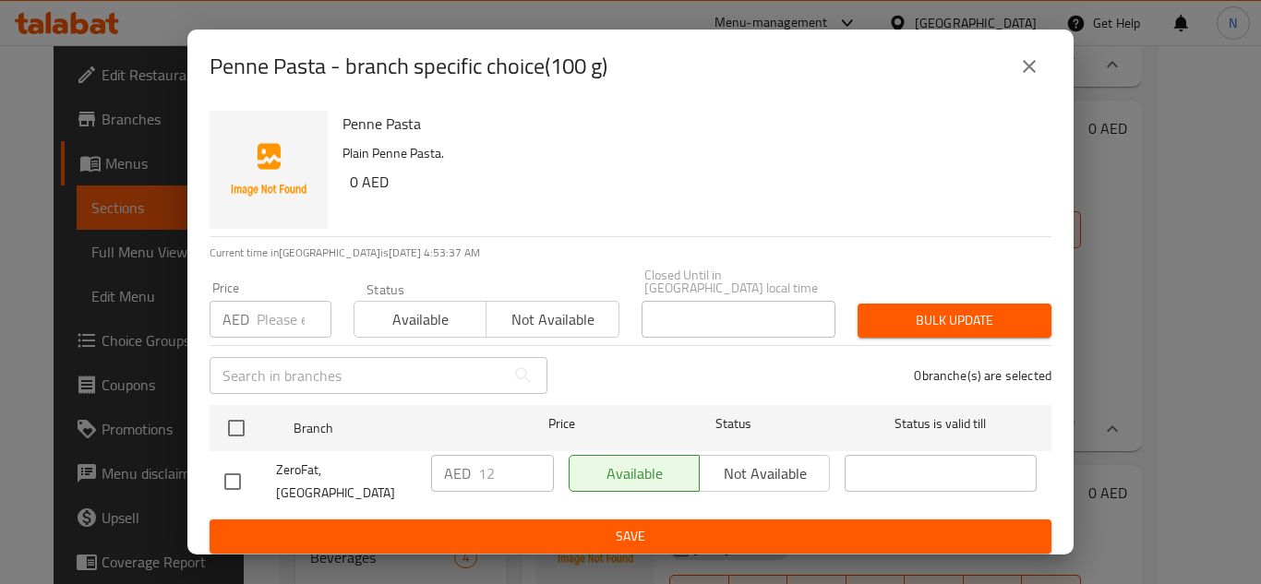
click at [1031, 75] on icon "close" at bounding box center [1029, 66] width 22 height 22
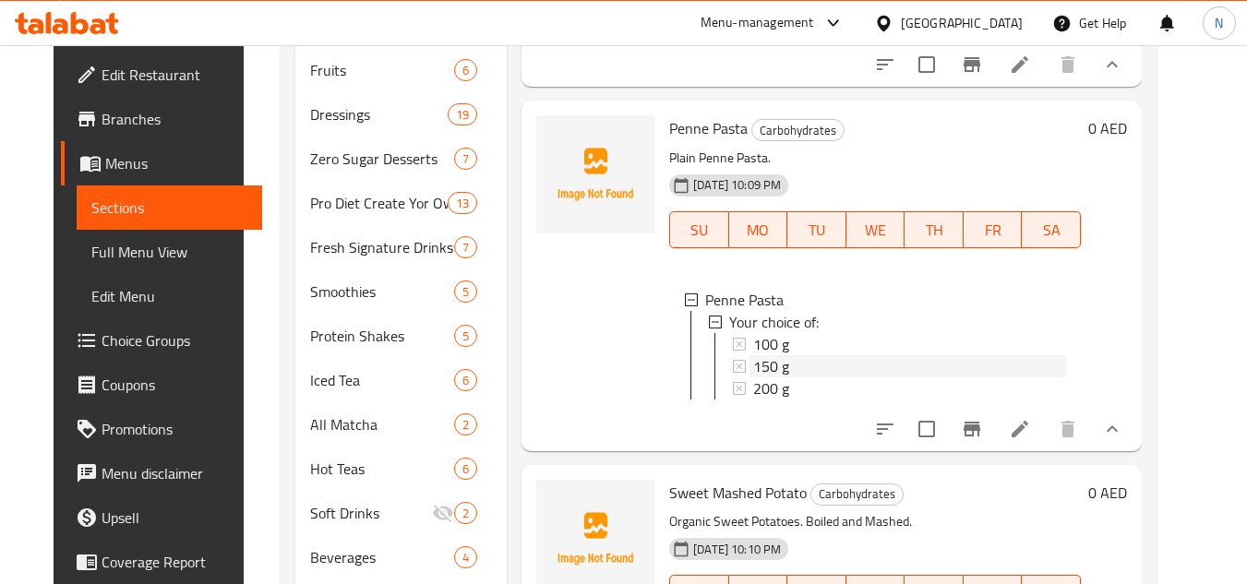
click at [790, 373] on div "150 g" at bounding box center [909, 366] width 313 height 22
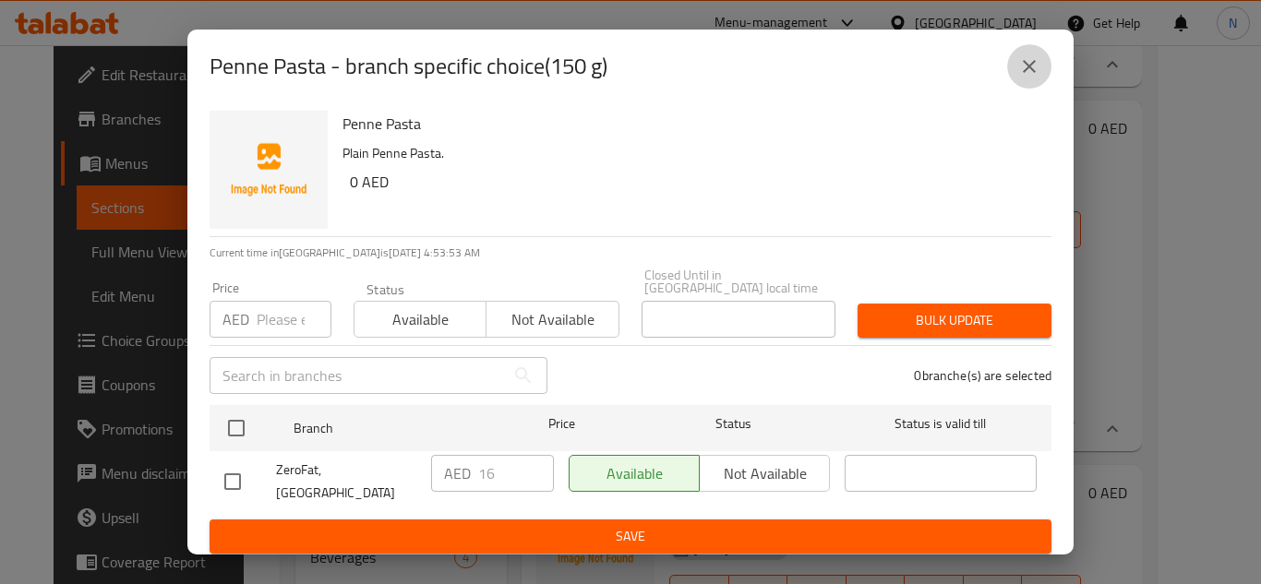
click at [1028, 66] on icon "close" at bounding box center [1029, 66] width 22 height 22
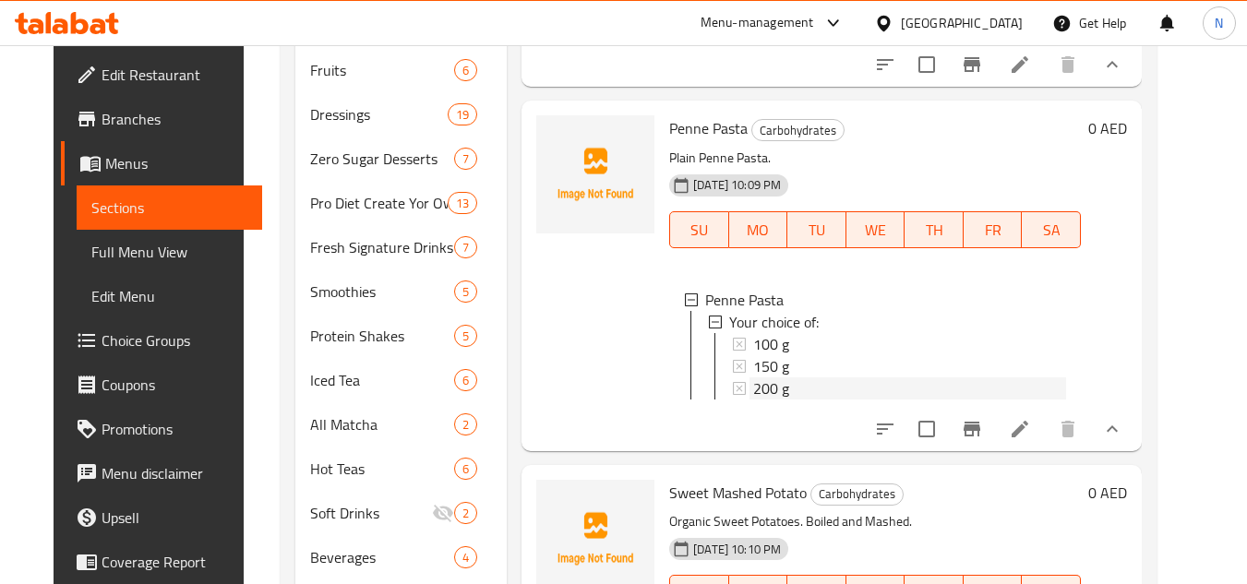
click at [831, 399] on div "200 g" at bounding box center [909, 389] width 313 height 22
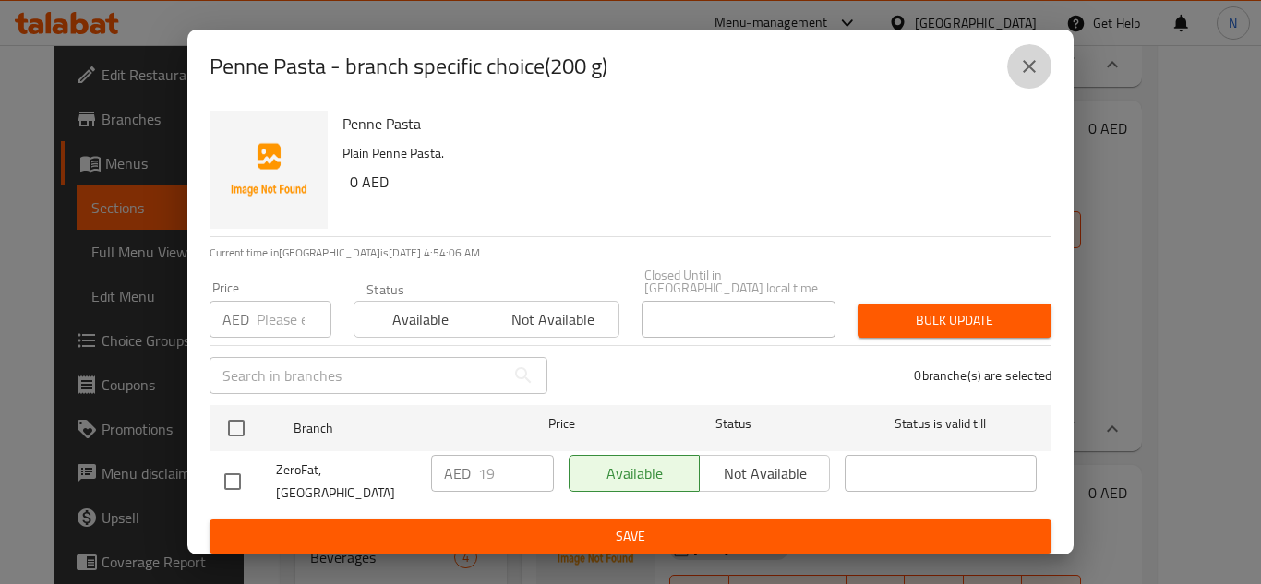
click at [1027, 62] on icon "close" at bounding box center [1029, 66] width 22 height 22
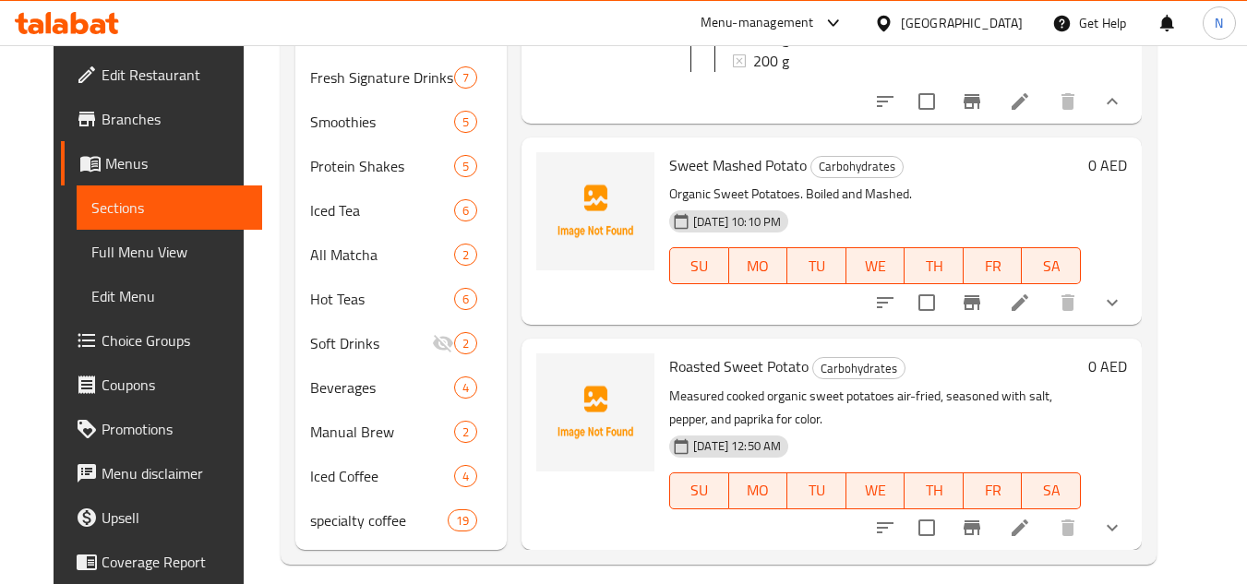
scroll to position [1017, 0]
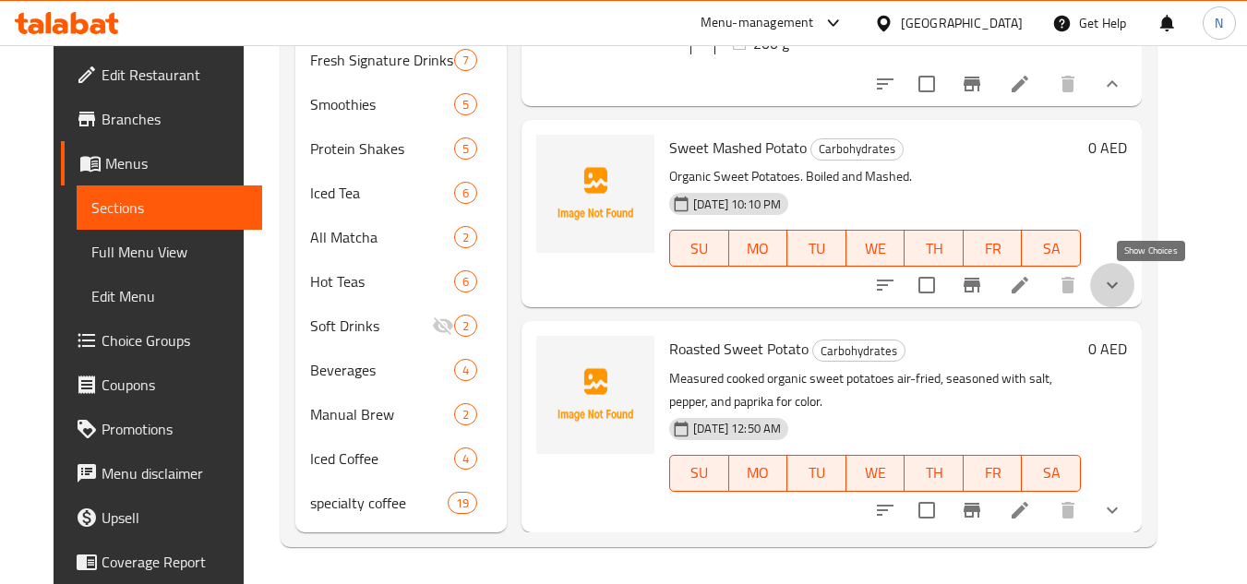
click at [1118, 288] on icon "show more" at bounding box center [1112, 286] width 11 height 6
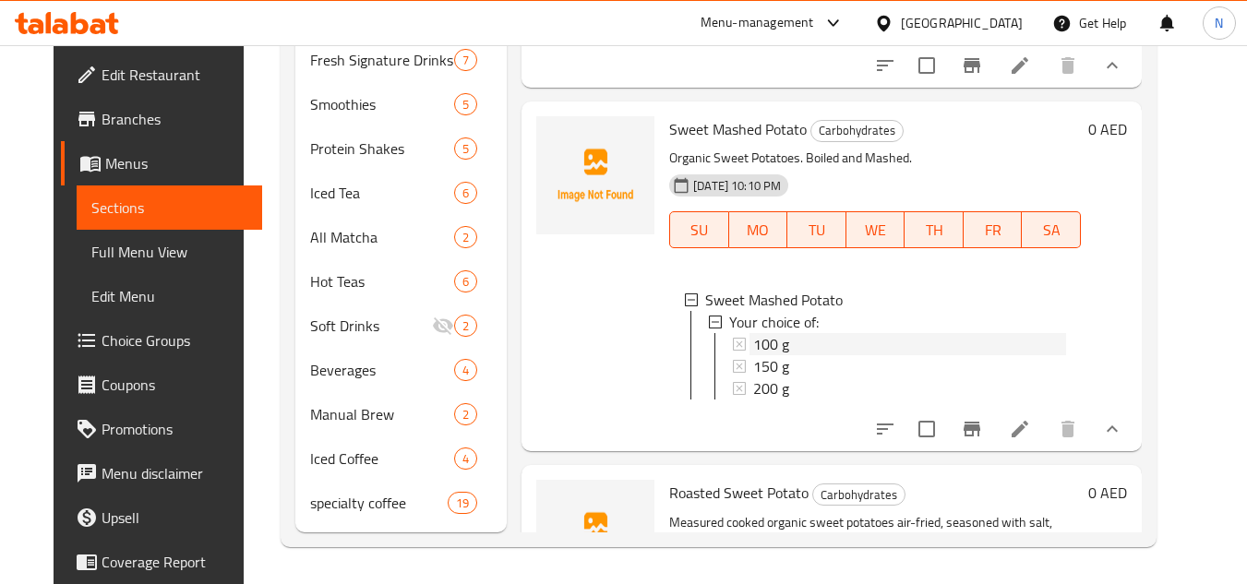
click at [804, 355] on div "100 g" at bounding box center [909, 344] width 313 height 22
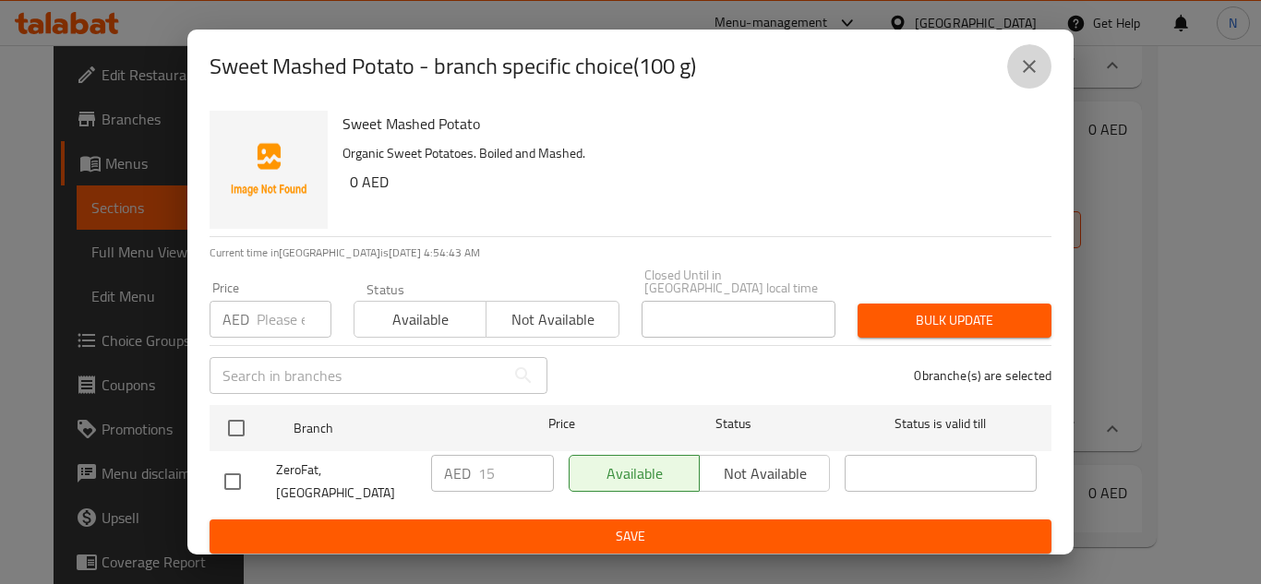
click at [1036, 70] on icon "close" at bounding box center [1029, 66] width 22 height 22
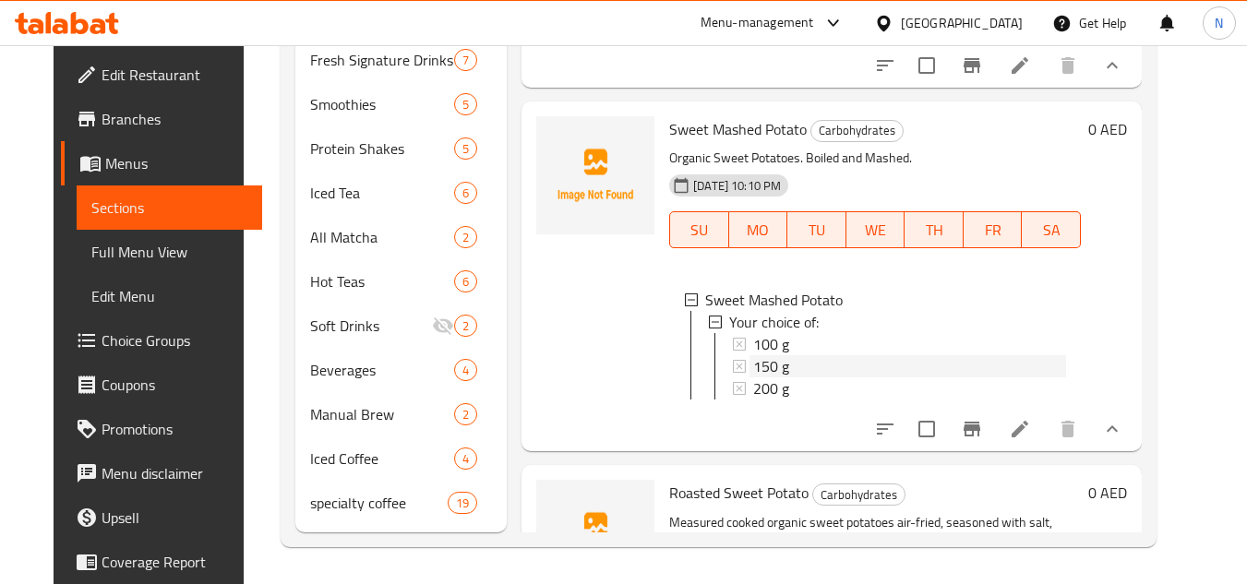
click at [791, 378] on div "150 g" at bounding box center [909, 366] width 313 height 22
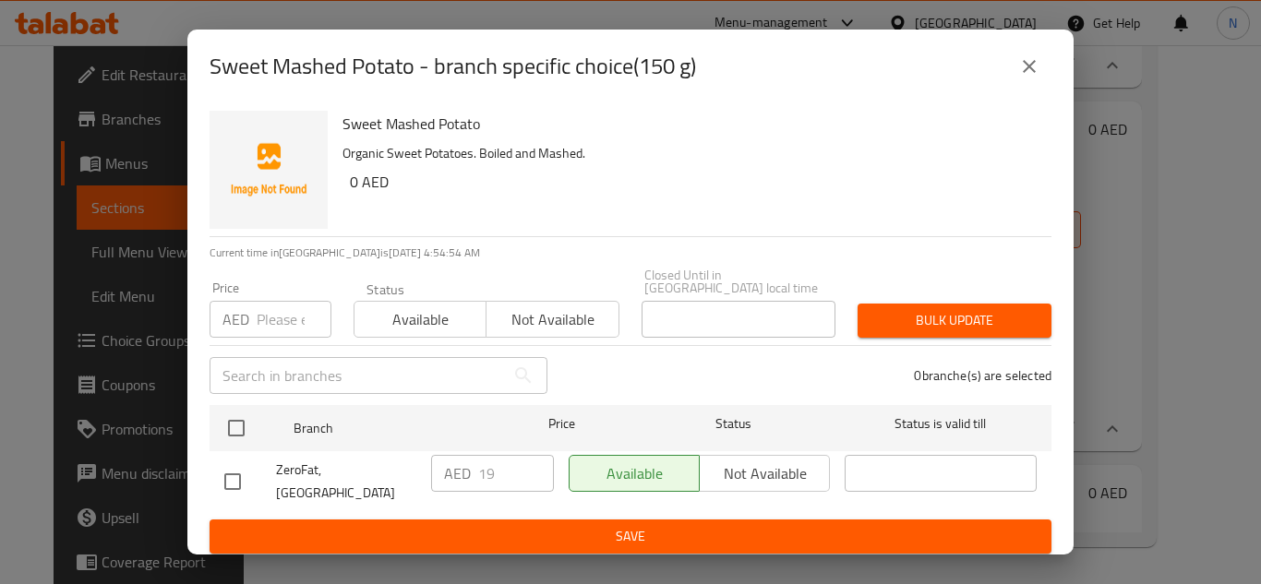
click at [1029, 73] on icon "close" at bounding box center [1029, 66] width 22 height 22
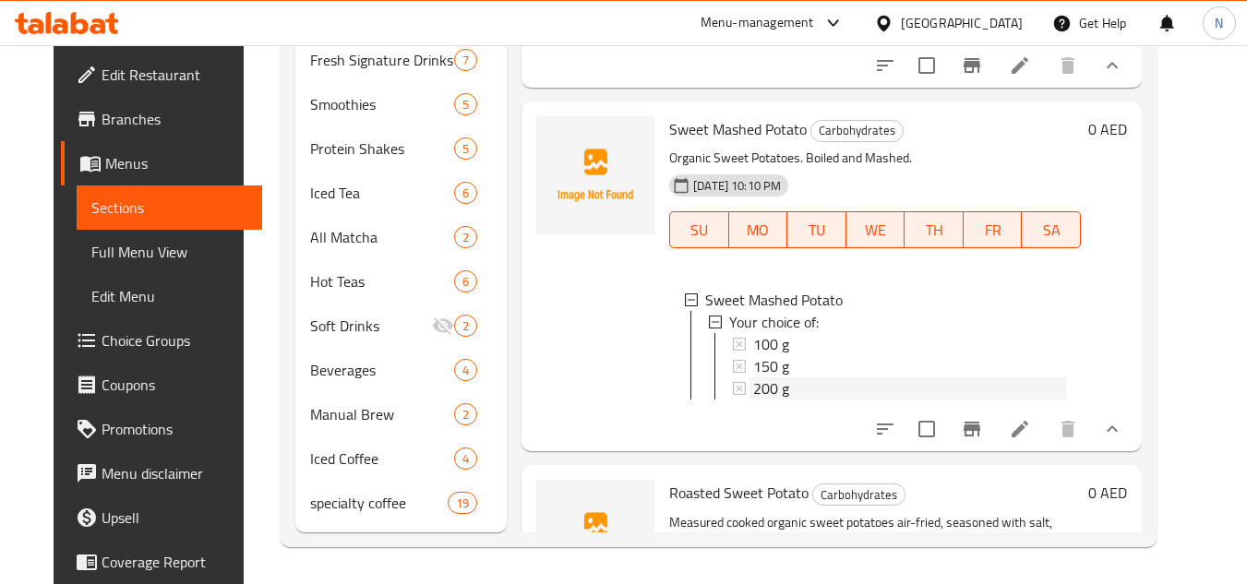
click at [775, 400] on span "200 g" at bounding box center [771, 389] width 36 height 22
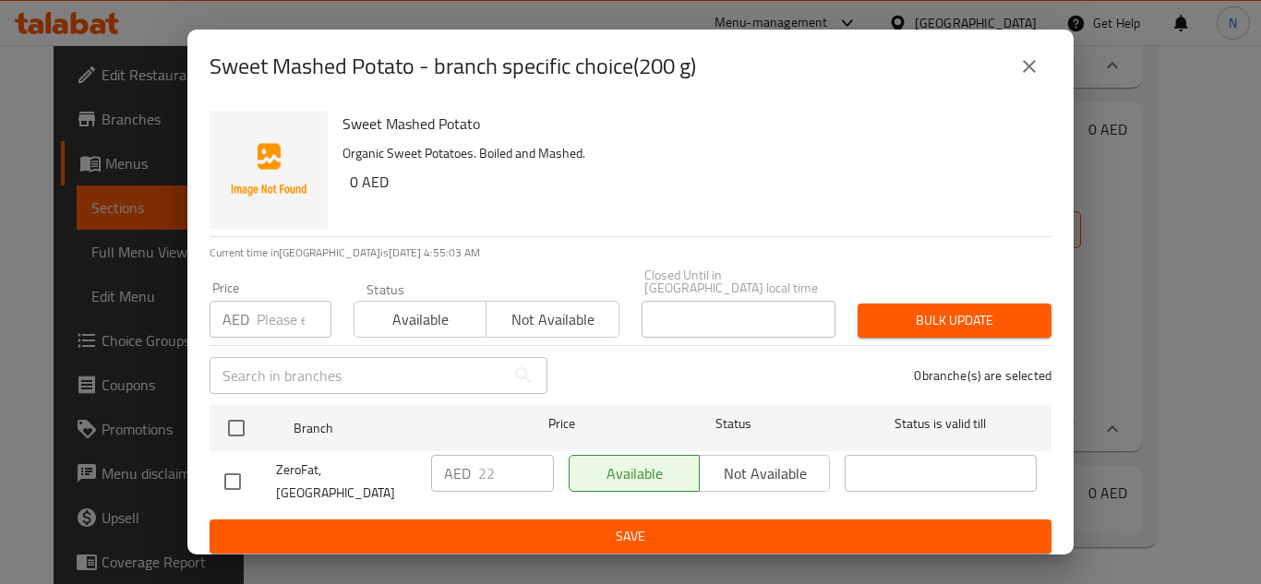
click at [1024, 68] on icon "close" at bounding box center [1029, 66] width 22 height 22
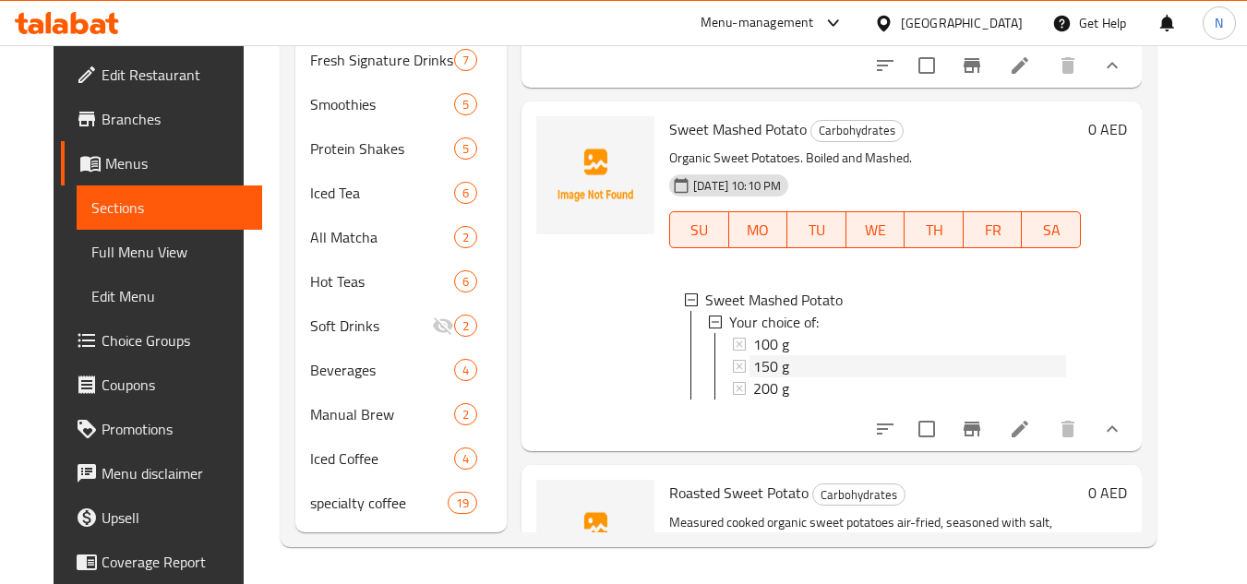
click at [780, 378] on div "150 g" at bounding box center [909, 366] width 313 height 22
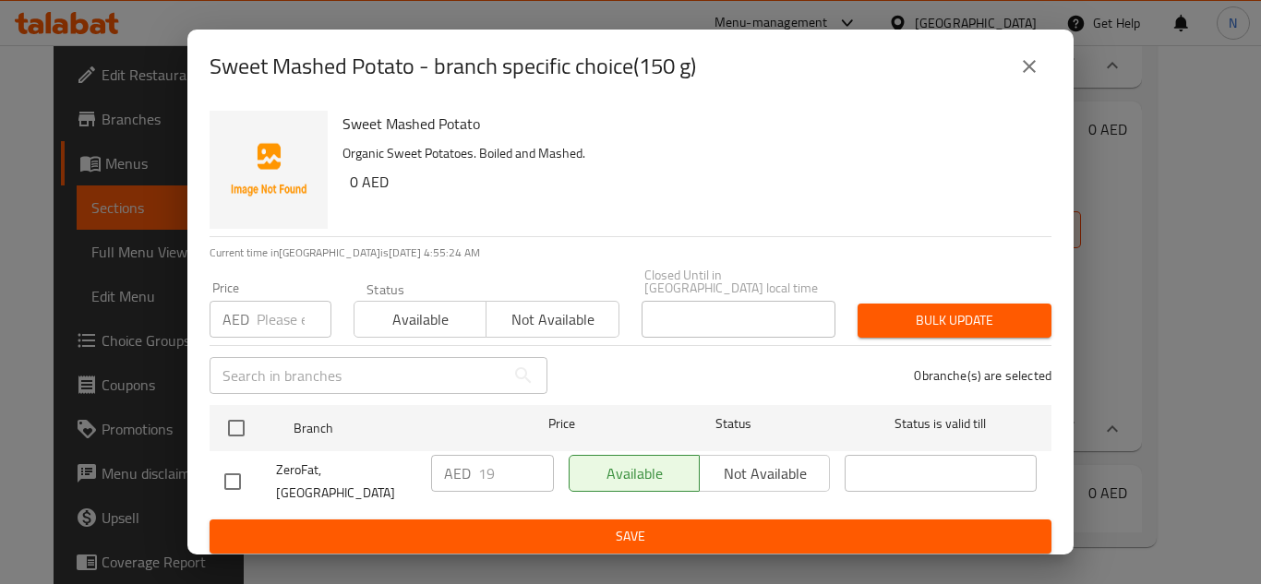
click at [1033, 78] on icon "close" at bounding box center [1029, 66] width 22 height 22
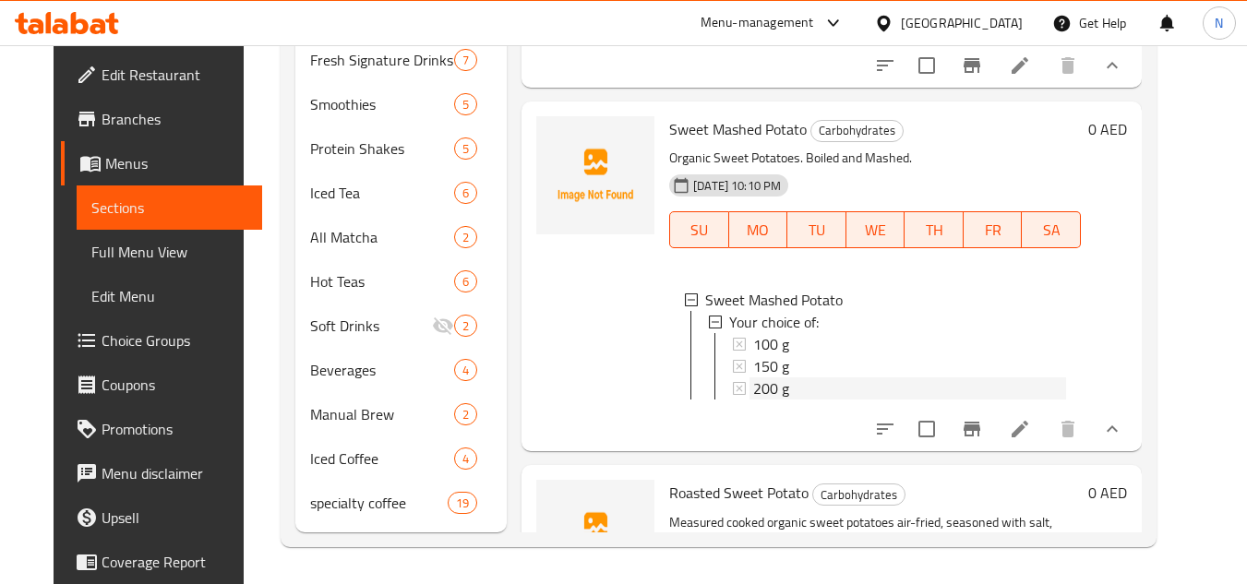
click at [772, 400] on span "200 g" at bounding box center [771, 389] width 36 height 22
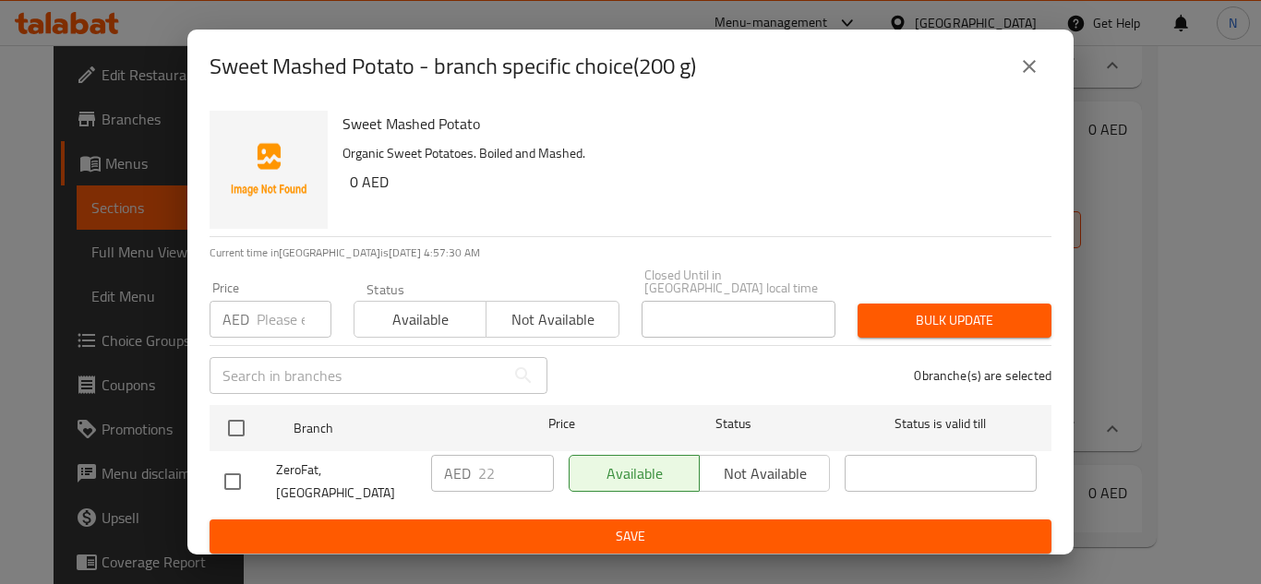
click at [1026, 73] on icon "close" at bounding box center [1029, 66] width 13 height 13
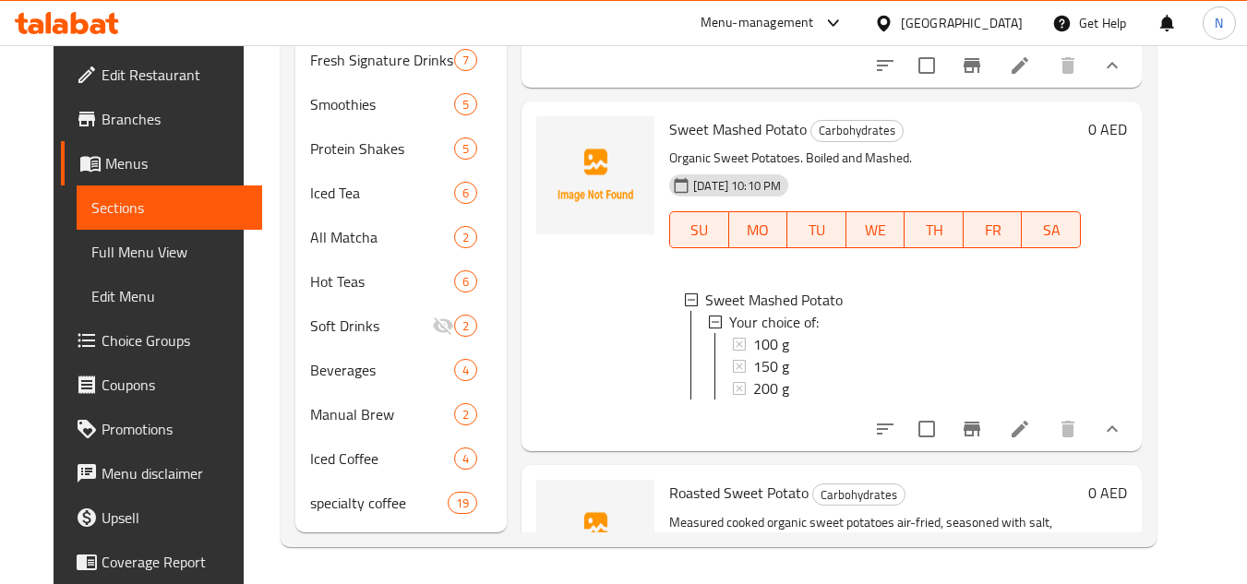
scroll to position [519, 0]
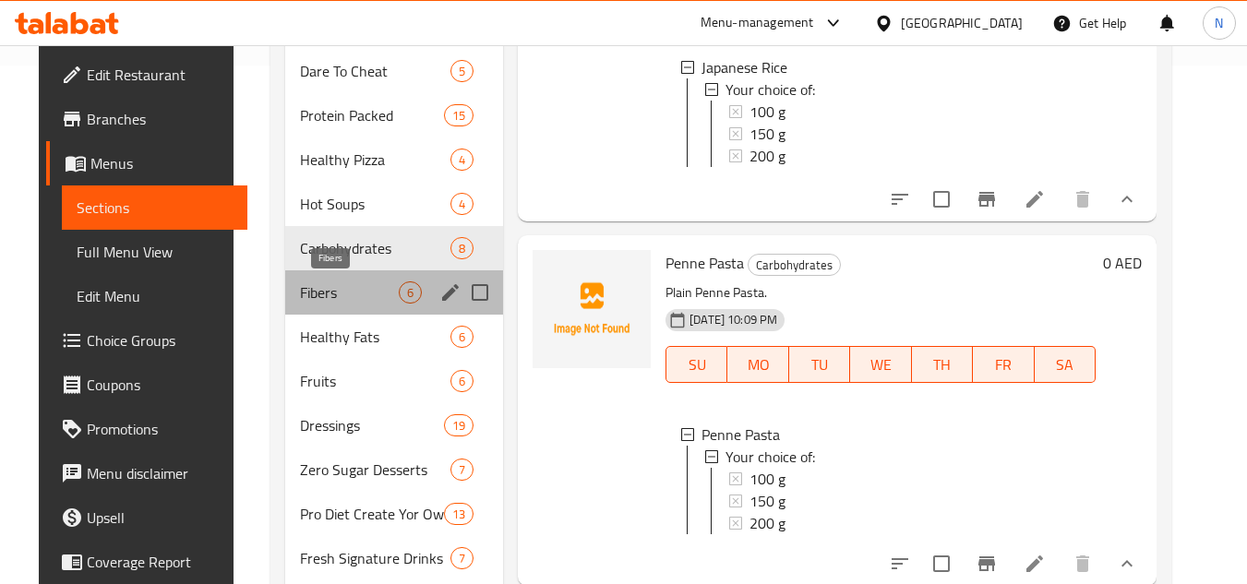
click at [312, 299] on span "Fibers" at bounding box center [349, 293] width 99 height 22
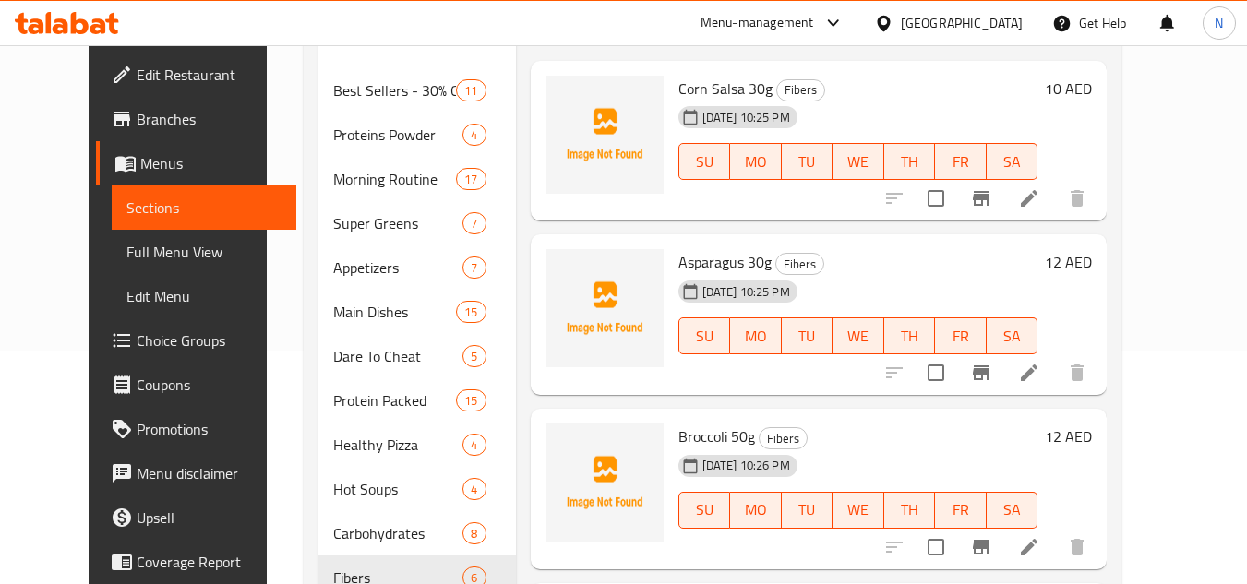
scroll to position [57, 0]
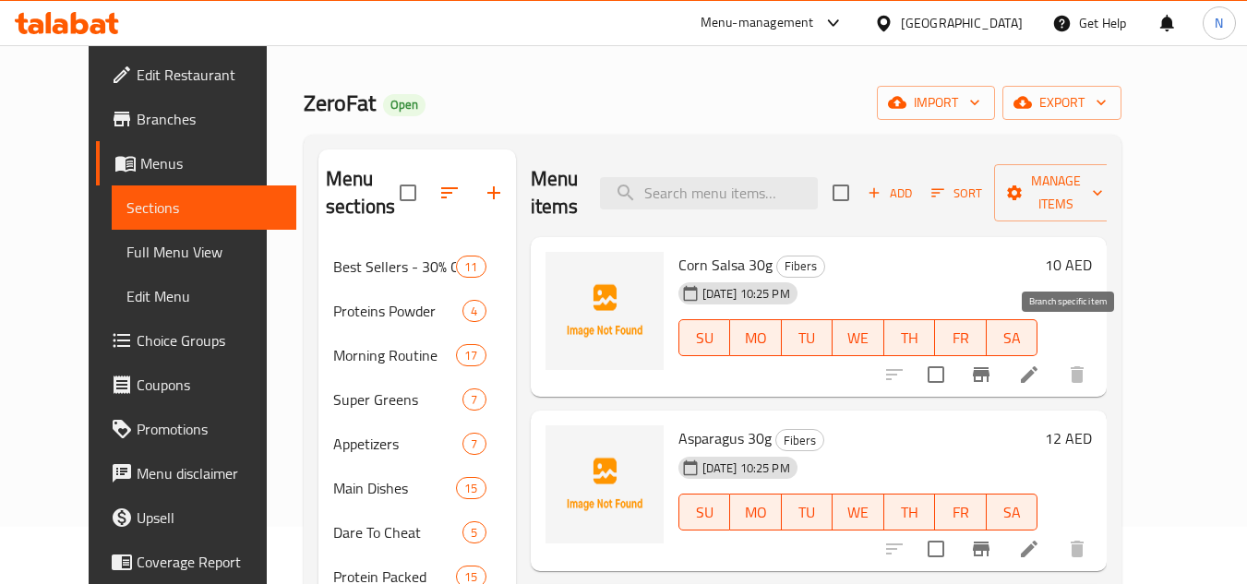
click at [992, 364] on icon "Branch-specific-item" at bounding box center [981, 375] width 22 height 22
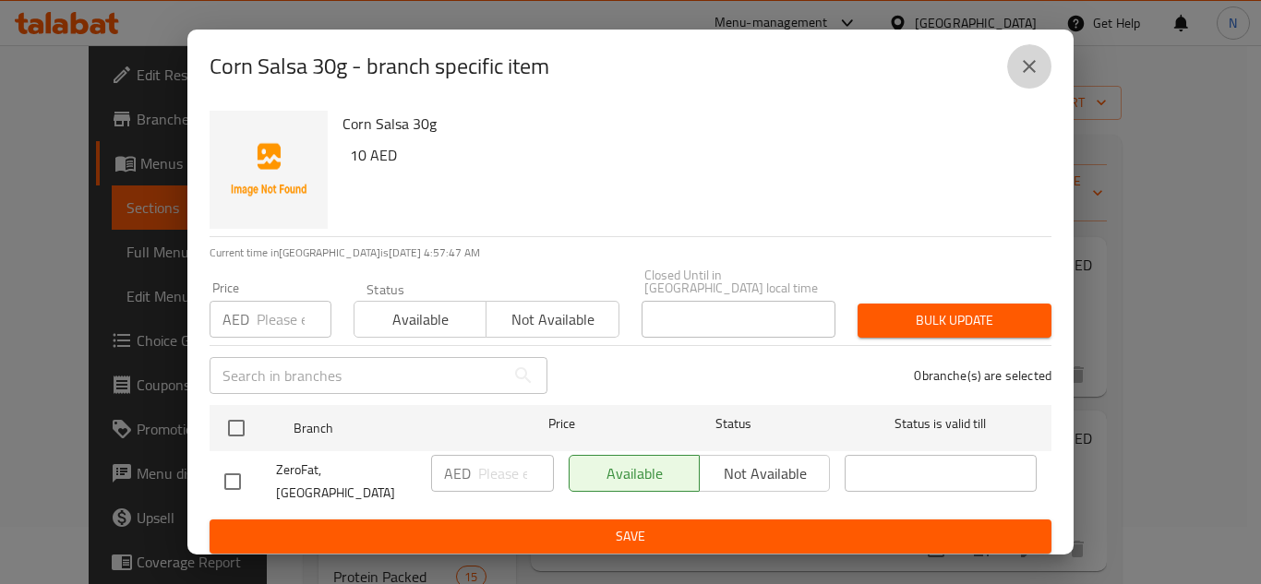
click at [1040, 77] on icon "close" at bounding box center [1029, 66] width 22 height 22
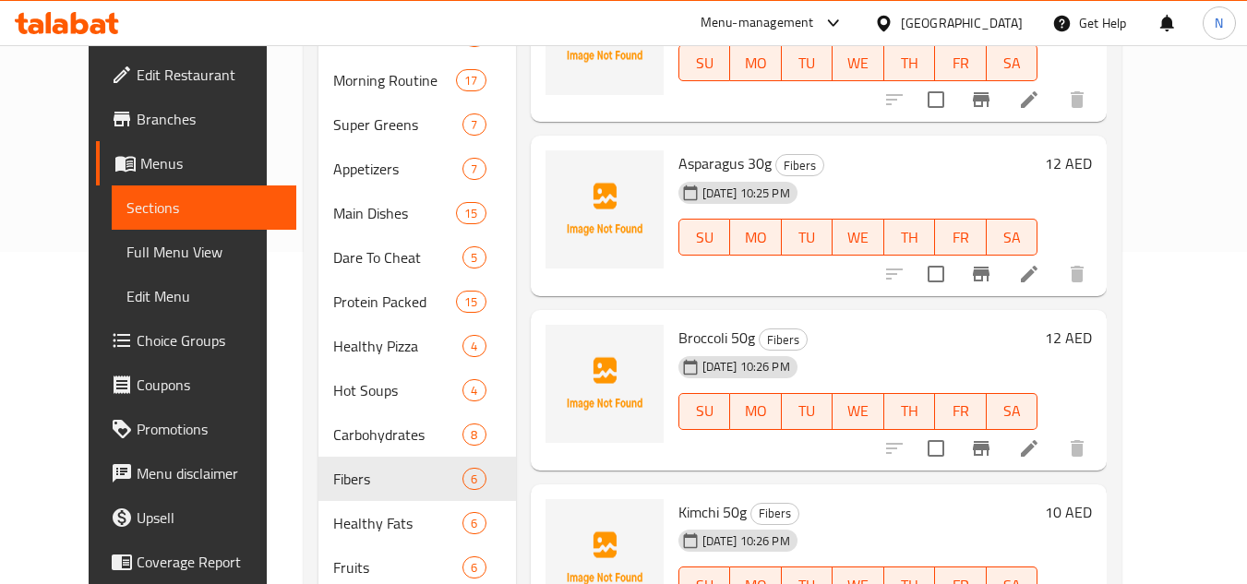
scroll to position [334, 0]
click at [992, 436] on icon "Branch-specific-item" at bounding box center [981, 447] width 22 height 22
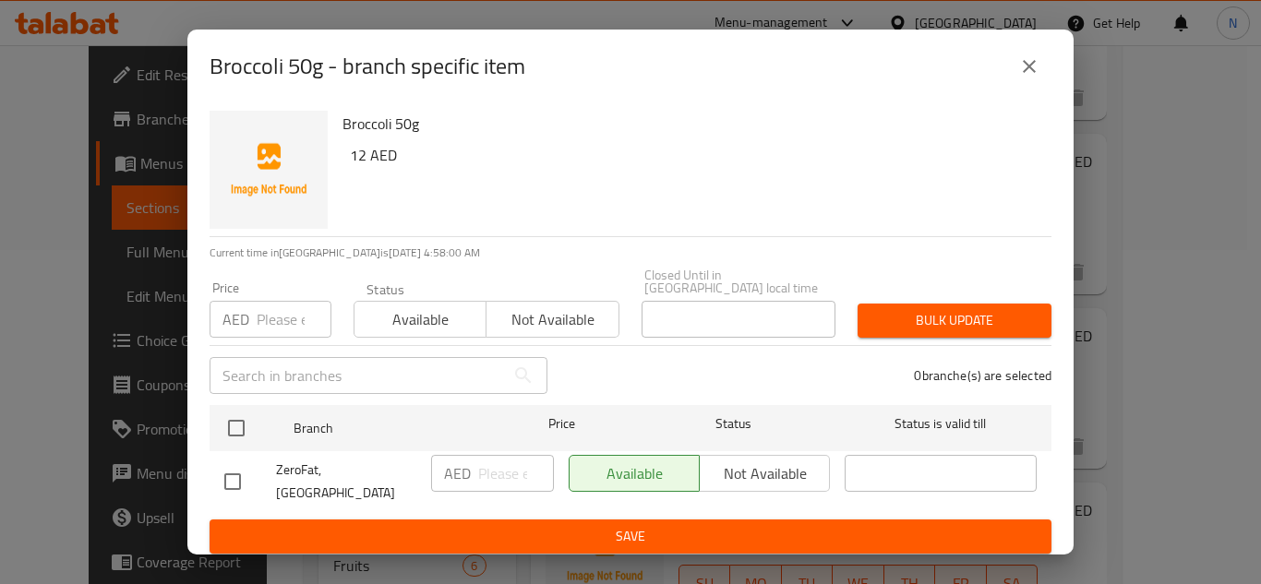
click at [1034, 77] on icon "close" at bounding box center [1029, 66] width 22 height 22
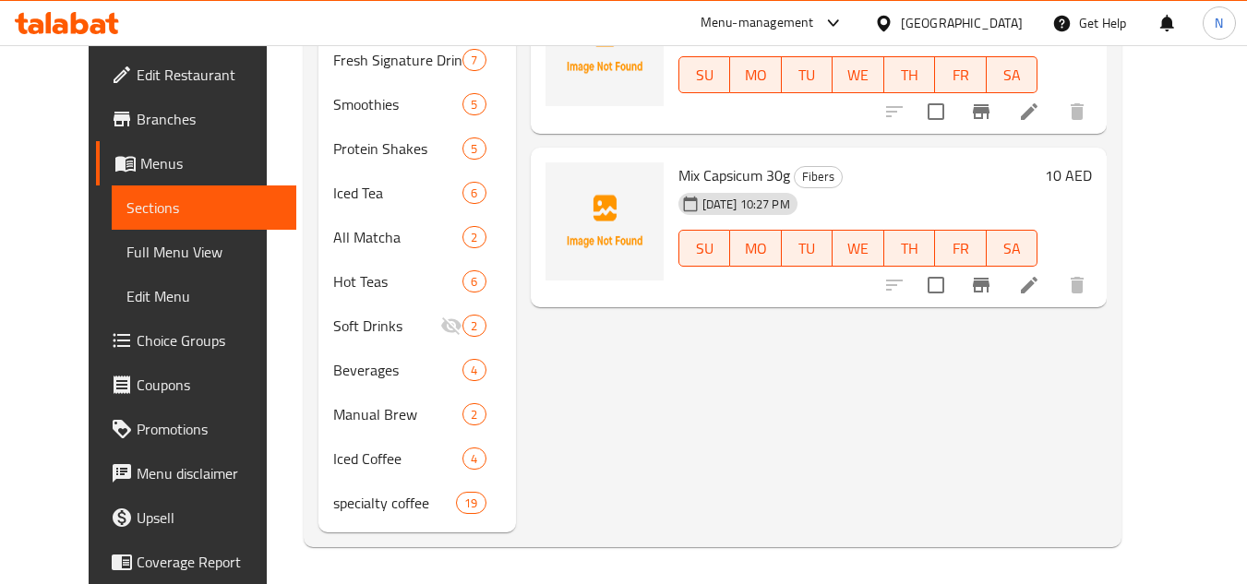
scroll to position [563, 0]
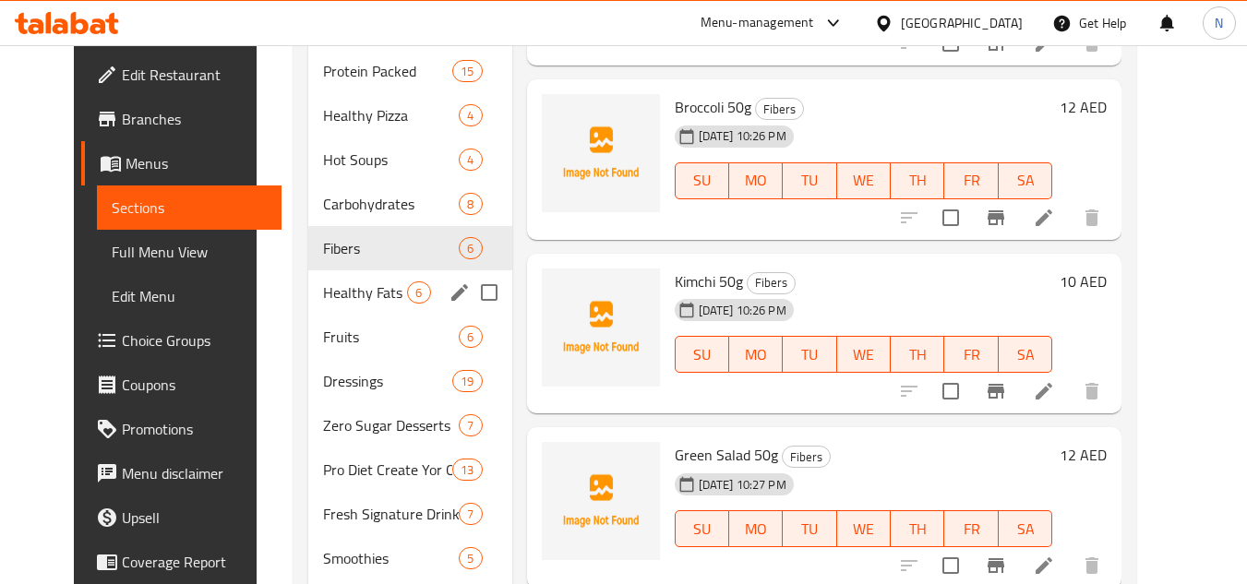
click at [339, 292] on span "Healthy Fats" at bounding box center [365, 293] width 84 height 22
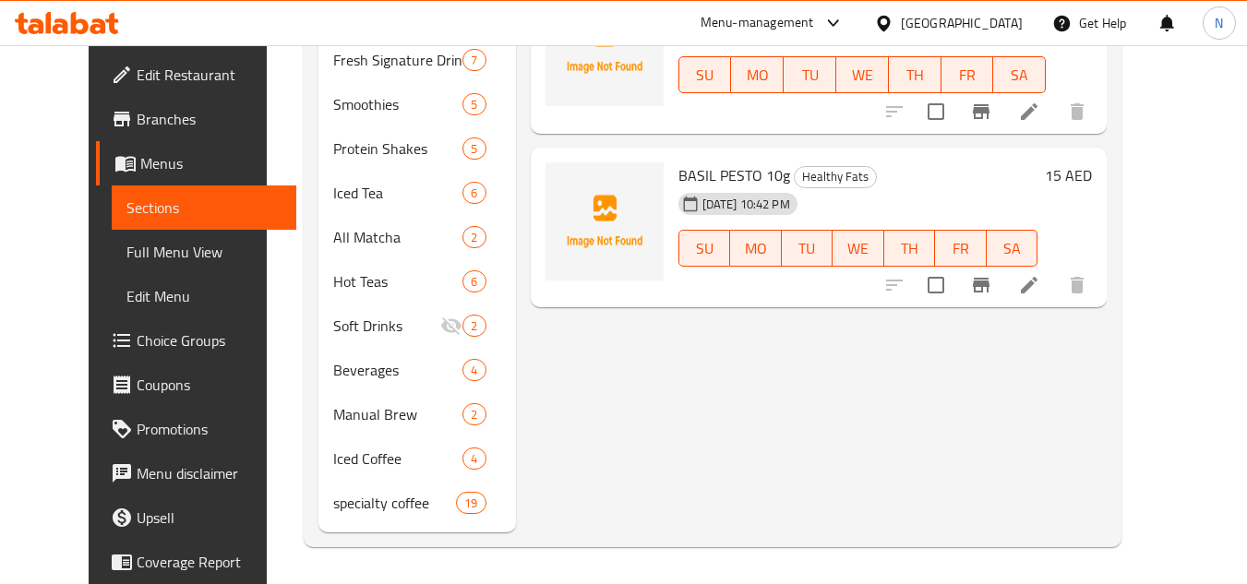
scroll to position [607, 0]
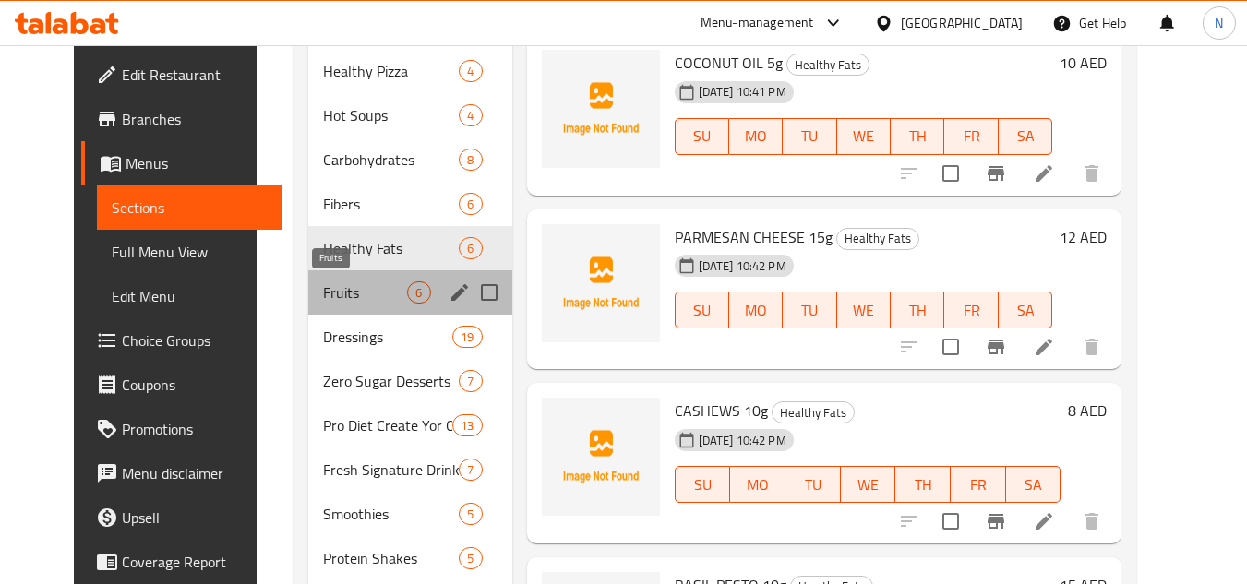
click at [332, 300] on span "Fruits" at bounding box center [365, 293] width 84 height 22
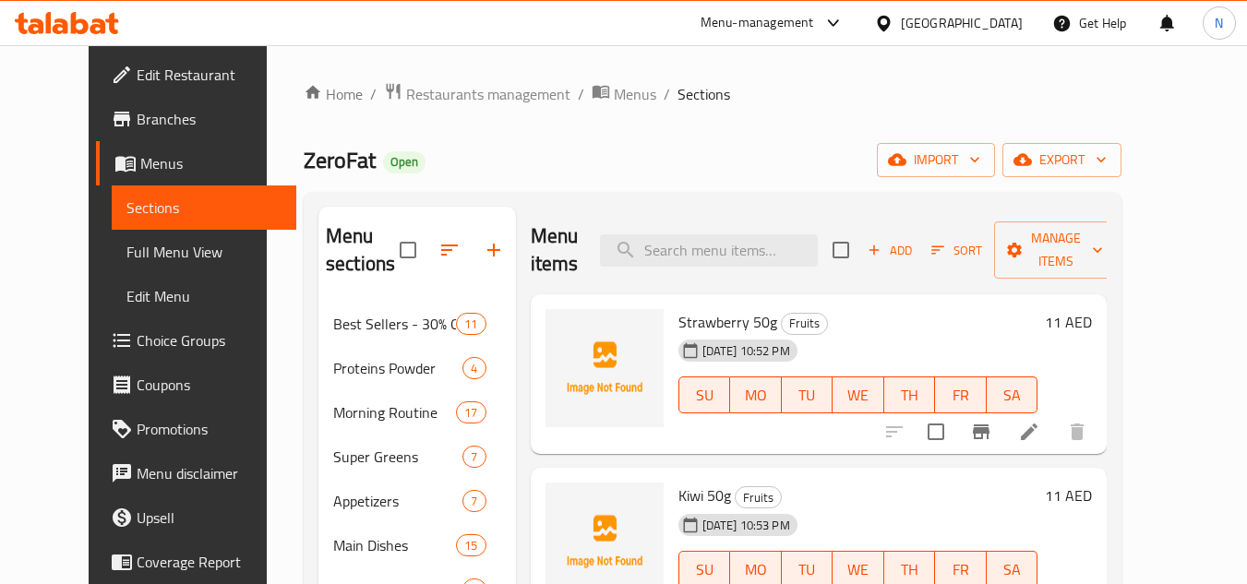
click at [699, 308] on span "Strawberry 50g" at bounding box center [728, 322] width 99 height 28
copy h6 "Strawberry 50g"
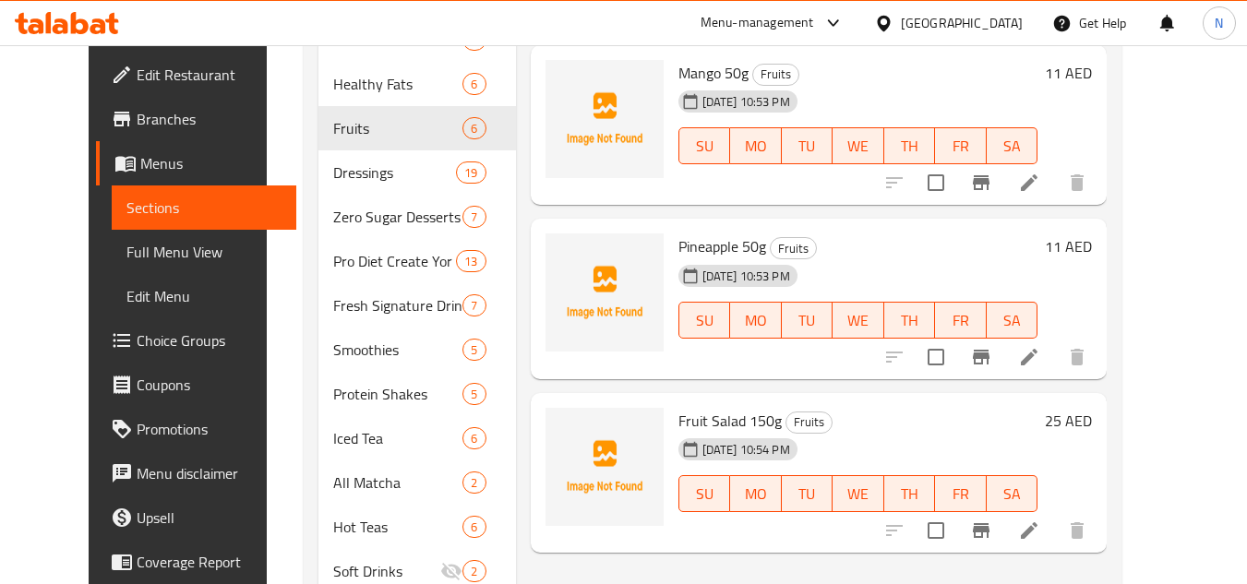
scroll to position [831, 0]
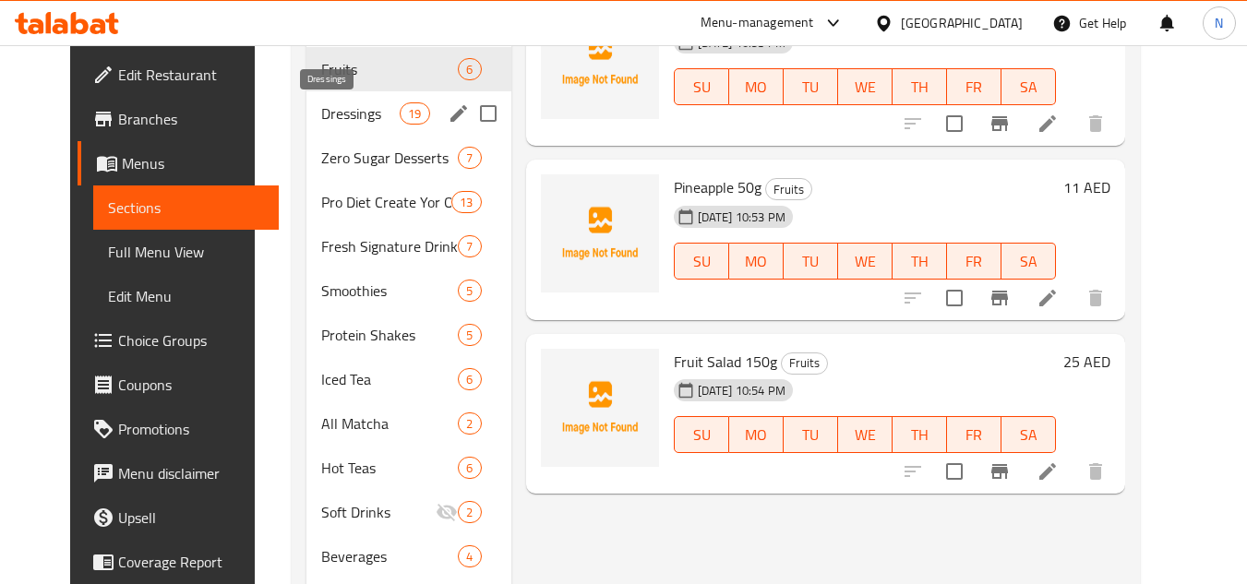
click at [326, 119] on span "Dressings" at bounding box center [360, 113] width 78 height 22
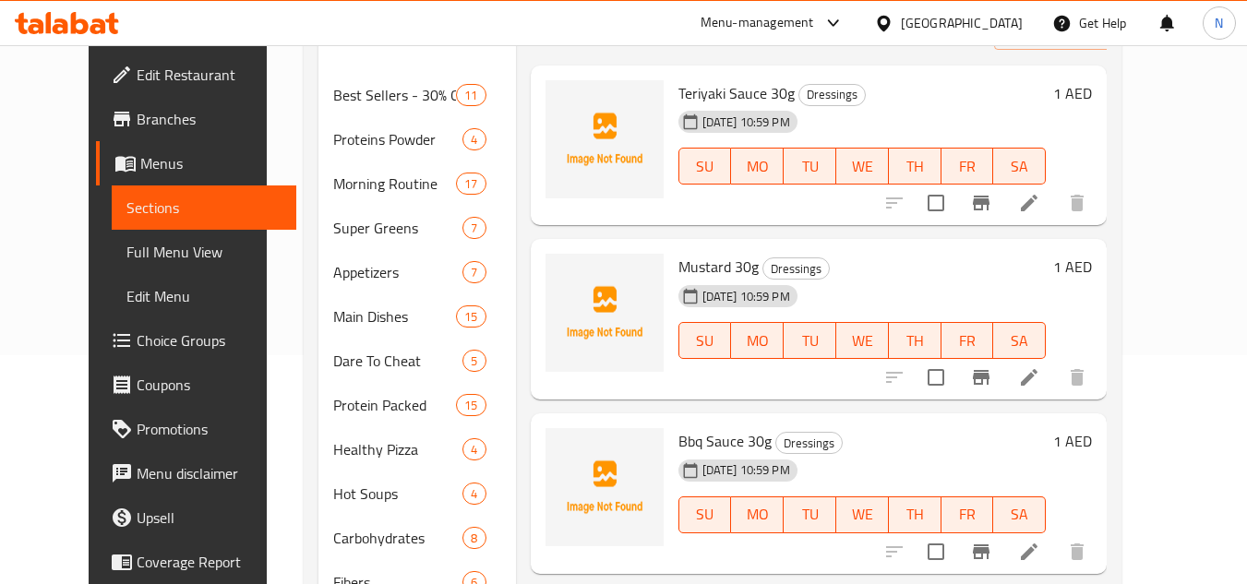
scroll to position [92, 0]
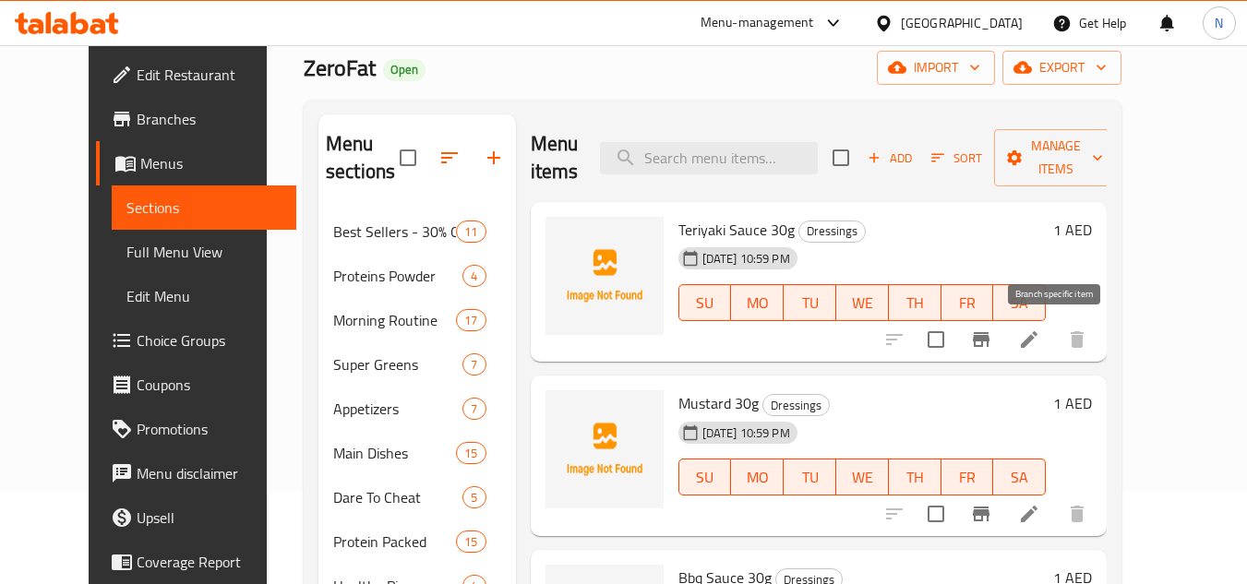
click at [990, 343] on icon "Branch-specific-item" at bounding box center [981, 339] width 17 height 15
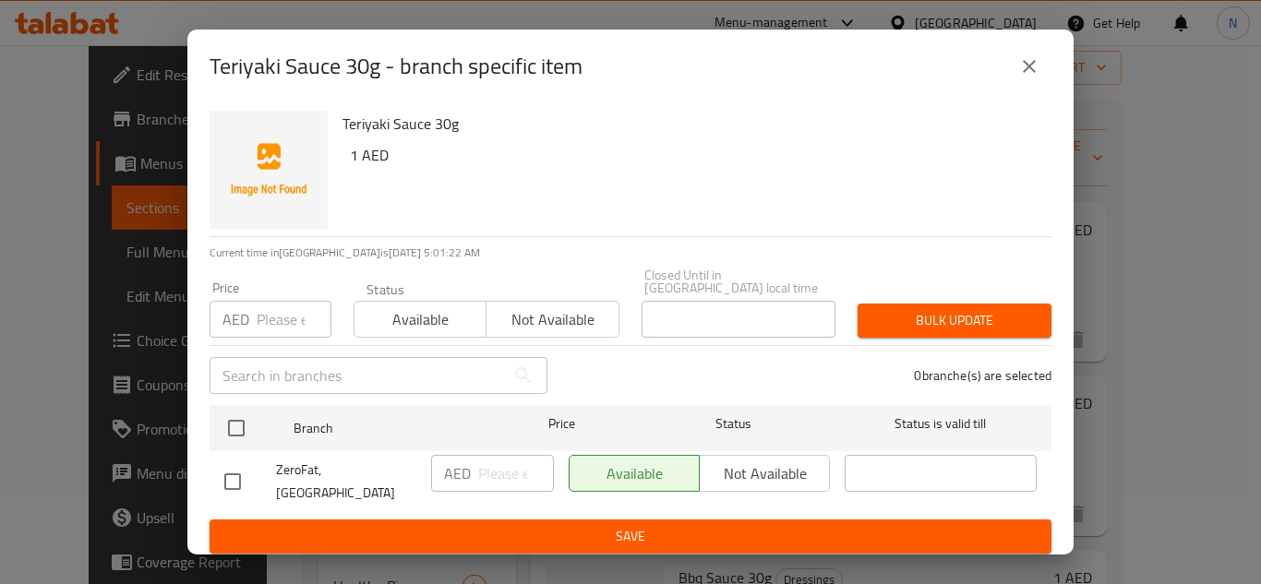
click at [1035, 73] on icon "close" at bounding box center [1029, 66] width 13 height 13
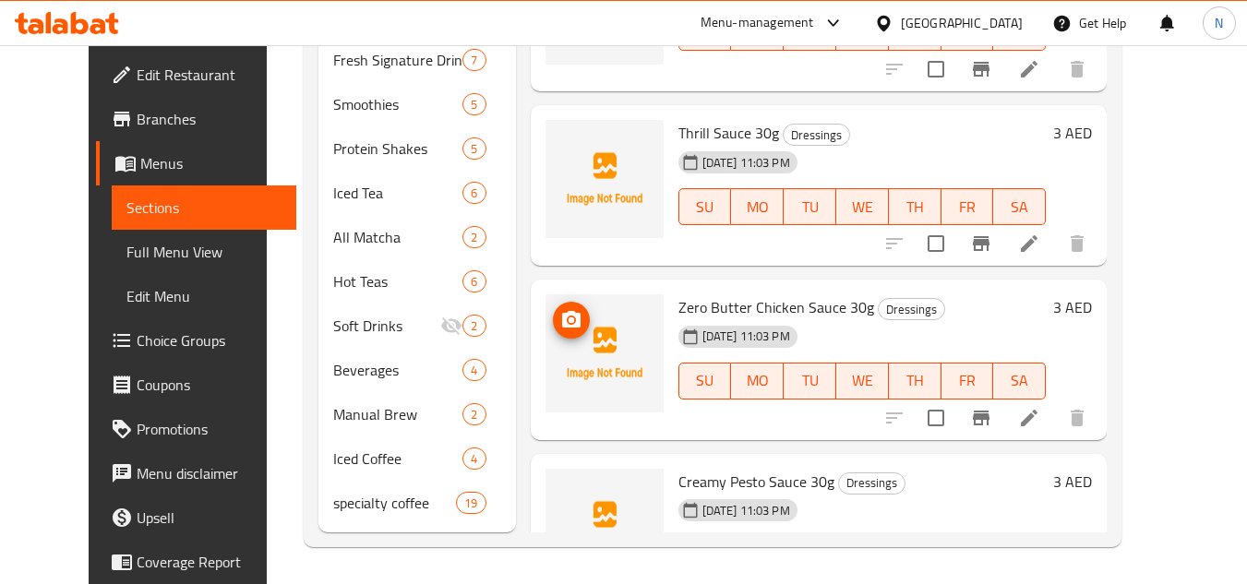
scroll to position [1762, 0]
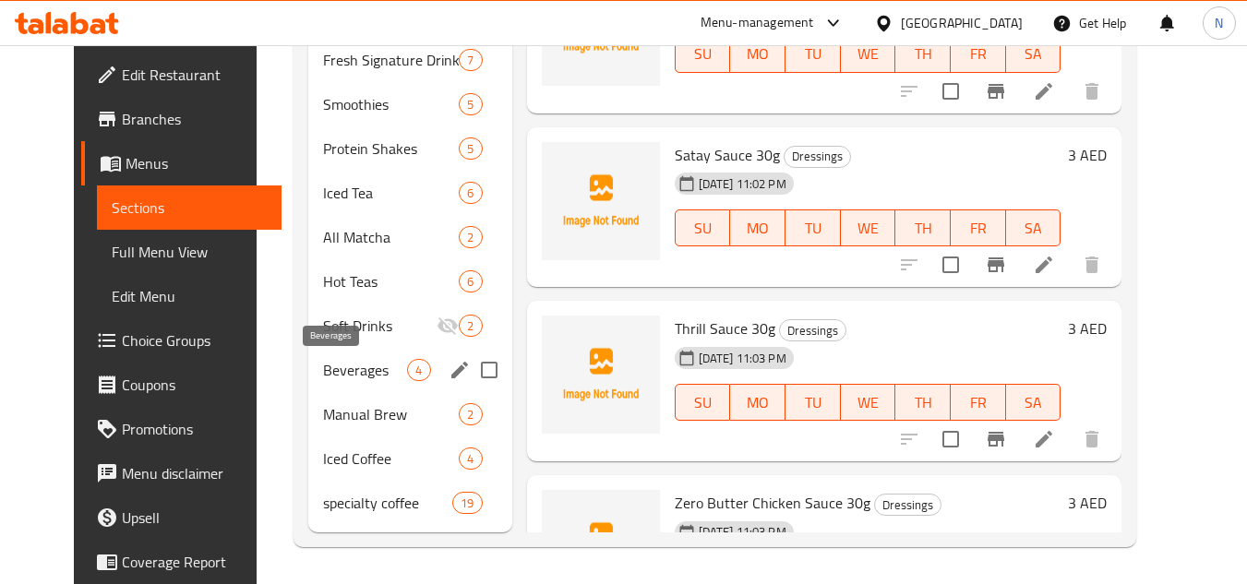
click at [344, 360] on span "Beverages" at bounding box center [365, 370] width 84 height 22
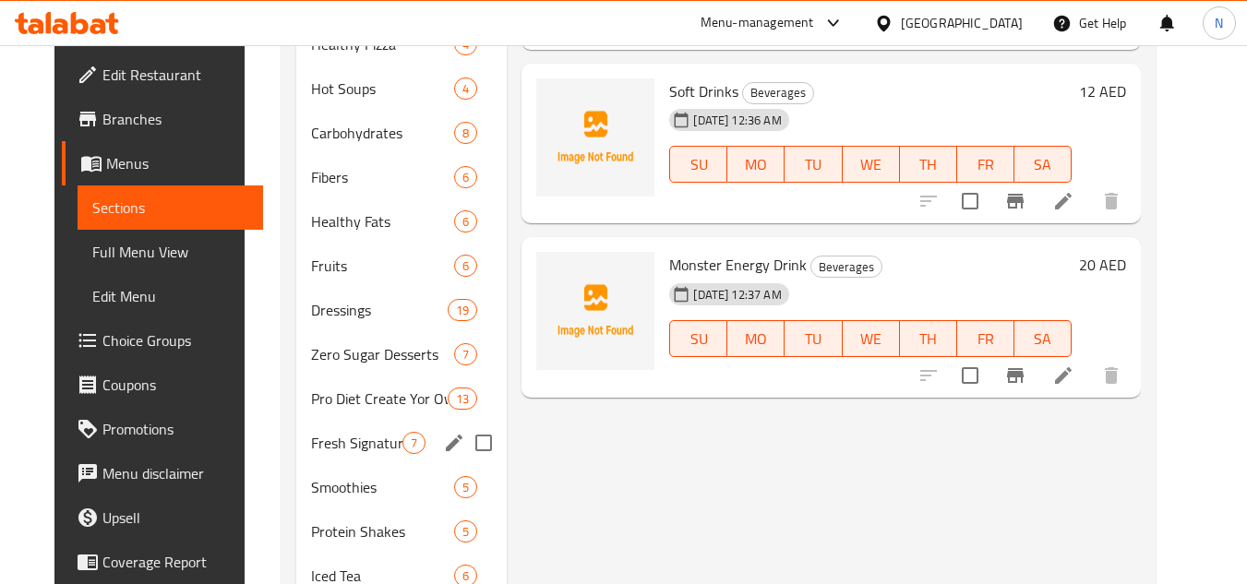
scroll to position [740, 0]
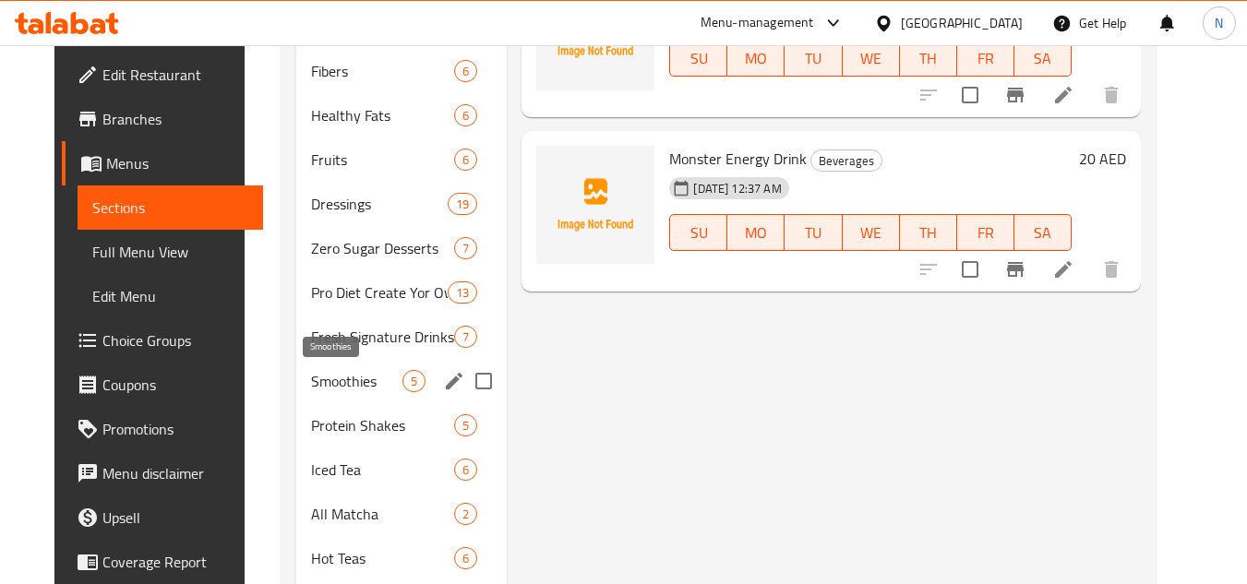
click at [332, 381] on span "Smoothies" at bounding box center [357, 381] width 92 height 22
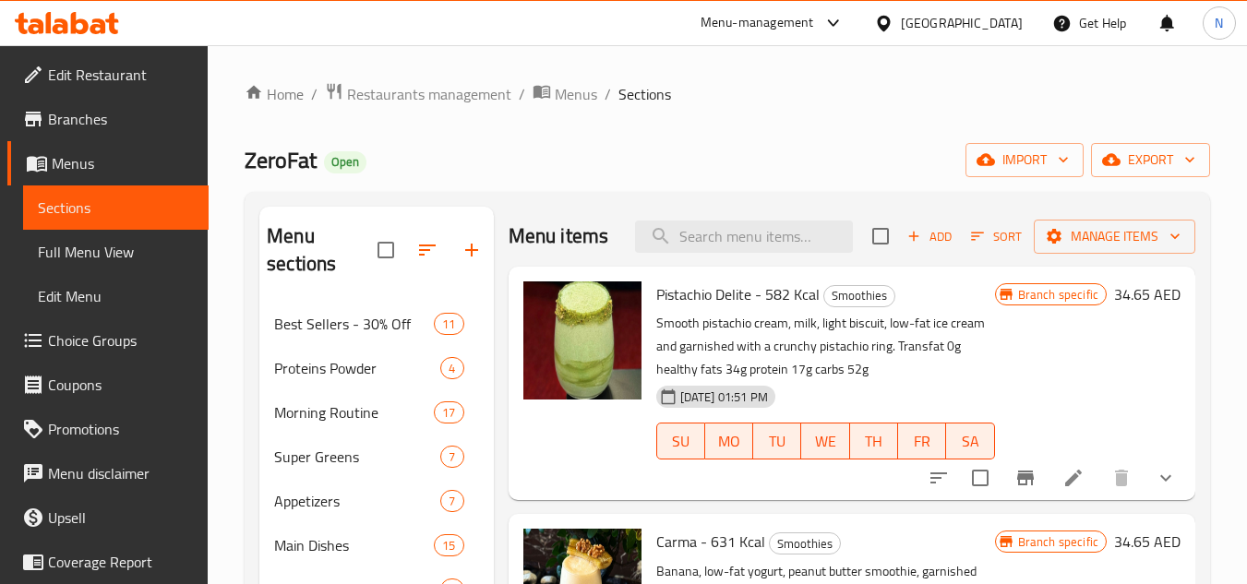
scroll to position [92, 0]
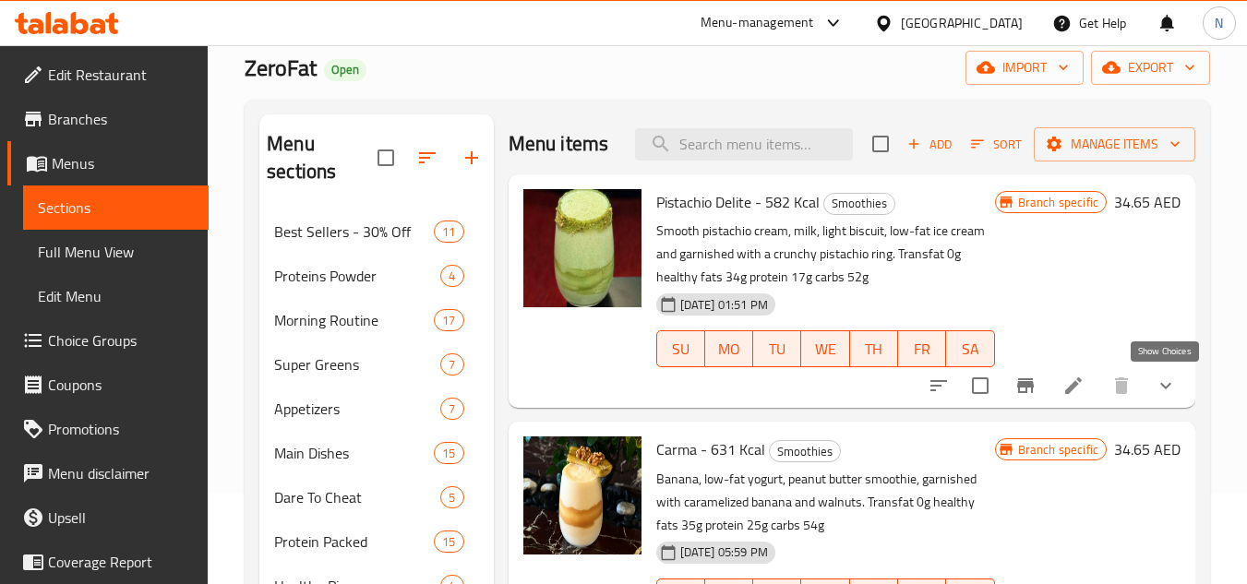
click at [1171, 387] on icon "show more" at bounding box center [1166, 386] width 22 height 22
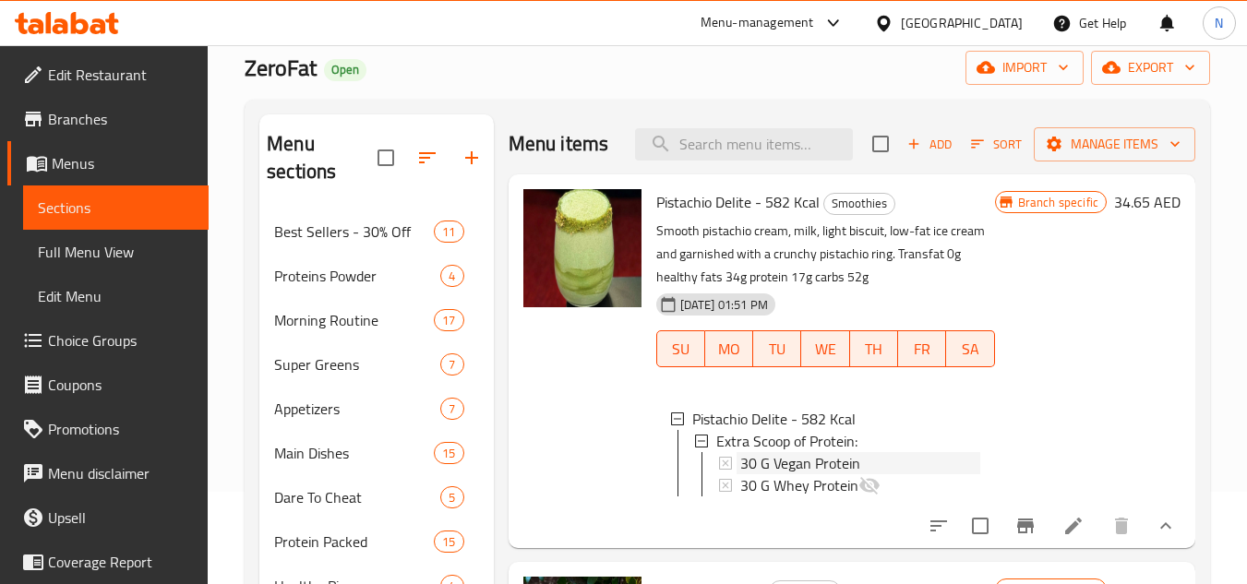
click at [803, 475] on span "30 G Vegan Protein" at bounding box center [800, 463] width 120 height 22
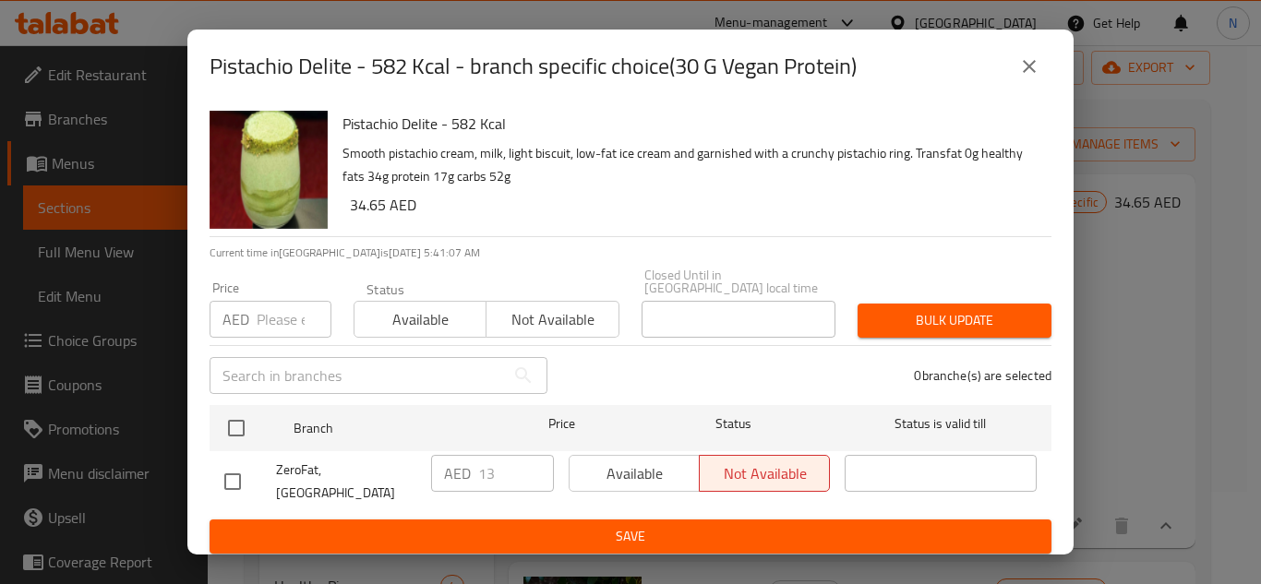
click at [1024, 70] on icon "close" at bounding box center [1029, 66] width 22 height 22
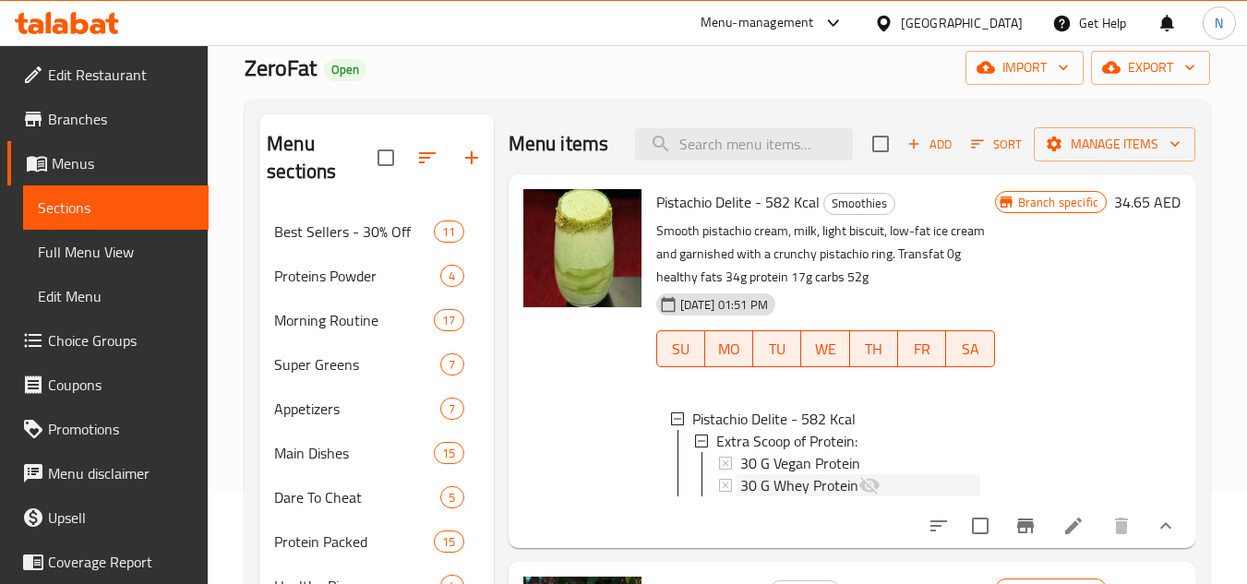
click at [776, 497] on span "30 G Whey Protein" at bounding box center [799, 486] width 118 height 22
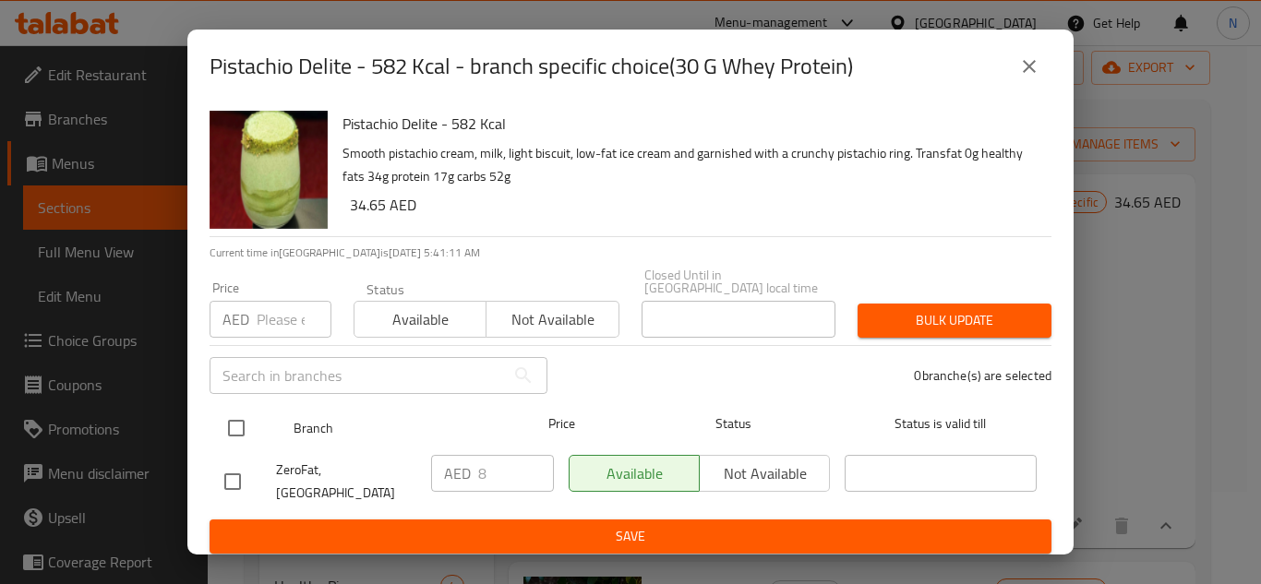
click at [233, 432] on input "checkbox" at bounding box center [236, 428] width 39 height 39
checkbox input "true"
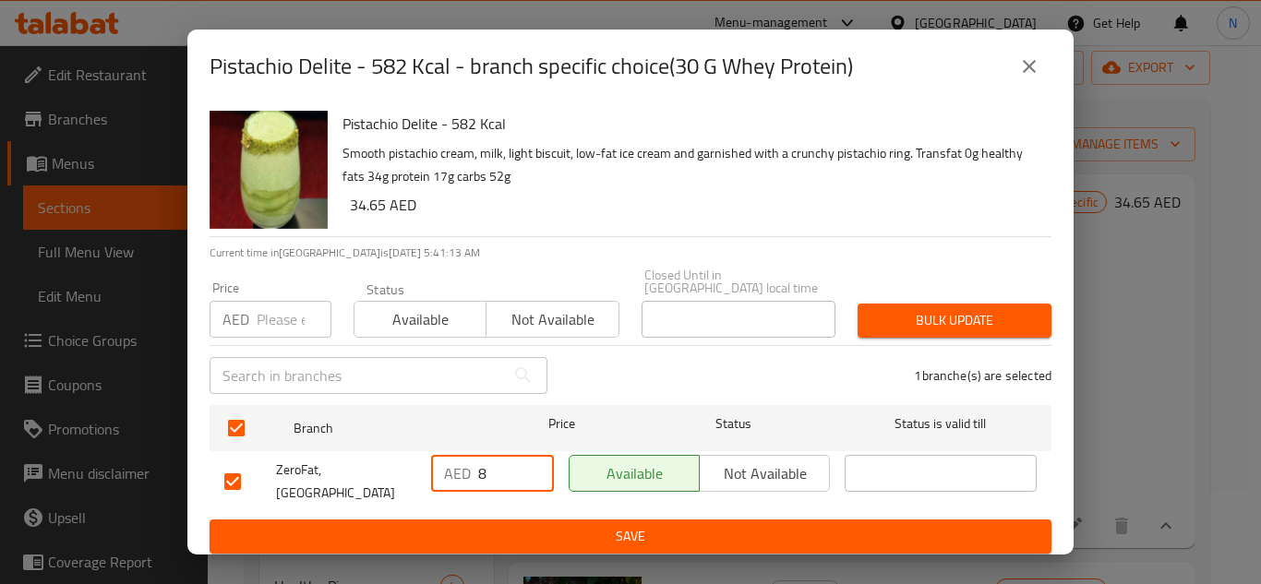
drag, startPoint x: 496, startPoint y: 483, endPoint x: 457, endPoint y: 493, distance: 40.1
click at [457, 492] on div "AED 8 ​" at bounding box center [492, 473] width 123 height 37
type input "9"
click at [536, 520] on button "Save" at bounding box center [631, 537] width 842 height 34
click at [1028, 72] on icon "close" at bounding box center [1029, 66] width 13 height 13
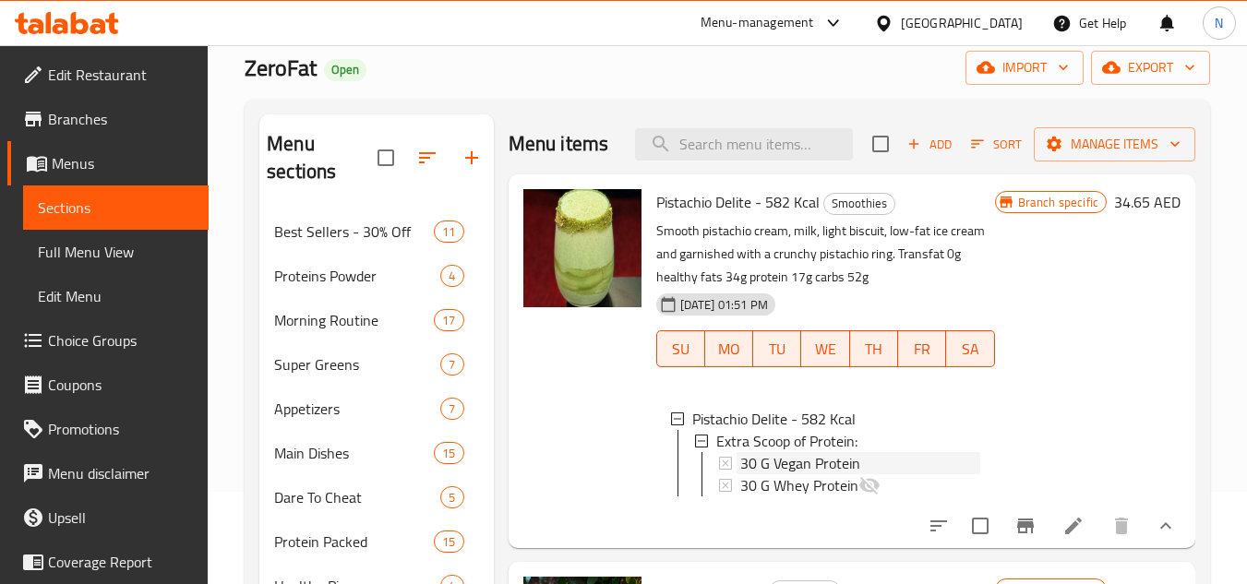
click at [856, 475] on span "30 G Vegan Protein" at bounding box center [800, 463] width 120 height 22
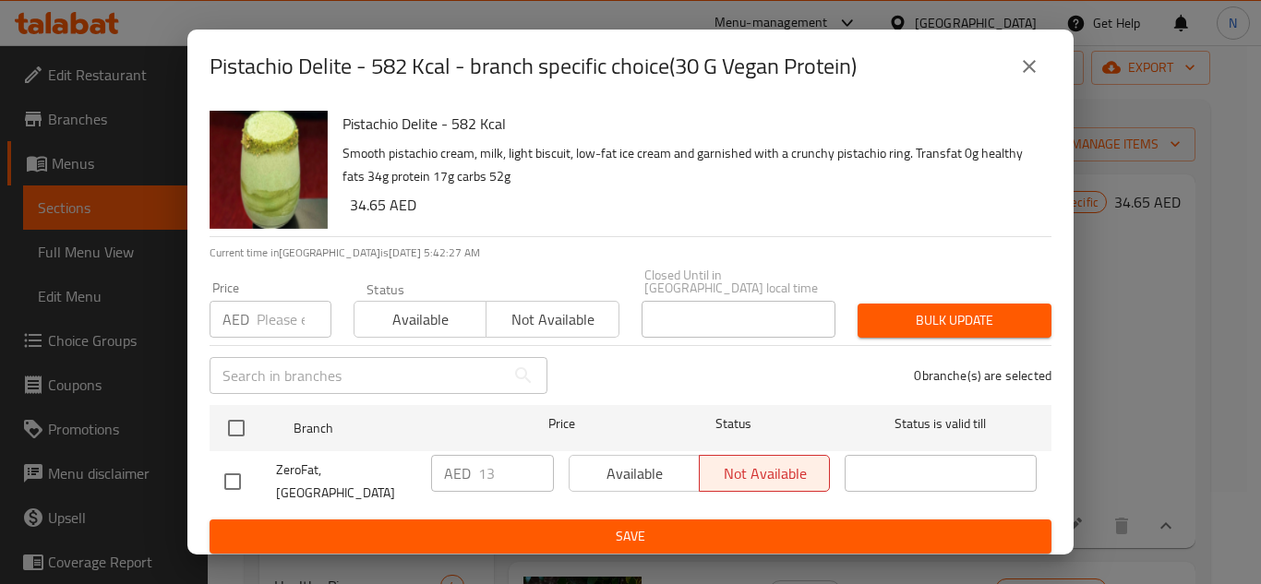
click at [1026, 64] on icon "close" at bounding box center [1029, 66] width 22 height 22
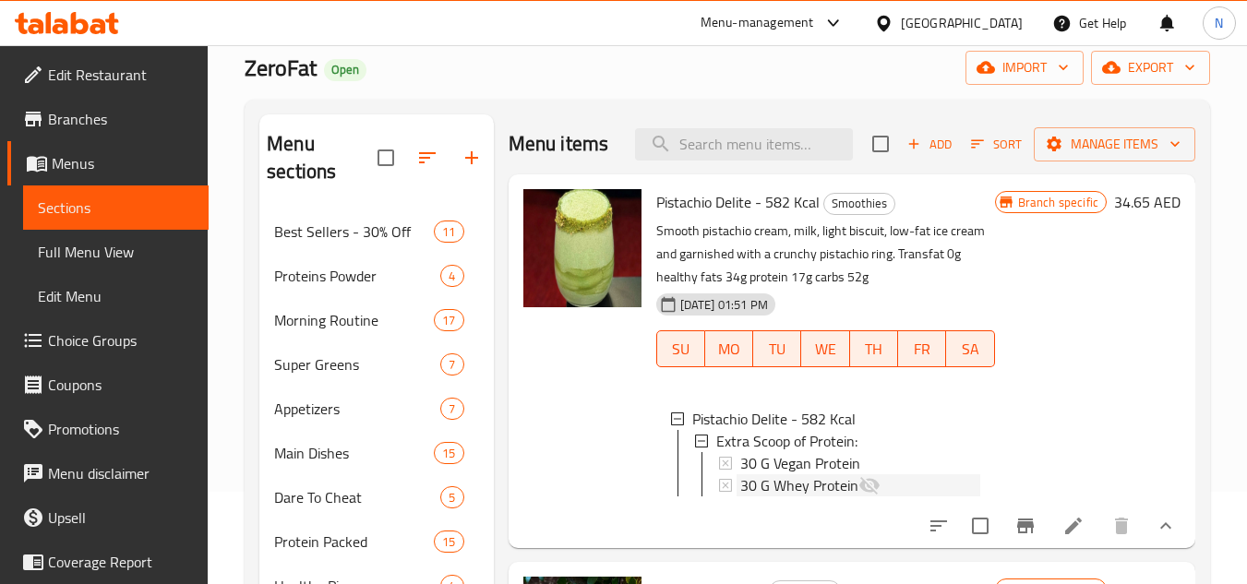
click at [806, 497] on span "30 G Whey Protein" at bounding box center [799, 486] width 118 height 22
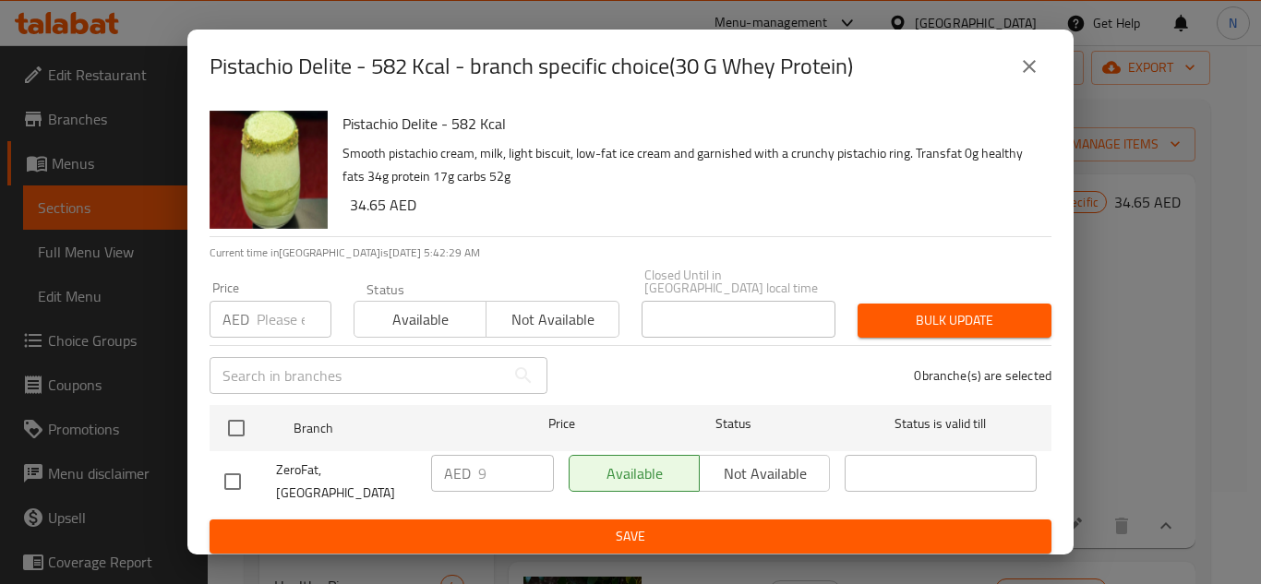
click at [1038, 82] on button "close" at bounding box center [1029, 66] width 44 height 44
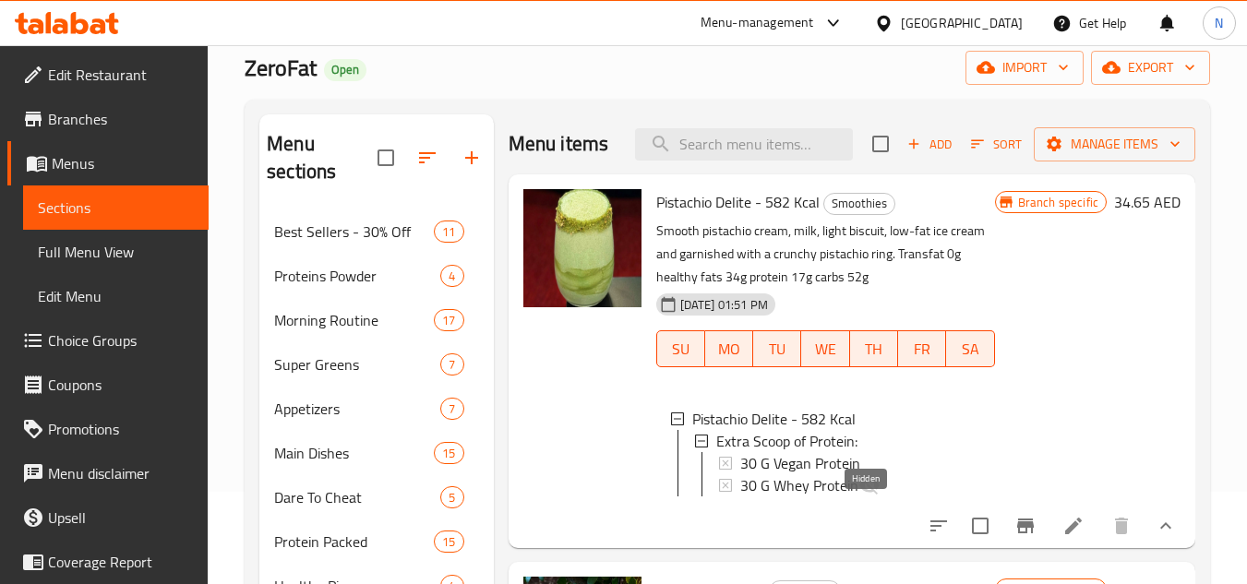
click at [859, 497] on icon at bounding box center [870, 486] width 22 height 22
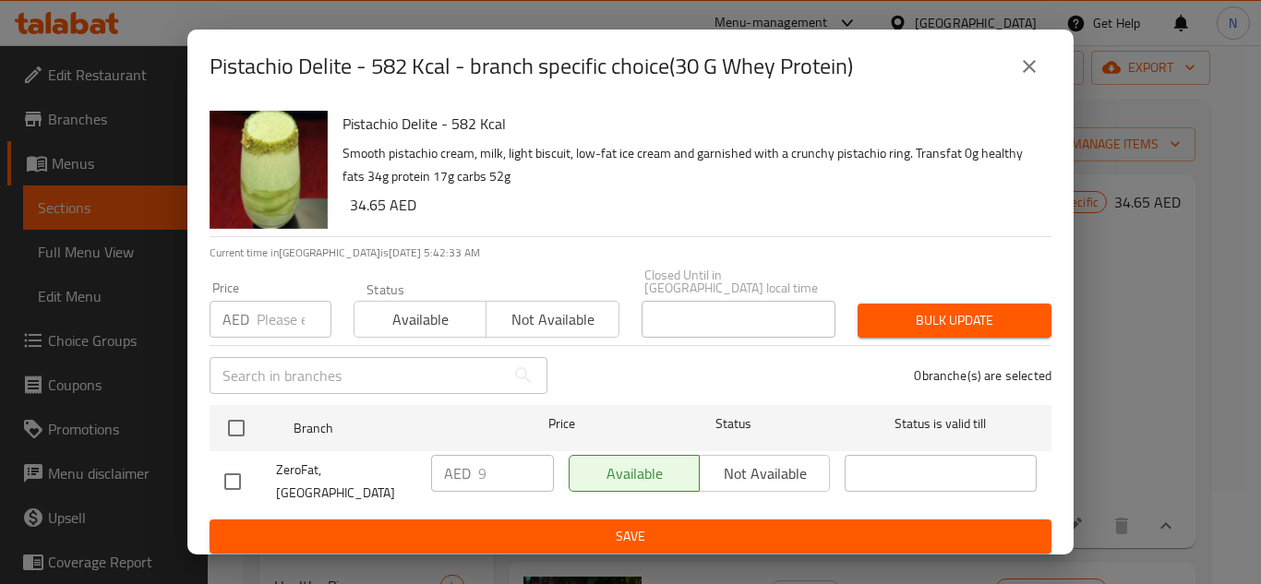
click at [1040, 71] on icon "close" at bounding box center [1029, 66] width 22 height 22
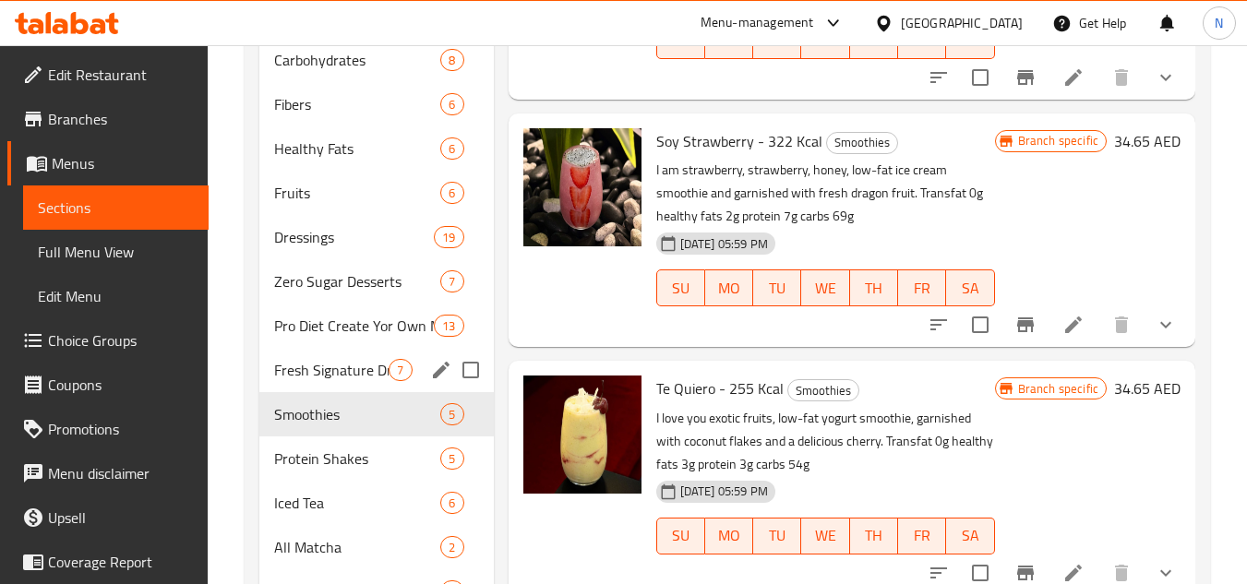
scroll to position [831, 0]
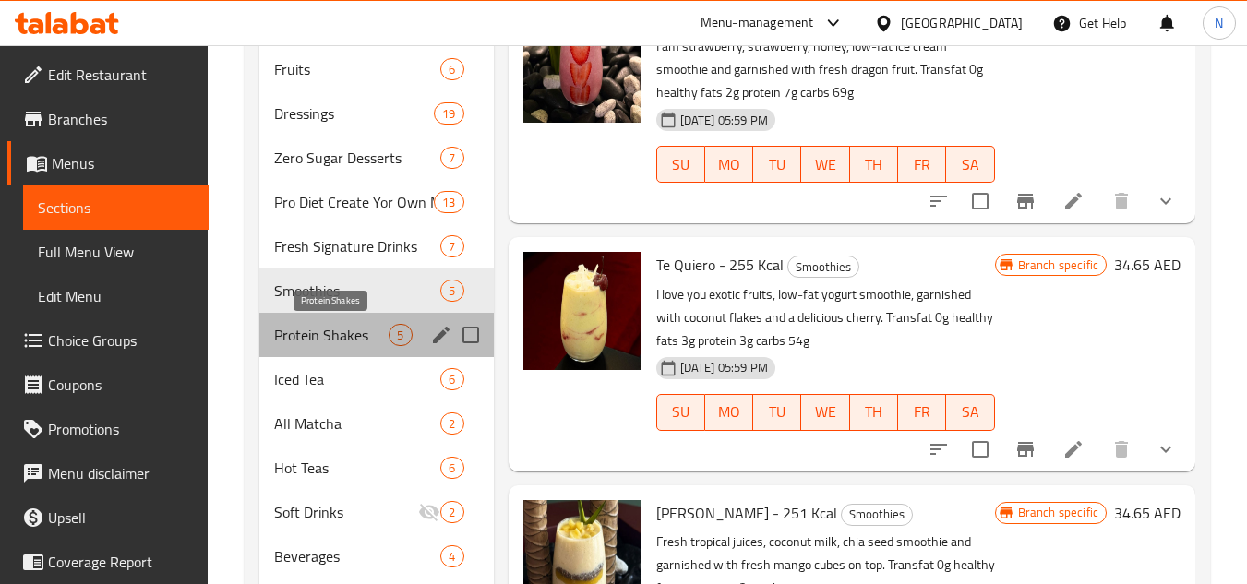
click at [345, 343] on span "Protein Shakes" at bounding box center [331, 335] width 114 height 22
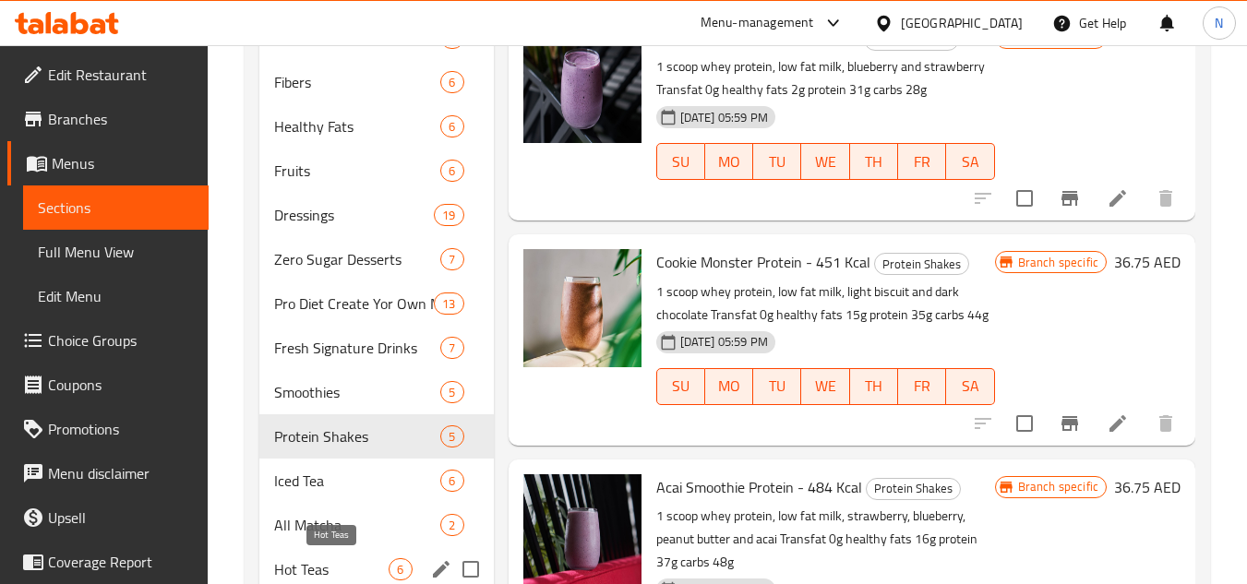
scroll to position [831, 0]
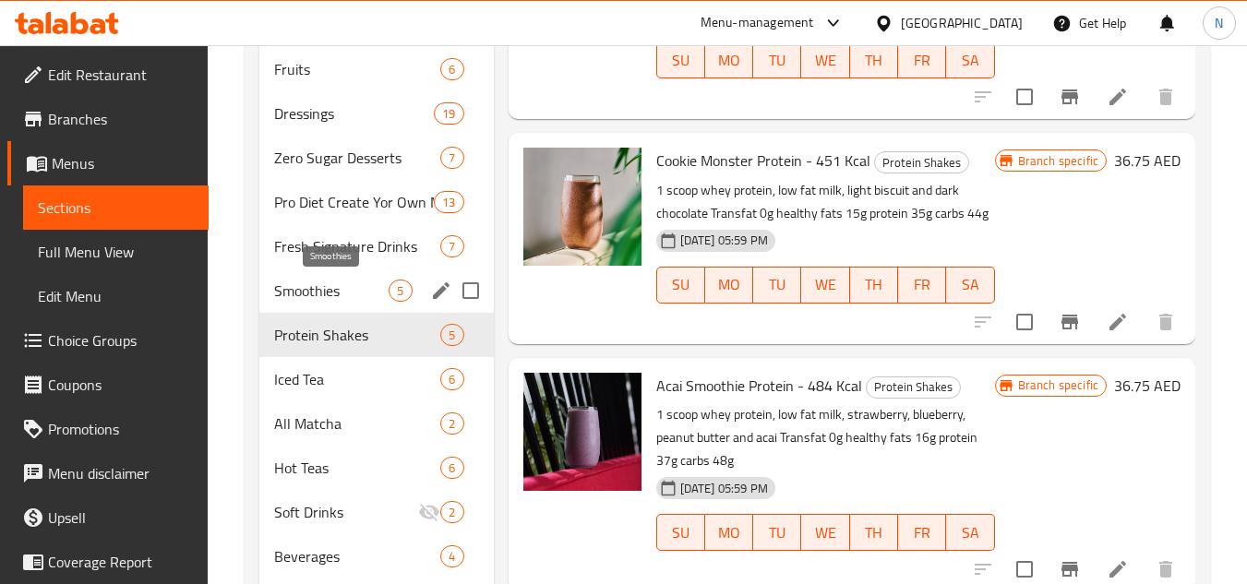
click at [336, 292] on span "Smoothies" at bounding box center [331, 291] width 114 height 22
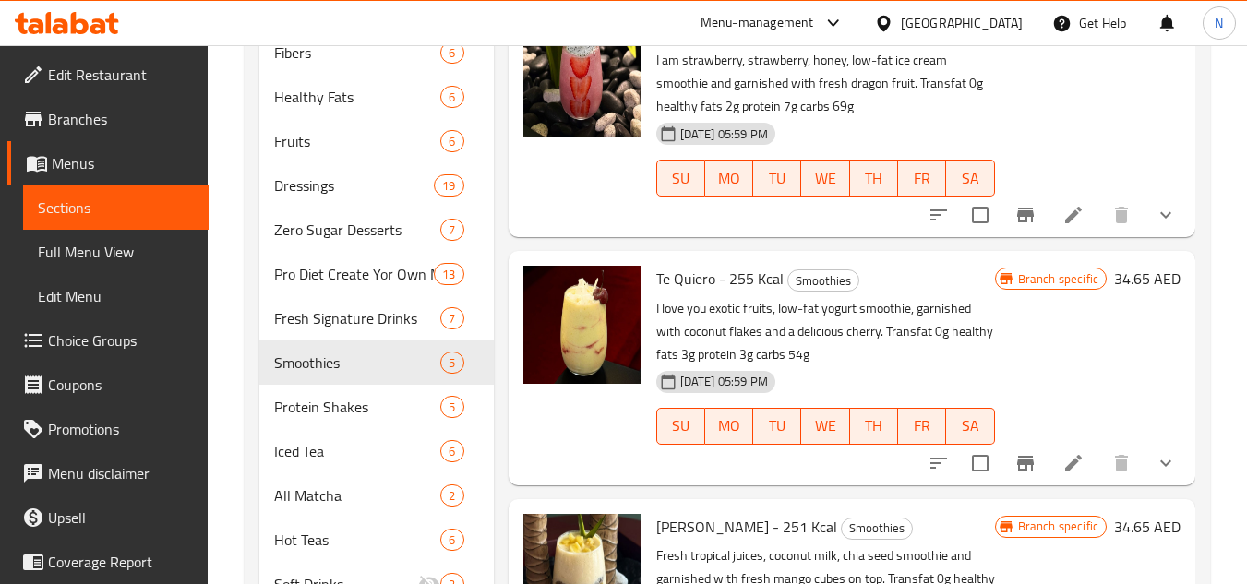
scroll to position [554, 0]
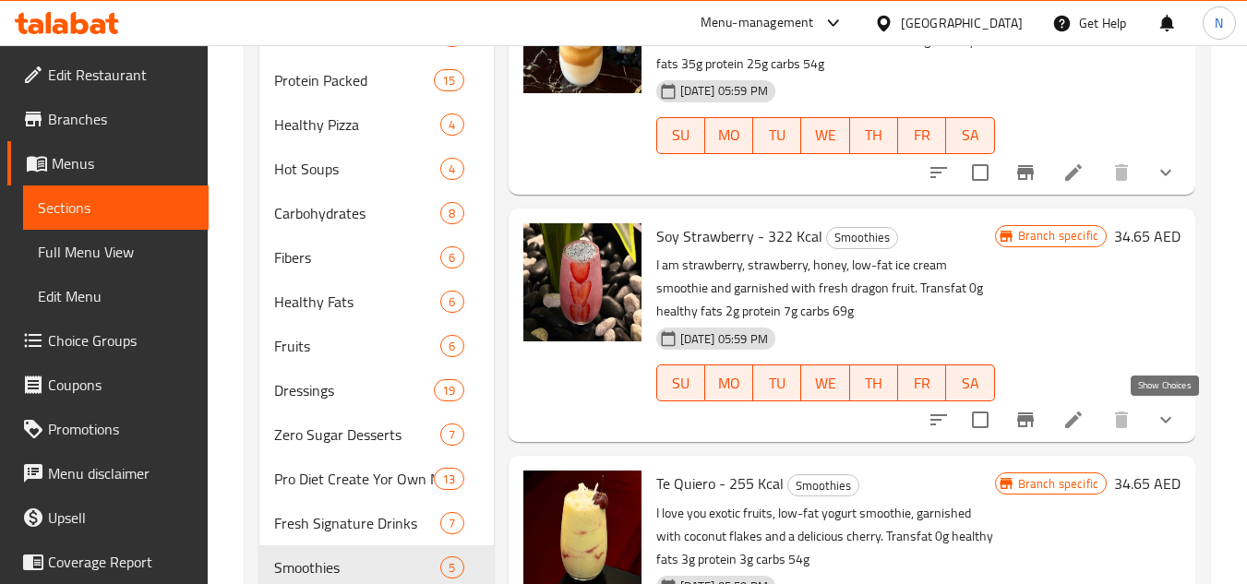
click at [1172, 419] on icon "show more" at bounding box center [1166, 420] width 22 height 22
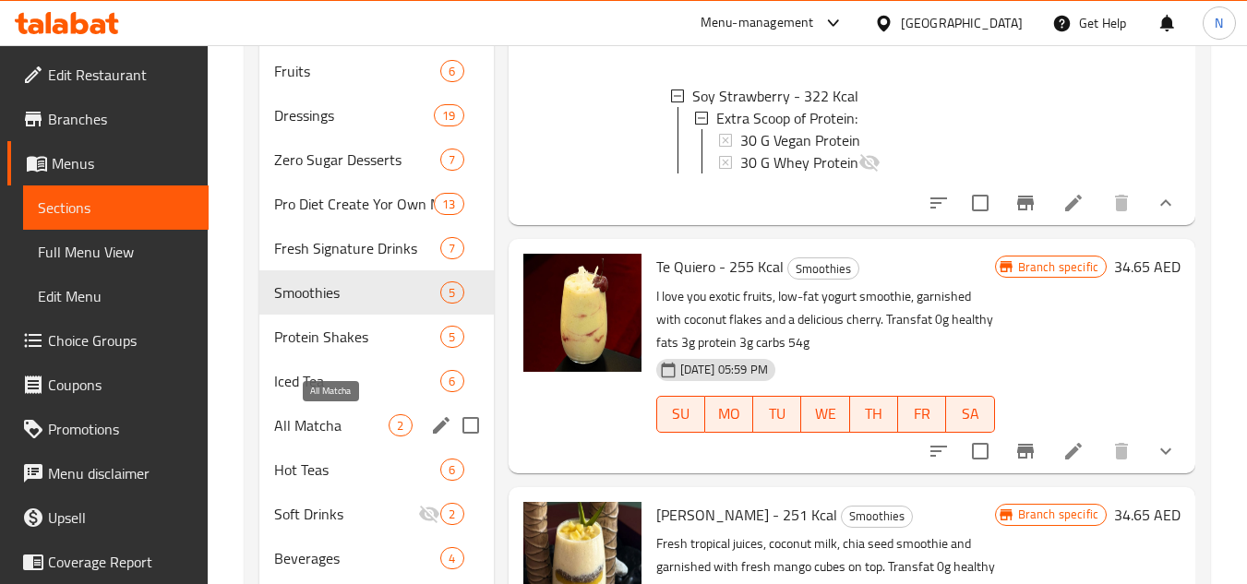
scroll to position [831, 0]
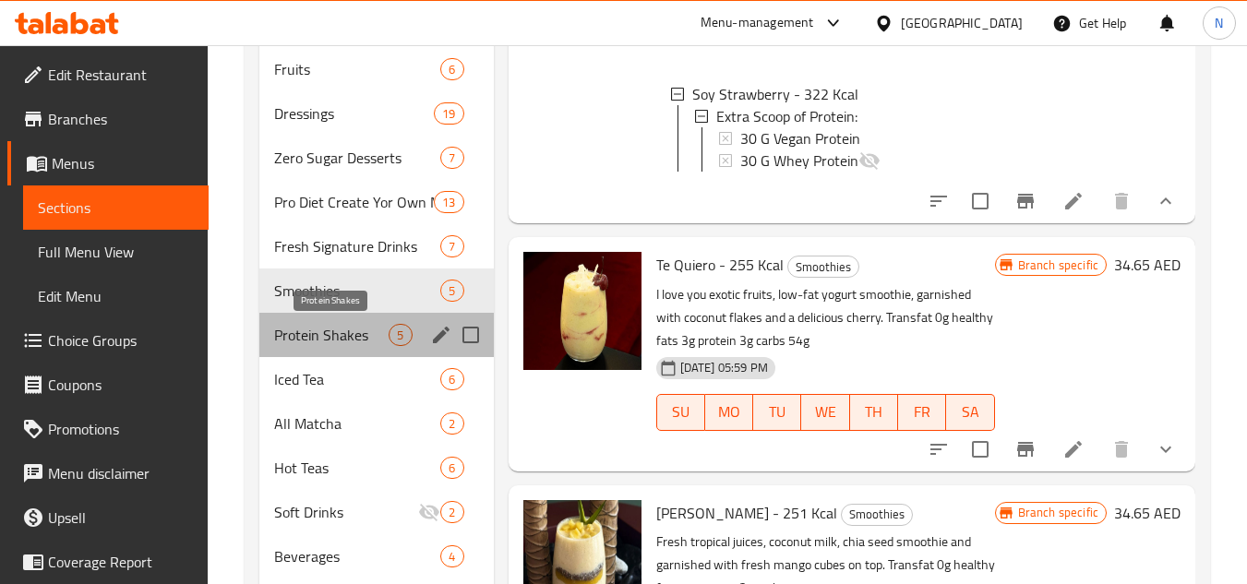
click at [330, 331] on span "Protein Shakes" at bounding box center [331, 335] width 114 height 22
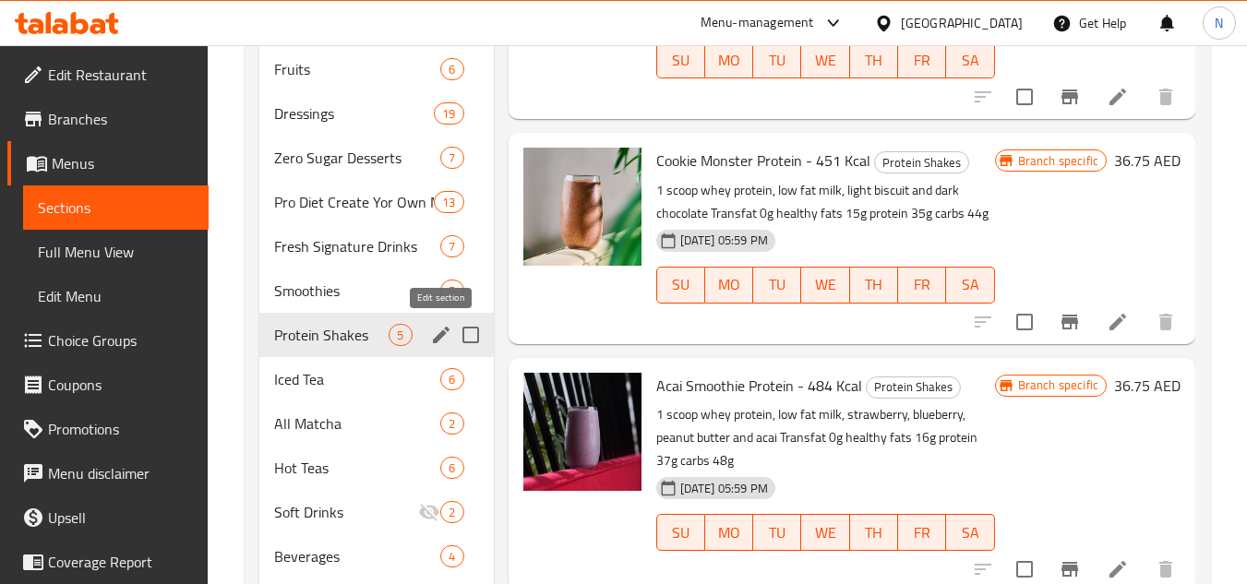
click at [439, 331] on icon "edit" at bounding box center [441, 335] width 22 height 22
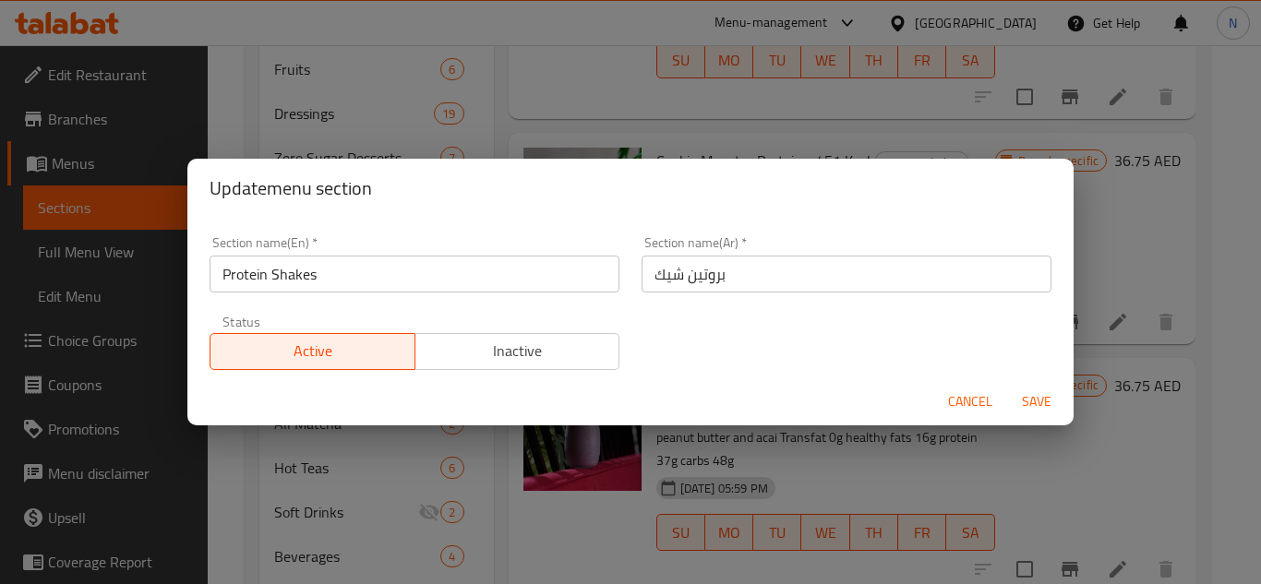
click at [341, 265] on input "Protein Shakes" at bounding box center [415, 274] width 410 height 37
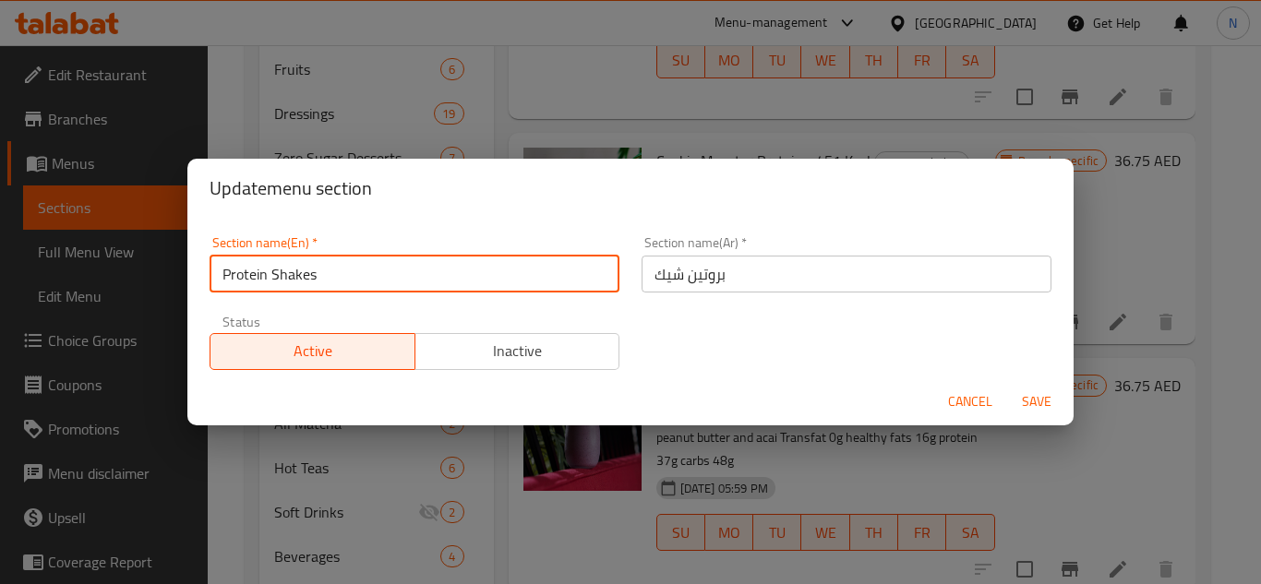
click at [341, 265] on input "Protein Shakes" at bounding box center [415, 274] width 410 height 37
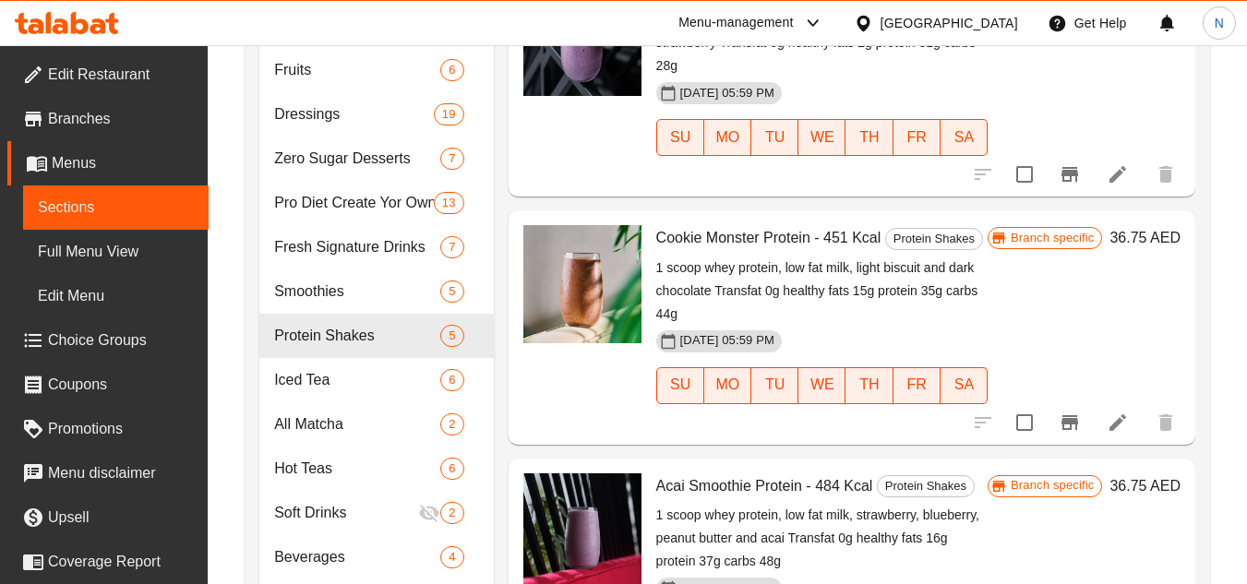
scroll to position [832, 0]
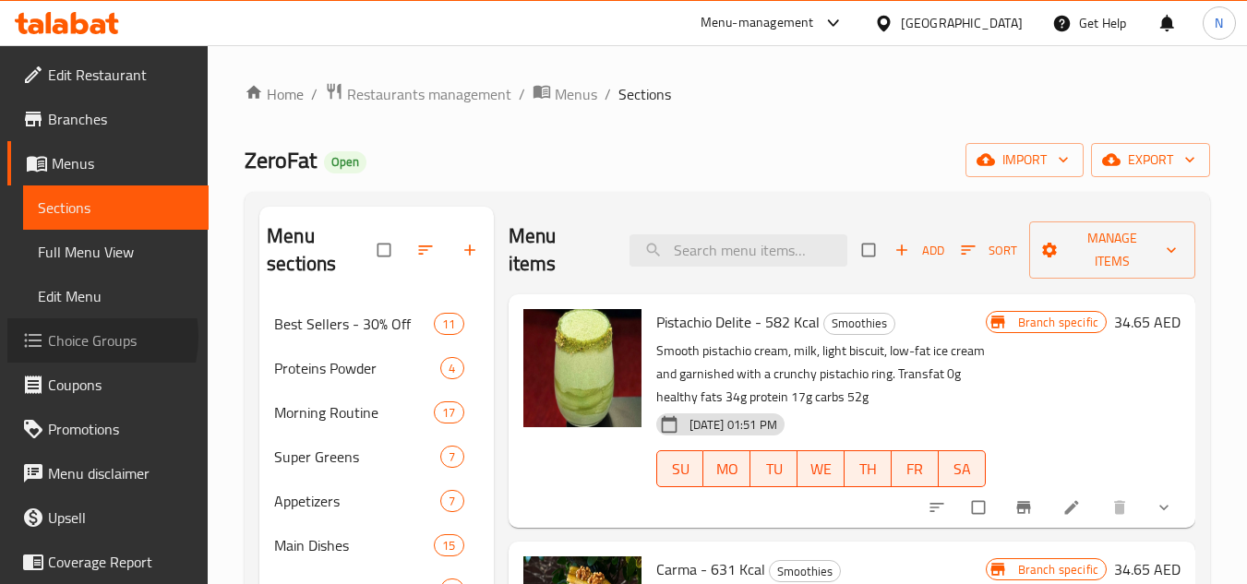
click at [77, 337] on span "Choice Groups" at bounding box center [121, 341] width 146 height 22
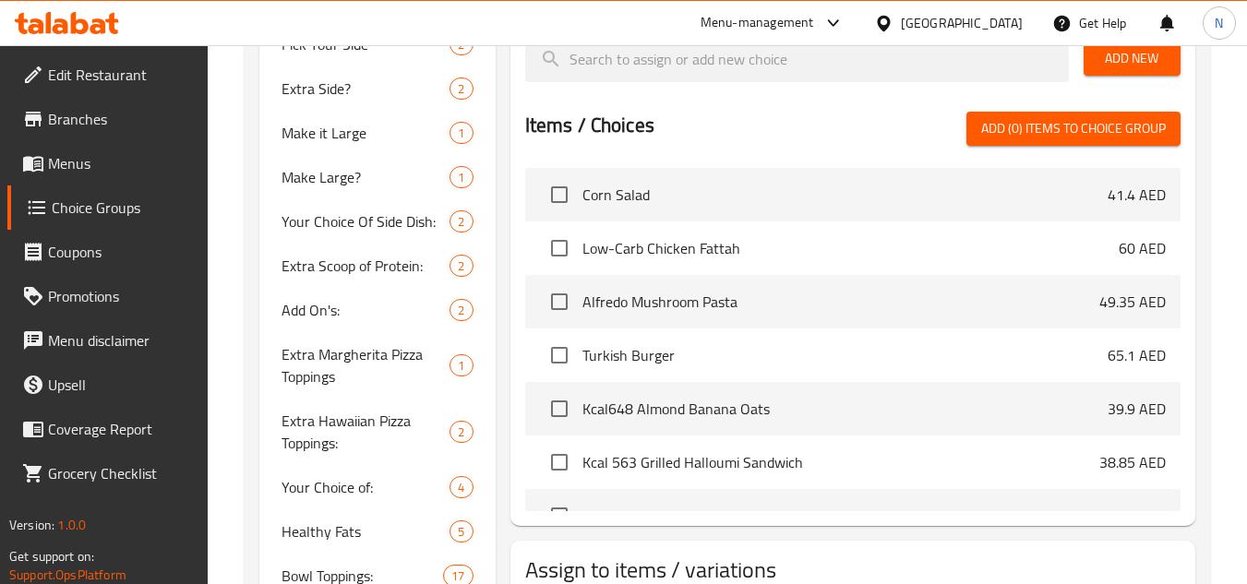
scroll to position [646, 0]
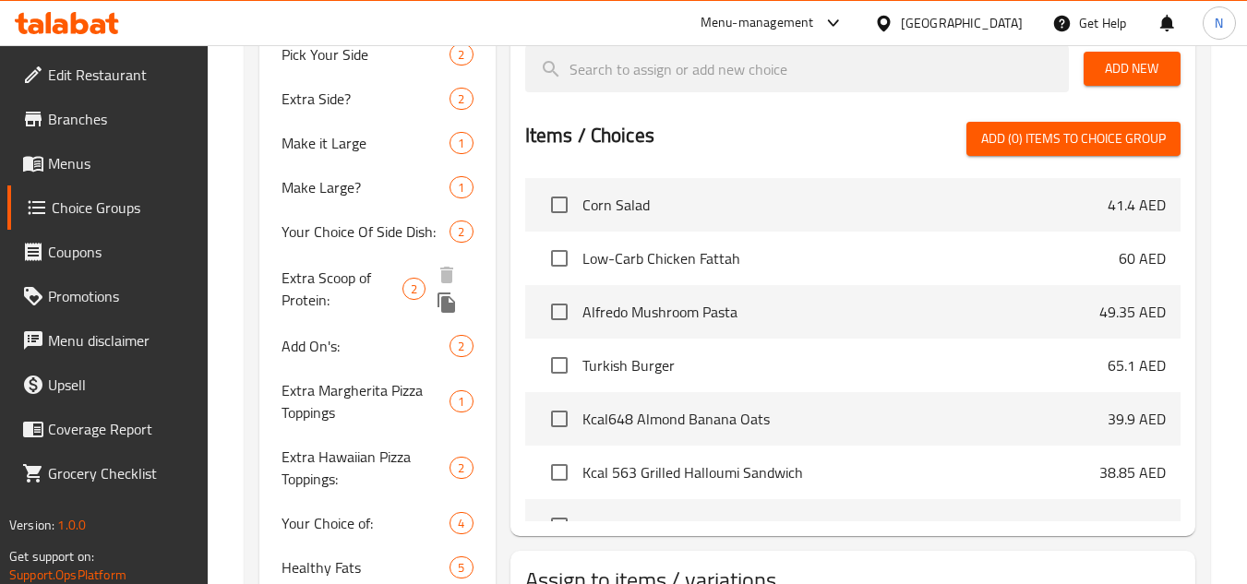
click at [303, 285] on span "Extra Scoop of Protein:" at bounding box center [342, 289] width 121 height 44
type input "Extra Scoop of Protein:"
type input "سكوب إضافيي من البروتين :"
type input "0"
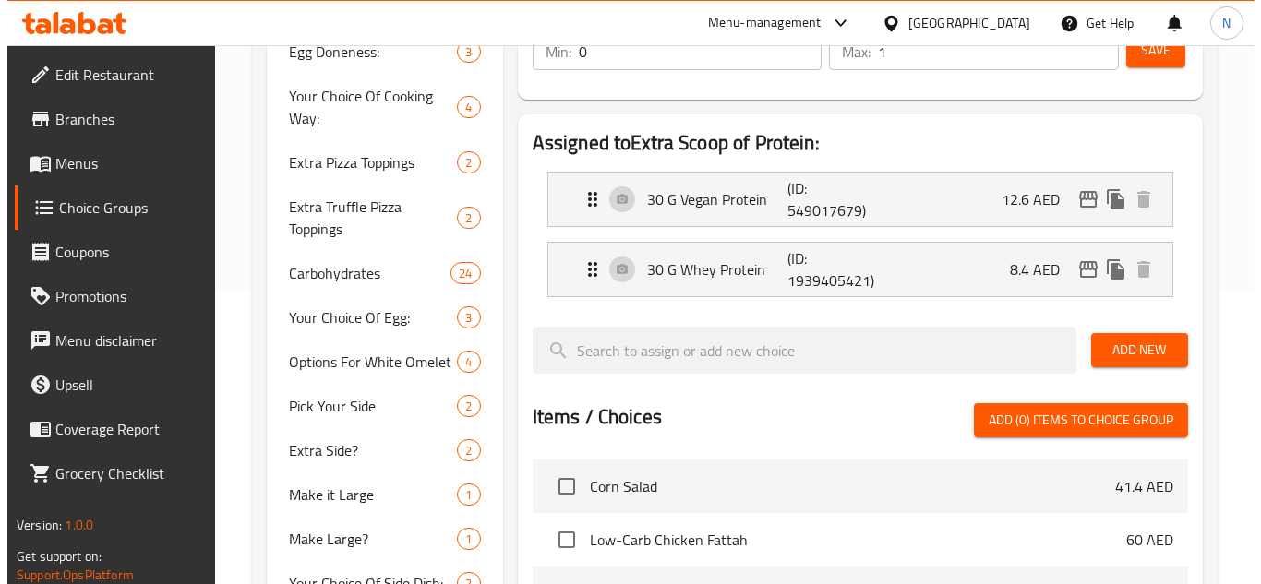
scroll to position [277, 0]
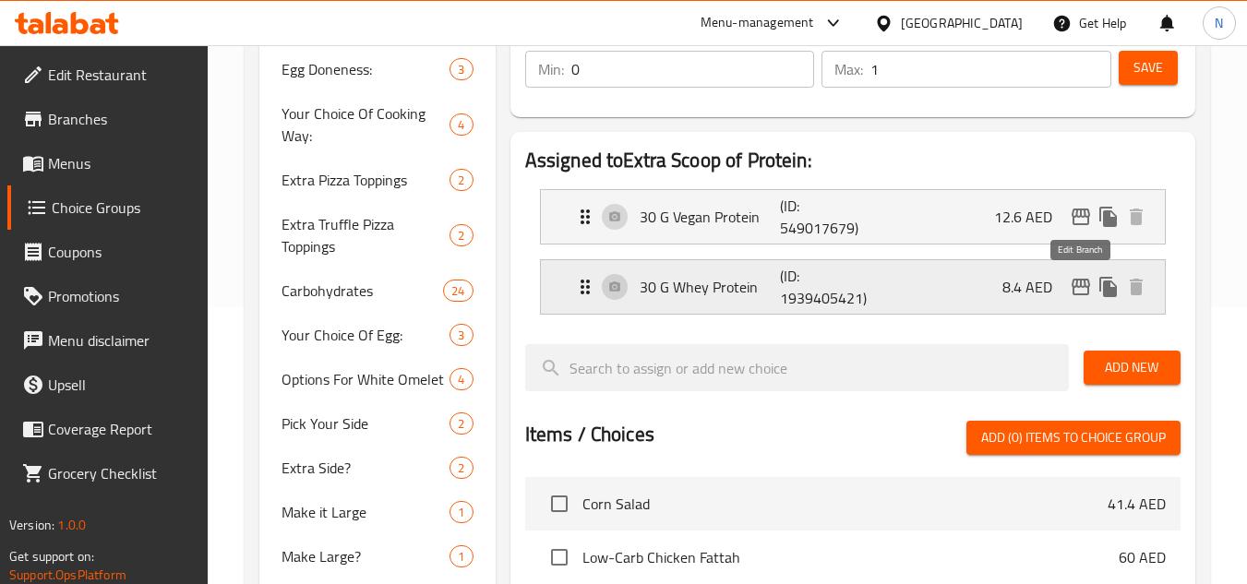
click at [1071, 291] on icon "edit" at bounding box center [1081, 287] width 22 height 22
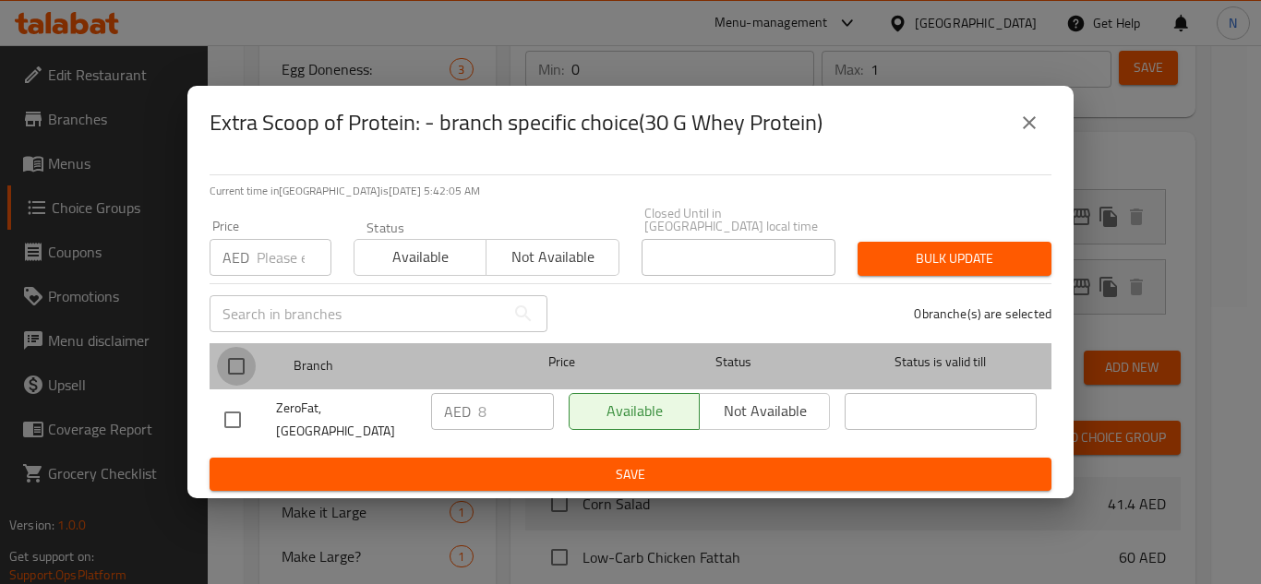
click at [232, 385] on input "checkbox" at bounding box center [236, 366] width 39 height 39
checkbox input "true"
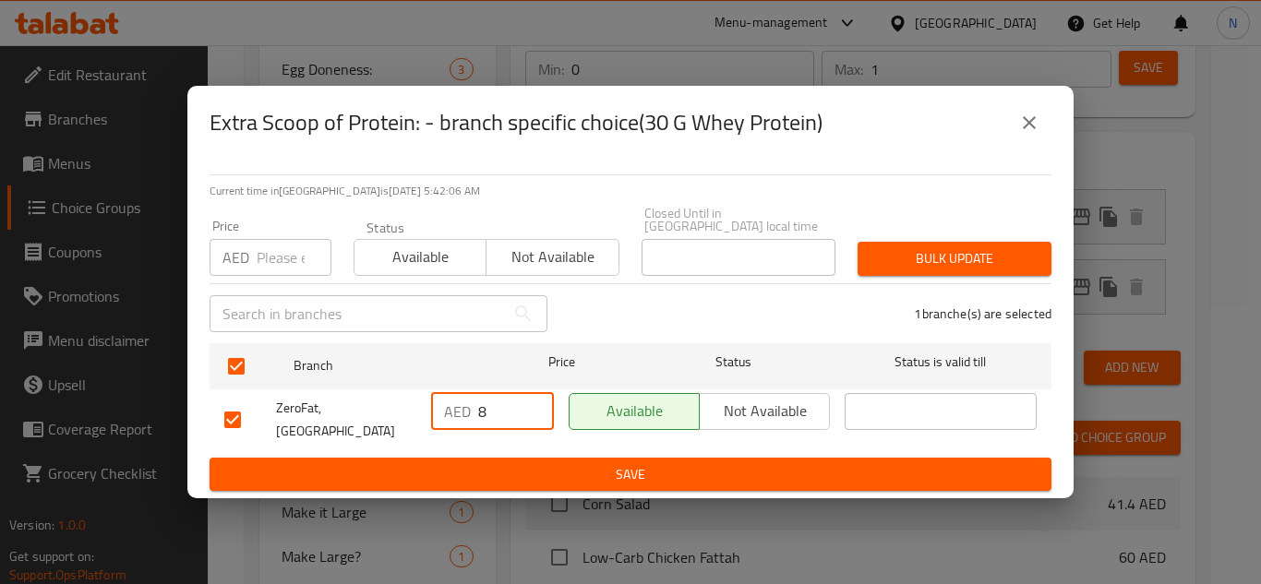
drag, startPoint x: 474, startPoint y: 415, endPoint x: 507, endPoint y: 430, distance: 36.4
click at [507, 430] on div "AED 8 ​" at bounding box center [492, 411] width 123 height 37
type input "9"
click at [535, 463] on span "Save" at bounding box center [630, 474] width 812 height 23
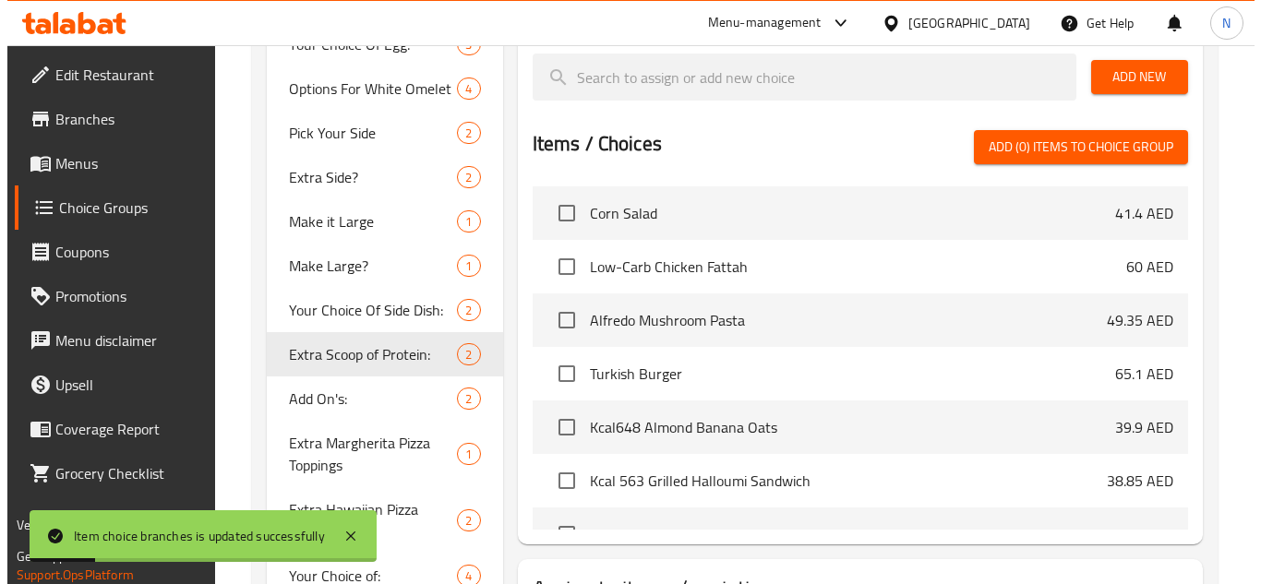
scroll to position [353, 0]
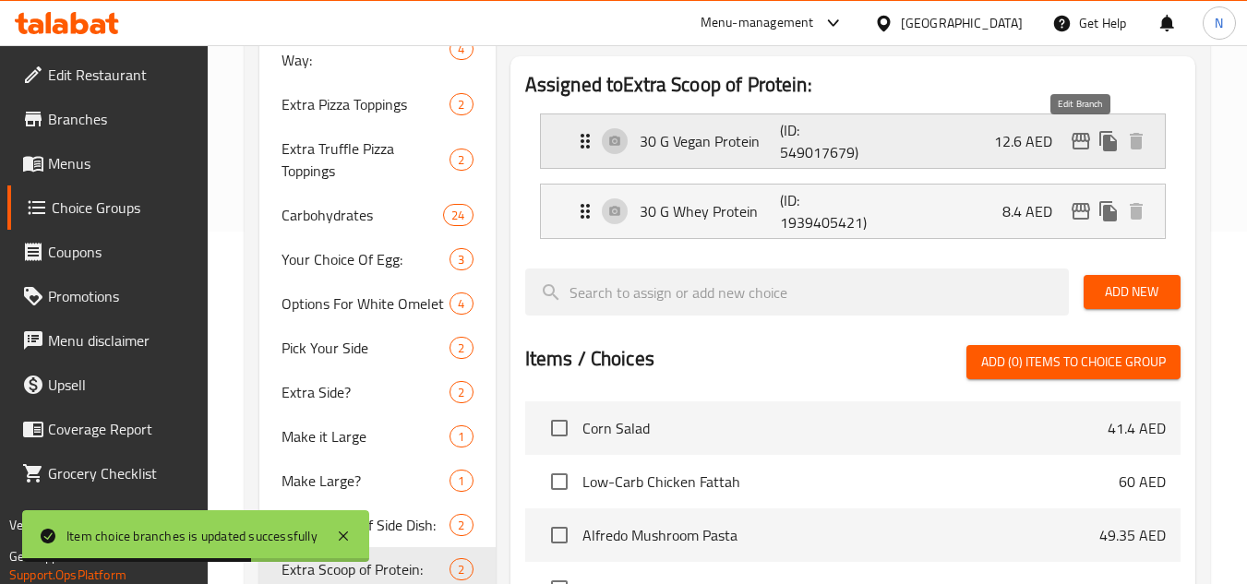
click at [1079, 140] on icon "edit" at bounding box center [1081, 141] width 18 height 17
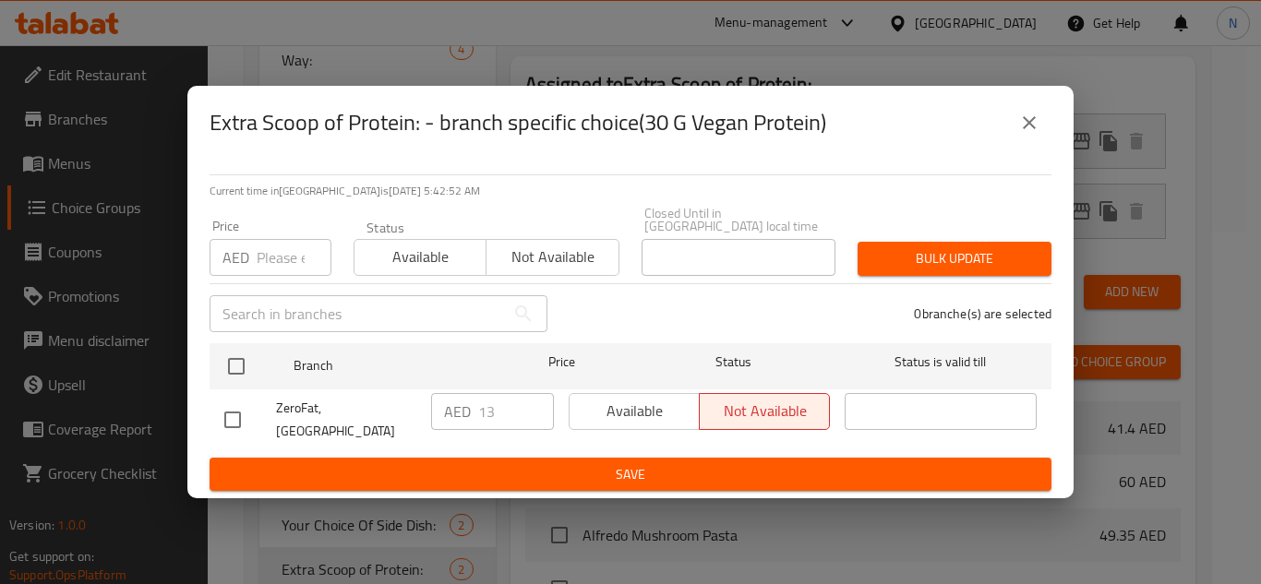
click at [1037, 122] on icon "close" at bounding box center [1029, 123] width 22 height 22
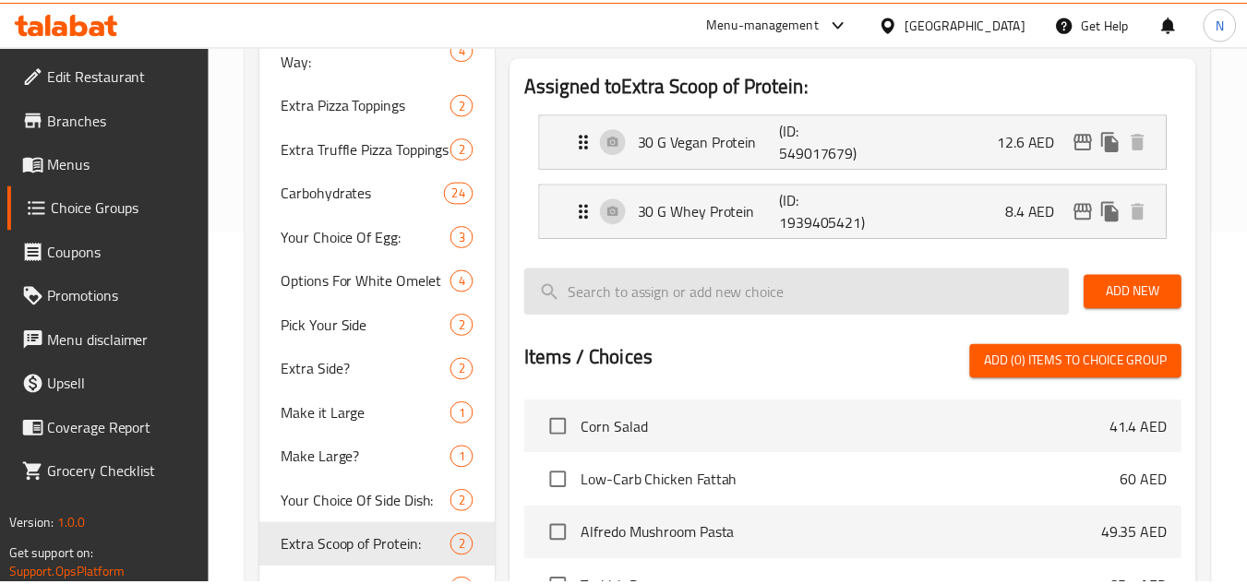
scroll to position [360, 0]
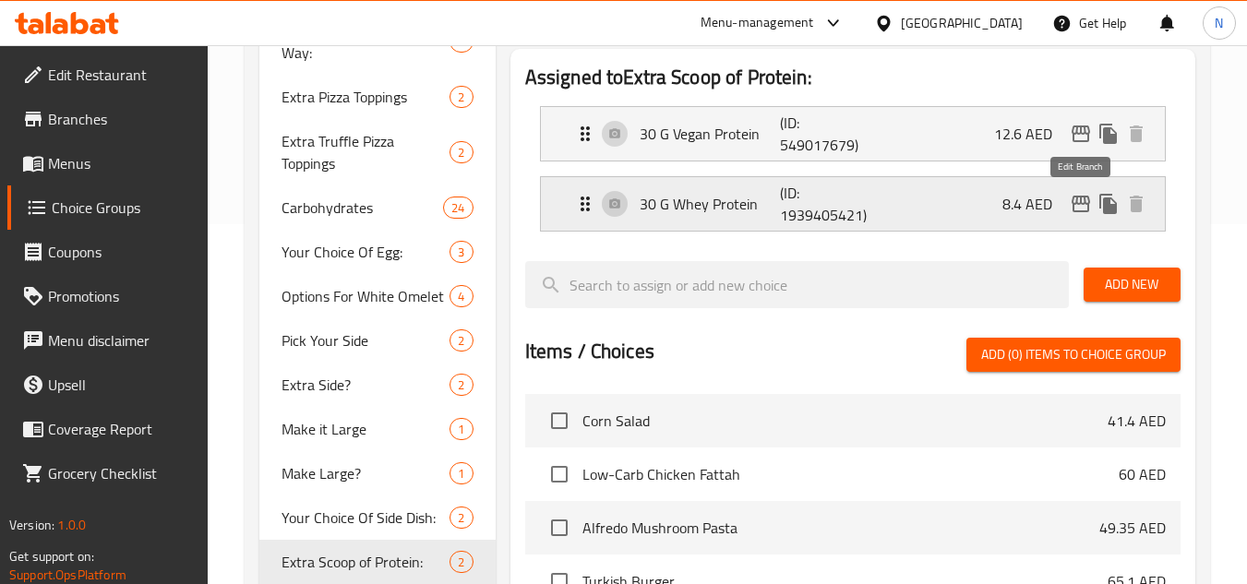
click at [1086, 200] on icon "edit" at bounding box center [1081, 204] width 18 height 17
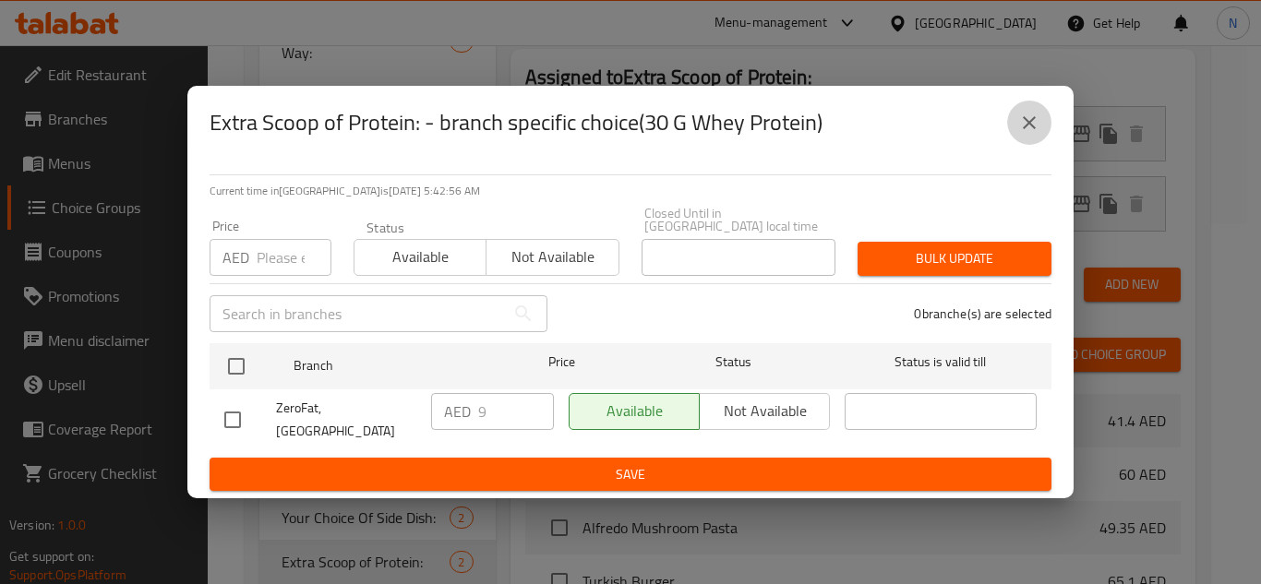
click at [1023, 129] on icon "close" at bounding box center [1029, 123] width 22 height 22
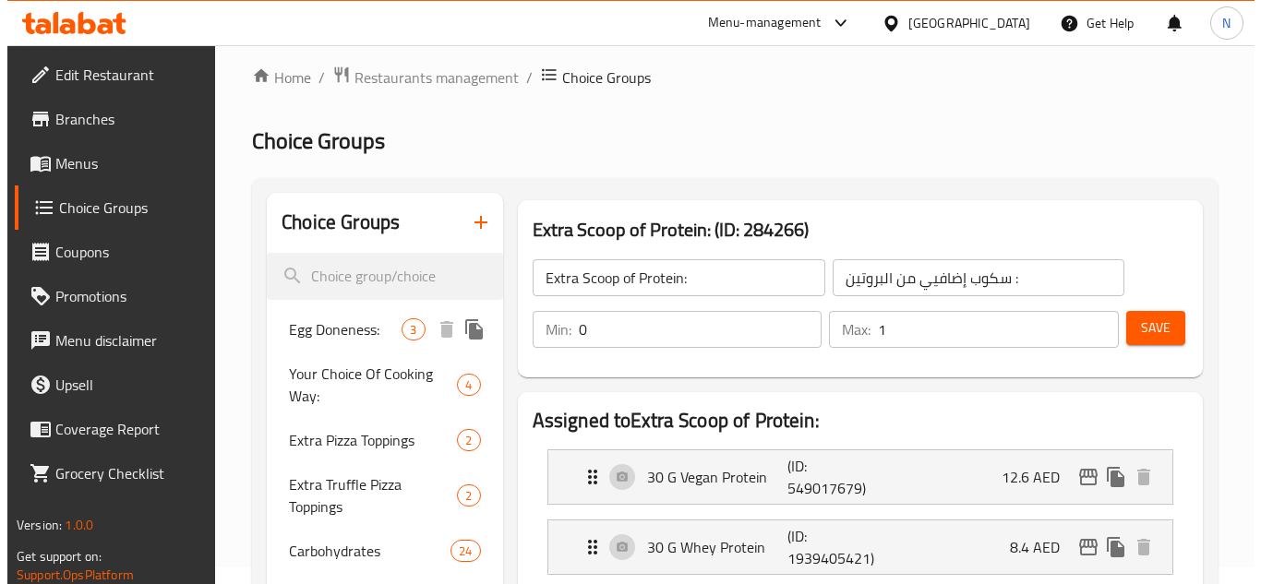
scroll to position [0, 0]
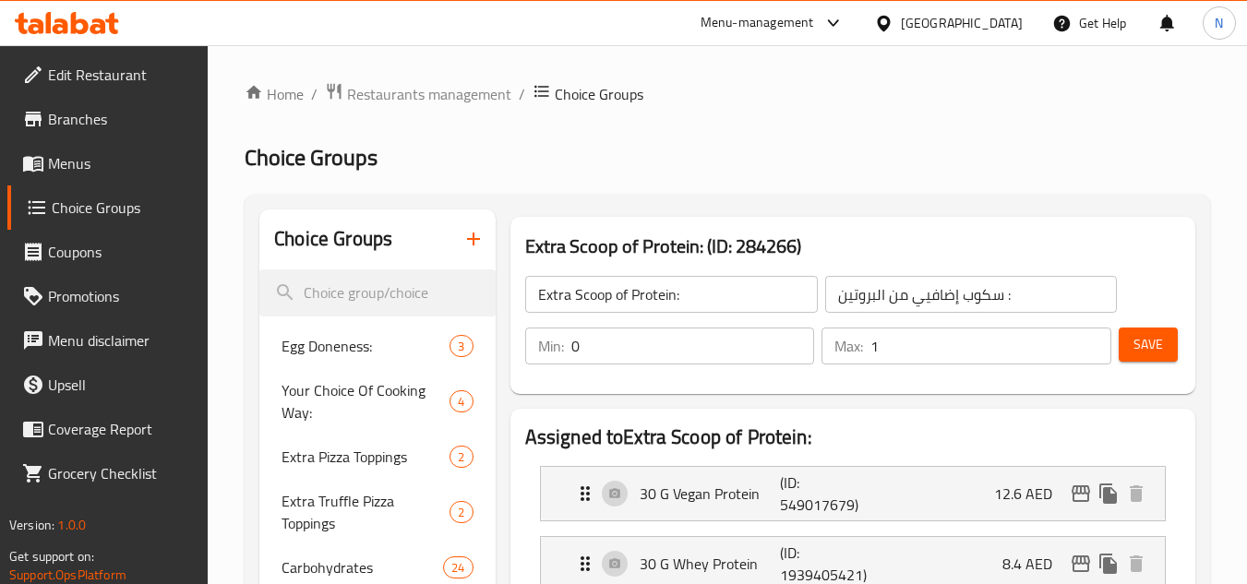
click at [479, 237] on icon "button" at bounding box center [474, 239] width 22 height 22
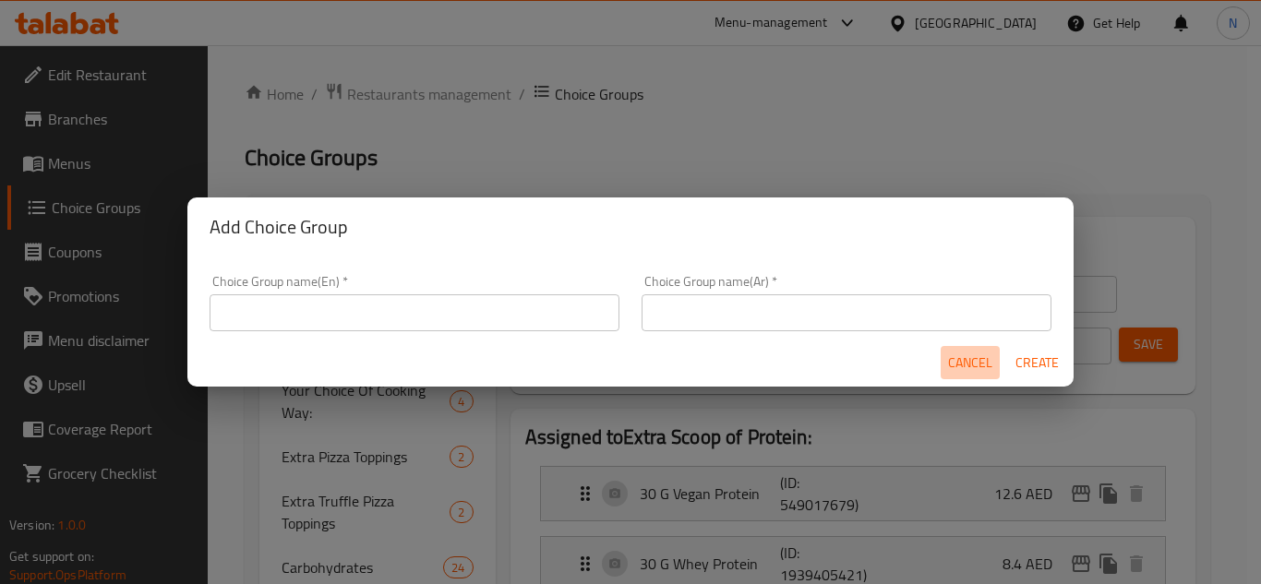
click at [968, 362] on span "Cancel" at bounding box center [970, 363] width 44 height 23
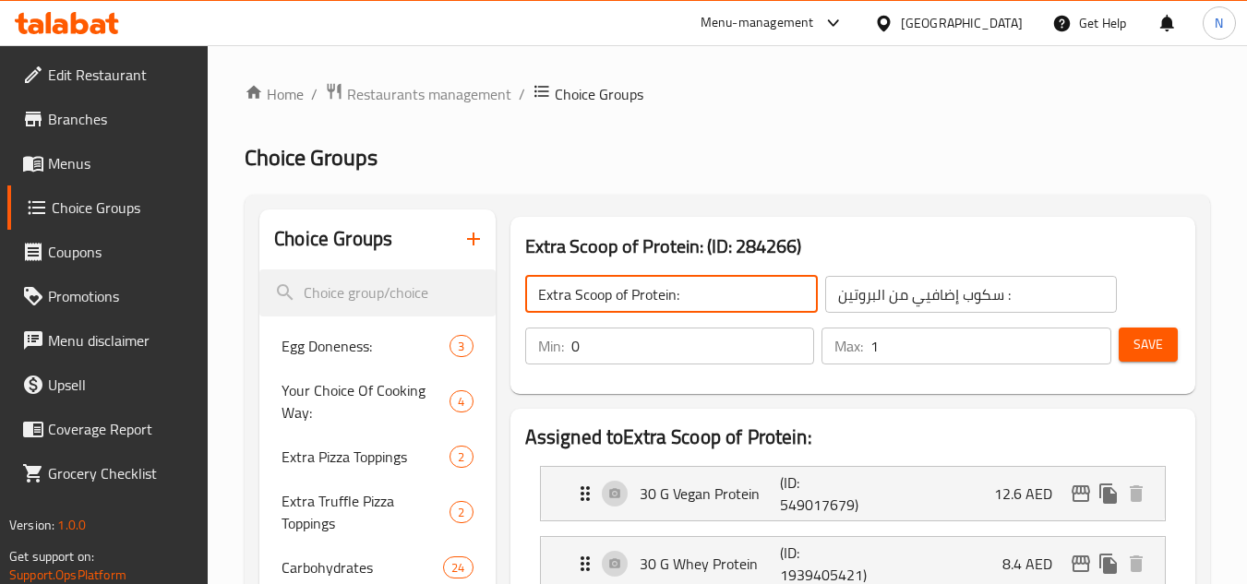
click at [633, 298] on input "Extra Scoop of Protein:" at bounding box center [671, 294] width 293 height 37
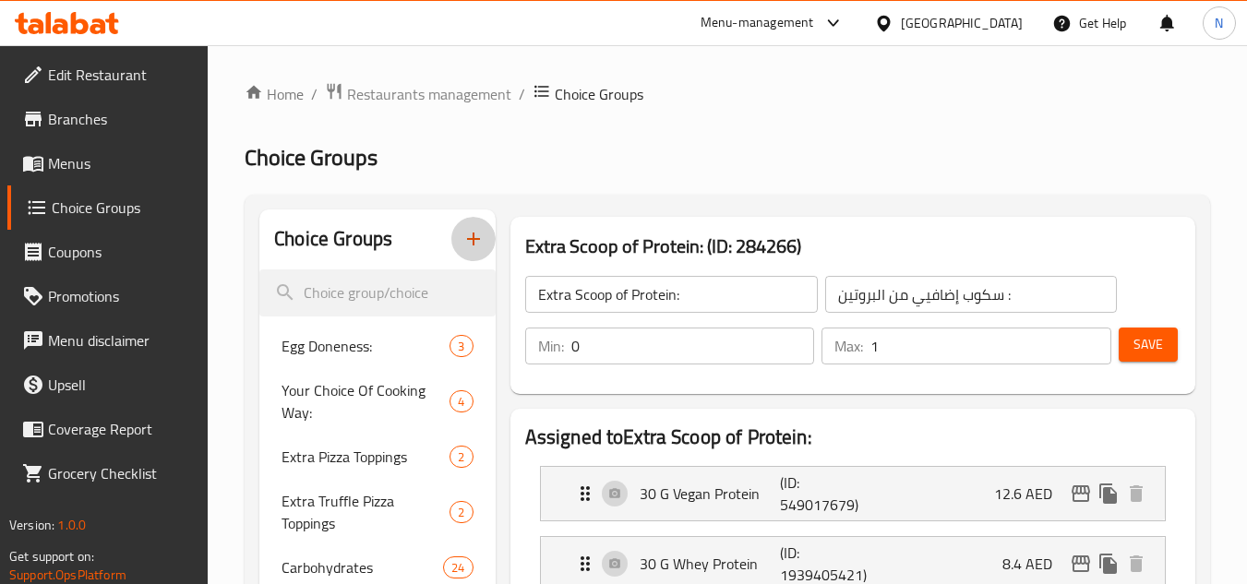
click at [461, 240] on button "button" at bounding box center [473, 239] width 44 height 44
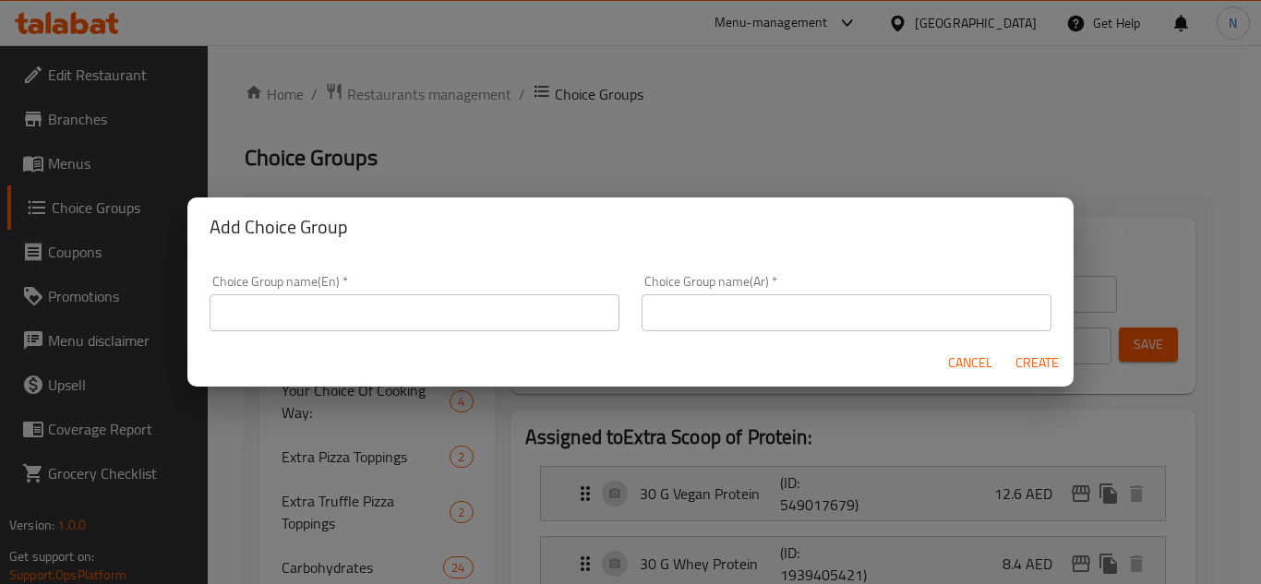
click at [503, 301] on input "text" at bounding box center [415, 313] width 410 height 37
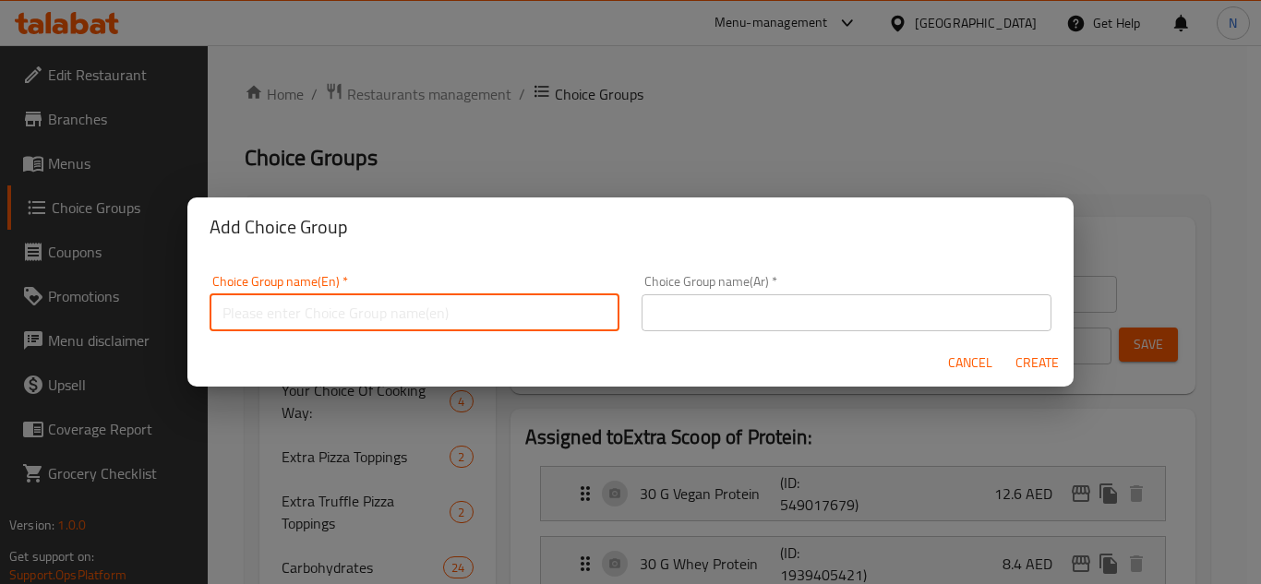
paste input "Extra Scoop of Protein:"
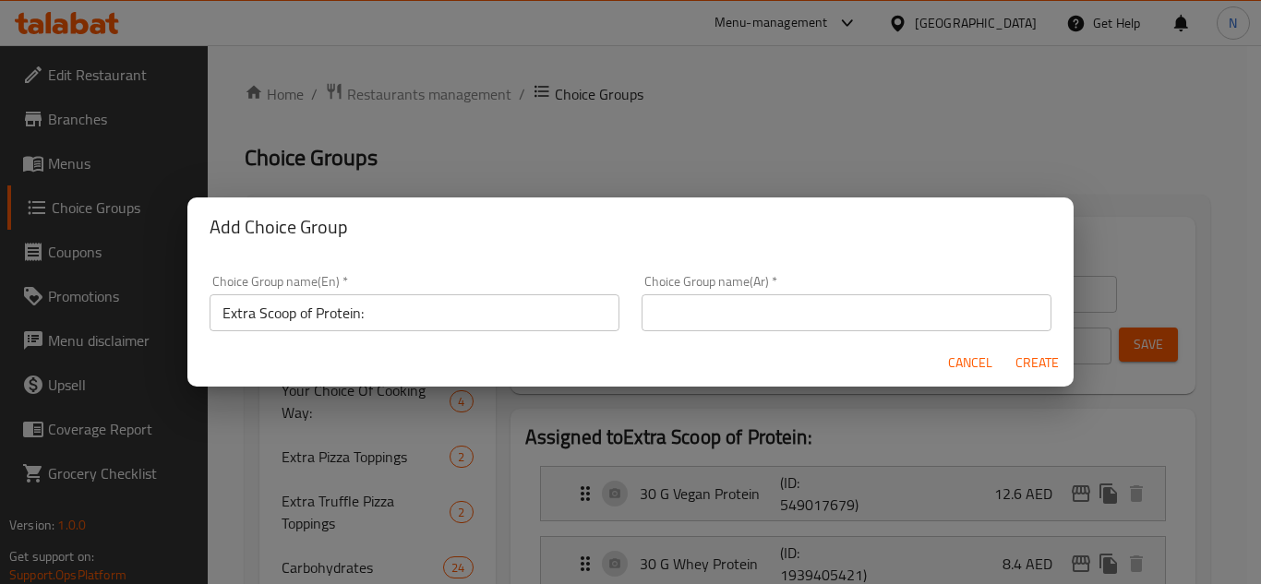
click at [346, 305] on input "Extra Scoop of Protein:" at bounding box center [415, 313] width 410 height 37
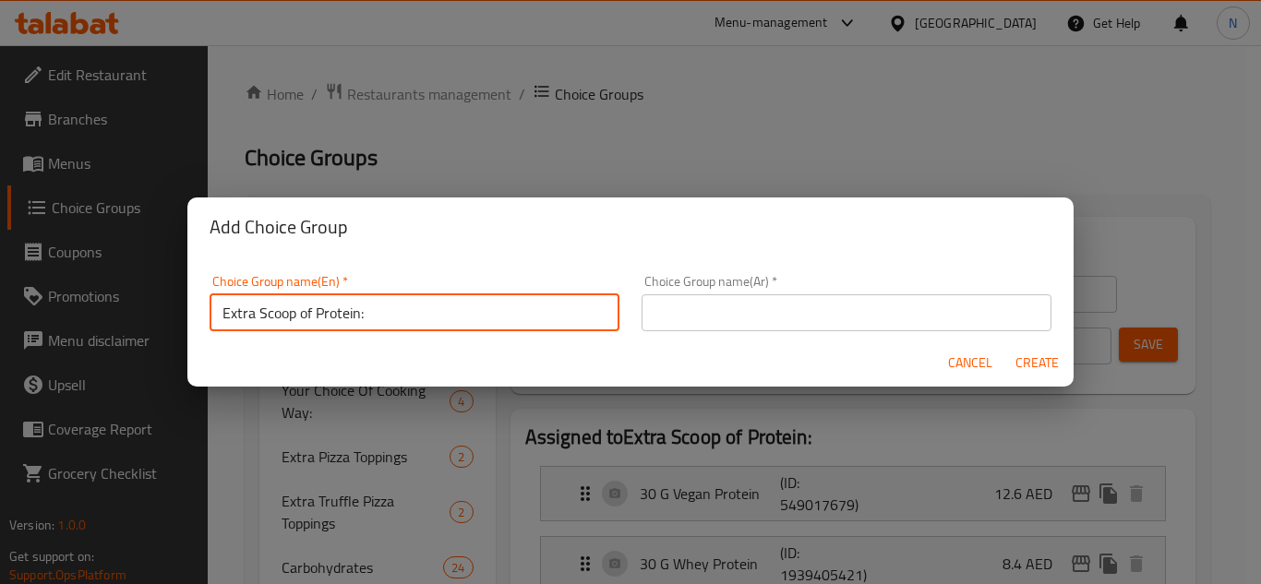
click at [346, 305] on input "Extra Scoop of Protein:" at bounding box center [415, 313] width 410 height 37
paste input "O"
click at [375, 313] on input "Extra Scoop Of Protein:" at bounding box center [415, 313] width 410 height 37
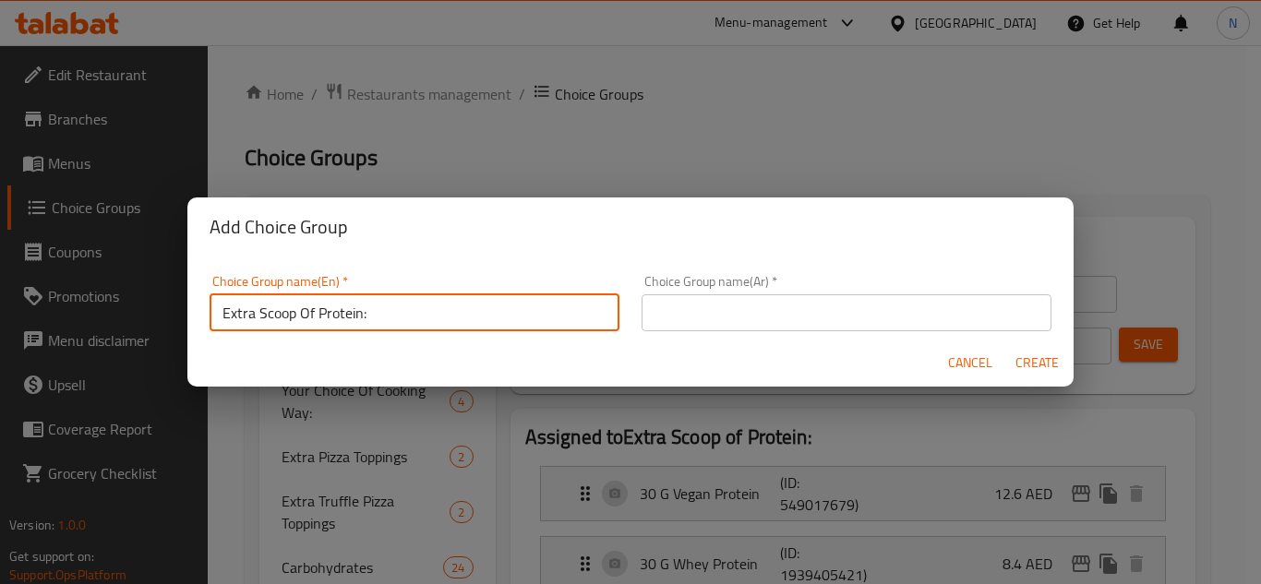
click at [375, 313] on input "Extra Scoop Of Protein:" at bounding box center [415, 313] width 410 height 37
type input "Extra Scoop Of Protein:"
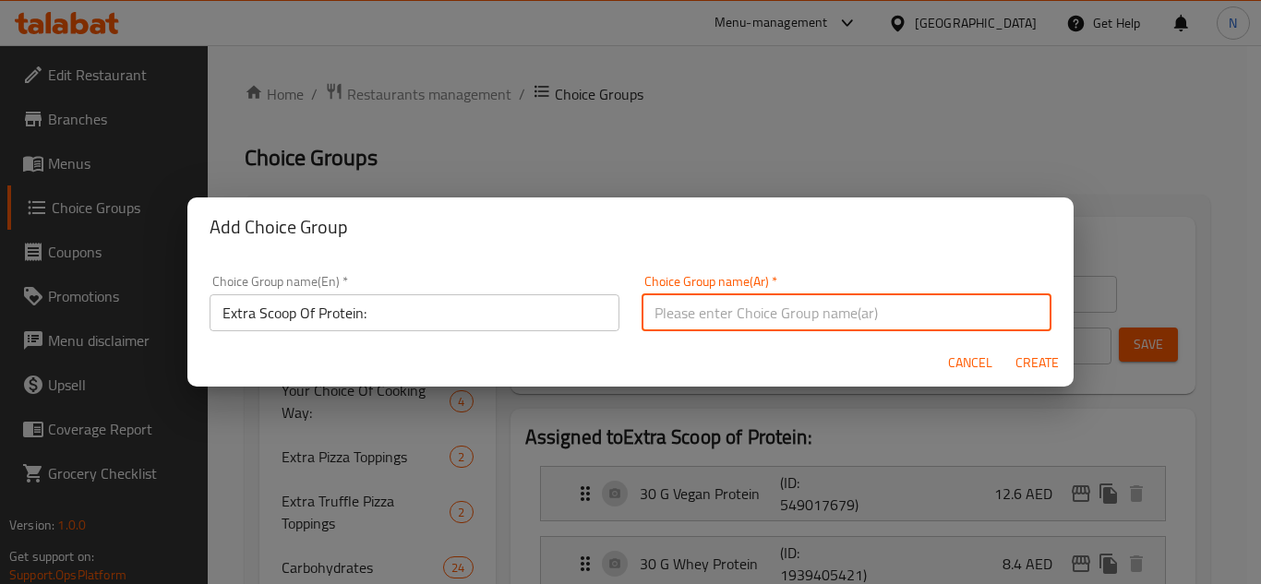
click at [675, 323] on input "text" at bounding box center [847, 313] width 410 height 37
paste input "مغرفة إضافية من [DEMOGRAPHIC_DATA]:"
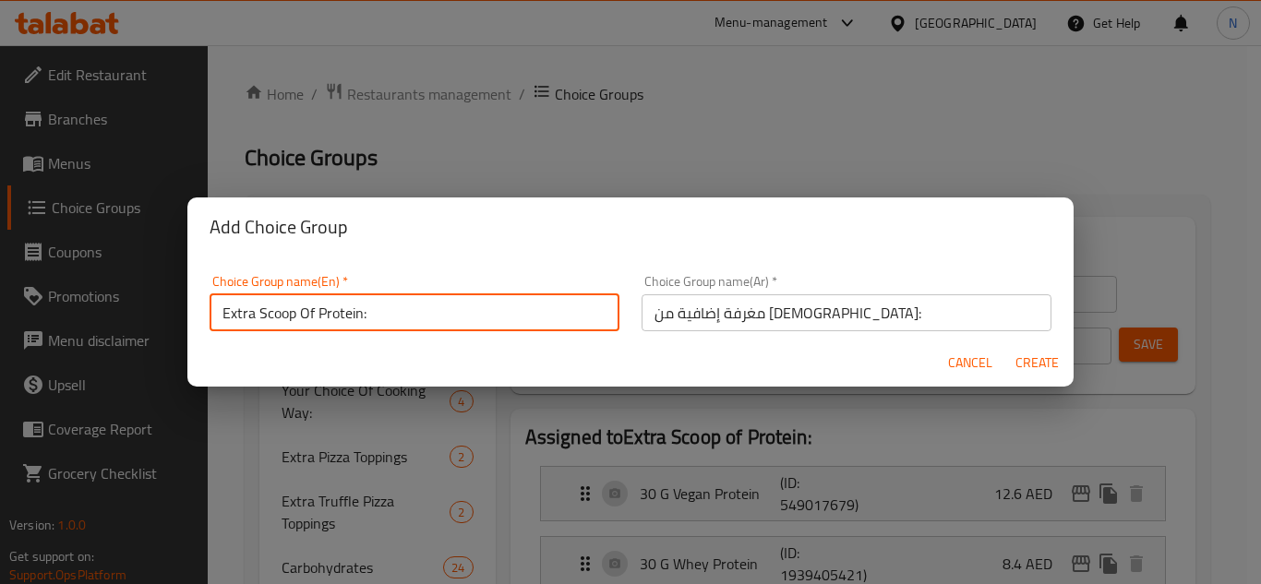
click at [277, 312] on input "Extra Scoop Of Protein:" at bounding box center [415, 313] width 410 height 37
click at [791, 307] on input "مغرفة إضافية من [DEMOGRAPHIC_DATA]:" at bounding box center [847, 313] width 410 height 37
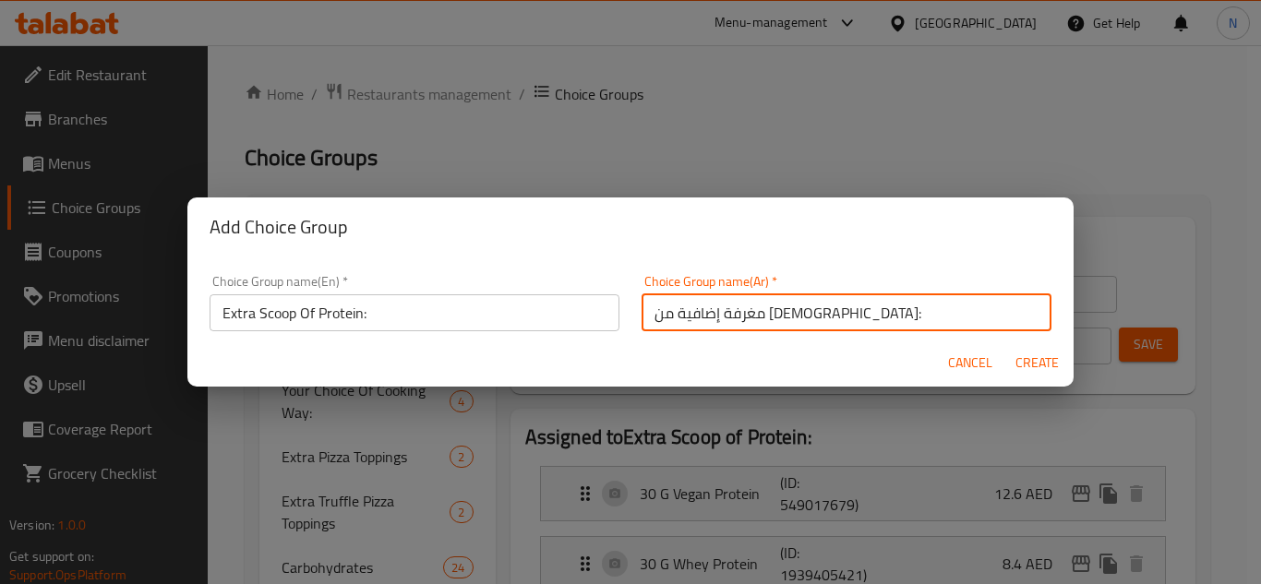
click at [791, 307] on input "مغرفة إضافية من [DEMOGRAPHIC_DATA]:" at bounding box center [847, 313] width 410 height 37
paste input "ستريبلوين ستيك بولة"
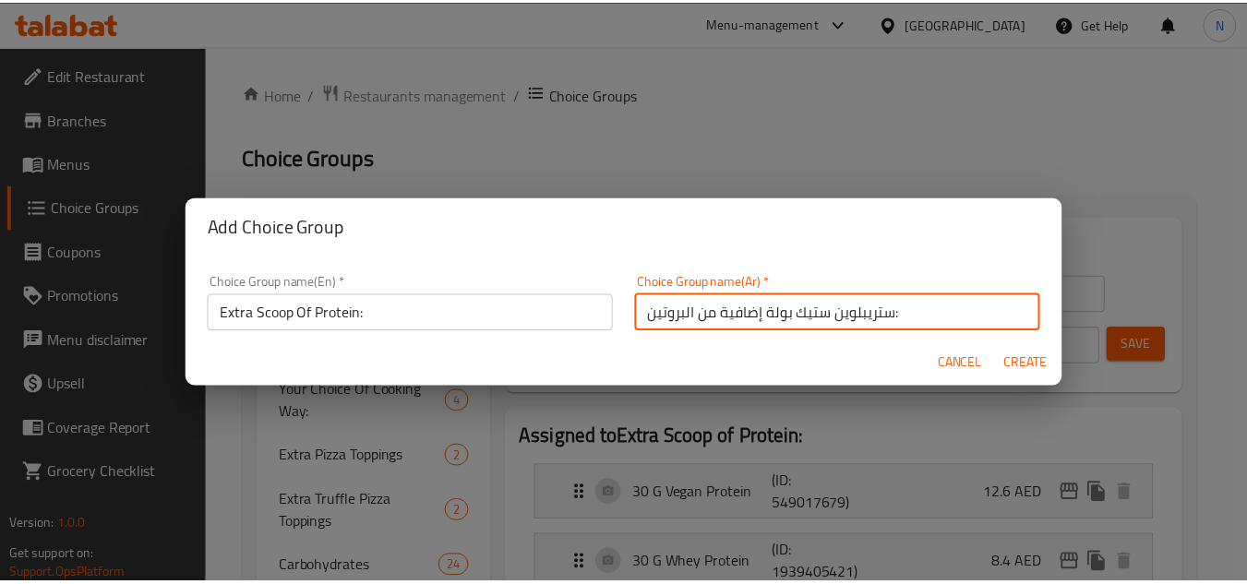
scroll to position [6, 0]
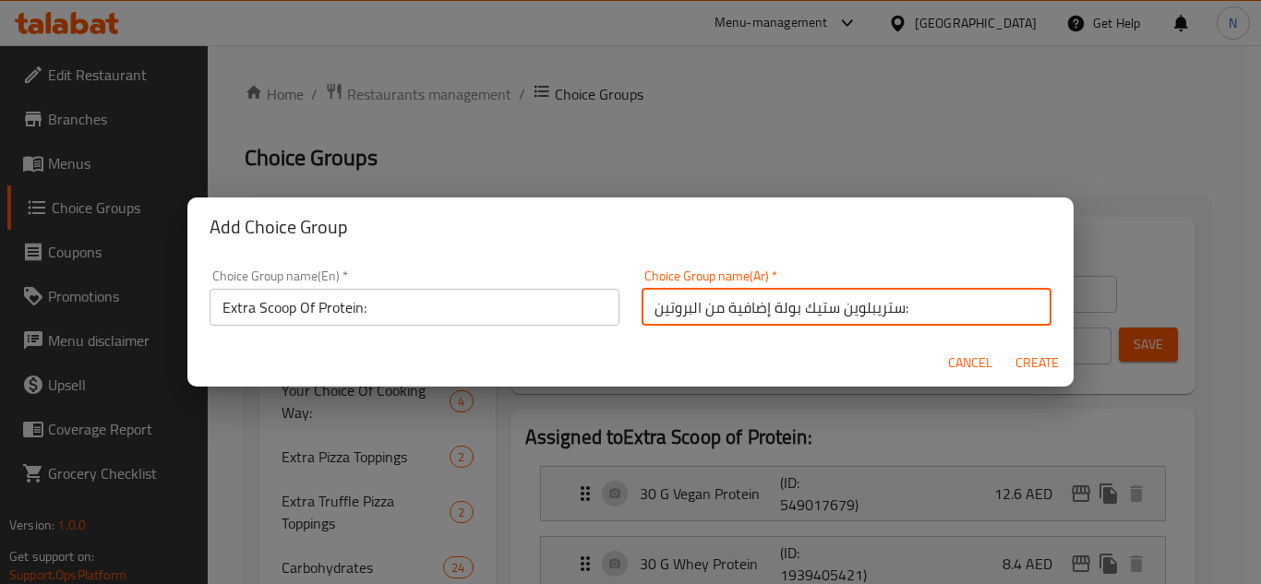
drag, startPoint x: 791, startPoint y: 316, endPoint x: 896, endPoint y: 313, distance: 104.4
click at [896, 313] on input "ستريبلوين ستيك بولة إضافية من البروتين:" at bounding box center [847, 307] width 410 height 37
type input "بولة إضافية من البروتين:"
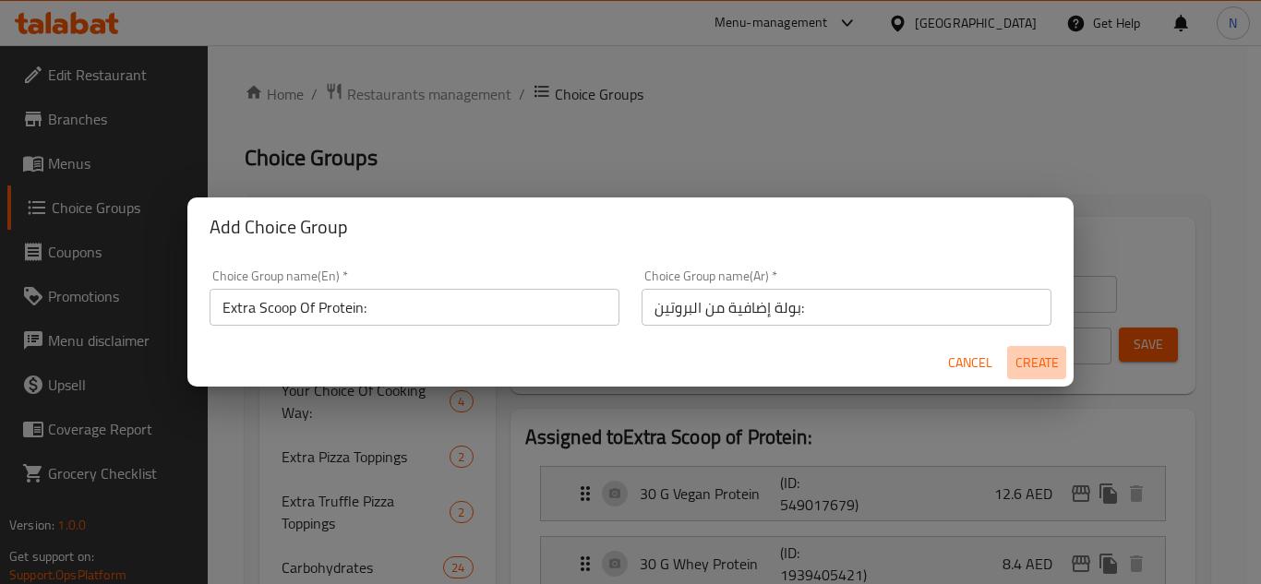
click at [1047, 363] on span "Create" at bounding box center [1037, 363] width 44 height 23
type input "Extra Scoop Of Protein:"
type input "بولة إضافية من البروتين:"
type input "0"
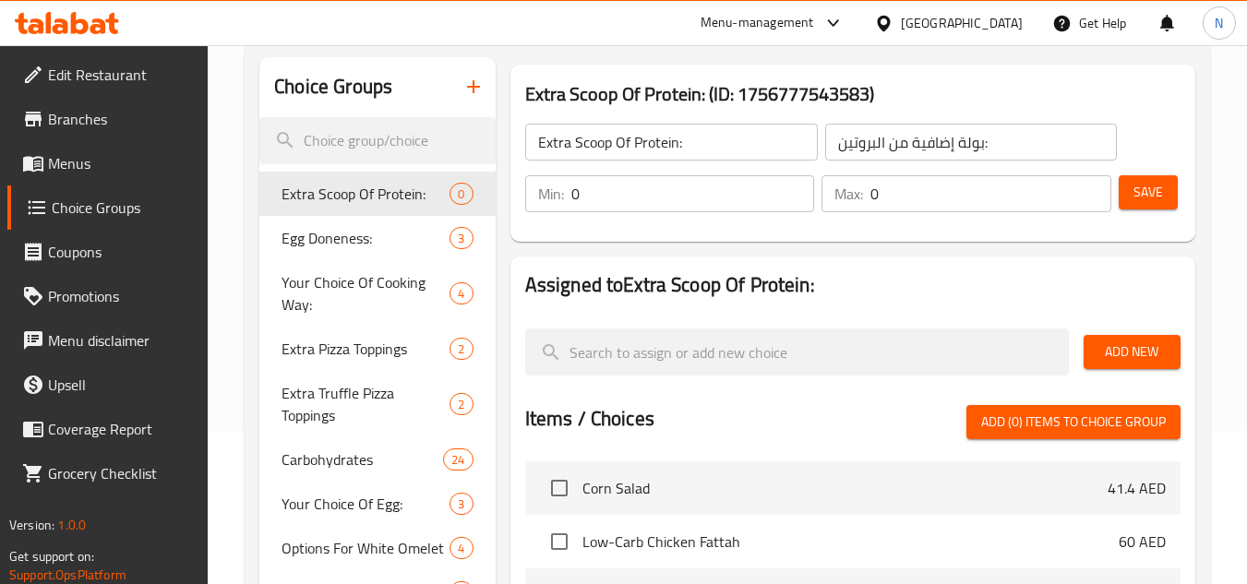
scroll to position [185, 0]
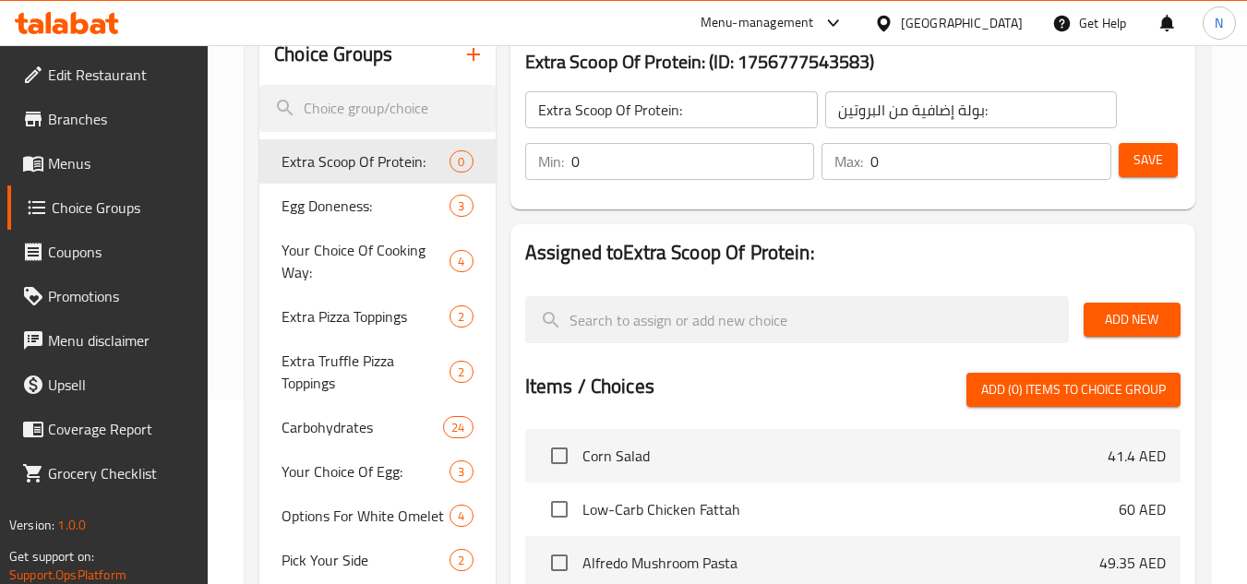
click at [1135, 317] on span "Add New" at bounding box center [1132, 319] width 67 height 23
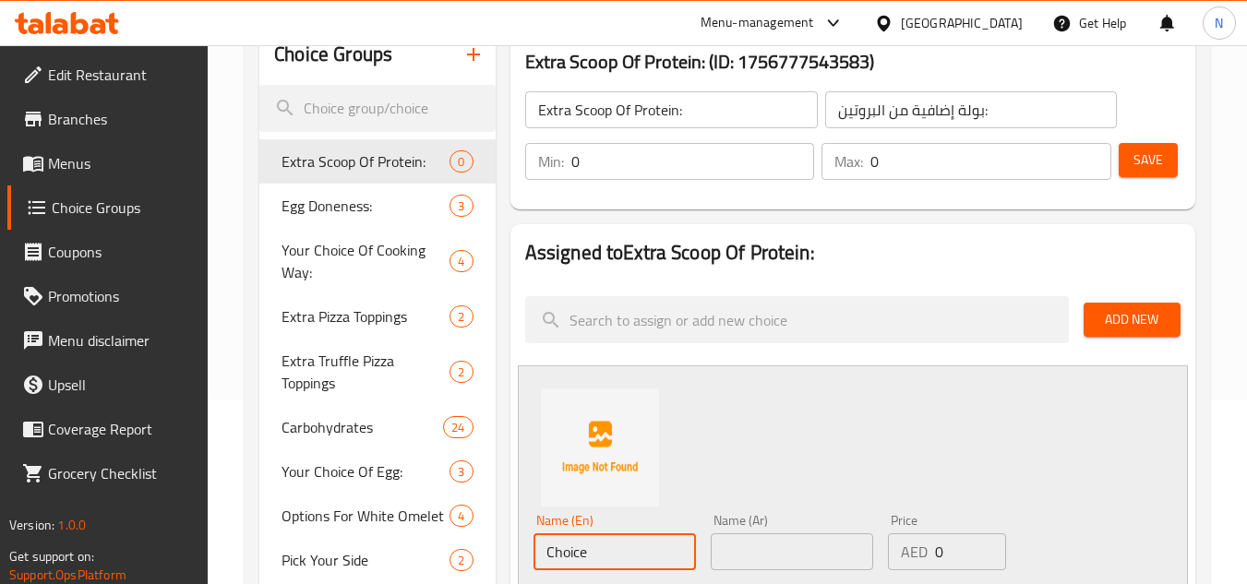
click at [588, 559] on input "Choice" at bounding box center [615, 552] width 162 height 37
paste input "Whey protein"
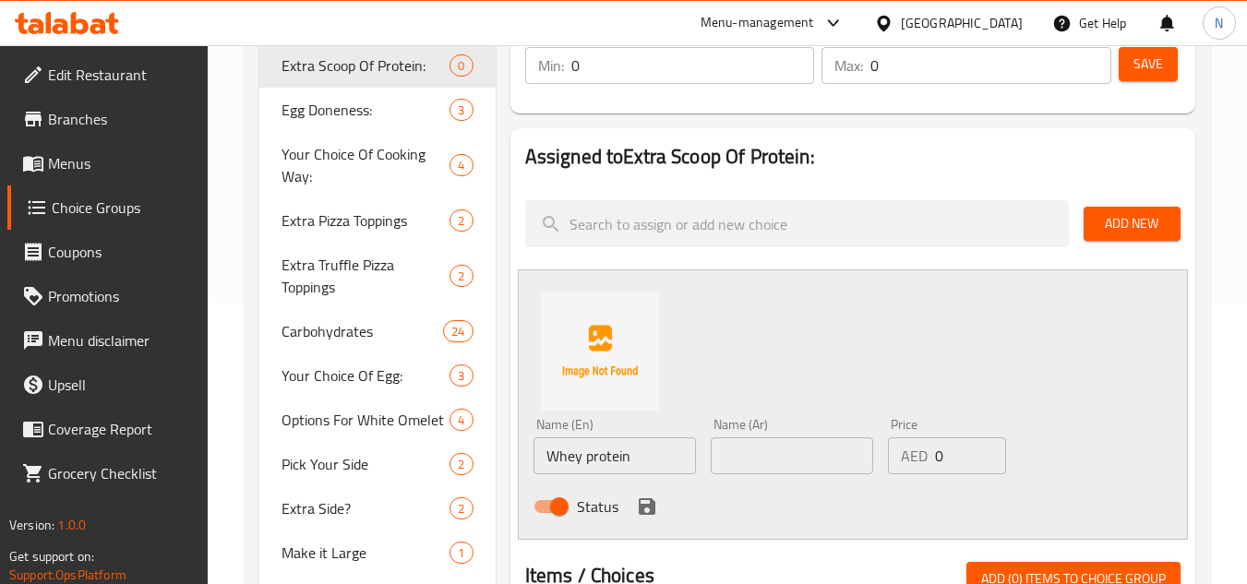
scroll to position [369, 0]
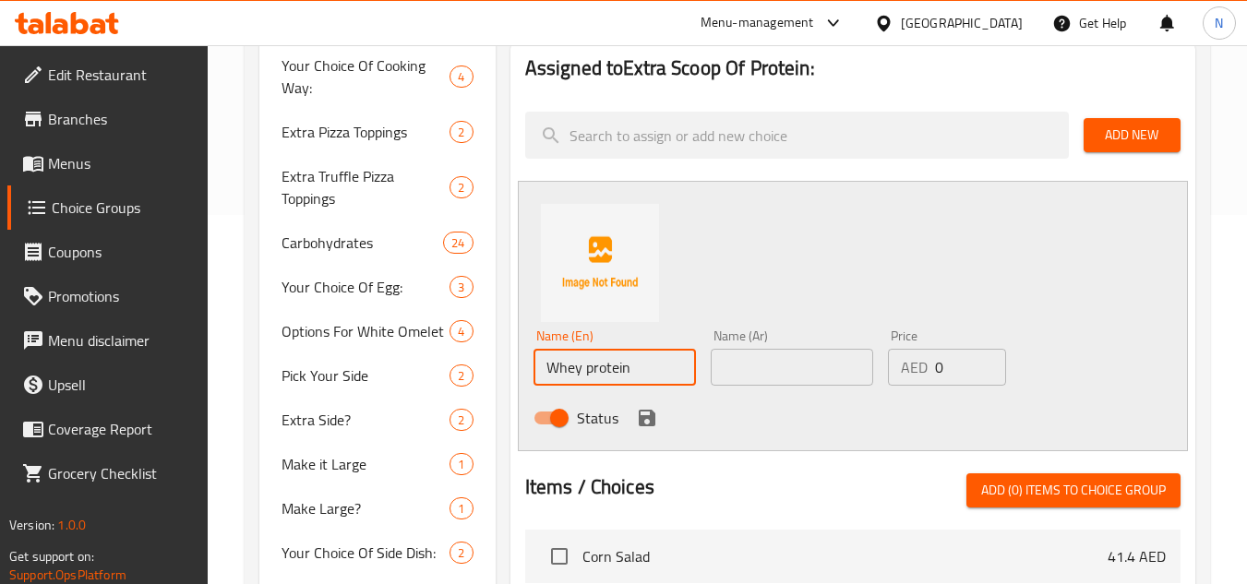
click at [637, 373] on input "Whey protein" at bounding box center [615, 367] width 162 height 37
paste input "P"
type input "Whey Protein"
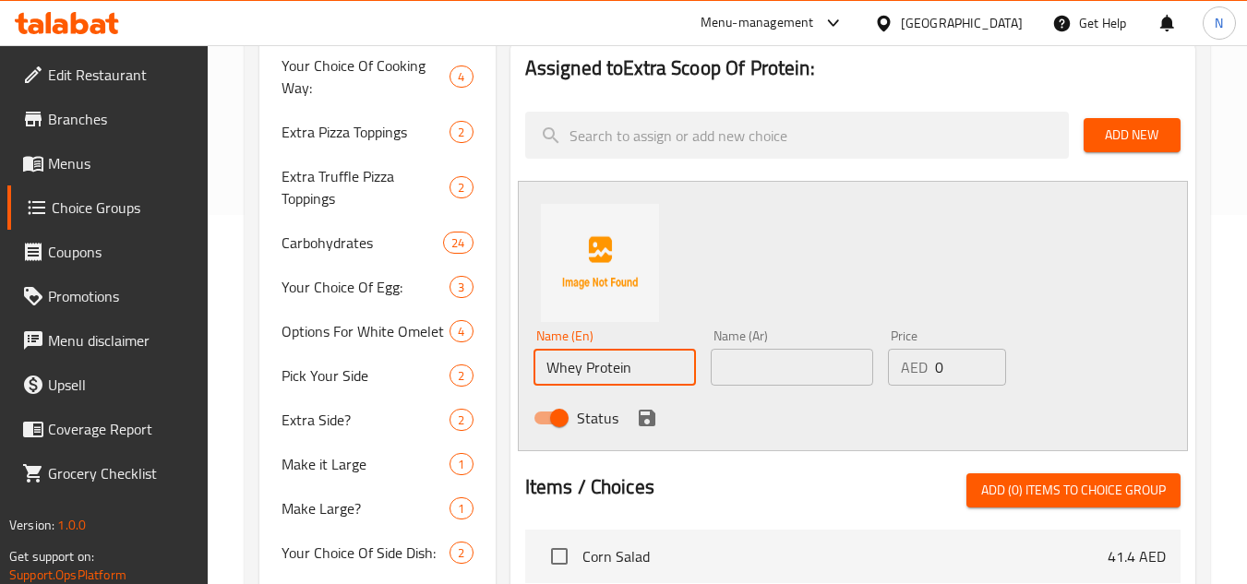
click at [570, 362] on input "Whey Protein" at bounding box center [615, 367] width 162 height 37
click at [785, 379] on input "text" at bounding box center [792, 367] width 162 height 37
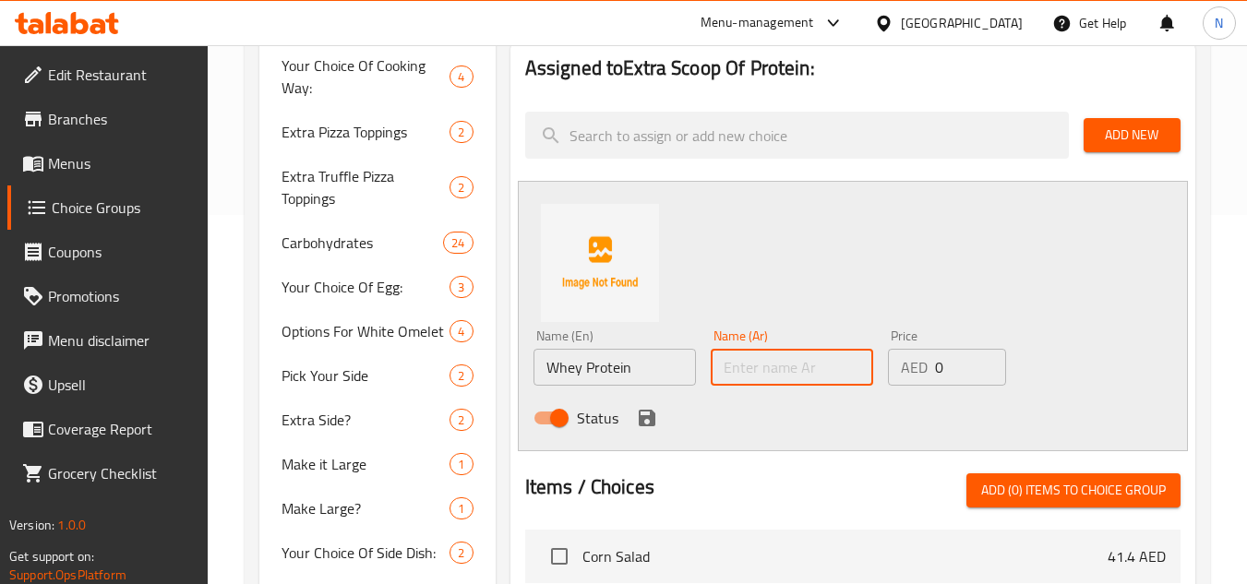
paste input "بروتين مصل اللبن"
type input "بروتين مصل اللبن"
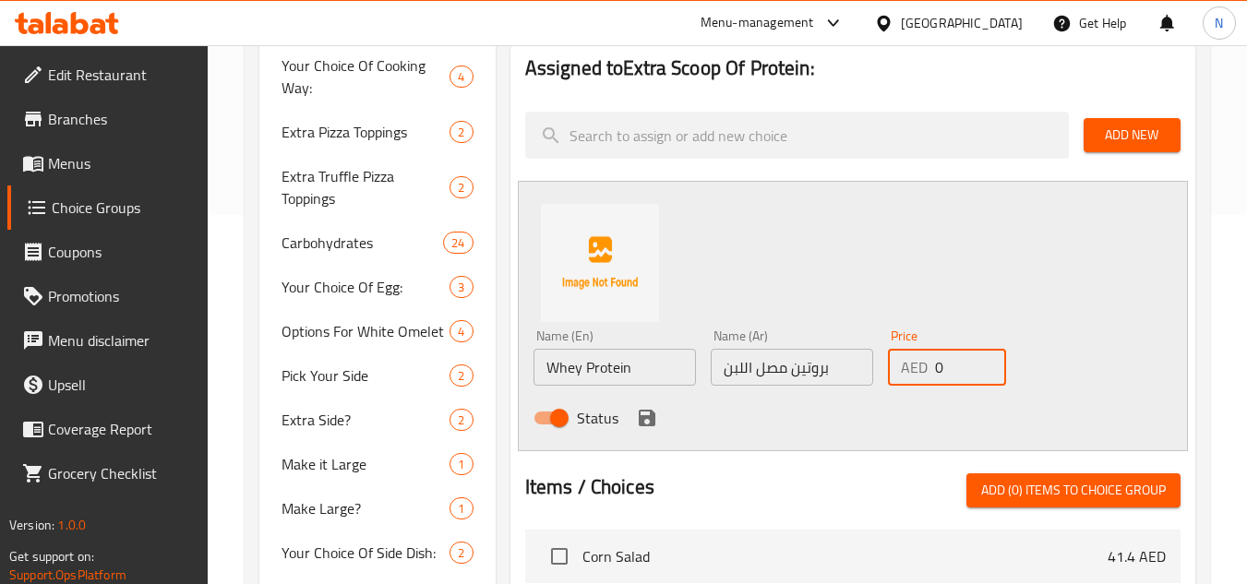
drag, startPoint x: 958, startPoint y: 368, endPoint x: 917, endPoint y: 378, distance: 42.6
click at [917, 378] on div "AED 0 Price" at bounding box center [947, 367] width 118 height 37
paste input "9"
type input "9"
click at [646, 420] on icon "save" at bounding box center [647, 418] width 22 height 22
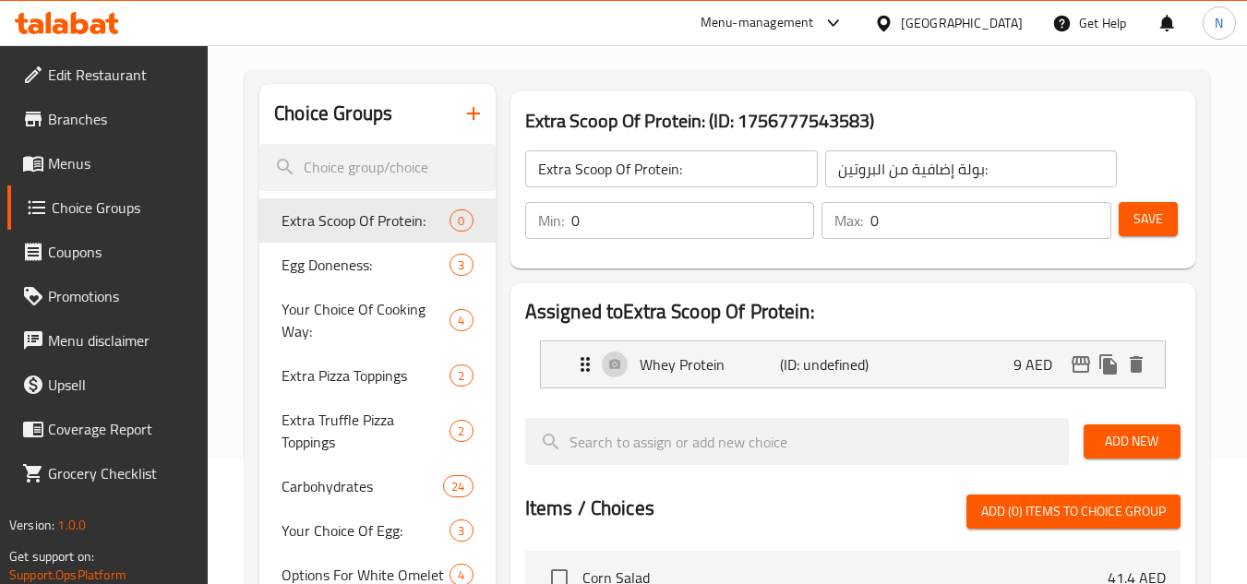
scroll to position [92, 0]
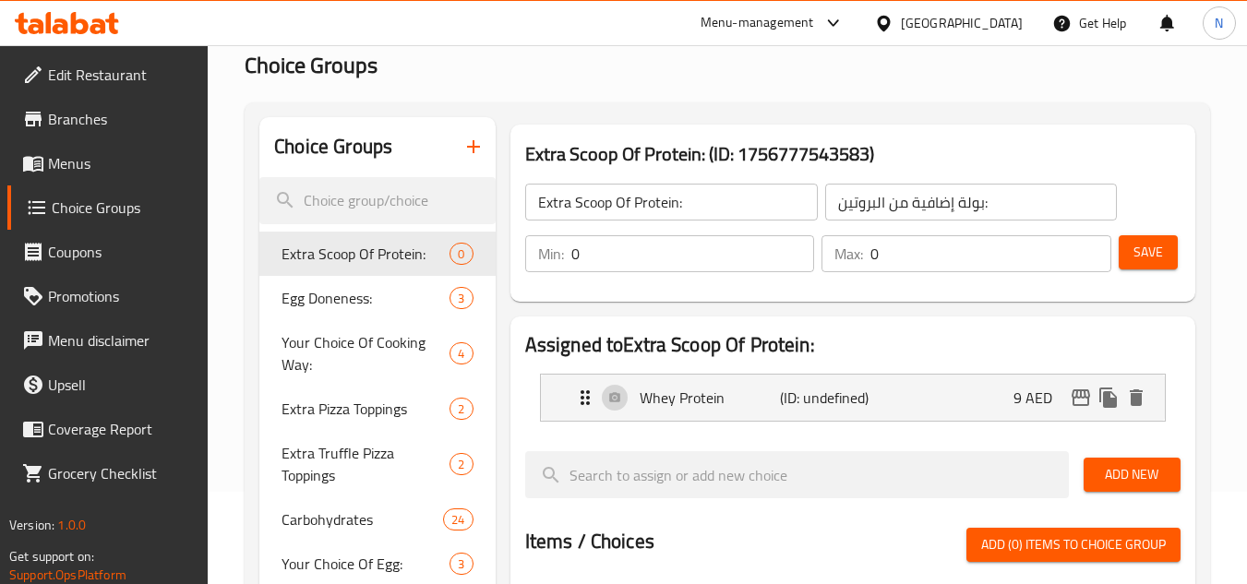
click at [1140, 252] on span "Save" at bounding box center [1149, 252] width 30 height 23
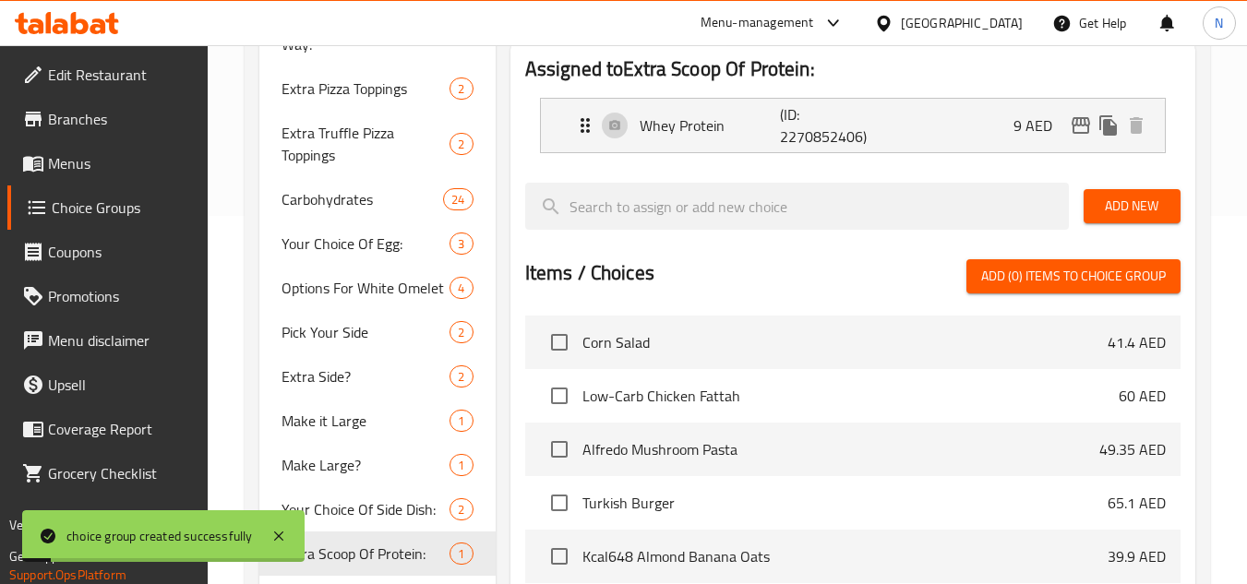
scroll to position [369, 0]
click at [1138, 182] on div "Add New" at bounding box center [1132, 205] width 112 height 62
click at [1100, 206] on span "Add New" at bounding box center [1132, 205] width 67 height 23
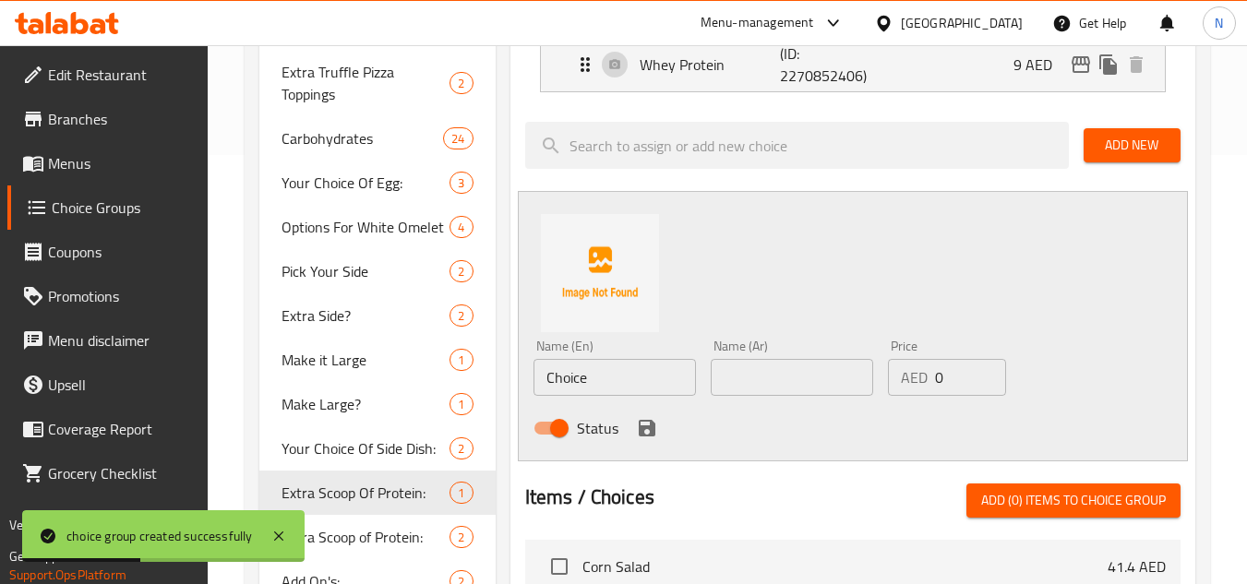
scroll to position [462, 0]
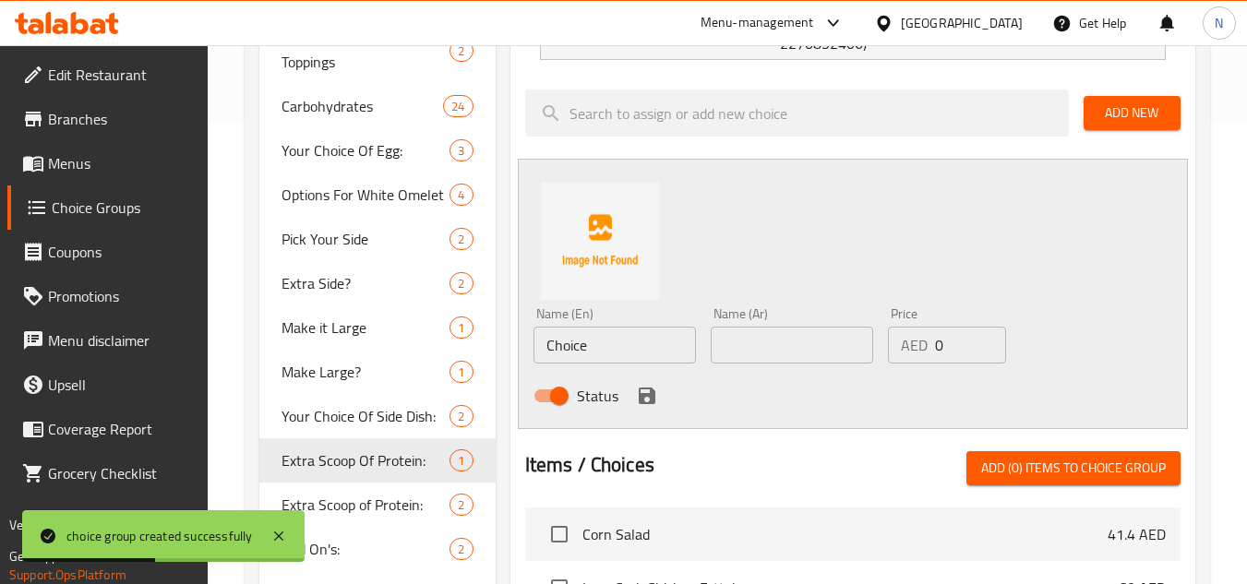
click at [607, 331] on input "Choice" at bounding box center [615, 345] width 162 height 37
paste input "Vegan Protein"
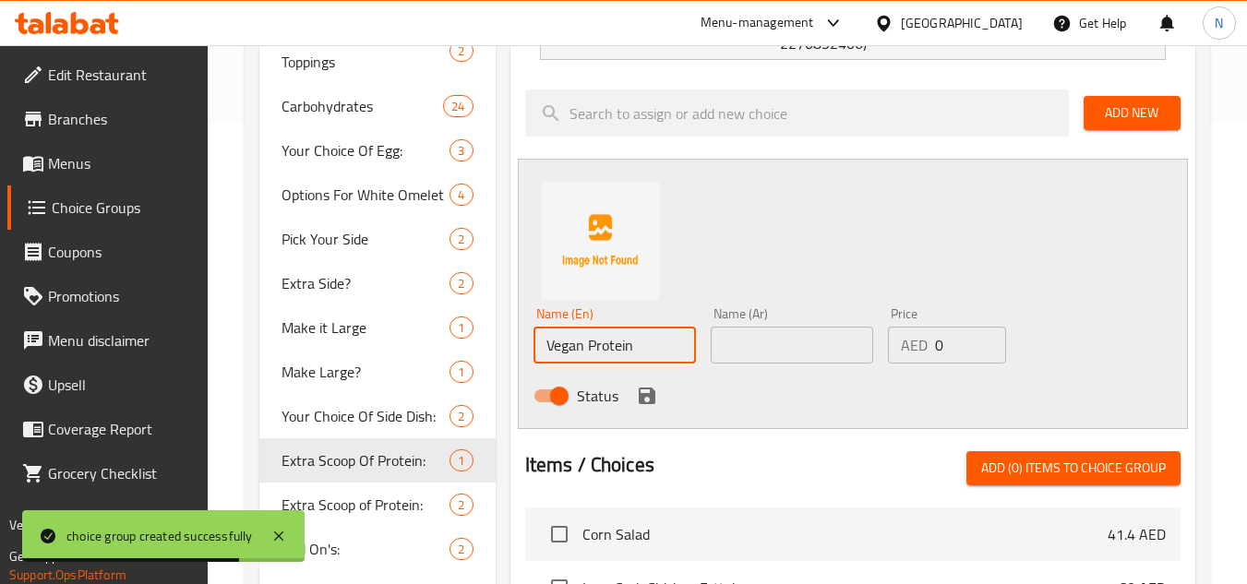
type input "Vegan Protein"
click at [779, 331] on input "text" at bounding box center [792, 345] width 162 height 37
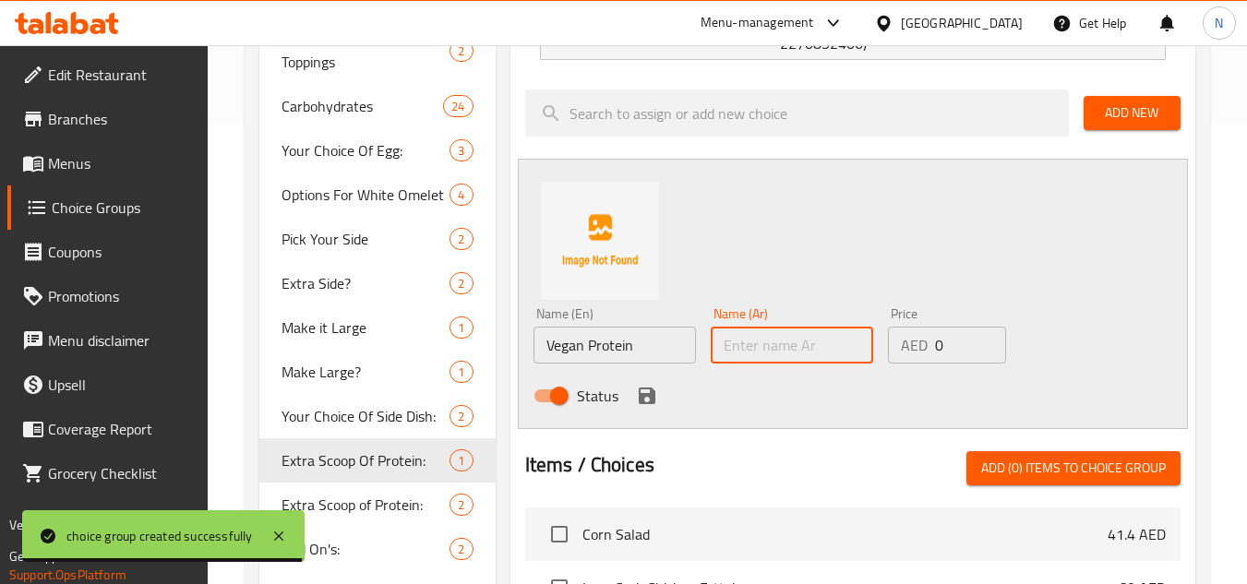
paste input "البروتين النباتي"
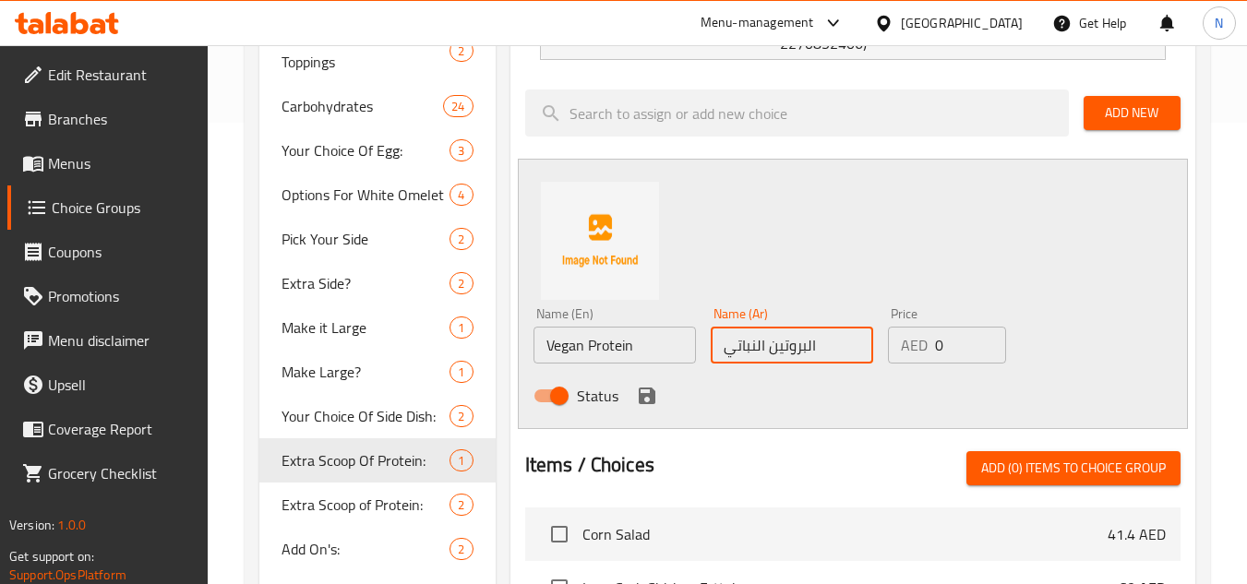
type input "البروتين النباتي"
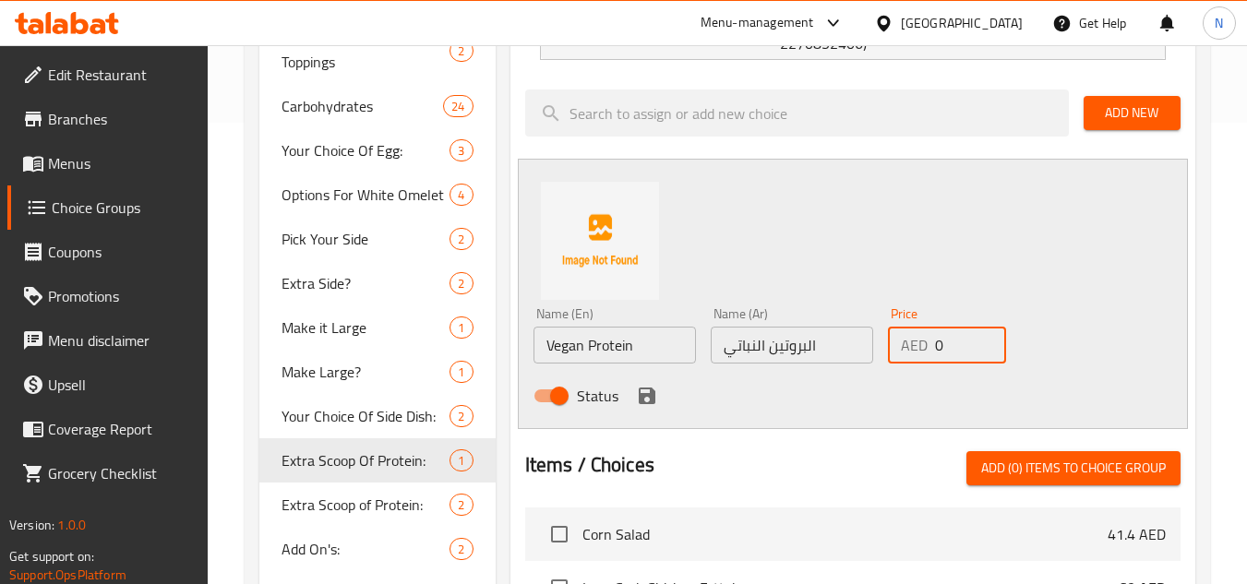
drag, startPoint x: 939, startPoint y: 348, endPoint x: 967, endPoint y: 354, distance: 28.2
click at [967, 354] on input "0" at bounding box center [970, 345] width 71 height 37
paste input "15"
type input "15"
click at [642, 404] on icon "save" at bounding box center [647, 396] width 17 height 17
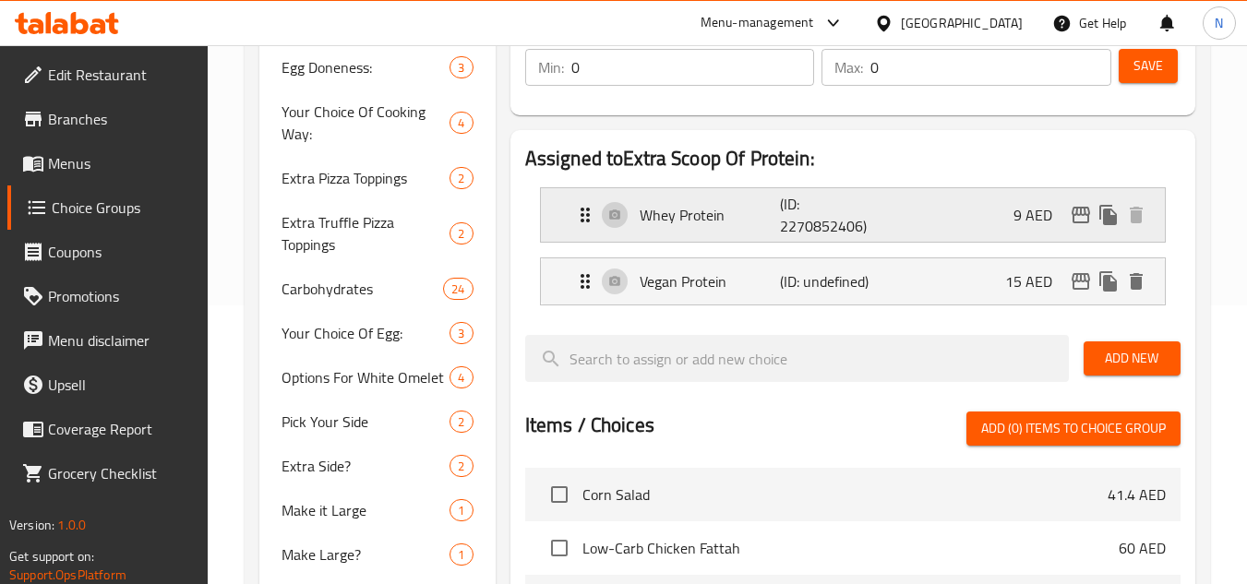
scroll to position [277, 0]
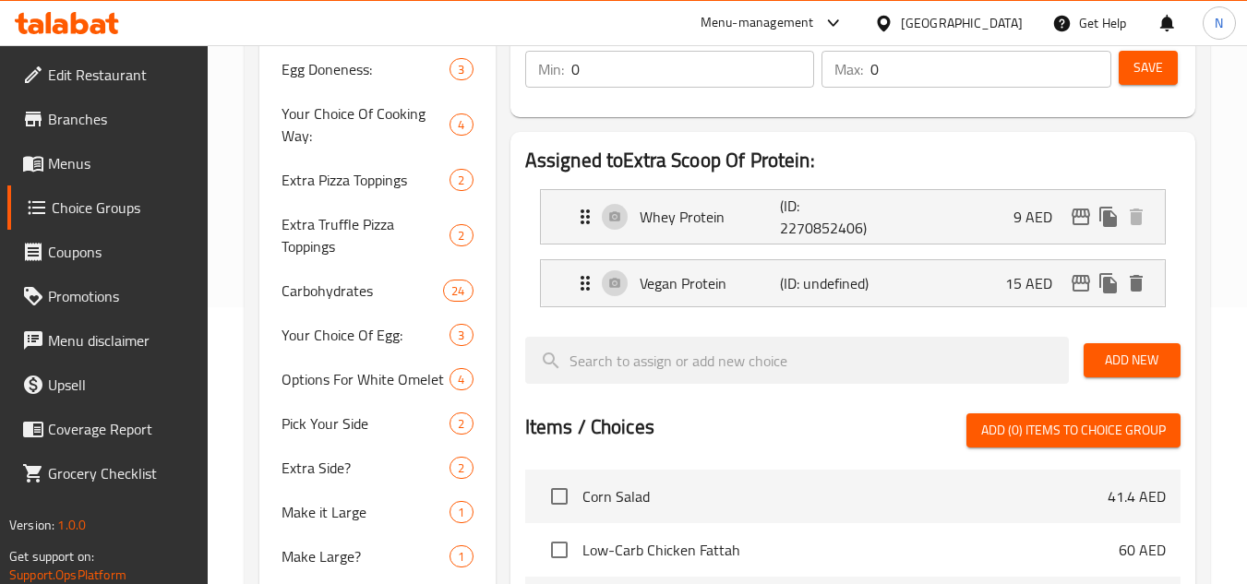
click at [1152, 81] on button "Save" at bounding box center [1148, 68] width 59 height 34
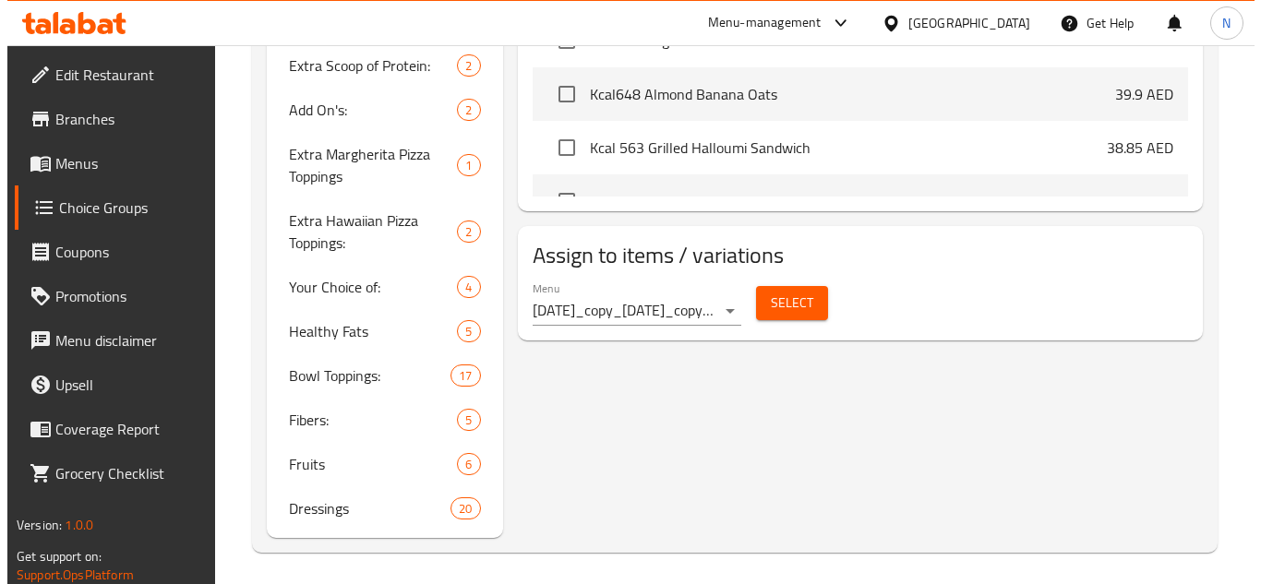
scroll to position [907, 0]
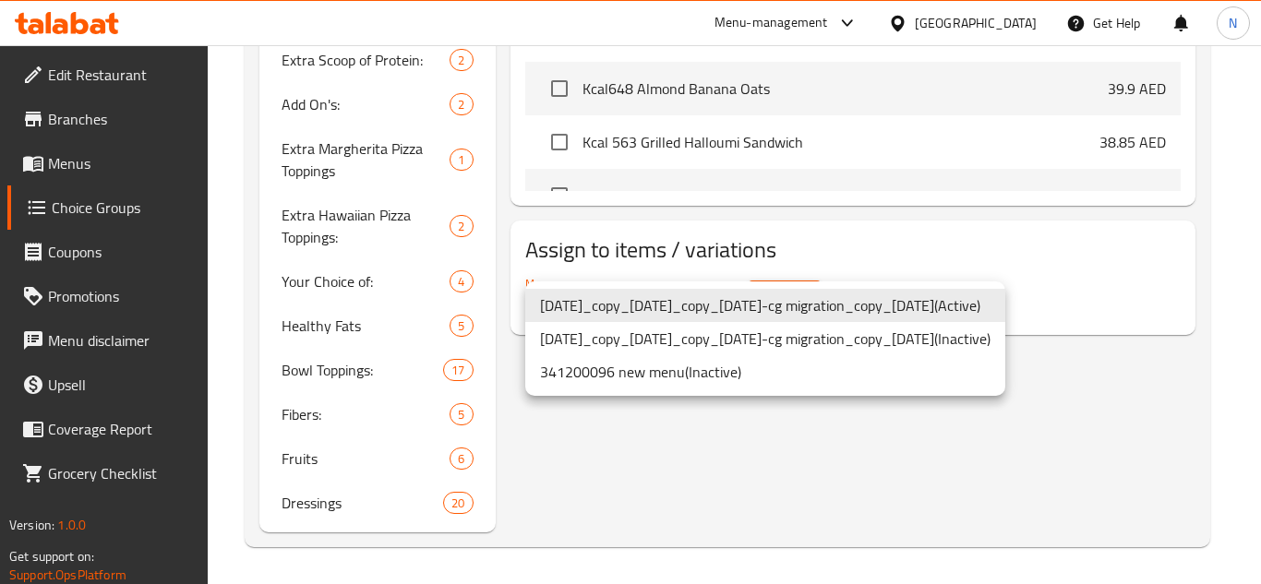
click at [771, 310] on li "[DATE]_copy_[DATE]_copy_[DATE]-cg migration_copy_[DATE] ( Active )" at bounding box center [765, 305] width 480 height 33
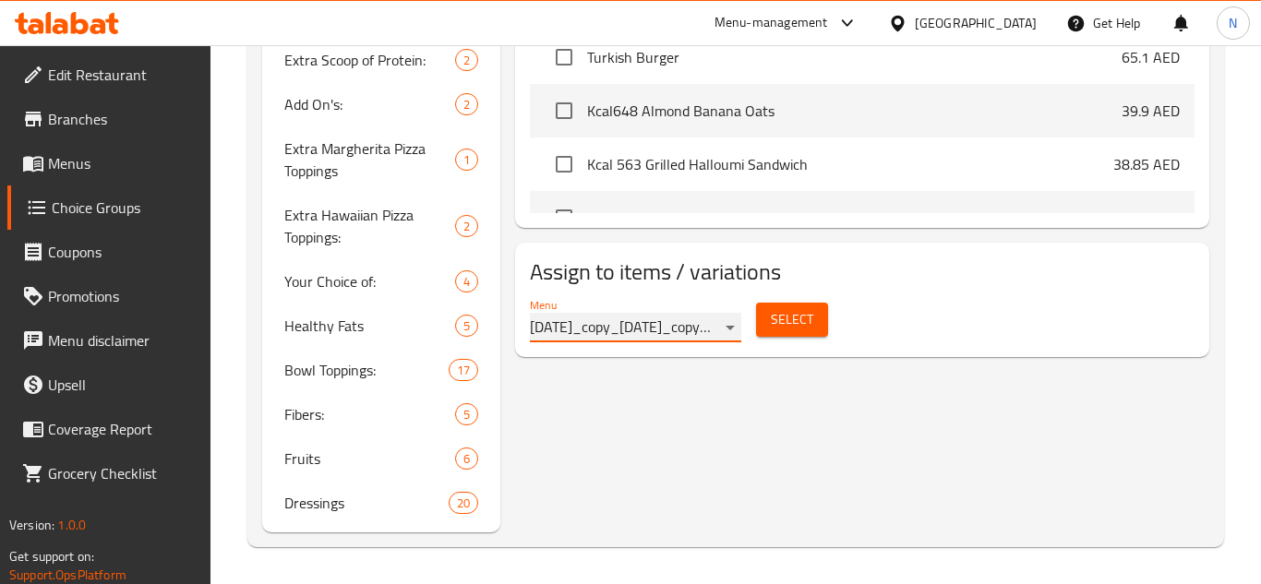
scroll to position [884, 0]
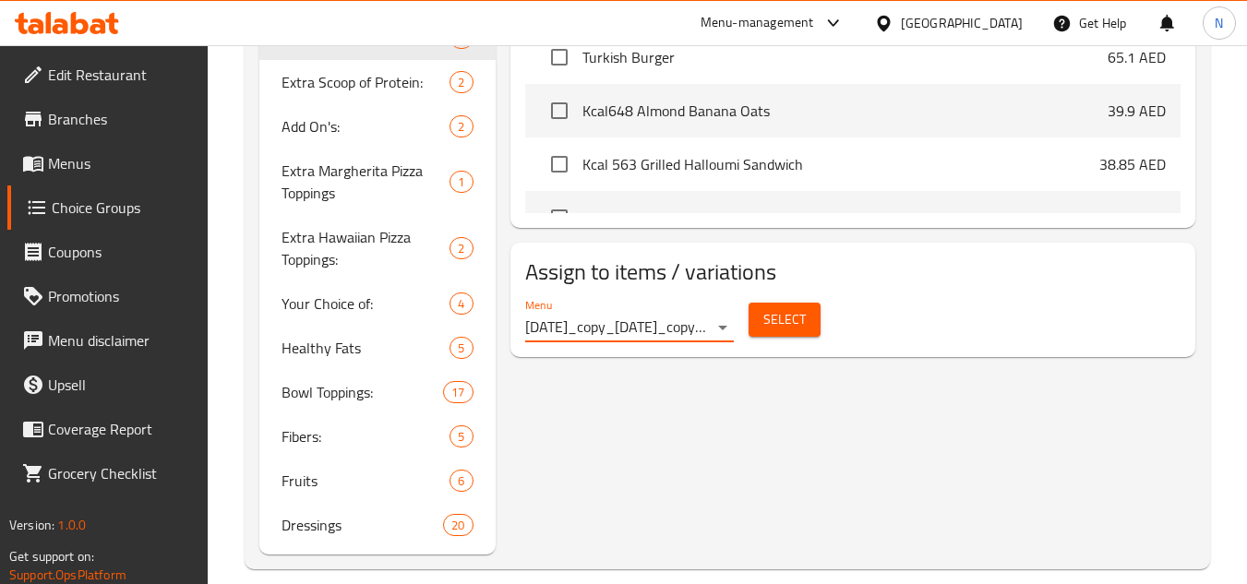
click at [773, 311] on span "Select" at bounding box center [785, 319] width 42 height 23
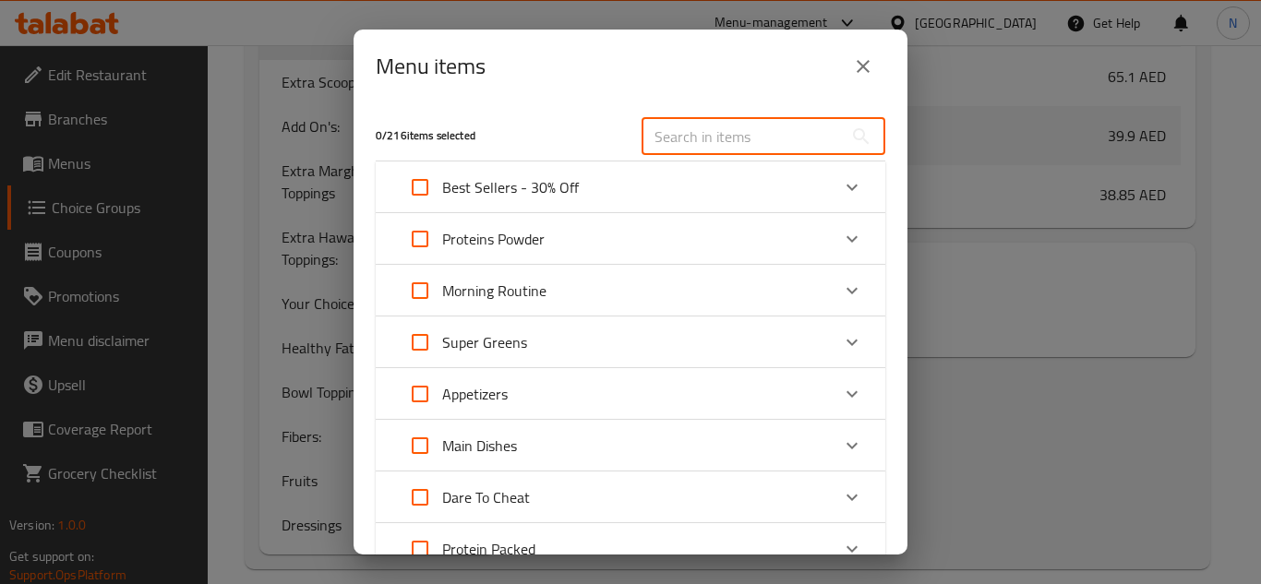
click at [681, 138] on input "text" at bounding box center [742, 136] width 201 height 37
paste input "smoothies"
type input "smoothies"
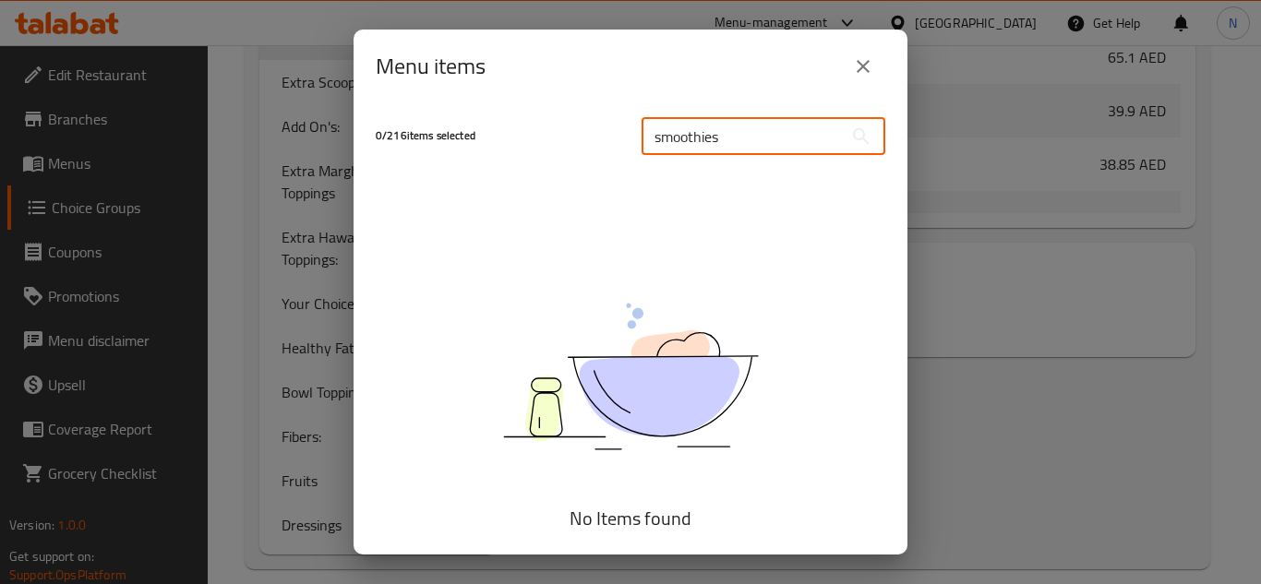
click at [694, 144] on input "smoothies" at bounding box center [742, 136] width 201 height 37
click at [716, 144] on input "smoothies" at bounding box center [742, 136] width 201 height 37
click at [703, 147] on input "smoothies" at bounding box center [742, 136] width 201 height 37
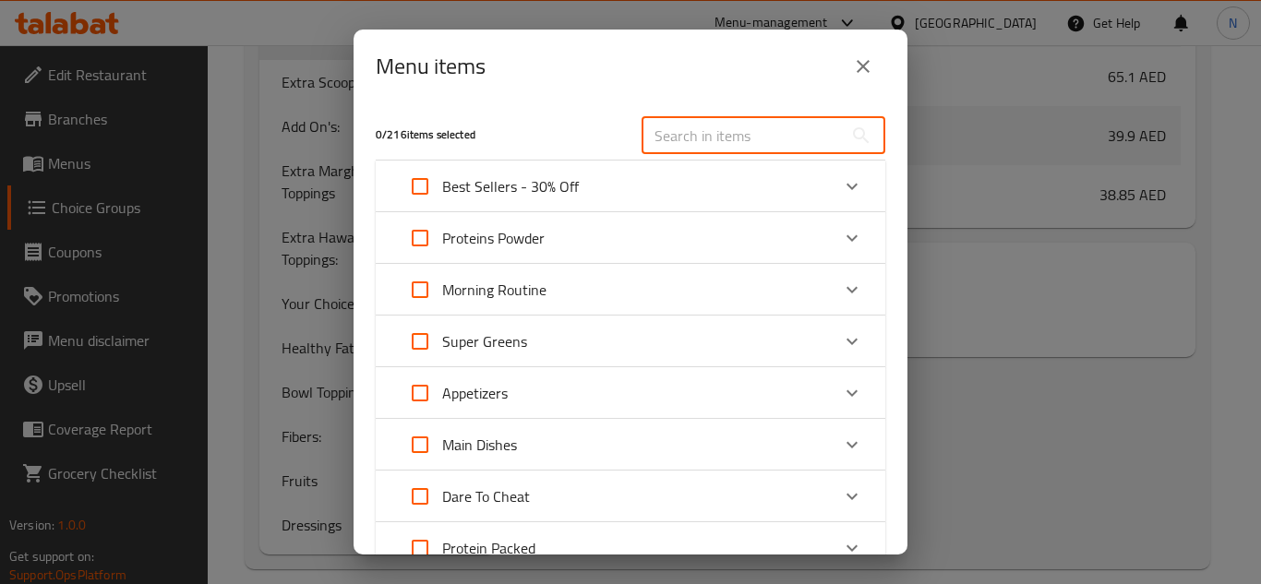
scroll to position [0, 0]
click at [692, 134] on input "text" at bounding box center [742, 136] width 201 height 37
paste input "smoothies"
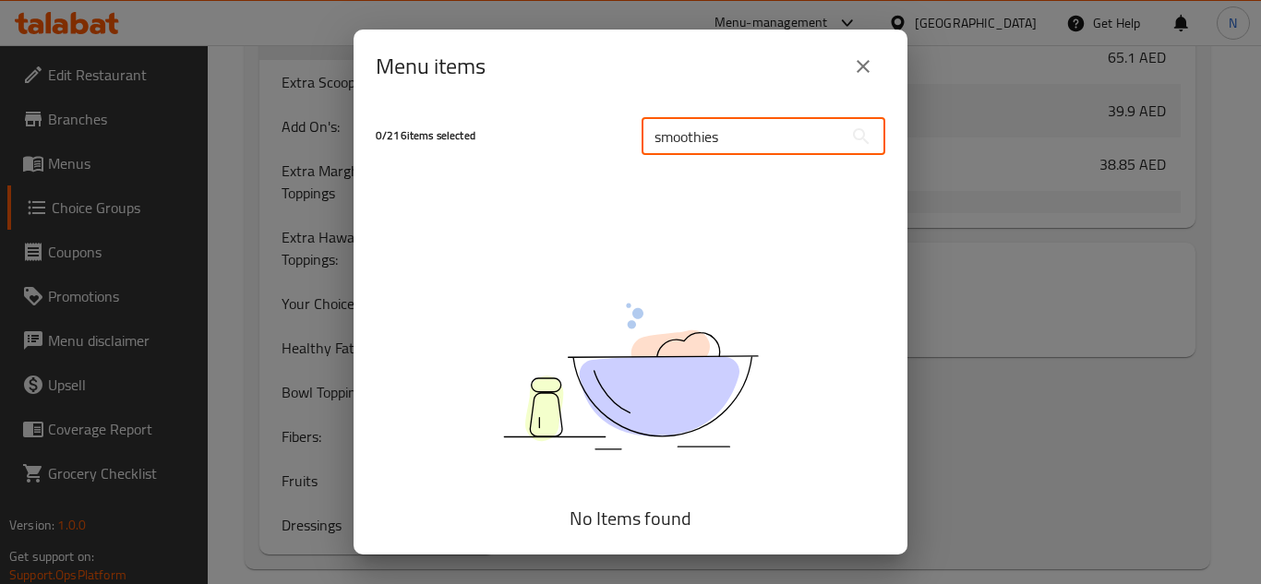
drag, startPoint x: 701, startPoint y: 140, endPoint x: 744, endPoint y: 147, distance: 43.9
click at [744, 147] on input "smoothies" at bounding box center [742, 136] width 201 height 37
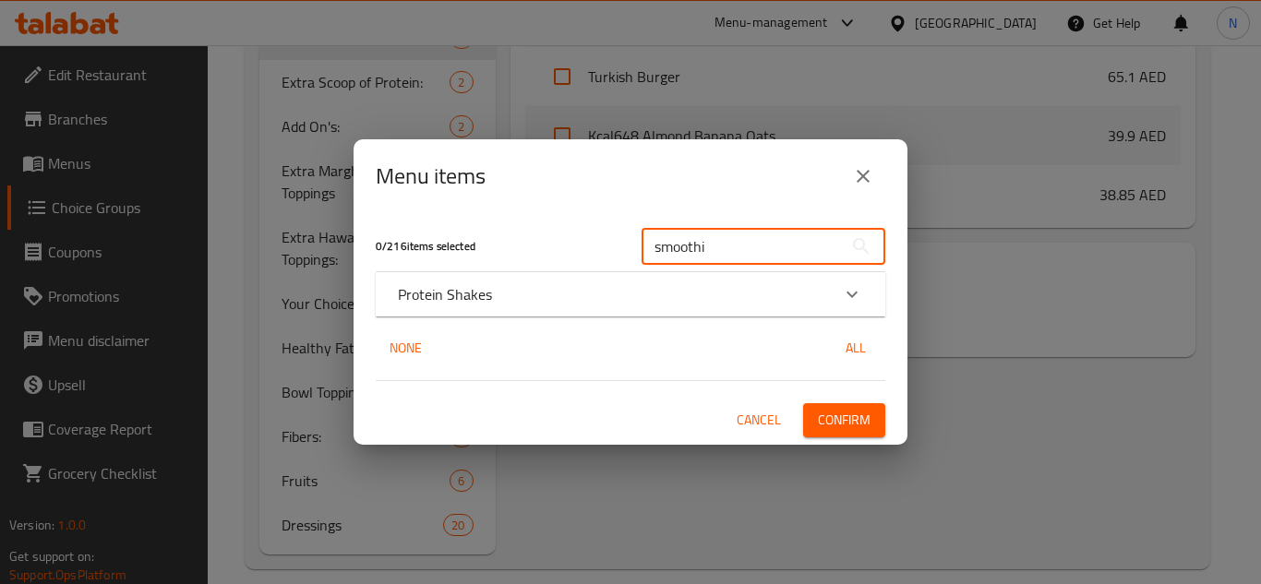
click at [474, 300] on p "Protein Shakes" at bounding box center [445, 294] width 94 height 22
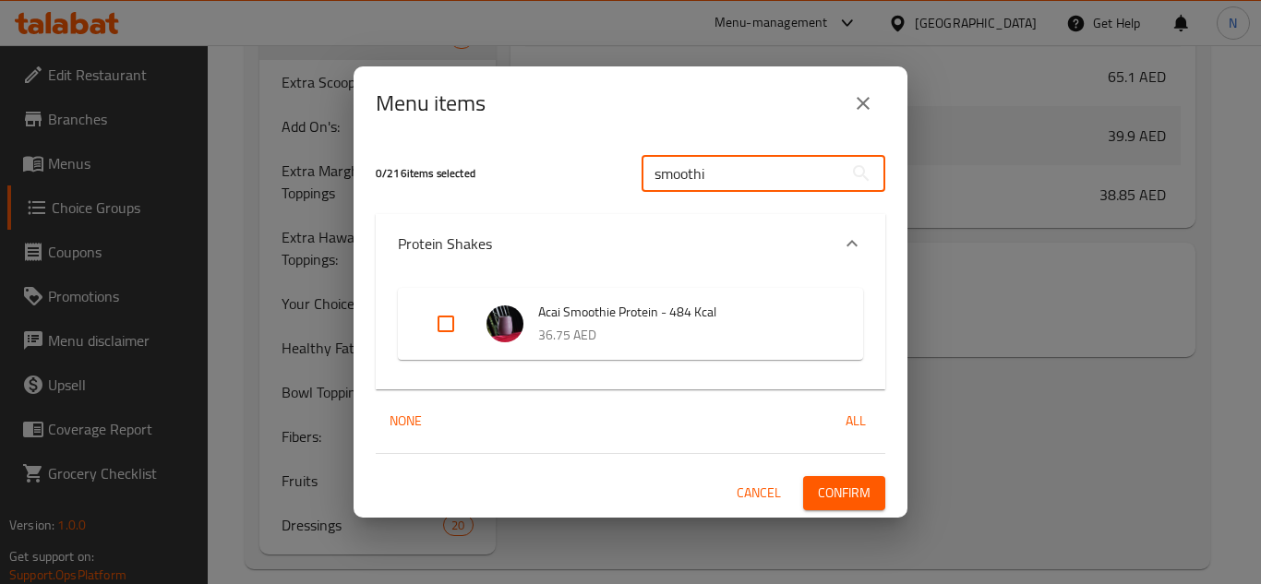
drag, startPoint x: 716, startPoint y: 177, endPoint x: 730, endPoint y: 177, distance: 13.8
click at [730, 177] on input "smoothi" at bounding box center [742, 173] width 201 height 37
type input "smoo"
click at [703, 169] on input "smoo" at bounding box center [742, 173] width 201 height 37
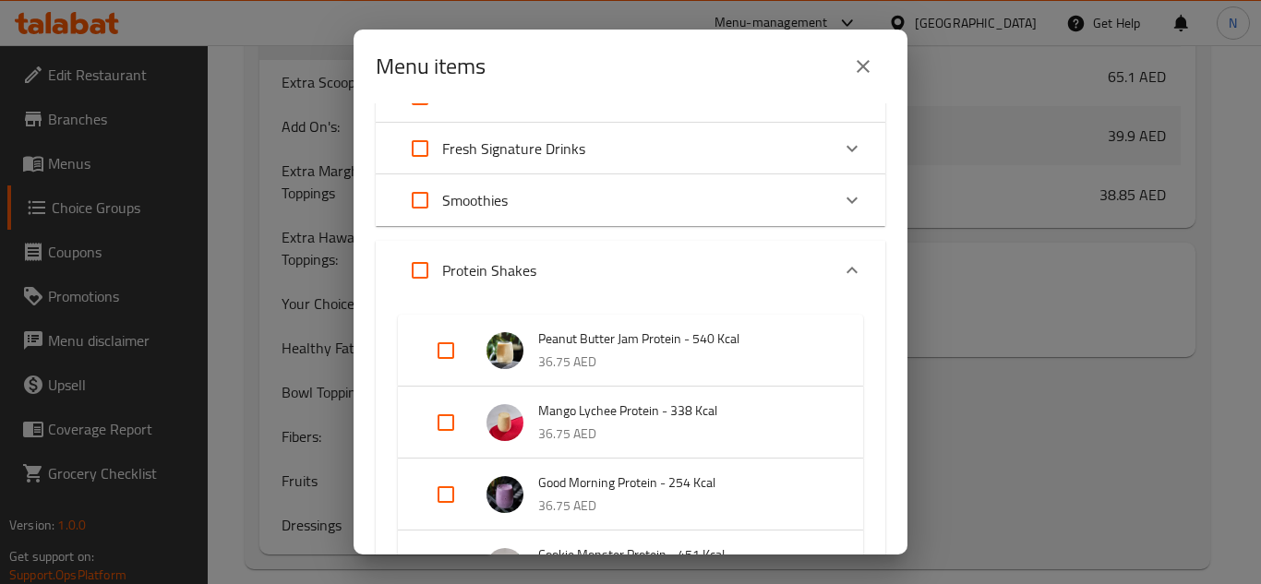
scroll to position [923, 0]
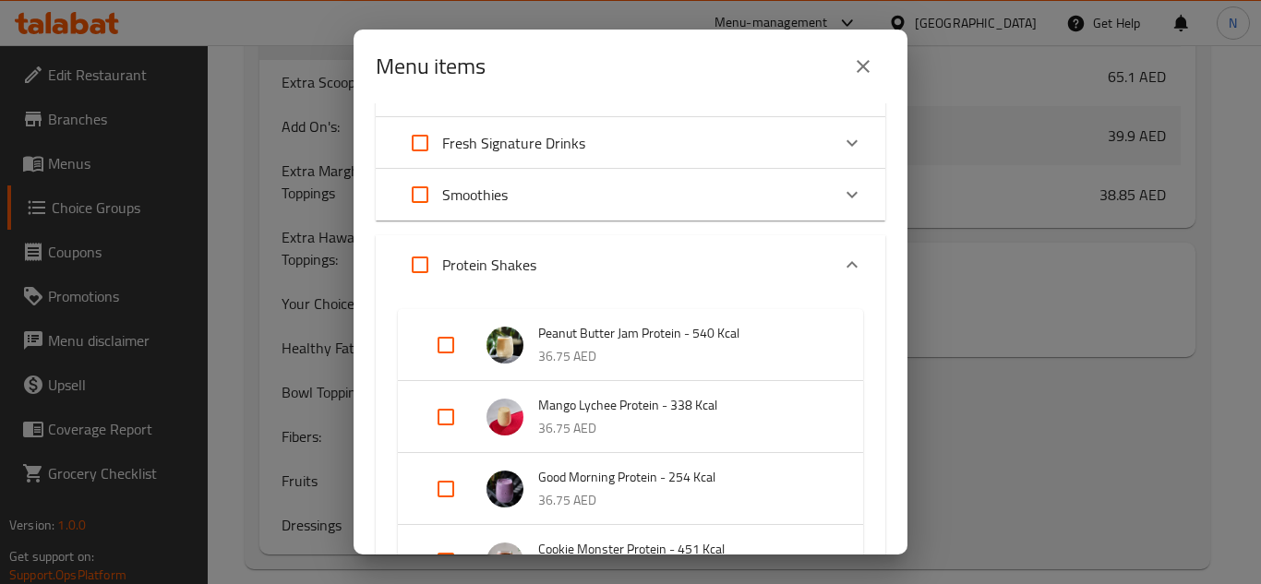
click at [426, 195] on input "Expand" at bounding box center [420, 195] width 44 height 44
checkbox input "true"
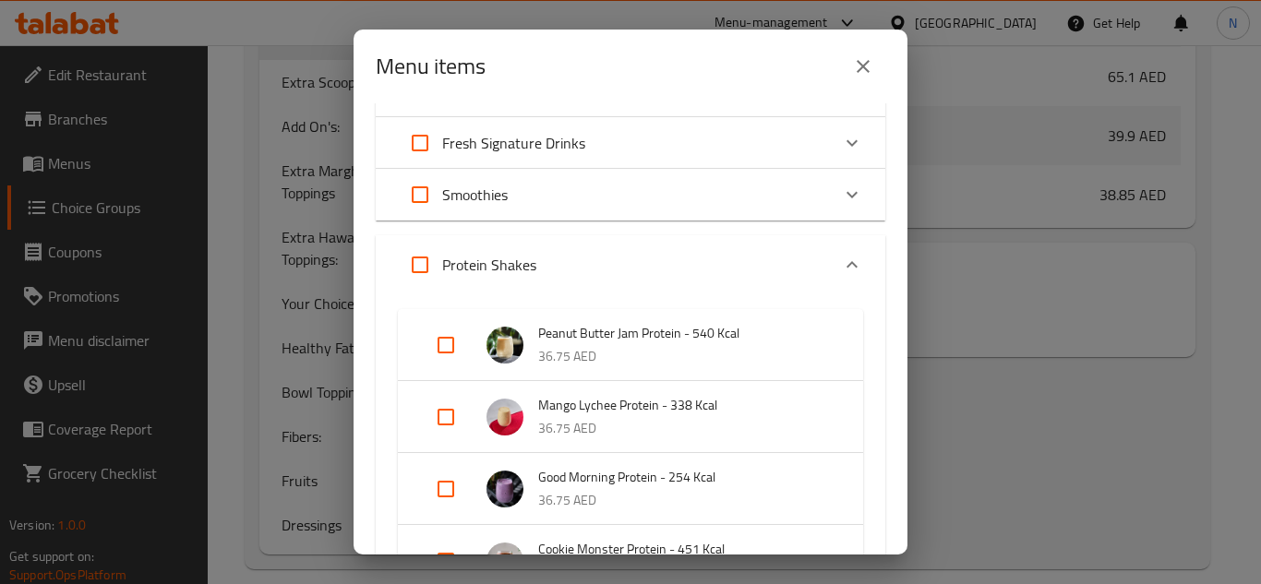
checkbox input "true"
click at [421, 267] on input "Expand" at bounding box center [420, 265] width 44 height 44
checkbox input "true"
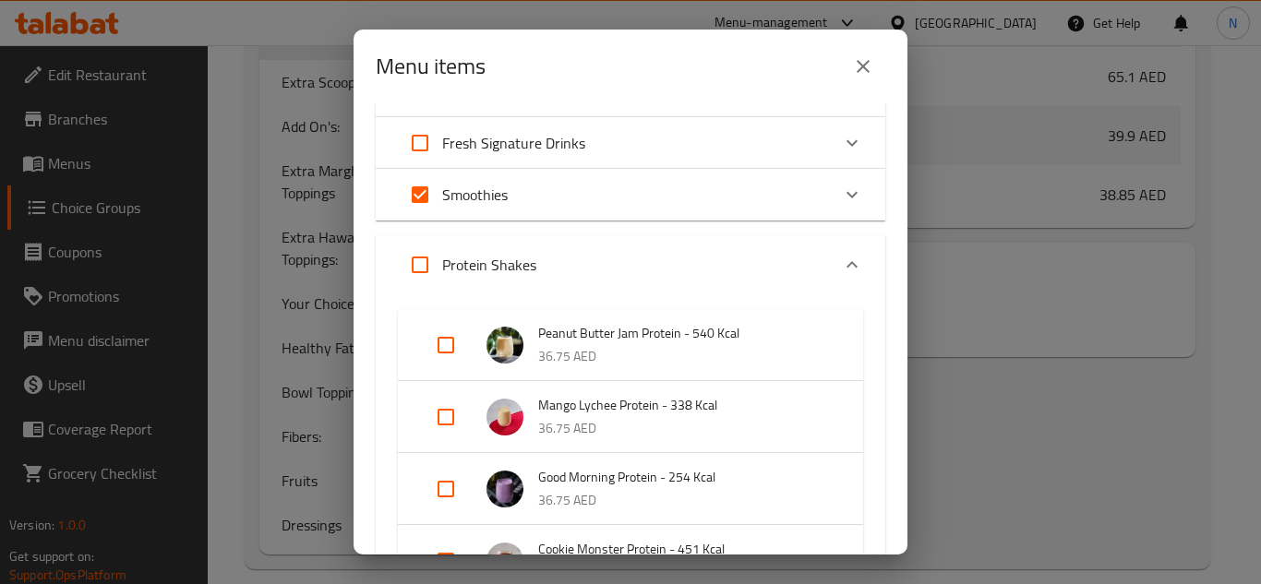
checkbox input "true"
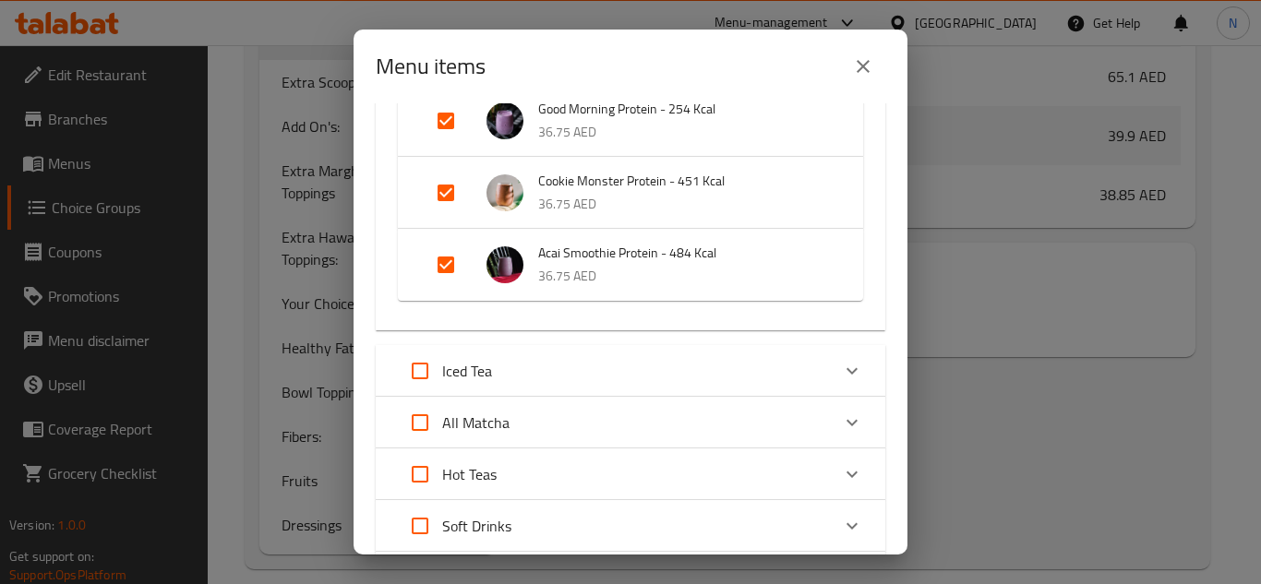
scroll to position [1293, 0]
click at [424, 370] on input "Expand" at bounding box center [420, 370] width 44 height 44
checkbox input "true"
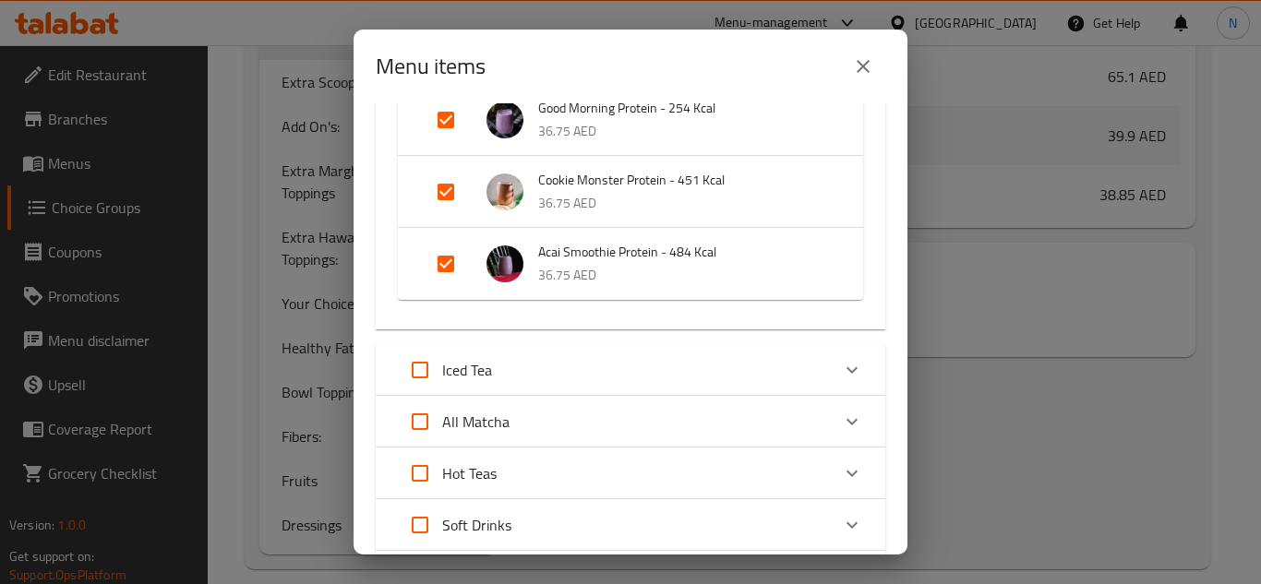
checkbox input "true"
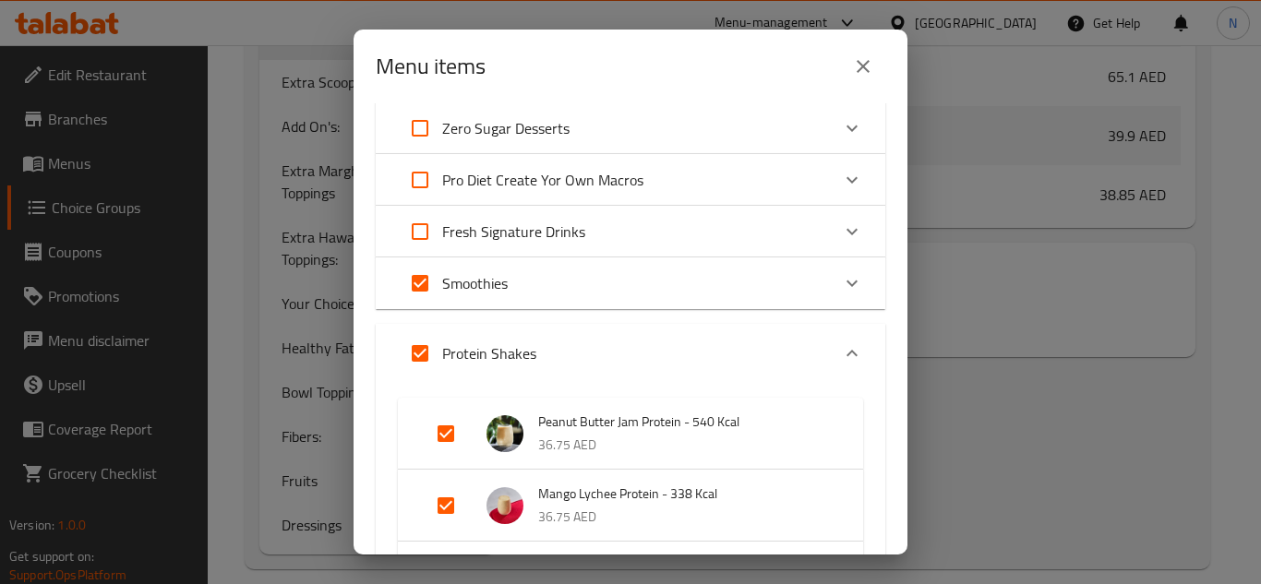
scroll to position [831, 0]
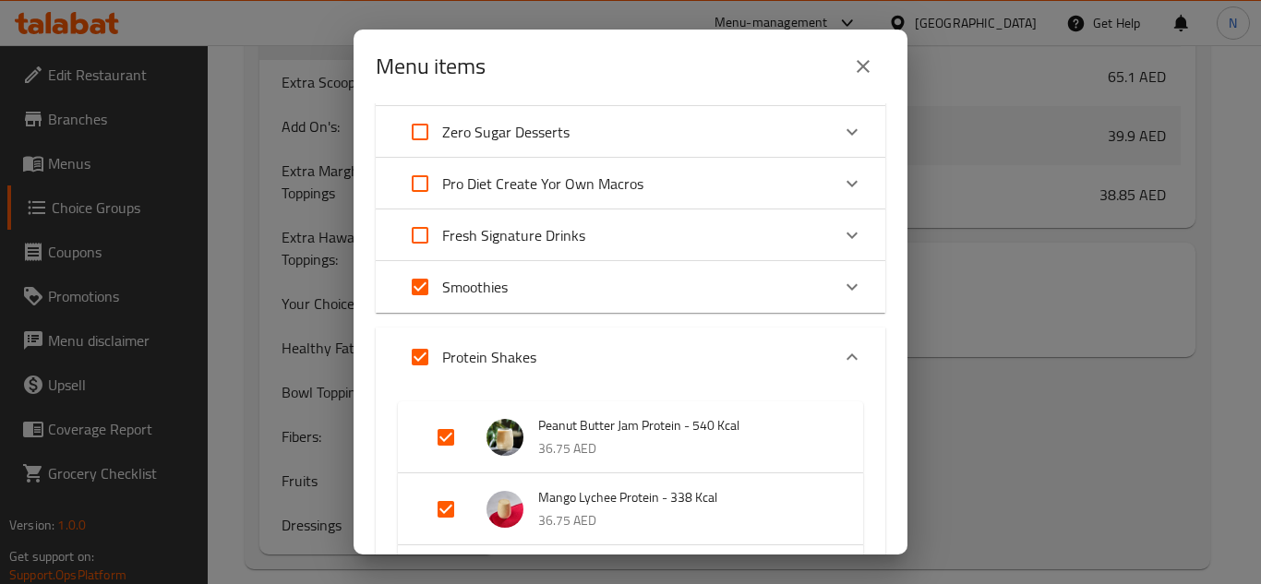
click at [563, 349] on div "Protein Shakes" at bounding box center [614, 357] width 432 height 44
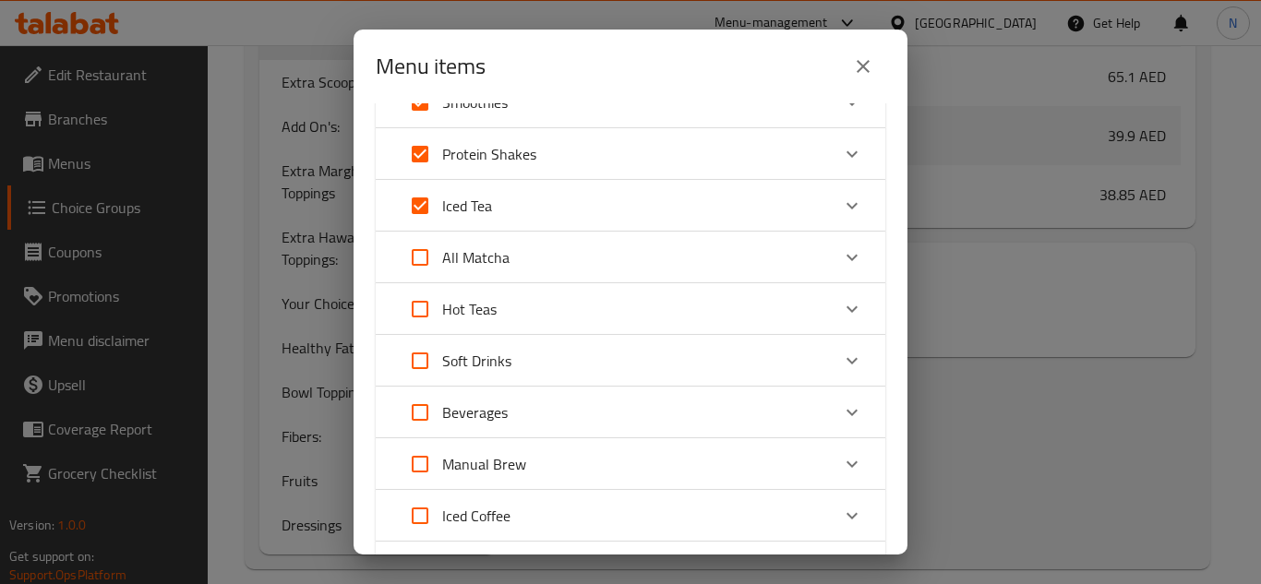
scroll to position [998, 0]
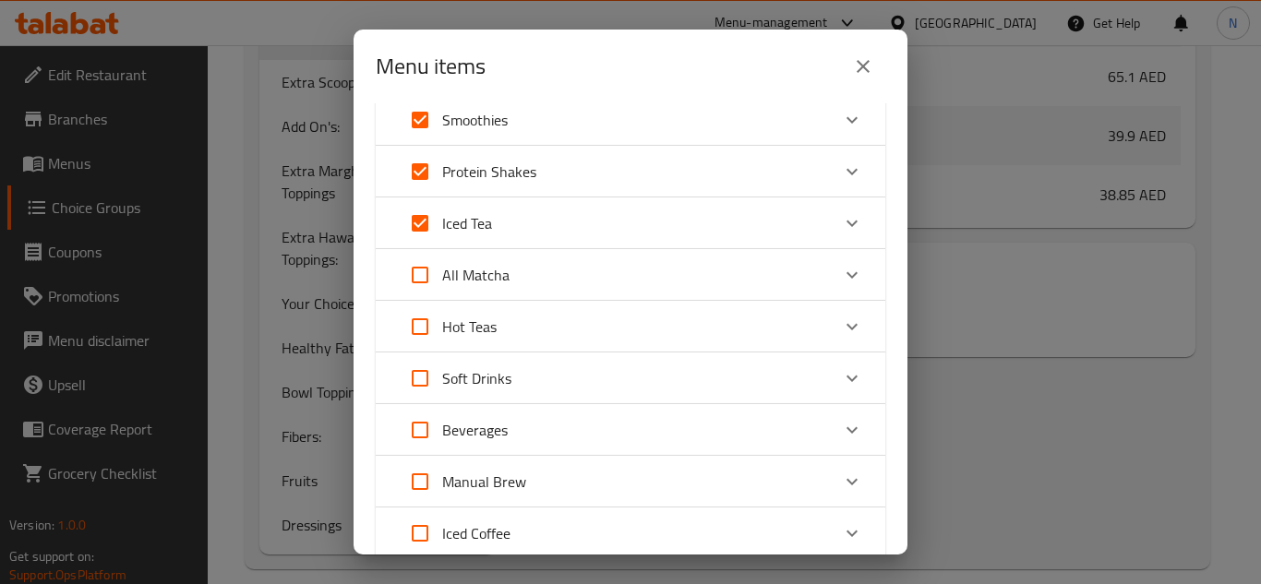
click at [427, 224] on input "Expand" at bounding box center [420, 223] width 44 height 44
checkbox input "false"
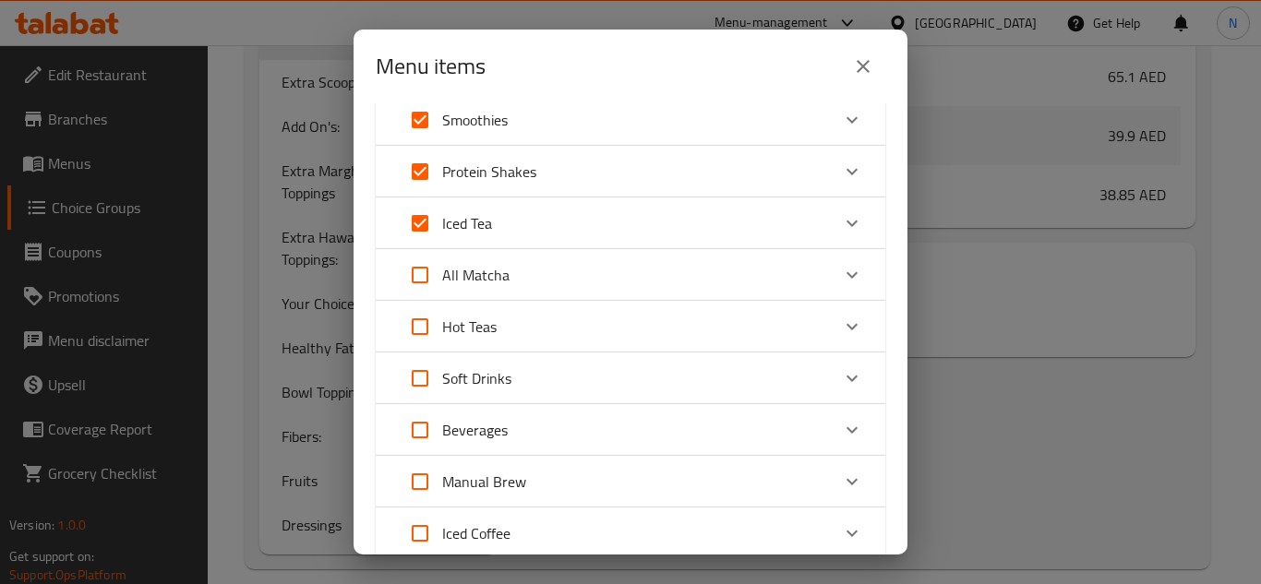
checkbox input "false"
click at [415, 221] on input "Expand" at bounding box center [420, 223] width 44 height 44
checkbox input "true"
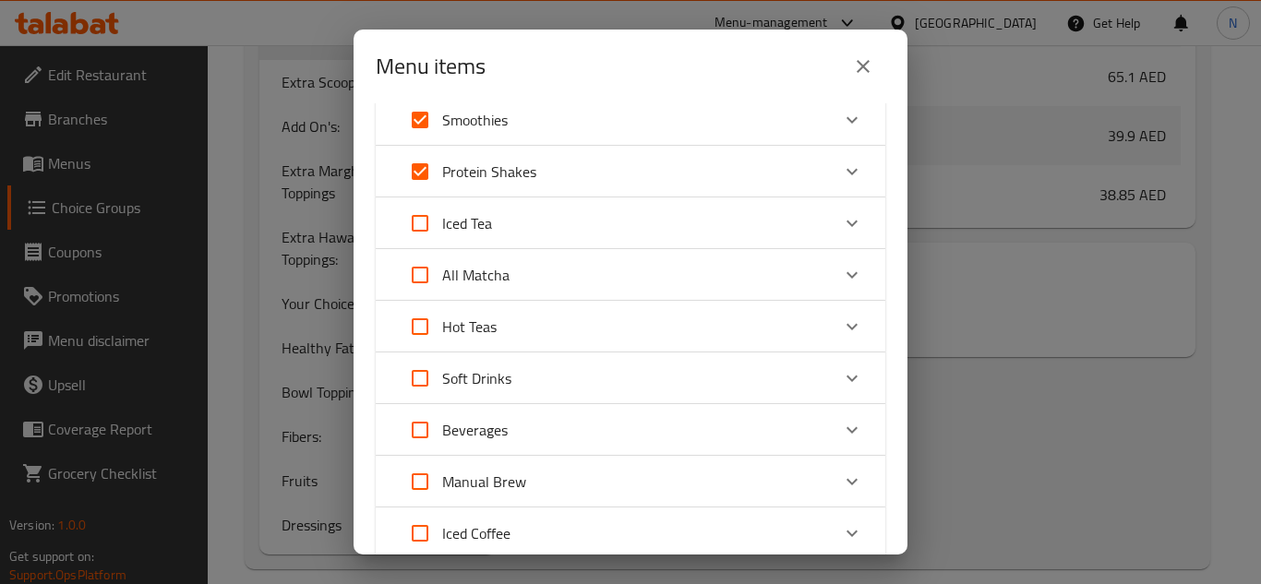
checkbox input "true"
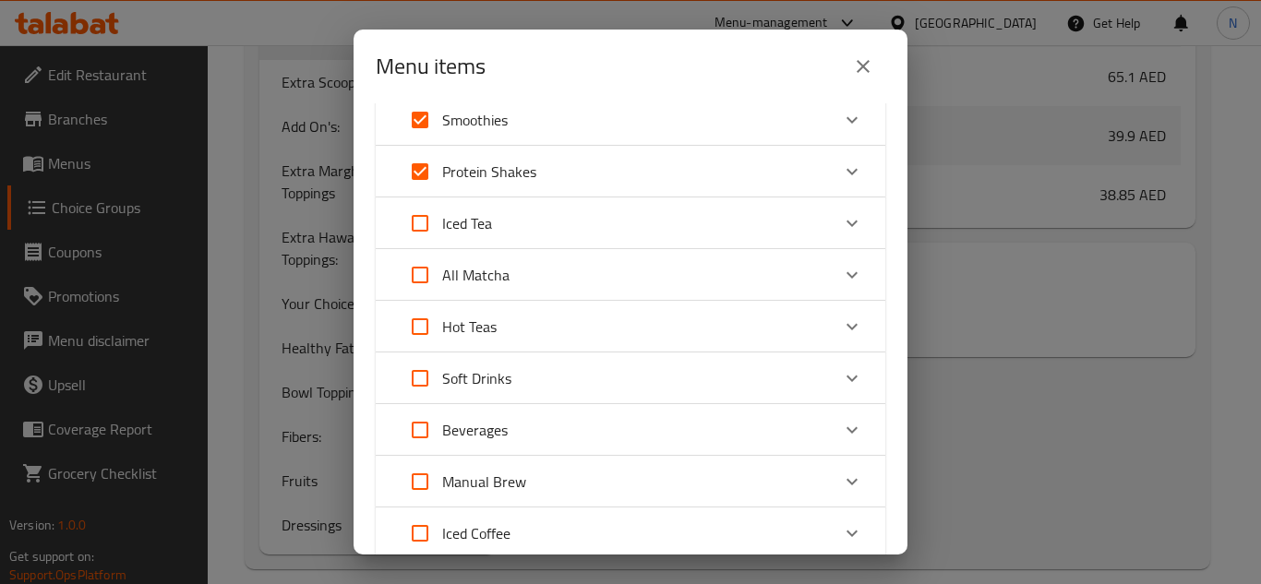
checkbox input "true"
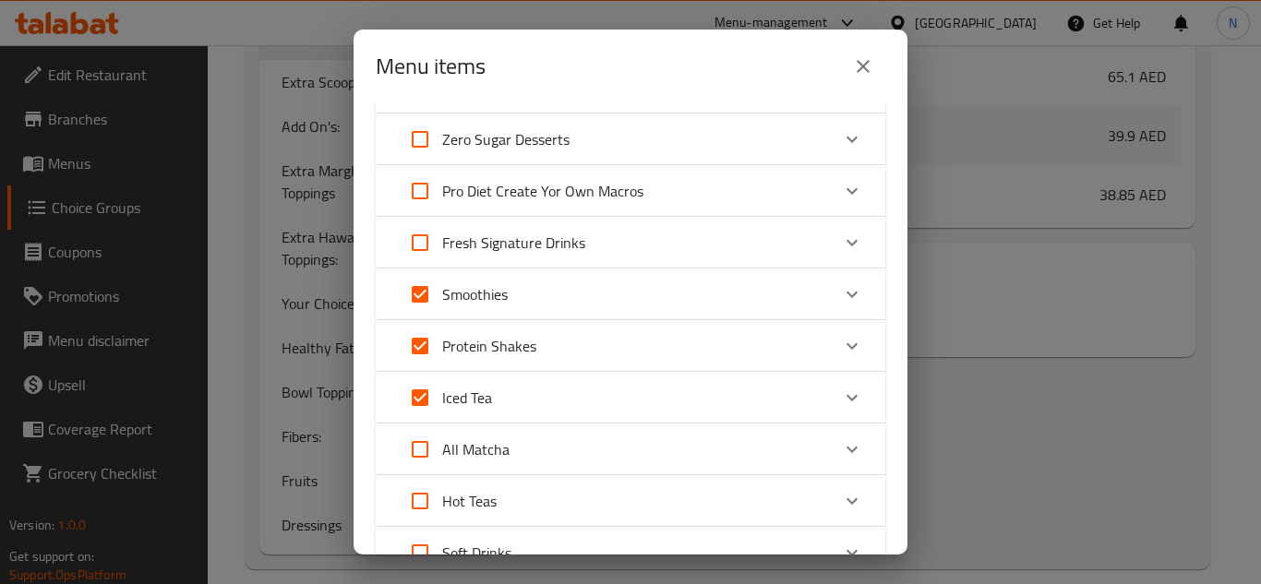
scroll to position [813, 0]
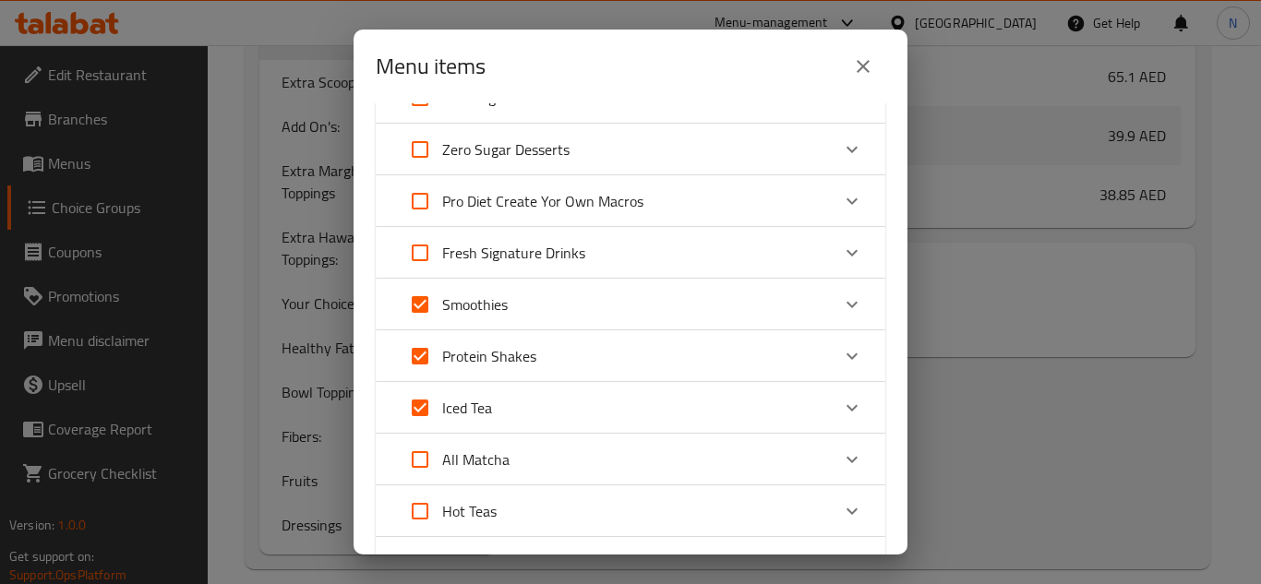
drag, startPoint x: 423, startPoint y: 412, endPoint x: 465, endPoint y: 463, distance: 66.2
click at [423, 413] on input "Expand" at bounding box center [420, 408] width 44 height 44
checkbox input "false"
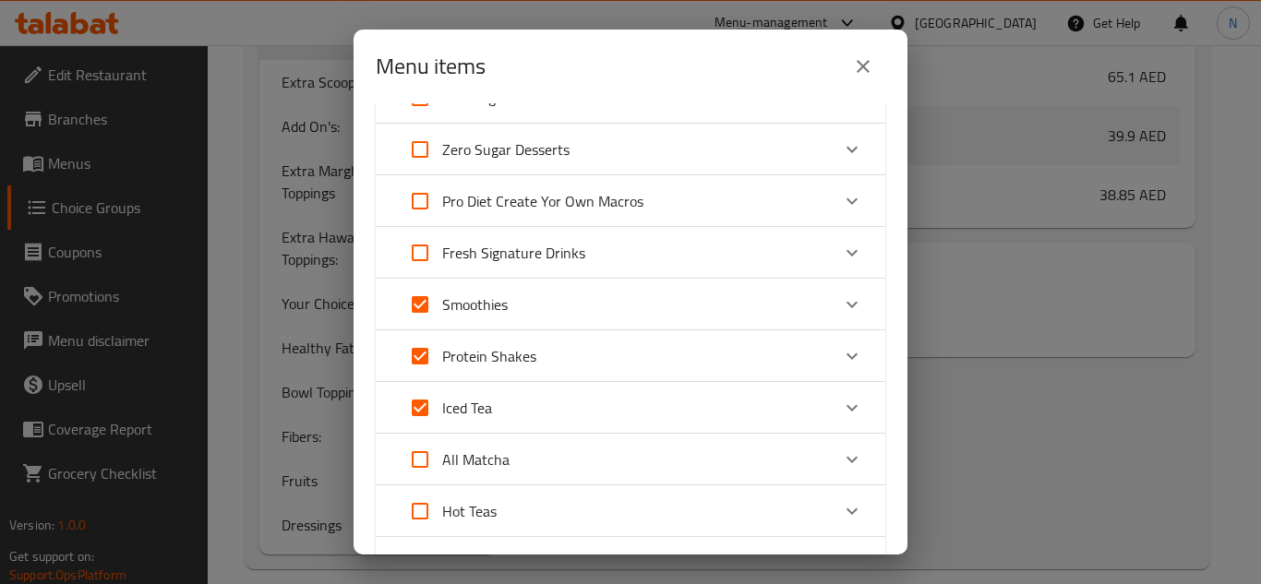
checkbox input "false"
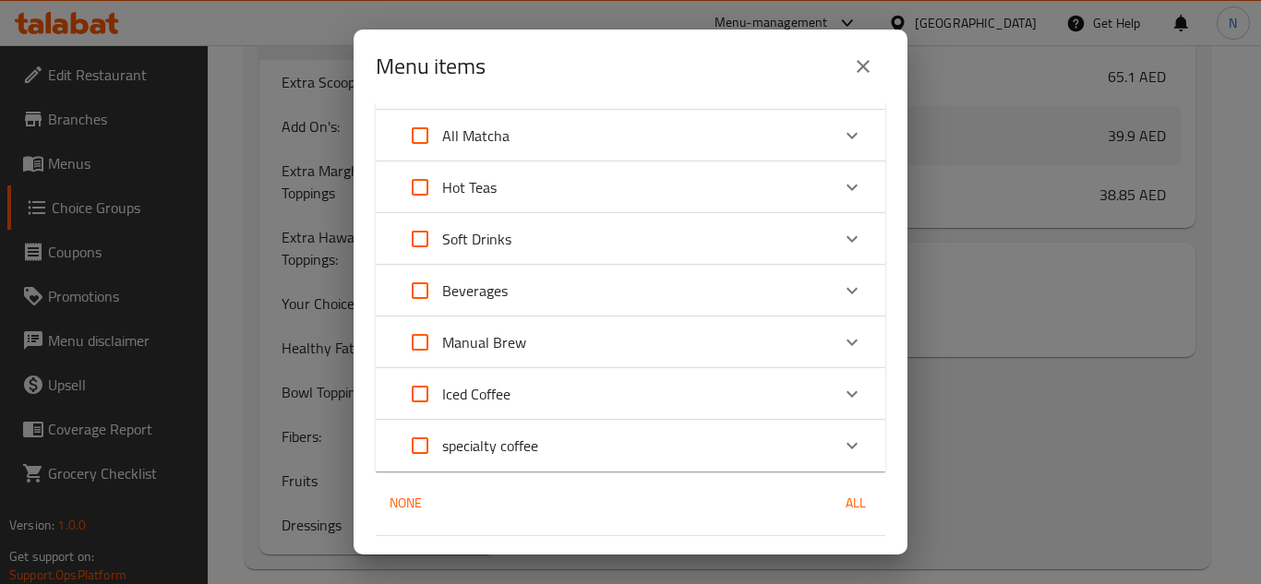
scroll to position [1183, 0]
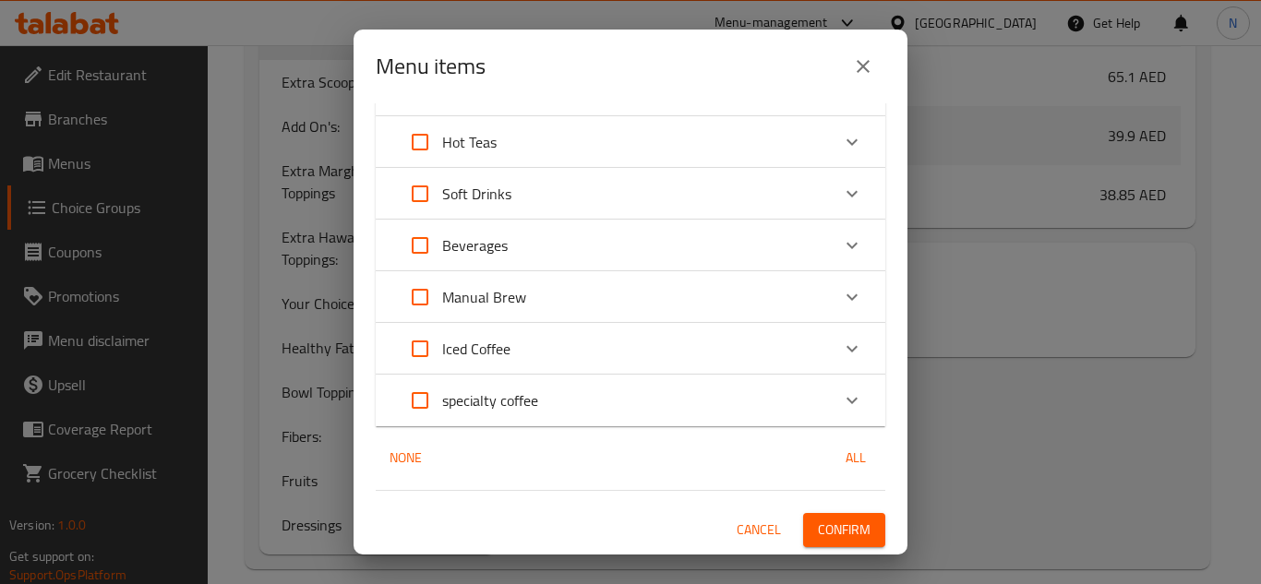
click at [427, 347] on input "Expand" at bounding box center [420, 349] width 44 height 44
checkbox input "true"
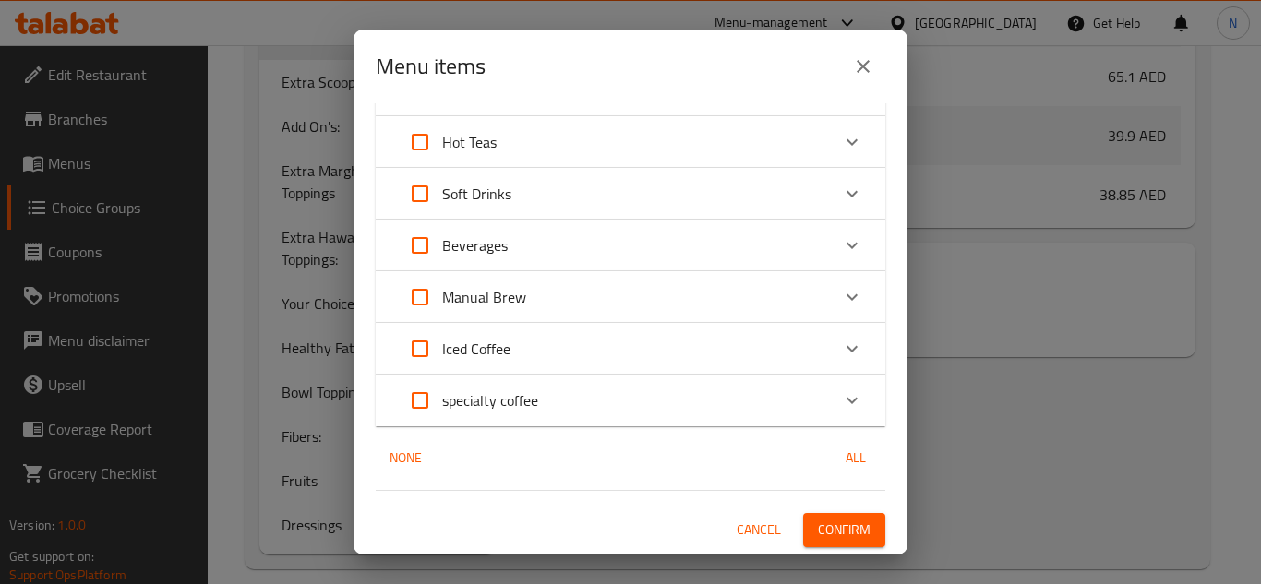
checkbox input "true"
click at [841, 521] on span "Confirm" at bounding box center [844, 530] width 53 height 23
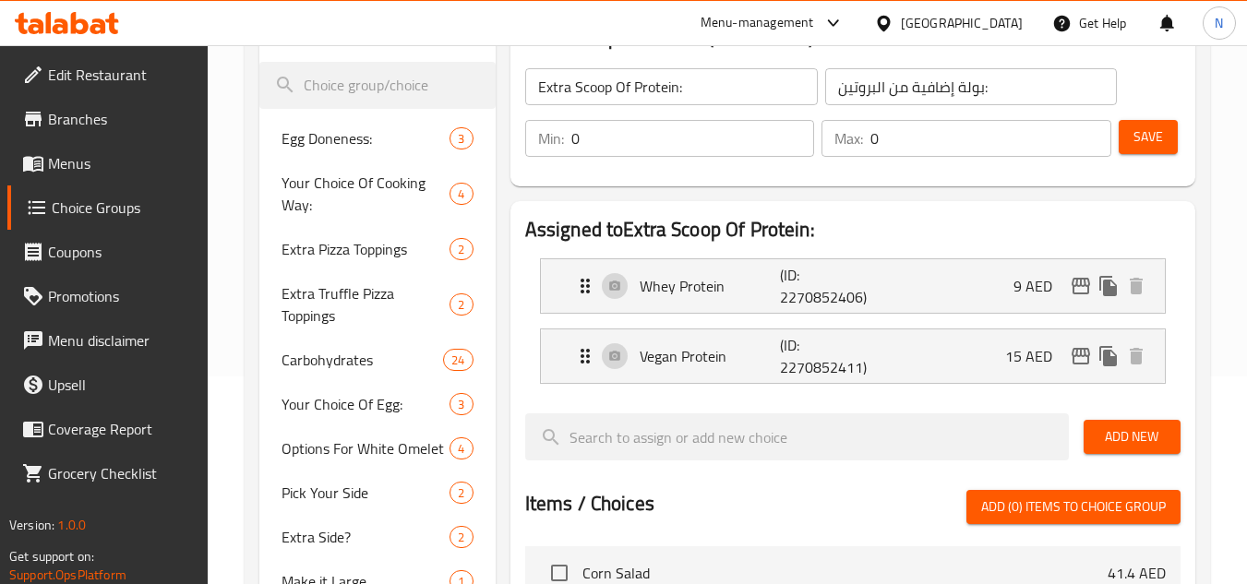
scroll to position [238, 0]
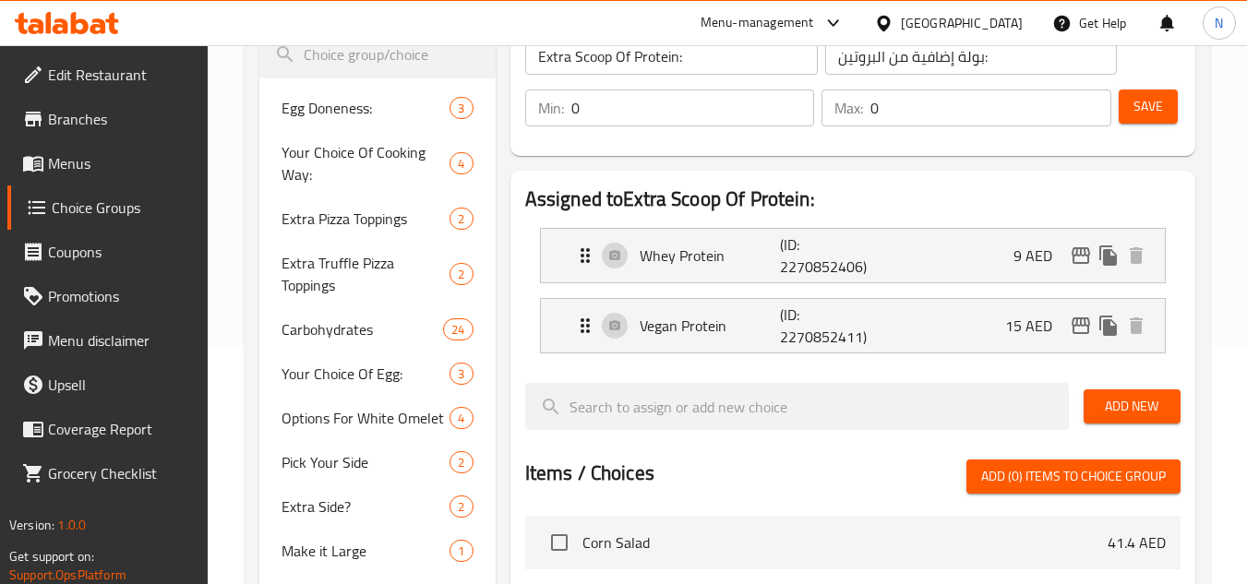
click at [634, 69] on input "Extra Scoop Of Protein:" at bounding box center [671, 56] width 293 height 37
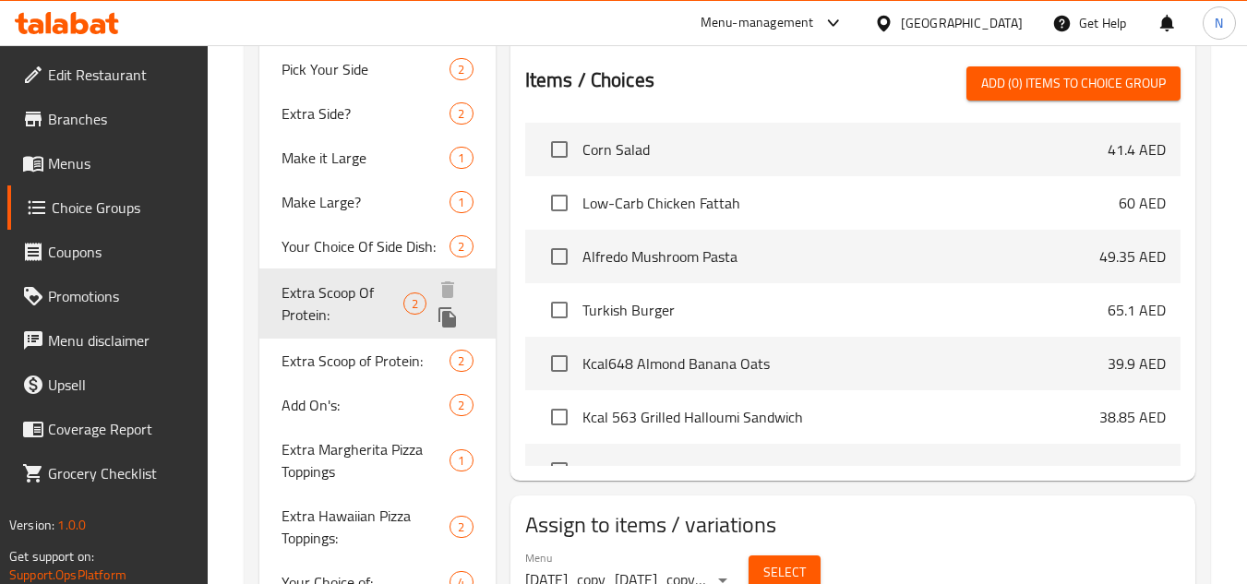
scroll to position [630, 0]
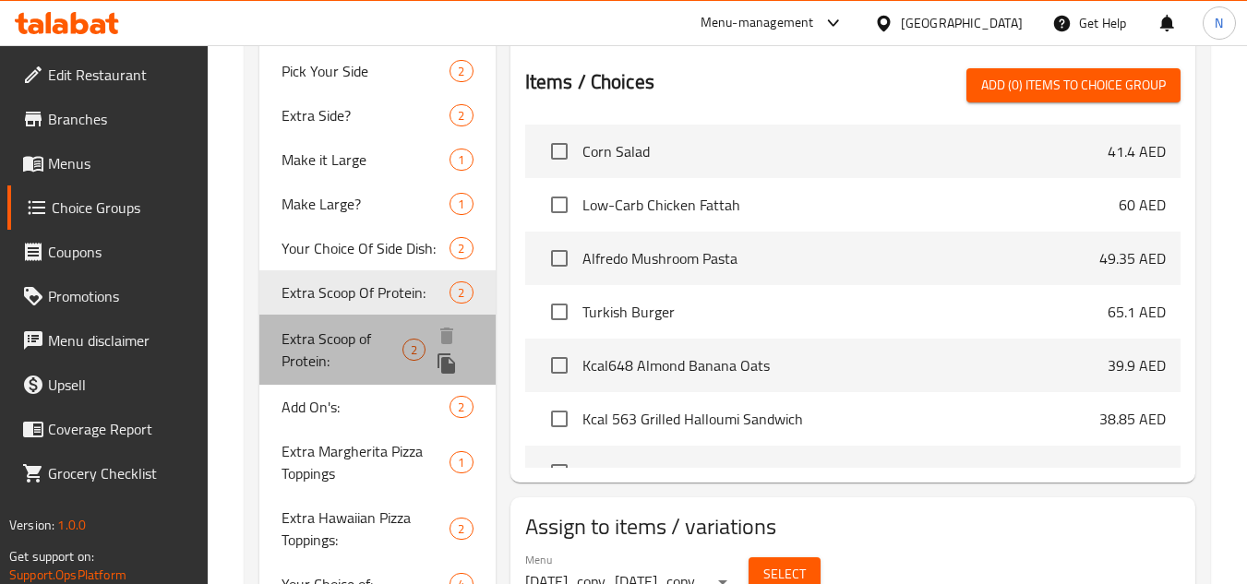
click at [345, 347] on span "Extra Scoop of Protein:" at bounding box center [342, 350] width 121 height 44
type input "Extra Scoop of Protein:"
type input "سكوب إضافيي من البروتين :"
type input "1"
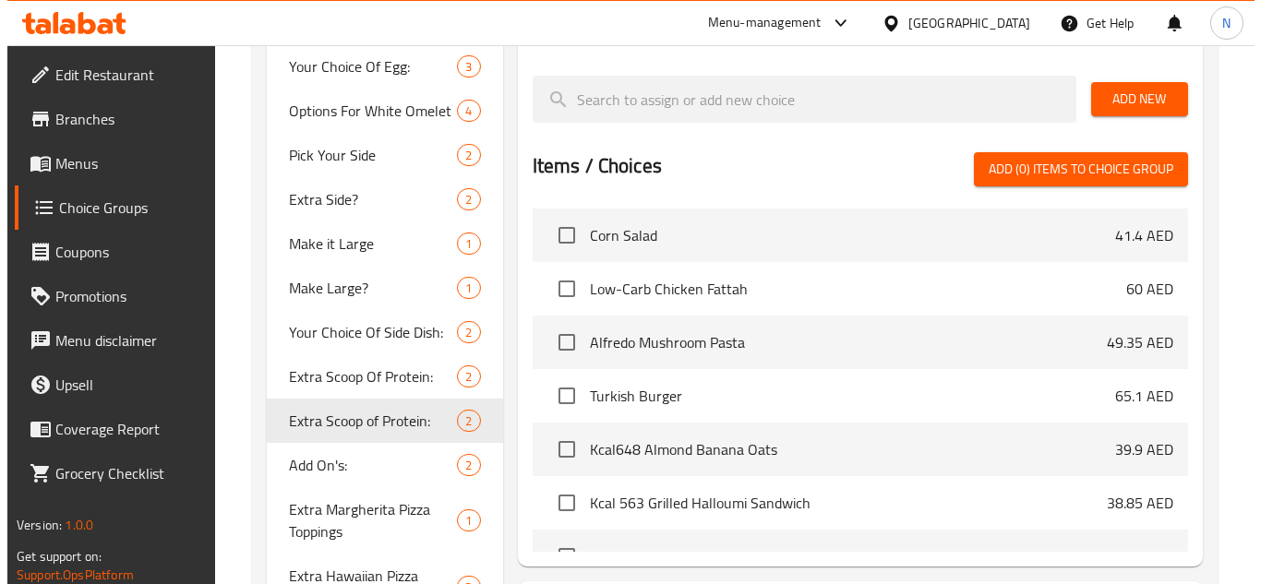
scroll to position [907, 0]
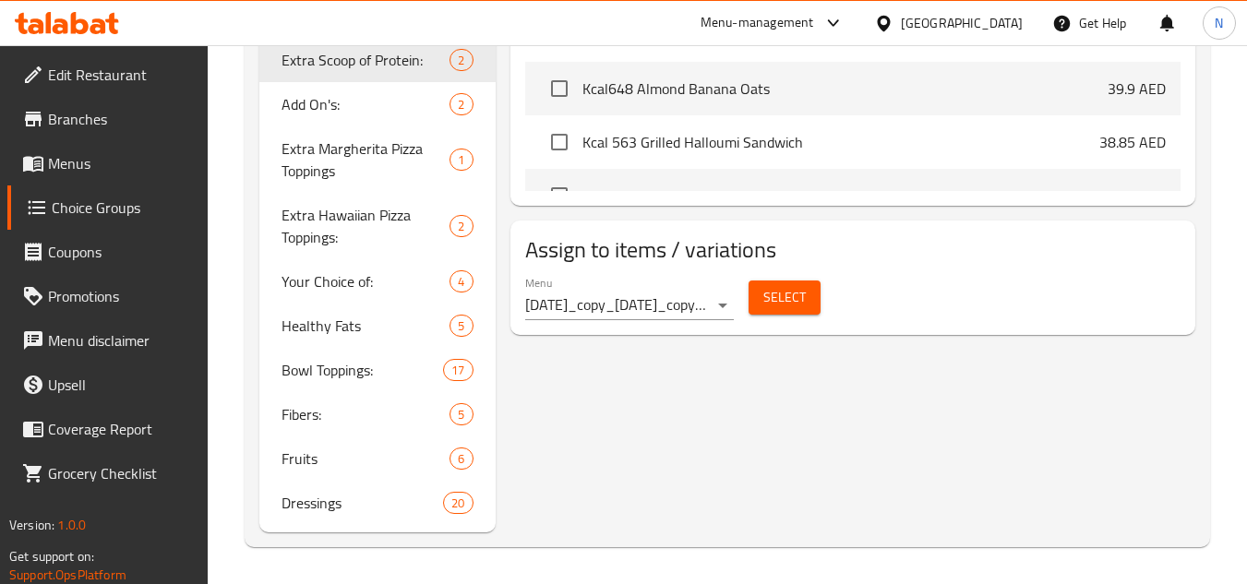
click at [806, 309] on button "Select" at bounding box center [785, 298] width 72 height 34
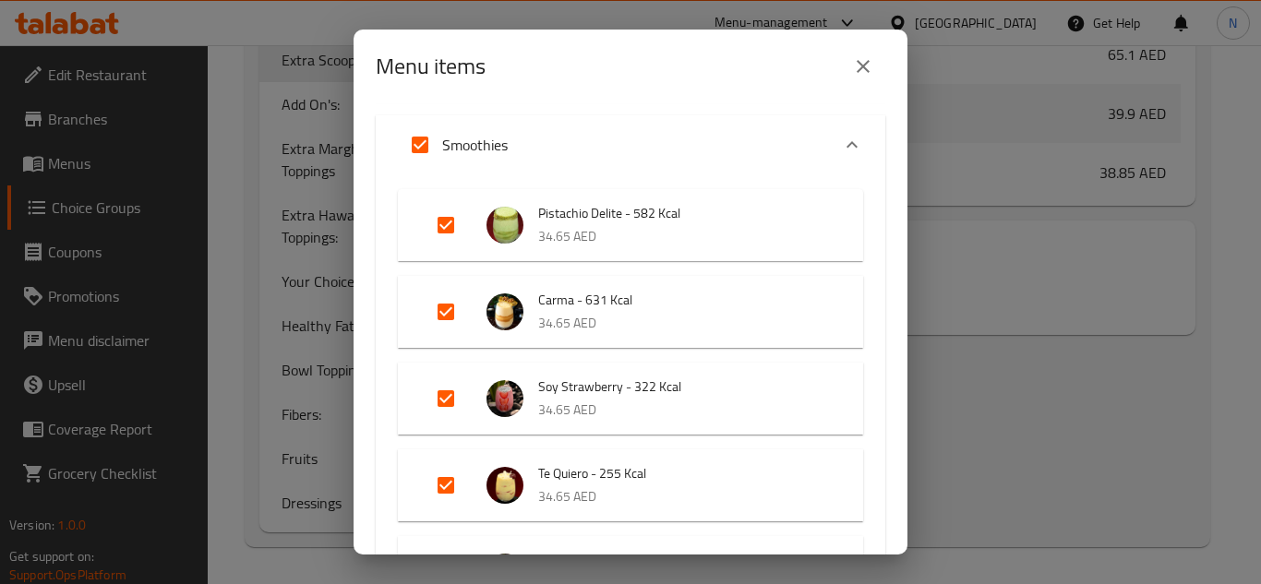
scroll to position [2288, 0]
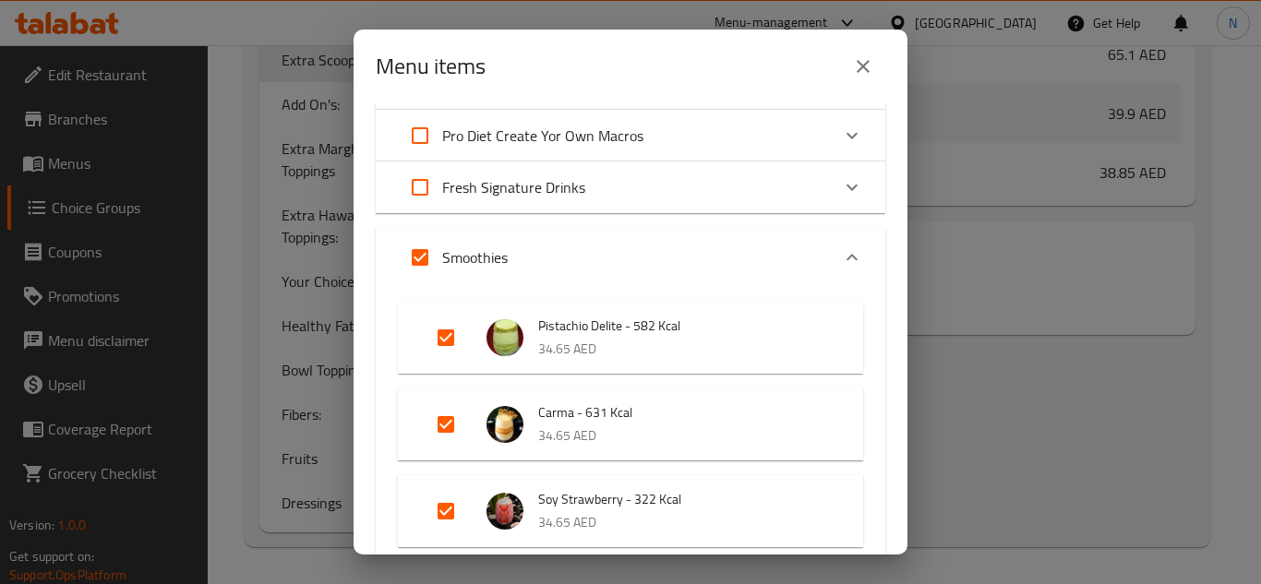
click at [427, 261] on input "Expand" at bounding box center [420, 257] width 44 height 44
checkbox input "false"
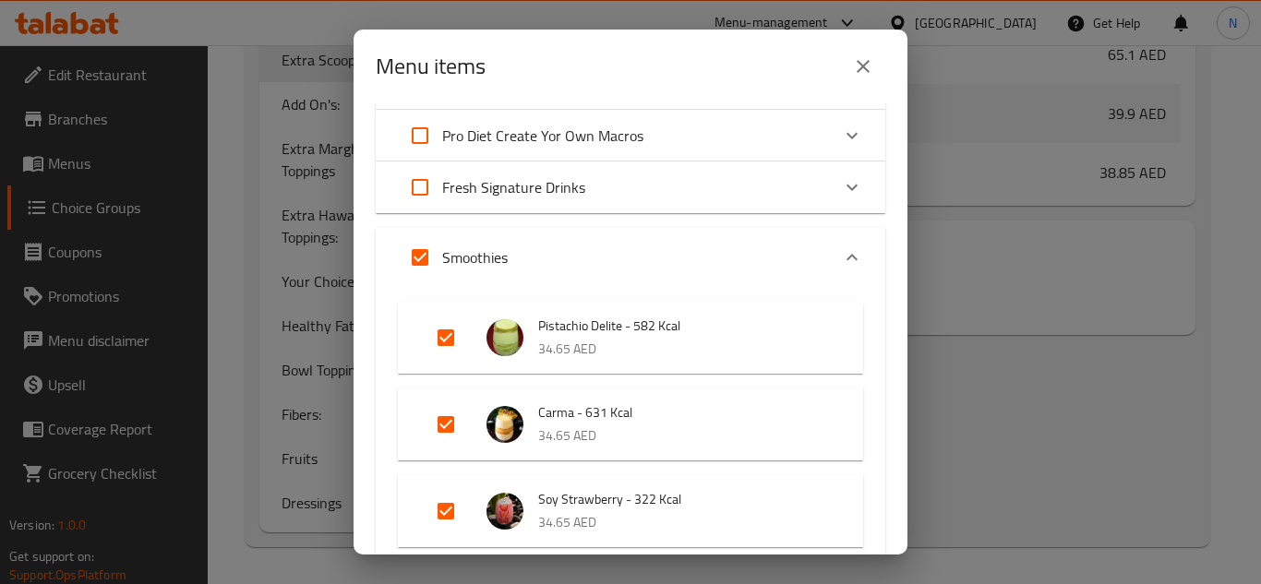
checkbox input "false"
click at [548, 247] on div "Smoothies" at bounding box center [614, 257] width 432 height 44
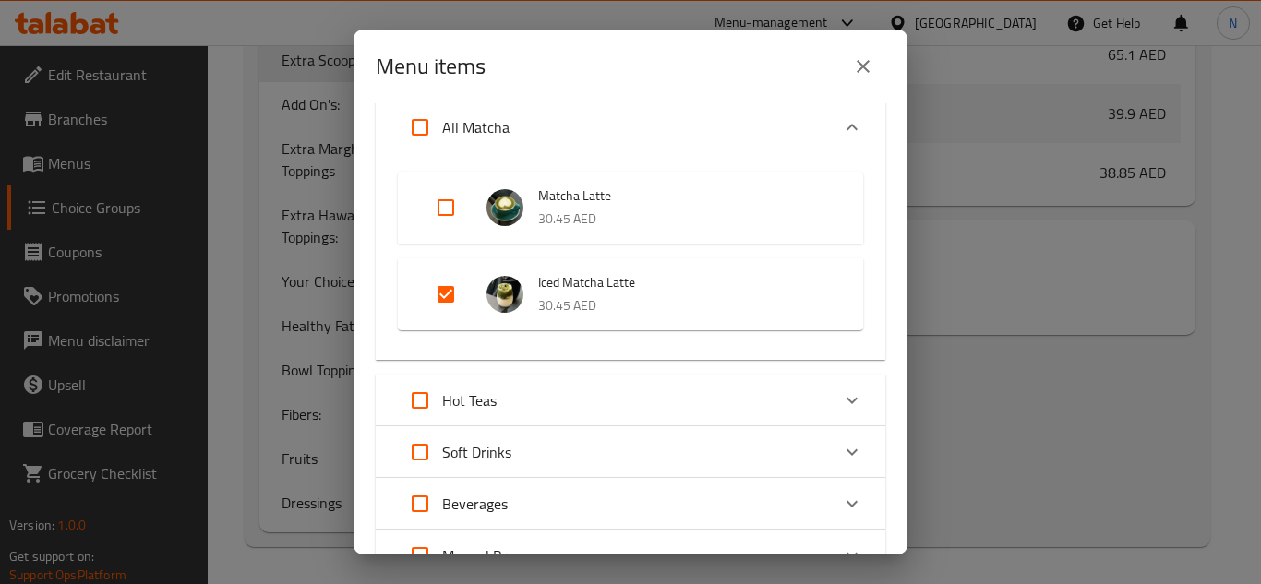
scroll to position [2472, 0]
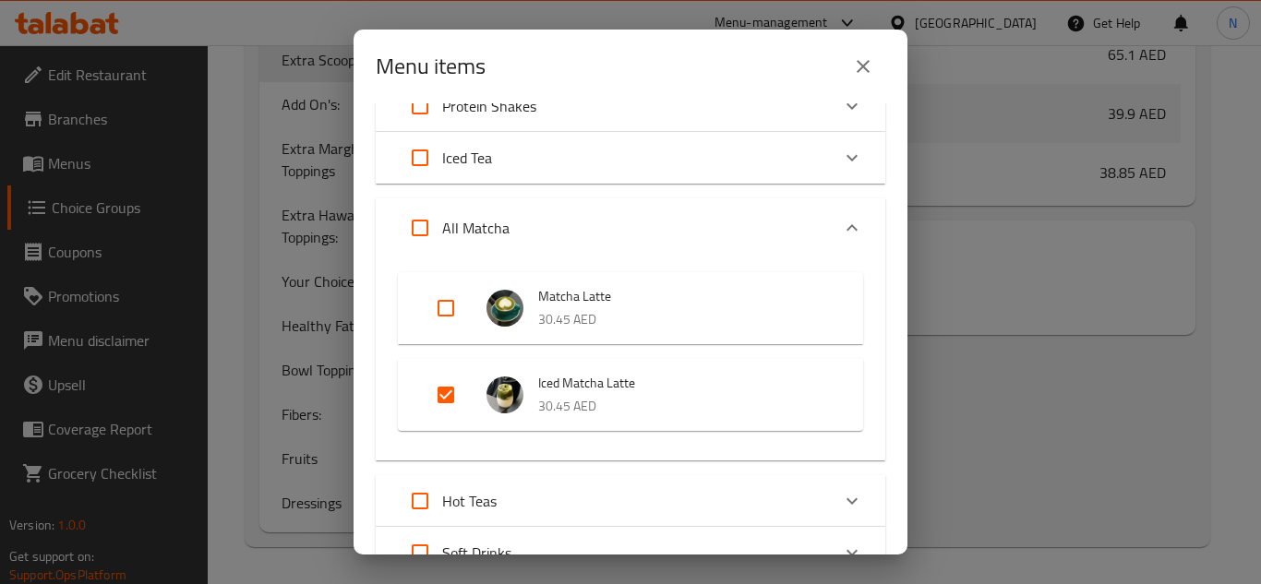
click at [443, 387] on input "Expand" at bounding box center [446, 395] width 44 height 44
checkbox input "false"
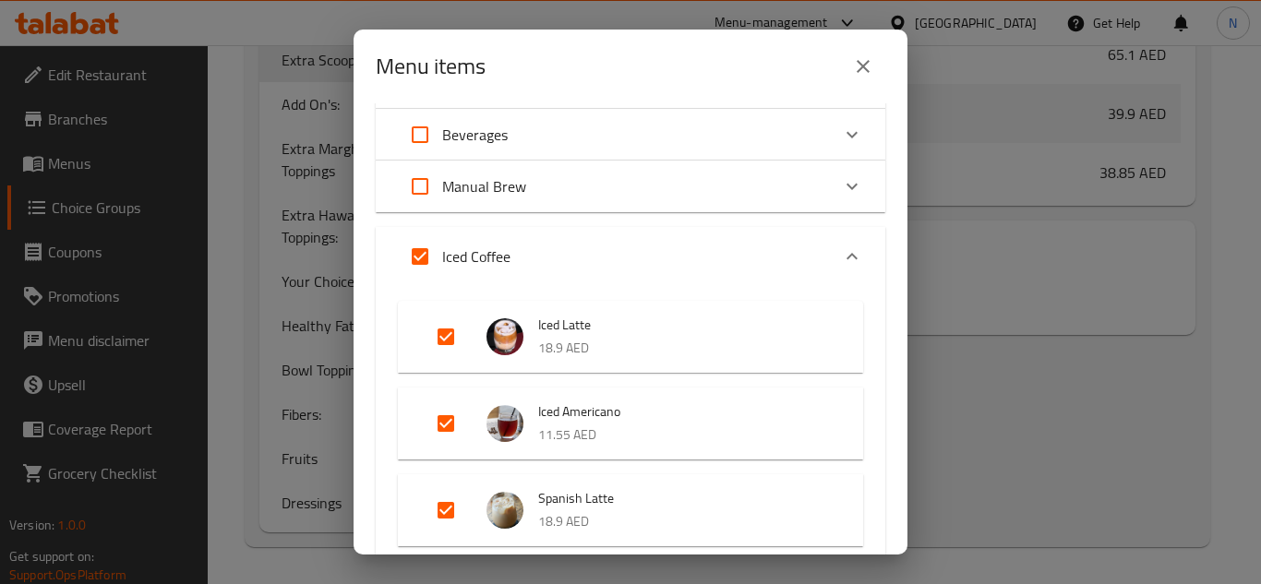
scroll to position [2934, 0]
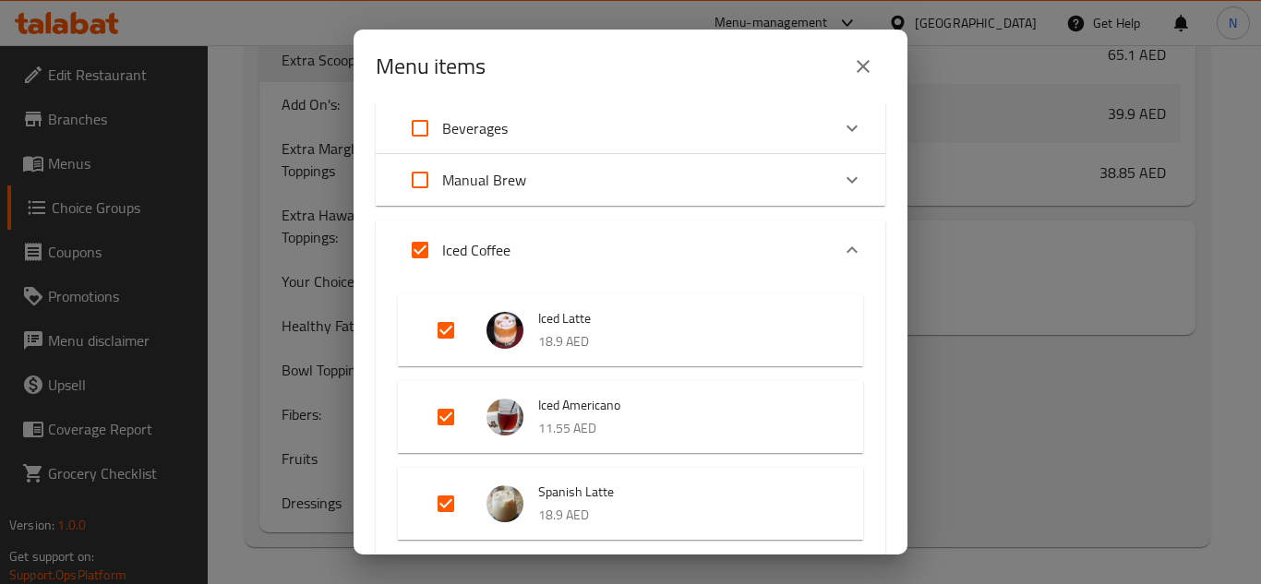
click at [423, 248] on input "Expand" at bounding box center [420, 250] width 44 height 44
checkbox input "false"
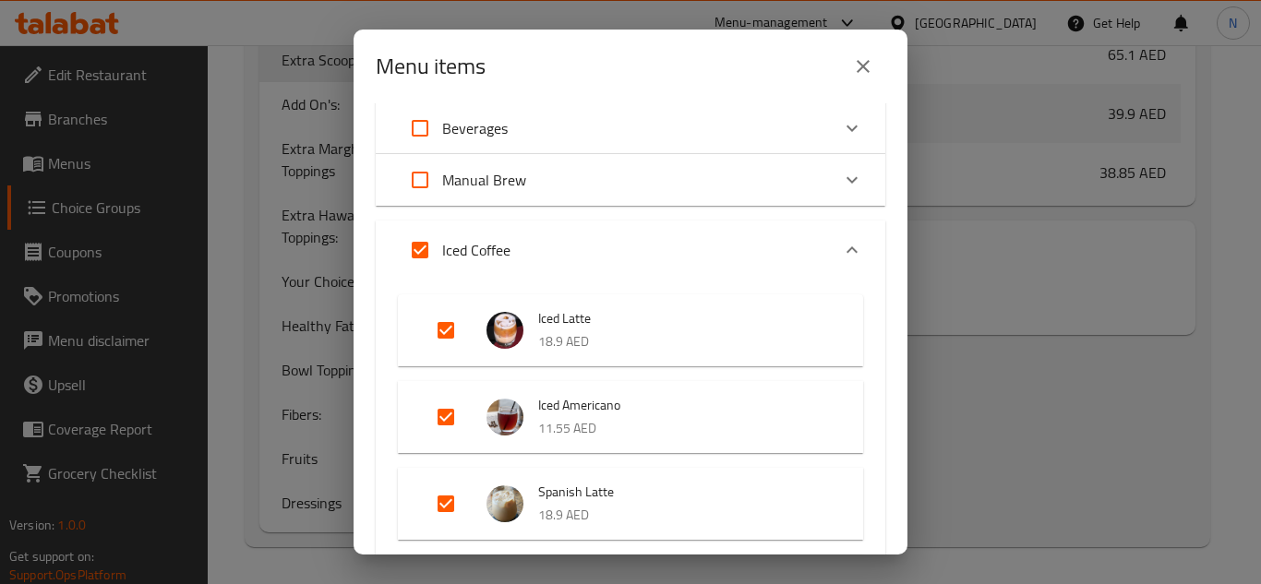
checkbox input "false"
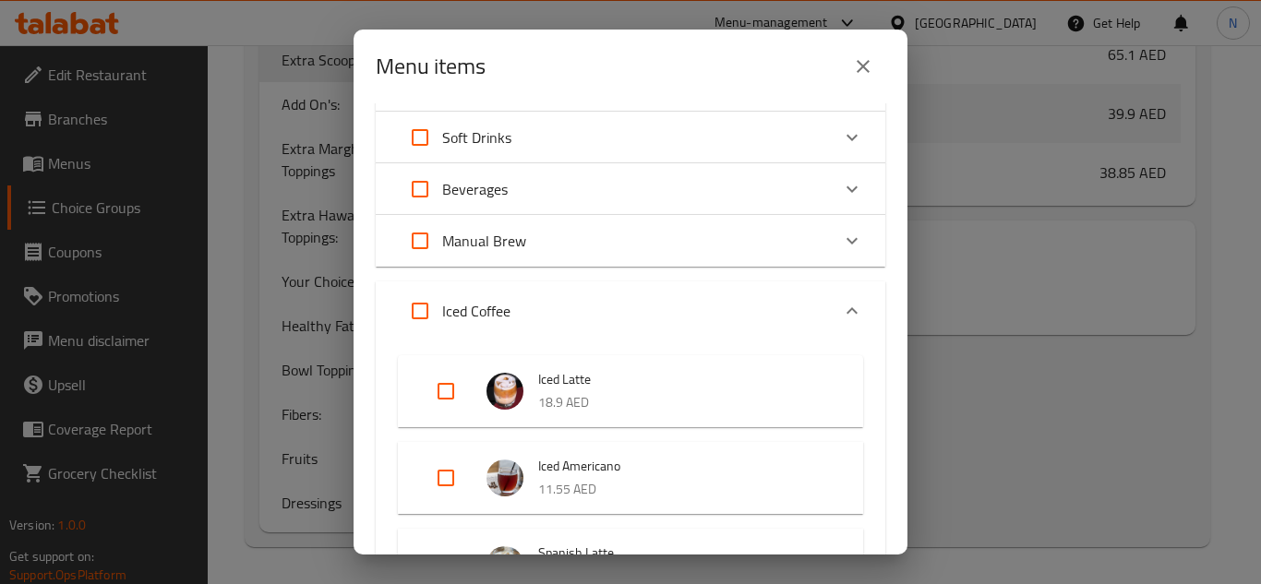
scroll to position [3230, 0]
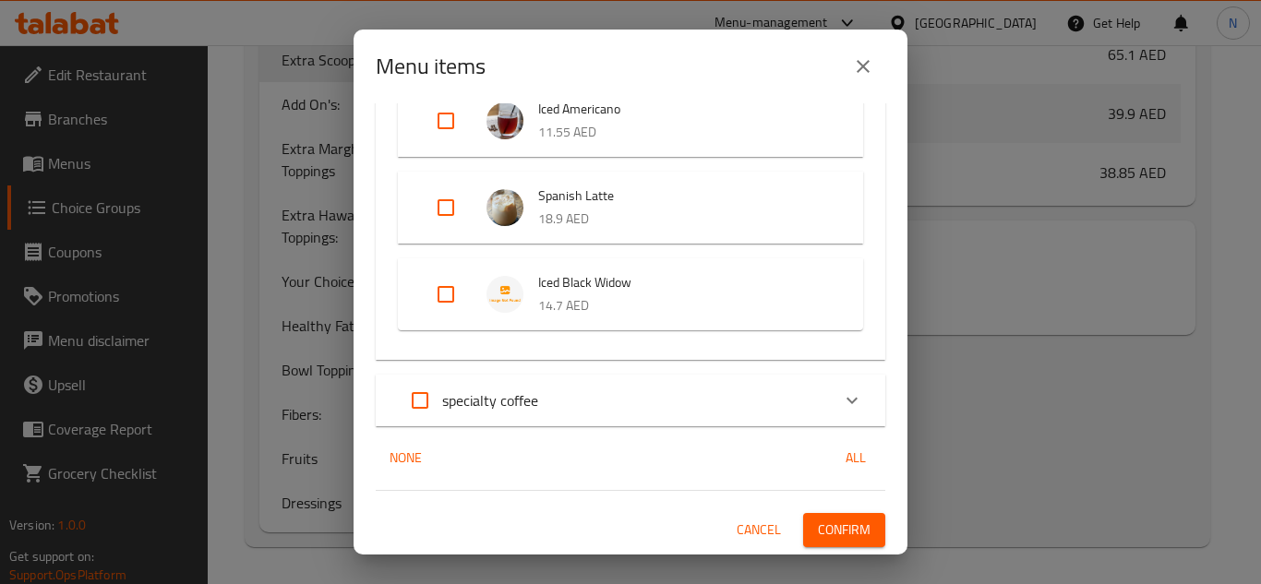
click at [829, 527] on span "Confirm" at bounding box center [844, 530] width 53 height 23
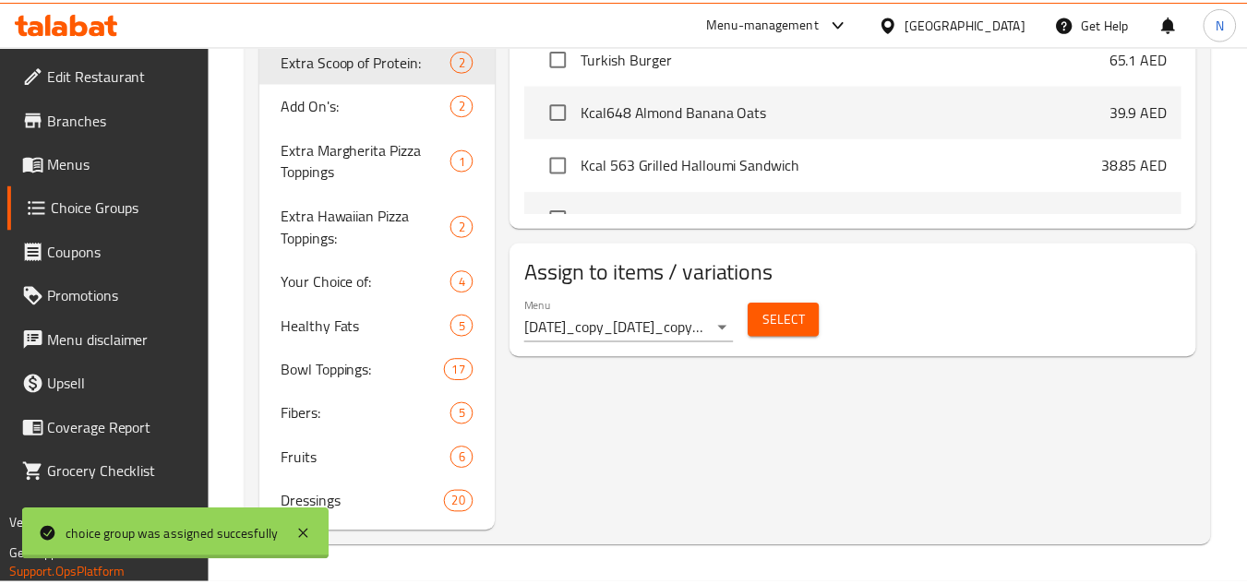
scroll to position [884, 0]
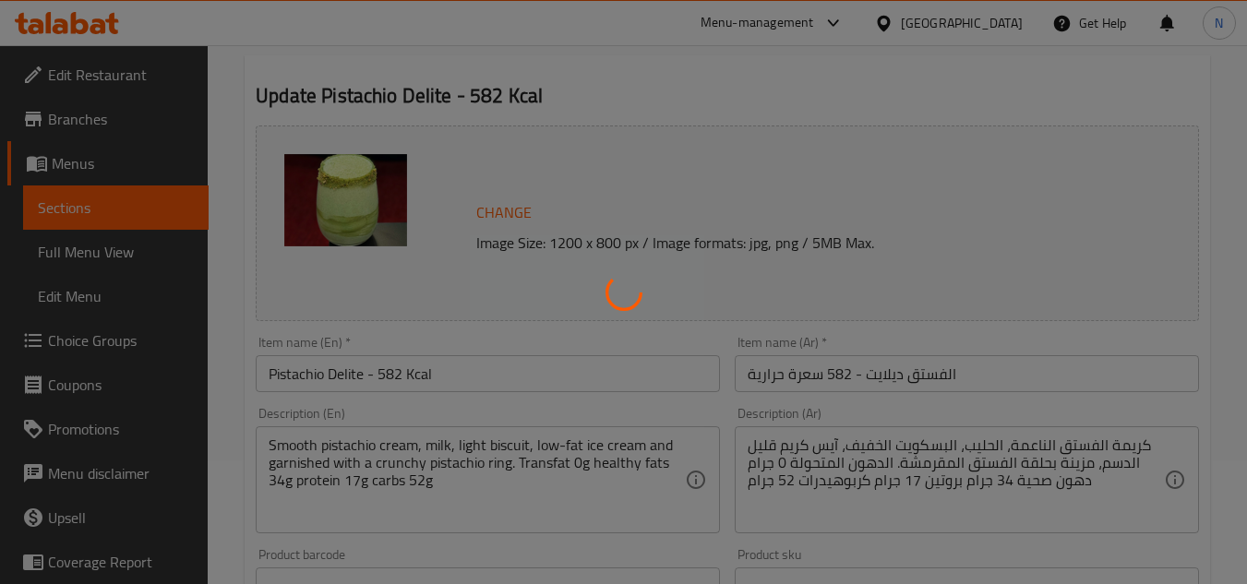
type input "سكوب إضافيي من البروتين :"
type input "0"
type input "1"
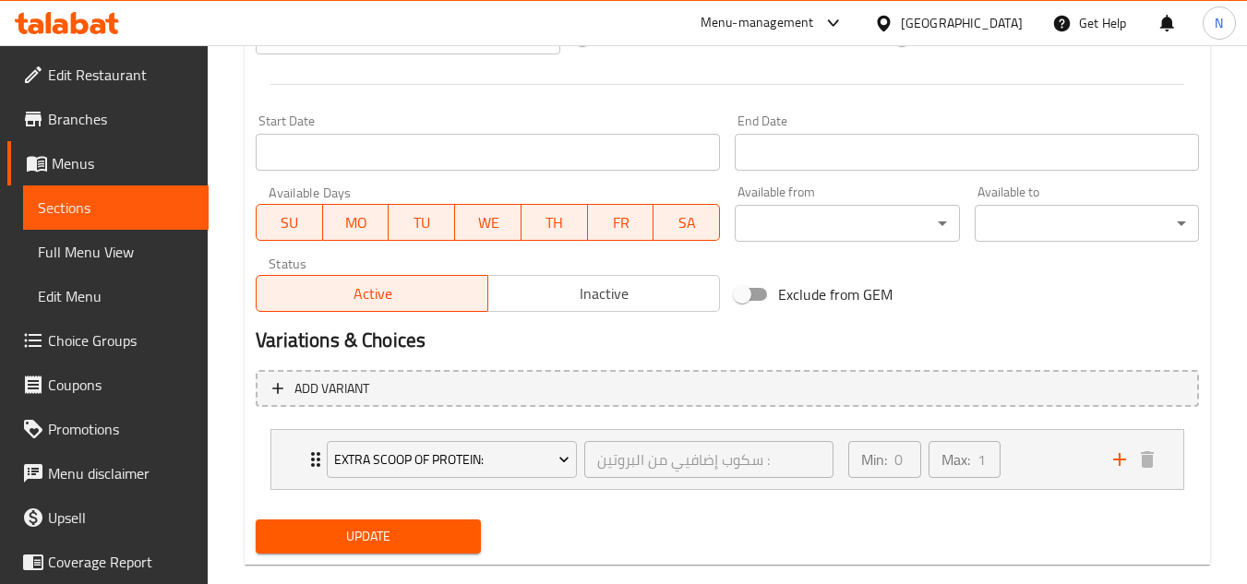
scroll to position [777, 0]
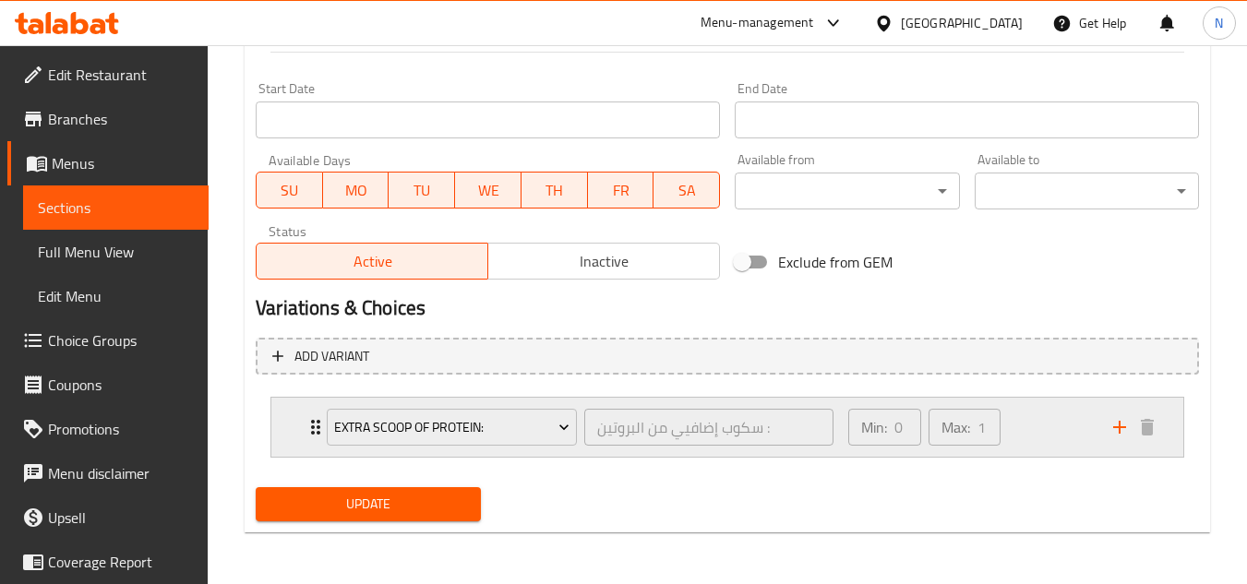
click at [1052, 444] on div "Min: 0 ​ Max: 1 ​" at bounding box center [969, 427] width 265 height 59
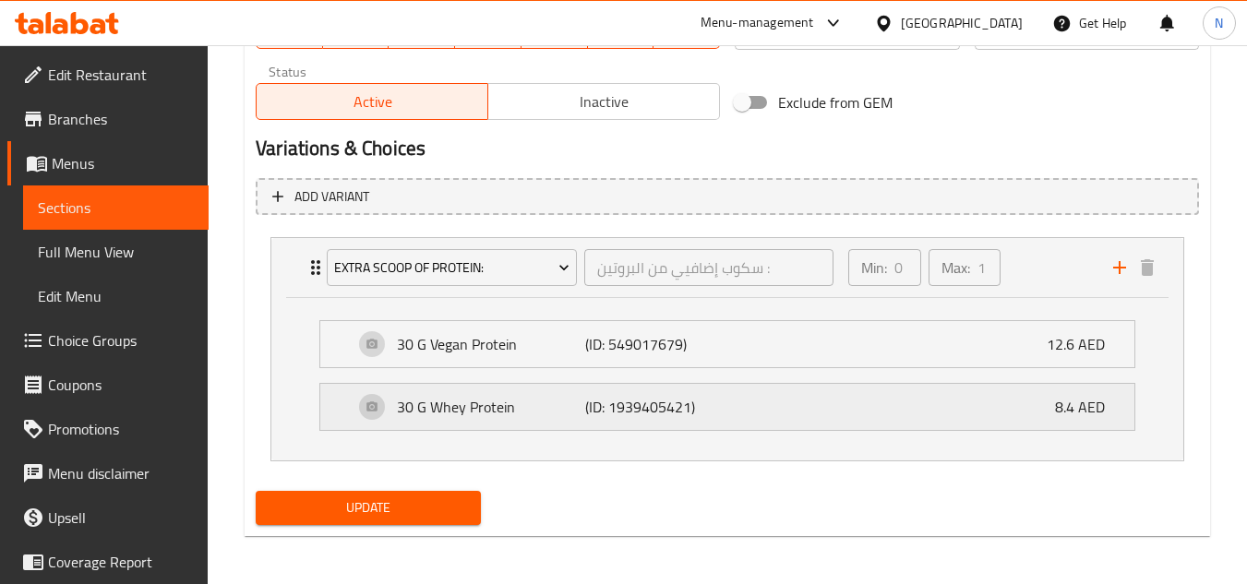
scroll to position [941, 0]
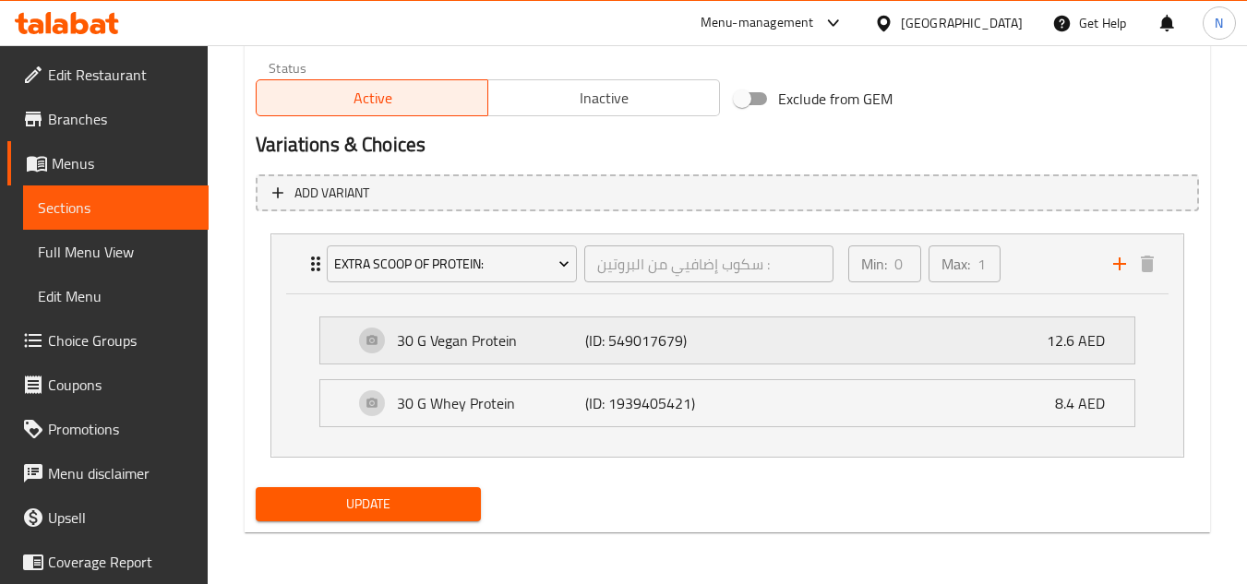
click at [1004, 340] on div "30 G Vegan Protein (ID: 549017679) 12.6 AED" at bounding box center [733, 341] width 759 height 46
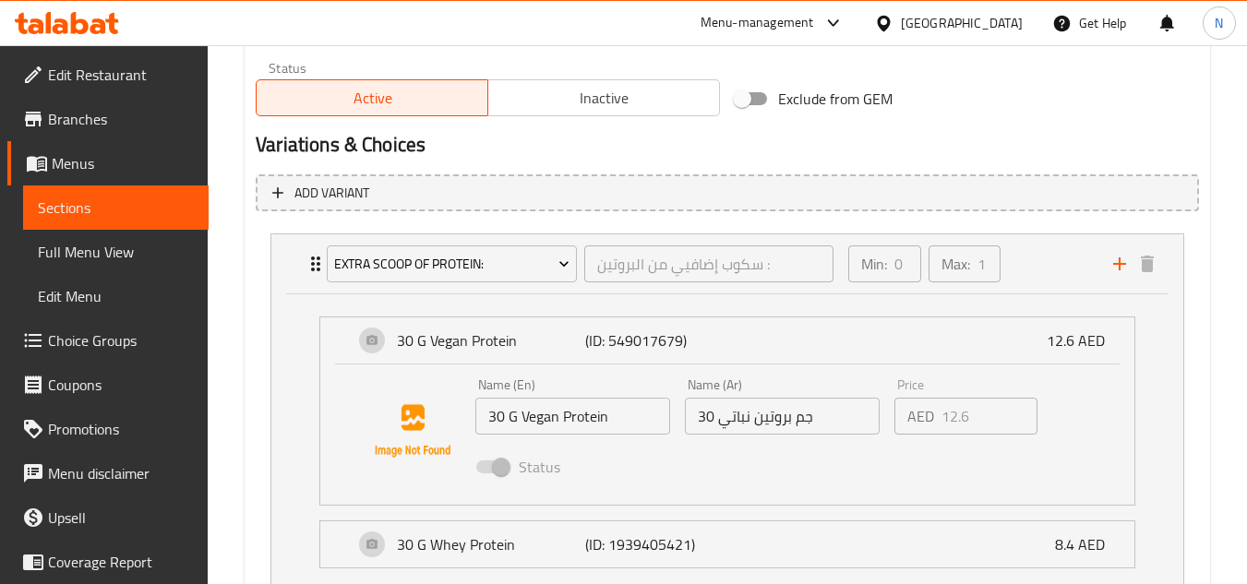
click at [484, 464] on span at bounding box center [491, 467] width 31 height 13
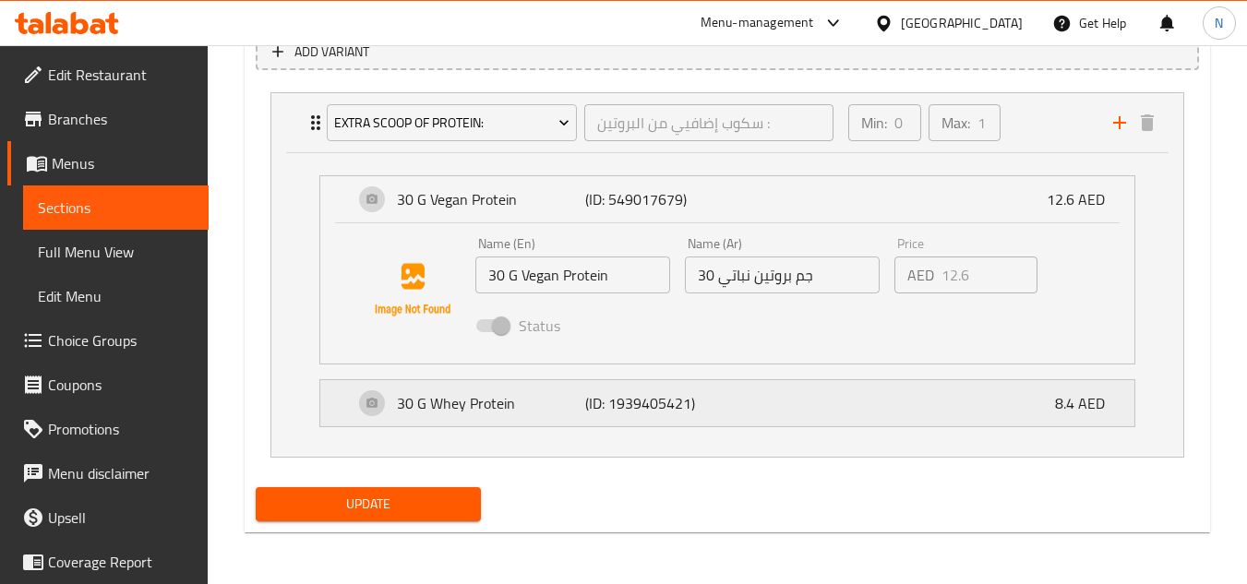
click at [523, 404] on p "30 G Whey Protein" at bounding box center [491, 403] width 188 height 22
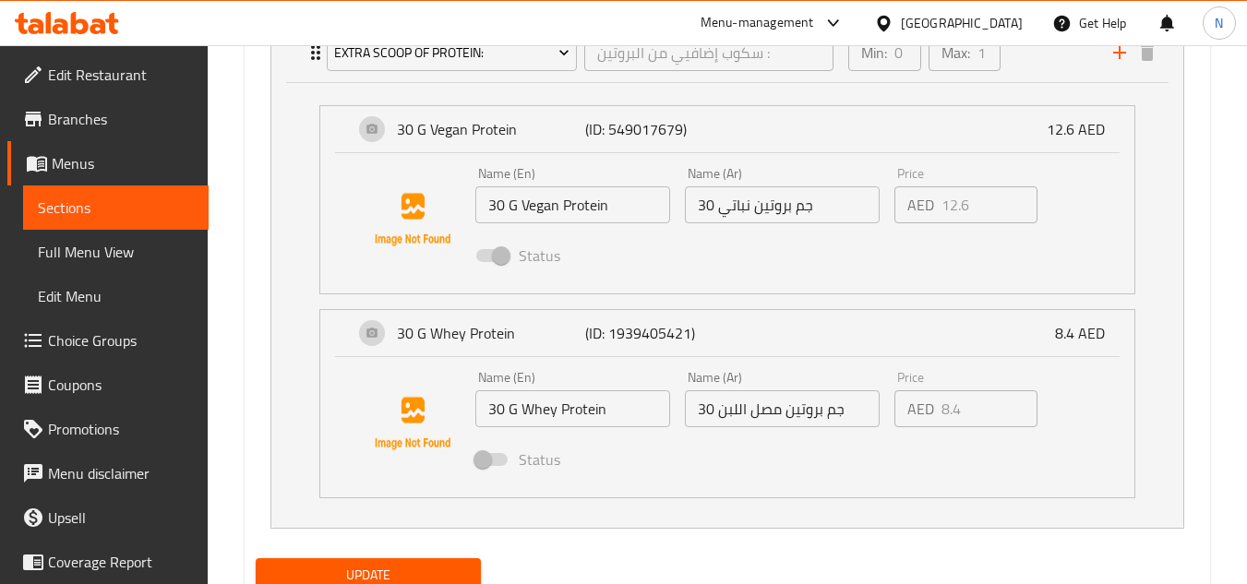
scroll to position [1174, 0]
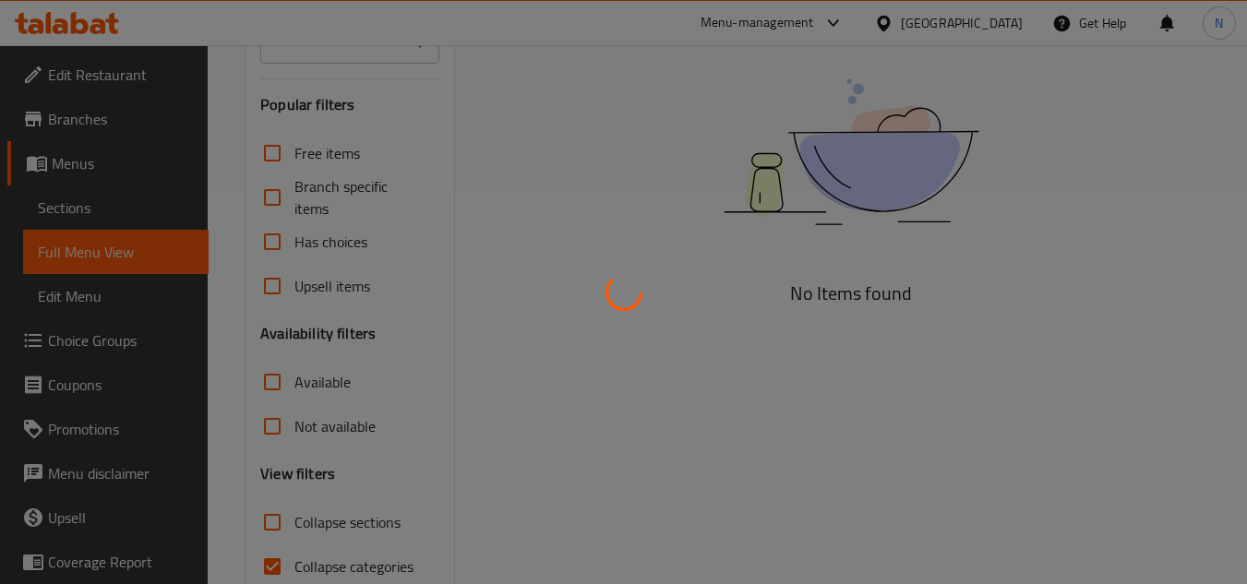
scroll to position [155, 0]
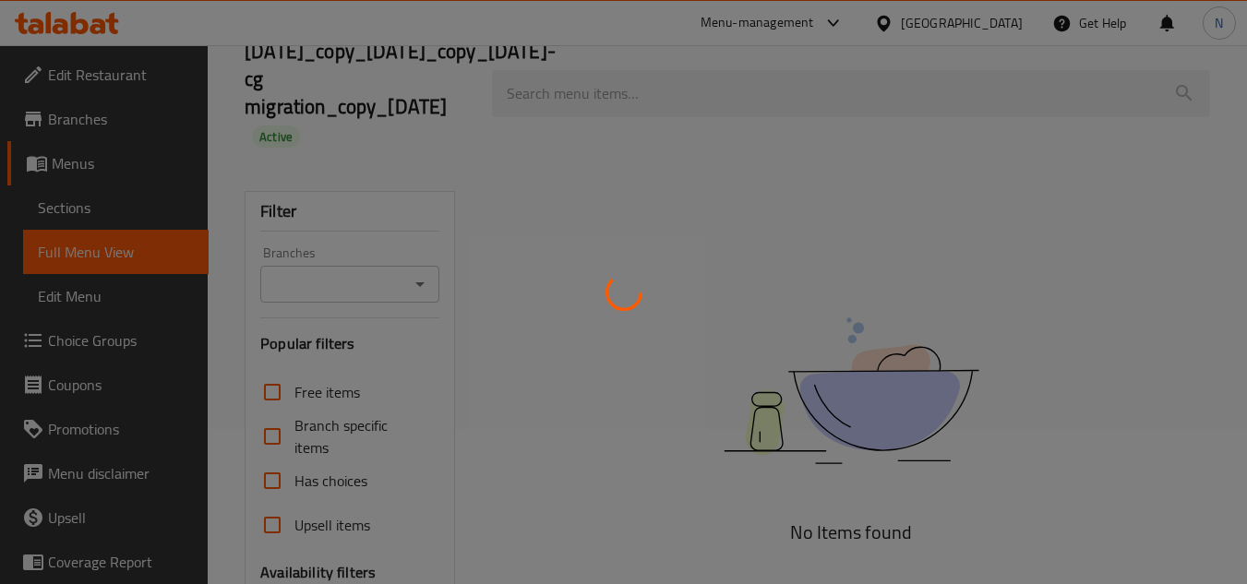
click at [385, 334] on div at bounding box center [623, 292] width 1247 height 584
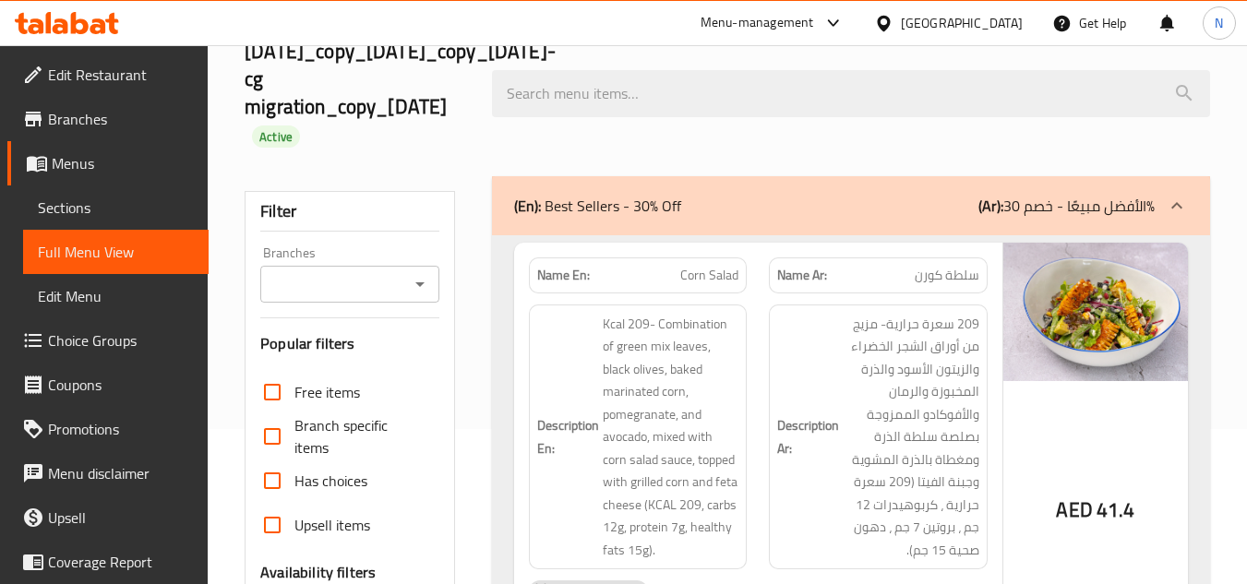
click at [354, 336] on div at bounding box center [623, 292] width 1247 height 584
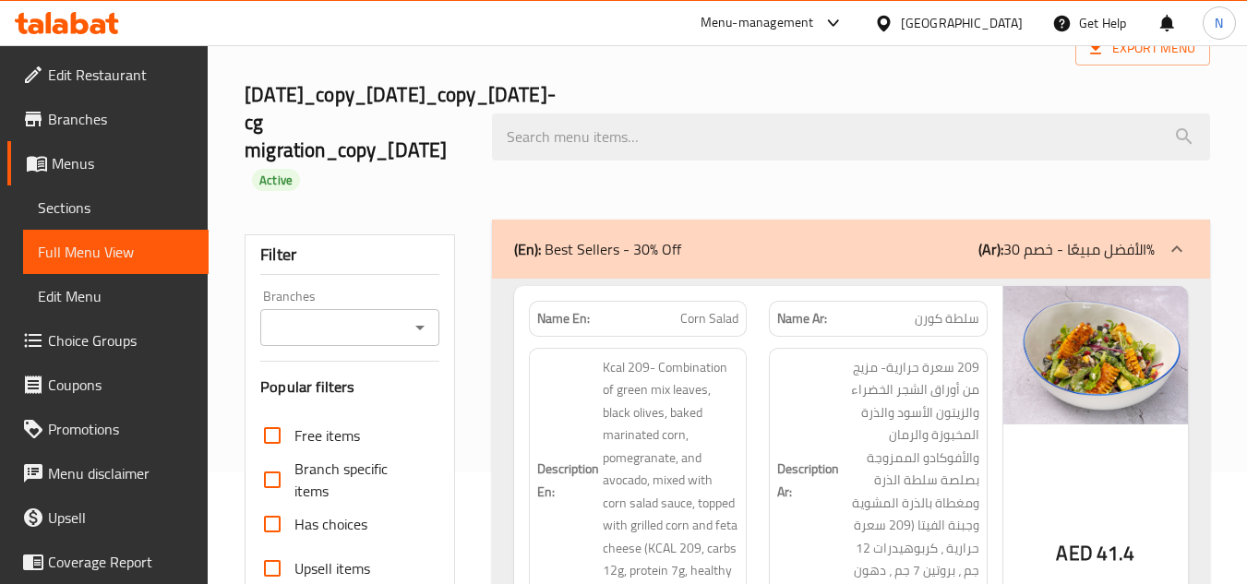
click at [380, 342] on div "Branches" at bounding box center [349, 327] width 178 height 37
click at [427, 319] on icon "Open" at bounding box center [420, 328] width 22 height 22
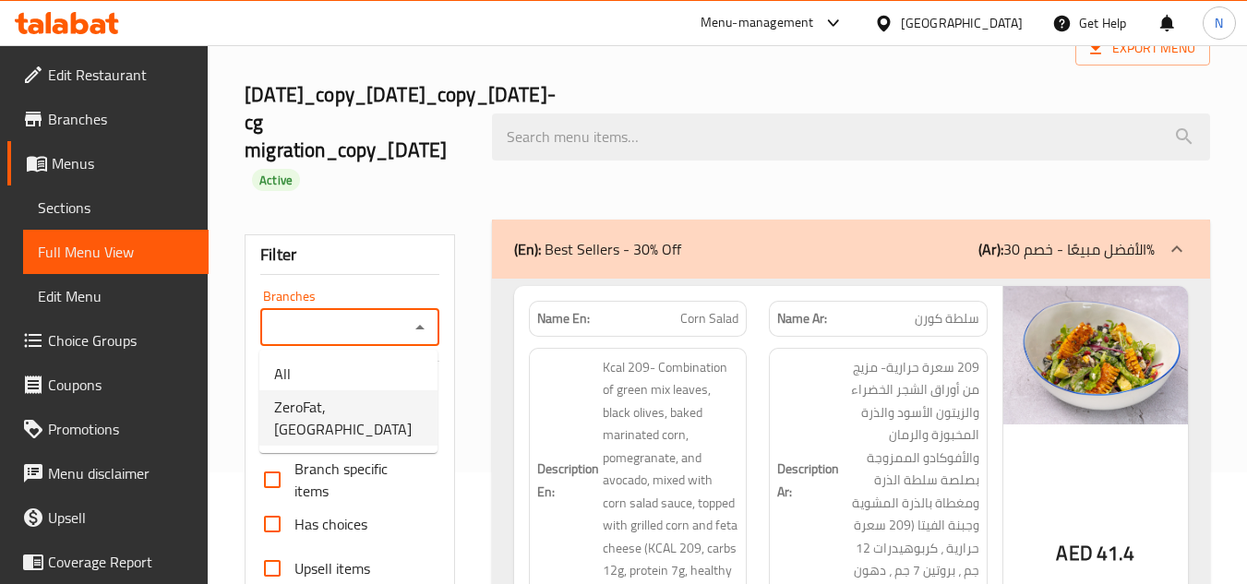
click at [379, 398] on span "ZeroFat, [GEOGRAPHIC_DATA]" at bounding box center [348, 418] width 149 height 44
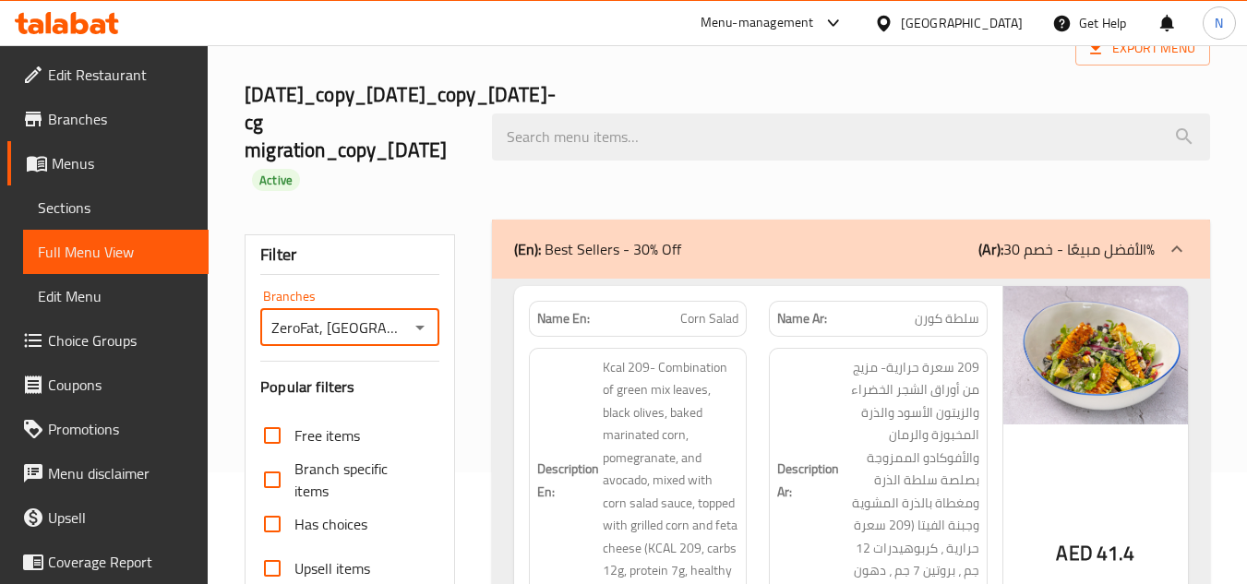
type input "ZeroFat, [GEOGRAPHIC_DATA]"
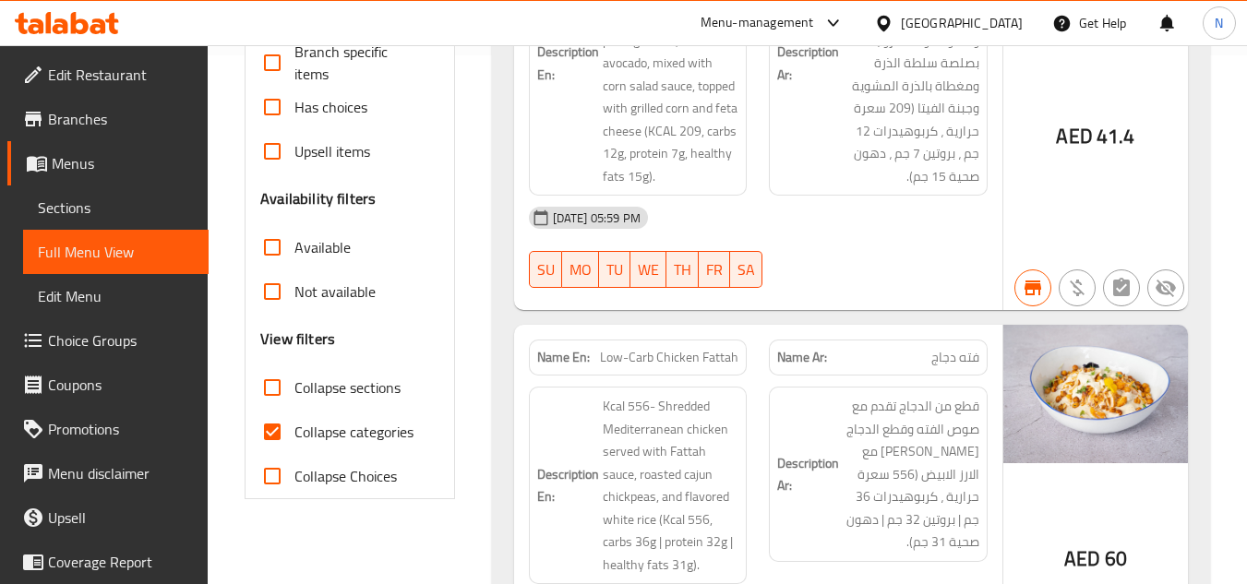
scroll to position [758, 0]
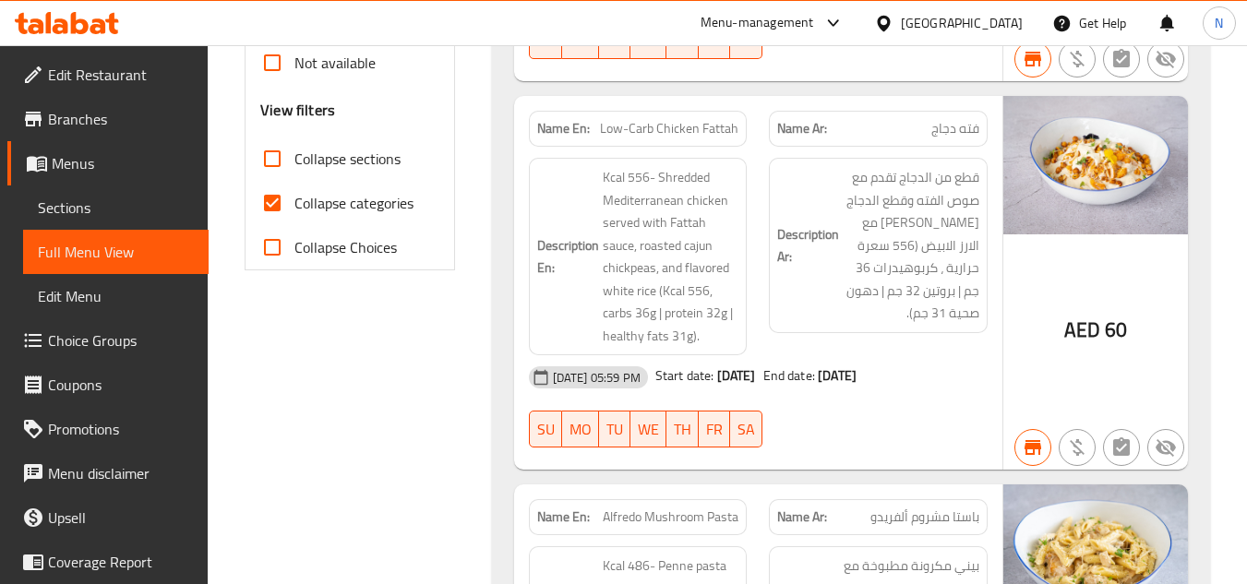
click at [274, 200] on input "Collapse categories" at bounding box center [272, 203] width 44 height 44
checkbox input "false"
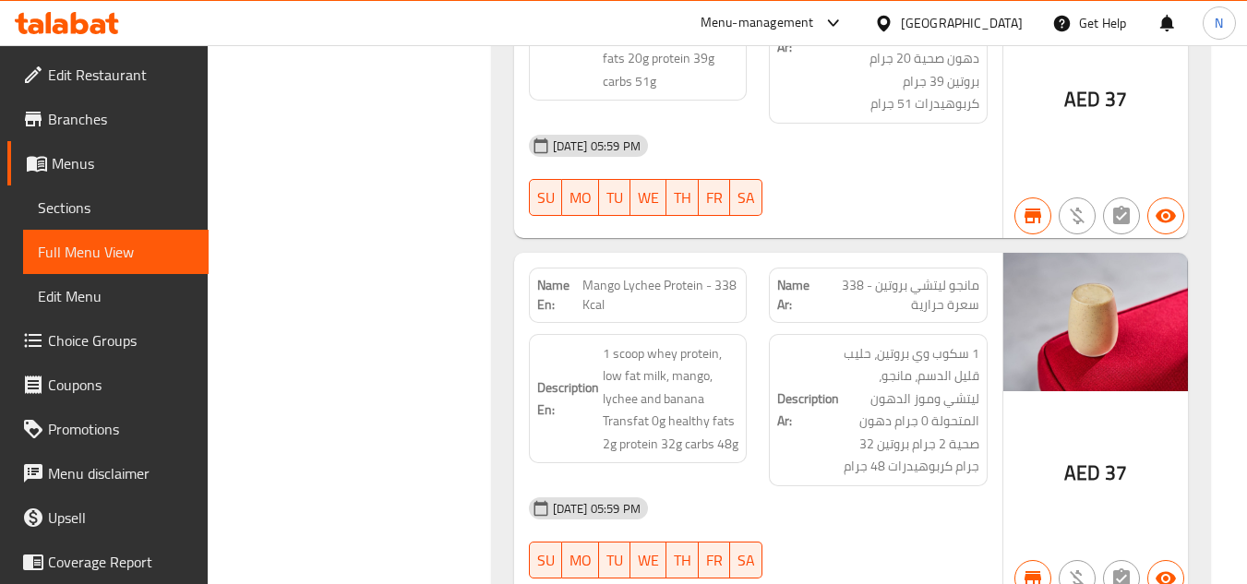
scroll to position [239490, 0]
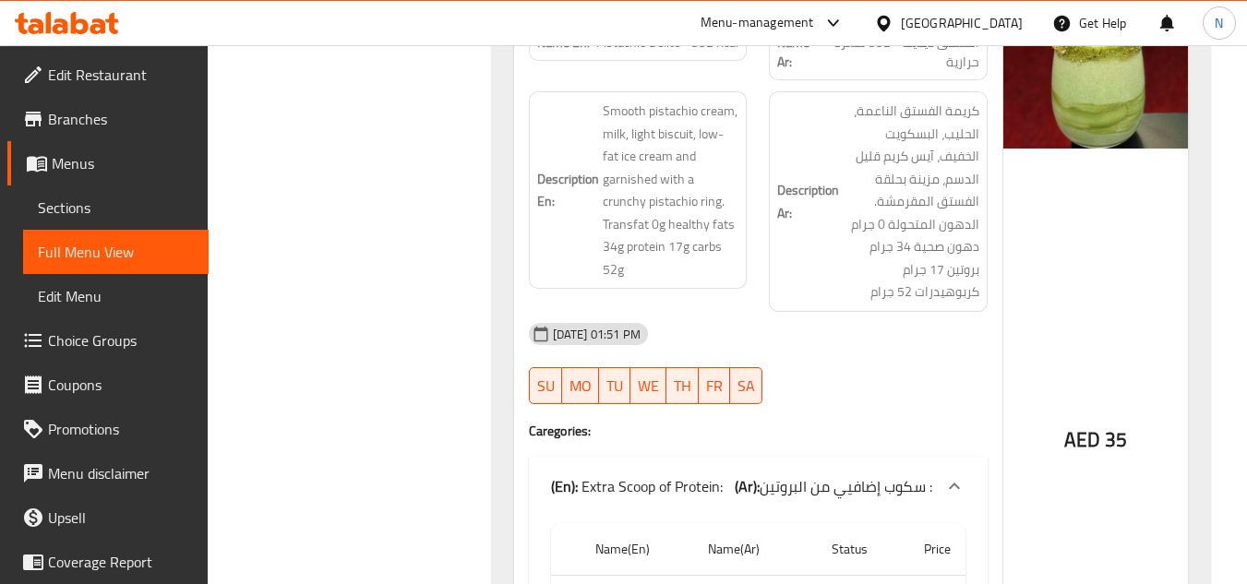
drag, startPoint x: 547, startPoint y: 293, endPoint x: 628, endPoint y: 299, distance: 81.5
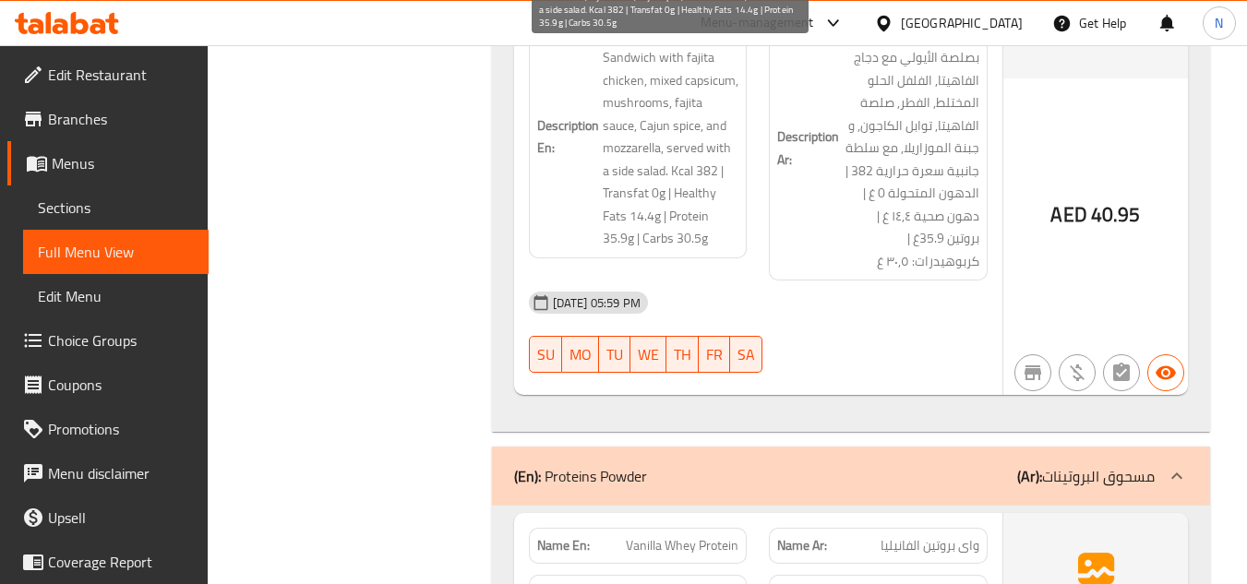
scroll to position [4222, 0]
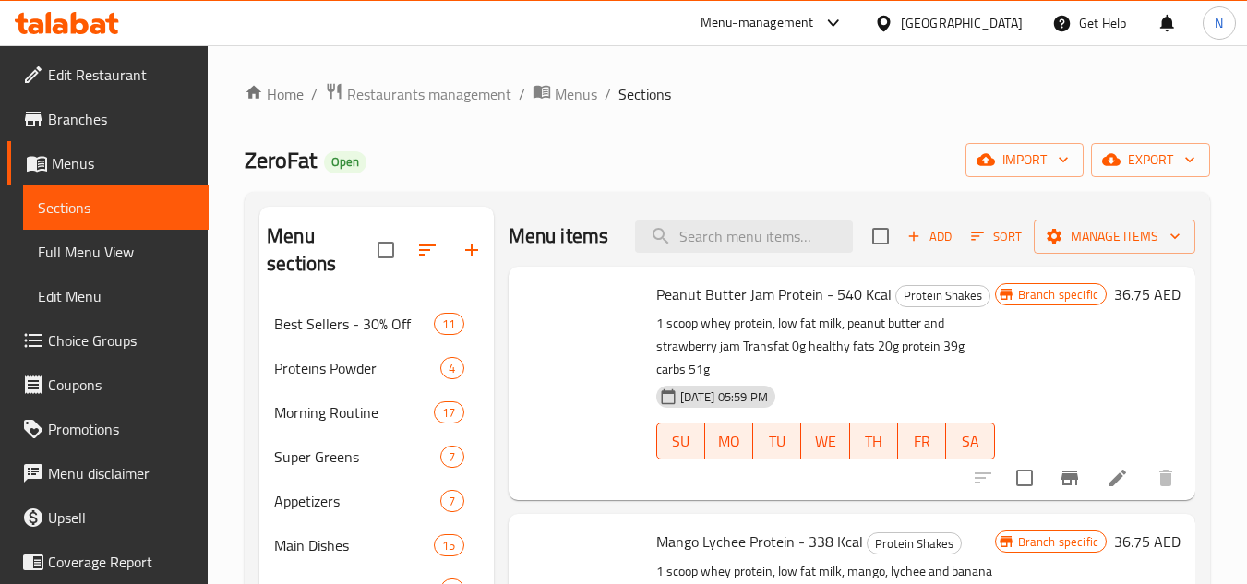
scroll to position [832, 0]
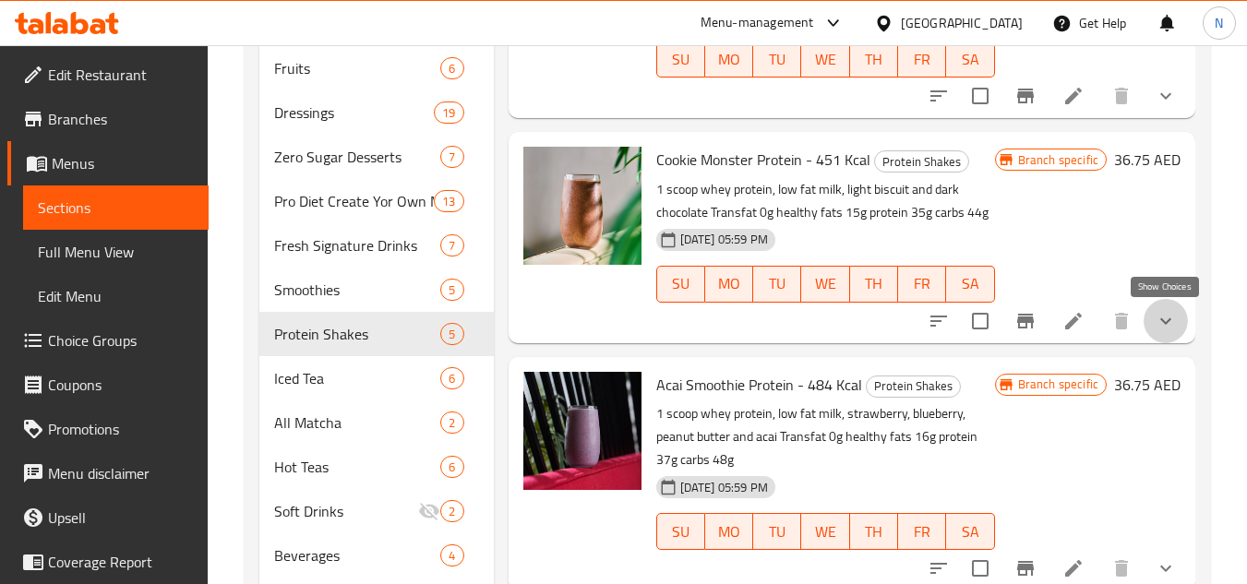
click at [1158, 319] on icon "show more" at bounding box center [1166, 321] width 22 height 22
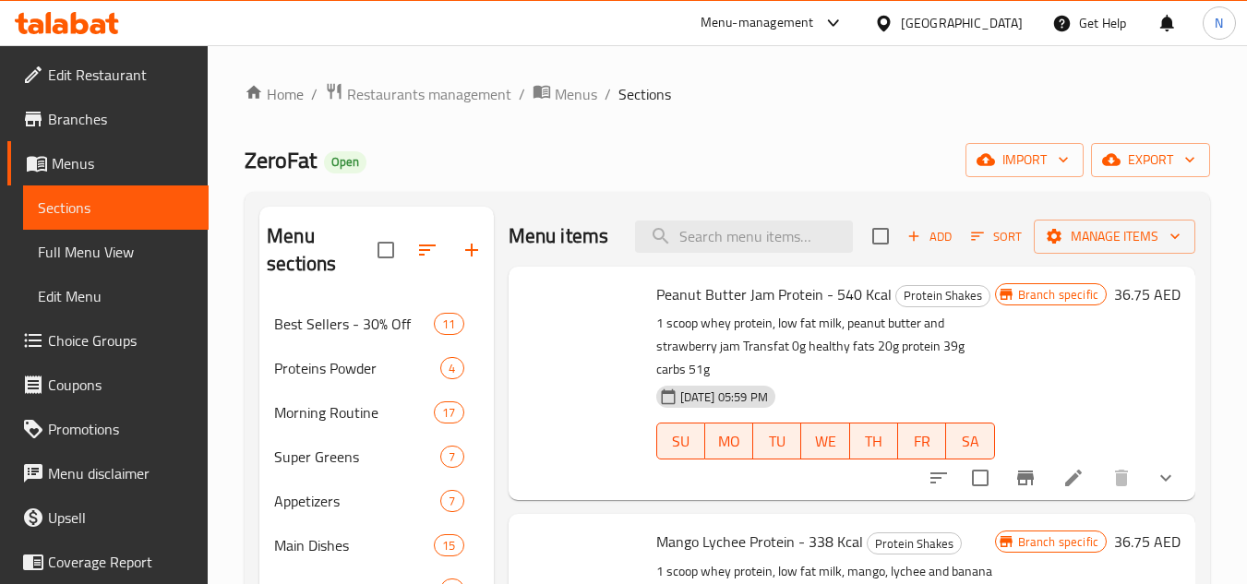
scroll to position [832, 0]
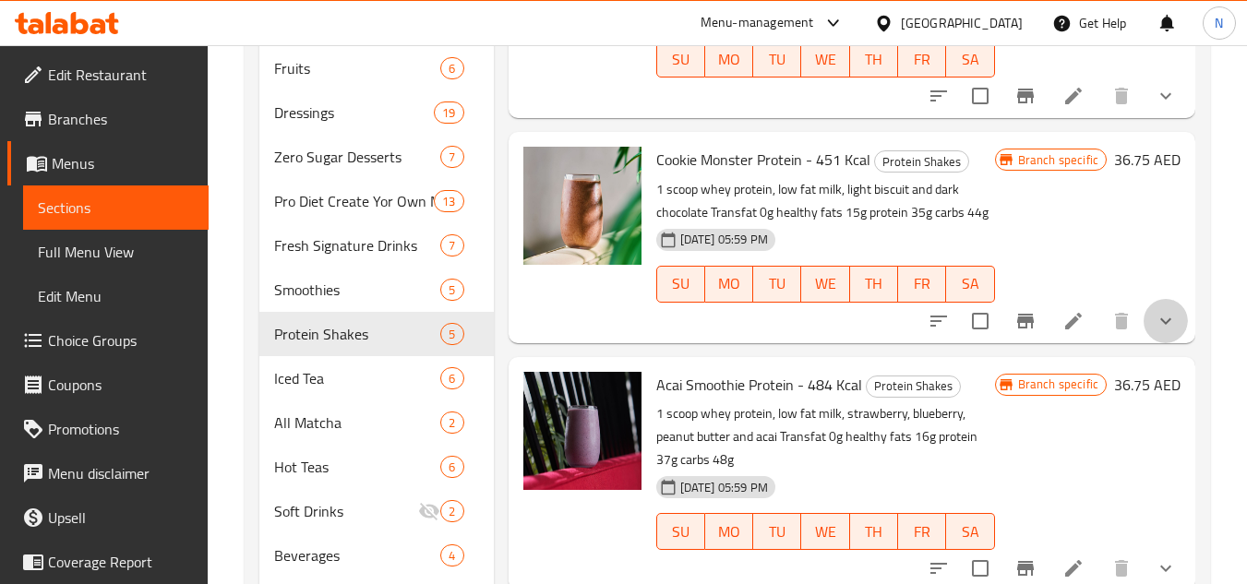
click at [1180, 321] on button "show more" at bounding box center [1166, 321] width 44 height 44
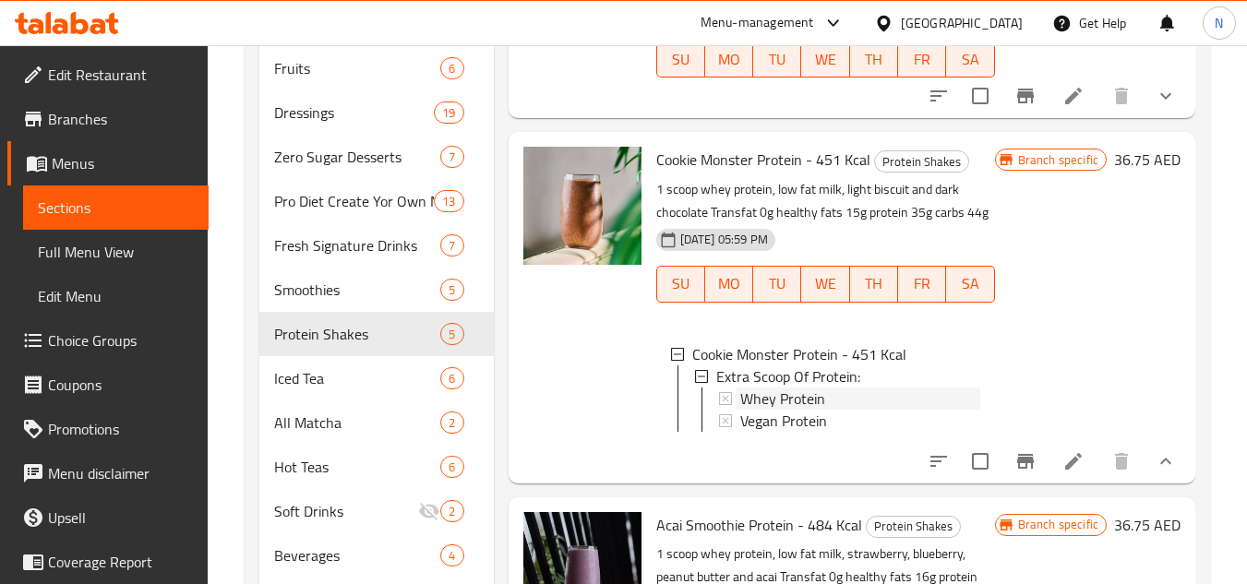
click at [792, 410] on span "Whey Protein" at bounding box center [782, 399] width 85 height 22
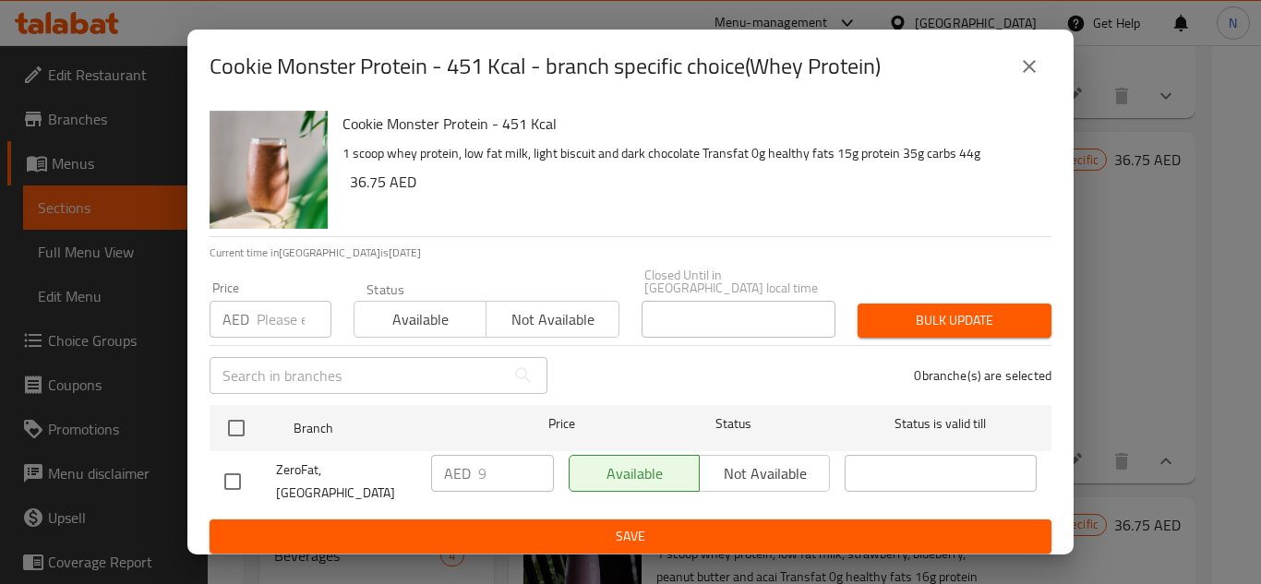
click at [1028, 72] on icon "close" at bounding box center [1029, 66] width 13 height 13
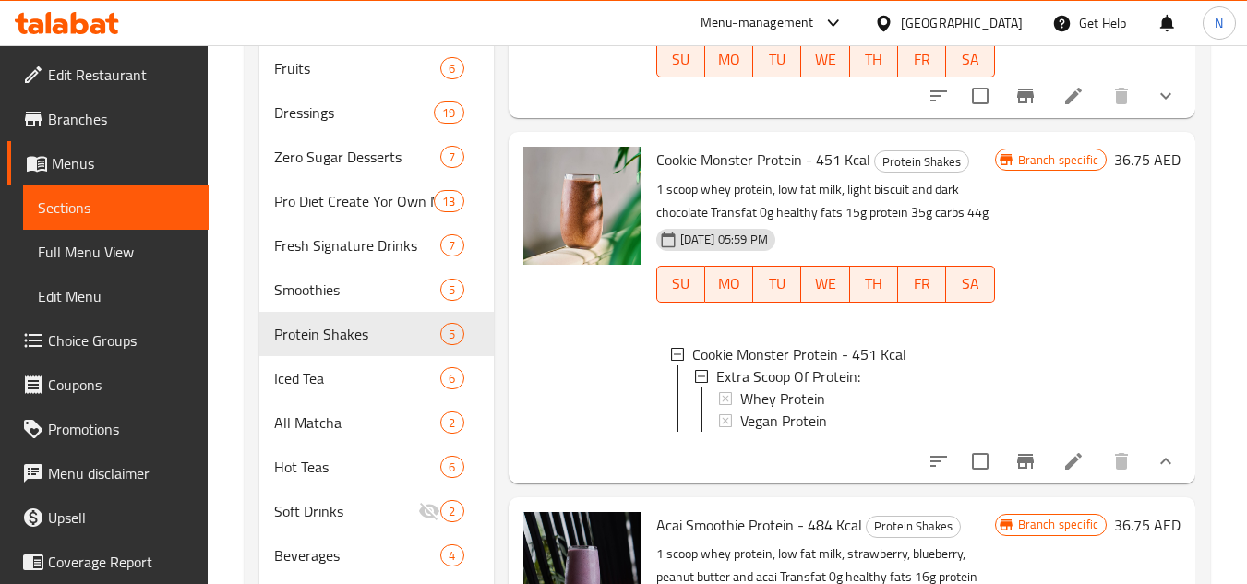
scroll to position [76, 0]
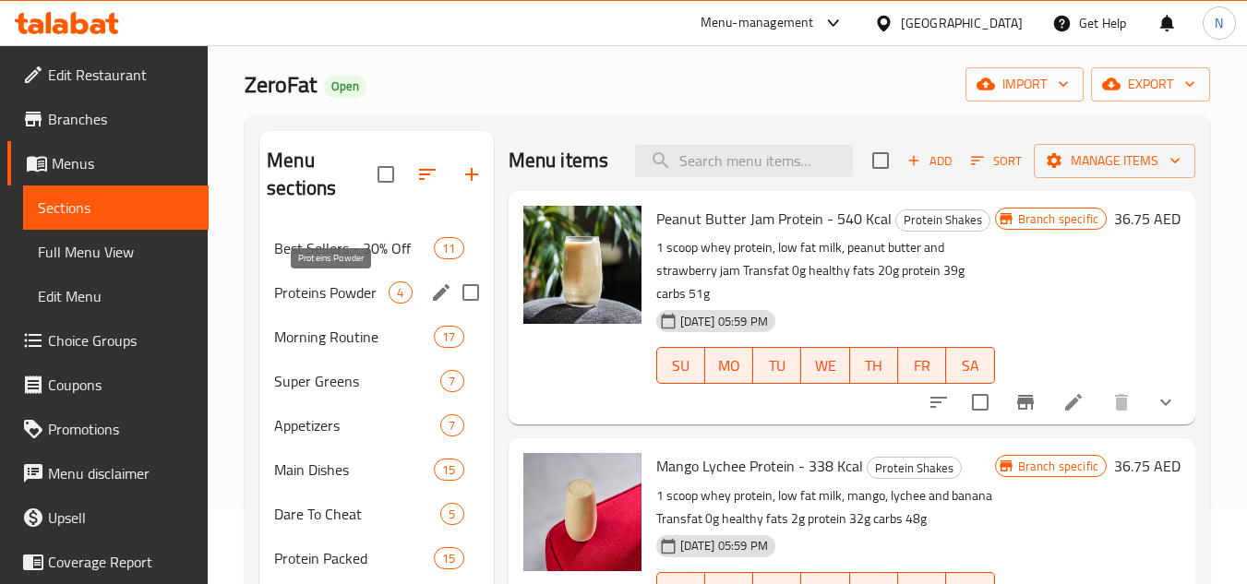
click at [338, 296] on span "Proteins Powder" at bounding box center [331, 293] width 114 height 22
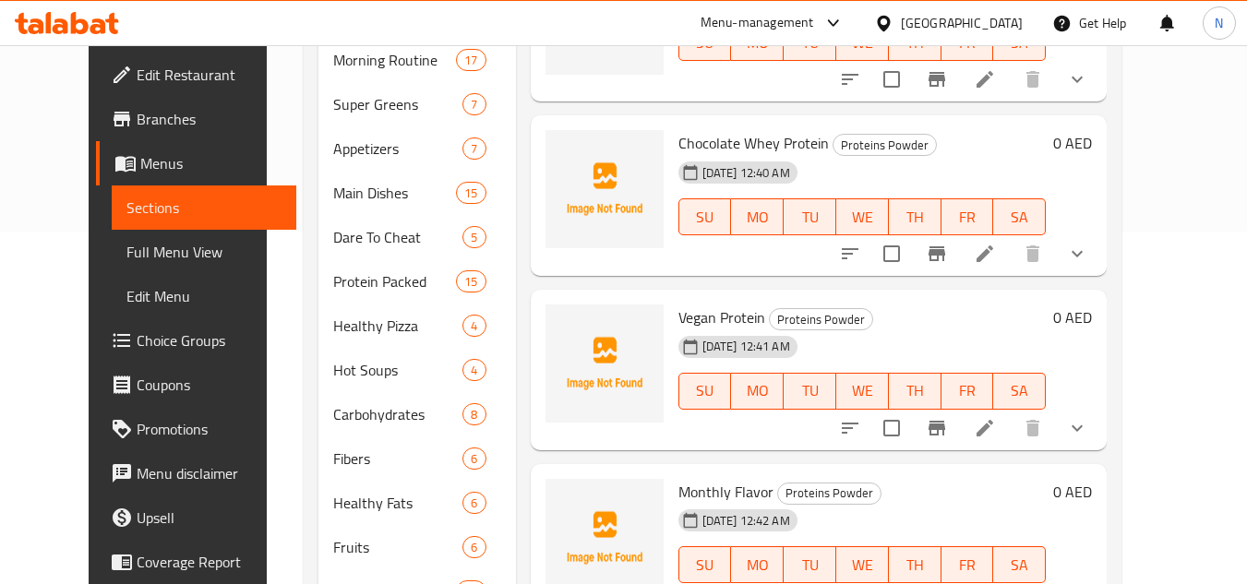
scroll to position [4, 0]
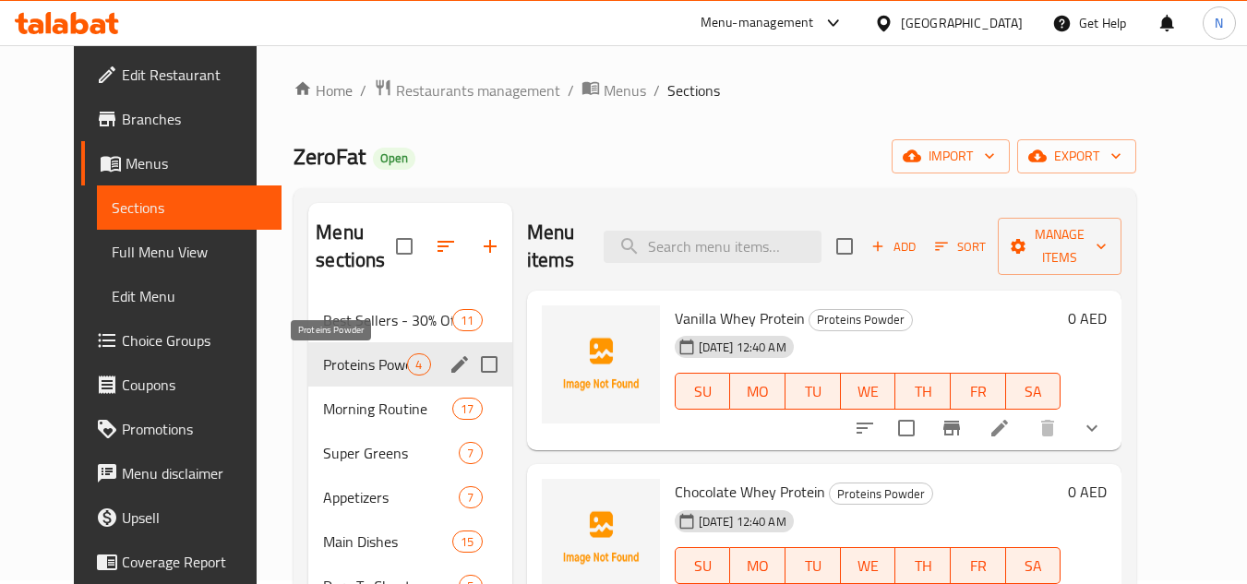
click at [366, 365] on span "Proteins Powder" at bounding box center [365, 365] width 84 height 22
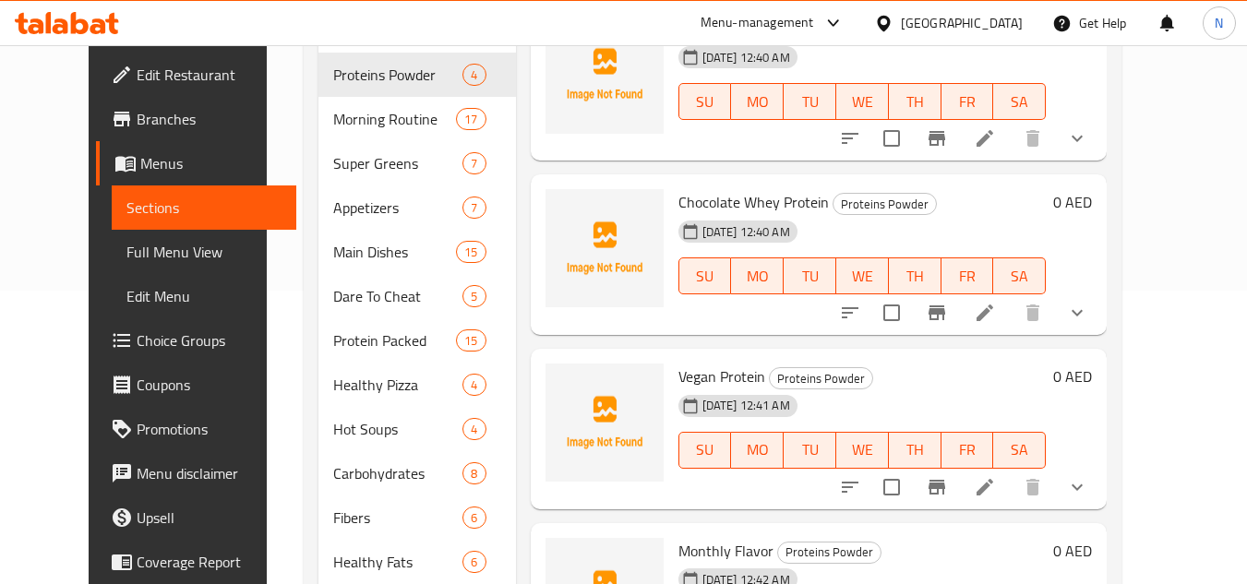
scroll to position [281, 0]
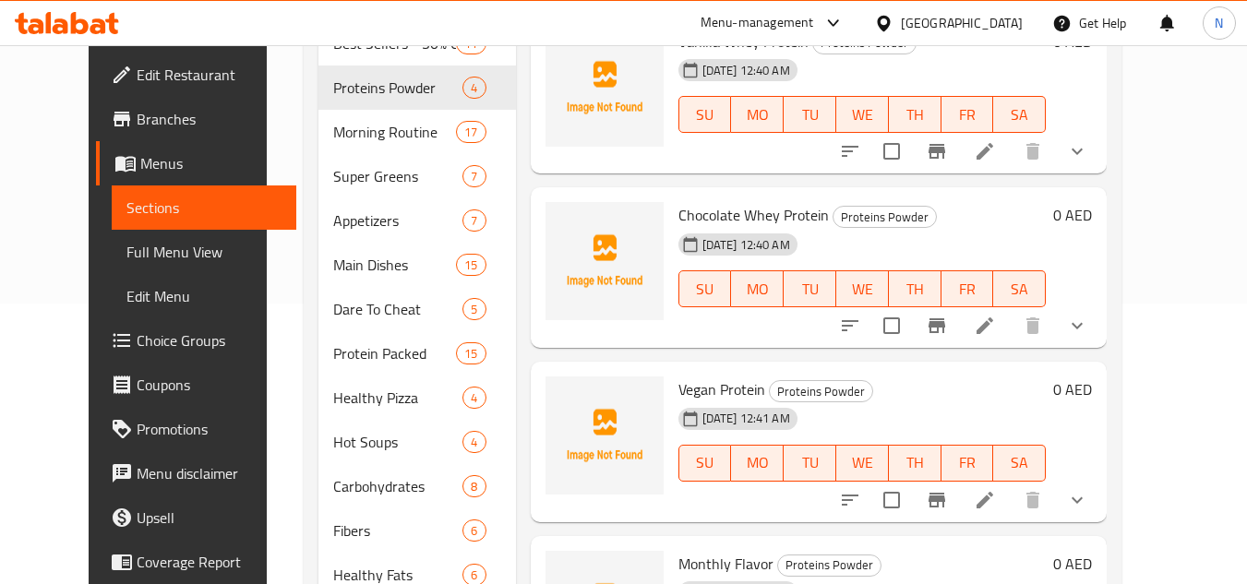
click at [140, 166] on span "Menus" at bounding box center [211, 163] width 142 height 22
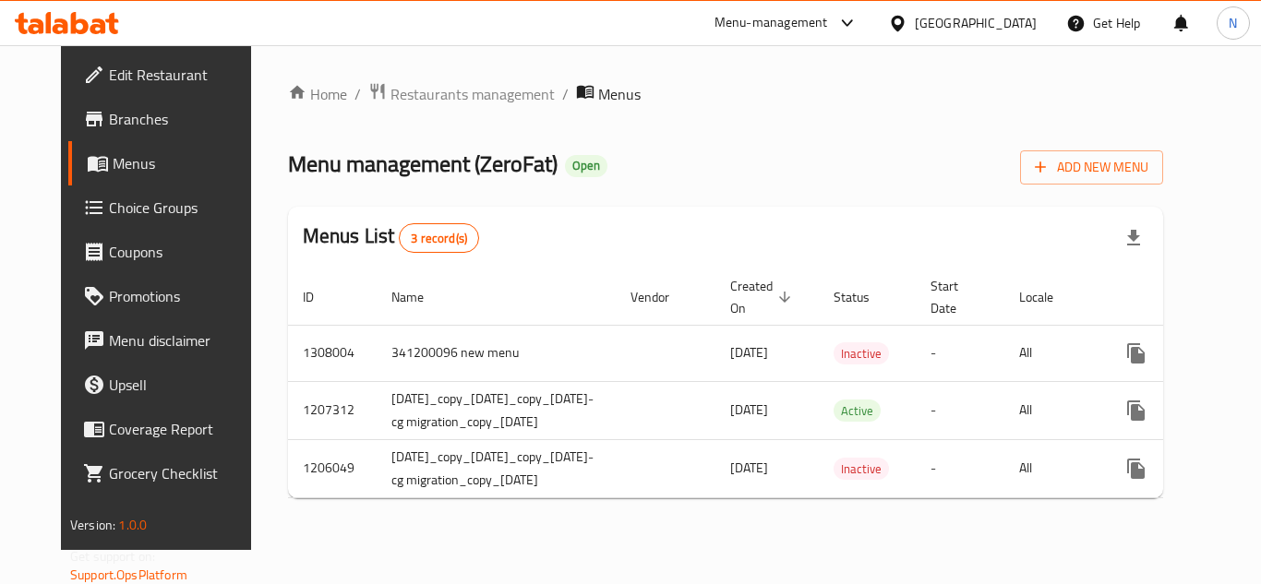
click at [1003, 29] on div "[GEOGRAPHIC_DATA]" at bounding box center [976, 23] width 122 height 20
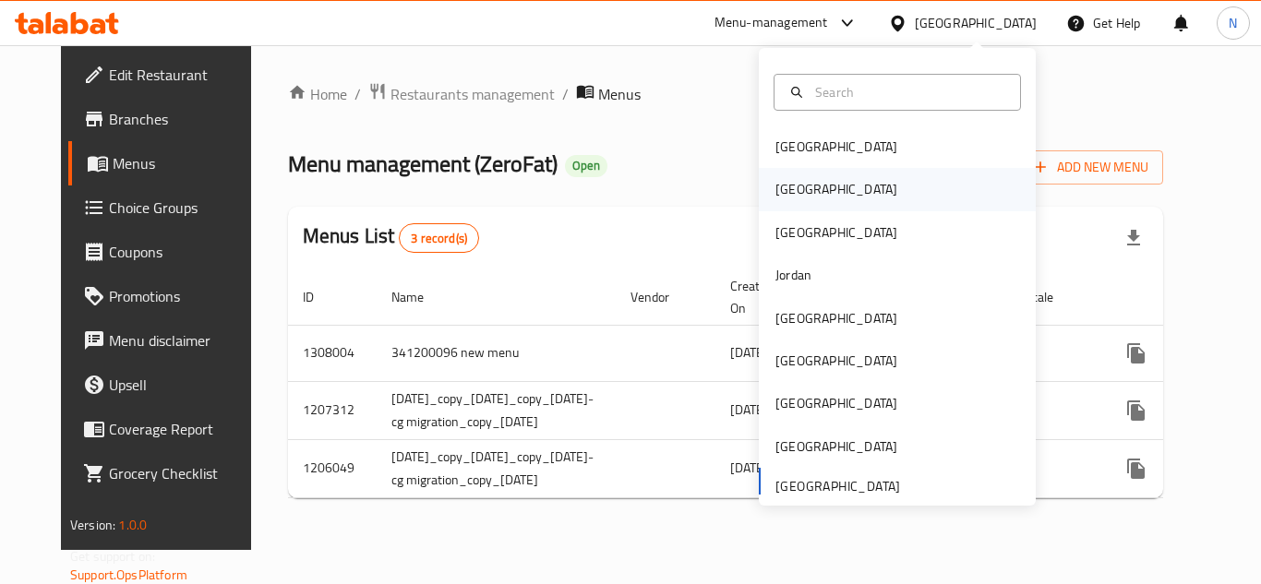
click at [790, 194] on div "[GEOGRAPHIC_DATA]" at bounding box center [837, 189] width 122 height 20
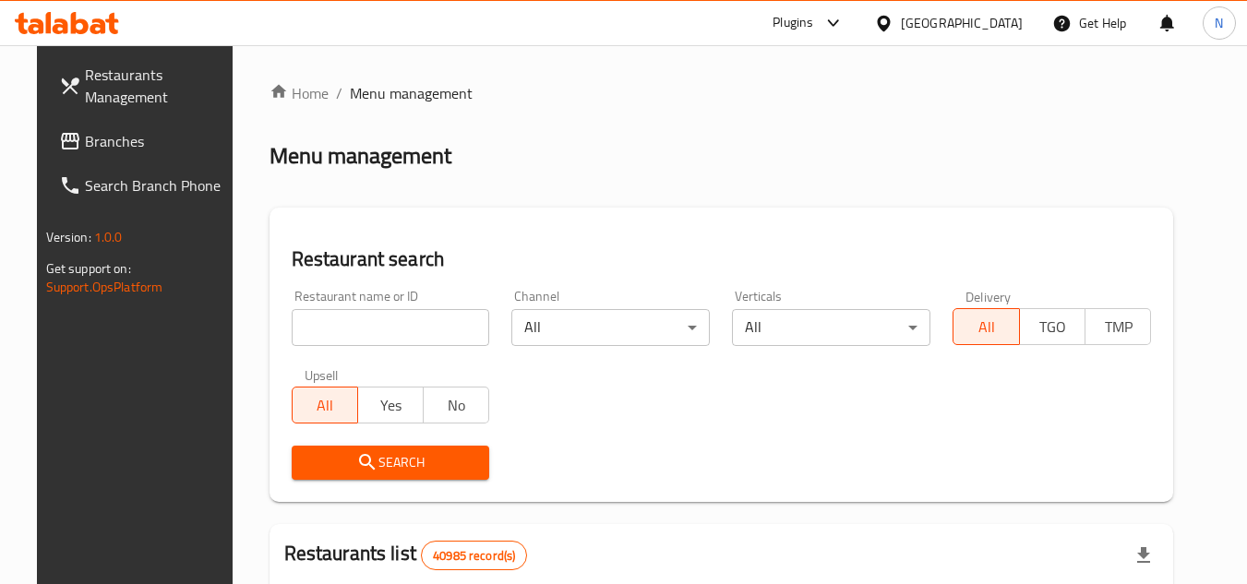
click at [331, 334] on input "search" at bounding box center [391, 327] width 198 height 37
paste input "651070"
type input "651070"
click button "Search" at bounding box center [391, 463] width 198 height 34
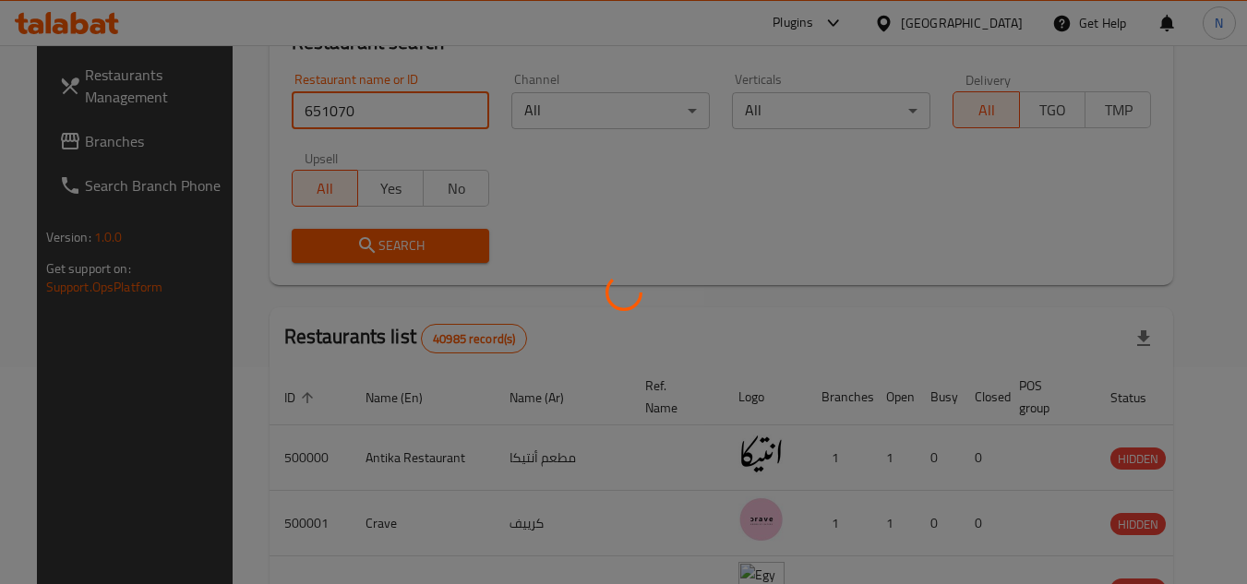
scroll to position [223, 0]
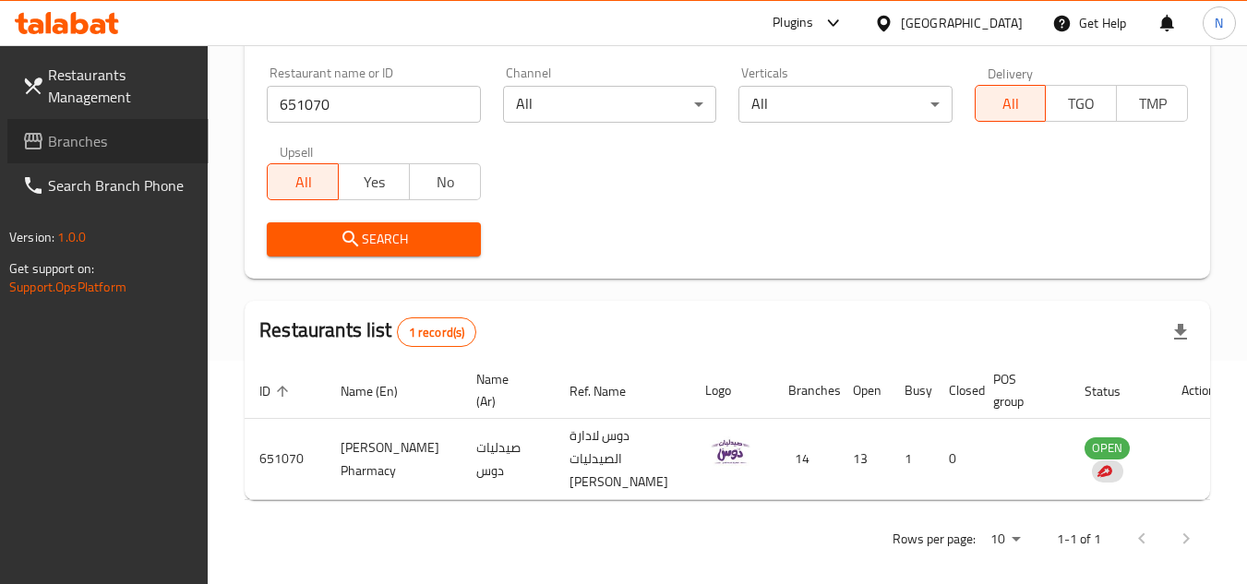
click at [99, 150] on span "Branches" at bounding box center [121, 141] width 146 height 22
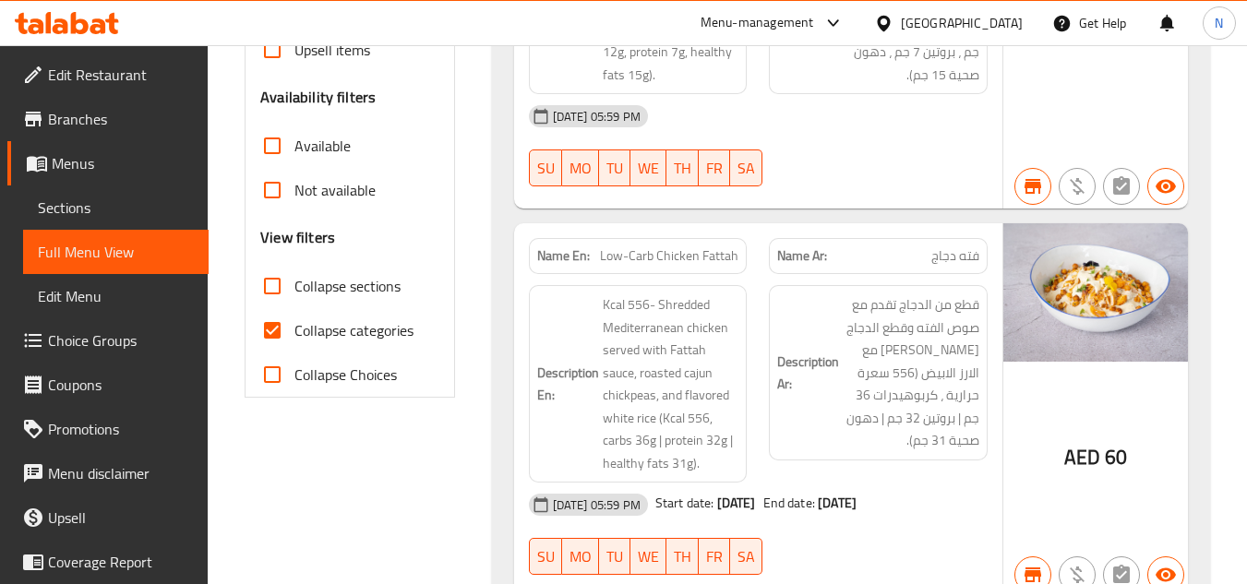
scroll to position [646, 0]
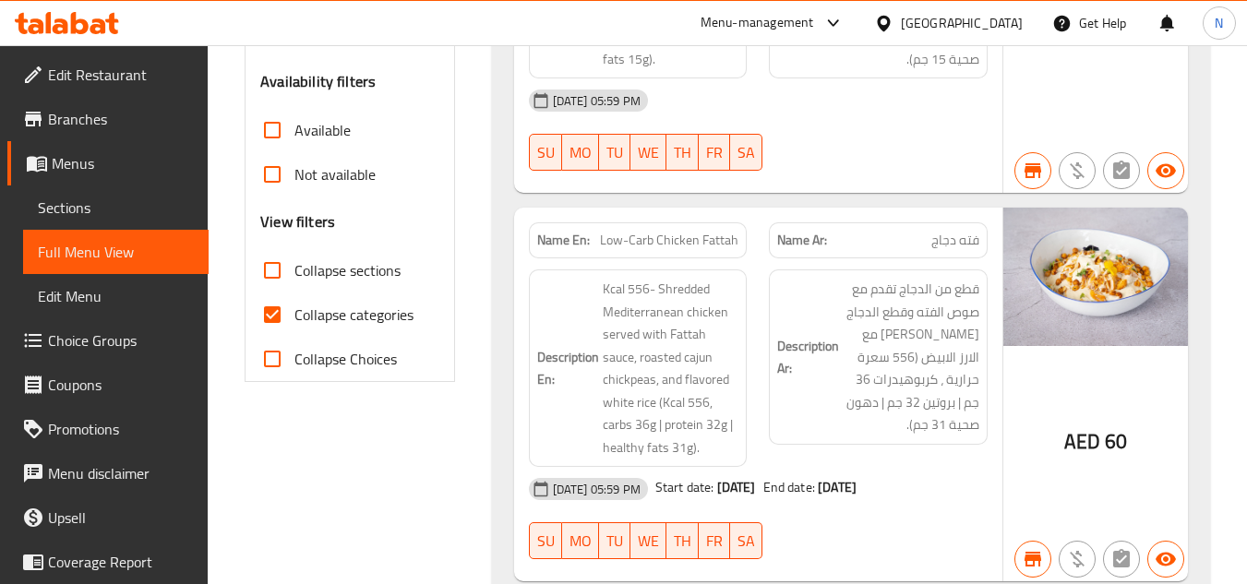
click at [267, 317] on input "Collapse categories" at bounding box center [272, 315] width 44 height 44
checkbox input "false"
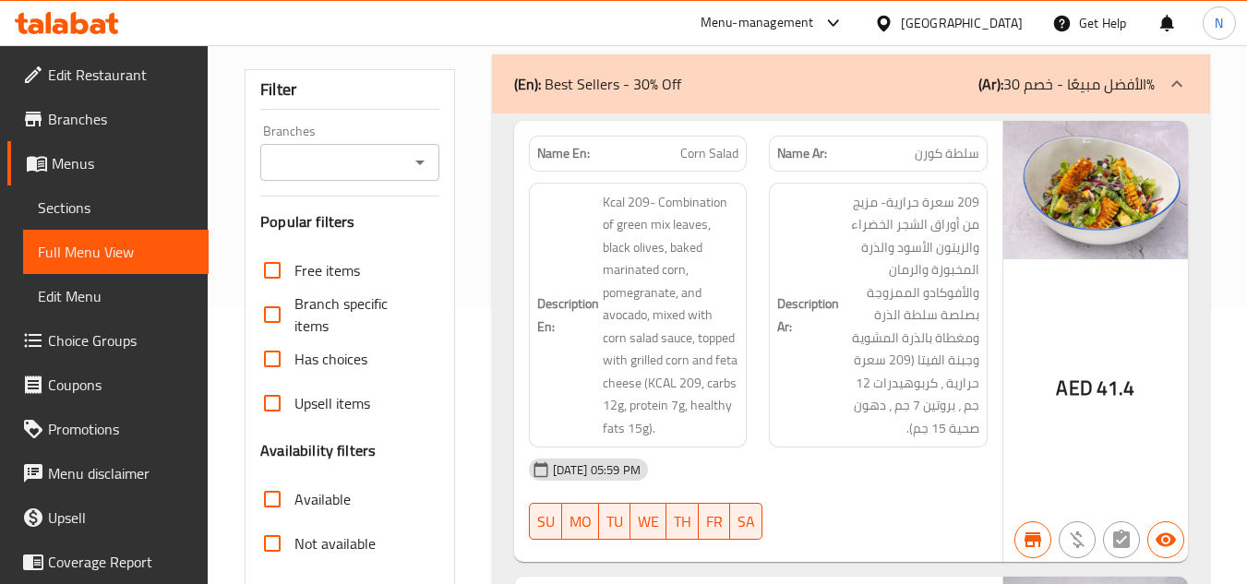
scroll to position [185, 0]
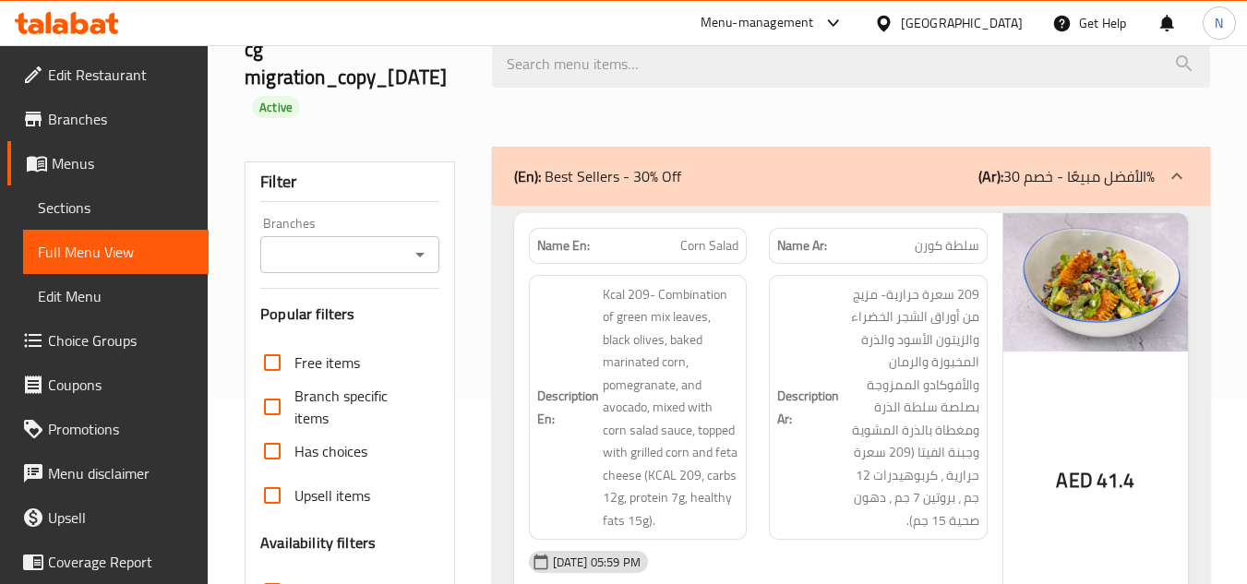
click at [376, 250] on input "Branches" at bounding box center [334, 255] width 137 height 26
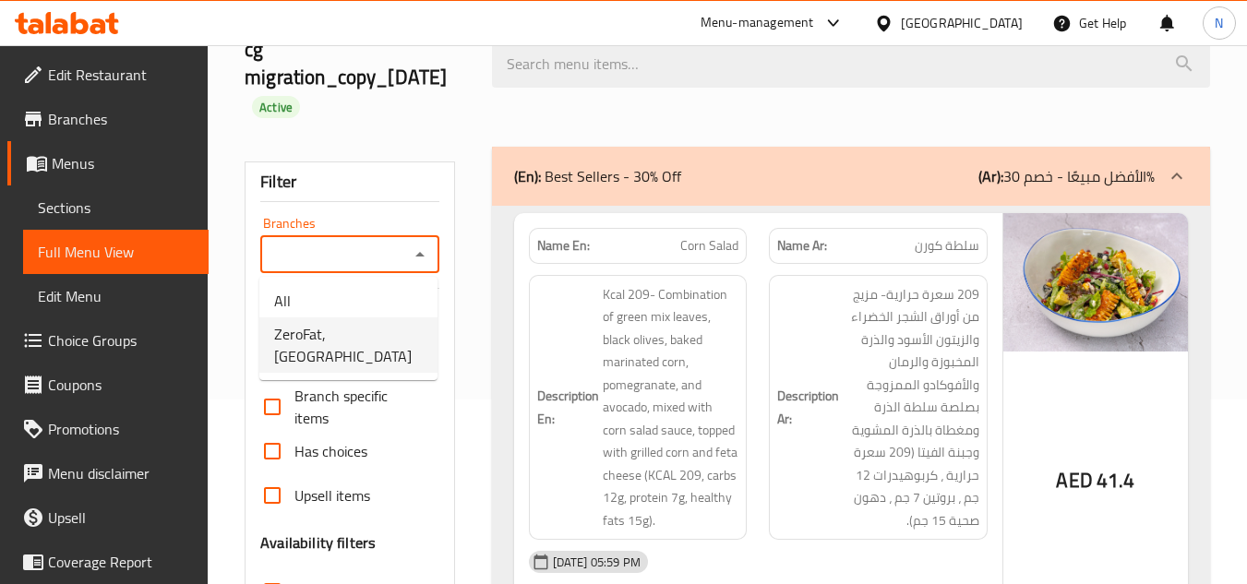
click at [399, 336] on span "ZeroFat, [GEOGRAPHIC_DATA]" at bounding box center [348, 345] width 149 height 44
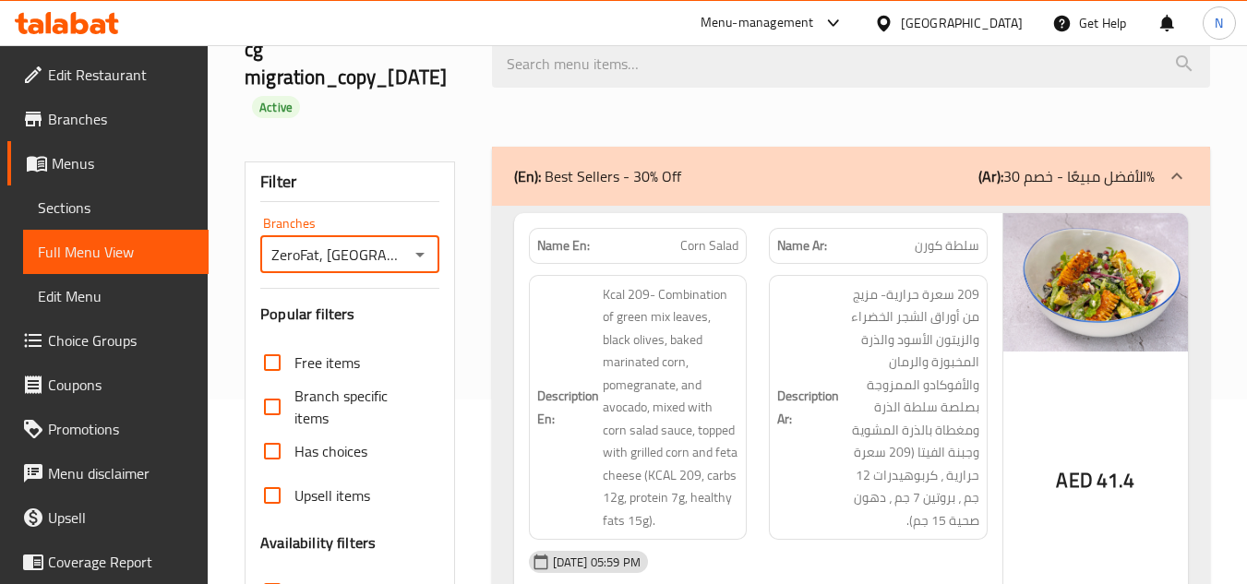
type input "ZeroFat, [GEOGRAPHIC_DATA]"
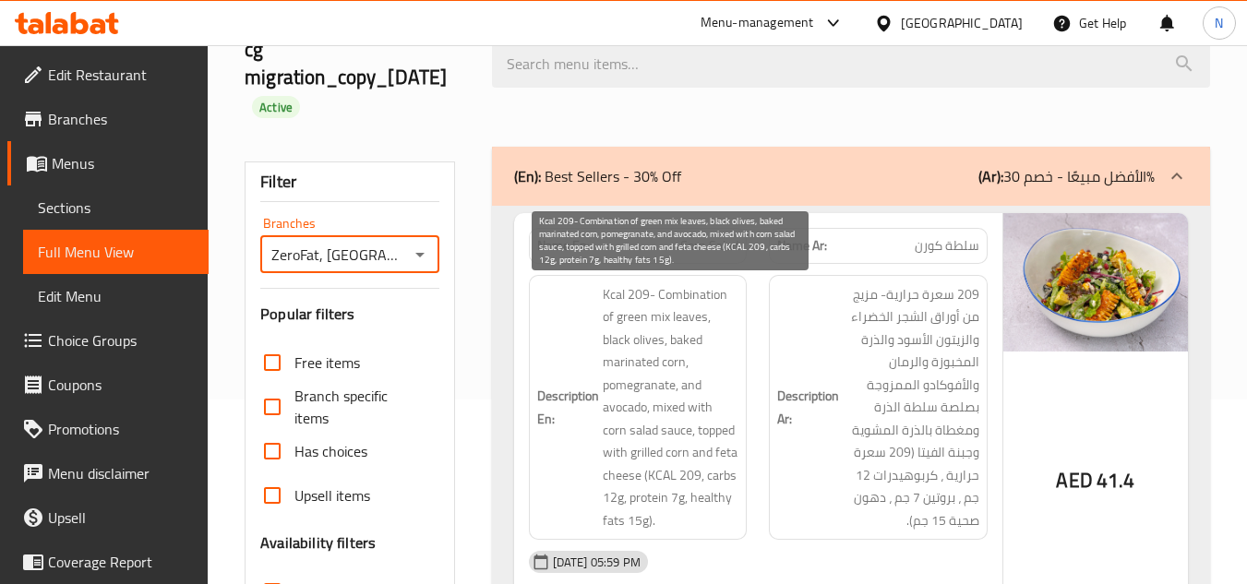
scroll to position [0, 0]
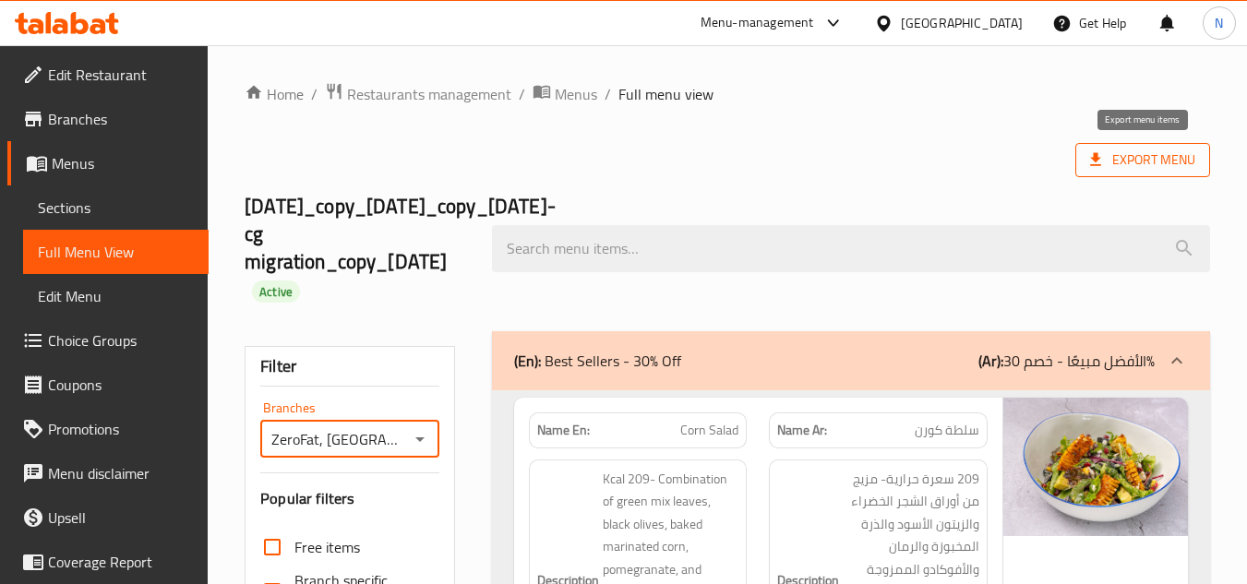
click at [1117, 158] on span "Export Menu" at bounding box center [1142, 160] width 105 height 23
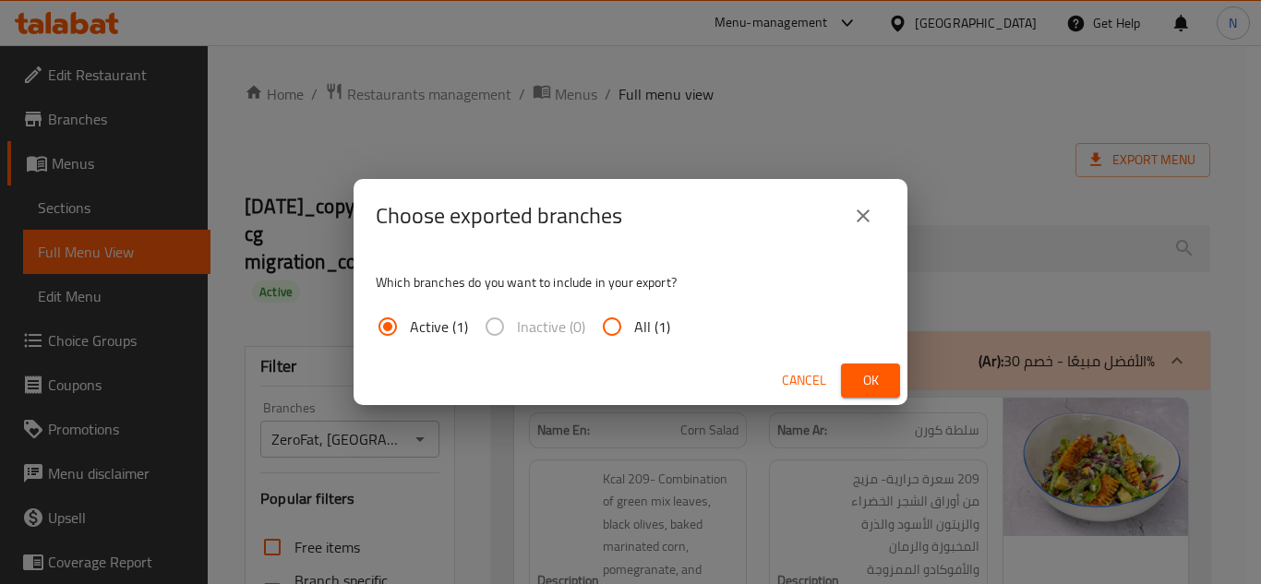
click at [626, 328] on input "All (1)" at bounding box center [612, 327] width 44 height 44
radio input "true"
click at [872, 390] on span "Ok" at bounding box center [871, 380] width 30 height 23
